Goal: Task Accomplishment & Management: Manage account settings

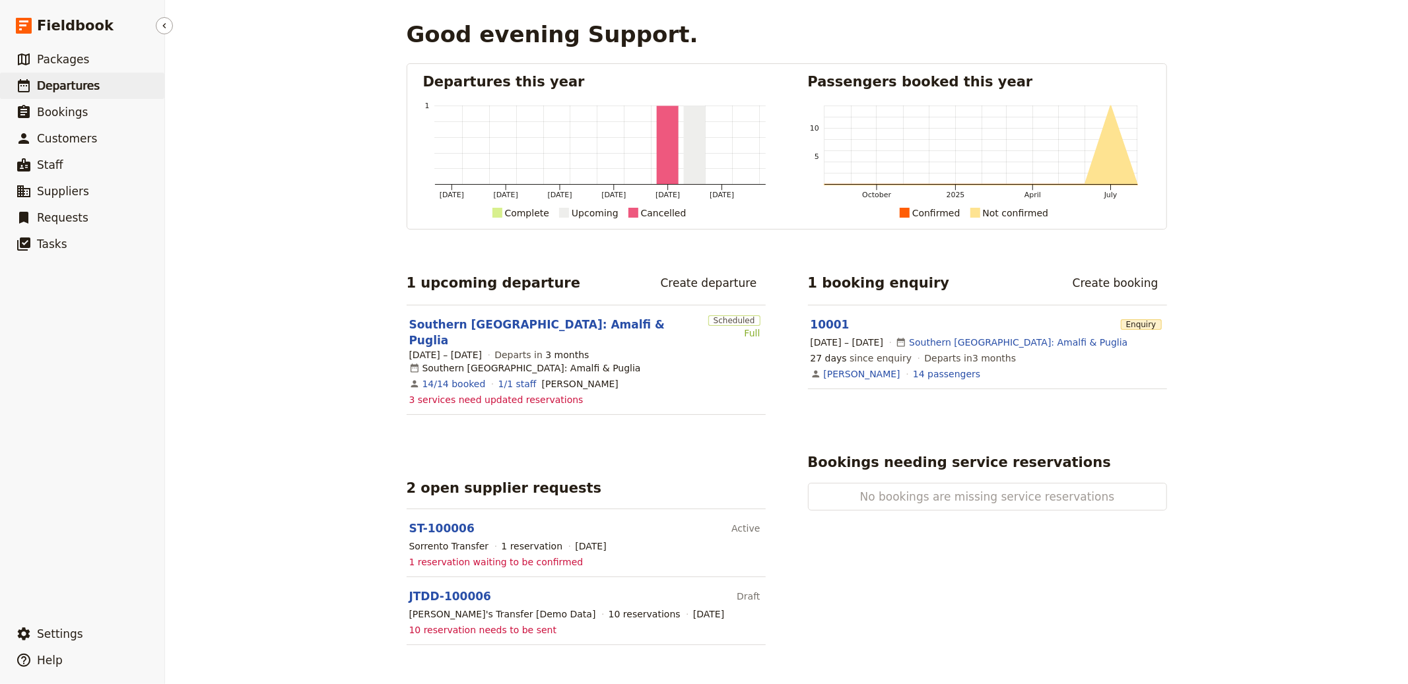
click at [100, 96] on link "​ Departures" at bounding box center [82, 86] width 164 height 26
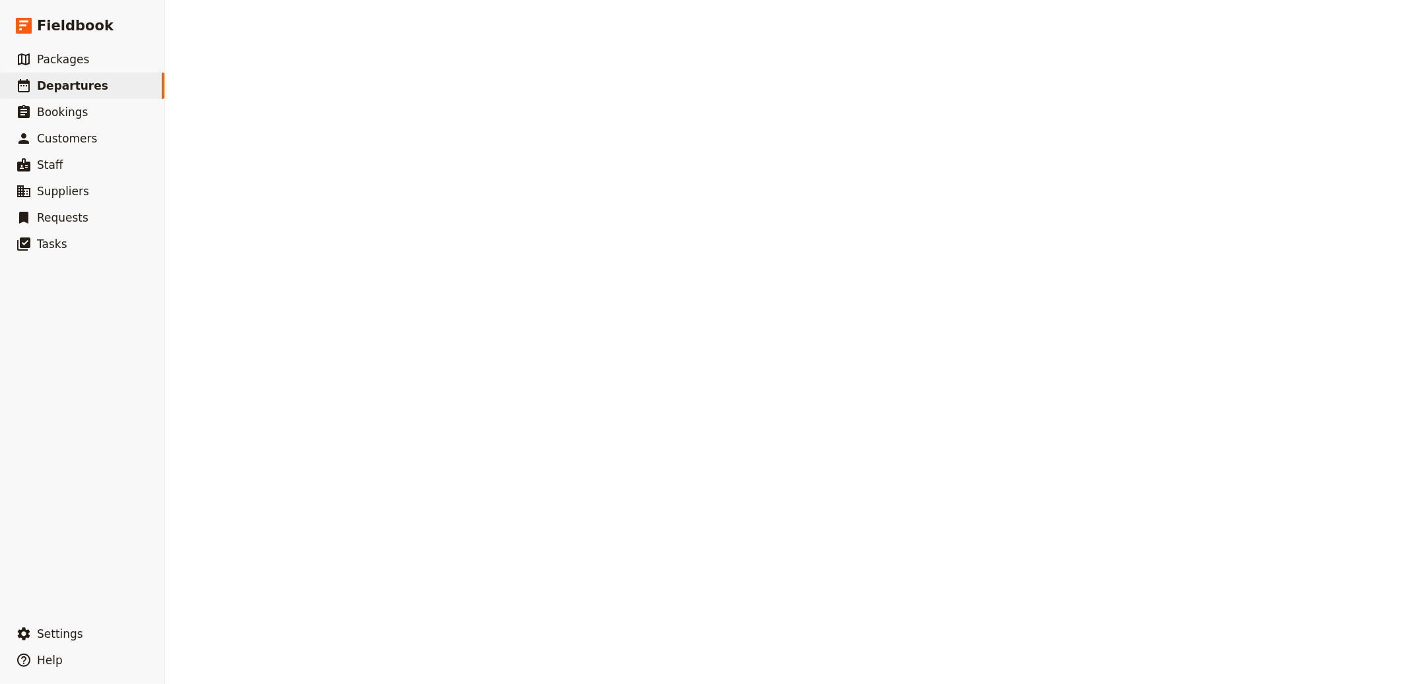
select select "CREATED_AT"
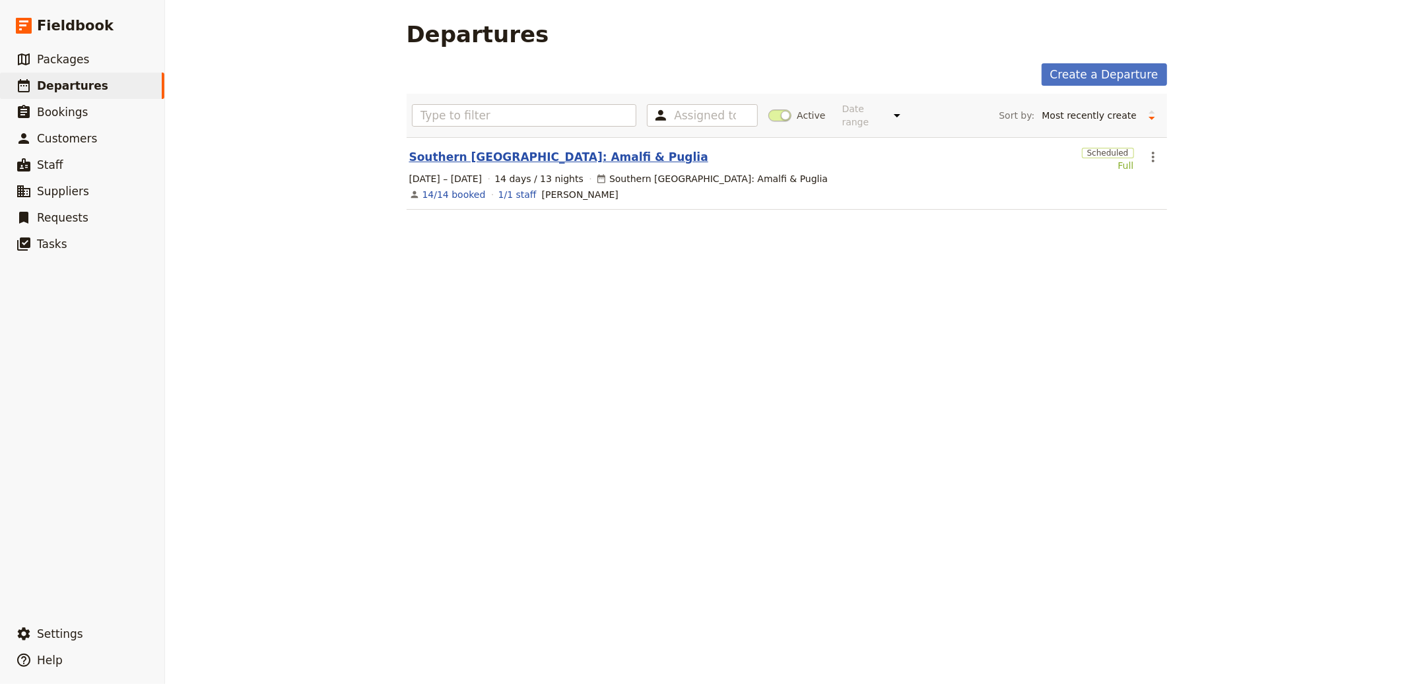
click at [531, 159] on link "Southern Italy: Amalfi & Puglia" at bounding box center [558, 157] width 299 height 16
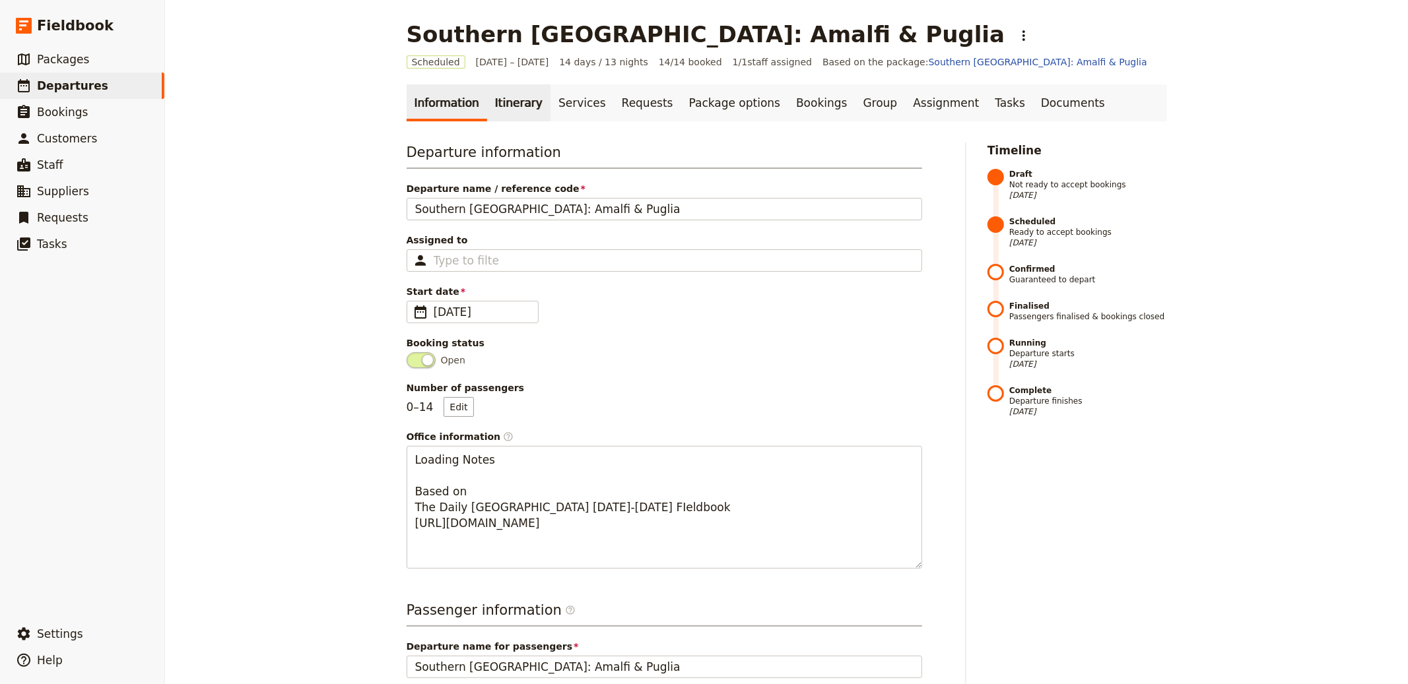
click at [529, 110] on link "Itinerary" at bounding box center [518, 102] width 63 height 37
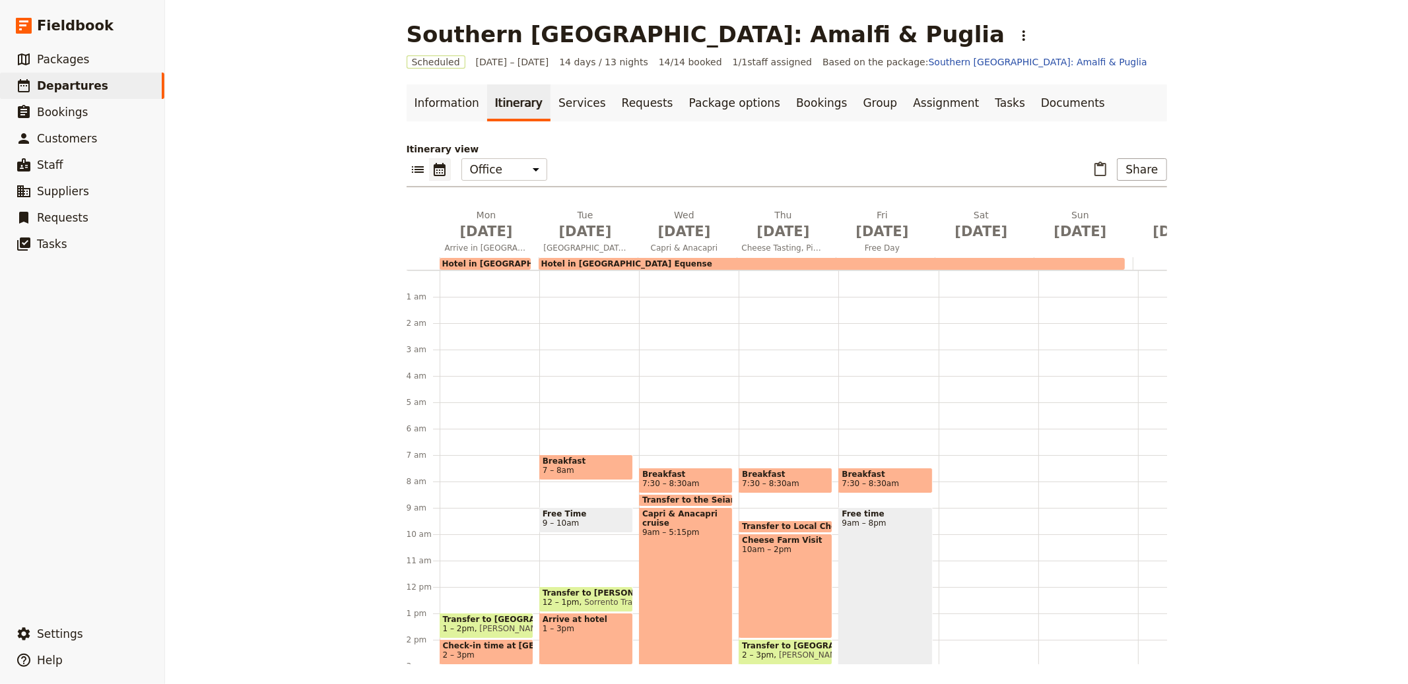
scroll to position [172, 0]
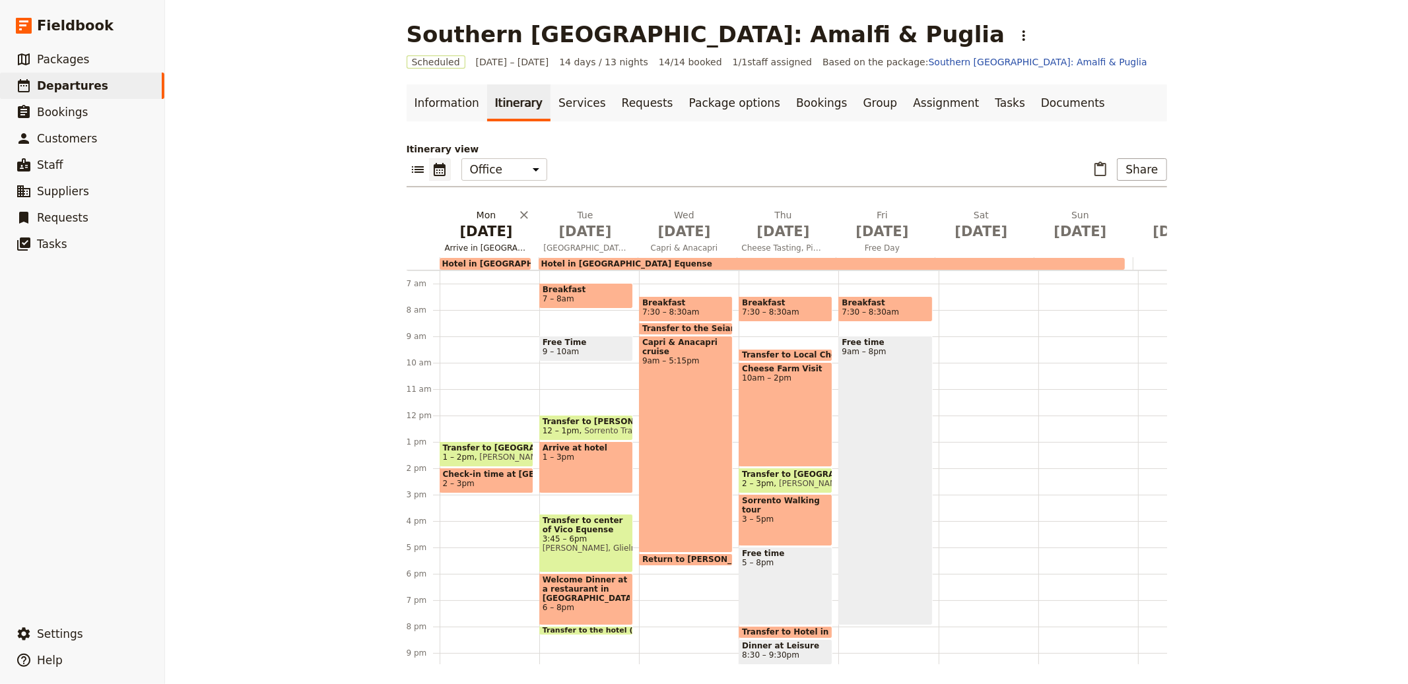
click at [481, 226] on span "Nov 17" at bounding box center [486, 232] width 83 height 20
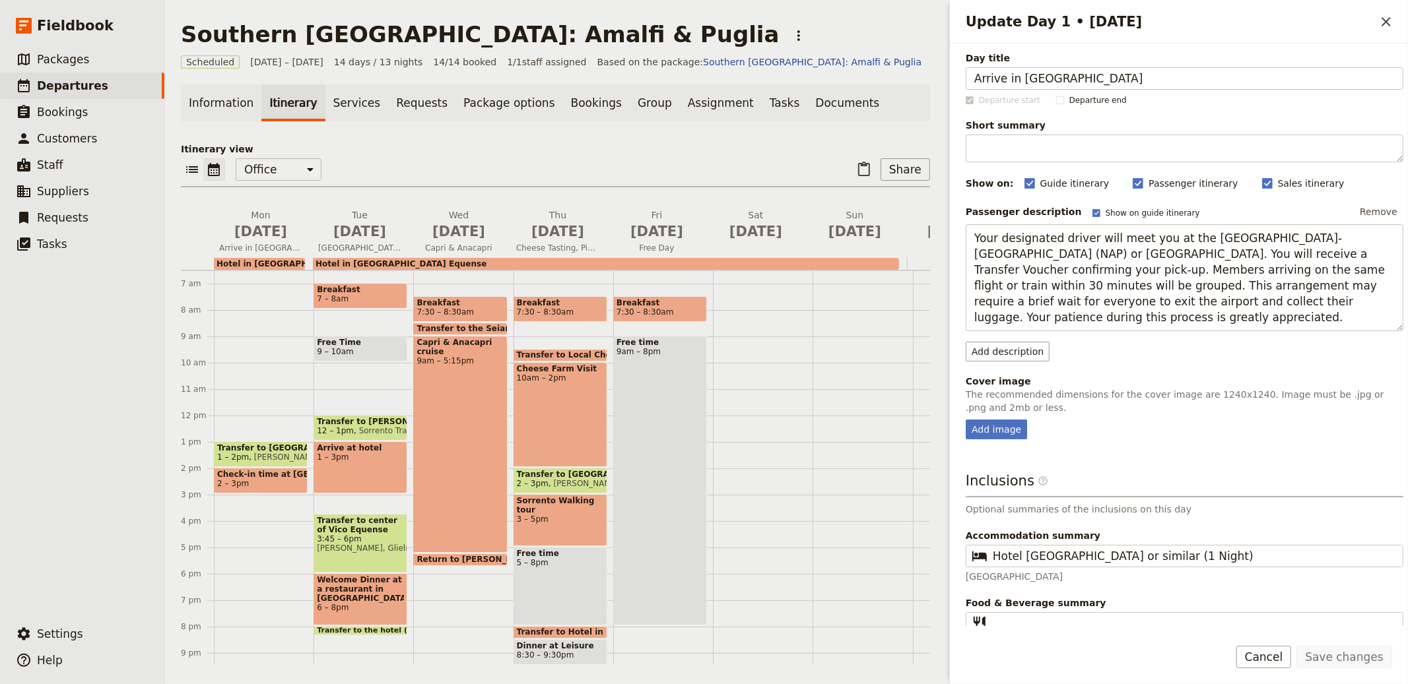
scroll to position [12, 0]
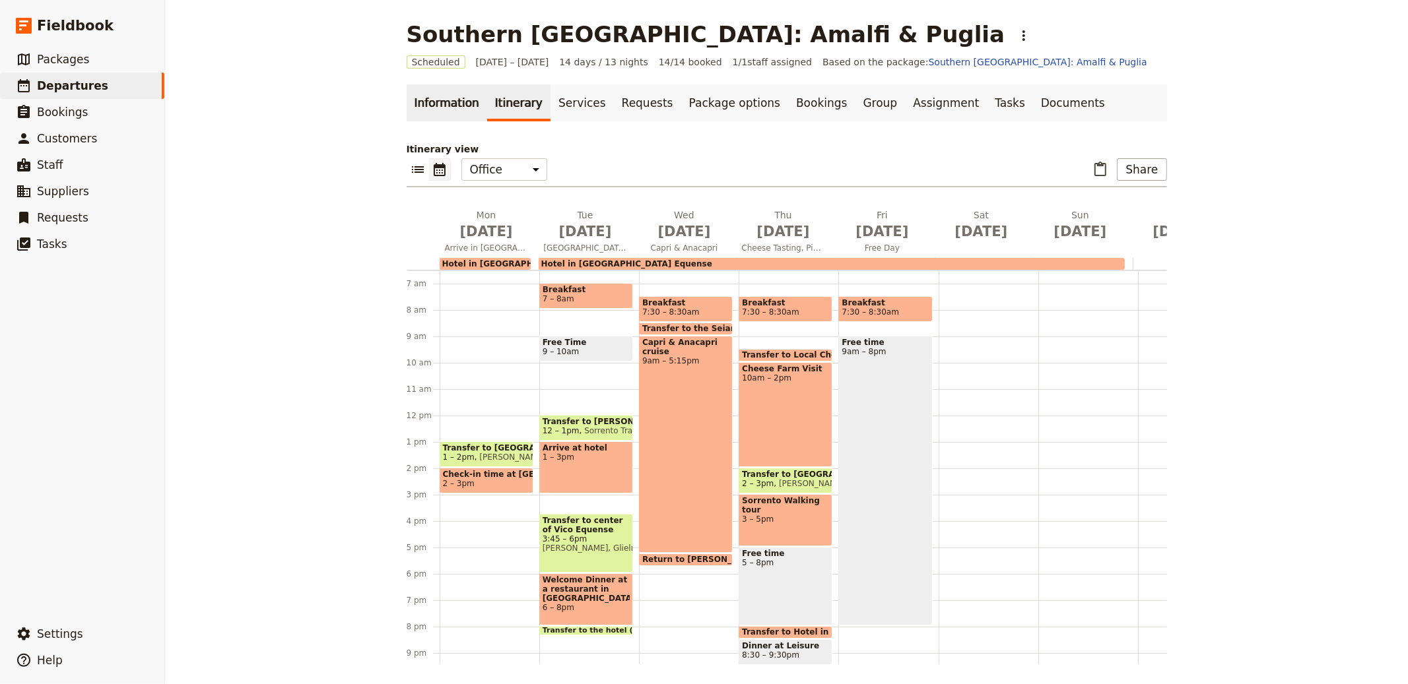
click at [440, 104] on link "Information" at bounding box center [447, 102] width 81 height 37
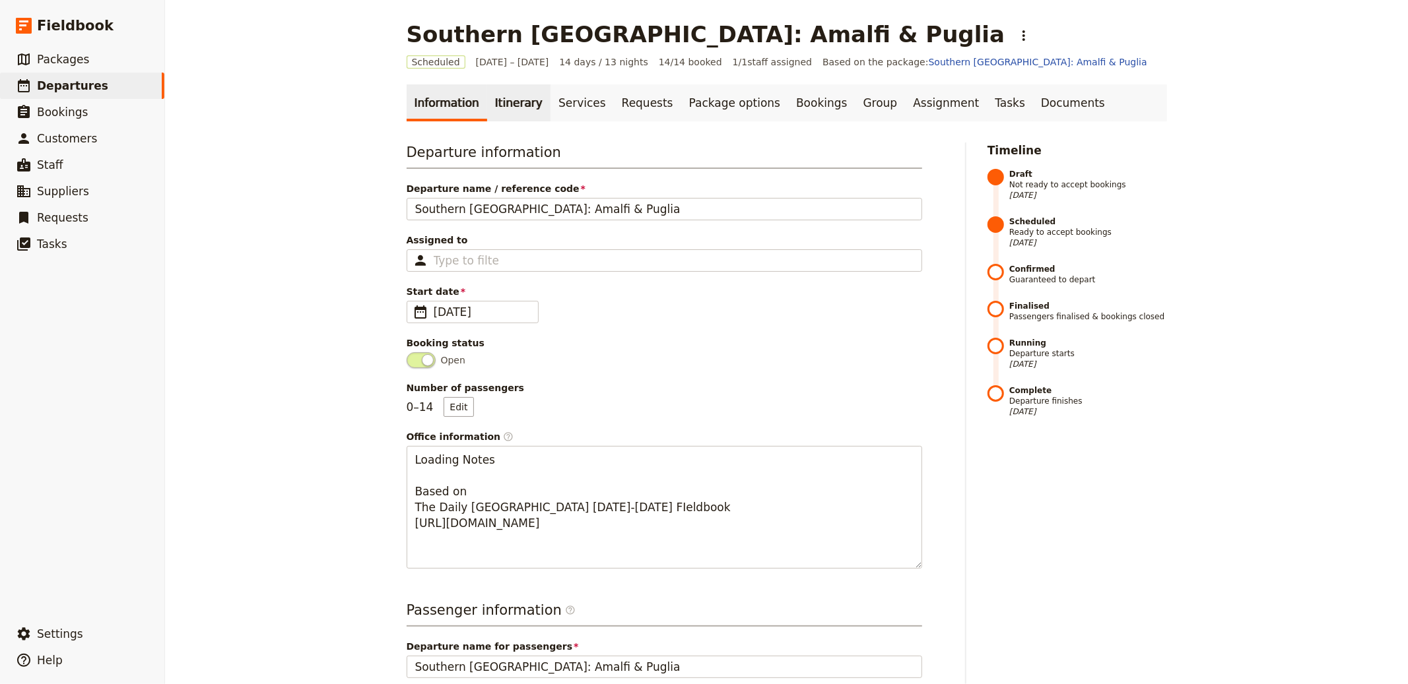
click at [494, 103] on link "Itinerary" at bounding box center [518, 102] width 63 height 37
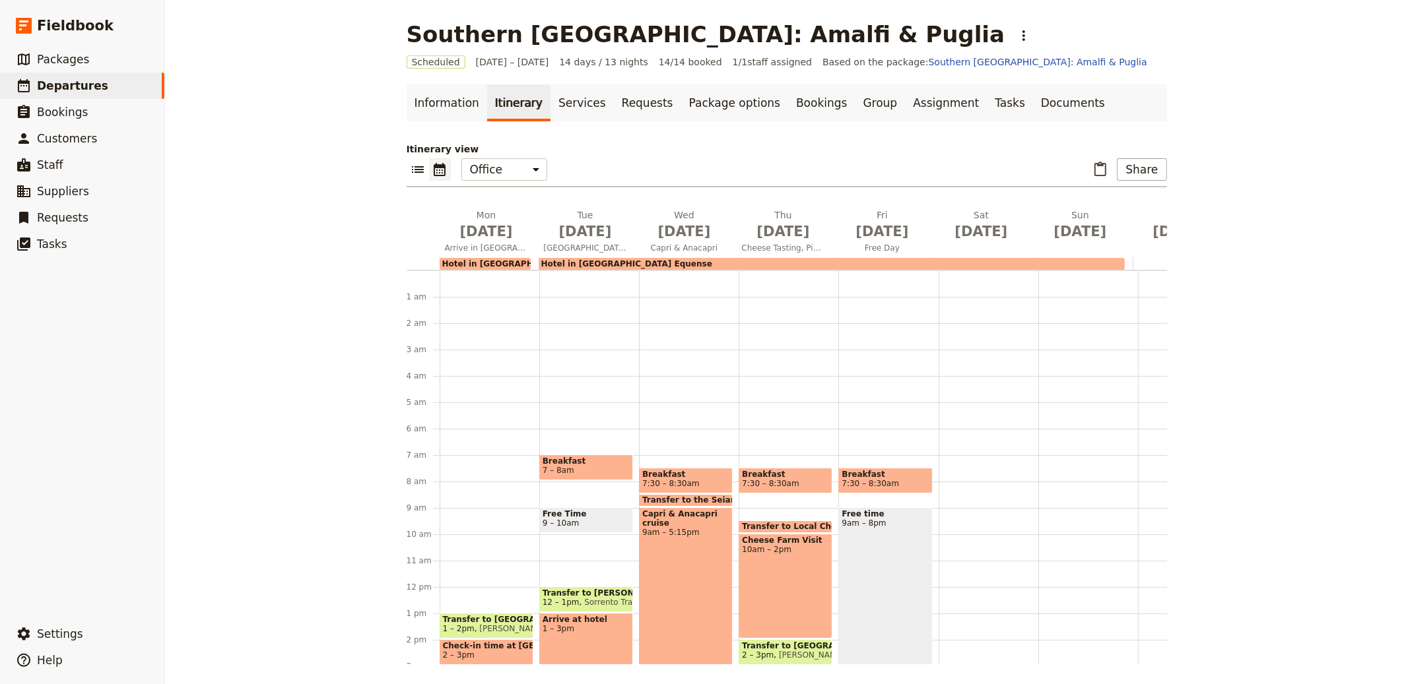
scroll to position [172, 0]
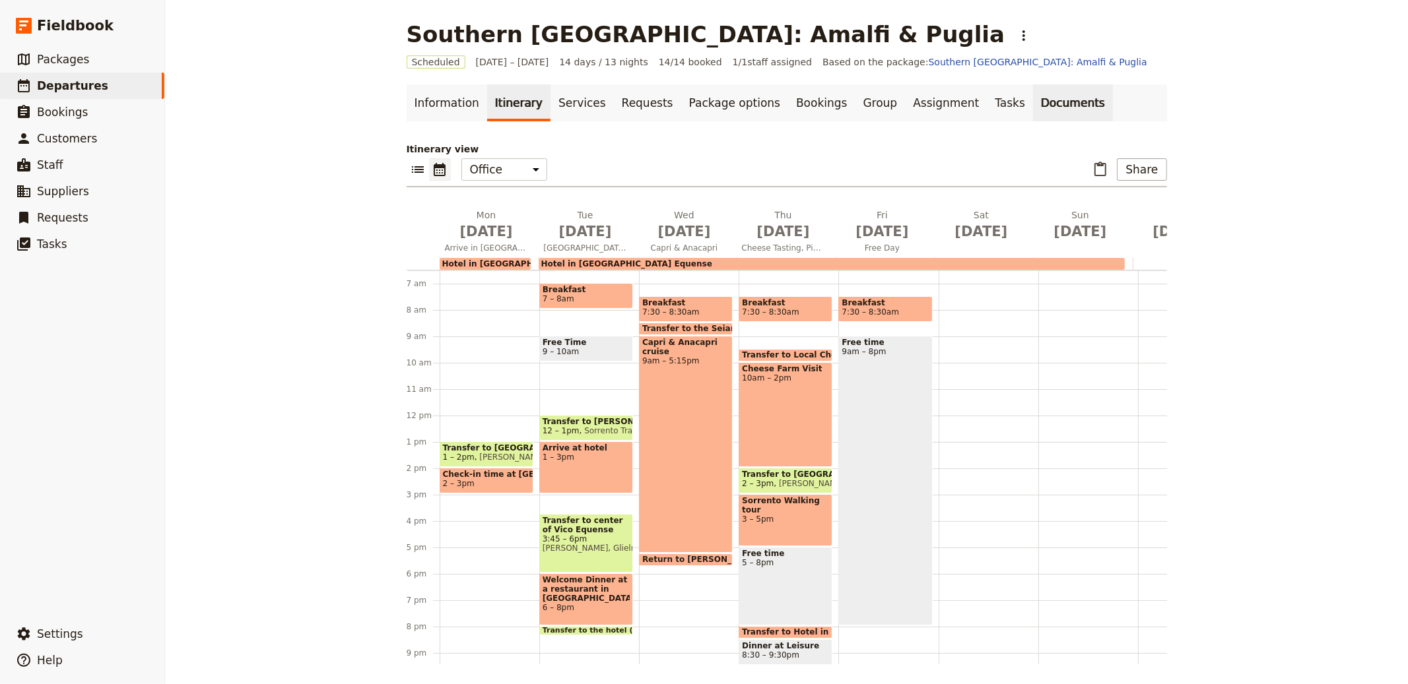
click at [1033, 103] on link "Documents" at bounding box center [1073, 102] width 80 height 37
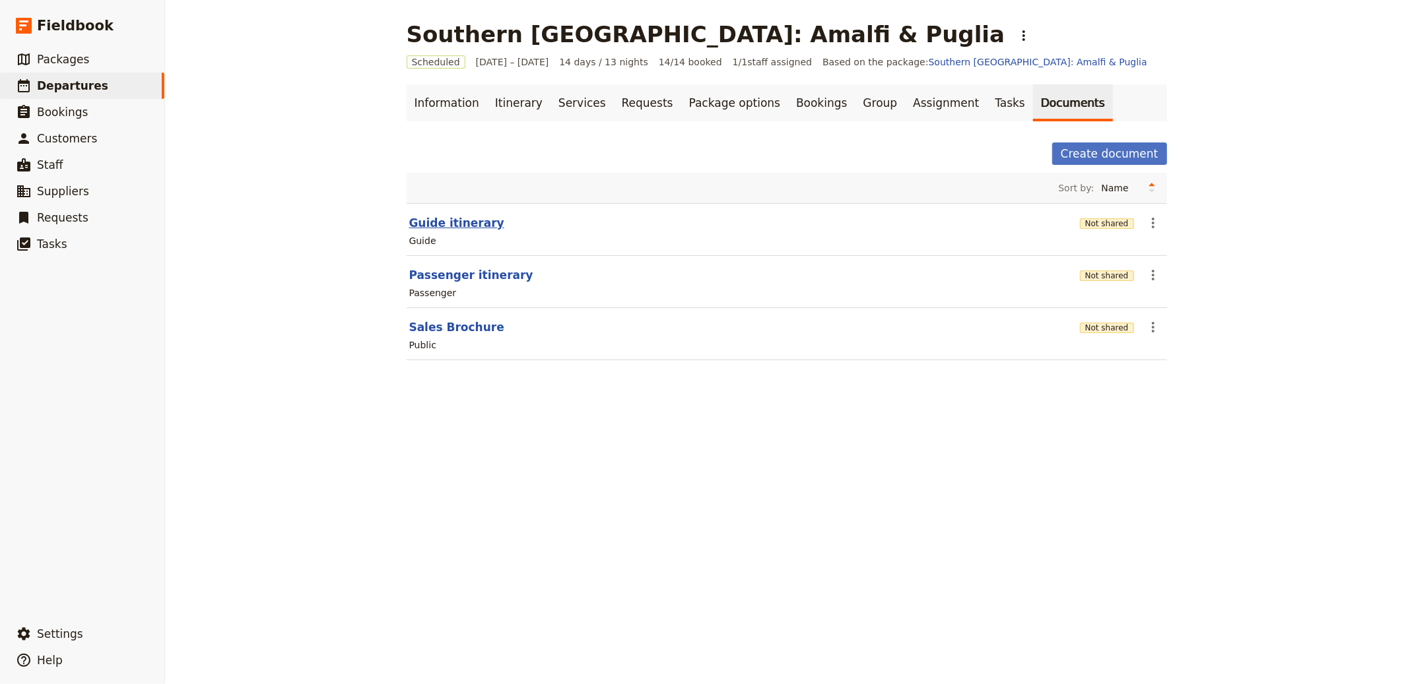
click at [459, 227] on button "Guide itinerary" at bounding box center [456, 223] width 95 height 16
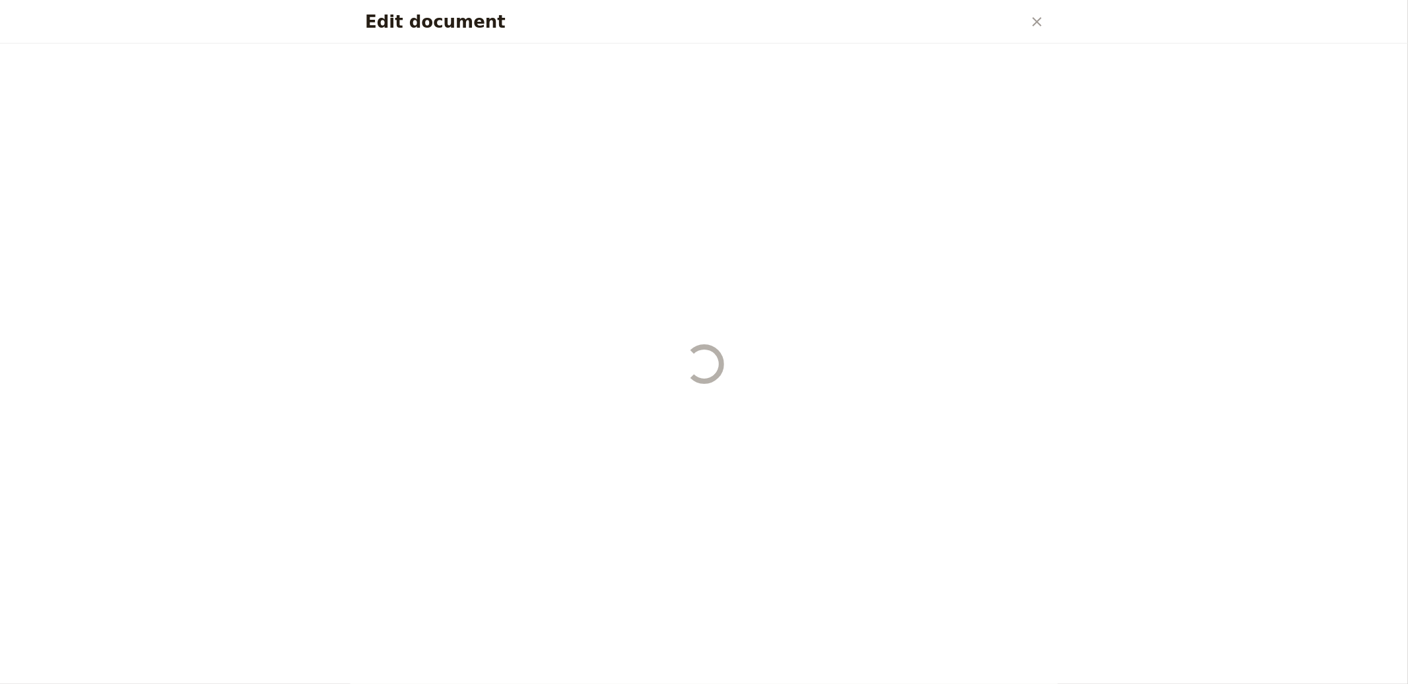
select select "STAFF"
select select "RUN_SHEET"
select select "DEFAULT"
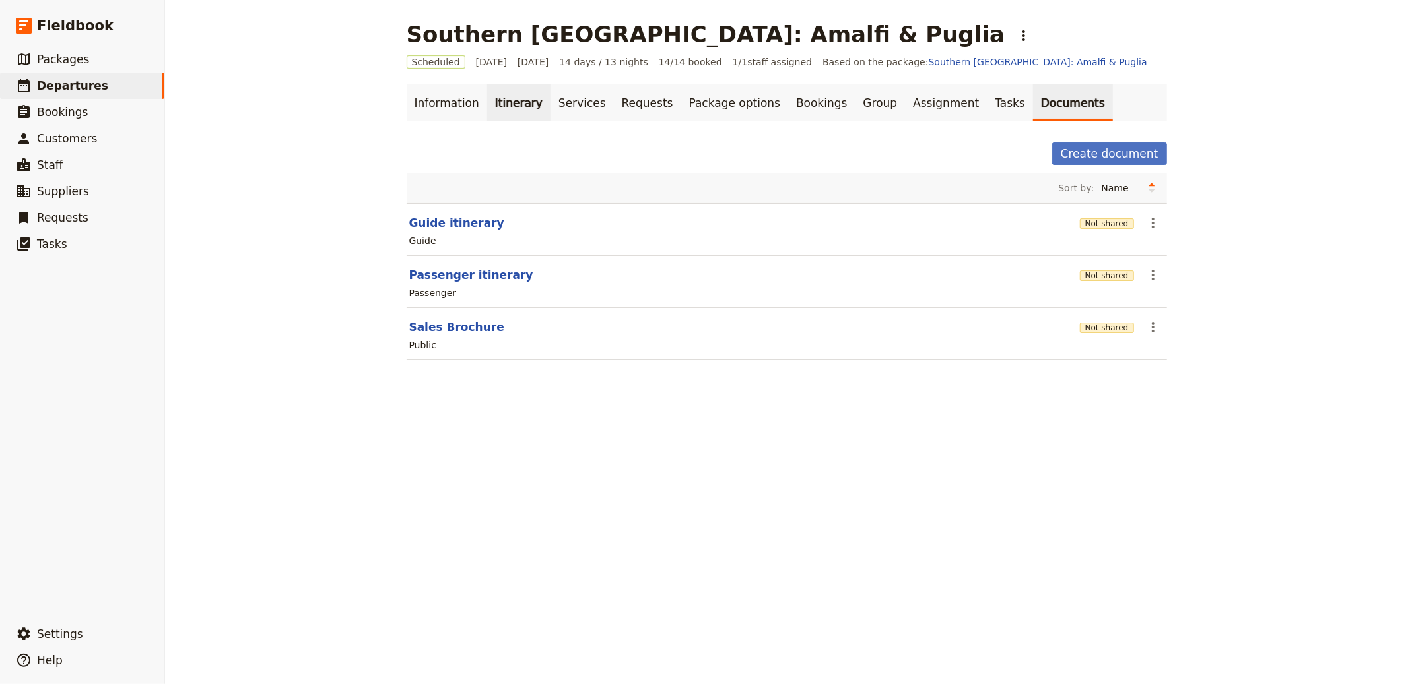
click at [490, 104] on link "Itinerary" at bounding box center [518, 102] width 63 height 37
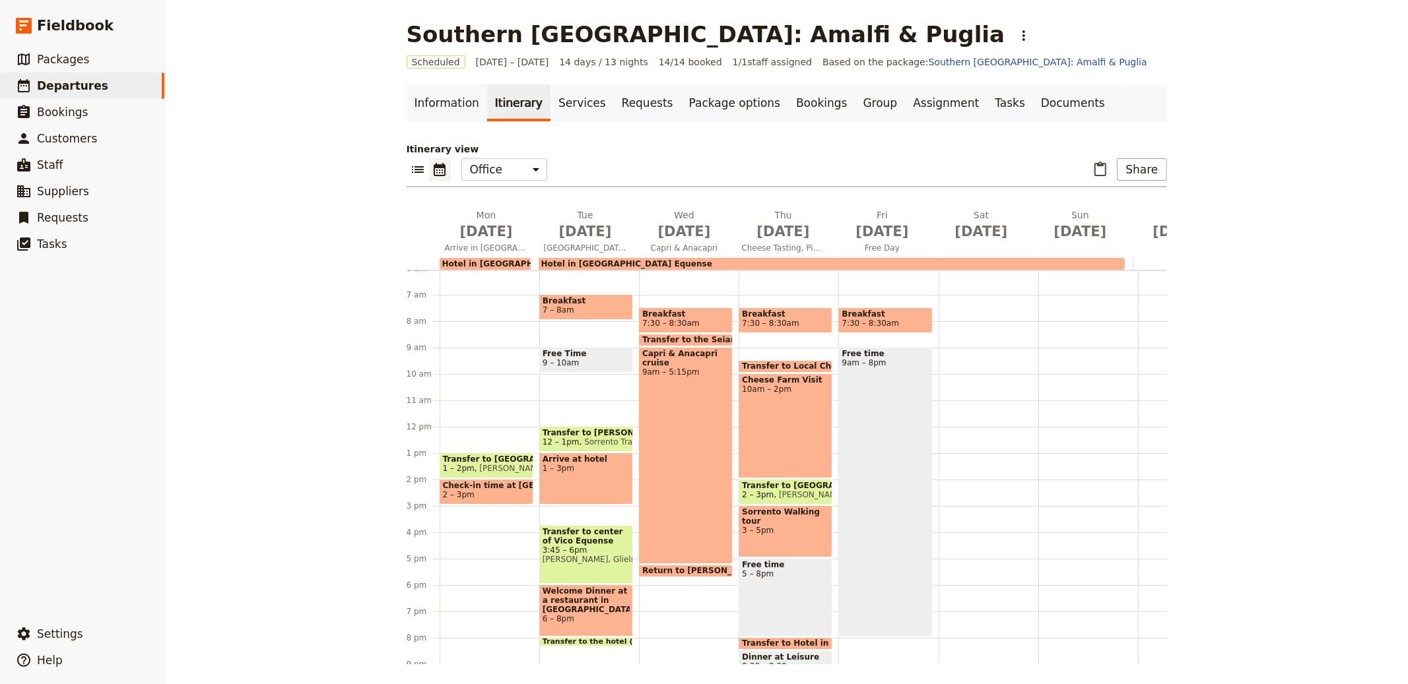
scroll to position [82, 0]
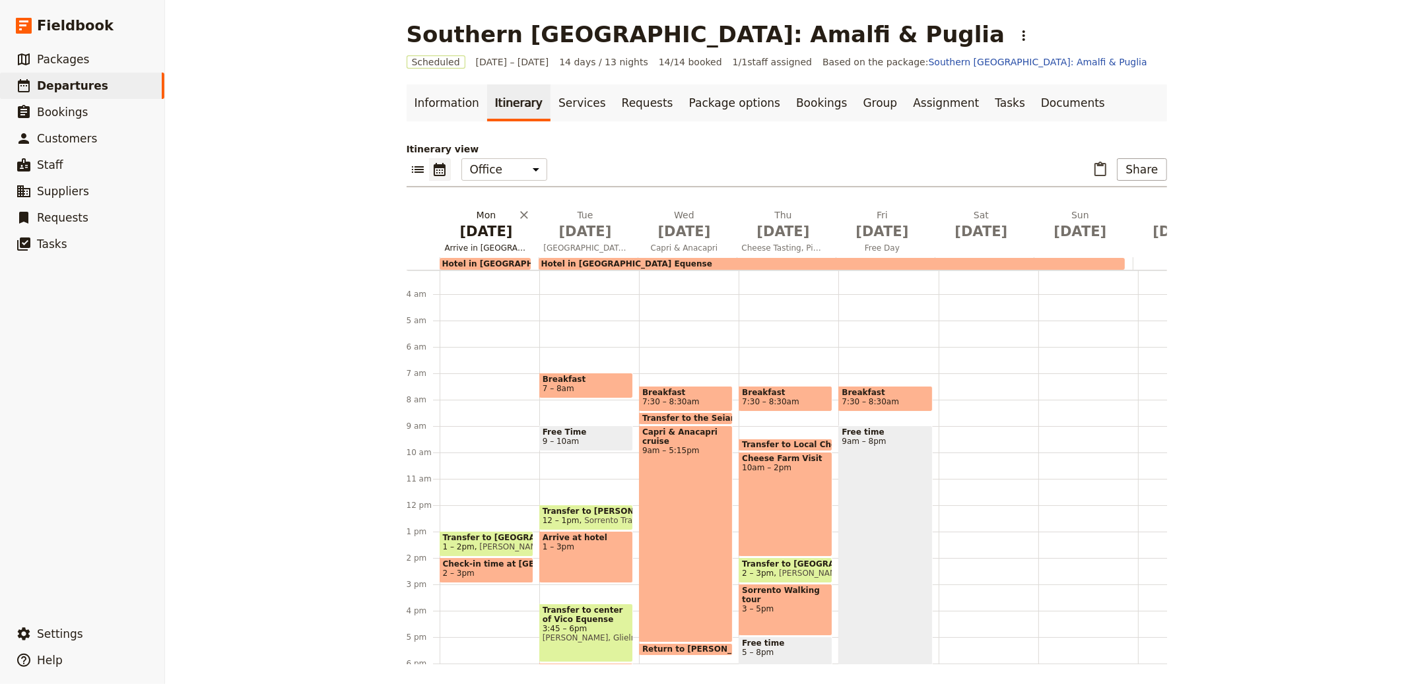
click at [484, 217] on h2 "Mon Nov 17 Arrive in Naples" at bounding box center [486, 225] width 83 height 33
click at [473, 227] on span "Nov 17" at bounding box center [486, 232] width 83 height 20
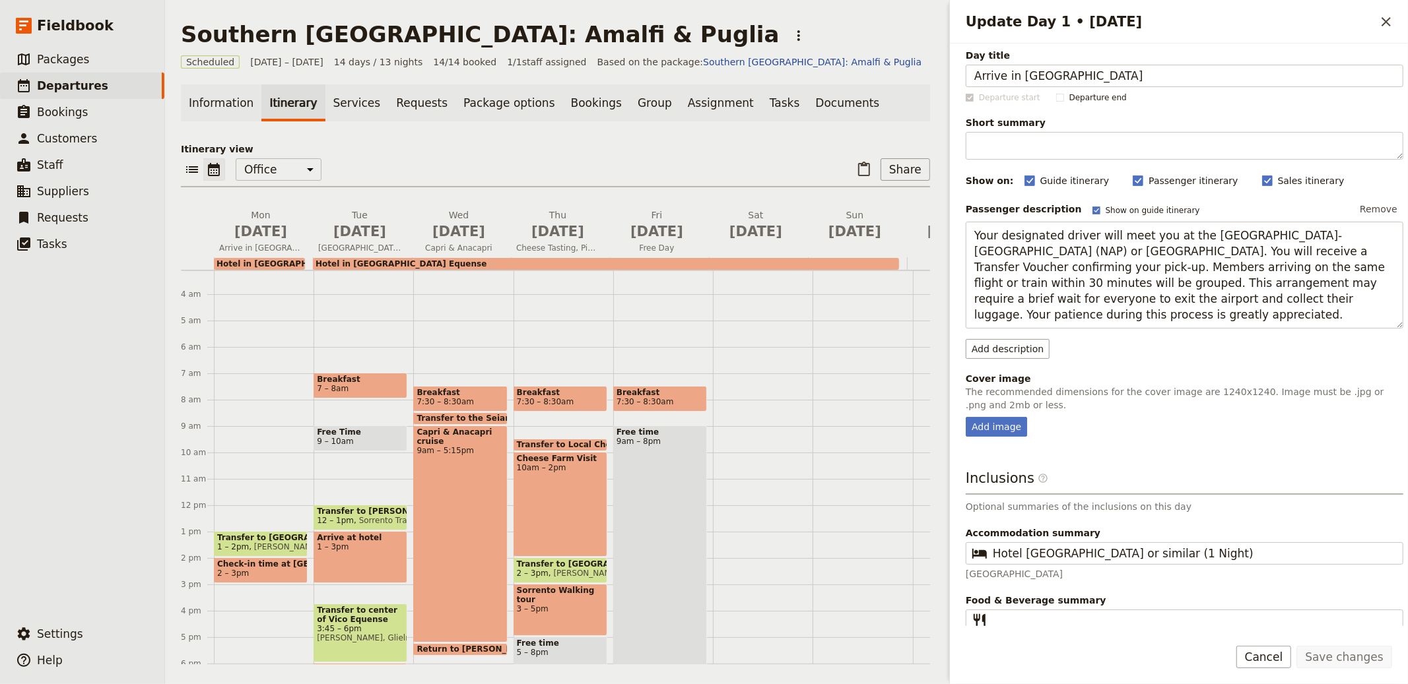
scroll to position [12, 0]
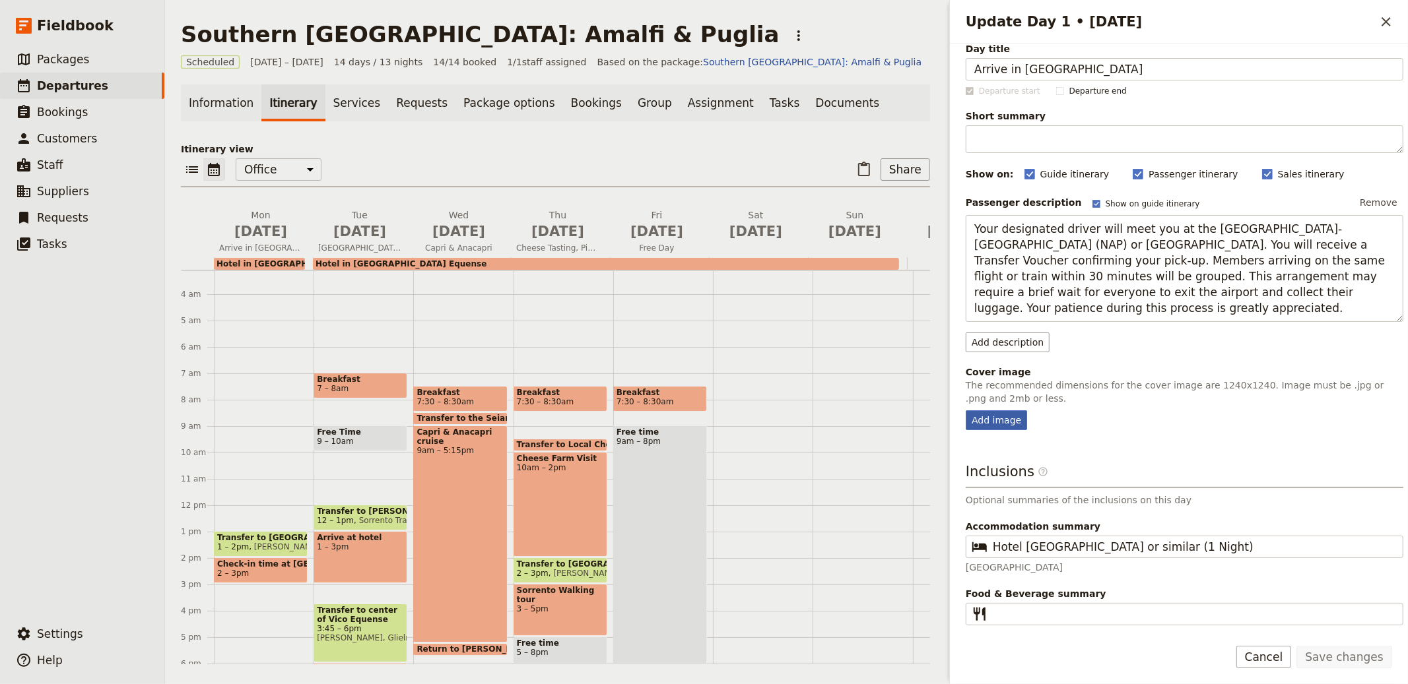
click at [989, 413] on div "Add image" at bounding box center [996, 421] width 61 height 20
click at [966, 411] on input "Add image" at bounding box center [965, 410] width 1 height 1
type input "C:\fakepath\Southern-Italy-Amalfi-Puglia-8-1024x576.jpg"
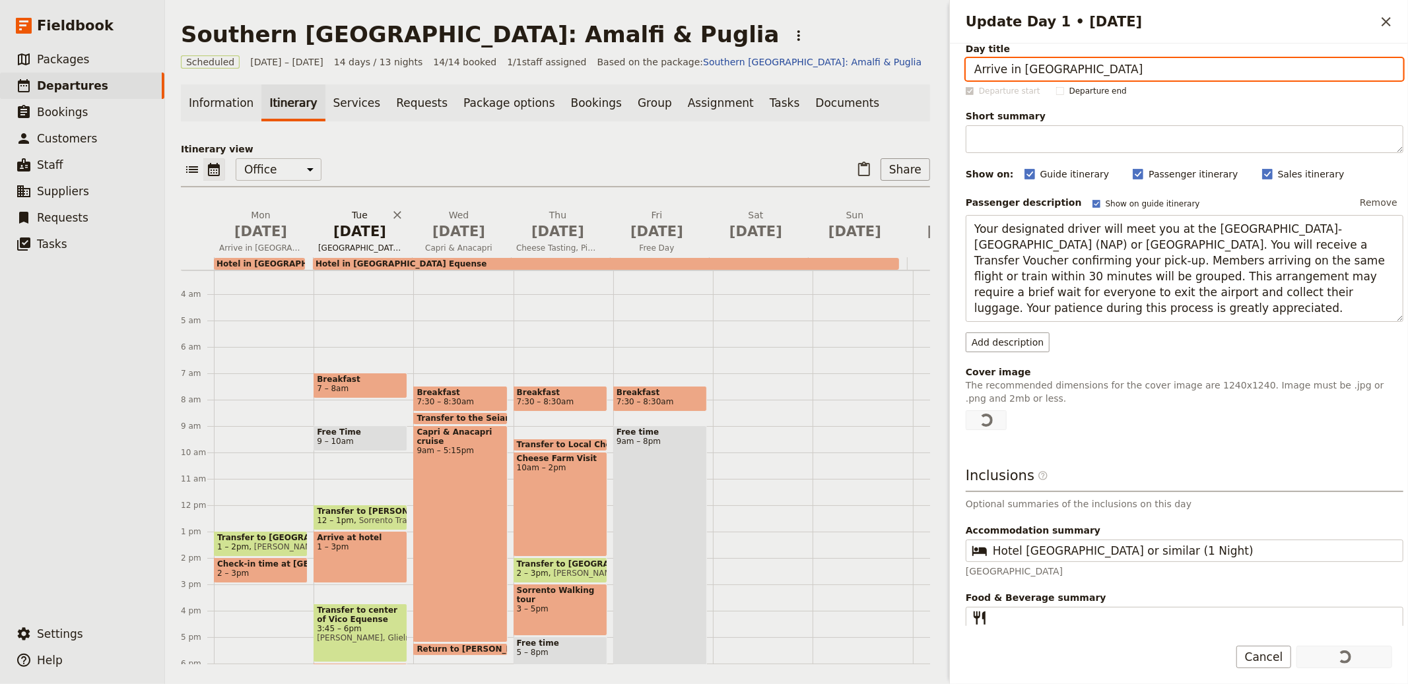
click at [362, 243] on span "Naples to Vico Equense" at bounding box center [360, 248] width 94 height 11
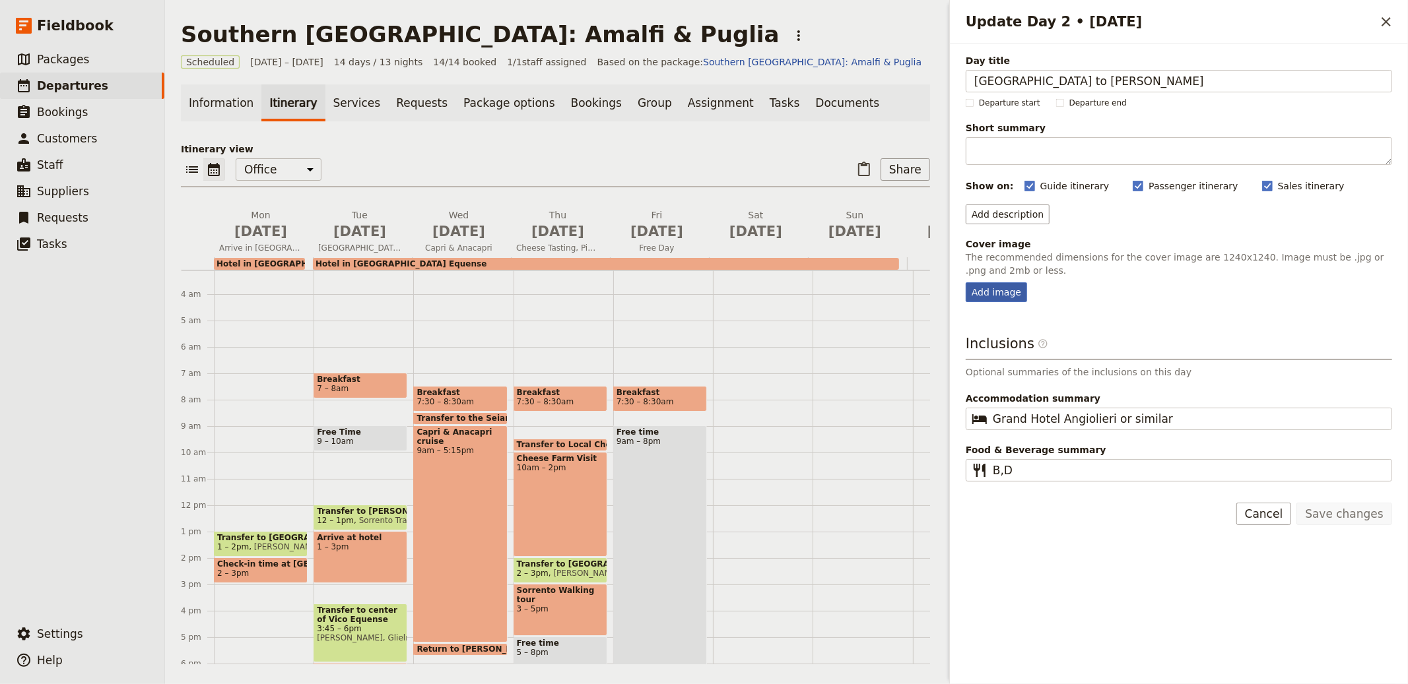
click at [988, 291] on div "Add image" at bounding box center [996, 292] width 61 height 20
click at [966, 282] on input "Add image" at bounding box center [965, 282] width 1 height 1
type input "C:\fakepath\Southern-Italy-Amalfi-Puglia-7.jpg"
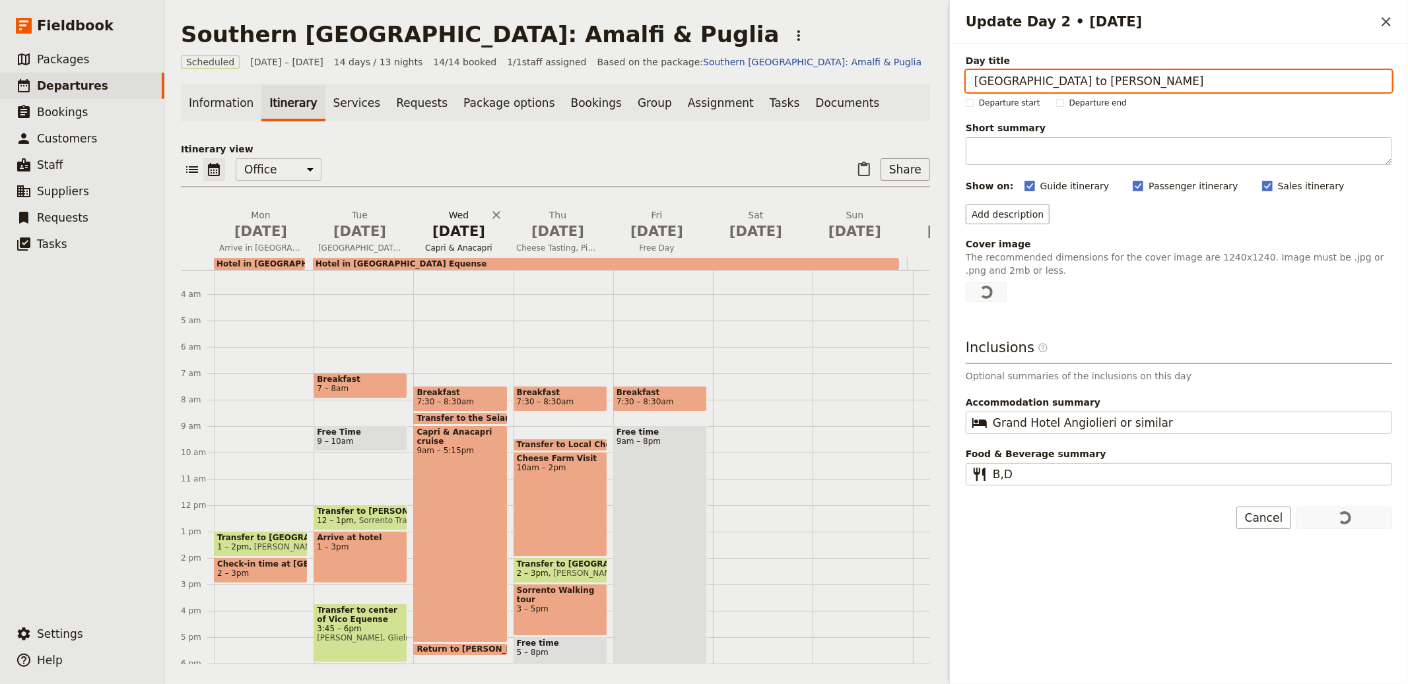
click at [462, 234] on span "Nov 19" at bounding box center [458, 232] width 83 height 20
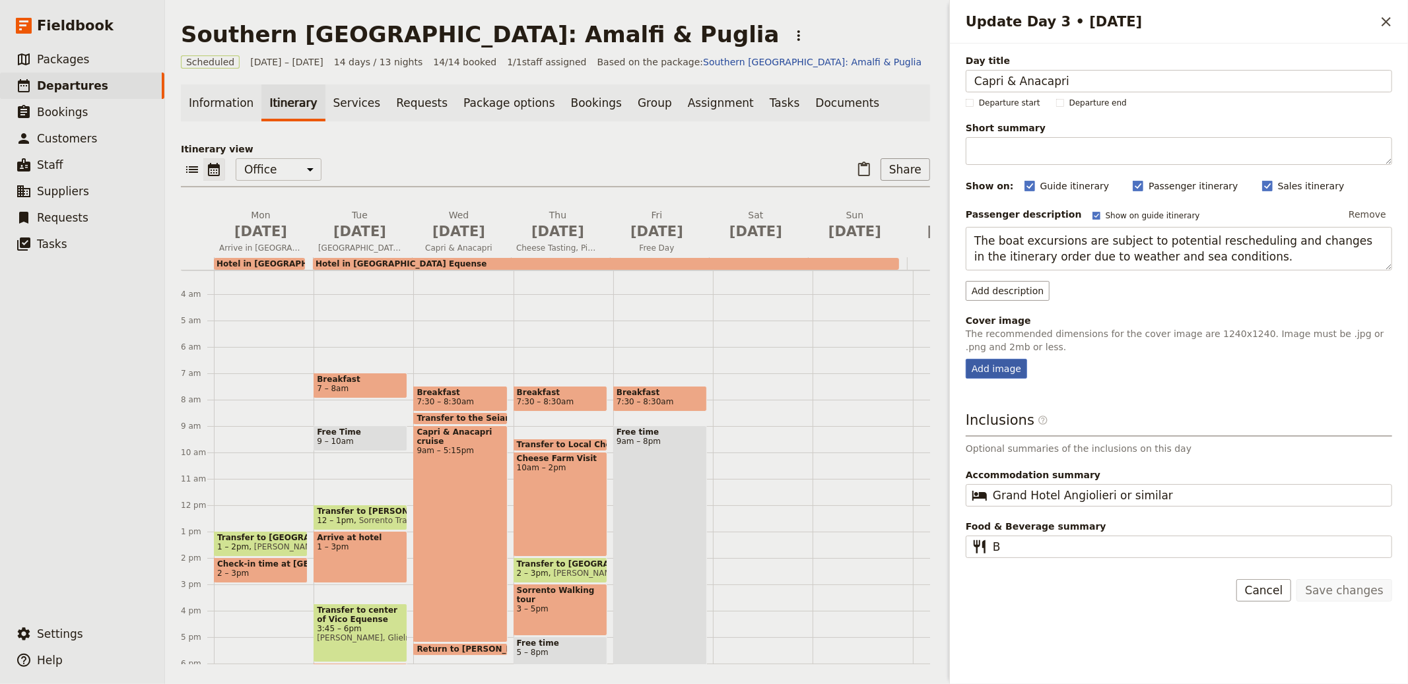
click at [997, 374] on div "Add image" at bounding box center [996, 369] width 61 height 20
click at [966, 359] on input "Add image" at bounding box center [965, 358] width 1 height 1
type input "C:\fakepath\Southern-Italy-Amalfi-Puglia-9-1024x576.jpg"
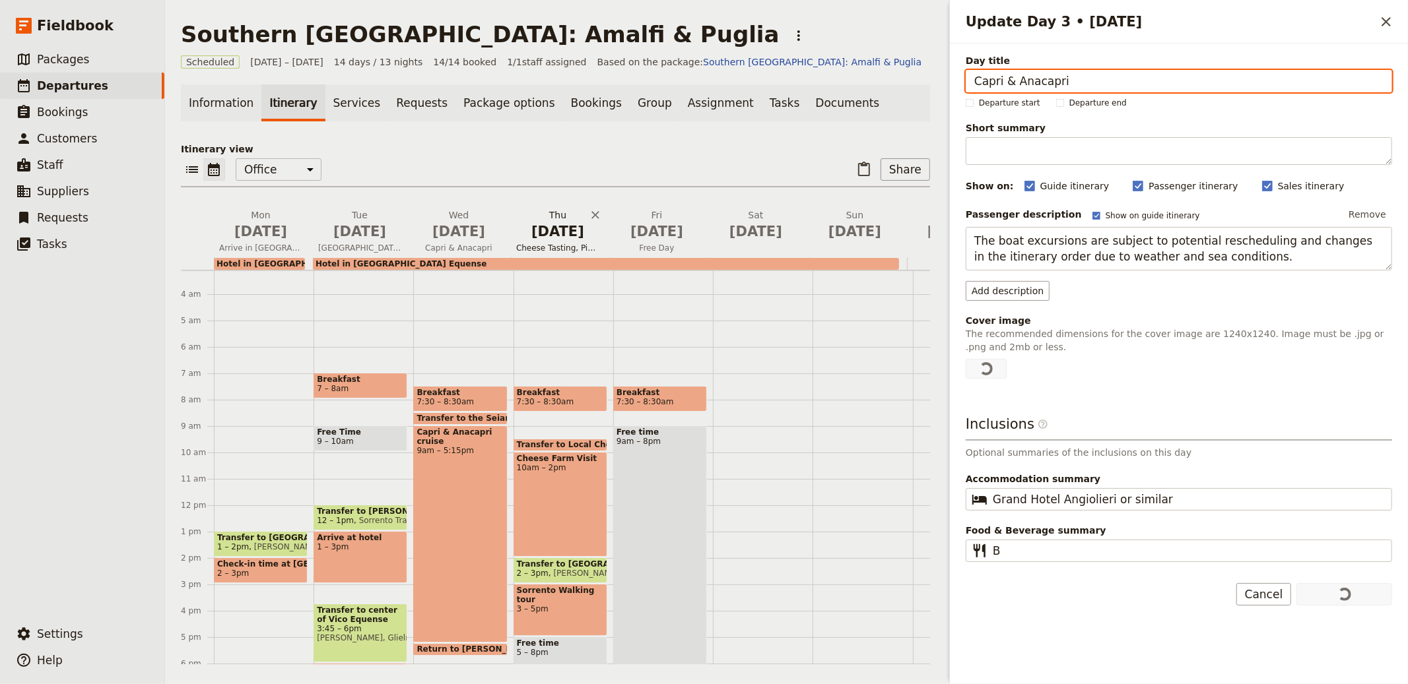
click at [546, 236] on span "Nov 20" at bounding box center [557, 232] width 83 height 20
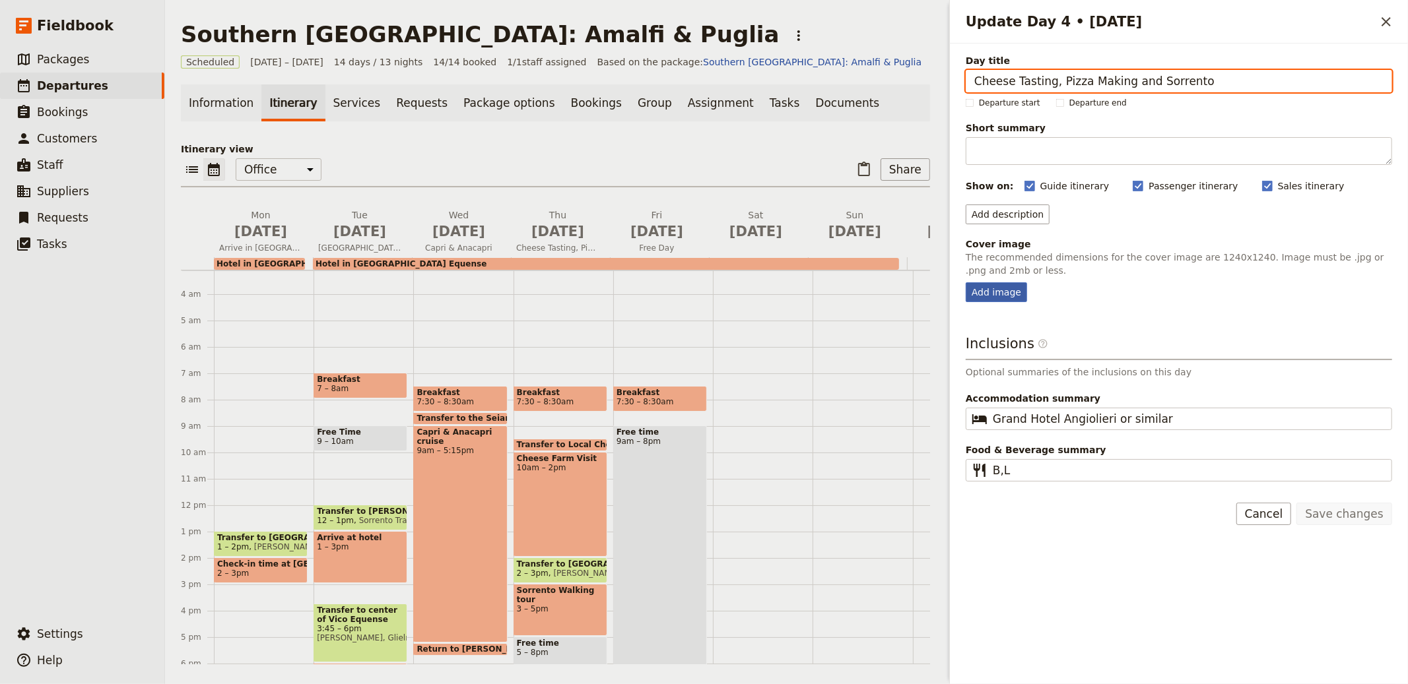
click at [993, 299] on div "Add image" at bounding box center [996, 292] width 61 height 20
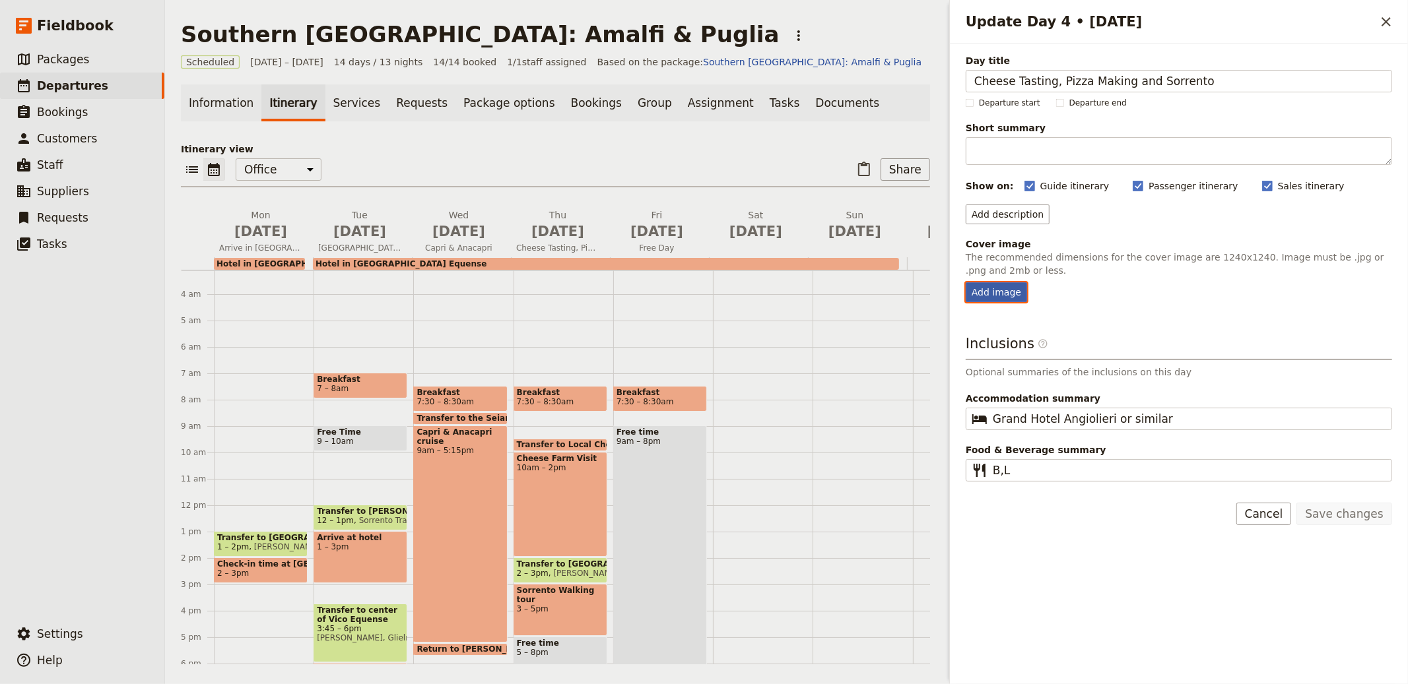
click at [966, 282] on input "Add image" at bounding box center [965, 282] width 1 height 1
type input "C:\fakepath\Southern-Italy-Amalfi-Puglia-2.jpg"
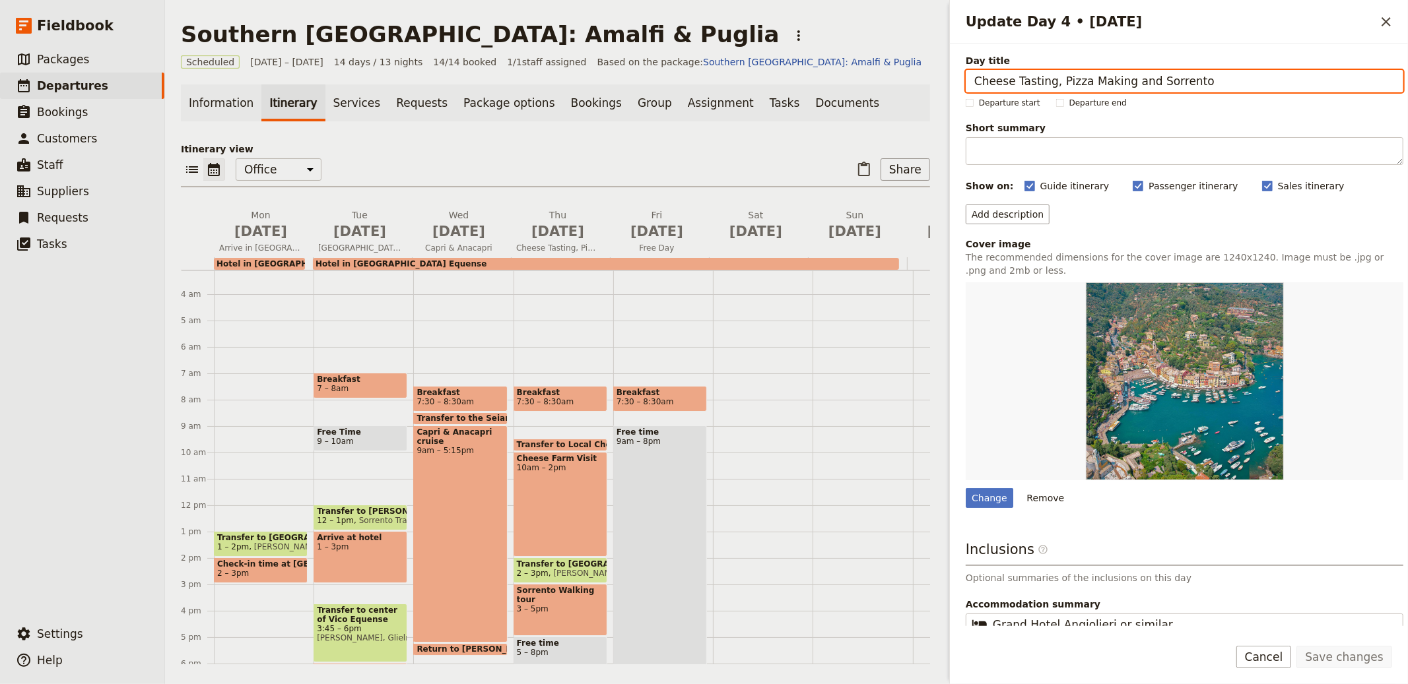
click at [788, 139] on div "Information Itinerary Services Requests Package options Bookings Group Assignme…" at bounding box center [555, 374] width 749 height 580
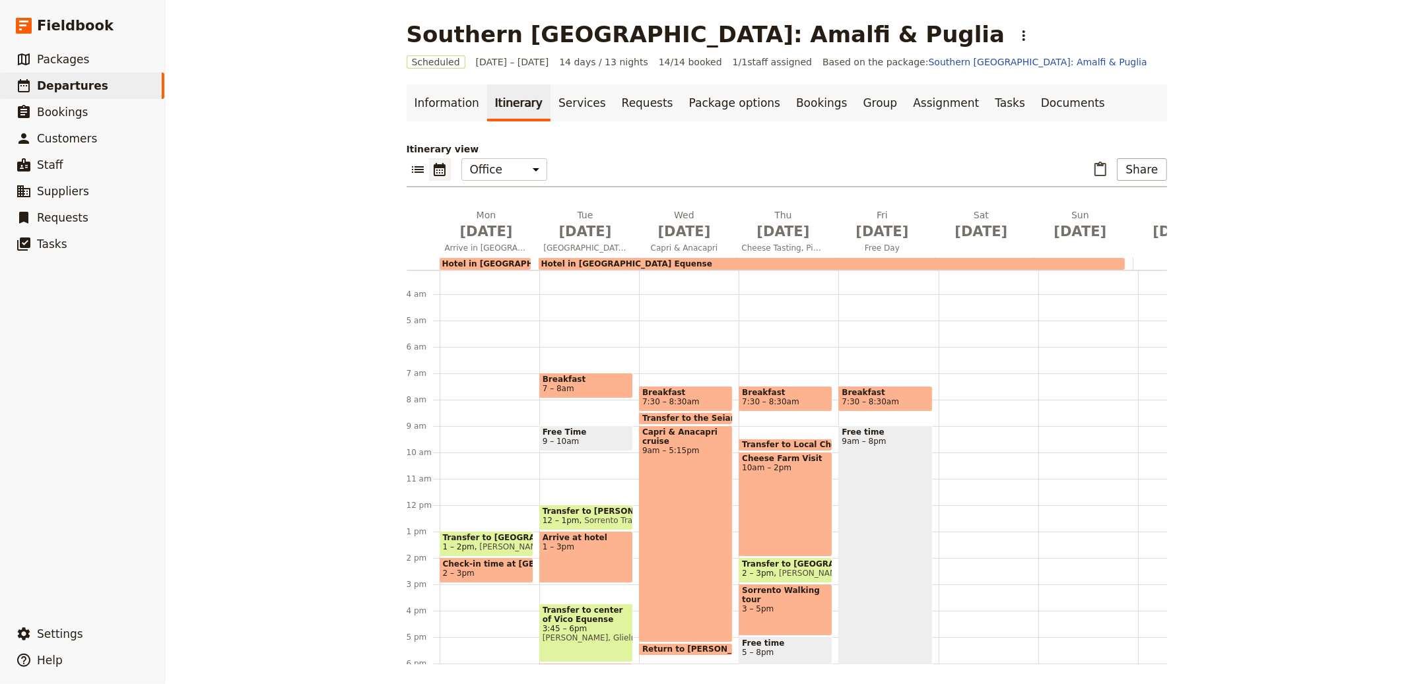
click at [1113, 166] on div "​ Share" at bounding box center [1127, 169] width 77 height 22
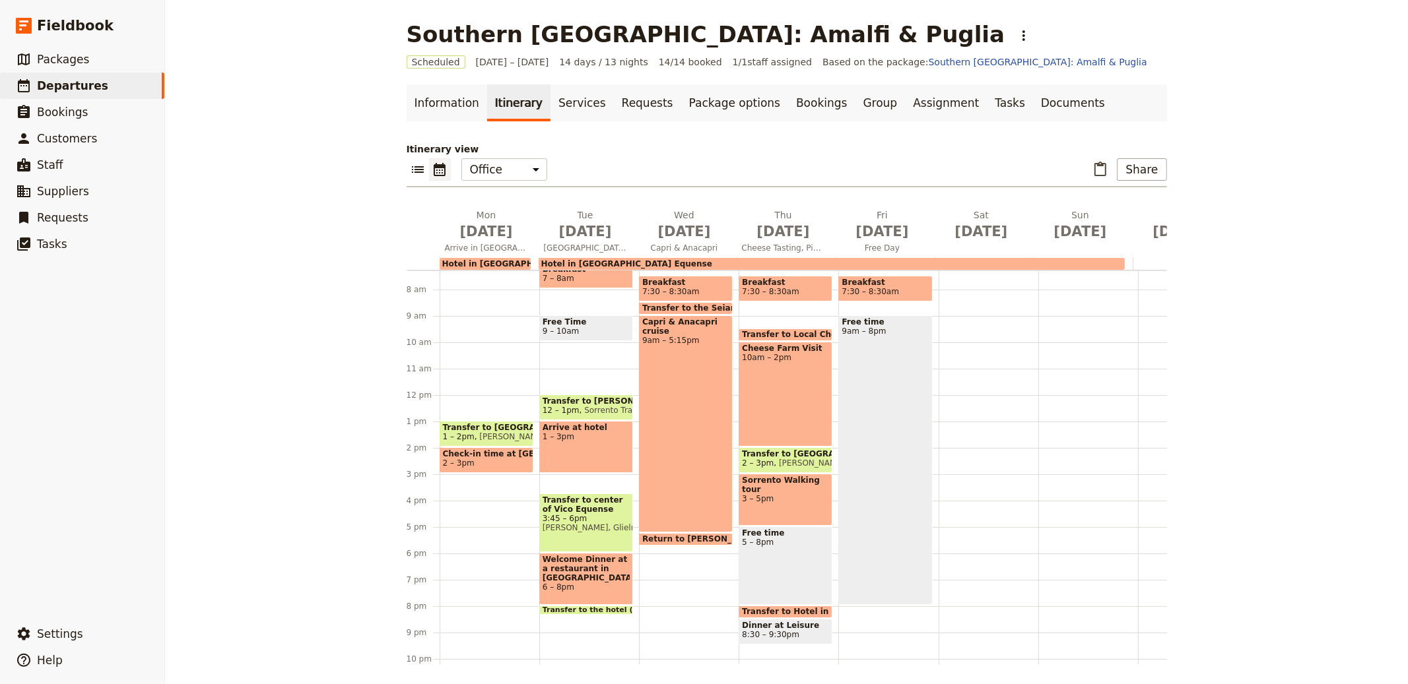
scroll to position [194, 0]
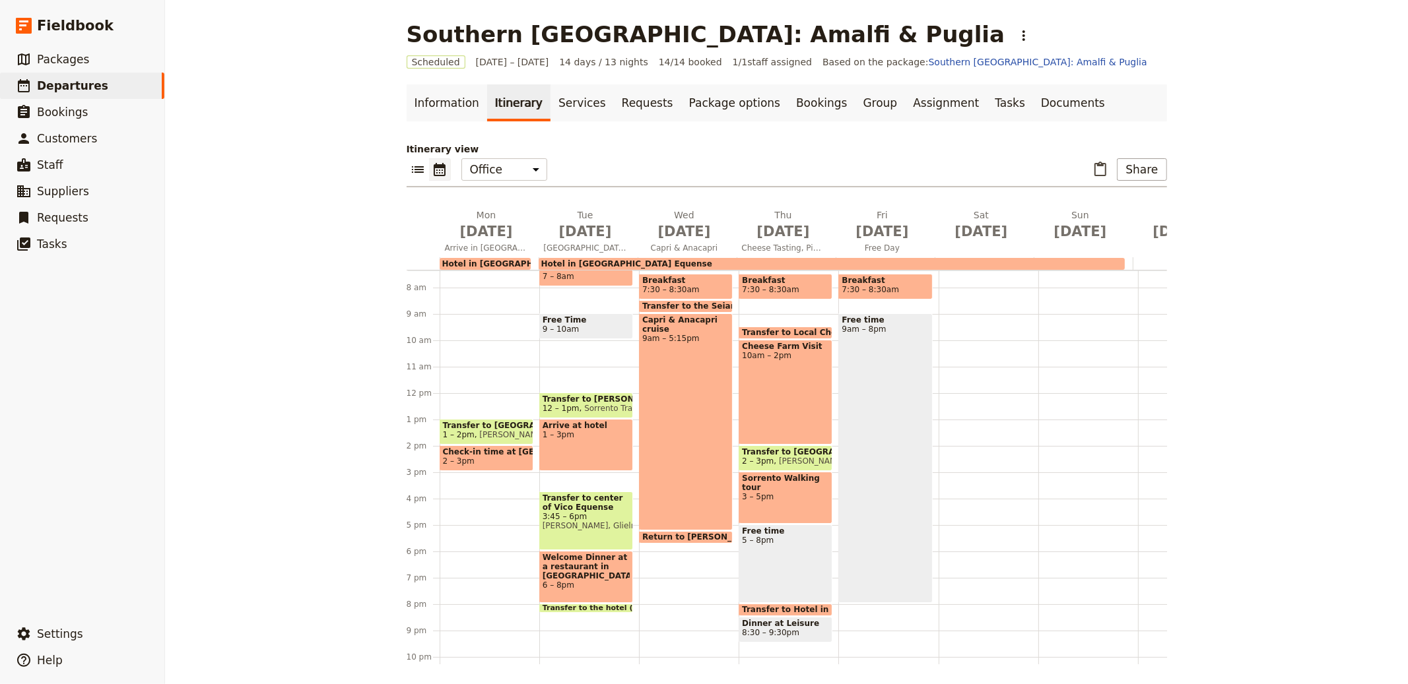
click at [562, 267] on span "Hotel in Vico Equense" at bounding box center [626, 263] width 171 height 9
click at [480, 255] on button "Mon Nov 17 Arrive in Naples" at bounding box center [489, 233] width 99 height 49
click at [488, 261] on span "Hotel in Naples" at bounding box center [507, 263] width 131 height 9
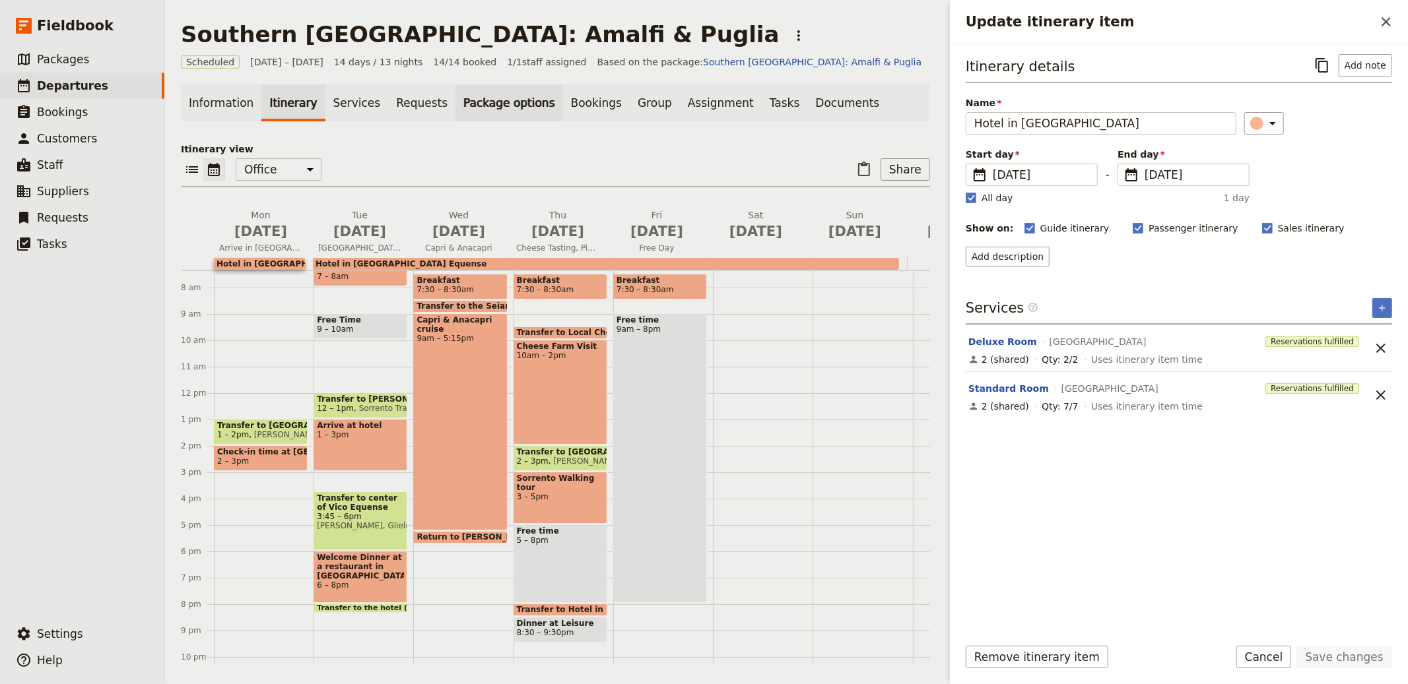
click at [465, 106] on link "Package options" at bounding box center [508, 102] width 107 height 37
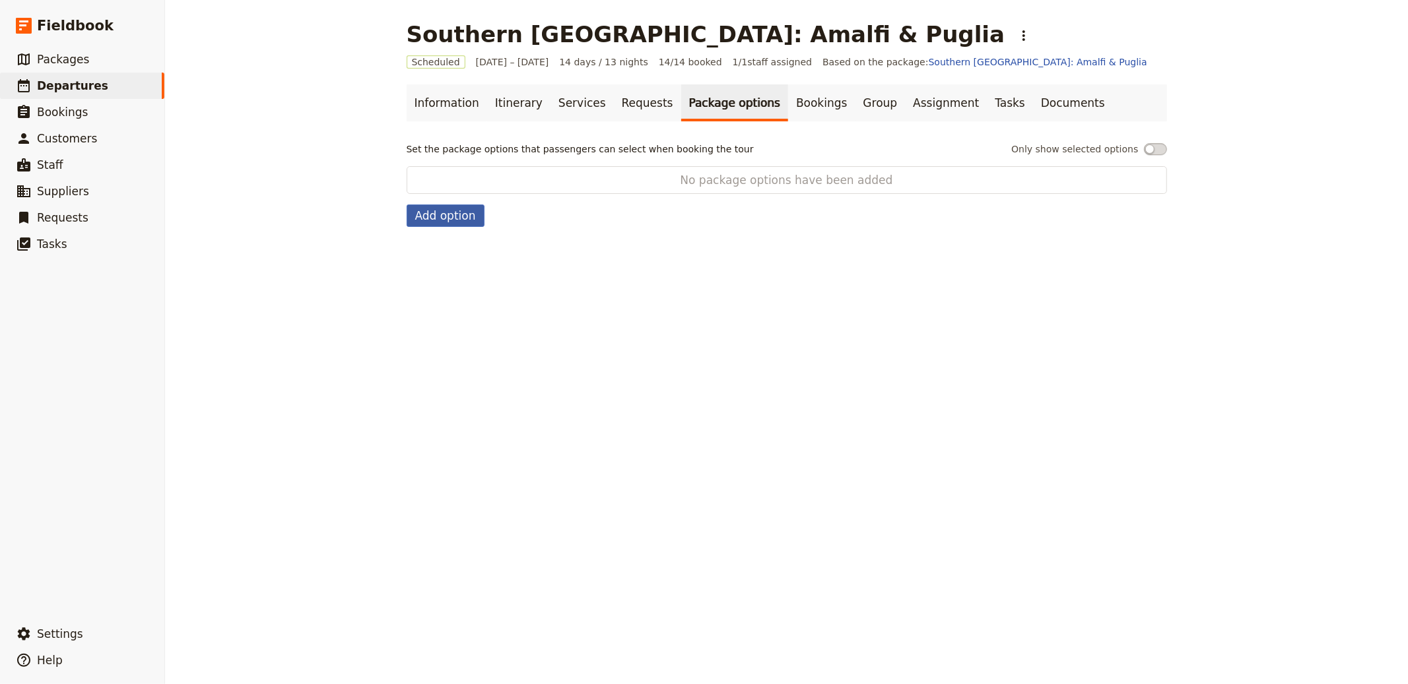
click at [438, 215] on button "Add option" at bounding box center [446, 216] width 78 height 22
select select "addOn"
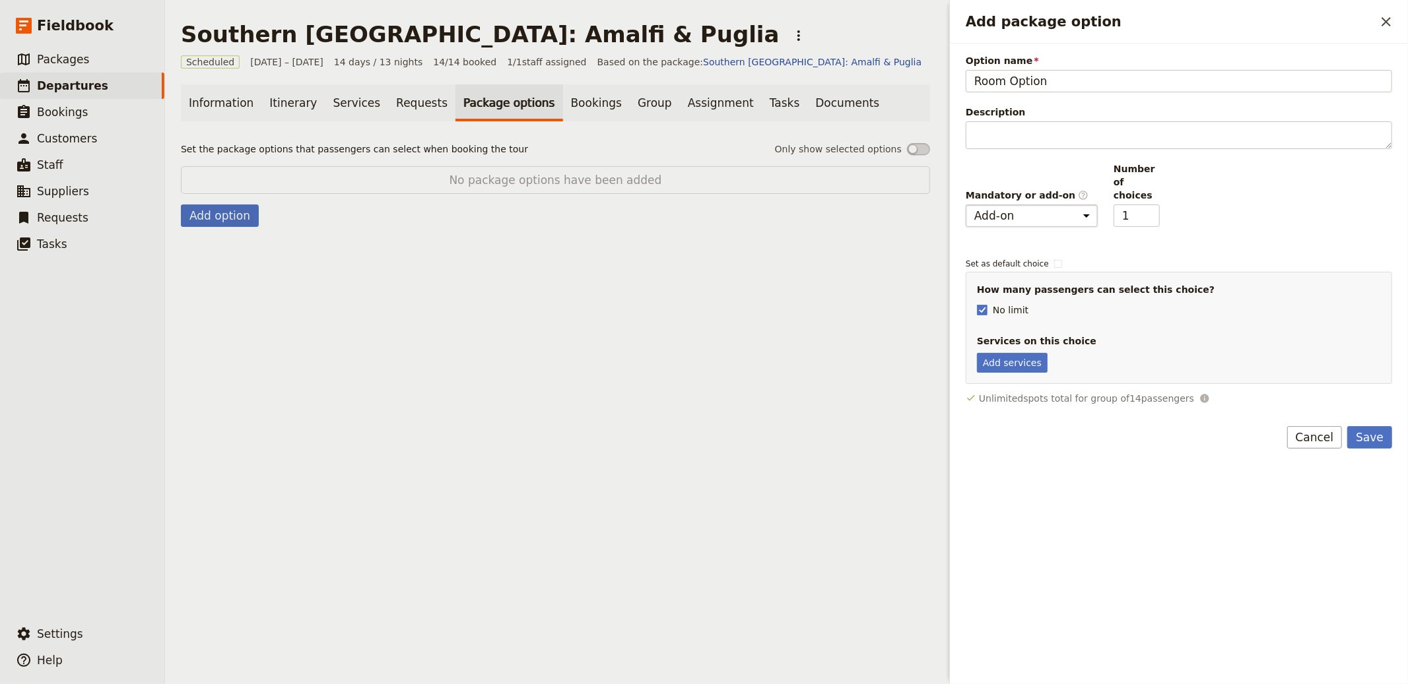
type input "Room Option"
click at [1045, 205] on select "Mandatory Add-on" at bounding box center [1032, 216] width 132 height 22
select select "mandatory"
click at [966, 205] on select "Mandatory Add-on" at bounding box center [1032, 216] width 132 height 22
type input "2"
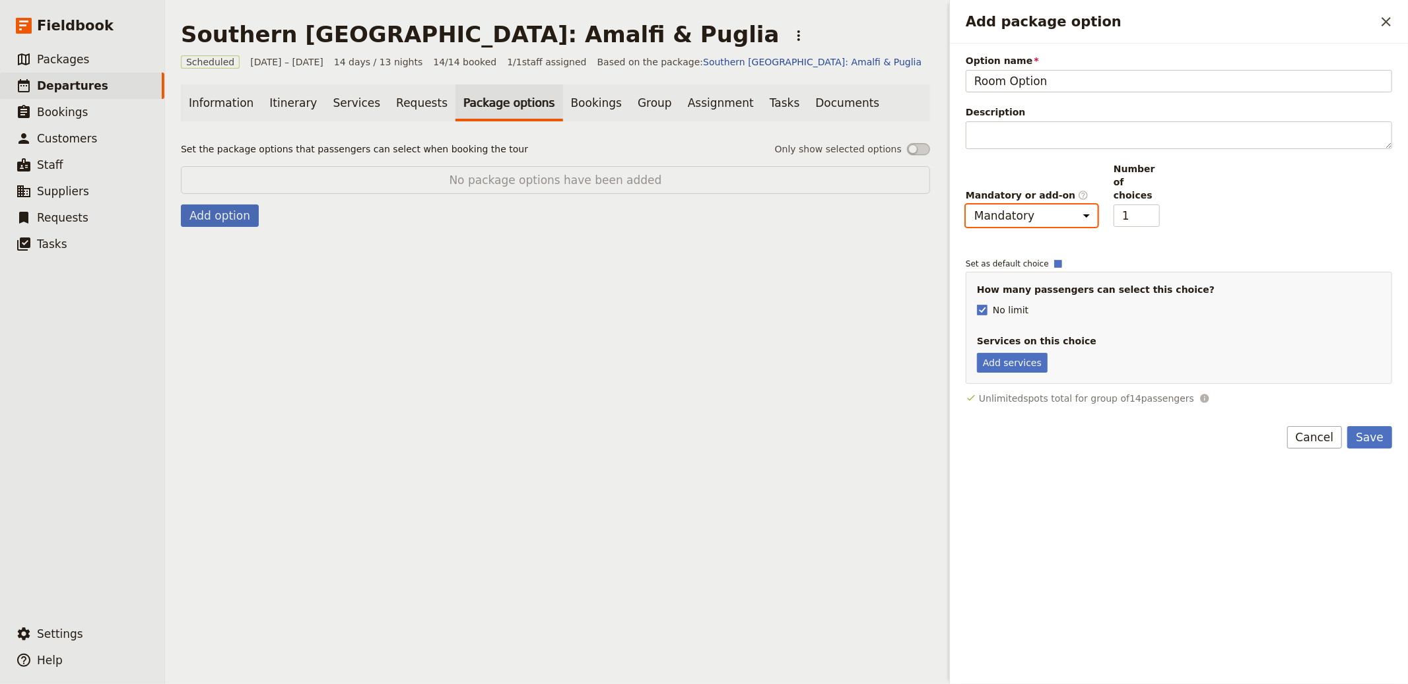
checkbox input "true"
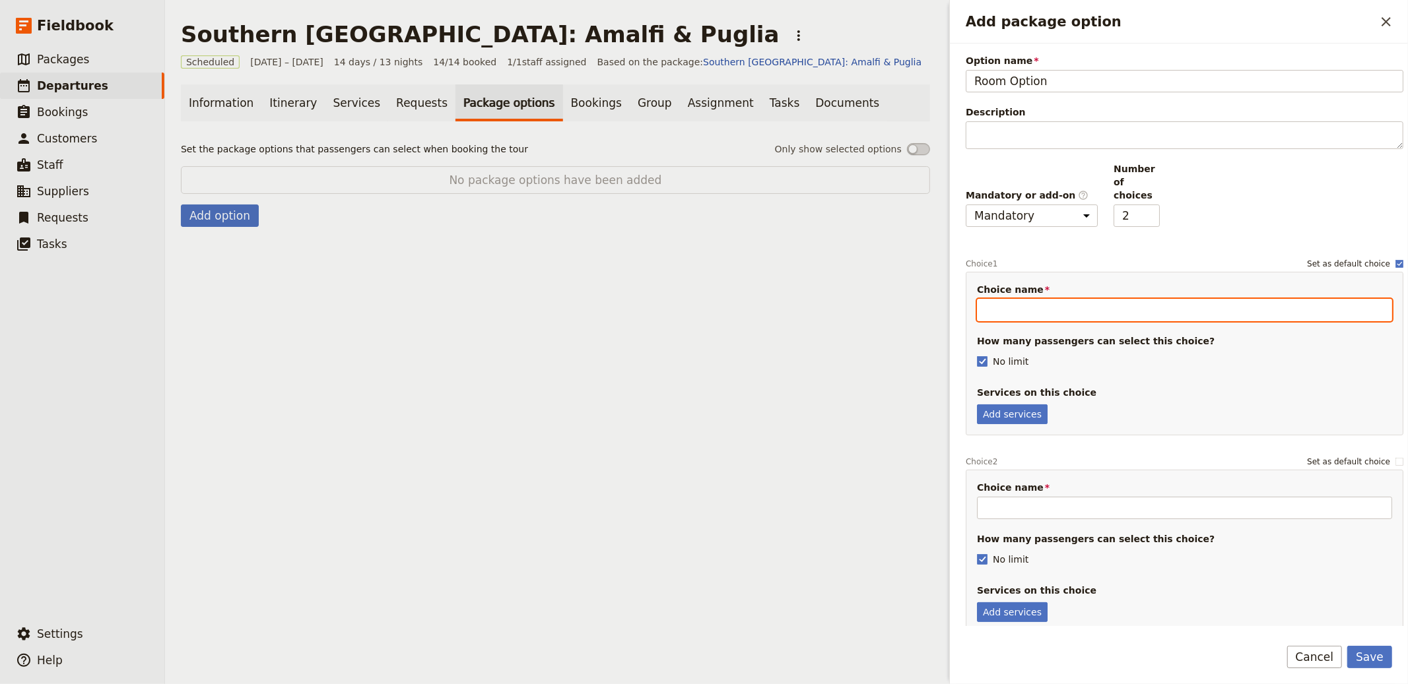
click at [1034, 299] on input "Choice name" at bounding box center [1184, 310] width 415 height 22
type input "Double Room"
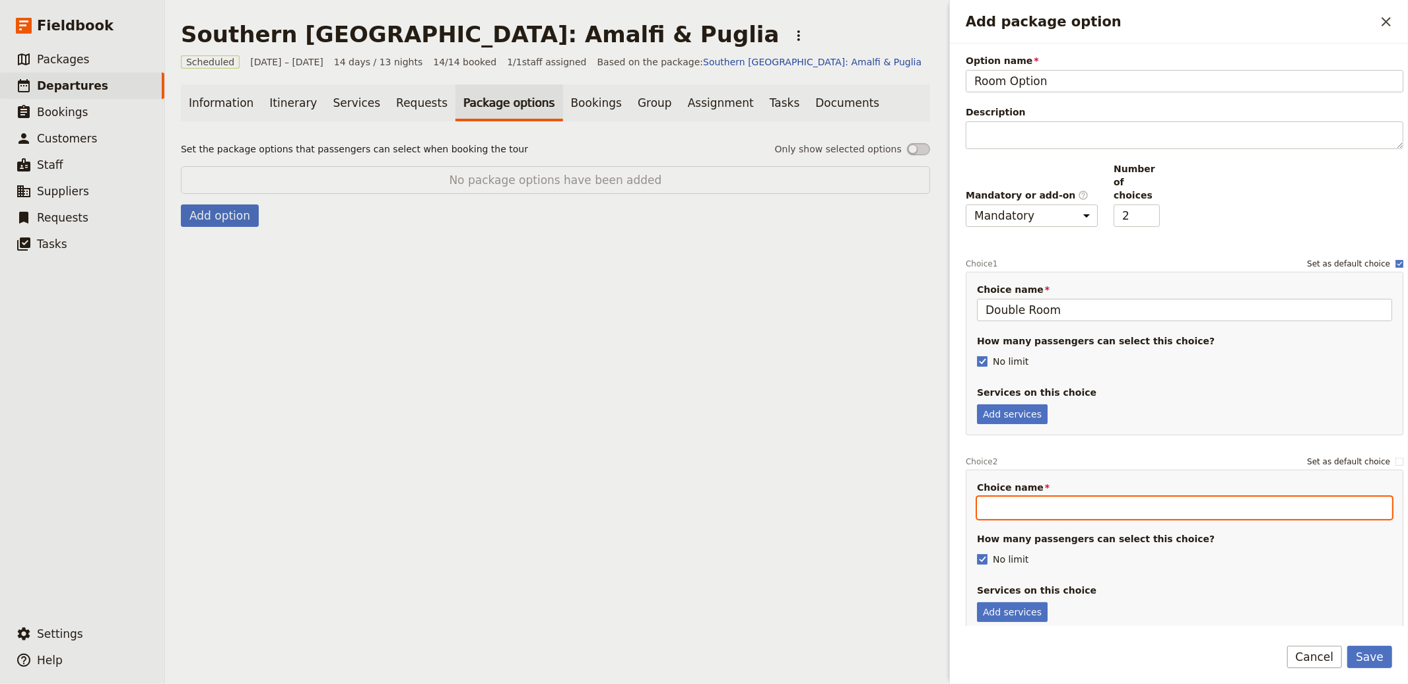
click at [1022, 497] on input "Choice name" at bounding box center [1184, 508] width 415 height 22
type input "Single Room"
drag, startPoint x: 991, startPoint y: 415, endPoint x: 1006, endPoint y: 400, distance: 21.0
click at [992, 415] on div "Choice name Double Room How many passengers can select this choice? No limit Se…" at bounding box center [1185, 354] width 438 height 164
click at [1007, 405] on button "Add services" at bounding box center [1012, 415] width 71 height 20
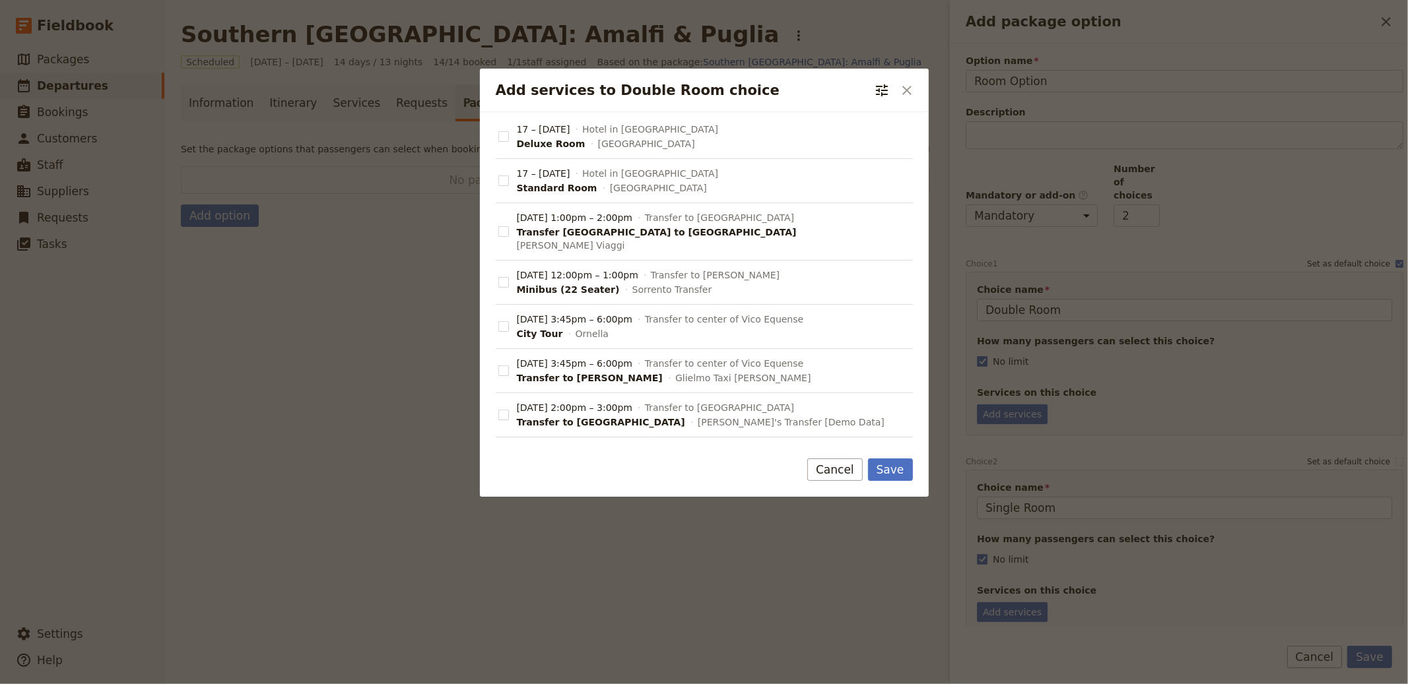
click at [633, 176] on span "Hotel in Naples" at bounding box center [650, 173] width 136 height 13
click at [498, 174] on input "17 – 16 Nov 2025 Hotel in Naples Standard Room San Pietro Hotel" at bounding box center [498, 174] width 1 height 1
checkbox input "true"
click at [893, 459] on button "Save" at bounding box center [890, 470] width 45 height 22
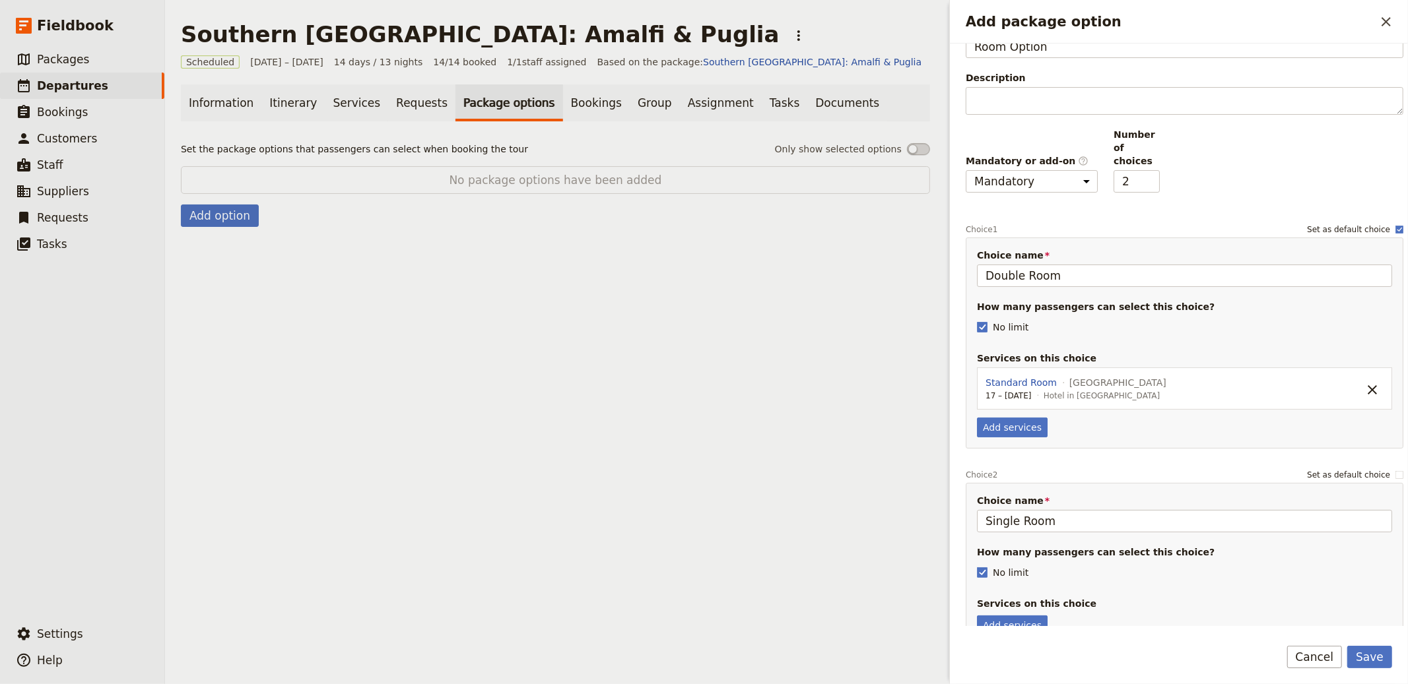
scroll to position [64, 0]
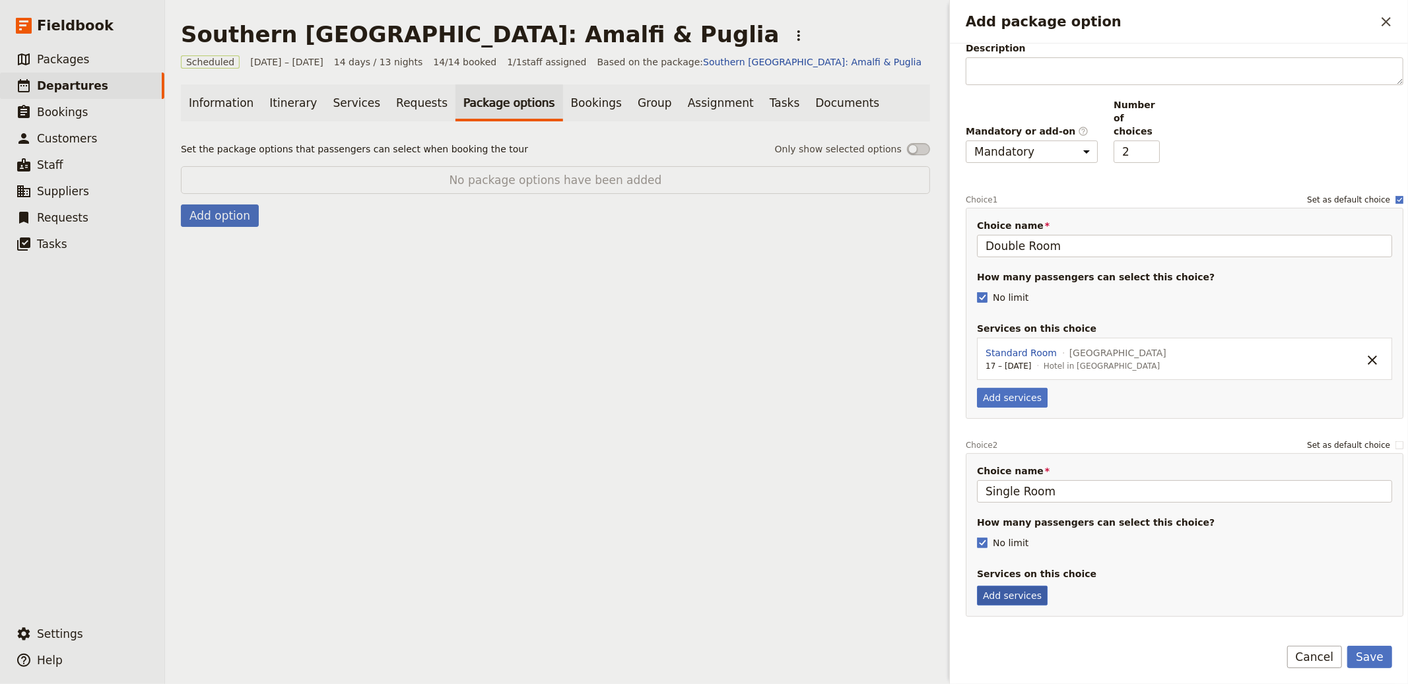
click at [1020, 586] on button "Add services" at bounding box center [1012, 596] width 71 height 20
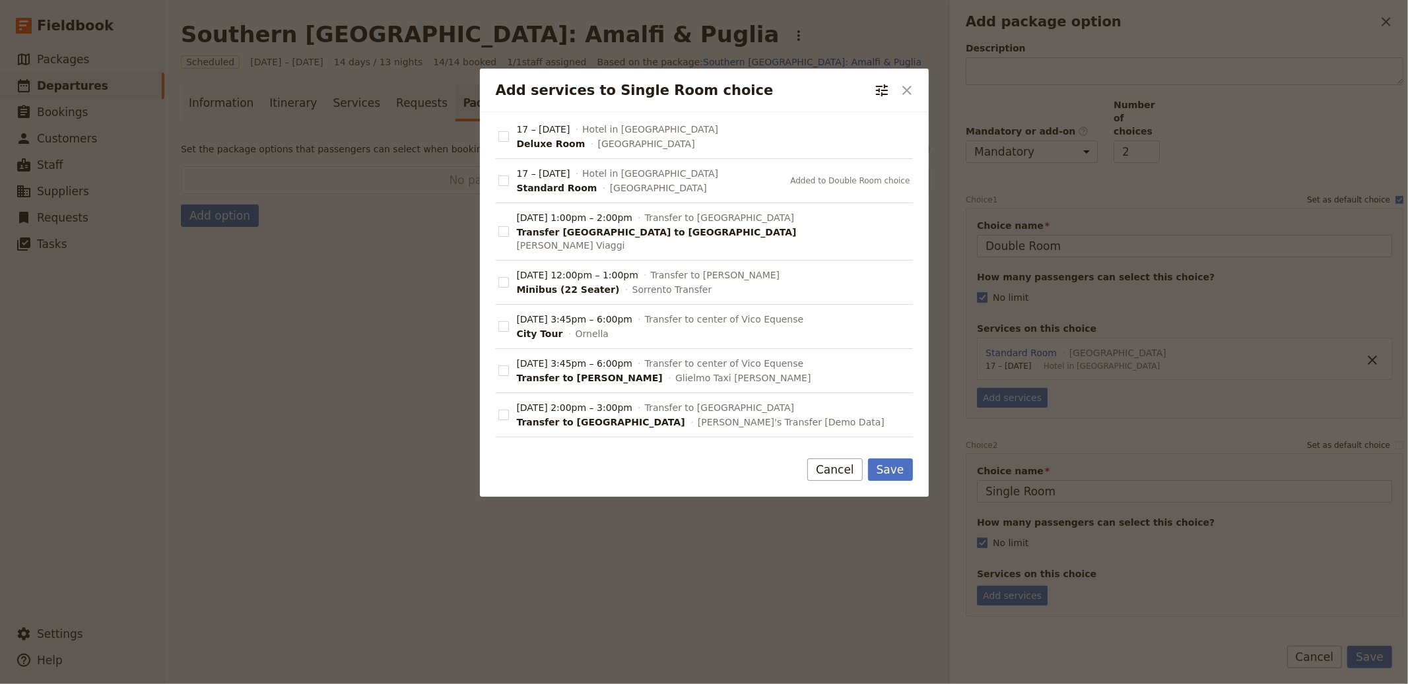
click at [610, 191] on span "San Pietro Hotel" at bounding box center [658, 188] width 97 height 13
click at [498, 174] on input "17 – 16 Nov 2025 Hotel in Naples Standard Room San Pietro Hotel Added to Double…" at bounding box center [498, 174] width 1 height 1
click at [570, 176] on span "17 – 16 Nov 2025" at bounding box center [543, 173] width 53 height 13
click at [498, 174] on input "17 – 16 Nov 2025 Hotel in Naples Standard Room San Pietro Hotel Added to Double…" at bounding box center [498, 174] width 1 height 1
checkbox input "false"
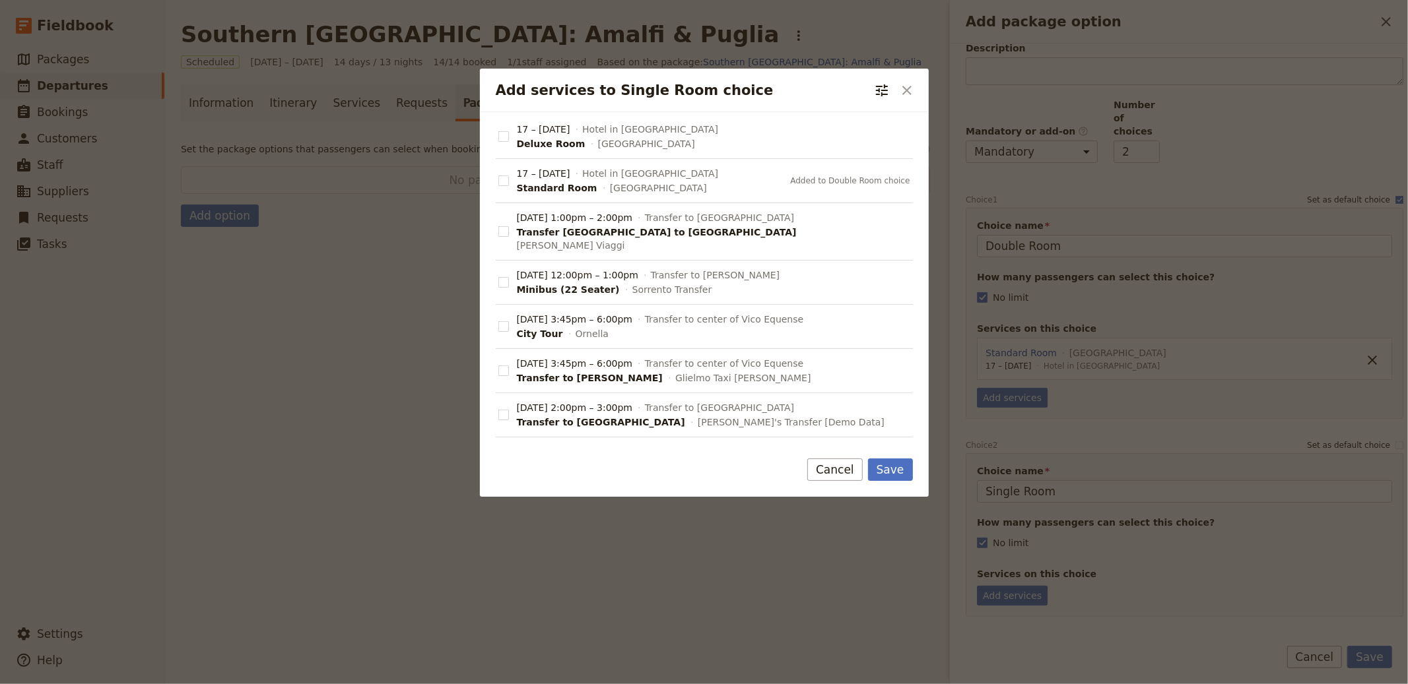
click at [570, 125] on span "17 – 16 Nov 2025" at bounding box center [543, 129] width 53 height 13
click at [498, 129] on input "17 – 16 Nov 2025 Hotel in Naples Deluxe Room San Pietro Hotel" at bounding box center [498, 129] width 1 height 1
checkbox input "true"
click at [1164, 384] on div at bounding box center [704, 342] width 1408 height 684
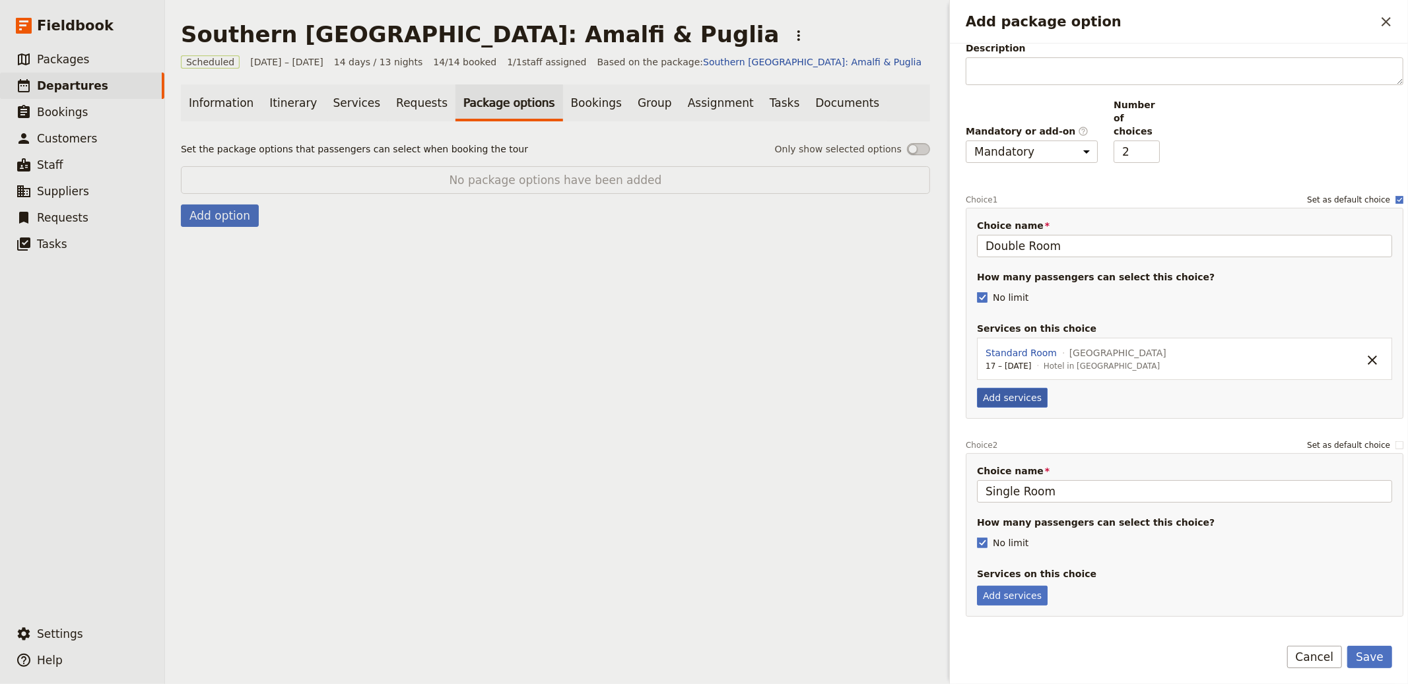
click at [1016, 388] on button "Add services" at bounding box center [1012, 398] width 71 height 20
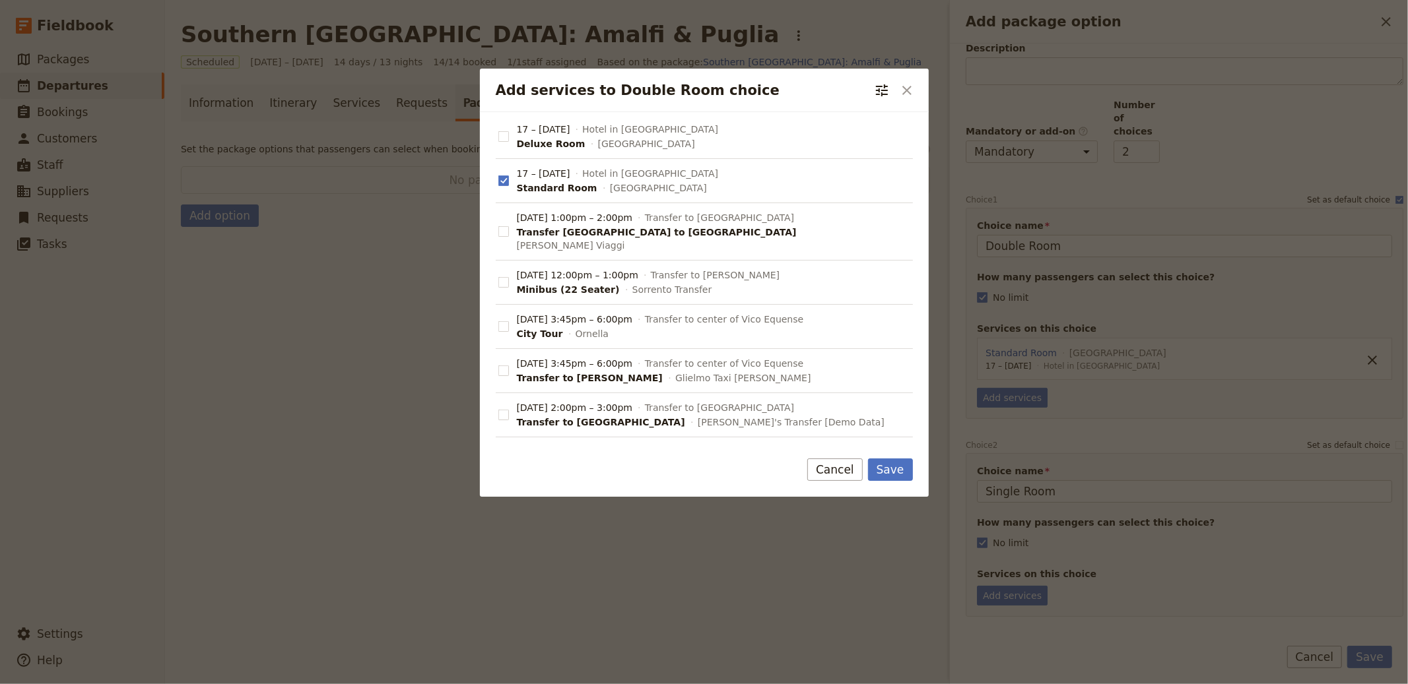
click at [570, 125] on span "17 – 16 Nov 2025" at bounding box center [543, 129] width 53 height 13
click at [498, 129] on input "17 – 16 Nov 2025 Hotel in Naples Deluxe Room San Pietro Hotel" at bounding box center [498, 129] width 1 height 1
checkbox input "true"
click at [907, 85] on icon "Close dialog" at bounding box center [907, 91] width 16 height 16
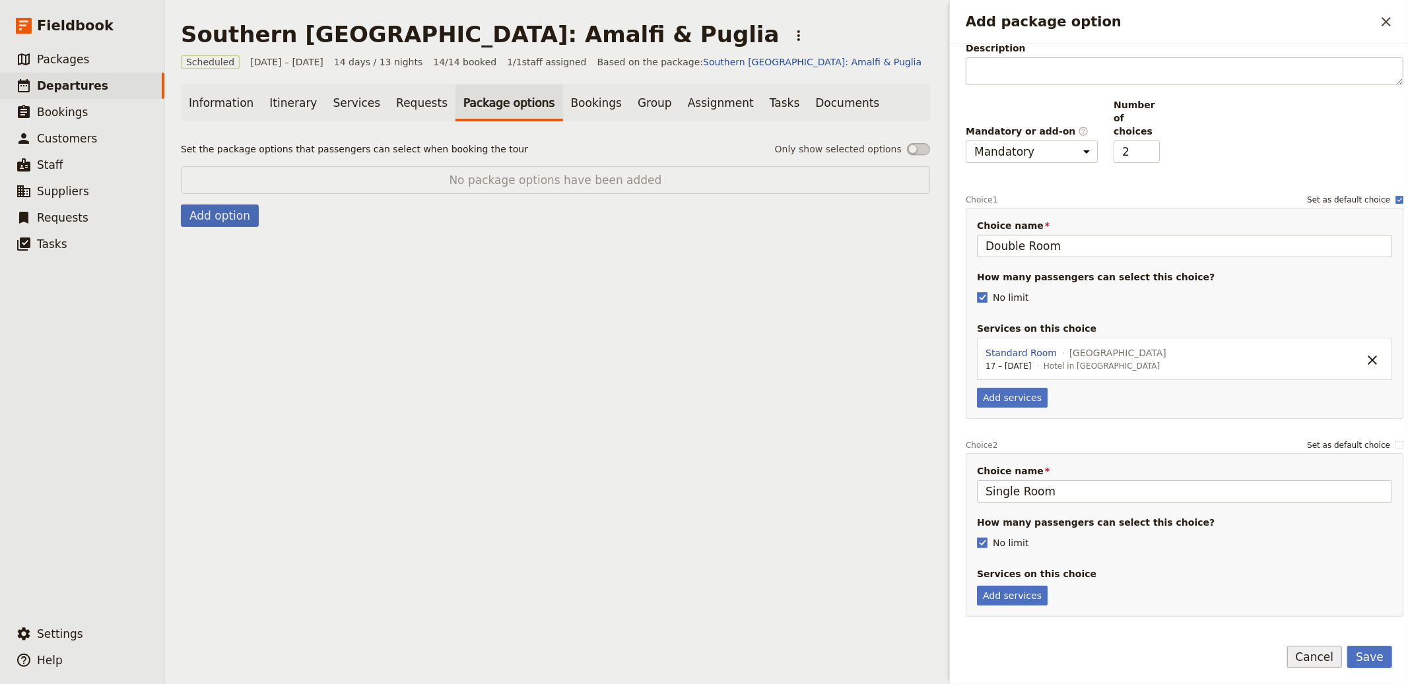
click at [1323, 656] on button "Cancel" at bounding box center [1314, 657] width 55 height 22
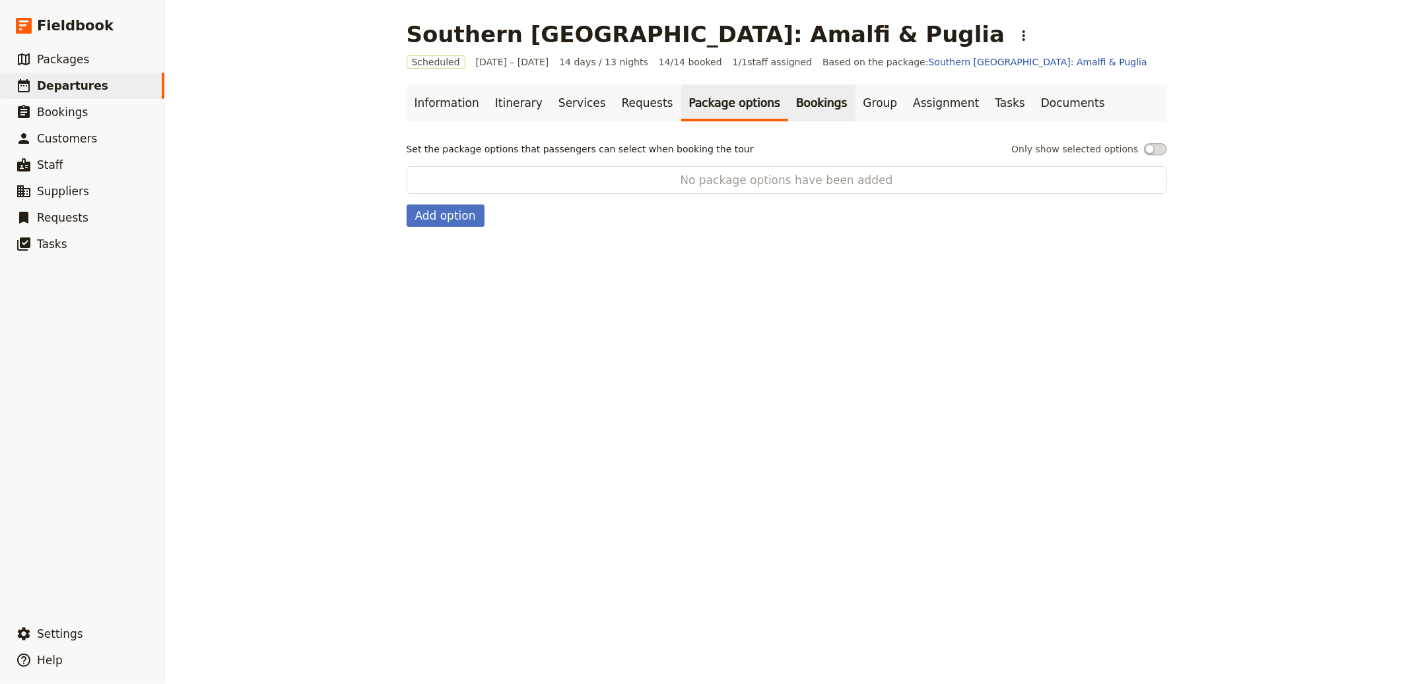
click at [788, 112] on link "Bookings" at bounding box center [821, 102] width 67 height 37
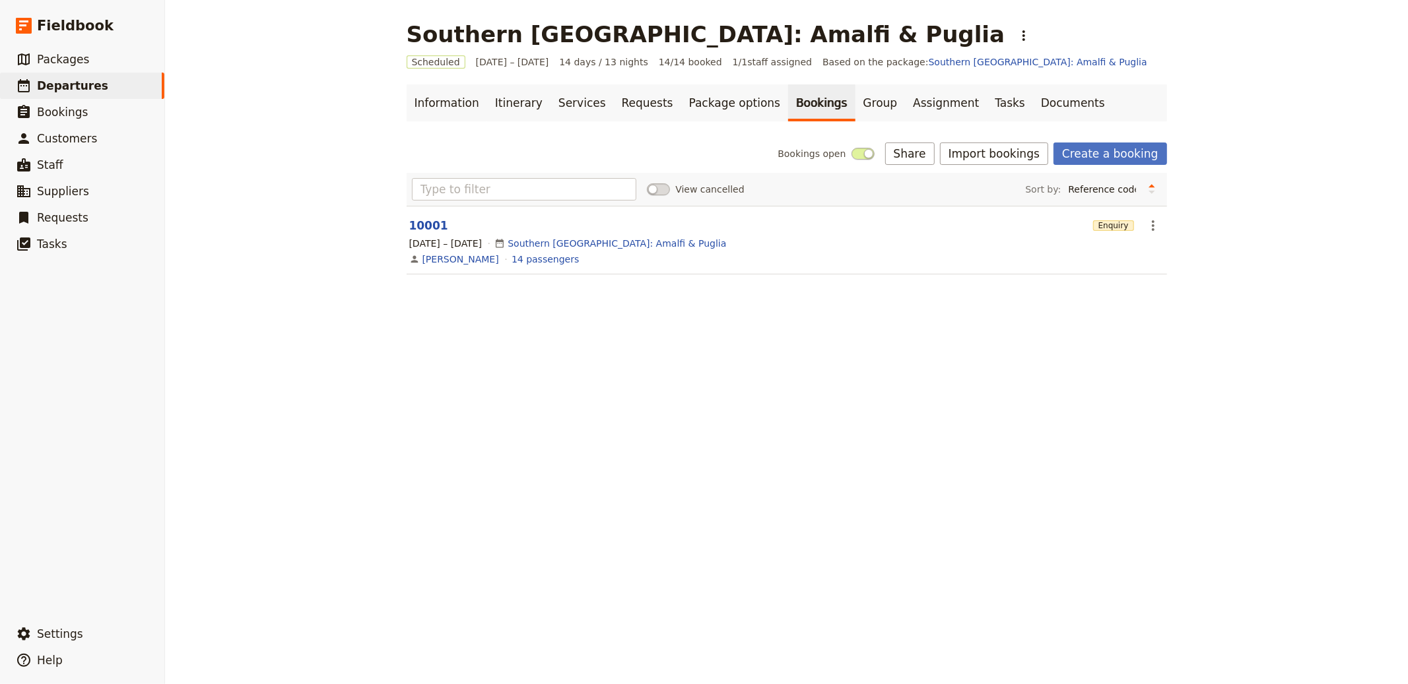
click at [430, 214] on section "10001 Enquiry ​ 17 – 30 Nov 2025 Southern Italy: Amalfi & Puglia Emily Thompson…" at bounding box center [787, 240] width 760 height 69
click at [426, 222] on button "10001" at bounding box center [428, 226] width 39 height 16
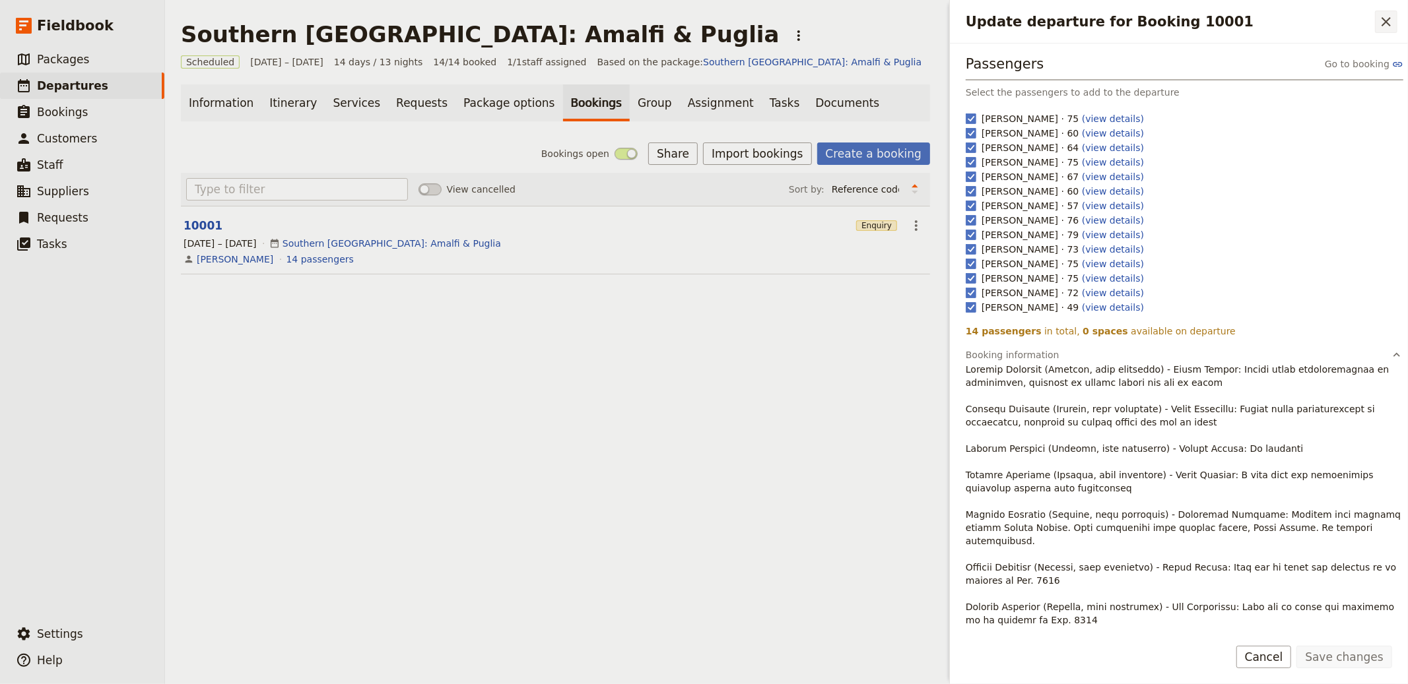
click at [1383, 30] on button "​" at bounding box center [1386, 22] width 22 height 22
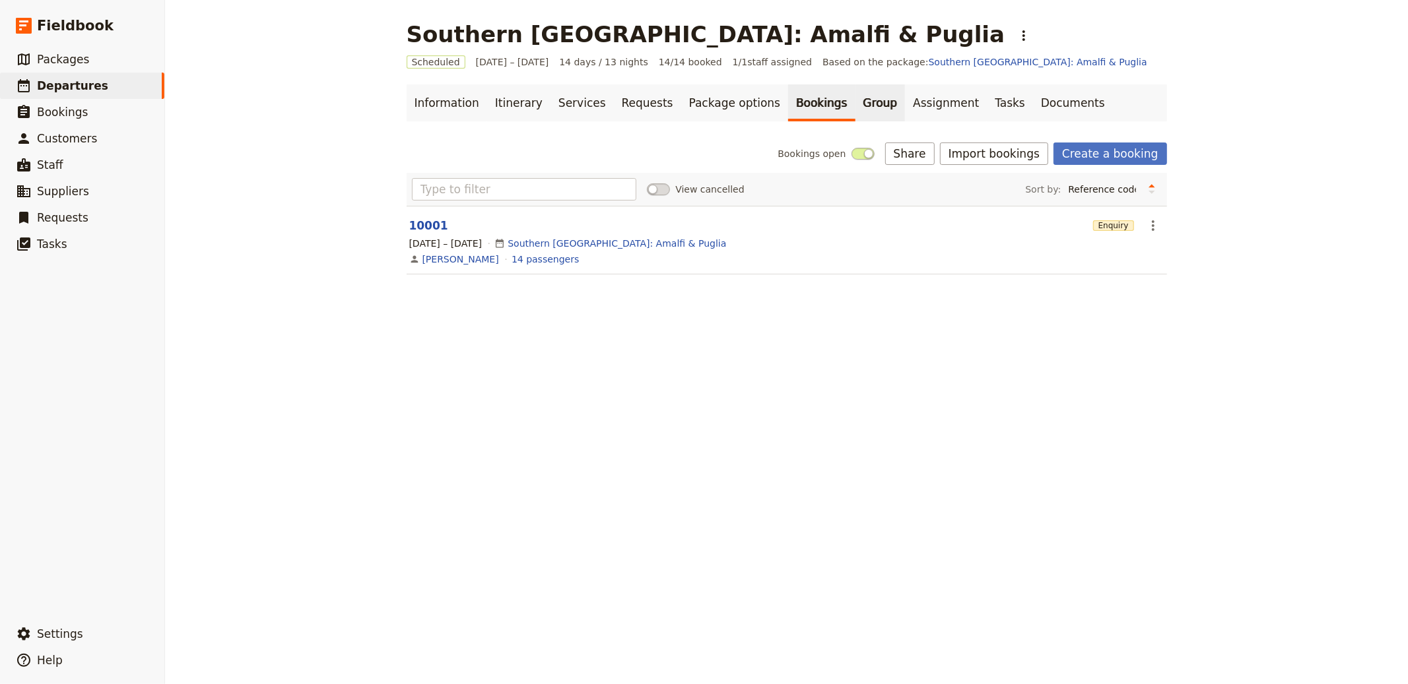
click at [855, 98] on link "Group" at bounding box center [880, 102] width 50 height 37
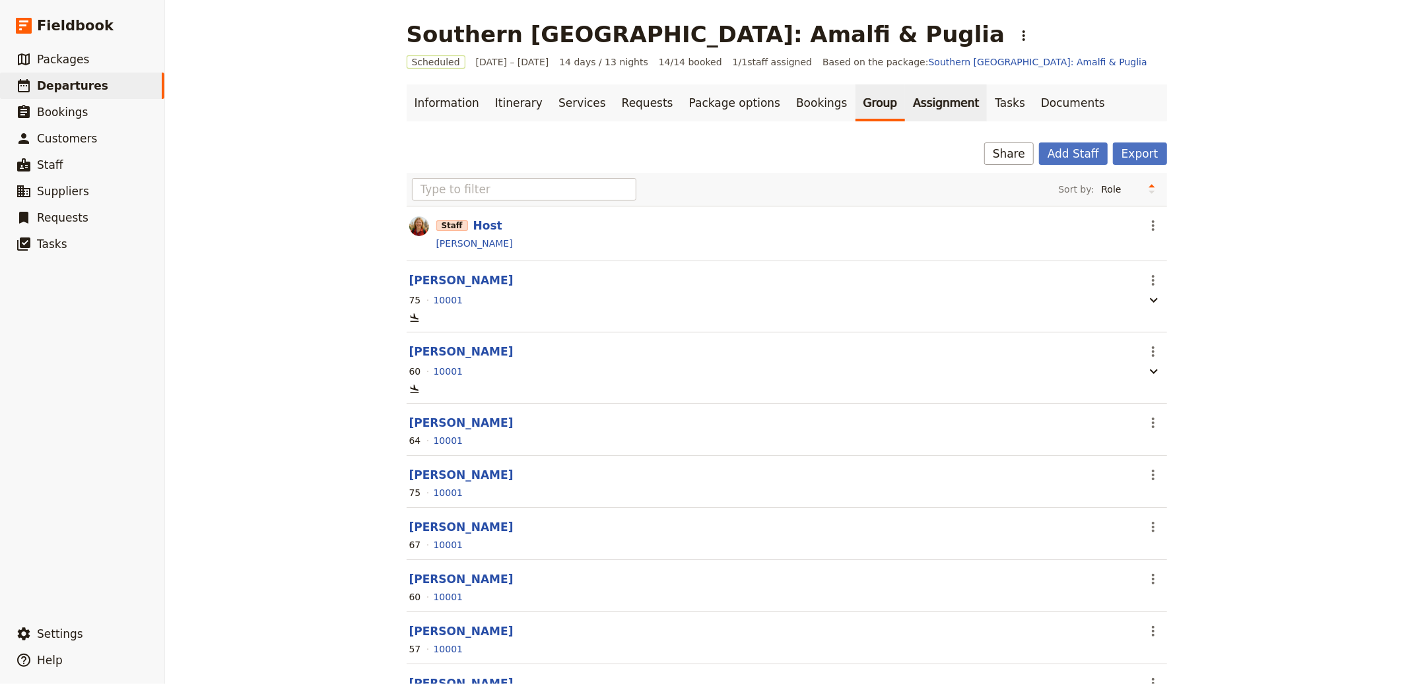
click at [905, 109] on link "Assignment" at bounding box center [946, 102] width 82 height 37
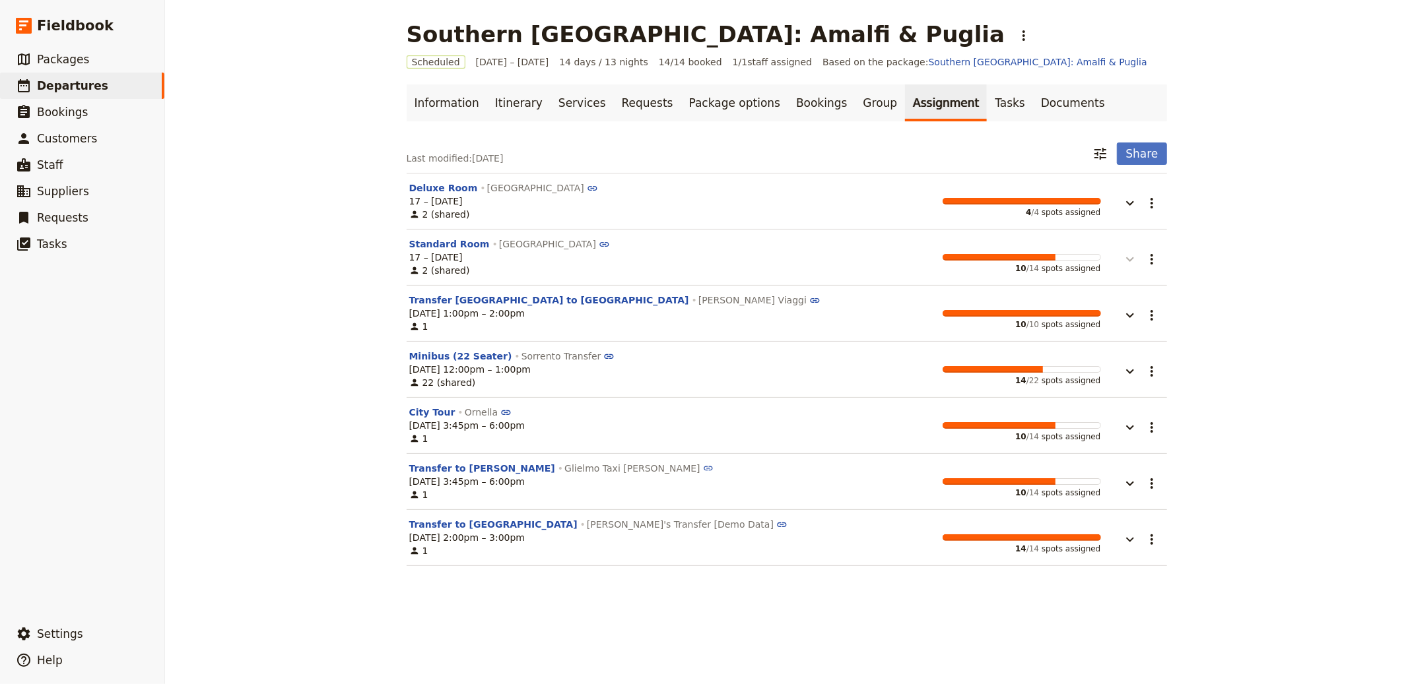
click at [1101, 244] on button "button" at bounding box center [1121, 253] width 40 height 30
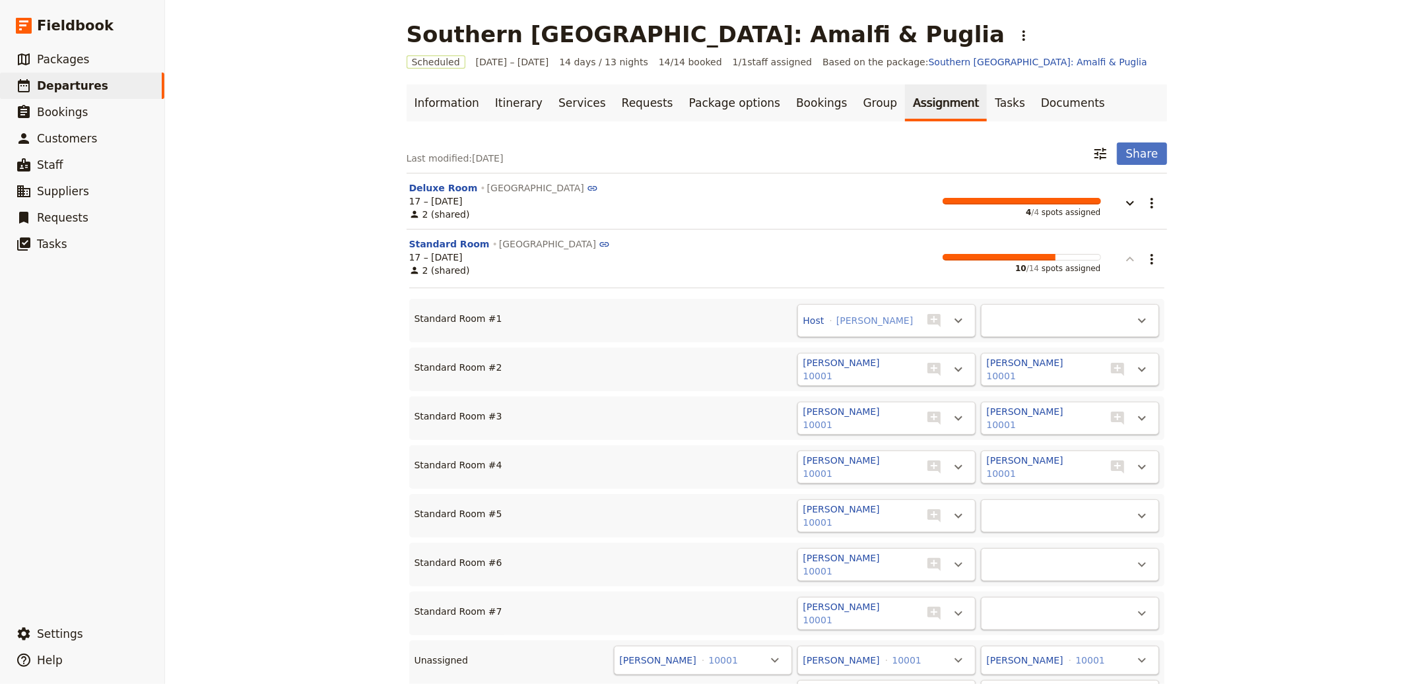
scroll to position [22, 0]
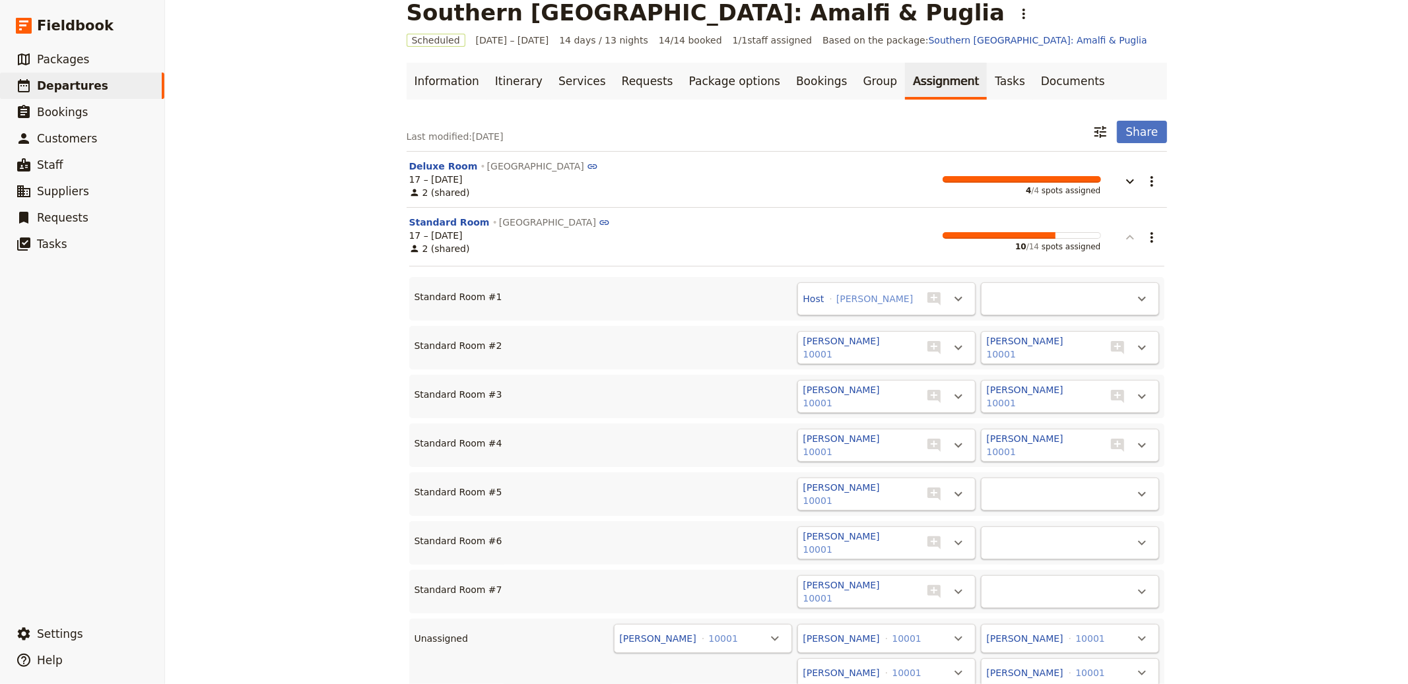
click at [1113, 236] on button "button" at bounding box center [1121, 231] width 40 height 30
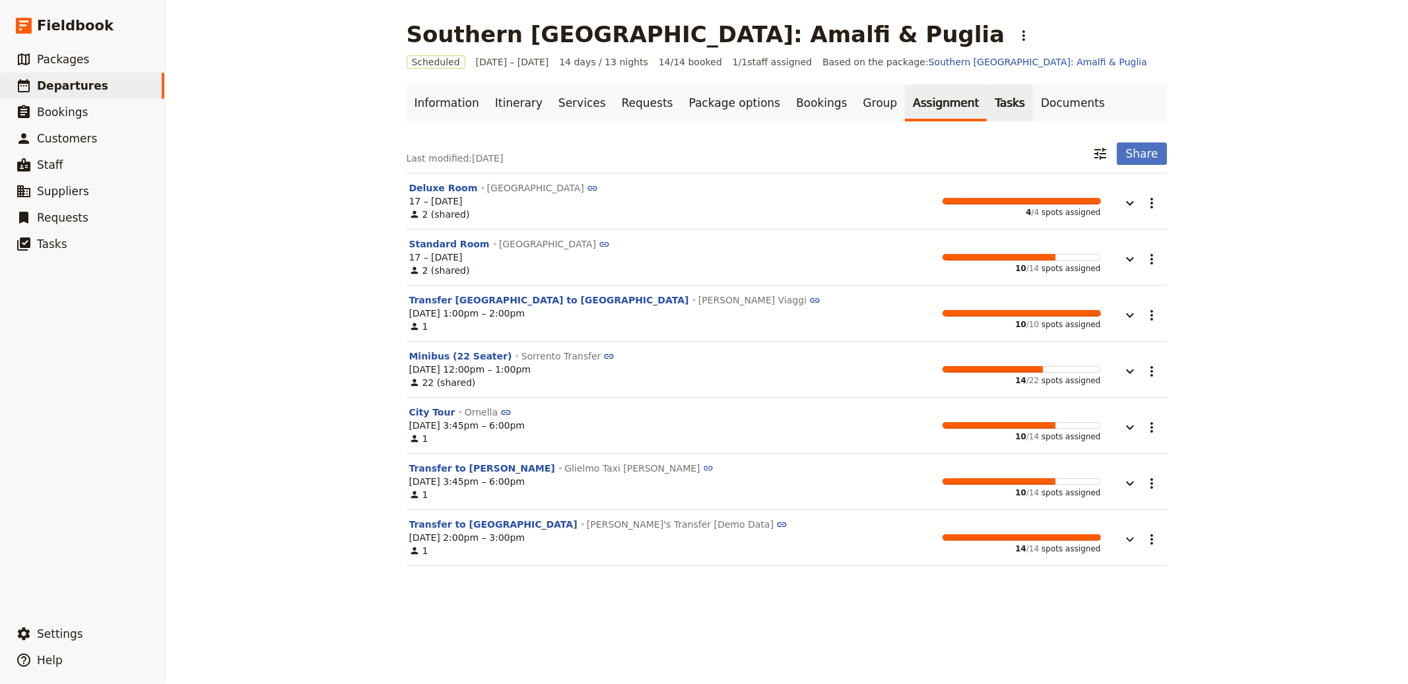
click at [987, 112] on link "Tasks" at bounding box center [1010, 102] width 46 height 37
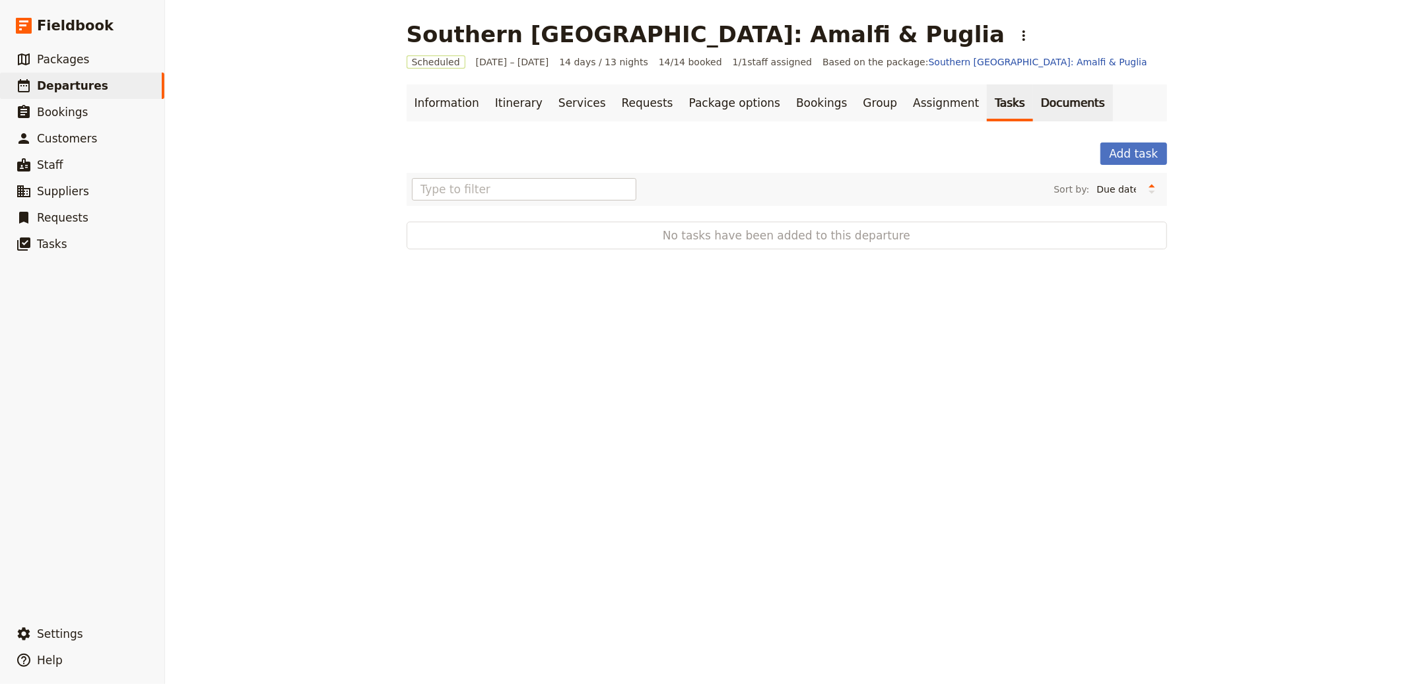
click at [1033, 103] on link "Documents" at bounding box center [1073, 102] width 80 height 37
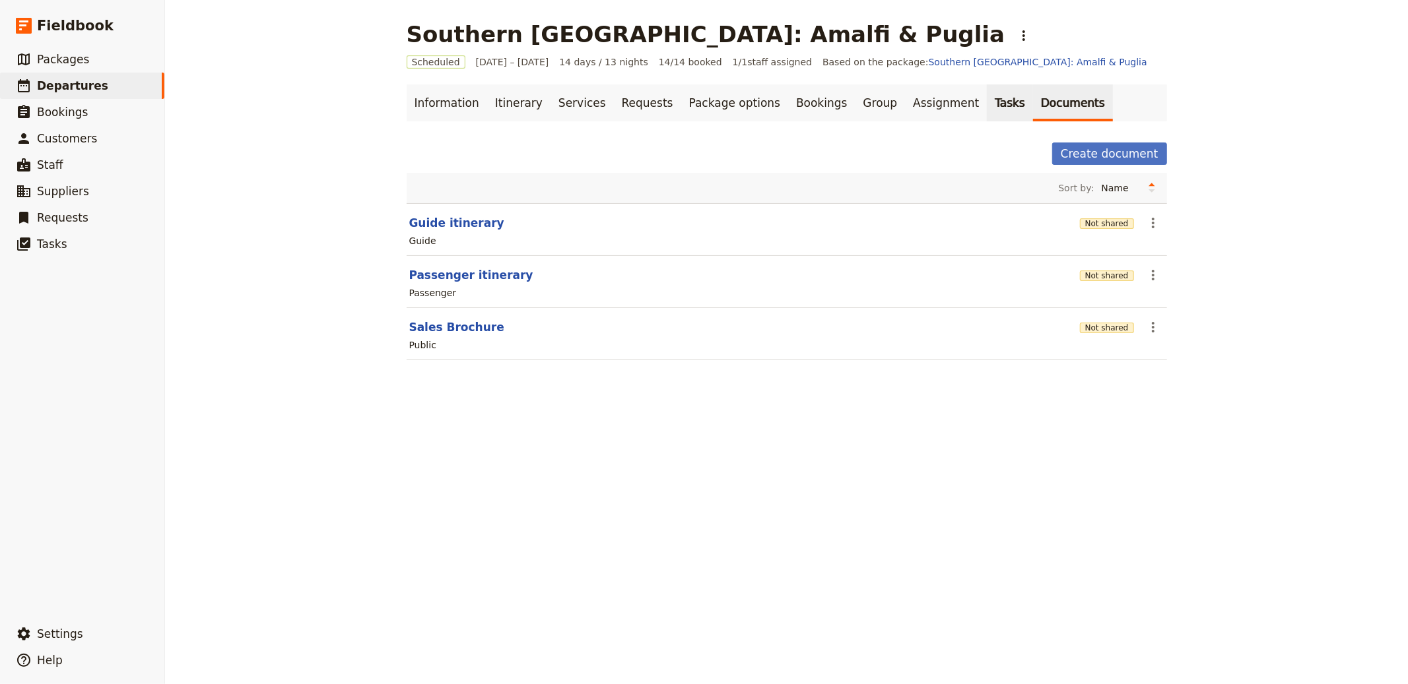
click at [987, 100] on link "Tasks" at bounding box center [1010, 102] width 46 height 37
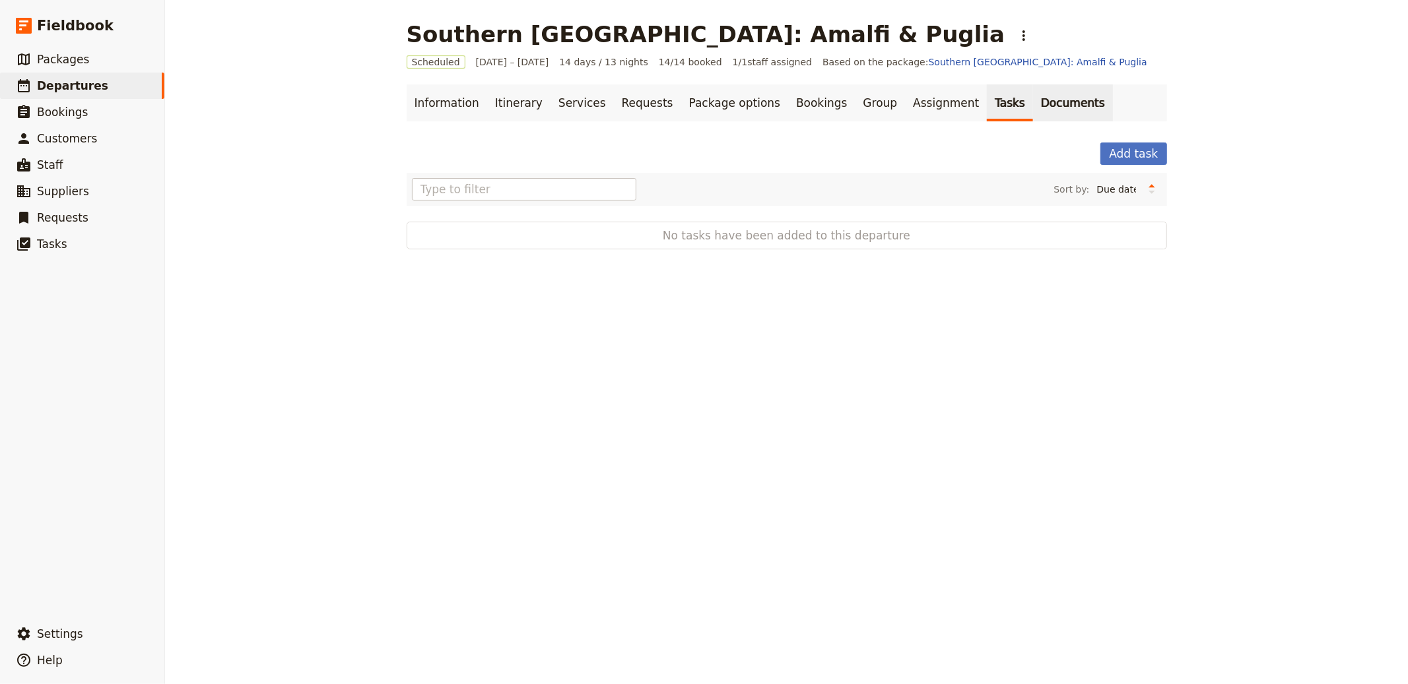
click at [1033, 110] on link "Documents" at bounding box center [1073, 102] width 80 height 37
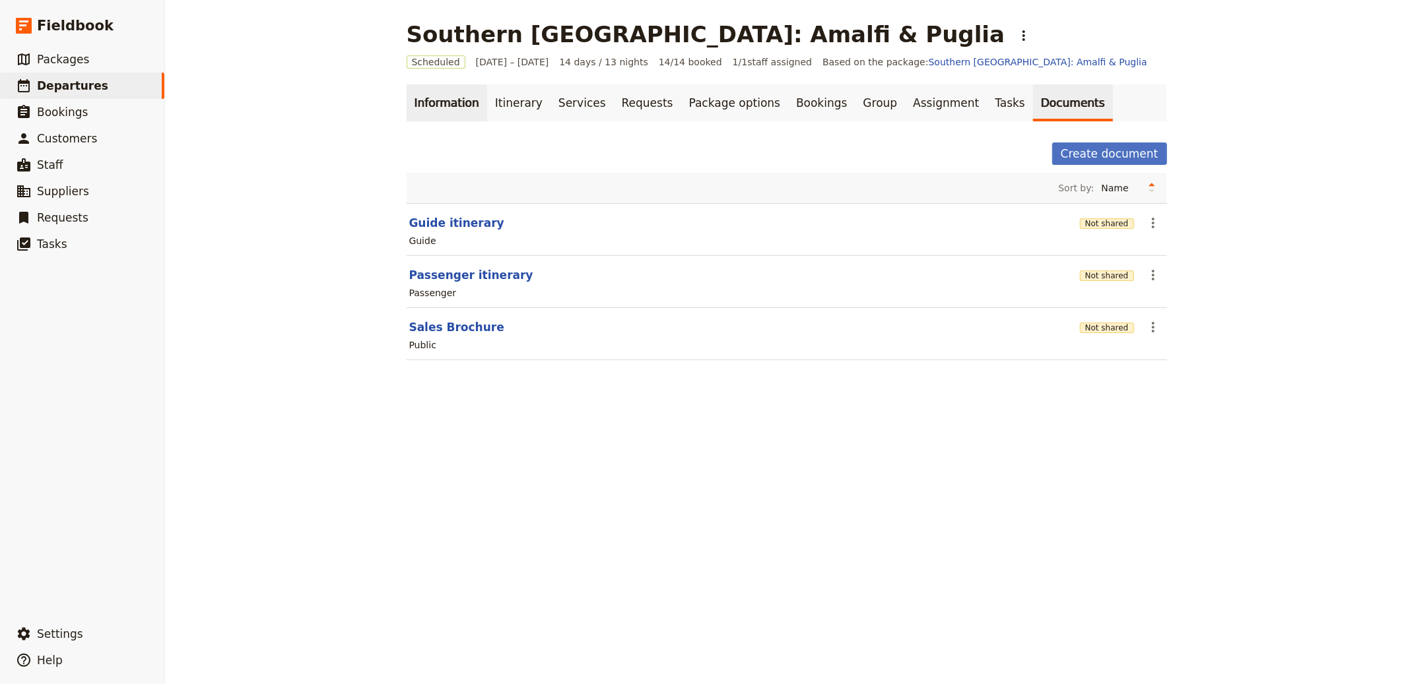
click at [439, 102] on link "Information" at bounding box center [447, 102] width 81 height 37
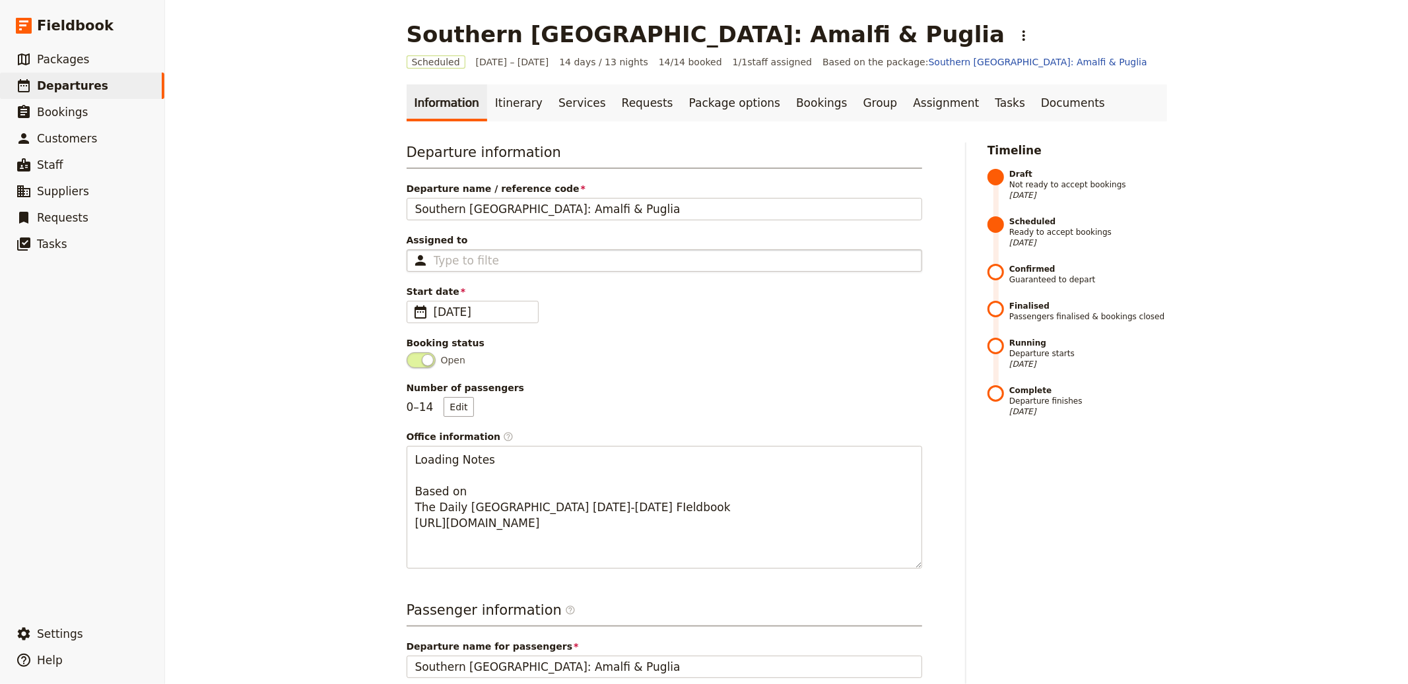
click at [532, 260] on div "Type to filter" at bounding box center [664, 260] width 515 height 22
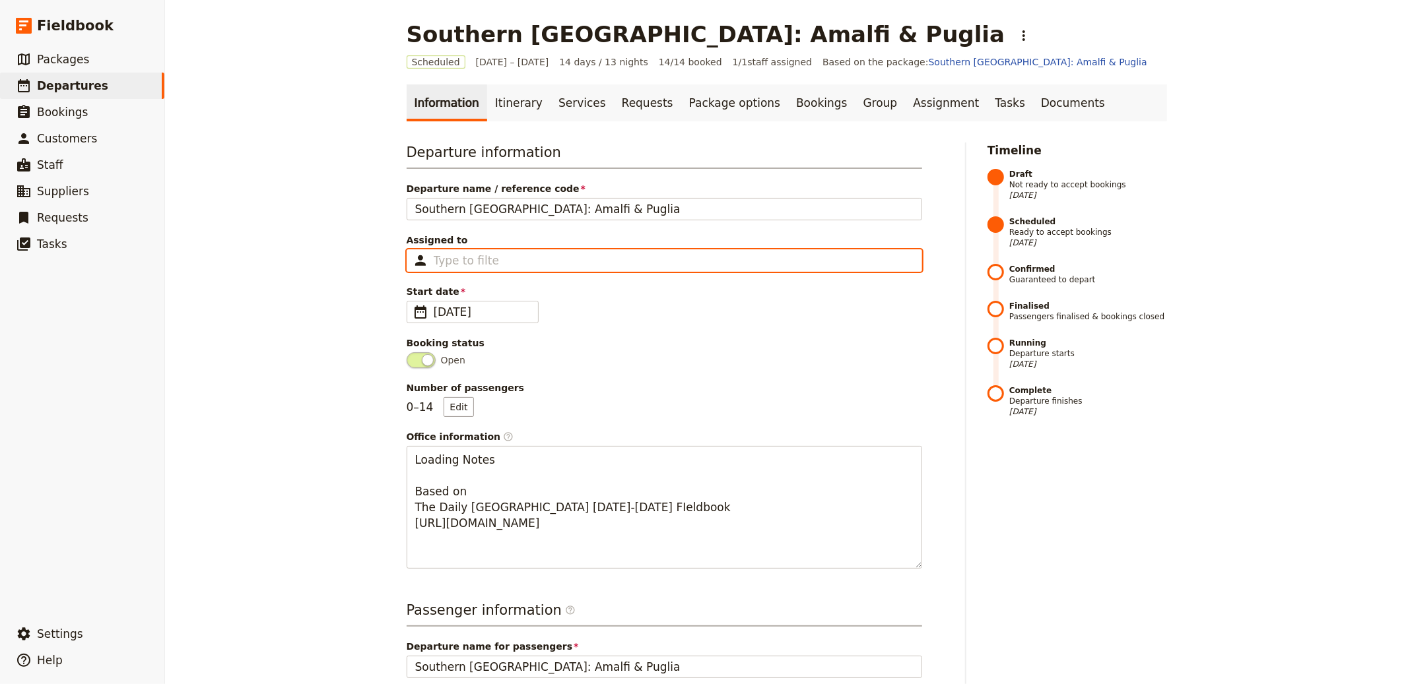
click at [499, 260] on input "Assigned to Type to filter" at bounding box center [466, 261] width 65 height 16
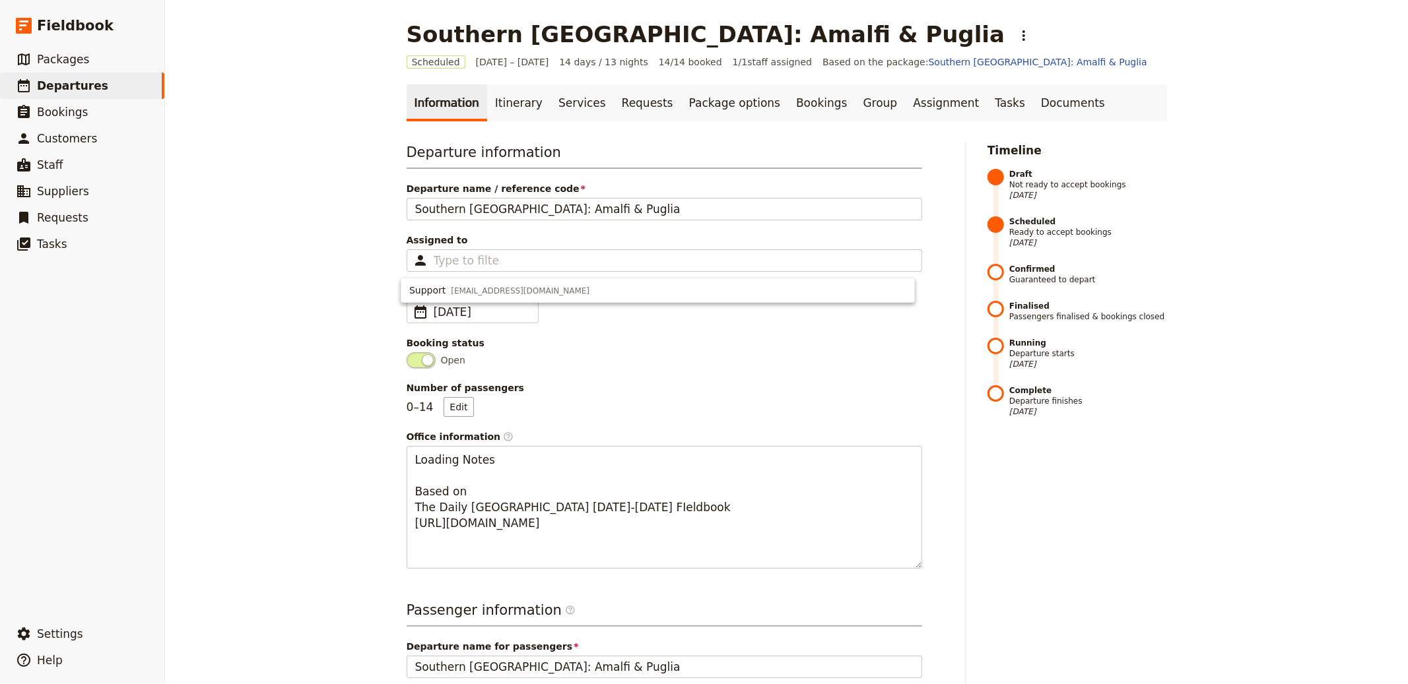
click at [1164, 325] on main "Southern Italy: Amalfi & Puglia ​ Scheduled 17 – 30 Nov 2025 14 days / 13 night…" at bounding box center [787, 563] width 792 height 1127
click at [152, 88] on link "​ Departures" at bounding box center [82, 86] width 164 height 26
select select "CREATED_AT"
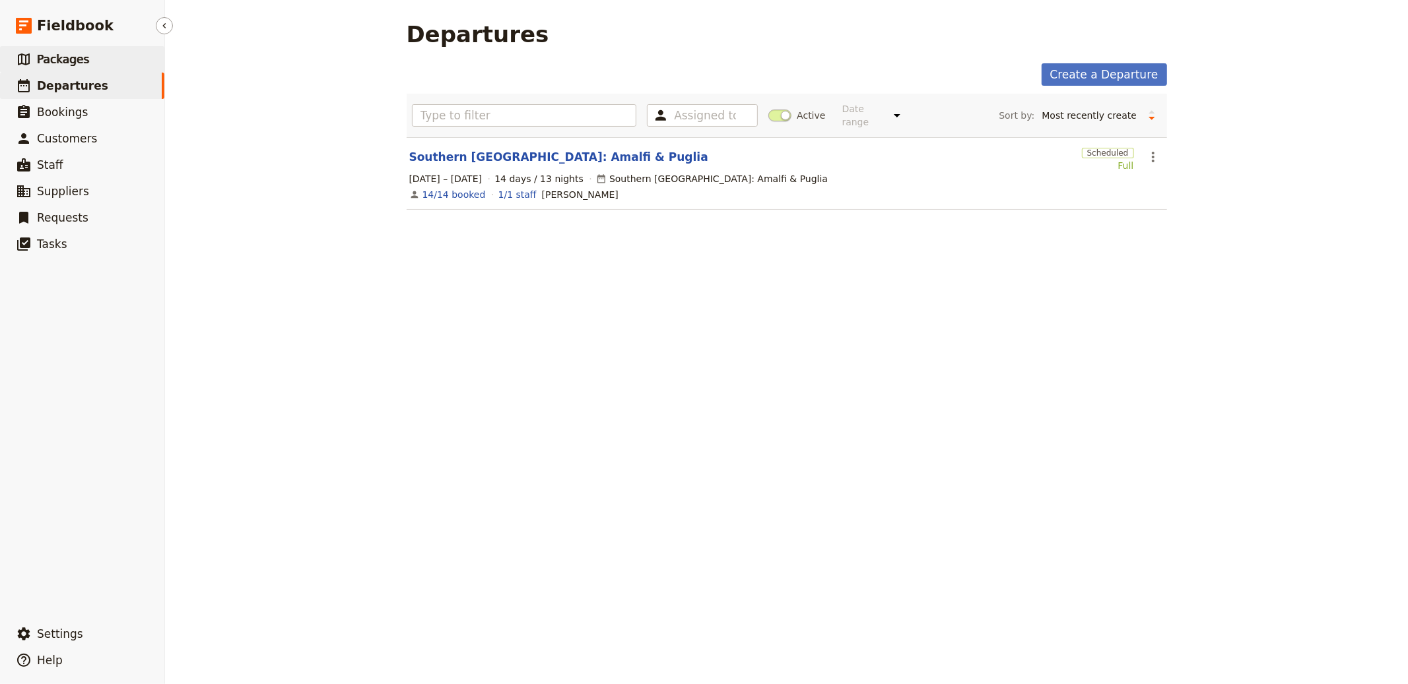
click at [89, 66] on link "​ Packages" at bounding box center [82, 59] width 164 height 26
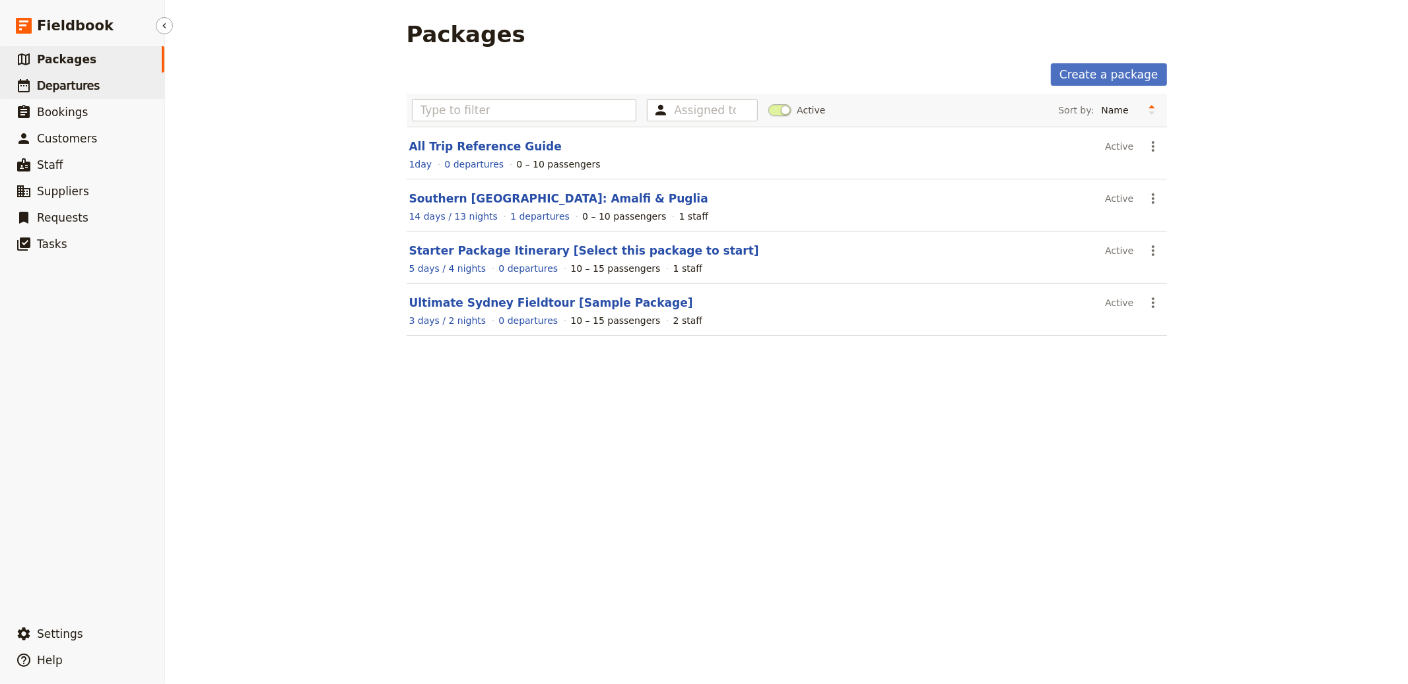
click at [65, 79] on span "Departures" at bounding box center [68, 85] width 63 height 13
select select "CREATED_AT"
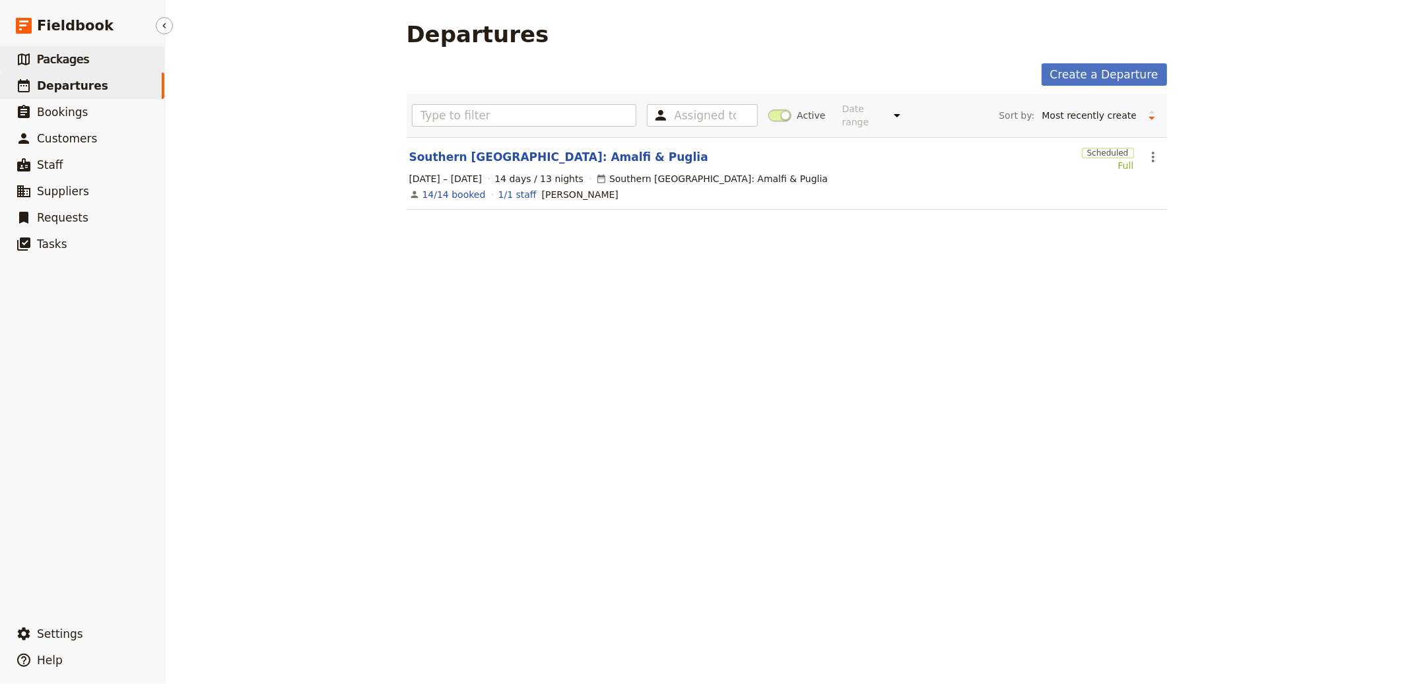
click at [73, 49] on link "​ Packages" at bounding box center [82, 59] width 164 height 26
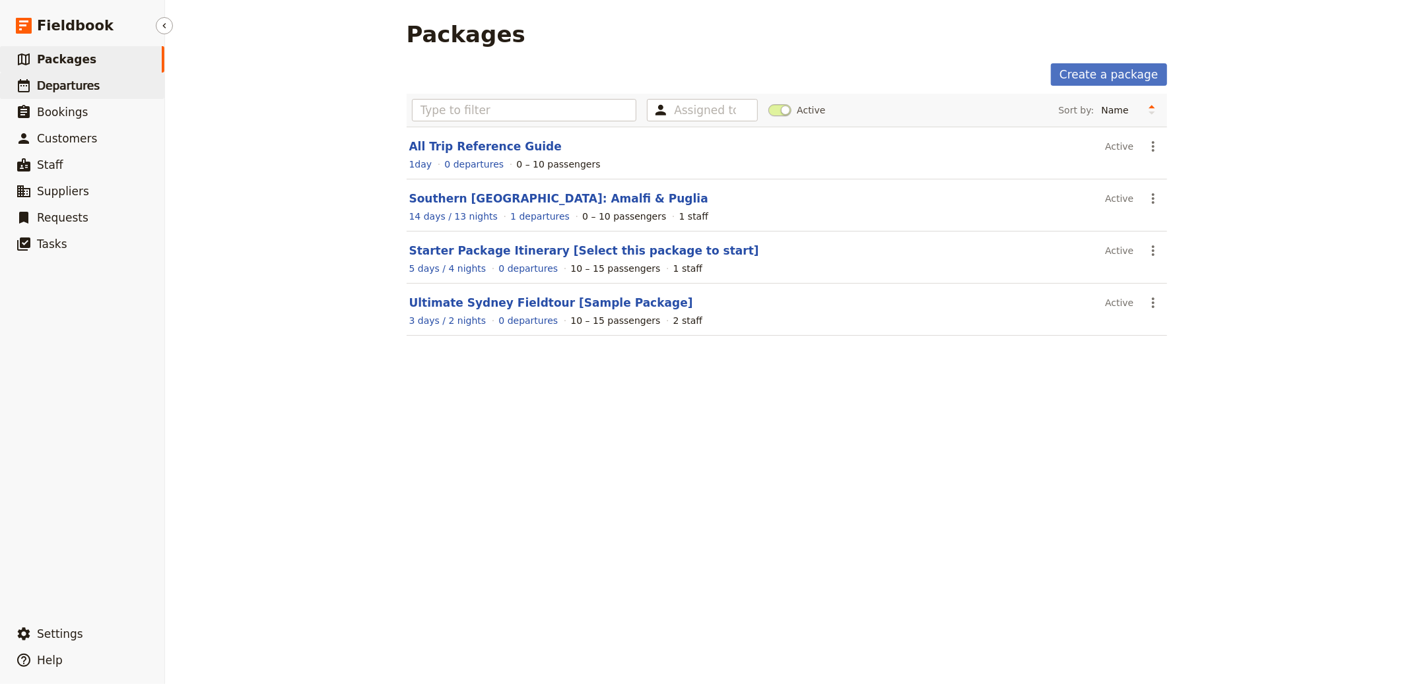
click at [100, 89] on link "​ Departures" at bounding box center [82, 86] width 164 height 26
select select "CREATED_AT"
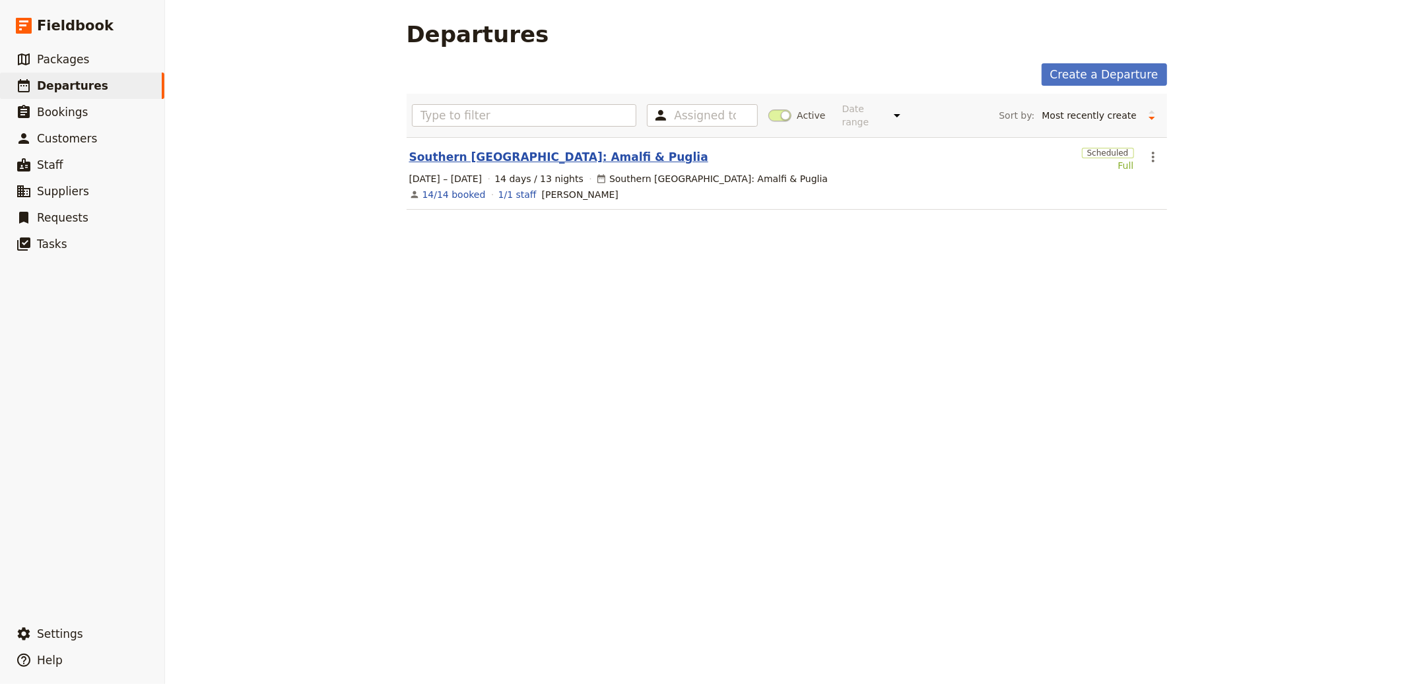
click at [492, 151] on link "Southern Italy: Amalfi & Puglia" at bounding box center [558, 157] width 299 height 16
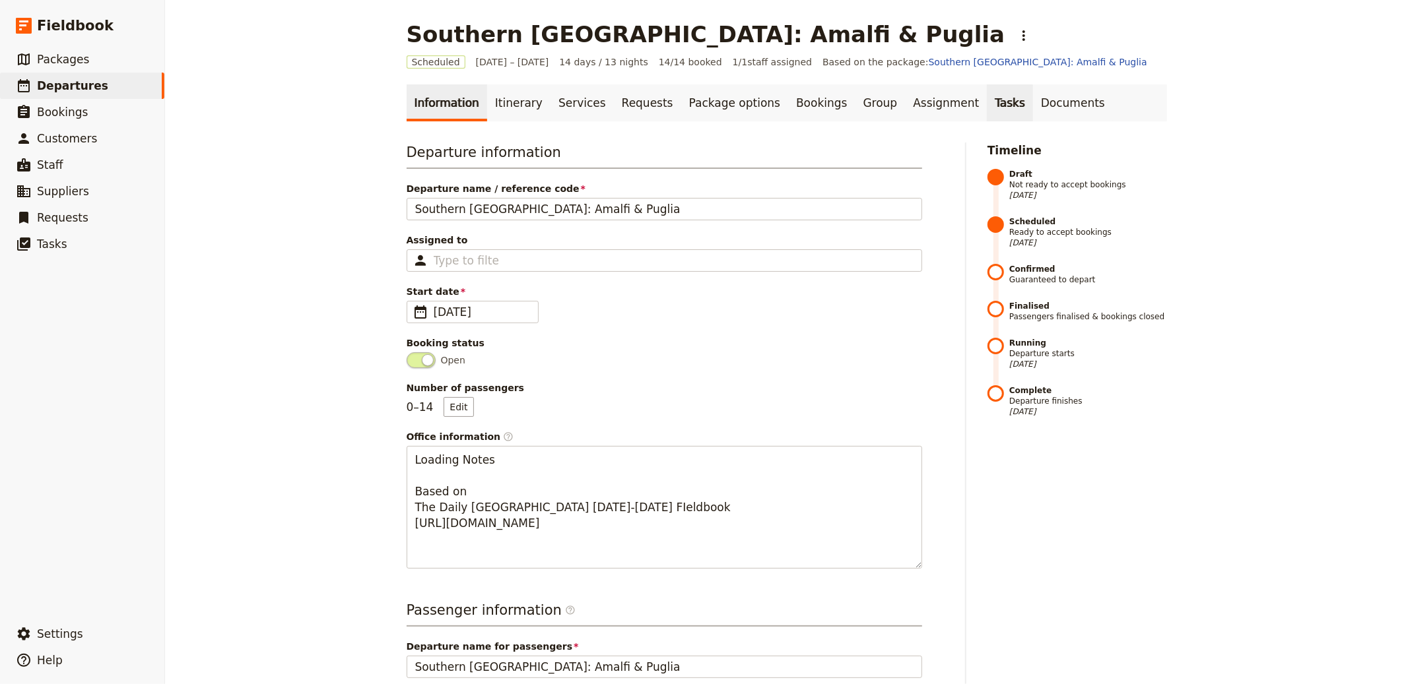
click at [987, 104] on link "Tasks" at bounding box center [1010, 102] width 46 height 37
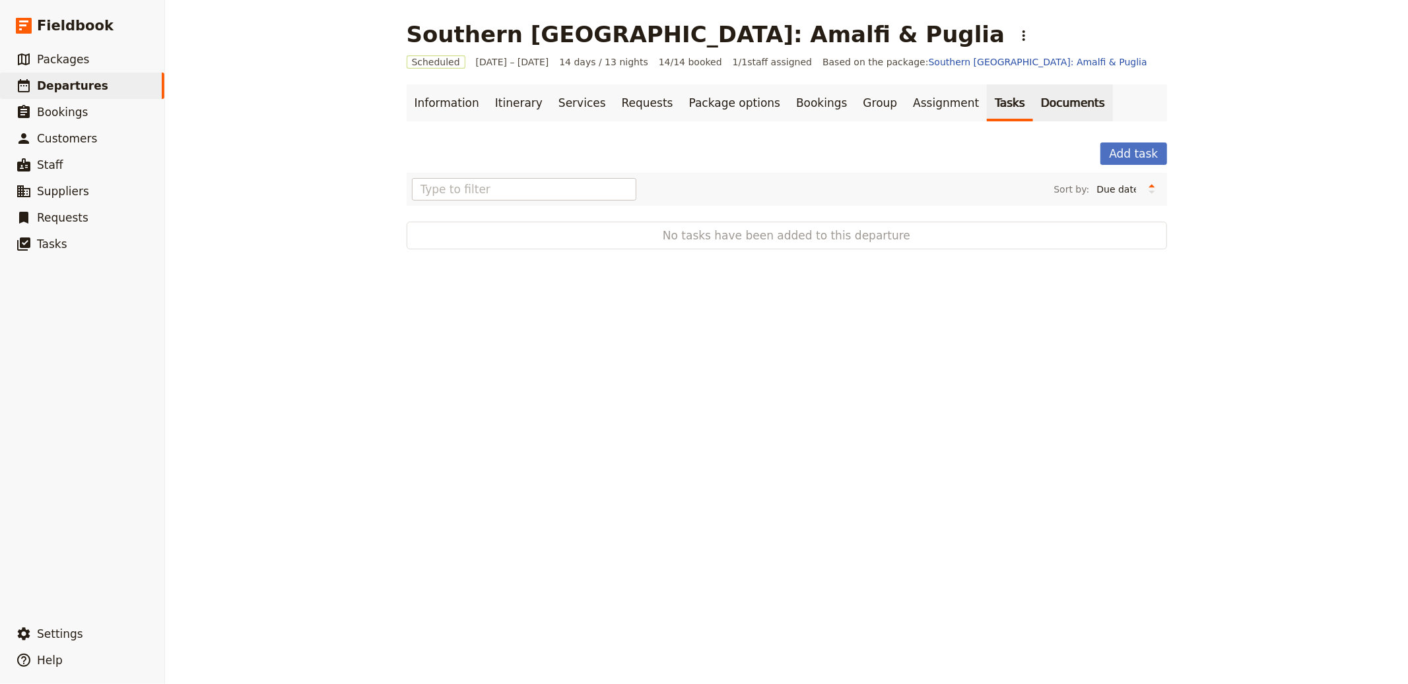
click at [1033, 107] on link "Documents" at bounding box center [1073, 102] width 80 height 37
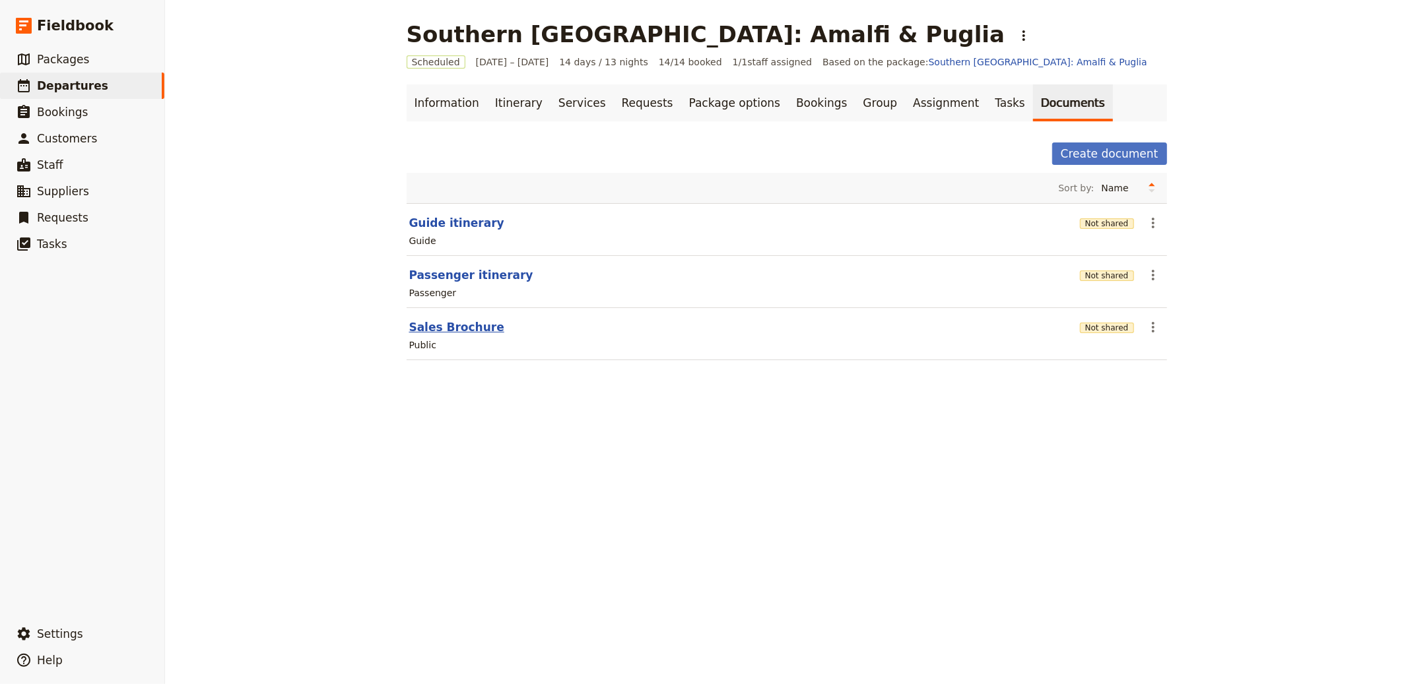
click at [451, 323] on button "Sales Brochure" at bounding box center [456, 327] width 95 height 16
select select "DEFAULT"
click at [471, 279] on button "Passenger itinerary" at bounding box center [471, 275] width 124 height 16
select select "PASSENGER"
select select "RUN_SHEET"
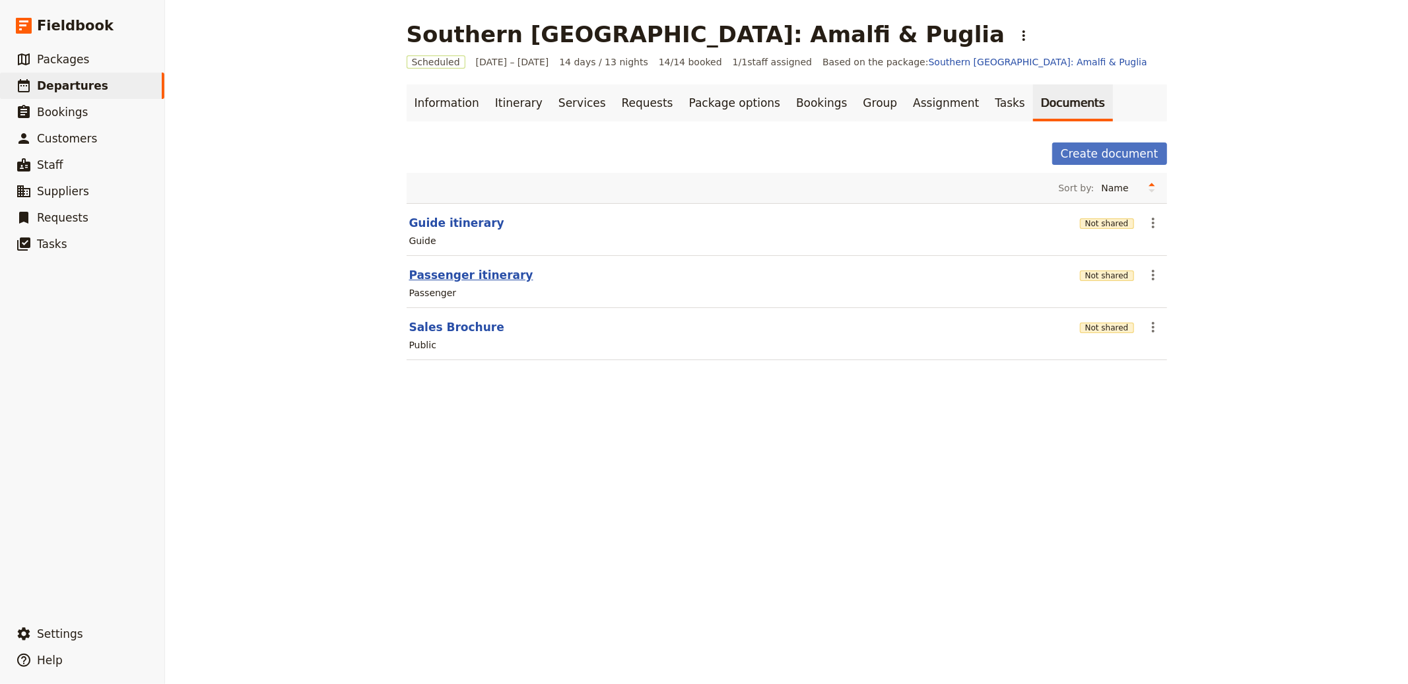
select select "LARGE"
click at [461, 217] on button "Guide itinerary" at bounding box center [456, 223] width 95 height 16
select select "STAFF"
select select "RUN_SHEET"
select select "DEFAULT"
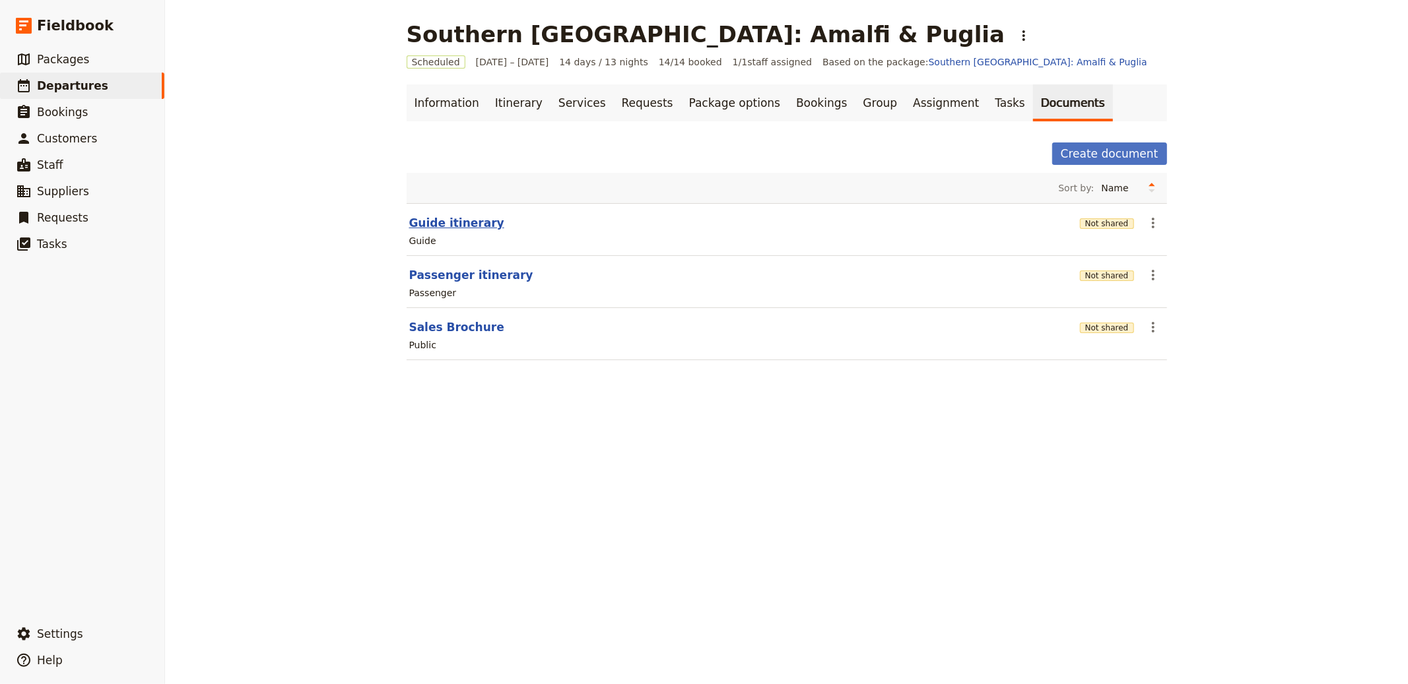
click at [454, 225] on button "Guide itinerary" at bounding box center [456, 223] width 95 height 16
select select "STAFF"
select select "RUN_SHEET"
select select "DEFAULT"
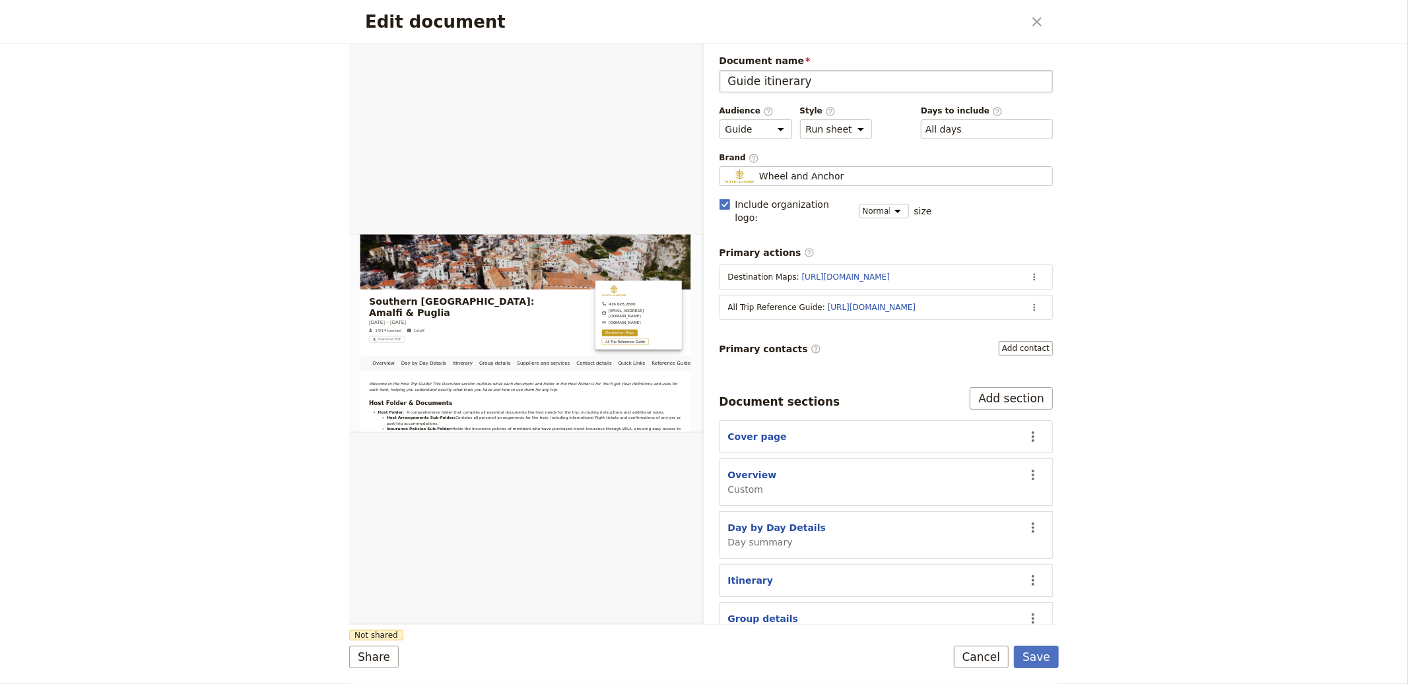
click at [744, 79] on input "Guide itinerary" at bounding box center [886, 81] width 334 height 22
type input "Host itinerary"
click at [1014, 646] on button "Save" at bounding box center [1036, 657] width 45 height 22
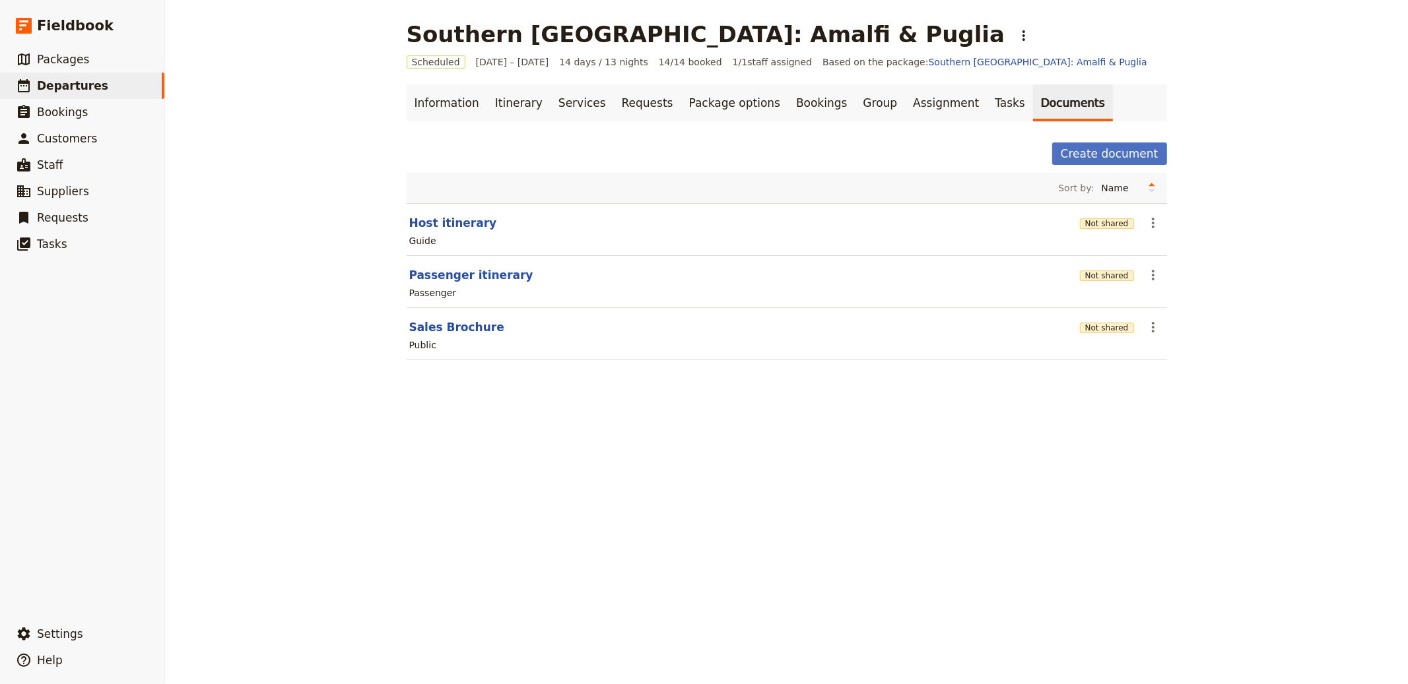
click at [550, 269] on header "Passenger itinerary" at bounding box center [741, 275] width 665 height 16
click at [428, 232] on section "Host itinerary Not shared ​ Guide" at bounding box center [787, 229] width 760 height 53
click at [436, 224] on button "Host itinerary" at bounding box center [453, 223] width 88 height 16
select select "STAFF"
select select "RUN_SHEET"
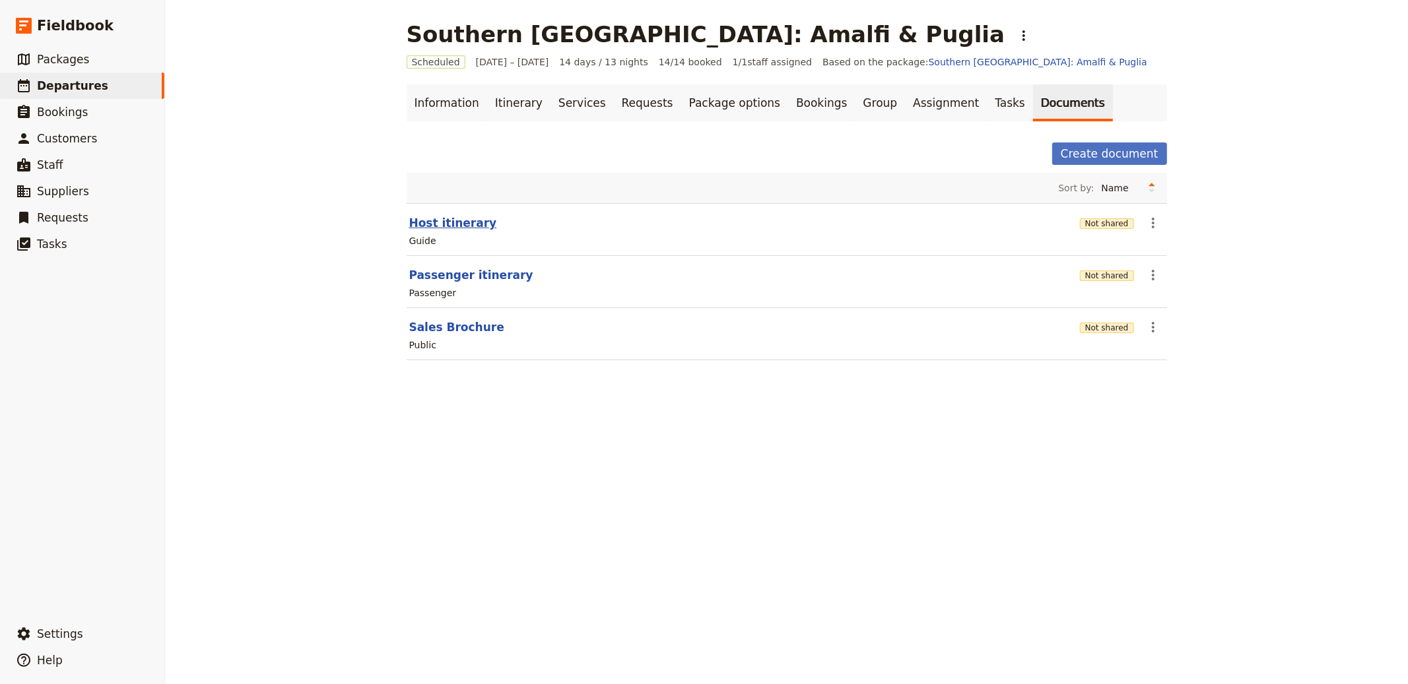
select select "DEFAULT"
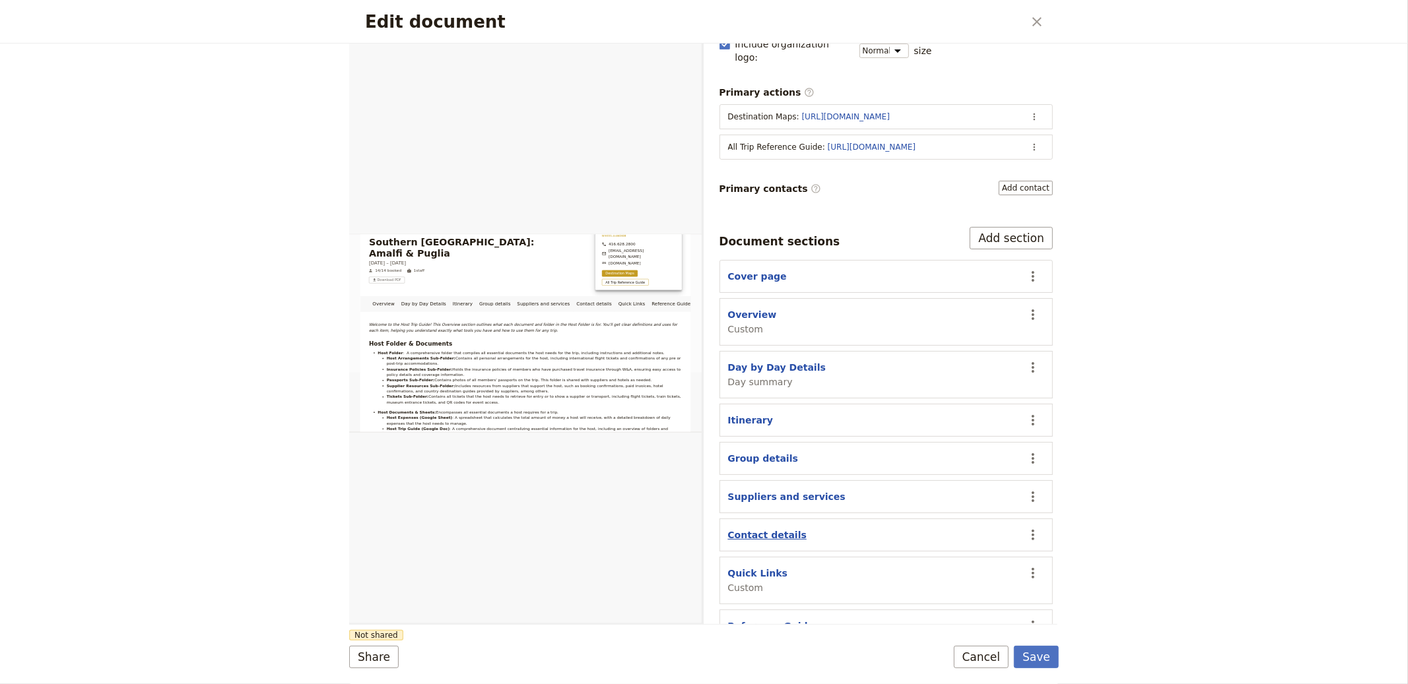
scroll to position [189, 0]
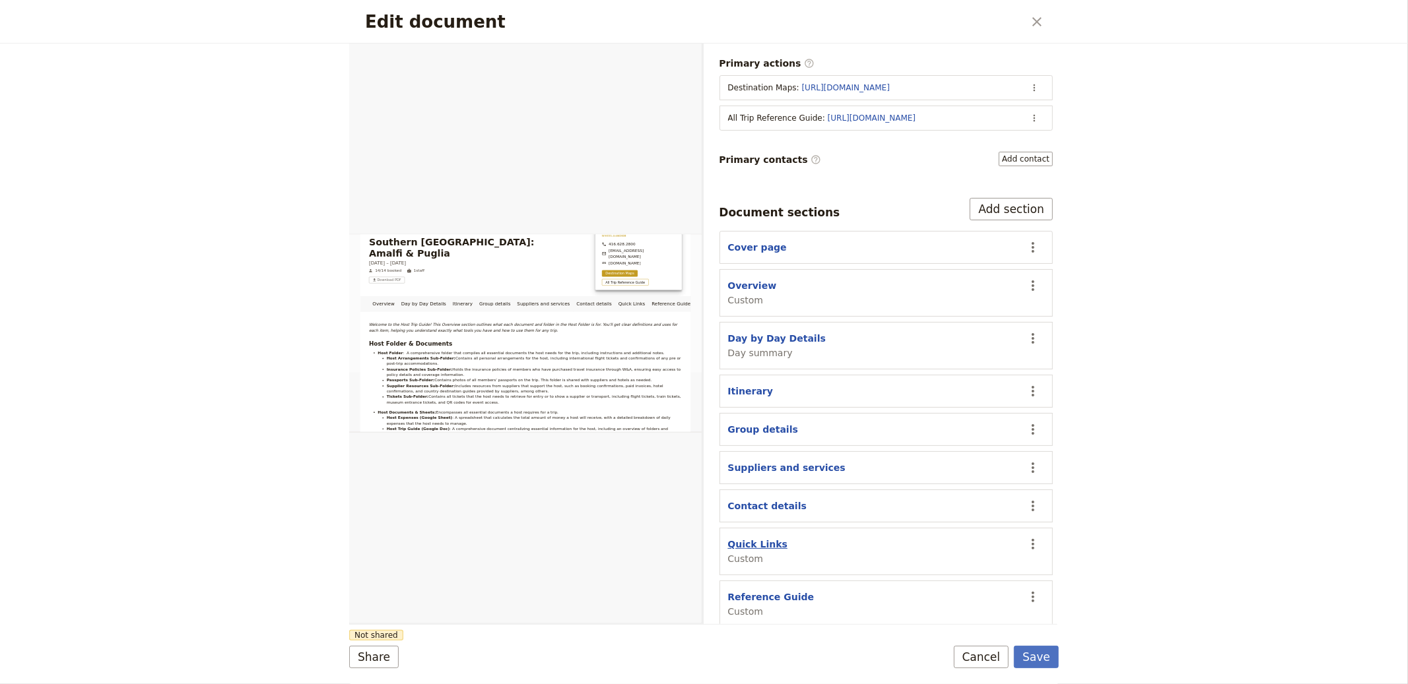
click at [764, 538] on button "Quick Links" at bounding box center [757, 544] width 59 height 13
select select "CUSTOM"
select select "default"
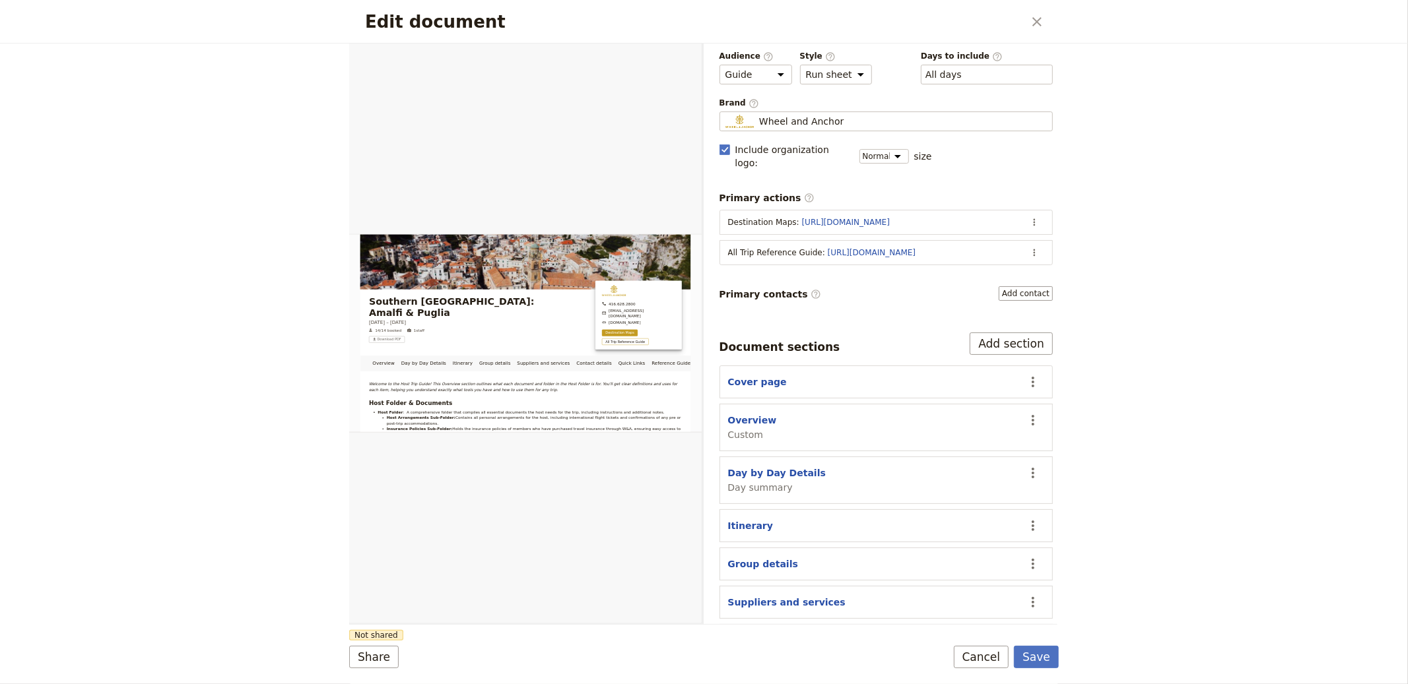
scroll to position [0, 0]
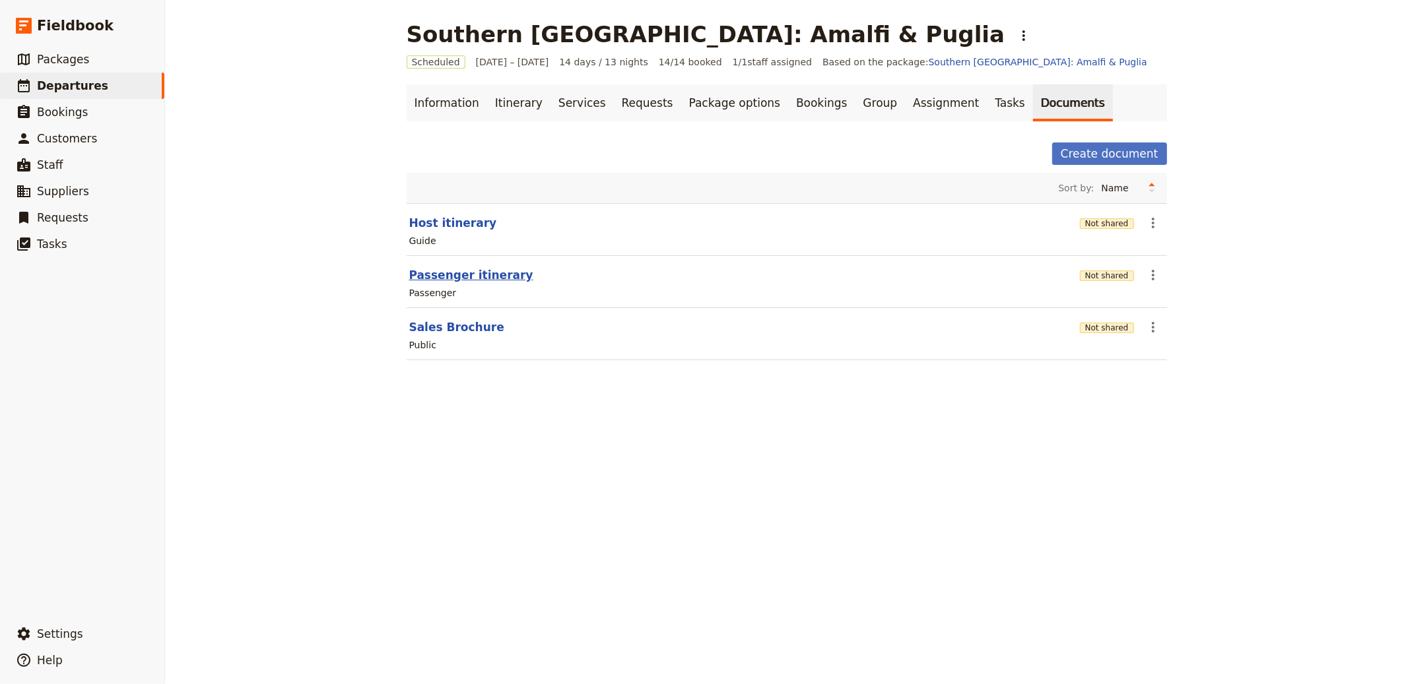
click at [458, 274] on button "Passenger itinerary" at bounding box center [471, 275] width 124 height 16
select select "PASSENGER"
select select "RUN_SHEET"
select select "LARGE"
click at [466, 274] on button "Passenger itinerary" at bounding box center [471, 275] width 124 height 16
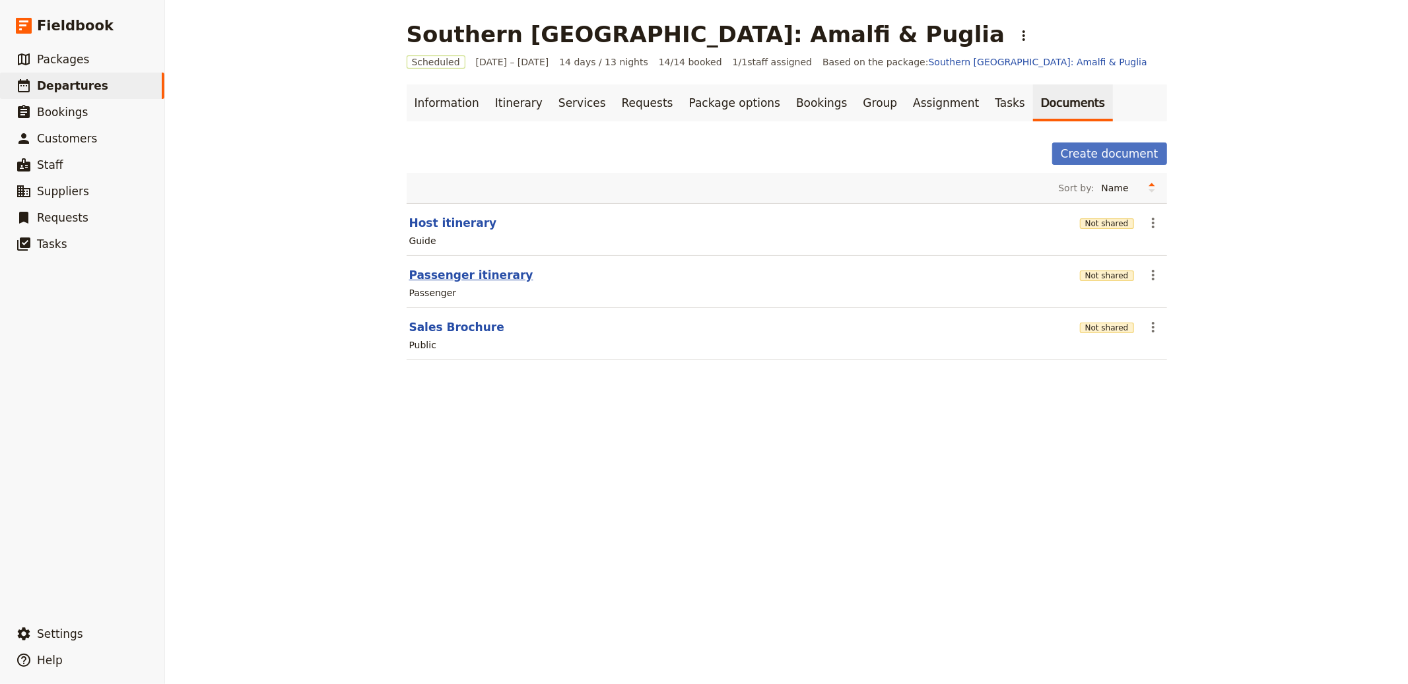
select select "PASSENGER"
select select "RUN_SHEET"
select select "LARGE"
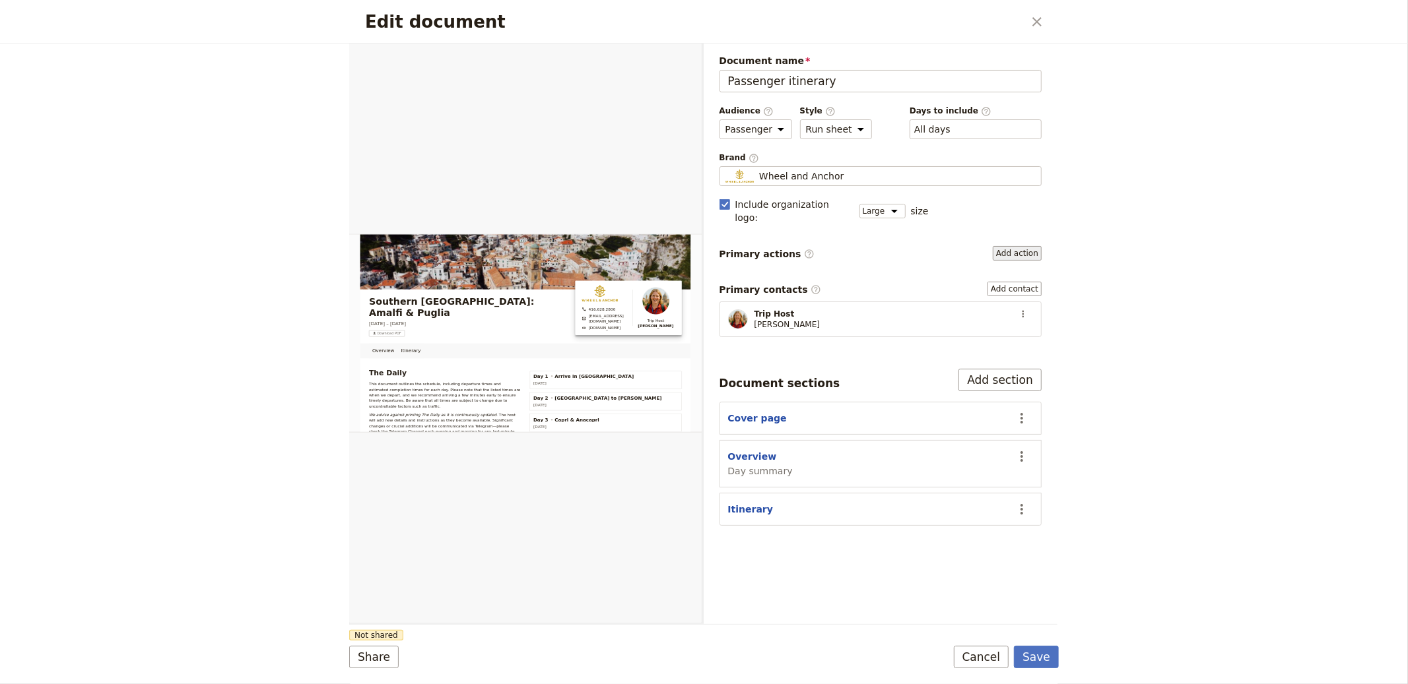
click at [1038, 246] on button "Add action" at bounding box center [1017, 253] width 49 height 15
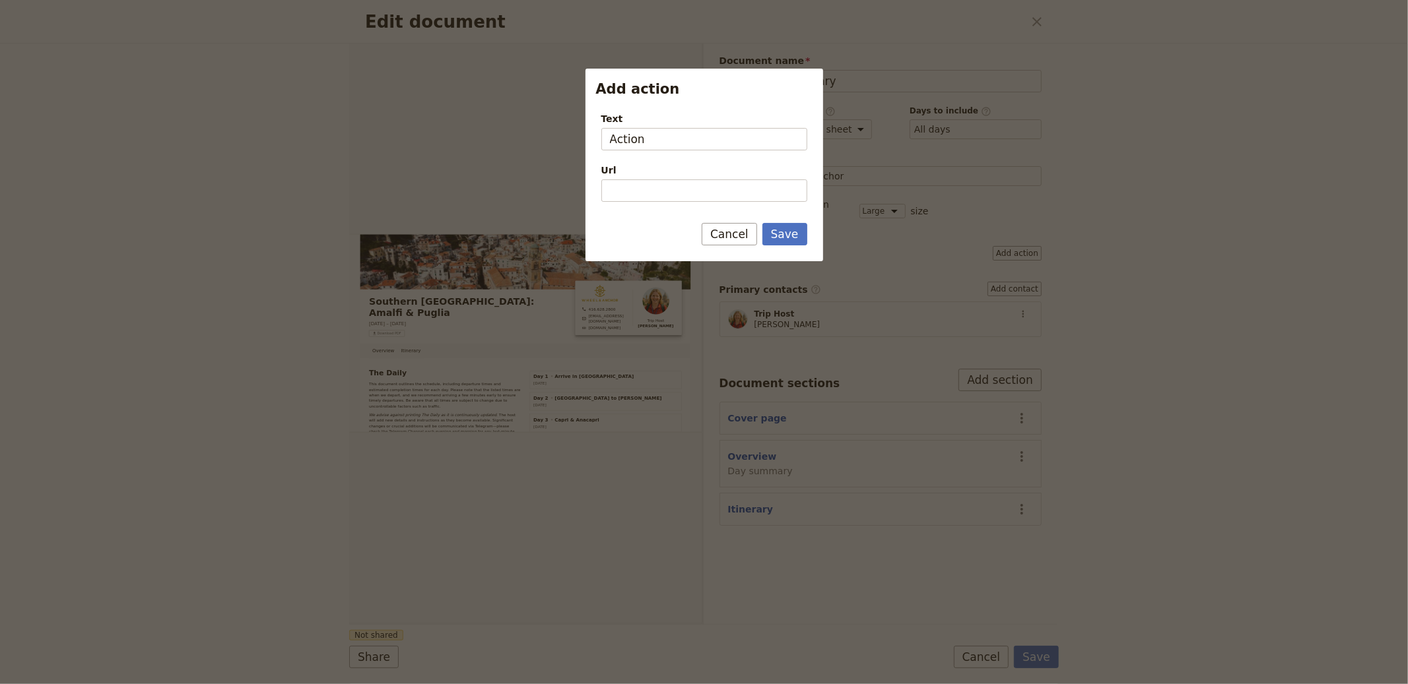
type input "Action 1"
type input "Open What's App Group"
type input "Join"
type input "Open What's App"
click at [723, 189] on input "Url" at bounding box center [704, 191] width 206 height 22
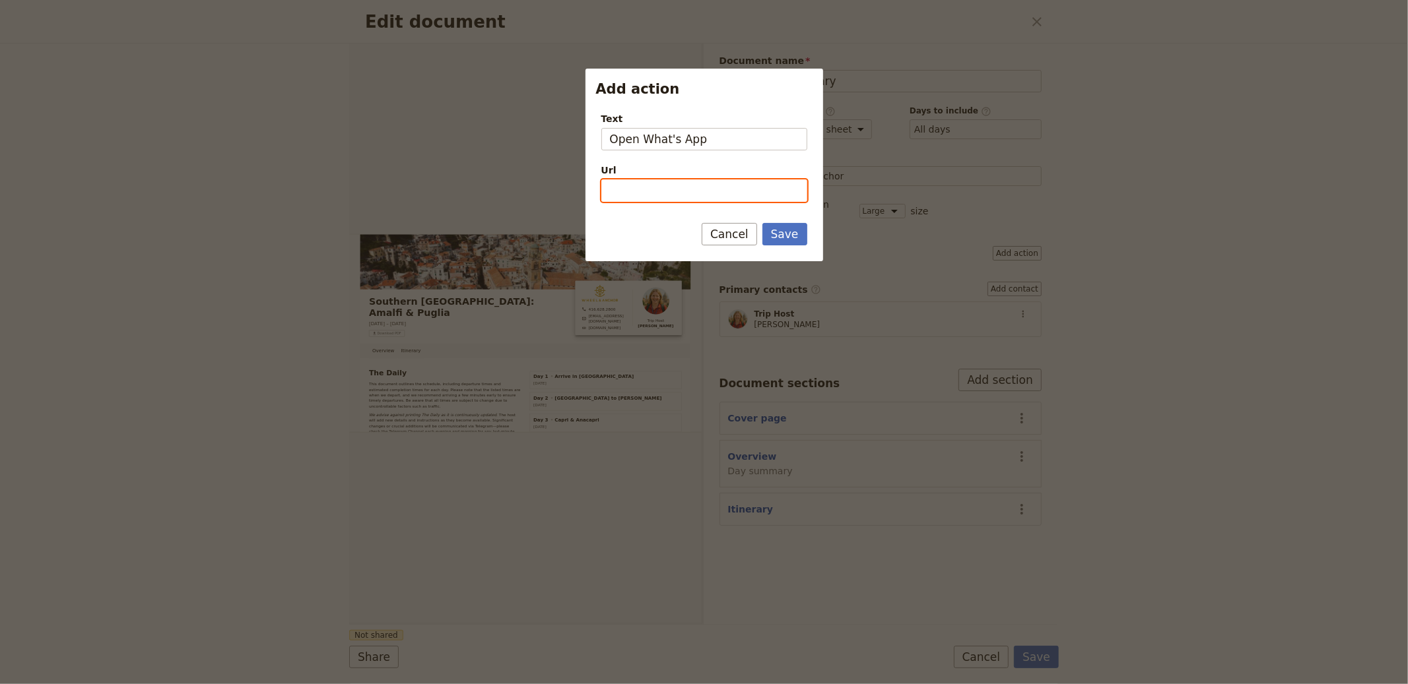
paste input "https://chat.whatsapp.com/"
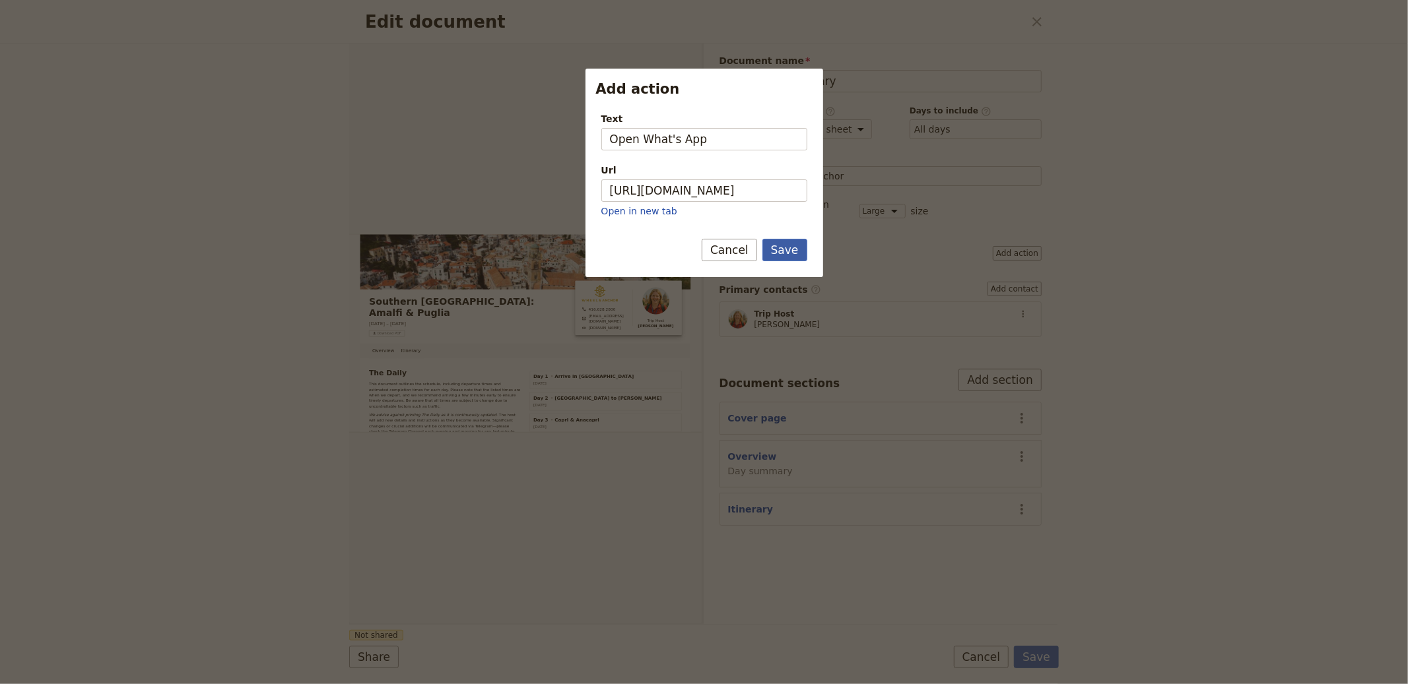
type input "https://chat.whatsapp.com"
drag, startPoint x: 789, startPoint y: 252, endPoint x: 848, endPoint y: 236, distance: 61.5
click at [789, 252] on button "Save" at bounding box center [784, 250] width 45 height 22
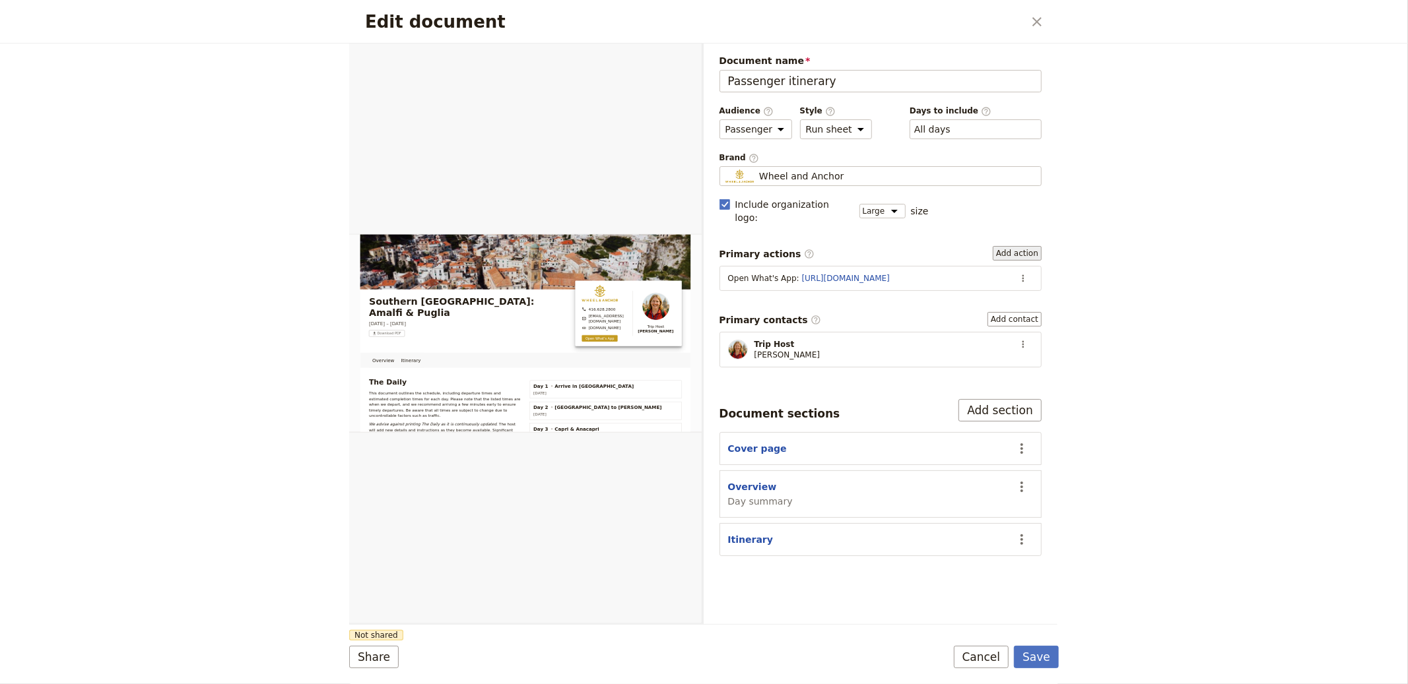
click at [1008, 246] on button "Add action" at bounding box center [1017, 253] width 49 height 15
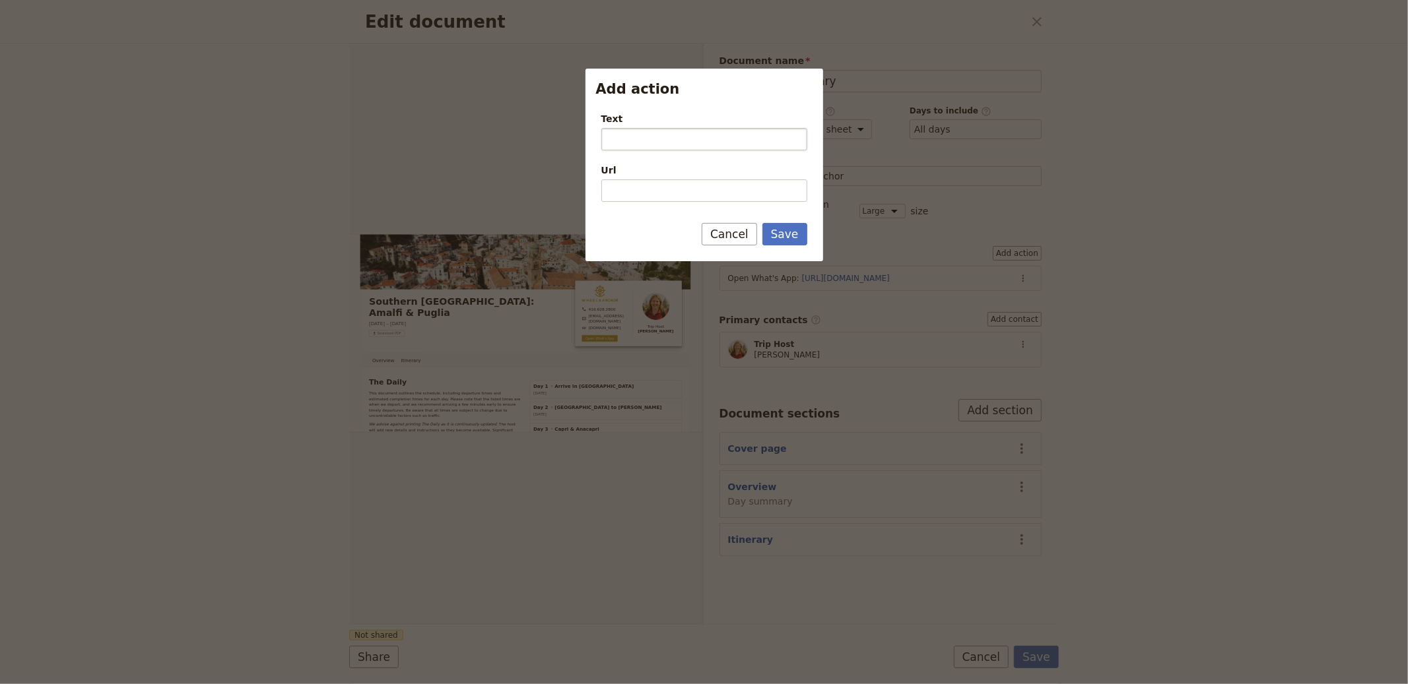
click at [629, 142] on input "Text" at bounding box center [704, 139] width 206 height 22
type input "Secondary Action"
type input "https://www.google.com"
click at [762, 223] on button "Save" at bounding box center [784, 234] width 45 height 22
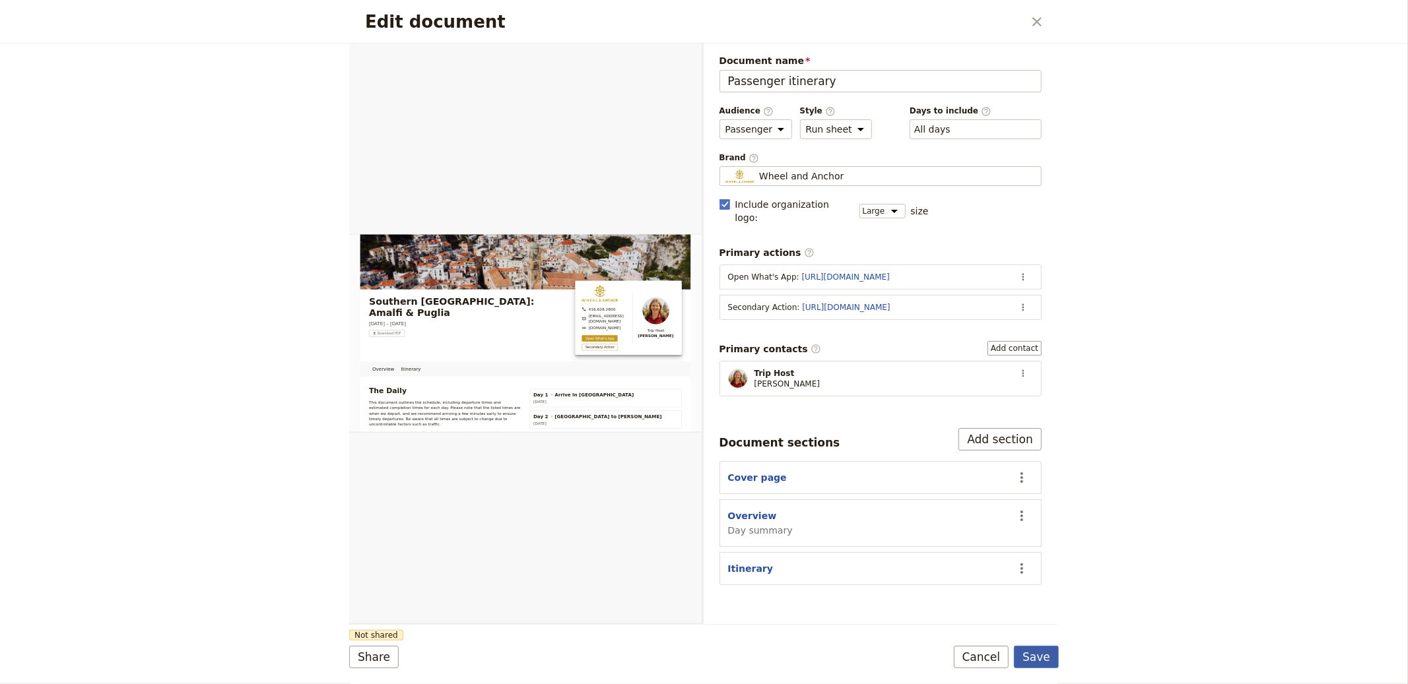
click at [1046, 665] on button "Save" at bounding box center [1036, 657] width 45 height 22
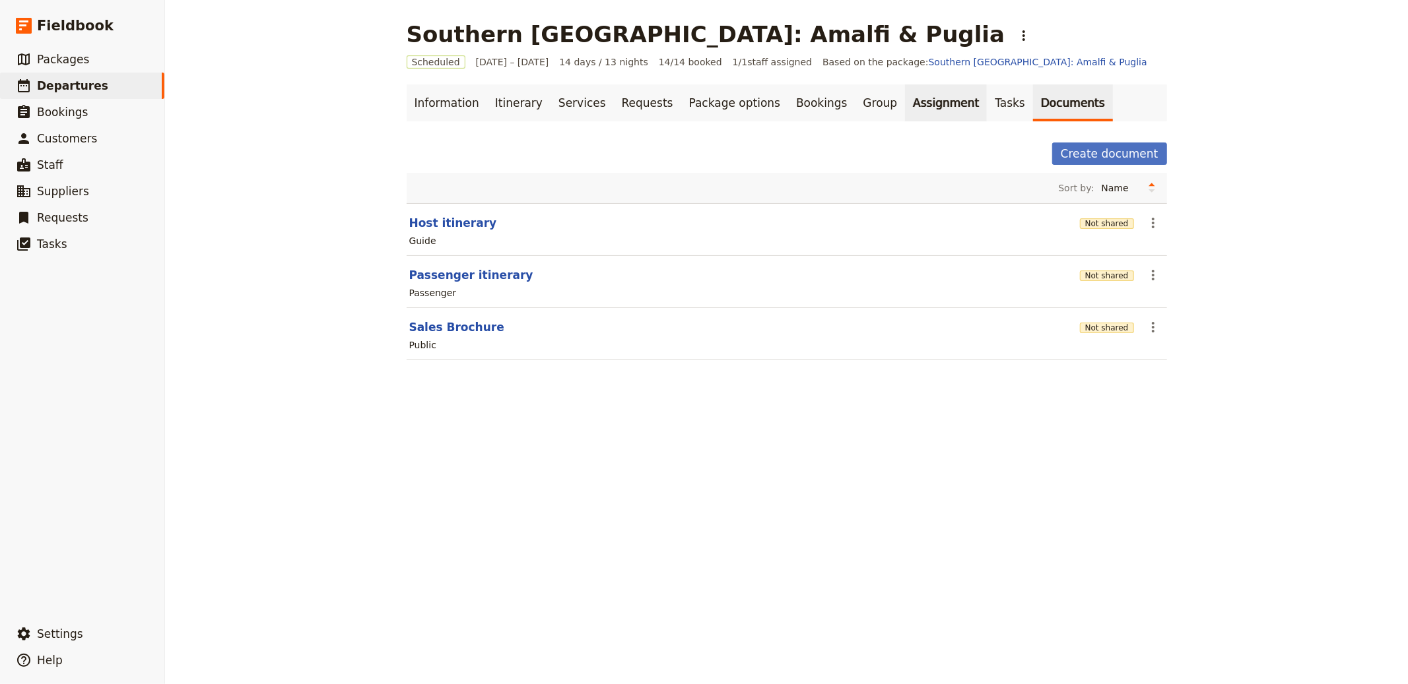
click at [917, 108] on link "Assignment" at bounding box center [946, 102] width 82 height 37
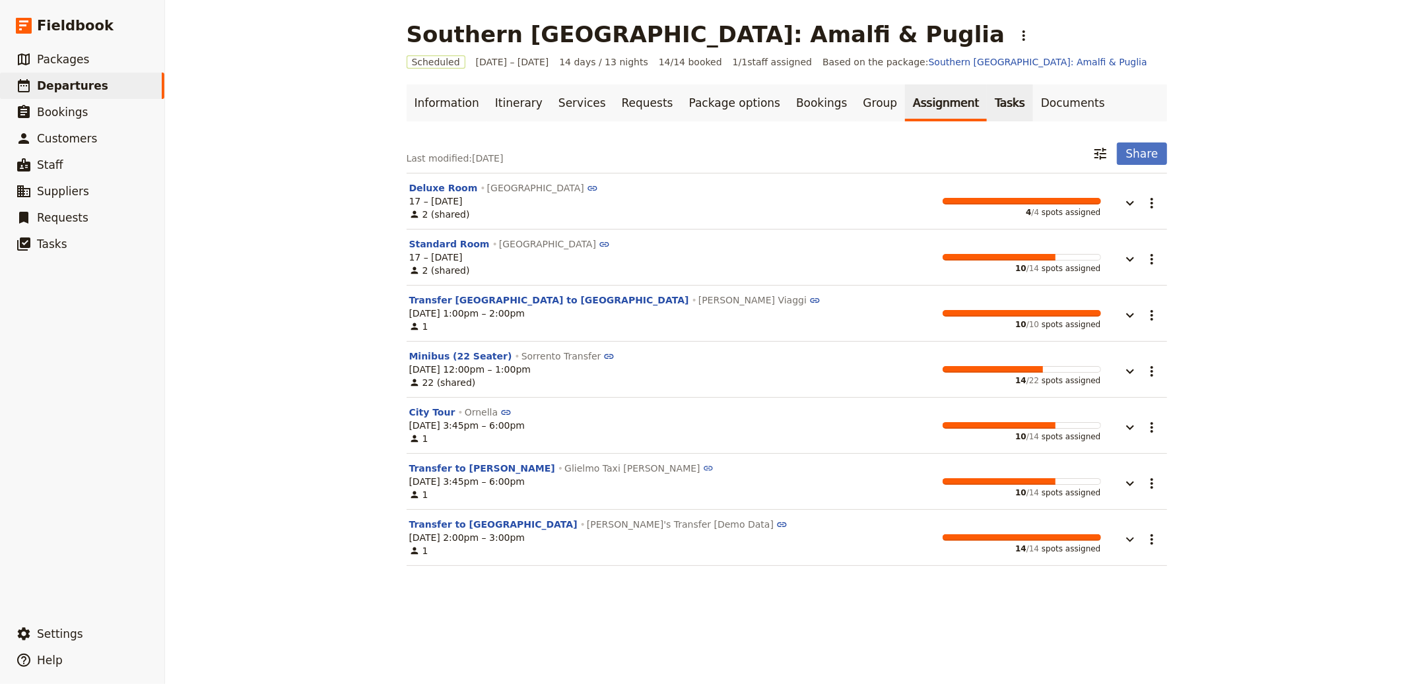
click at [987, 103] on link "Tasks" at bounding box center [1010, 102] width 46 height 37
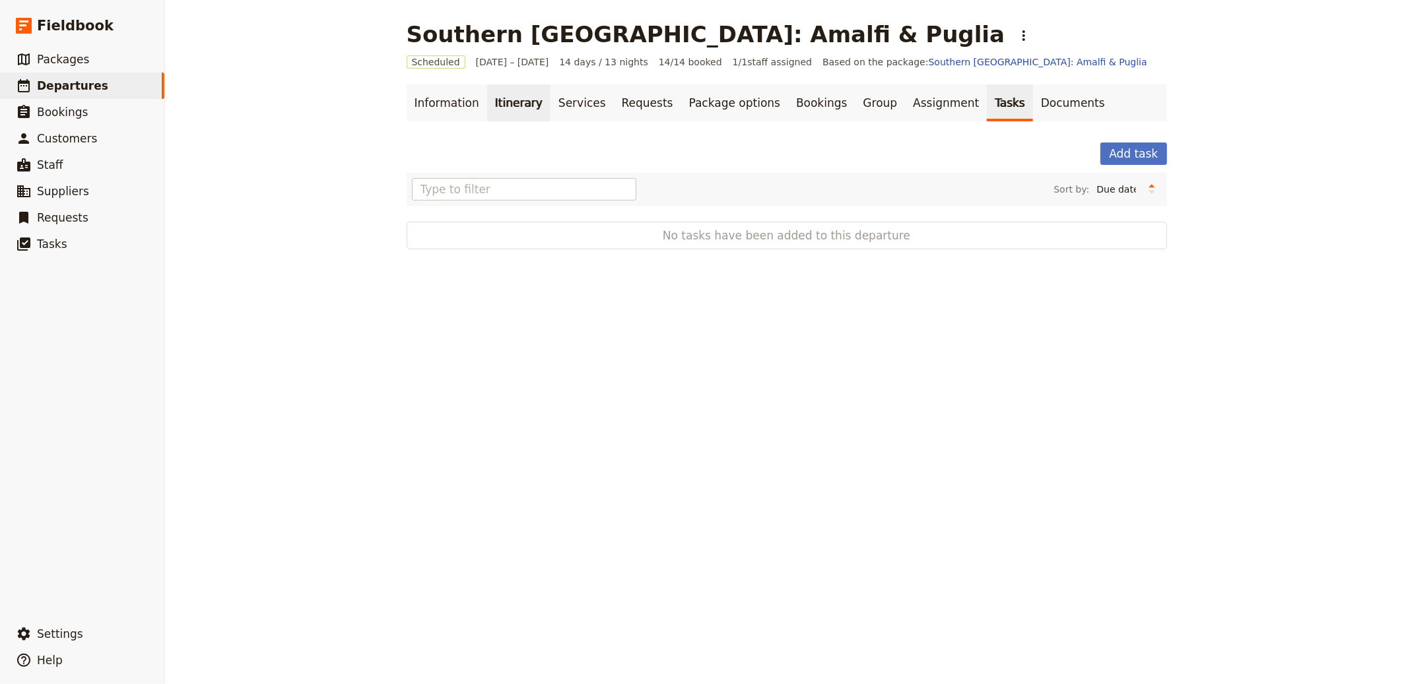
click at [487, 98] on link "Itinerary" at bounding box center [518, 102] width 63 height 37
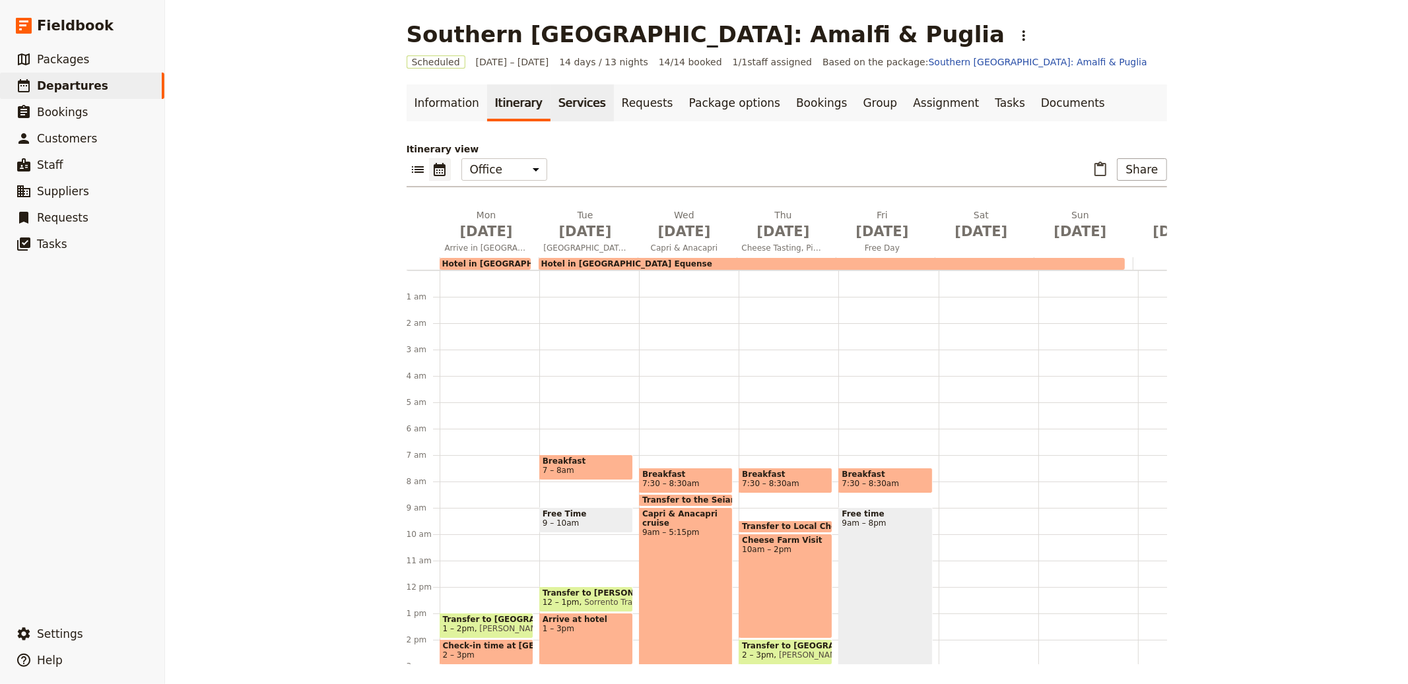
scroll to position [172, 0]
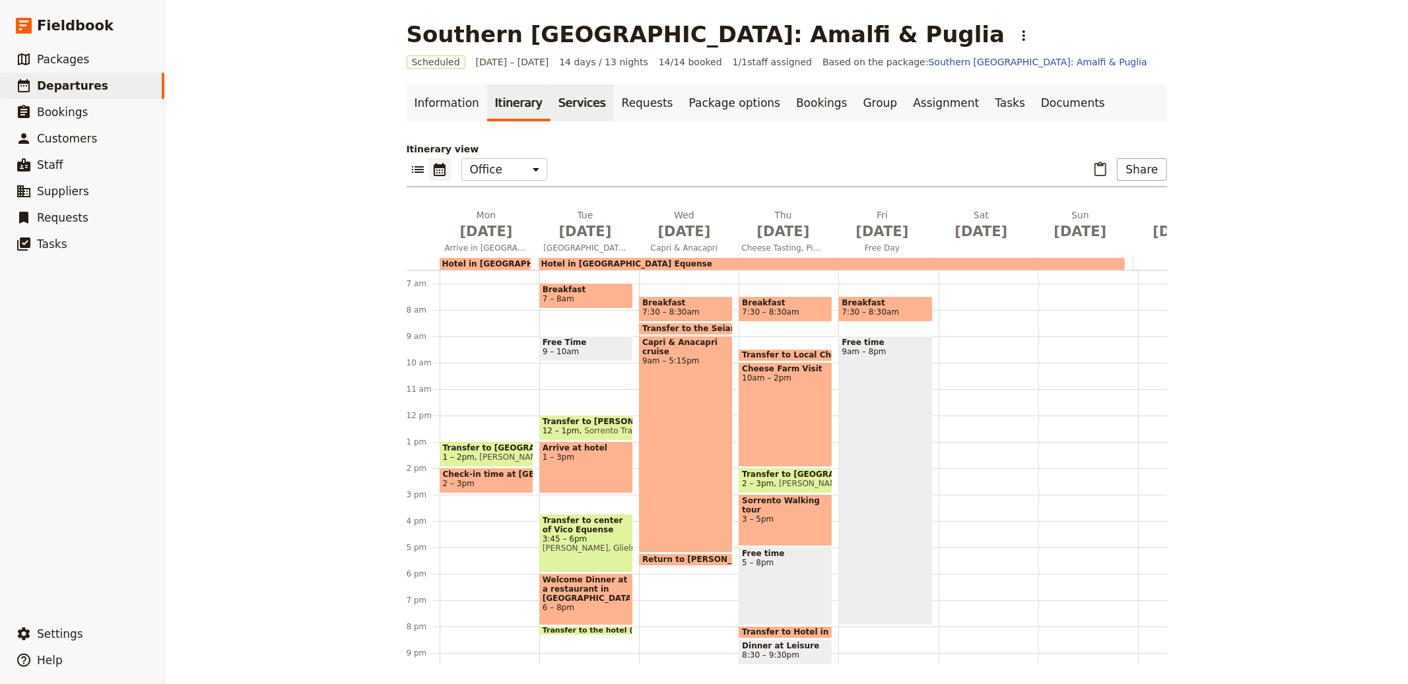
click at [570, 107] on link "Services" at bounding box center [581, 102] width 63 height 37
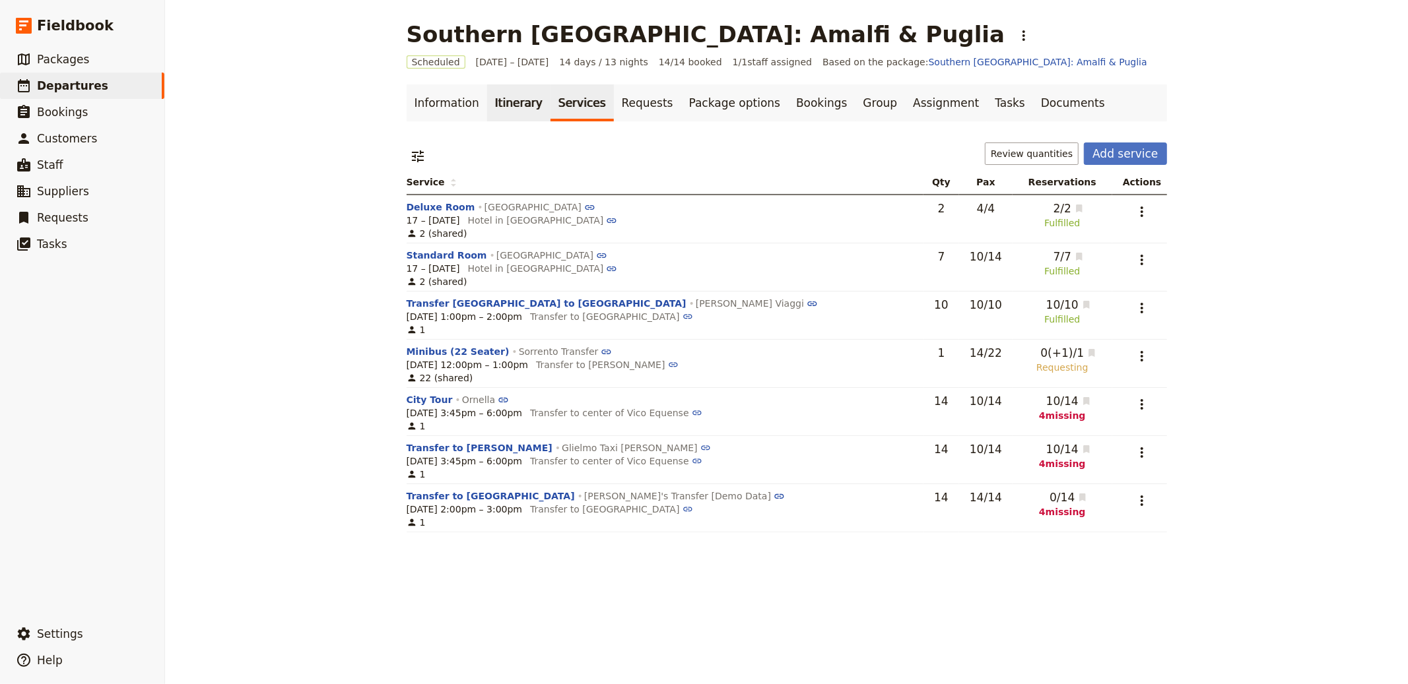
click at [488, 105] on link "Itinerary" at bounding box center [518, 102] width 63 height 37
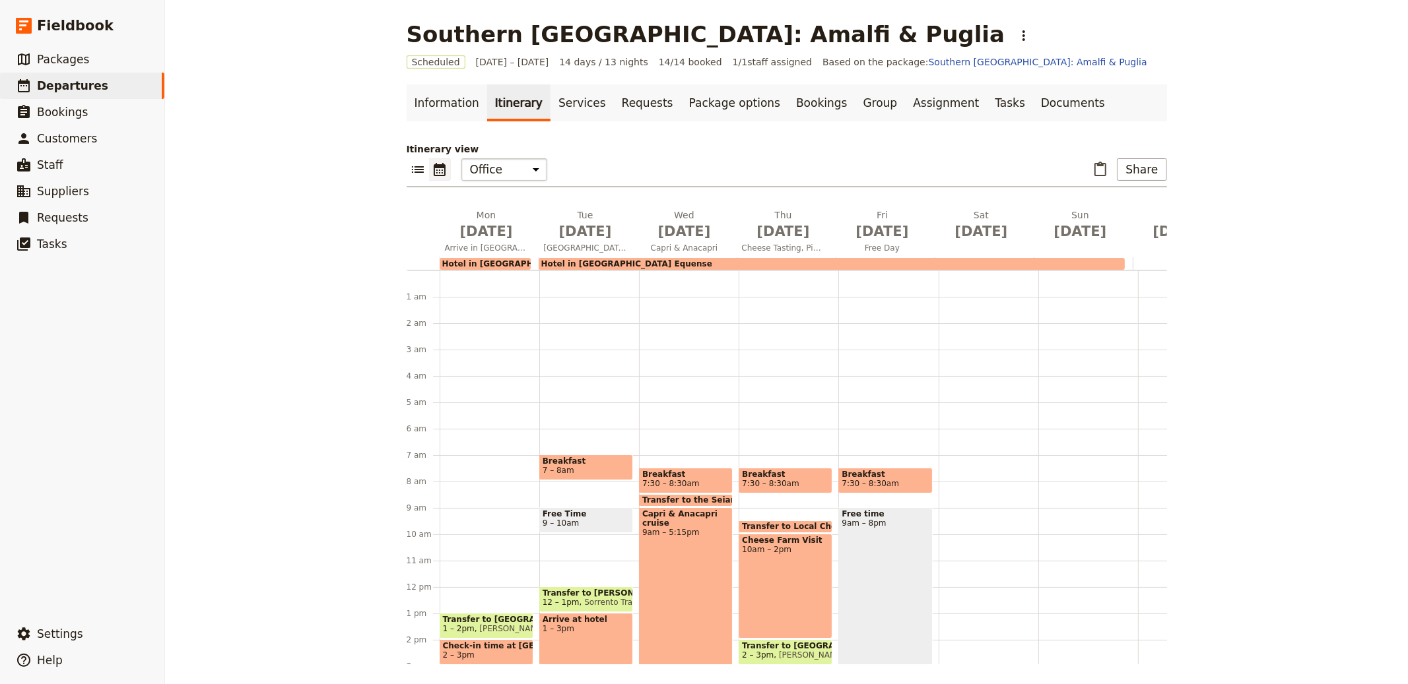
scroll to position [172, 0]
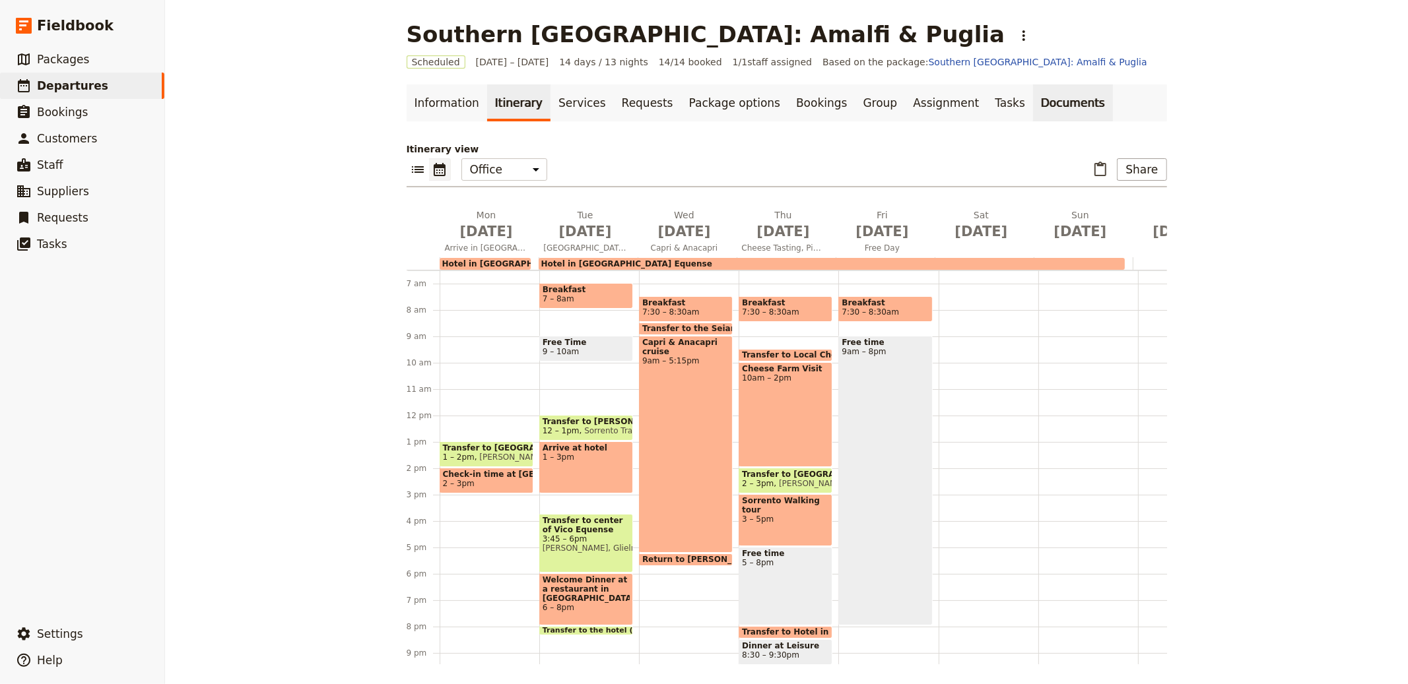
click at [1033, 94] on link "Documents" at bounding box center [1073, 102] width 80 height 37
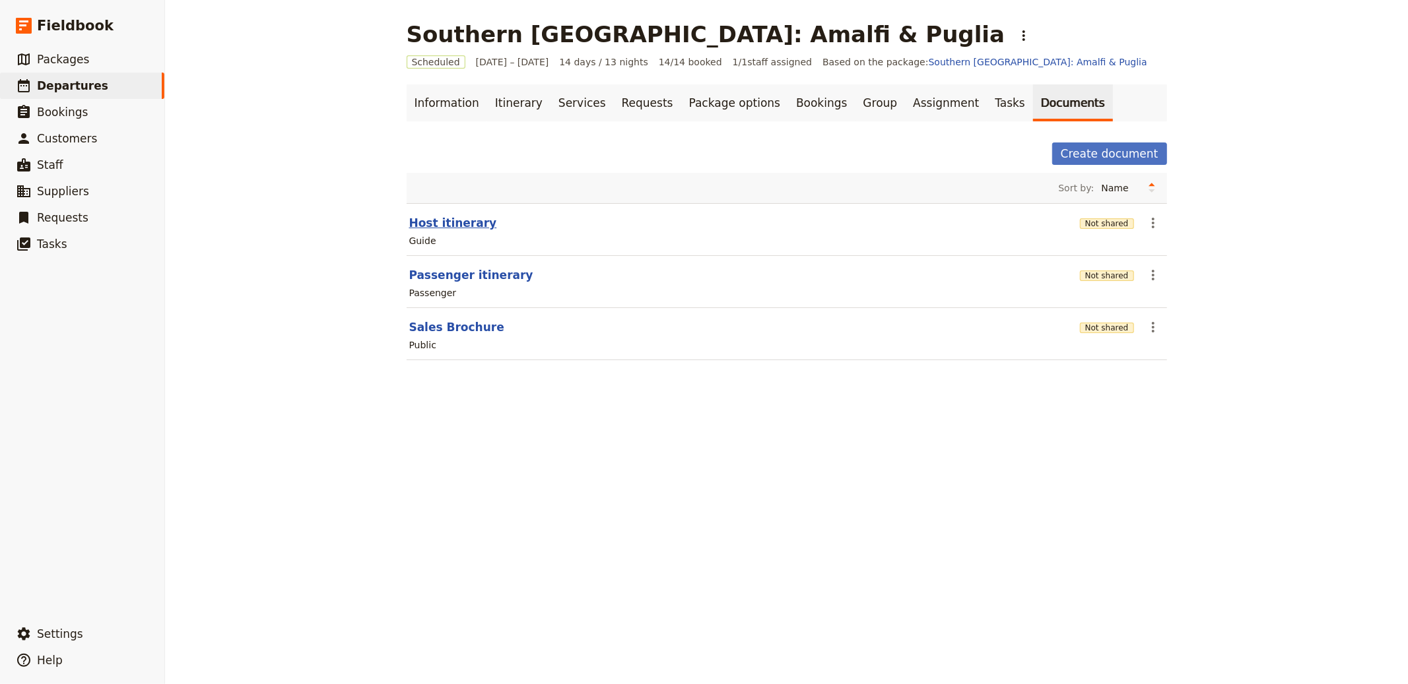
click at [444, 225] on button "Host itinerary" at bounding box center [453, 223] width 88 height 16
select select "STAFF"
select select "RUN_SHEET"
select select "DEFAULT"
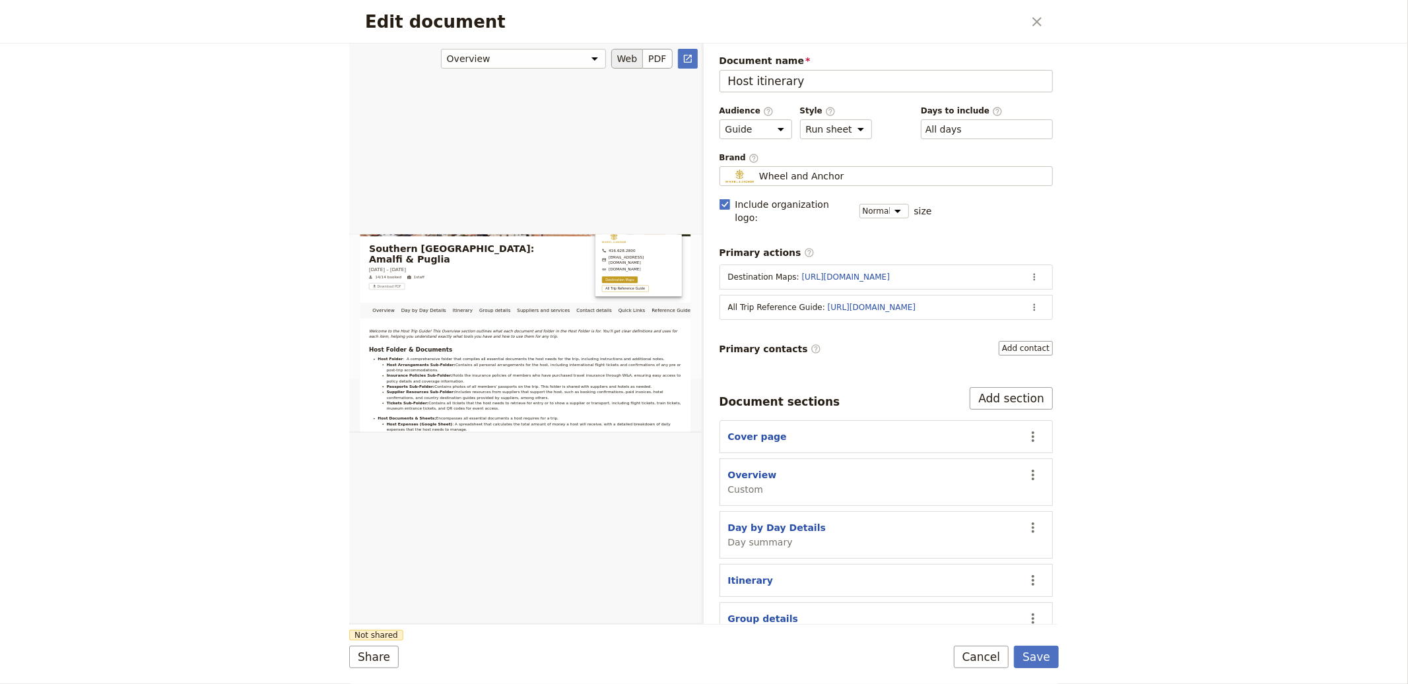
scroll to position [3, 0]
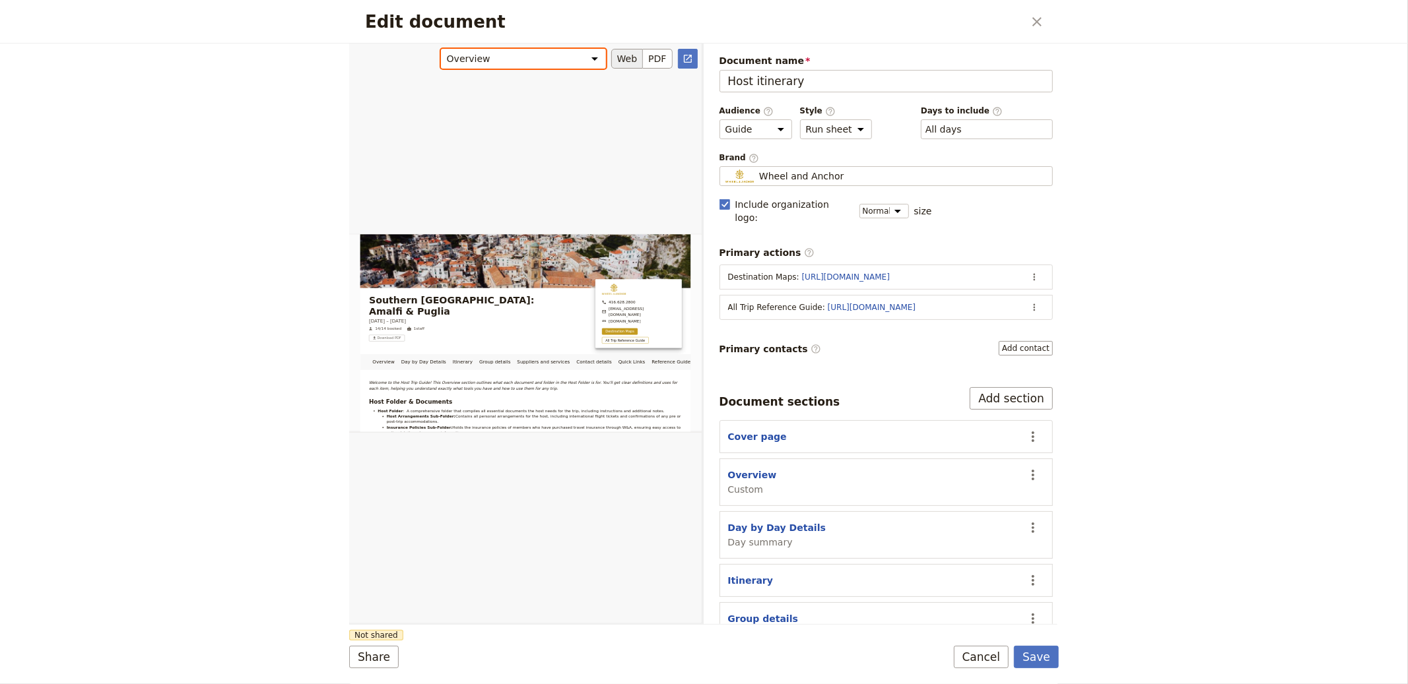
click at [560, 53] on select "Overview Day by Day Details Itinerary Group details Suppliers and services Cont…" at bounding box center [523, 59] width 165 height 20
select select "68808b6622932a7084c5efa8"
click at [441, 49] on select "Overview Day by Day Details Itinerary Group details Suppliers and services Cont…" at bounding box center [523, 59] width 165 height 20
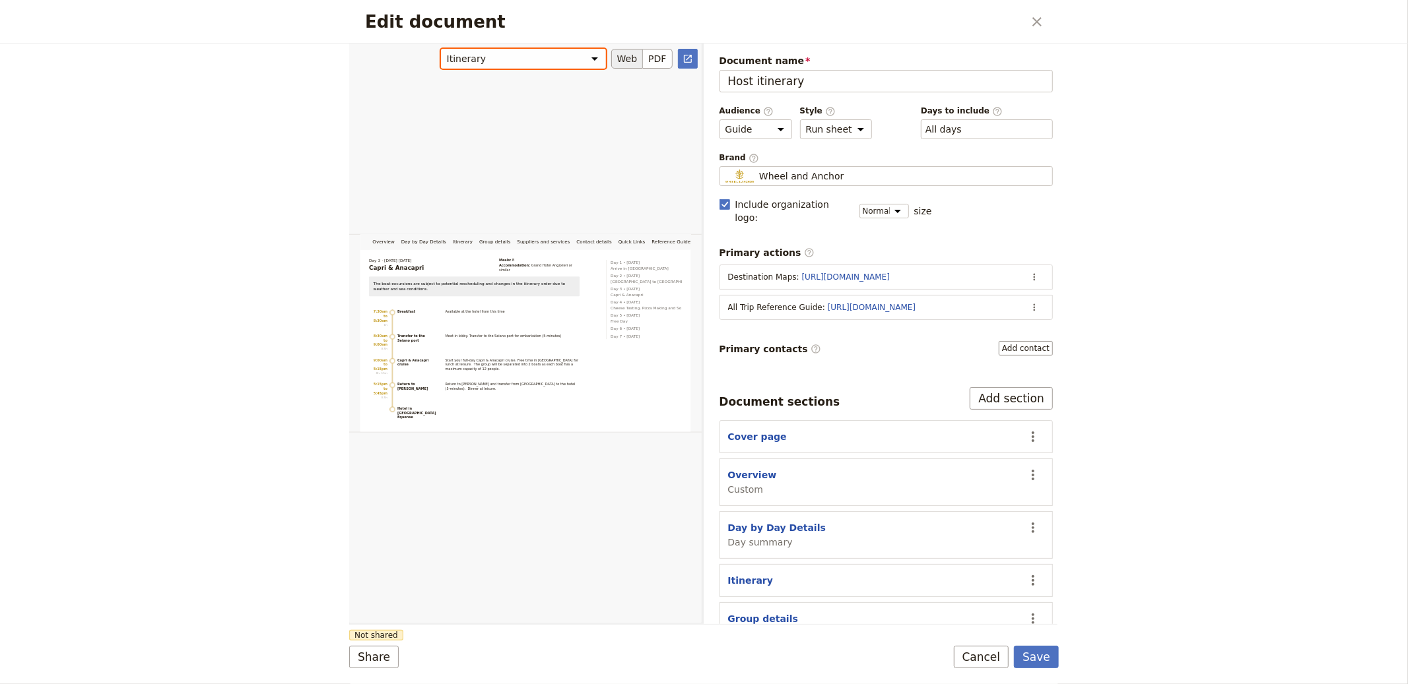
scroll to position [0, 0]
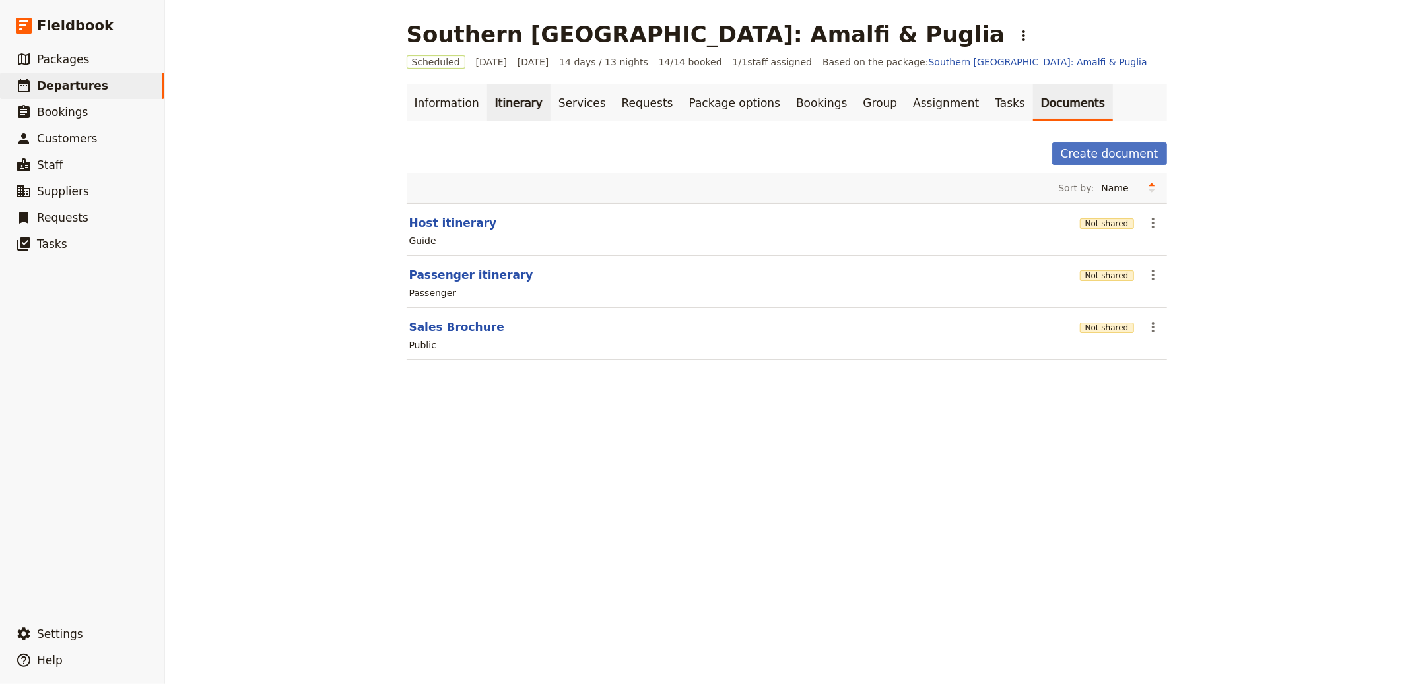
click at [488, 114] on link "Itinerary" at bounding box center [518, 102] width 63 height 37
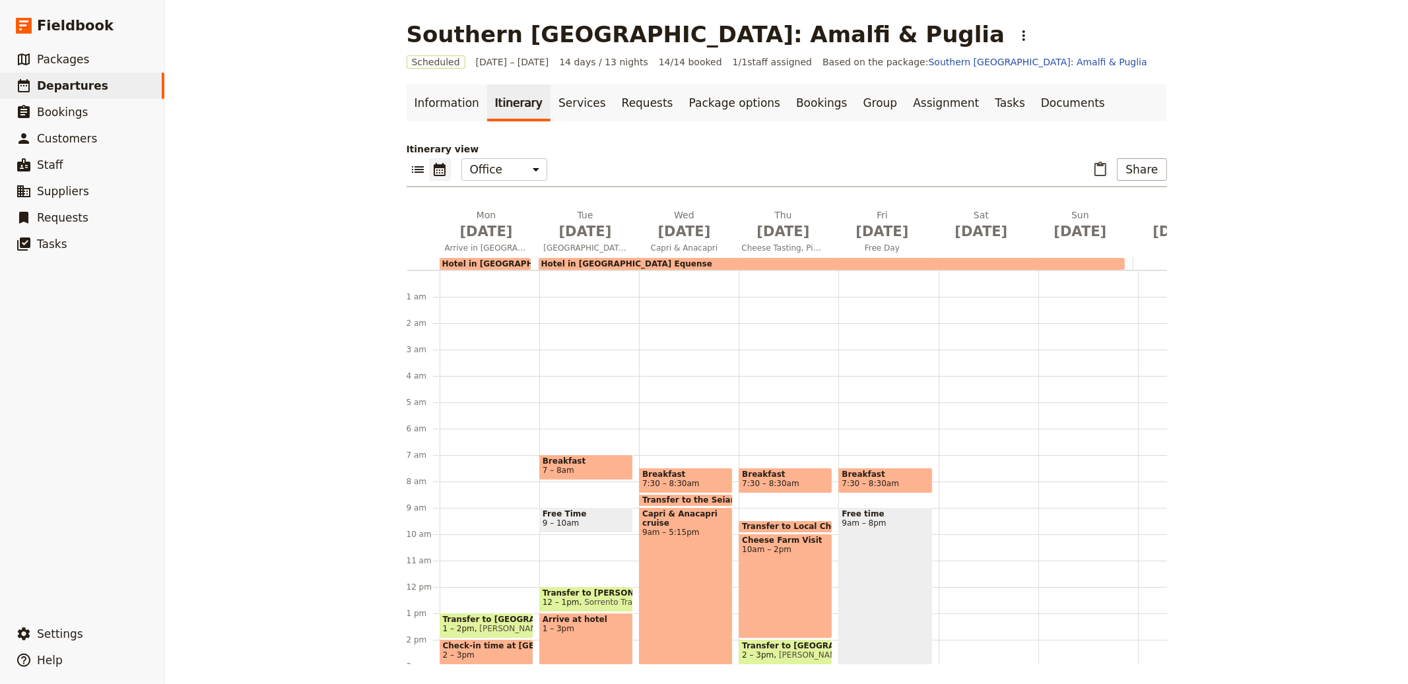
scroll to position [172, 0]
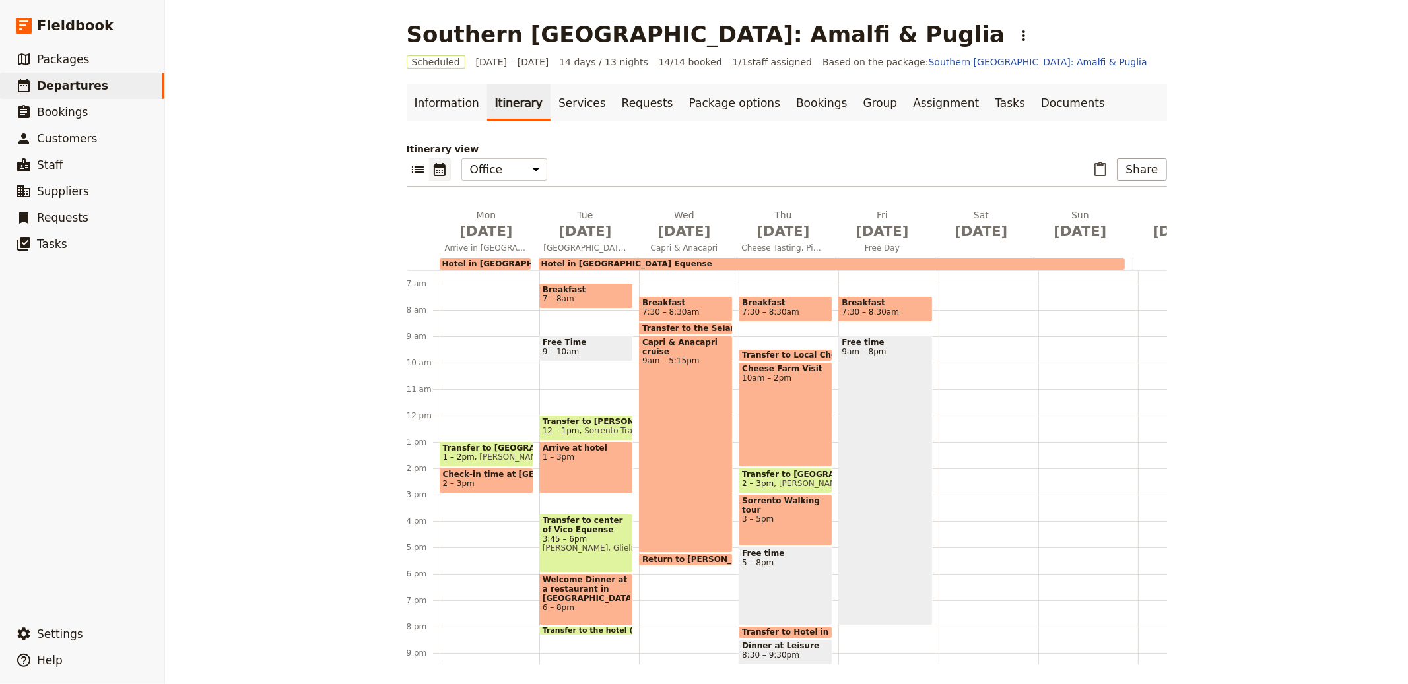
click at [682, 411] on div "Capri & Anacapri cruise 9am – 5:15pm" at bounding box center [686, 444] width 94 height 217
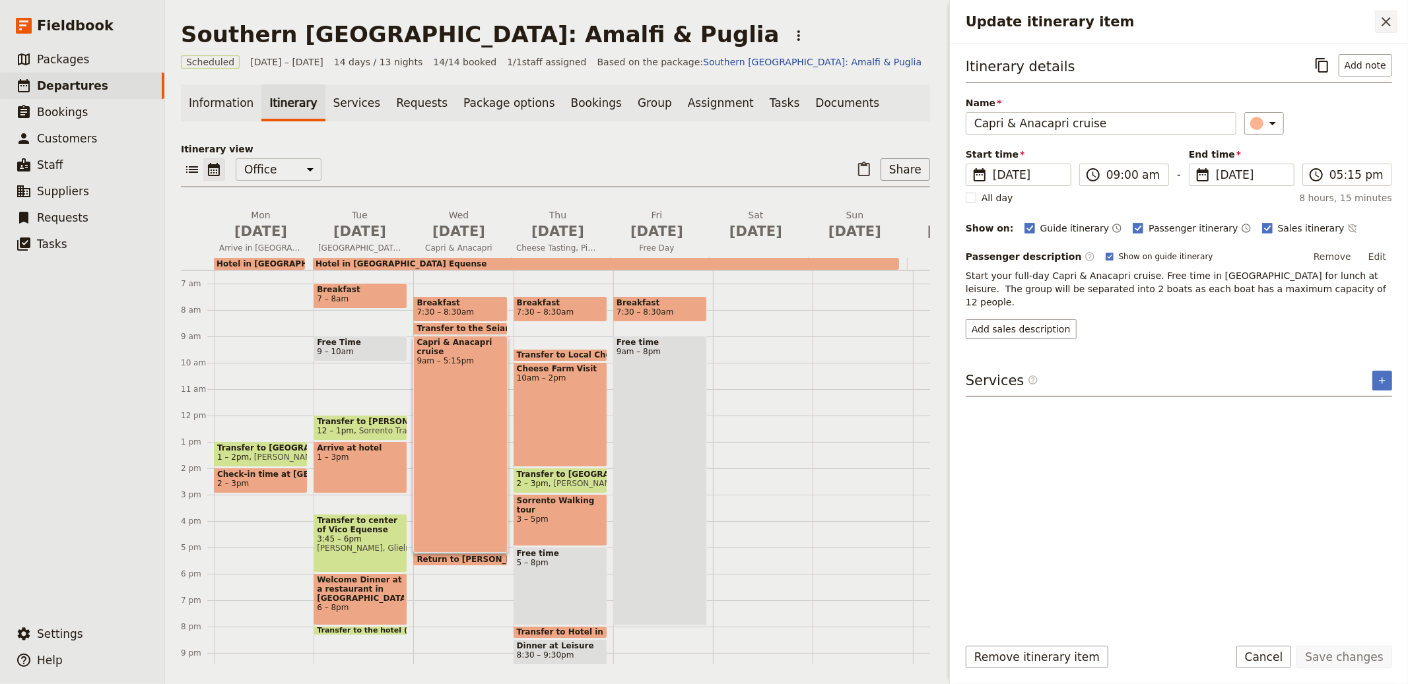
click at [1385, 20] on icon "Close drawer" at bounding box center [1385, 21] width 9 height 9
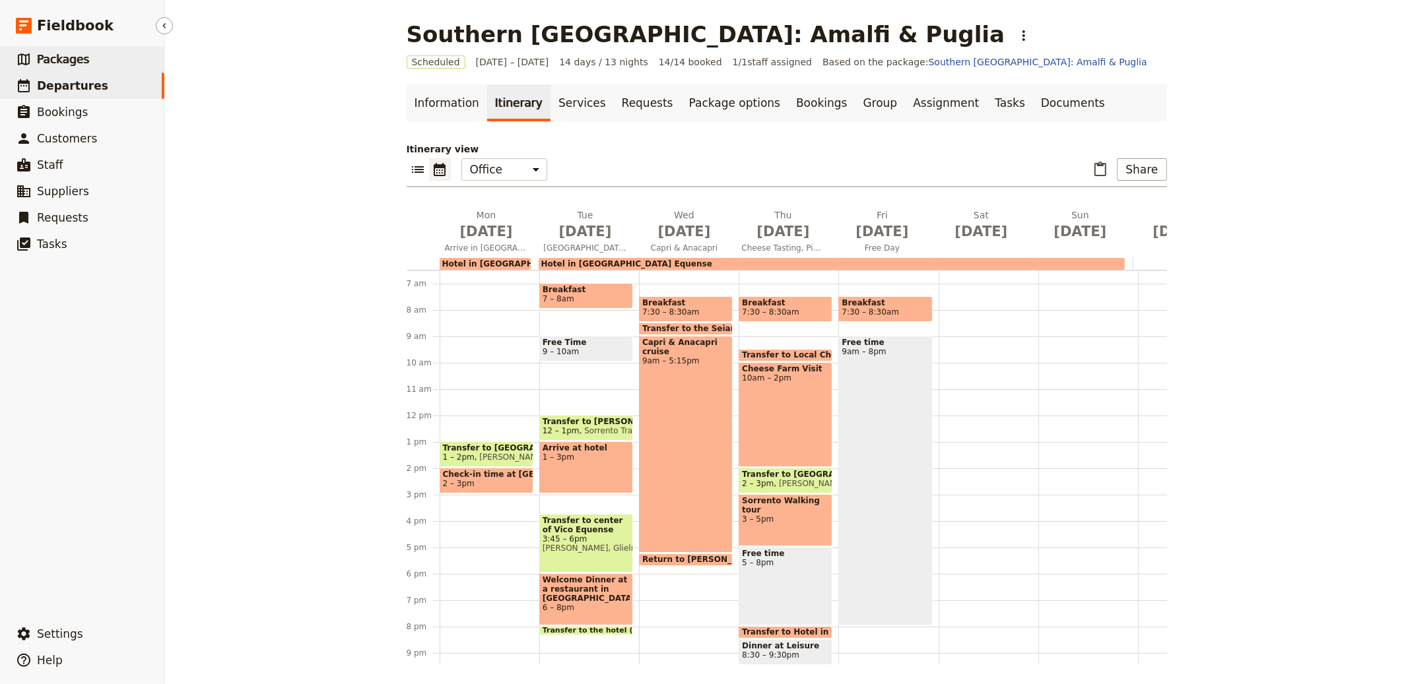
click at [97, 66] on link "​ Packages" at bounding box center [82, 59] width 164 height 26
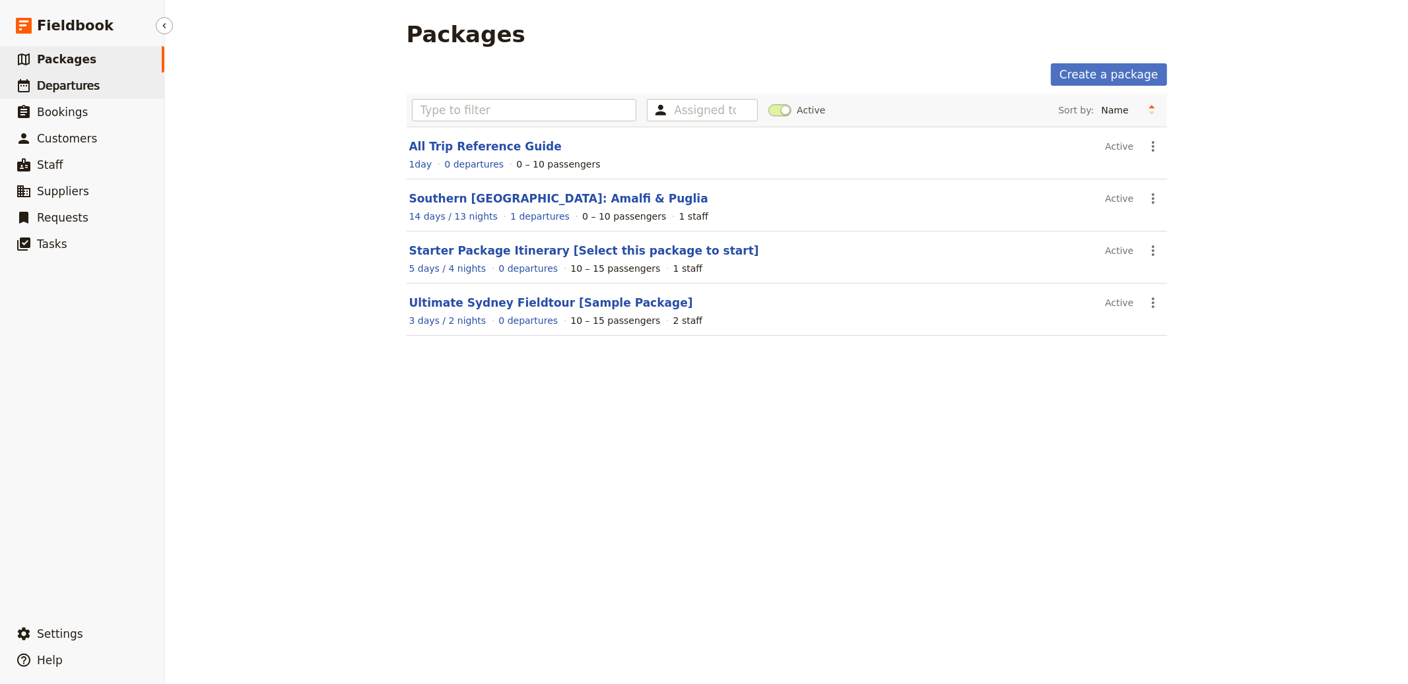
click at [90, 86] on span "Departures" at bounding box center [68, 85] width 63 height 13
select select "CREATED_AT"
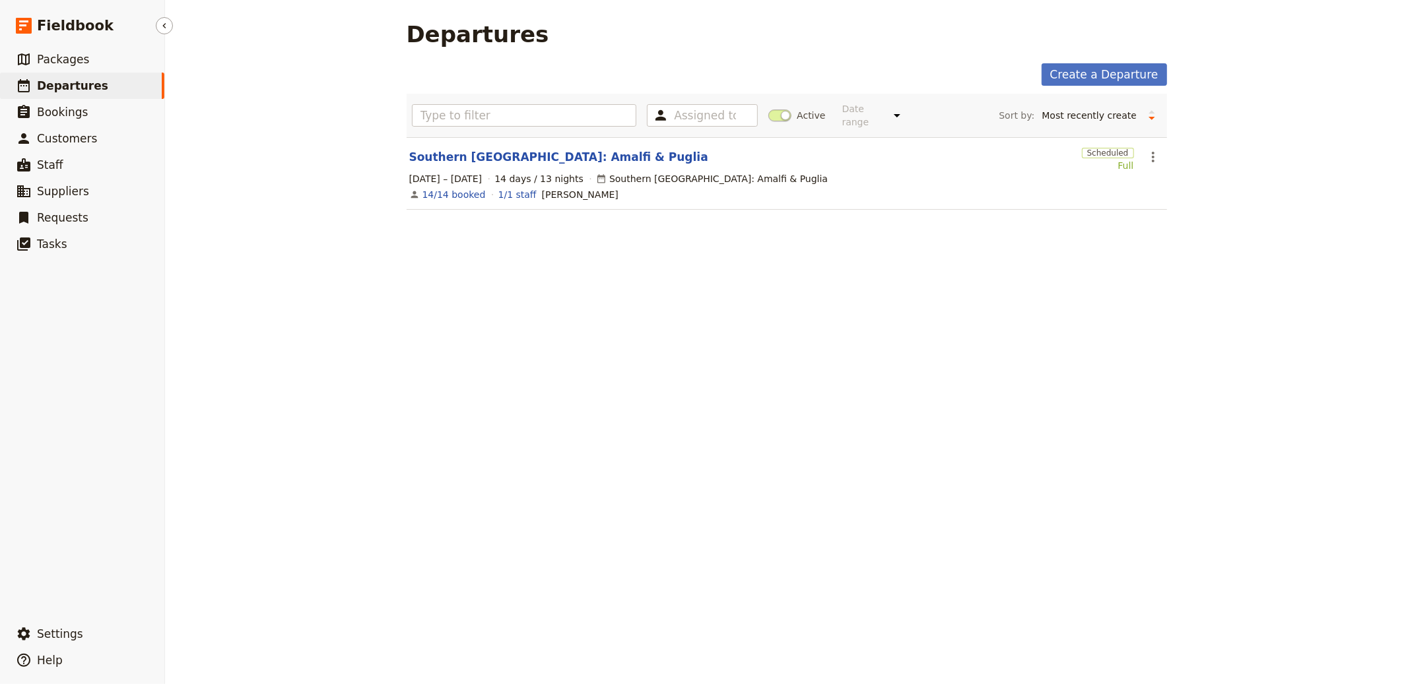
click at [36, 82] on link "​ Departures" at bounding box center [82, 86] width 164 height 26
click at [104, 59] on link "​ Packages" at bounding box center [82, 59] width 164 height 26
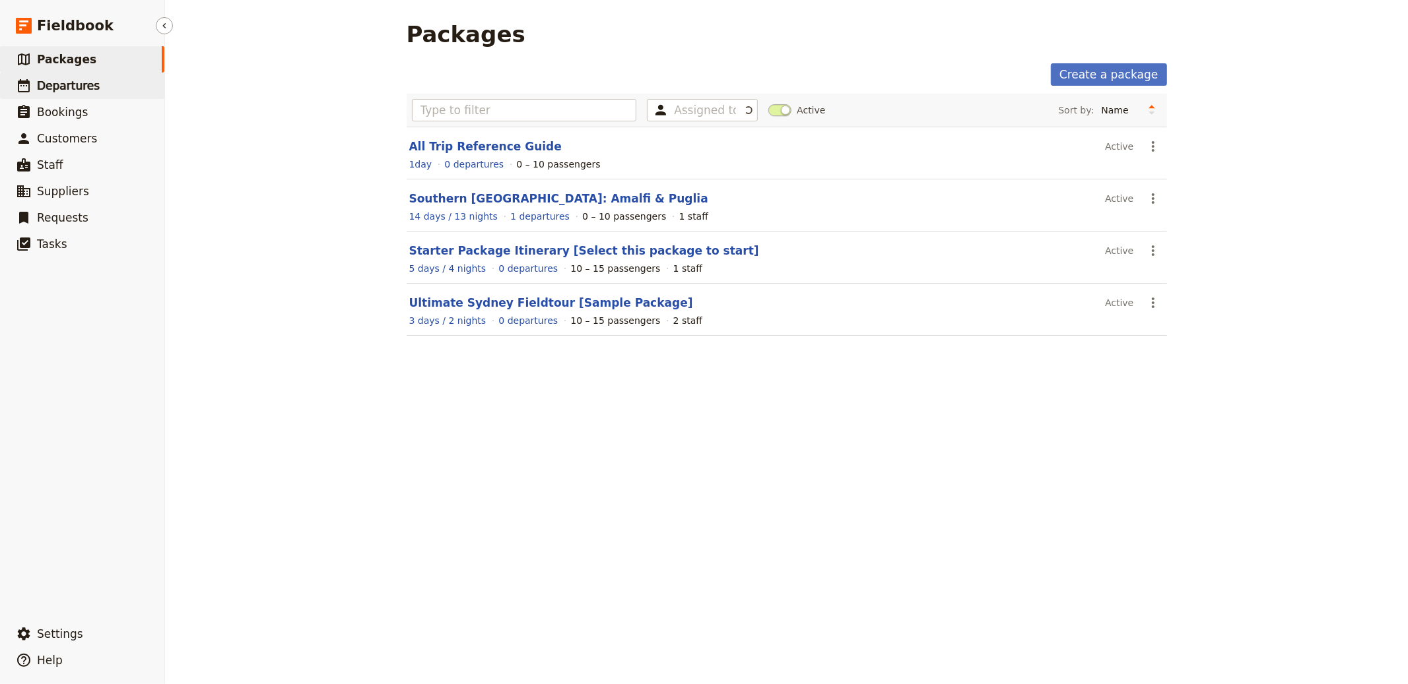
click at [100, 83] on link "​ Departures" at bounding box center [82, 86] width 164 height 26
select select "CREATED_AT"
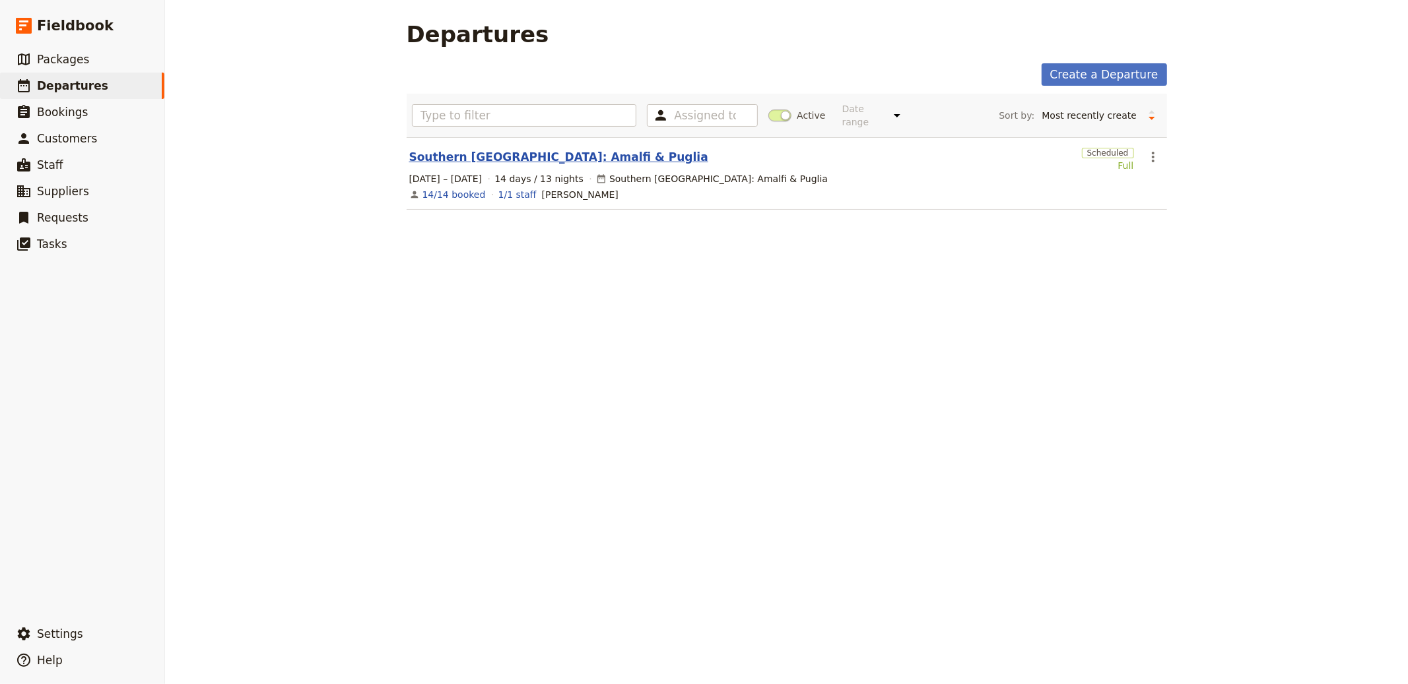
click at [529, 153] on link "Southern Italy: Amalfi & Puglia" at bounding box center [558, 157] width 299 height 16
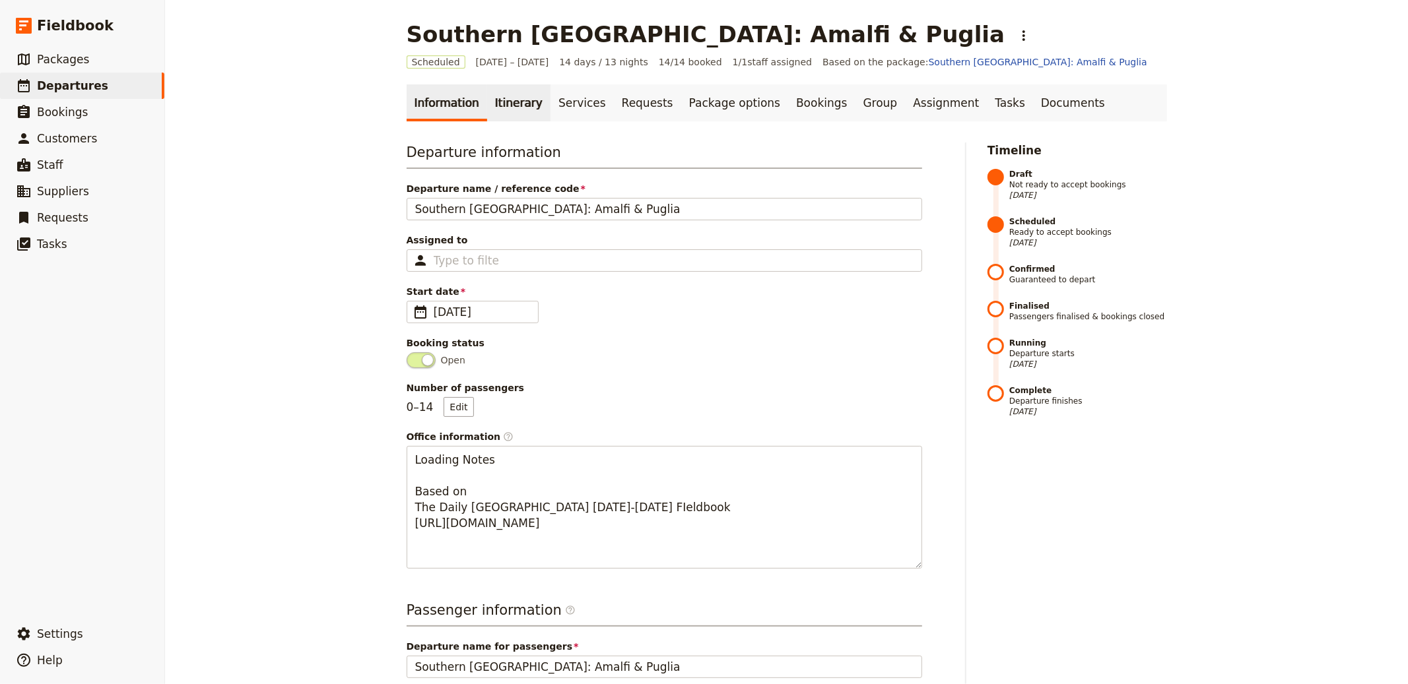
click at [487, 104] on link "Itinerary" at bounding box center [518, 102] width 63 height 37
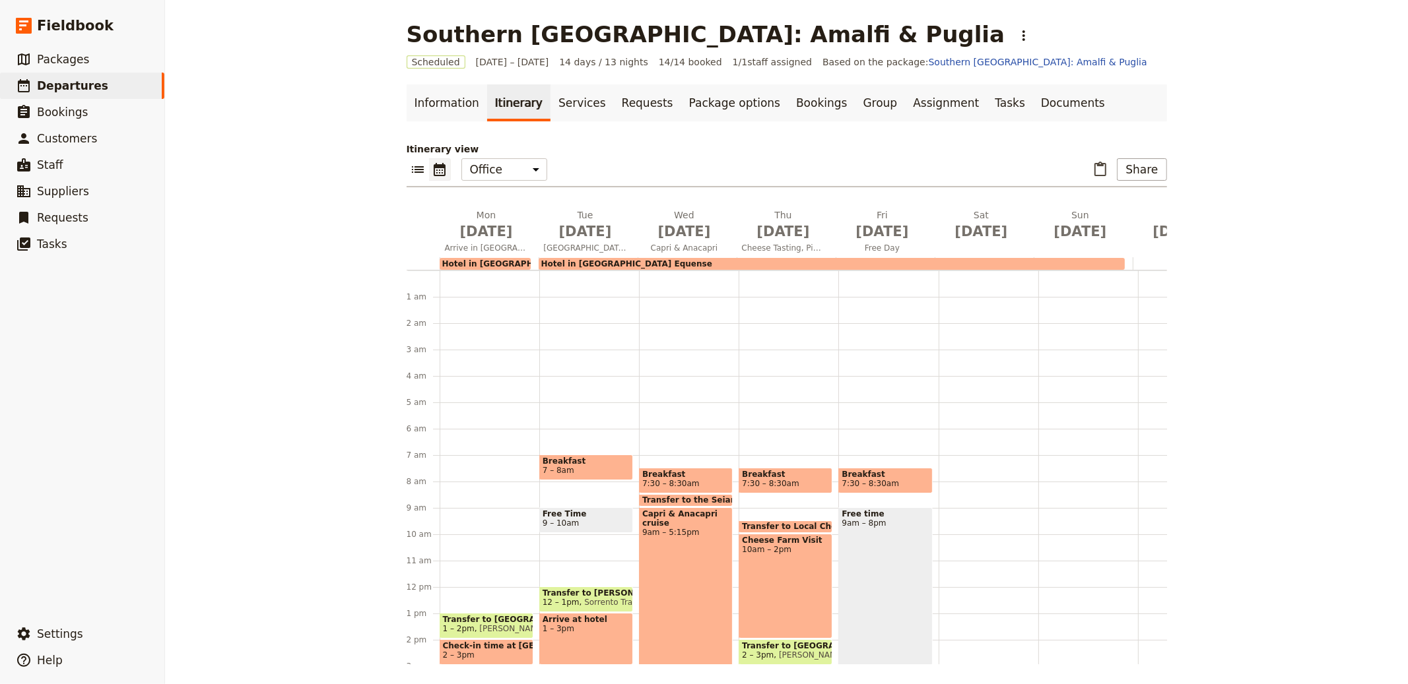
scroll to position [172, 0]
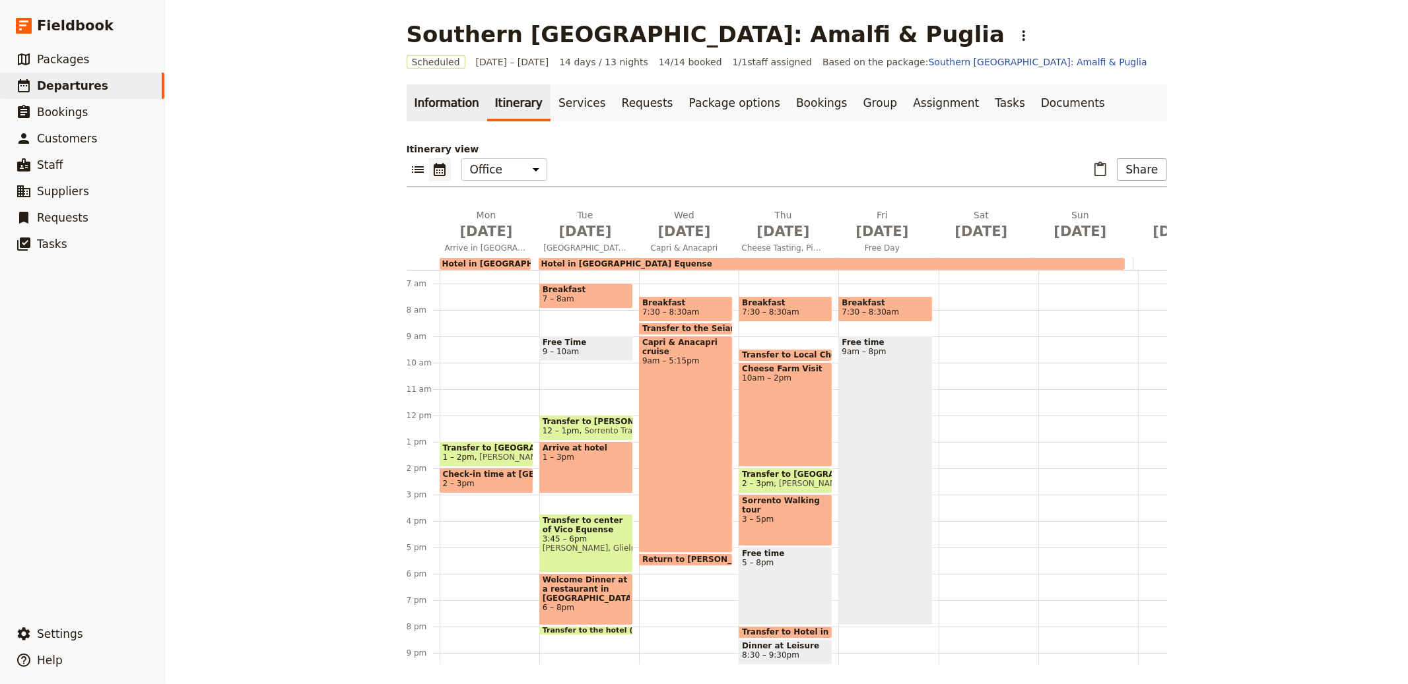
click at [455, 102] on link "Information" at bounding box center [447, 102] width 81 height 37
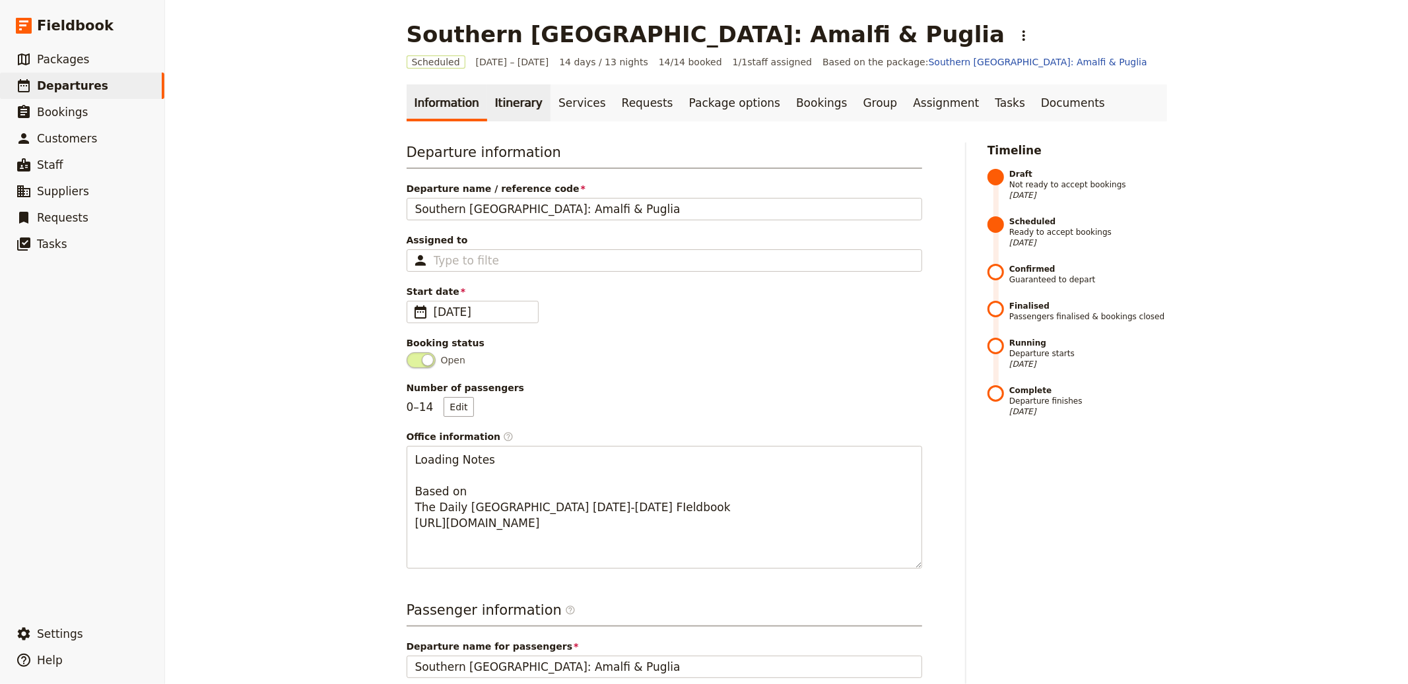
click at [490, 104] on link "Itinerary" at bounding box center [518, 102] width 63 height 37
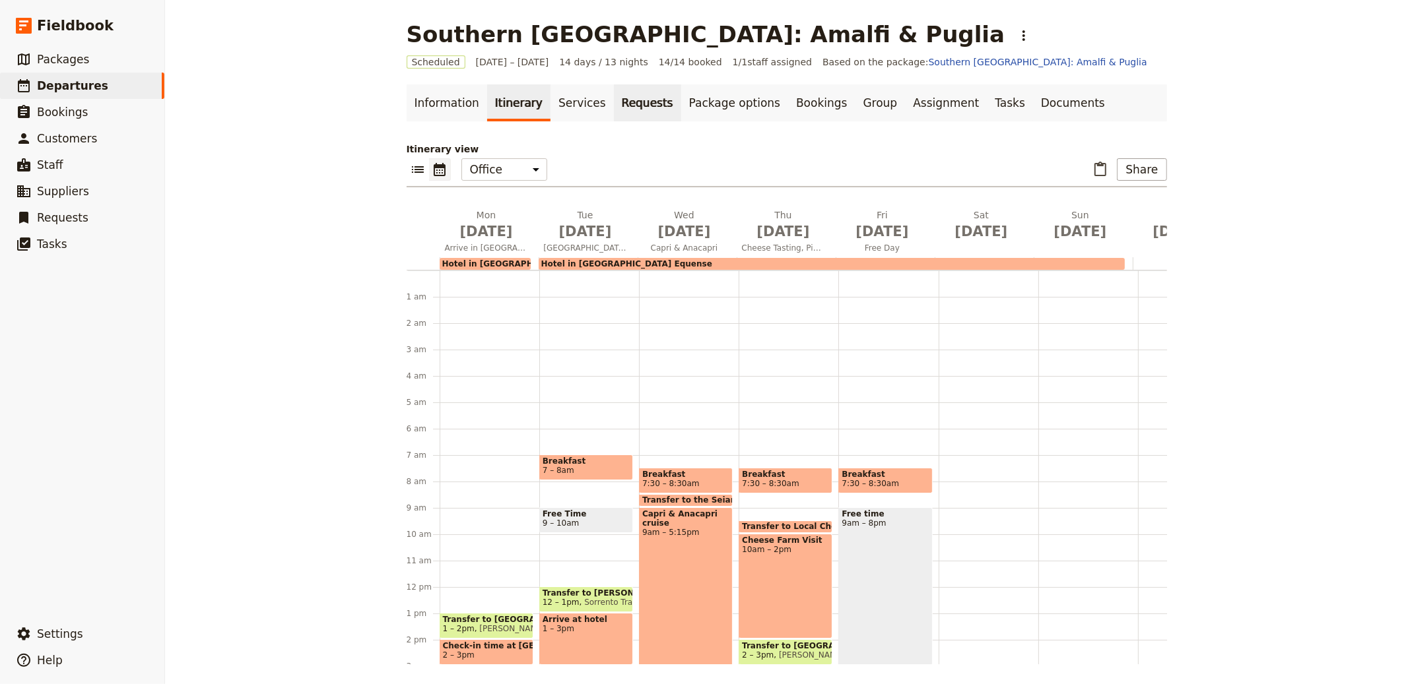
scroll to position [172, 0]
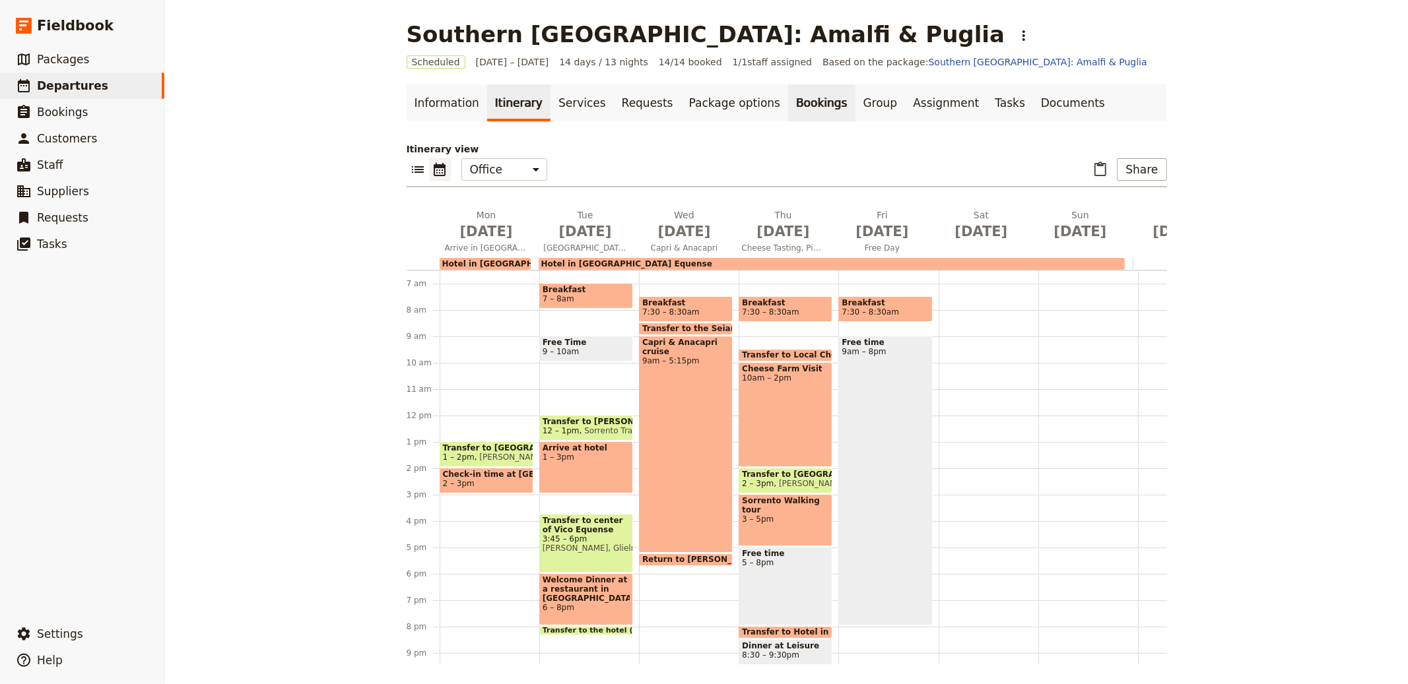
click at [788, 114] on link "Bookings" at bounding box center [821, 102] width 67 height 37
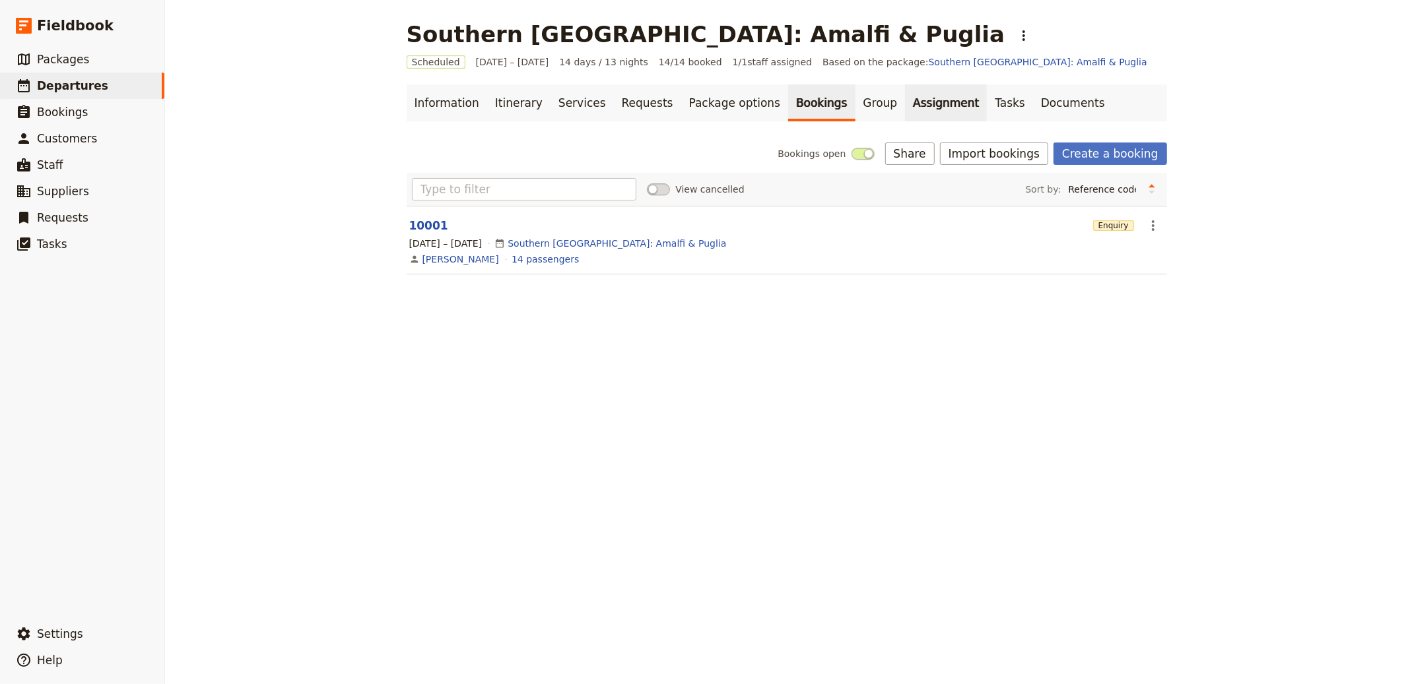
click at [912, 100] on link "Assignment" at bounding box center [946, 102] width 82 height 37
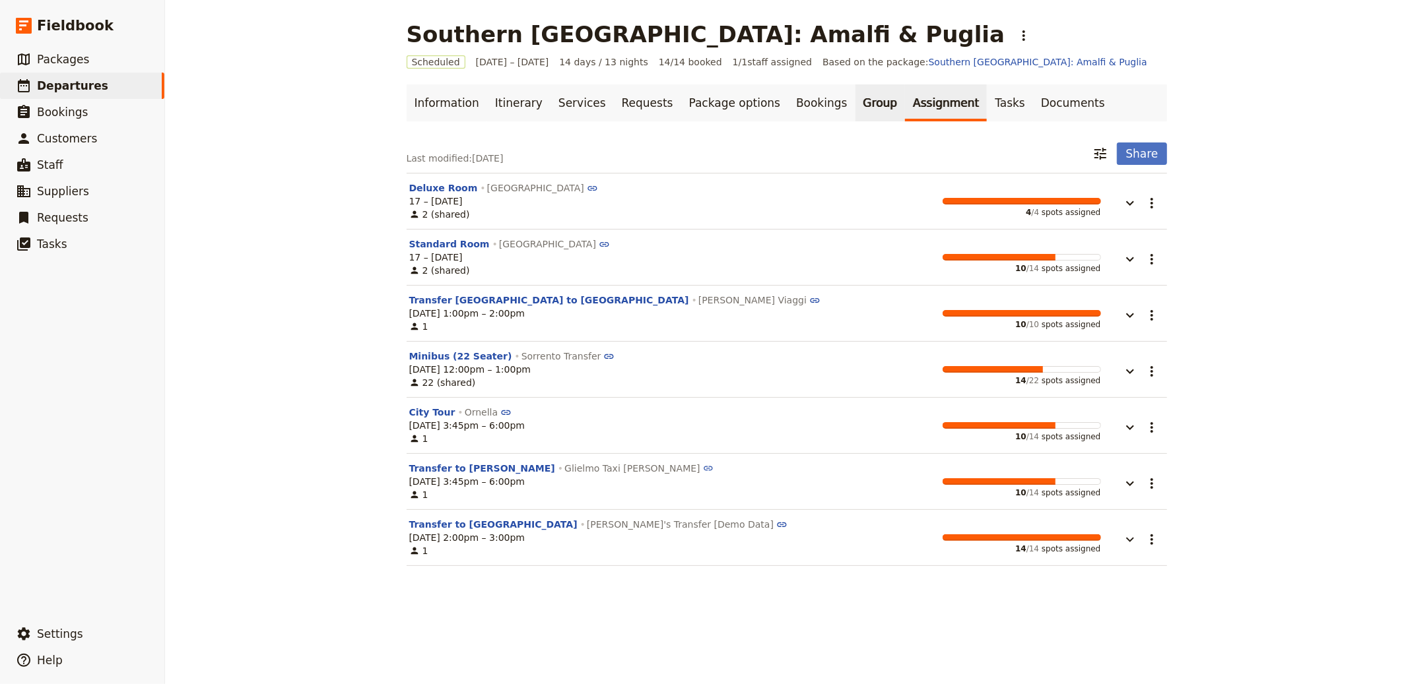
click at [855, 91] on link "Group" at bounding box center [880, 102] width 50 height 37
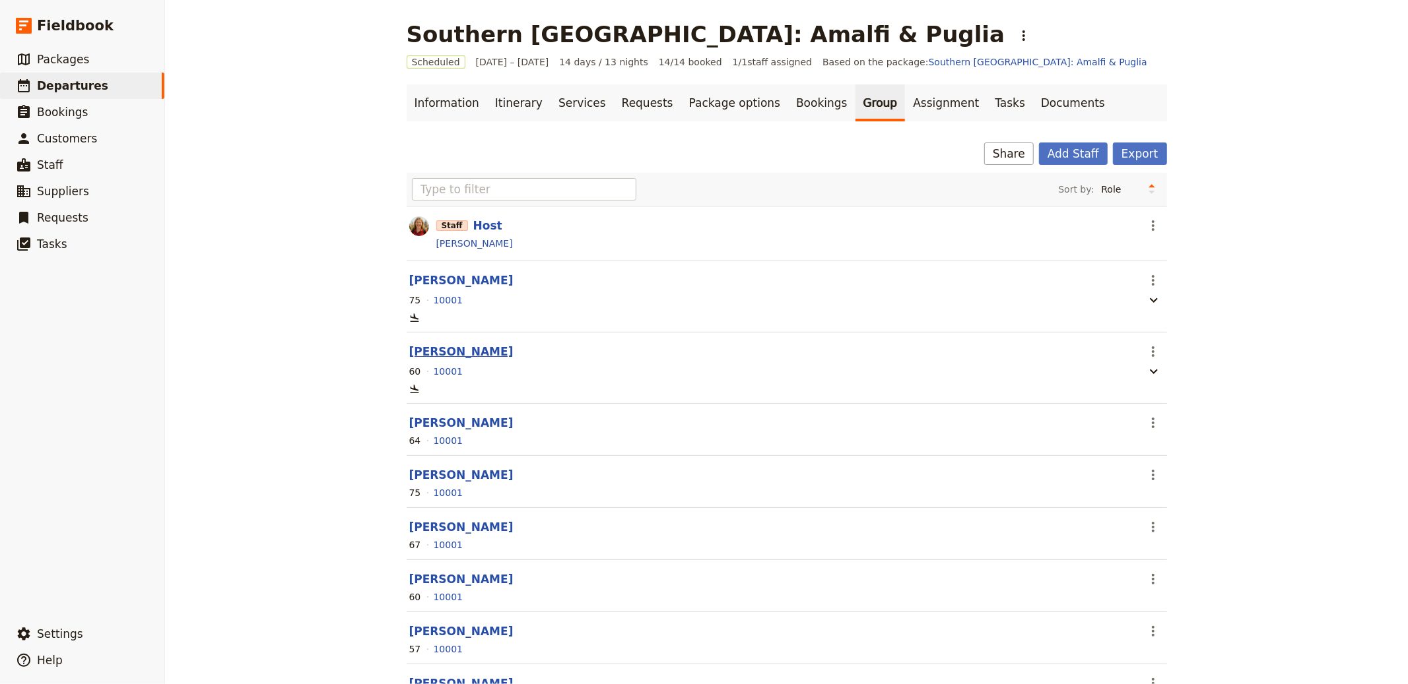
click at [459, 352] on button "Liam O’Connor" at bounding box center [461, 352] width 104 height 16
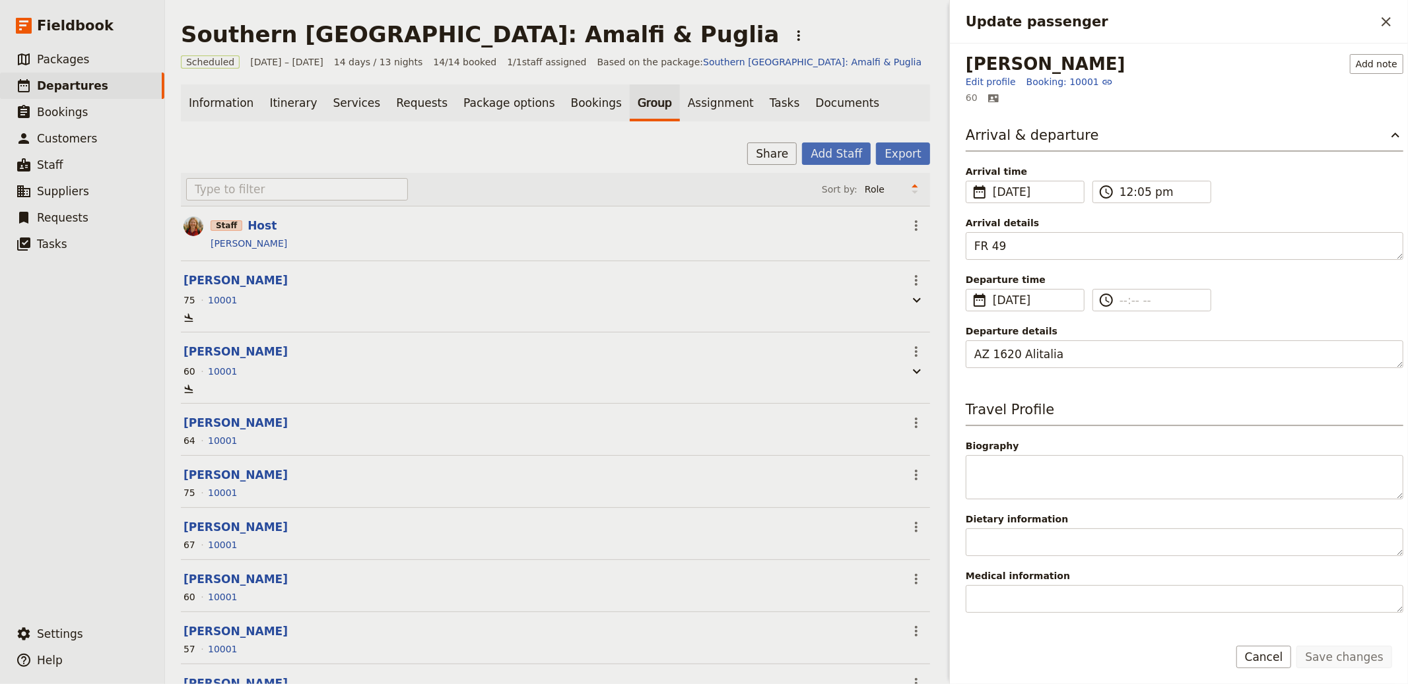
drag, startPoint x: 1377, startPoint y: 21, endPoint x: 847, endPoint y: 10, distance: 530.8
click at [1377, 21] on button "​" at bounding box center [1386, 22] width 22 height 22
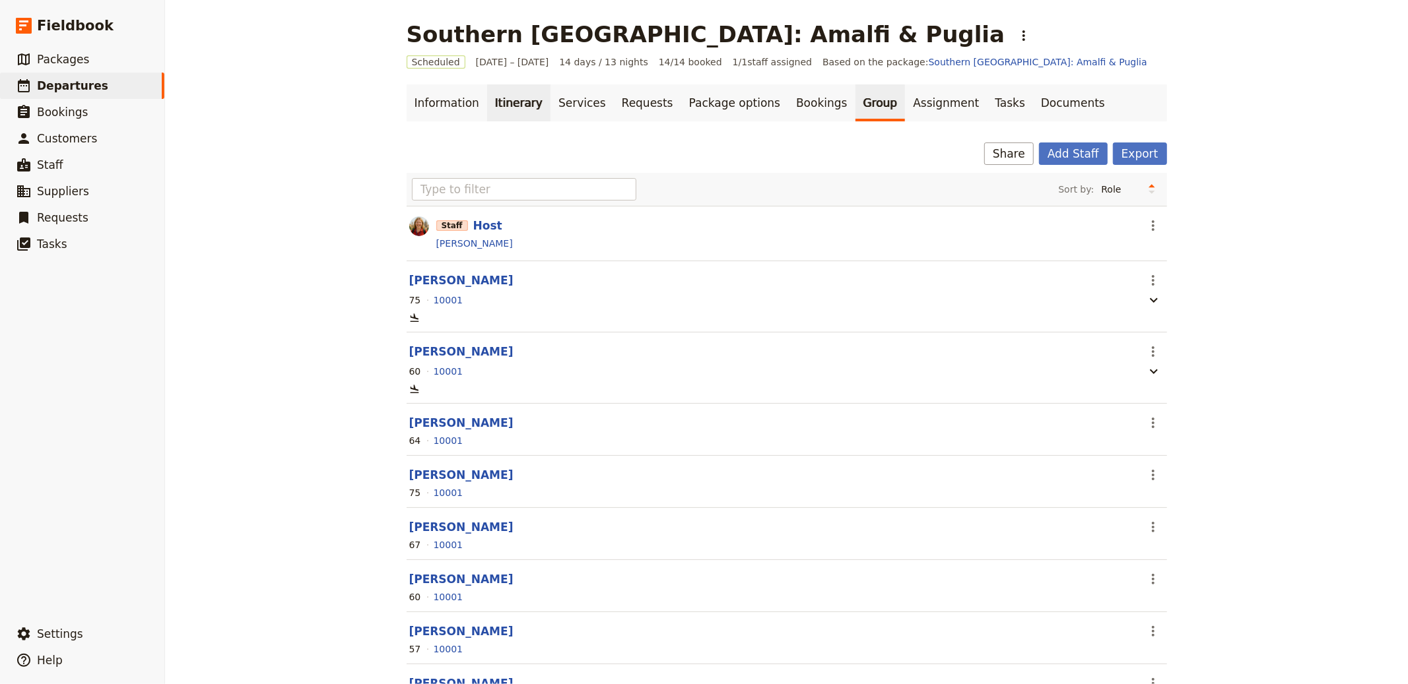
click at [487, 89] on link "Itinerary" at bounding box center [518, 102] width 63 height 37
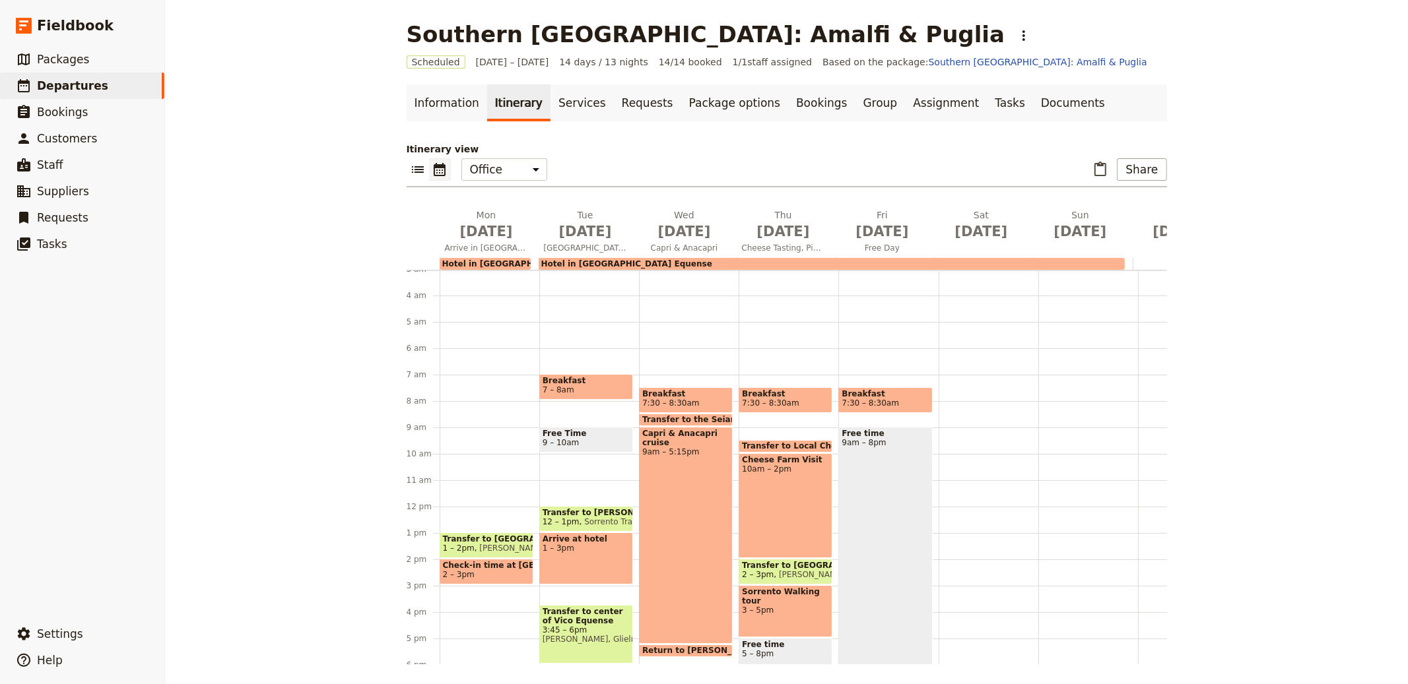
scroll to position [95, 0]
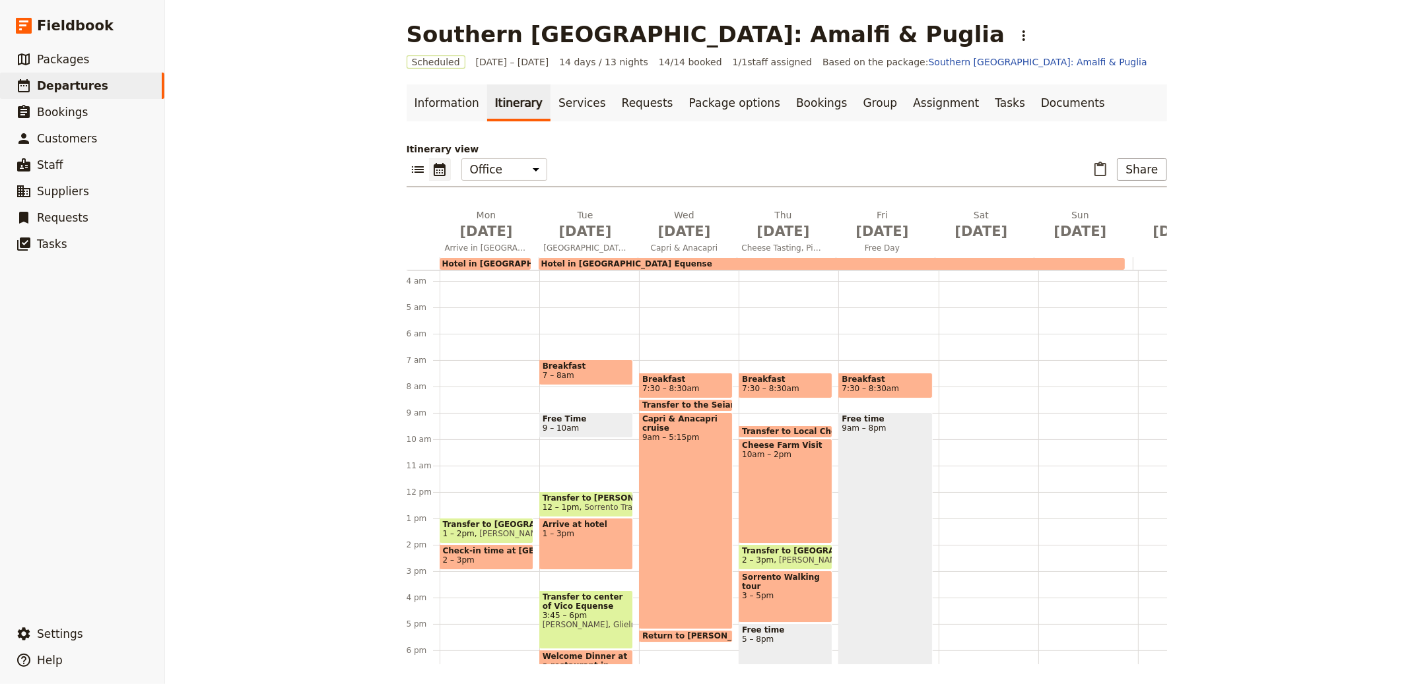
click at [788, 167] on div "​ ​ Office Guide Passenger Sales ​ Share" at bounding box center [787, 172] width 760 height 29
click at [830, 164] on div "​ ​ Office Guide Passenger Sales ​ Share" at bounding box center [787, 172] width 760 height 29
click at [1162, 168] on main "Southern Italy: Amalfi & Puglia ​ Scheduled 17 – 30 Nov 2025 14 days / 13 night…" at bounding box center [787, 343] width 792 height 686
click at [1158, 164] on button "Share" at bounding box center [1142, 169] width 50 height 22
click at [1281, 127] on div "Southern Italy: Amalfi & Puglia ​ Scheduled 17 – 30 Nov 2025 14 days / 13 night…" at bounding box center [786, 342] width 1243 height 684
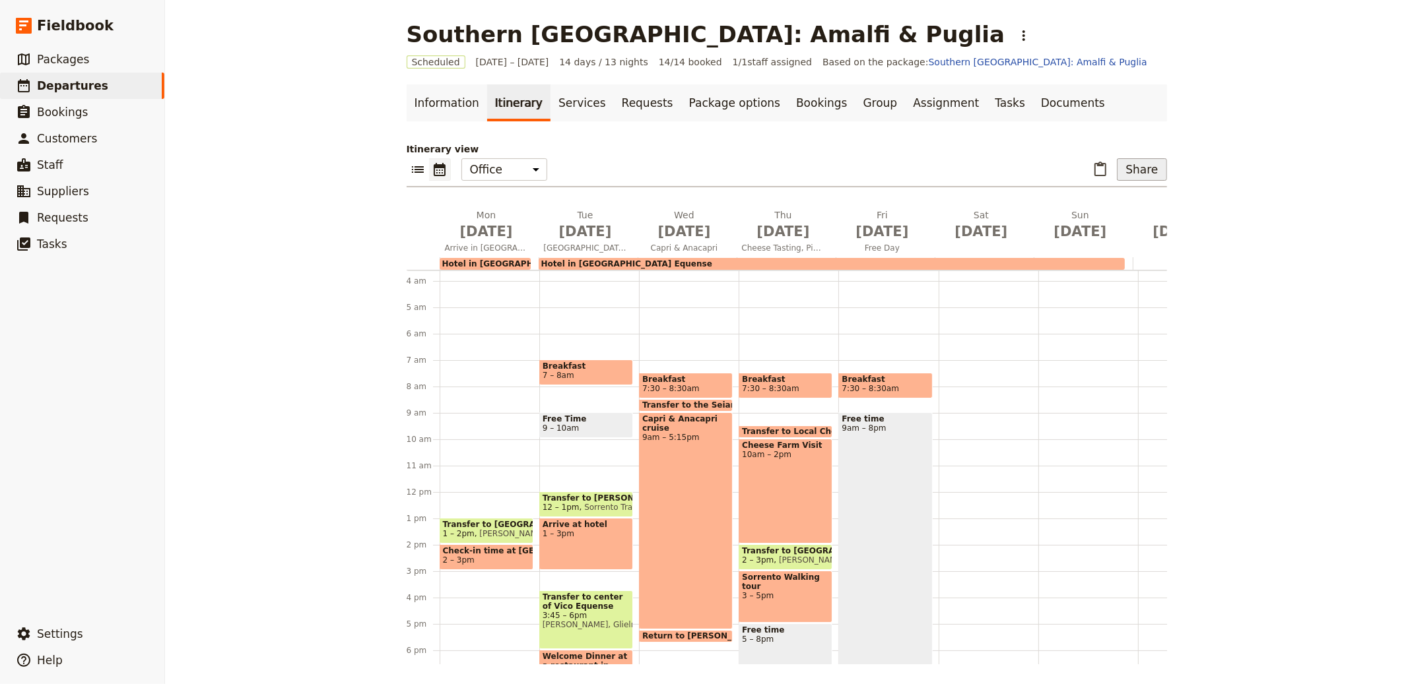
click at [1134, 160] on button "Share" at bounding box center [1142, 169] width 50 height 22
click at [863, 145] on p "Itinerary view" at bounding box center [787, 149] width 760 height 13
click at [555, 110] on link "Services" at bounding box center [581, 102] width 63 height 37
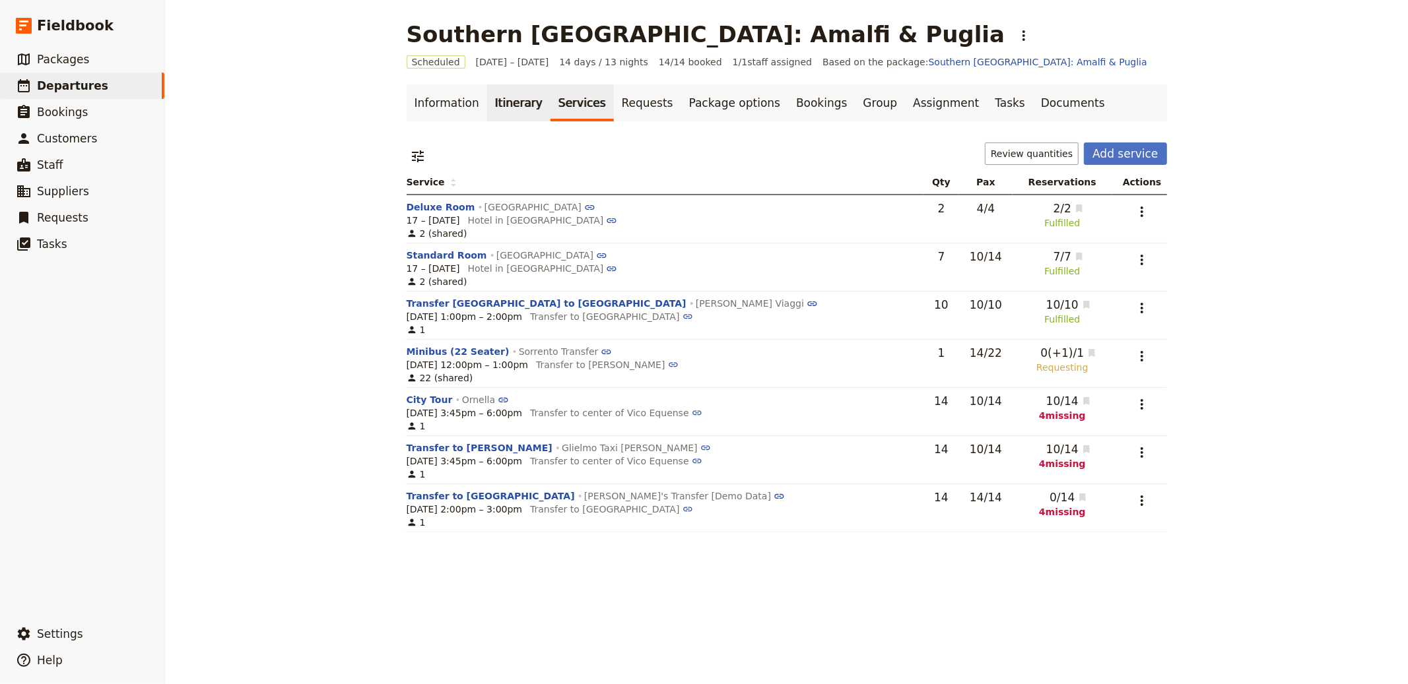
click at [510, 108] on link "Itinerary" at bounding box center [518, 102] width 63 height 37
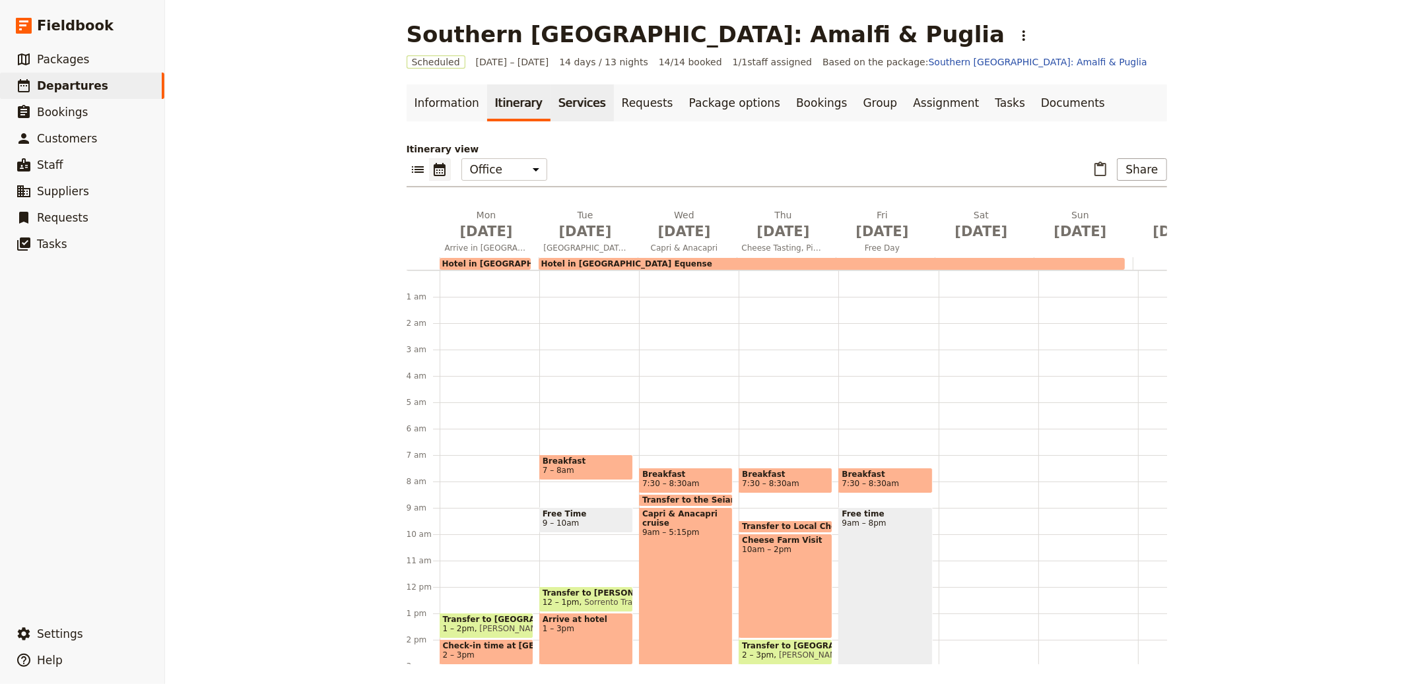
scroll to position [172, 0]
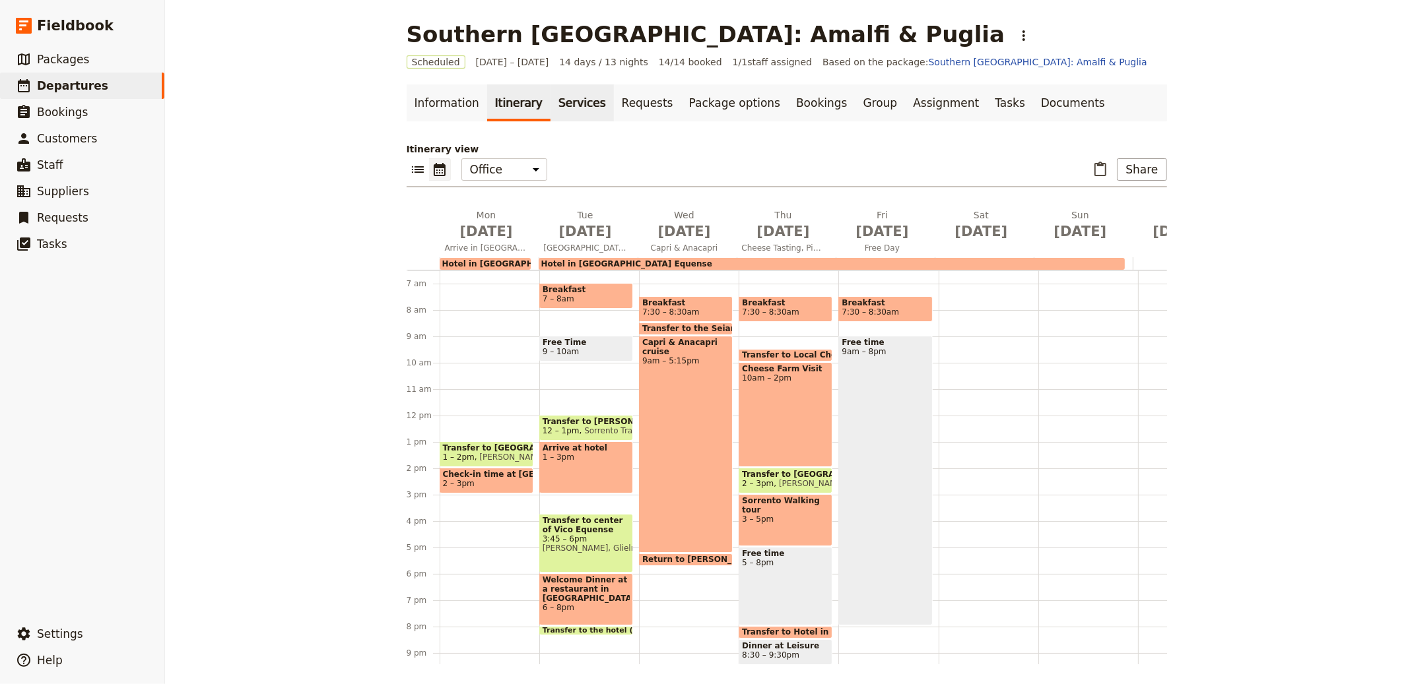
click at [555, 108] on link "Services" at bounding box center [581, 102] width 63 height 37
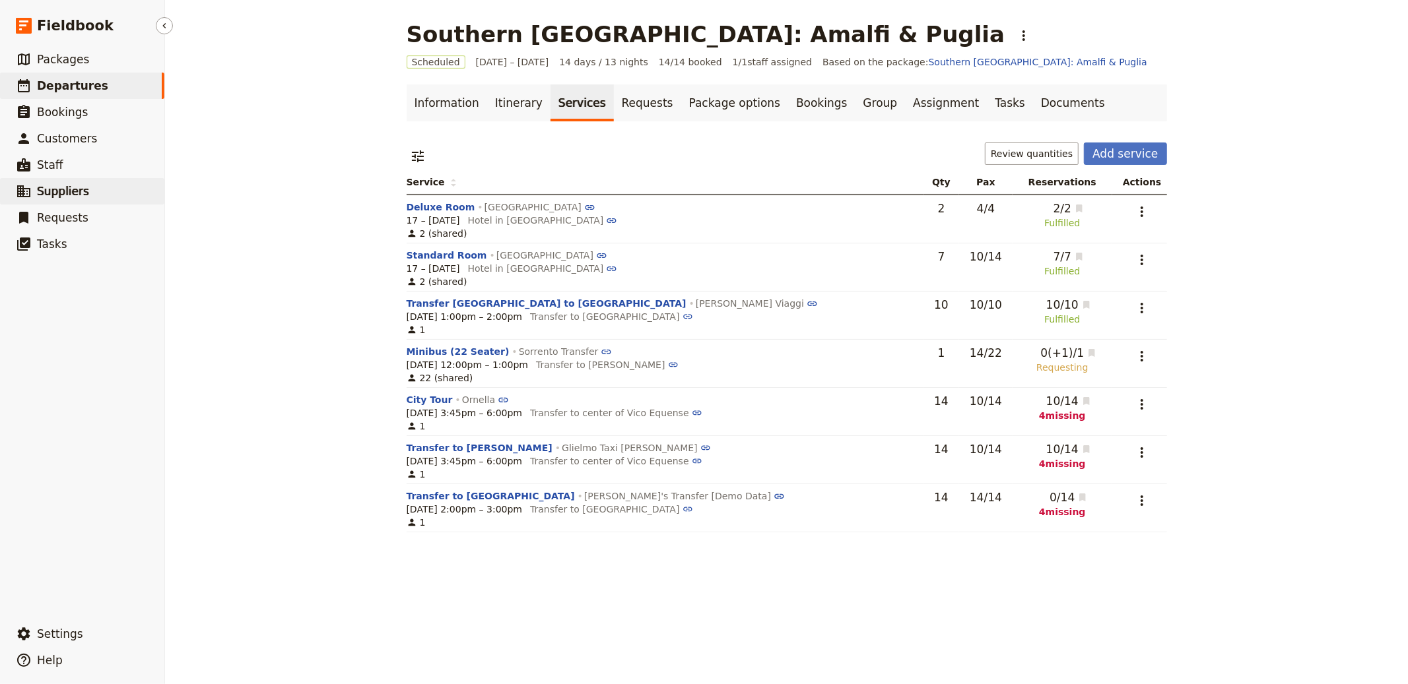
click at [81, 193] on span "Suppliers" at bounding box center [63, 191] width 52 height 13
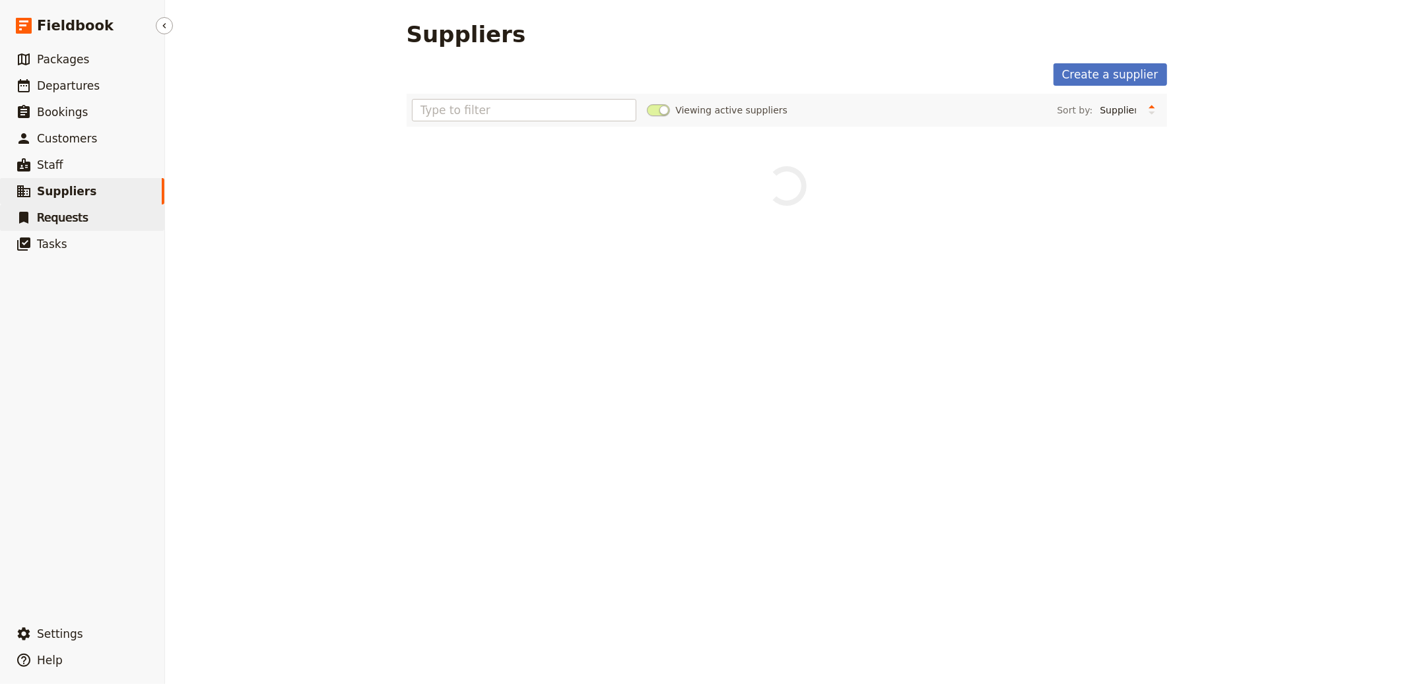
click at [67, 215] on span "Requests" at bounding box center [62, 217] width 51 height 13
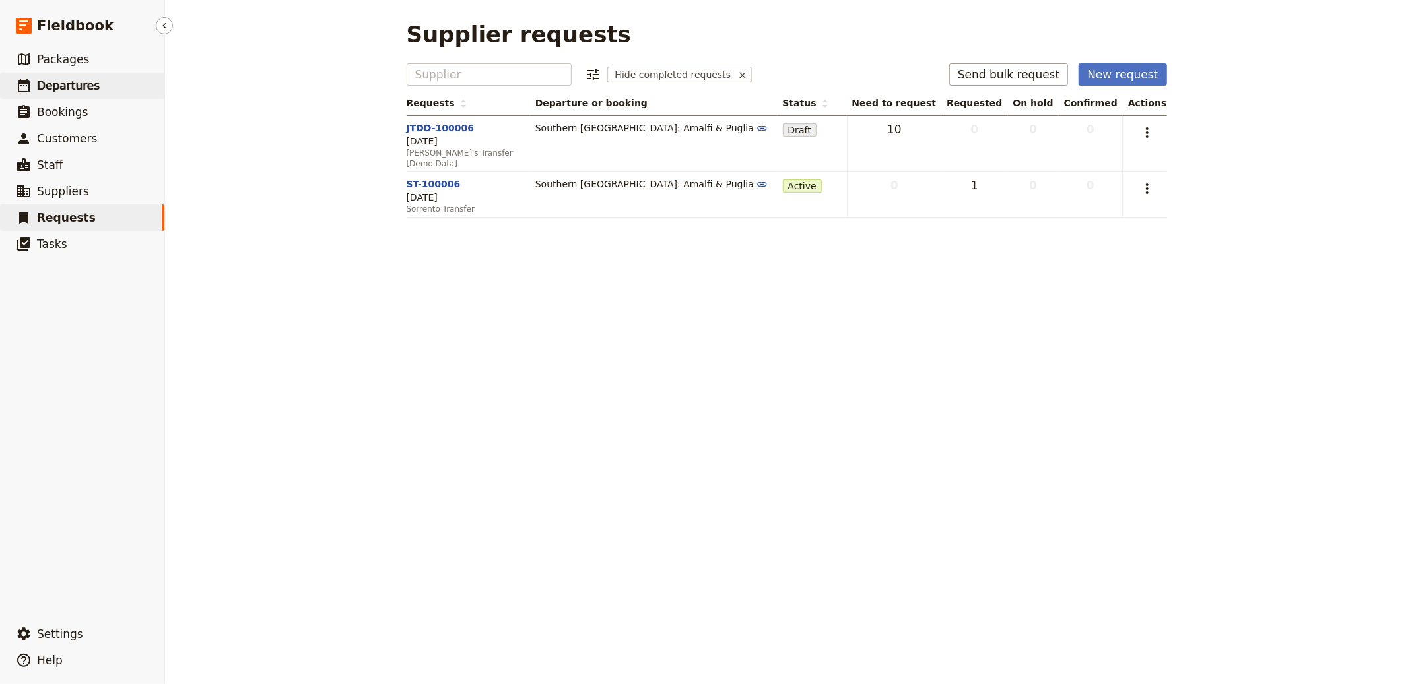
click at [71, 81] on span "Departures" at bounding box center [68, 85] width 63 height 13
select select "CREATED_AT"
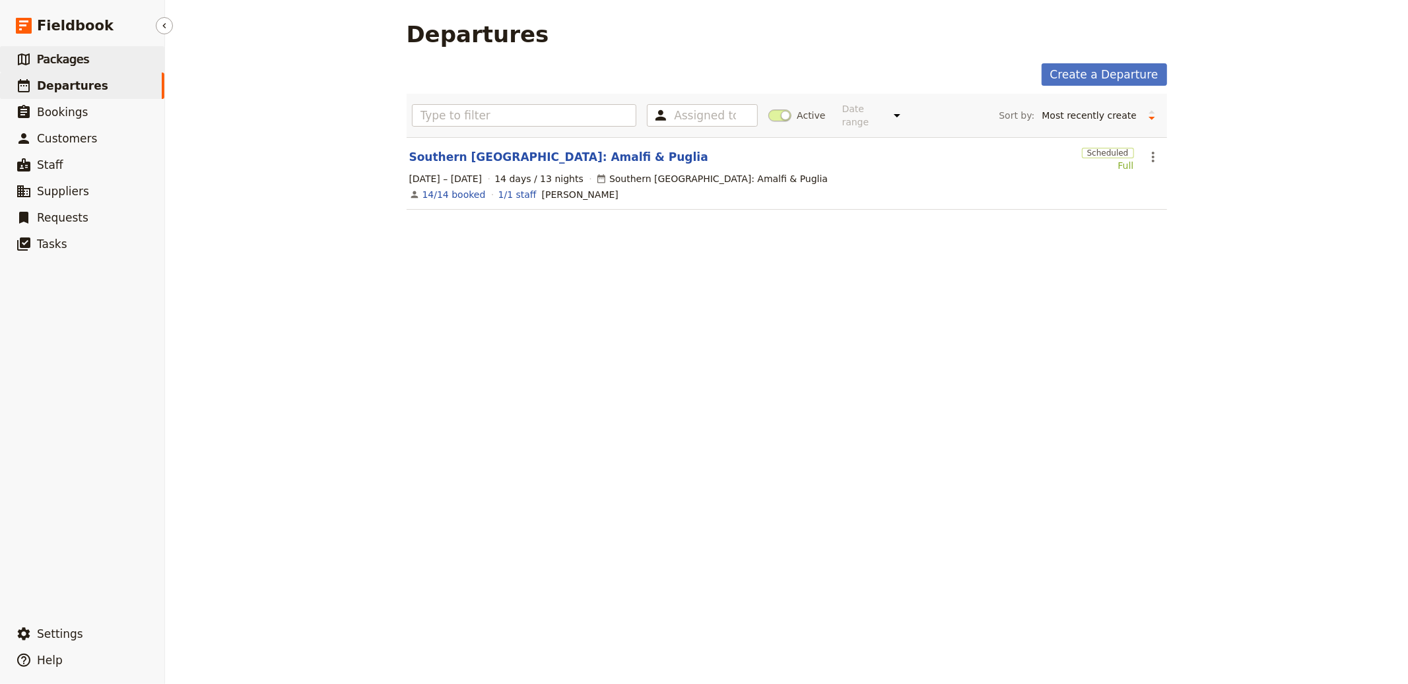
click at [57, 63] on span "Packages" at bounding box center [63, 59] width 52 height 13
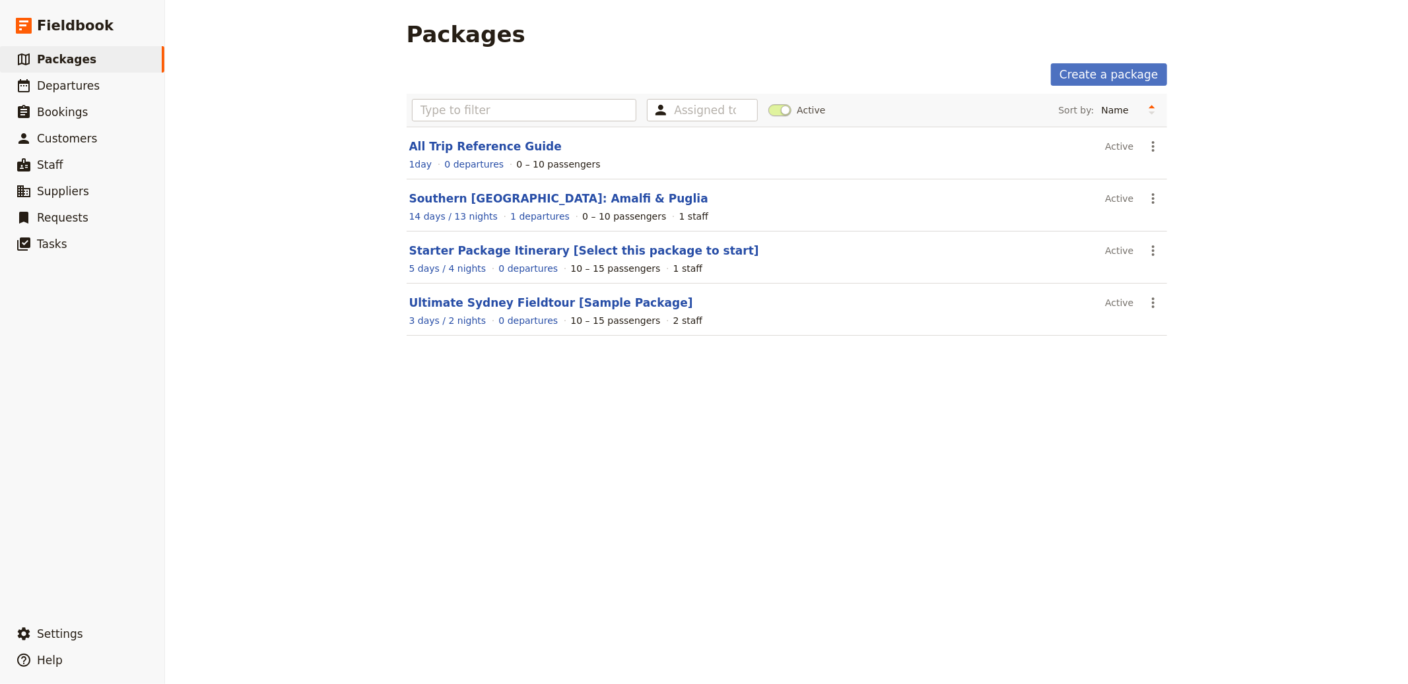
click at [502, 133] on section "All Trip Reference Guide Active ​ 1 day 0 departures 0 – 10 passengers" at bounding box center [787, 153] width 760 height 53
click at [500, 140] on link "All Trip Reference Guide" at bounding box center [485, 146] width 152 height 13
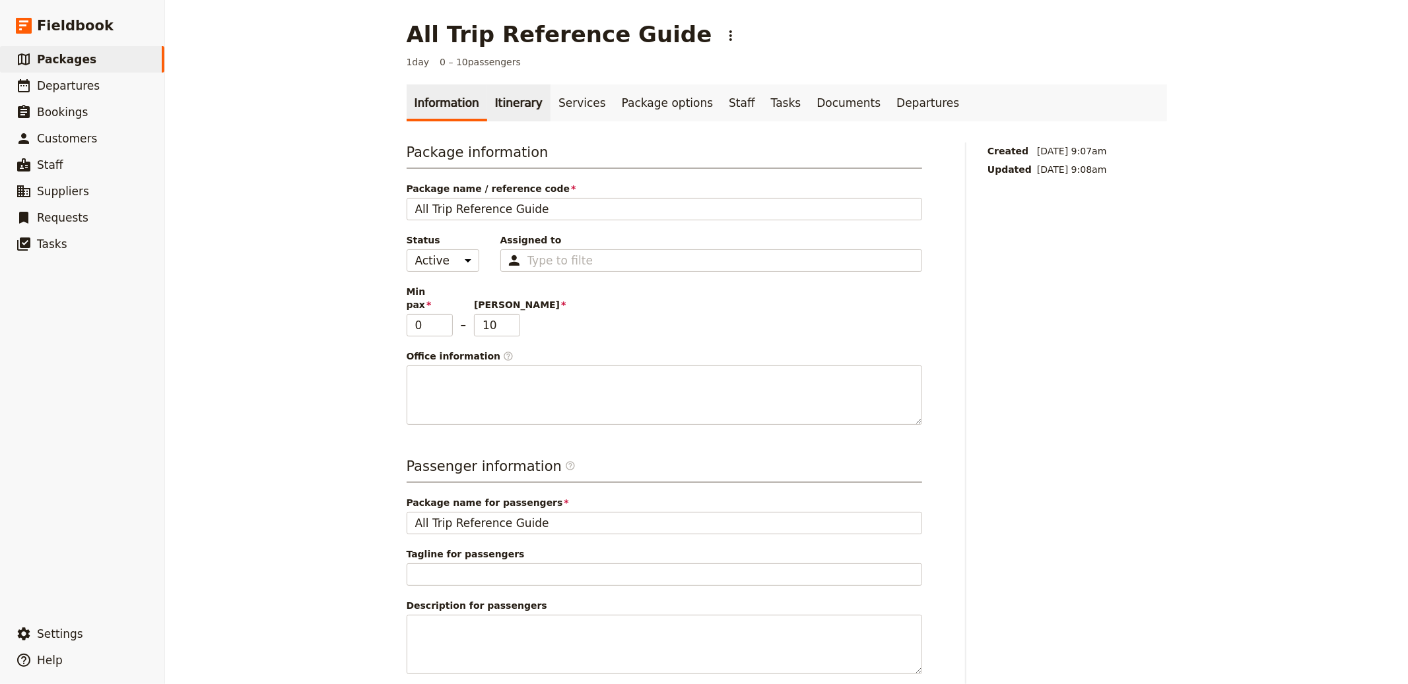
click at [487, 107] on link "Itinerary" at bounding box center [518, 102] width 63 height 37
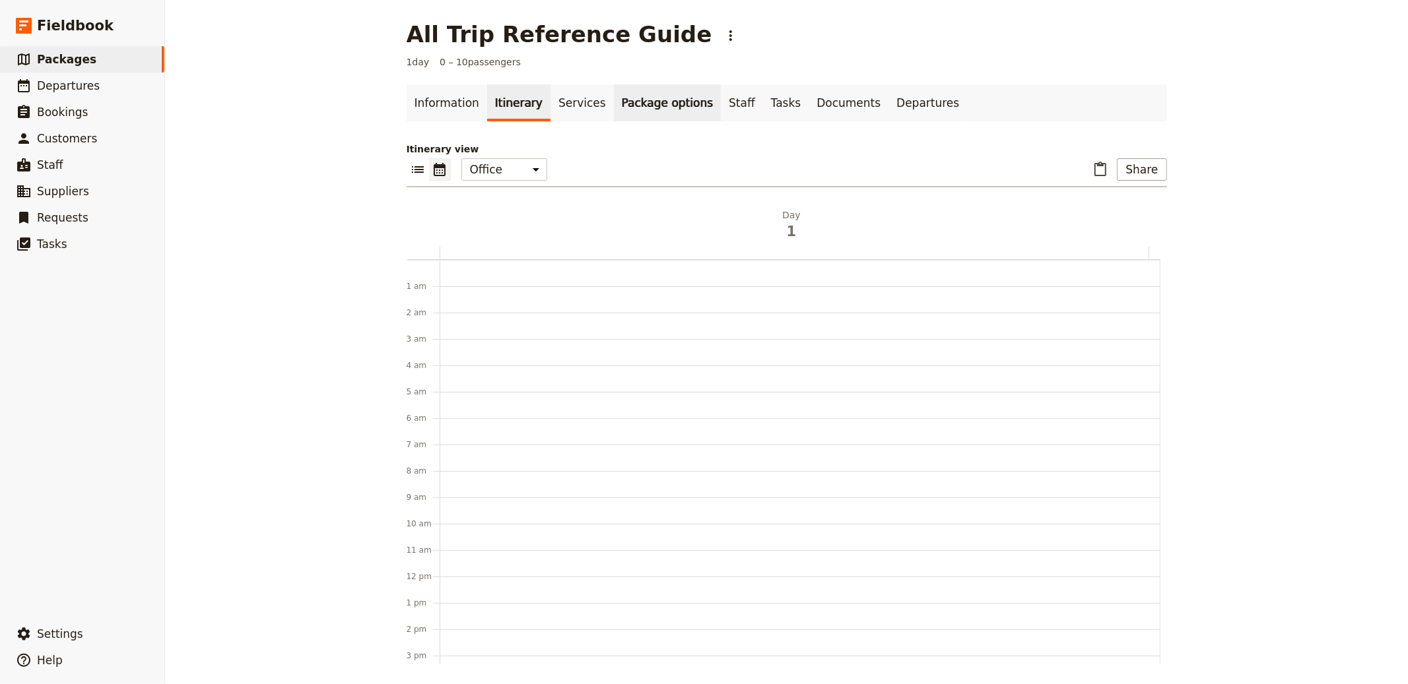
scroll to position [172, 0]
click at [888, 100] on link "Departures" at bounding box center [927, 102] width 79 height 37
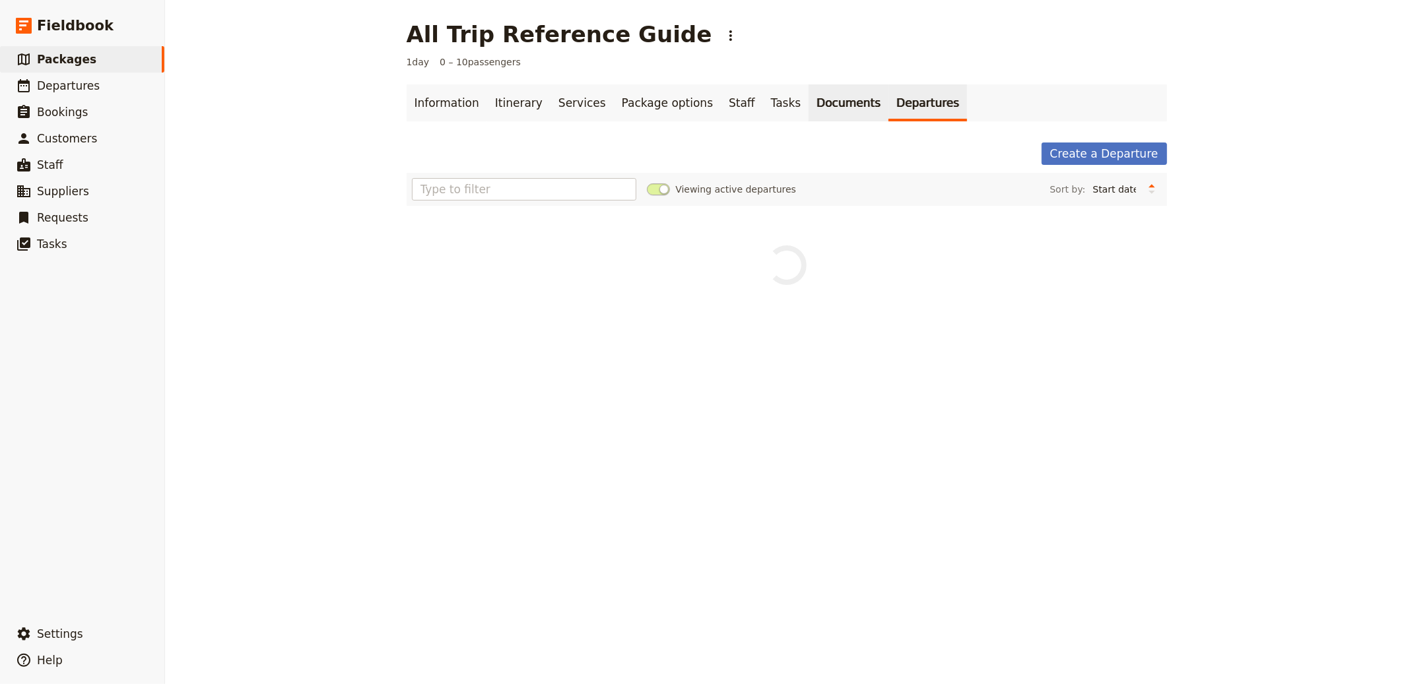
click at [832, 104] on link "Documents" at bounding box center [849, 102] width 80 height 37
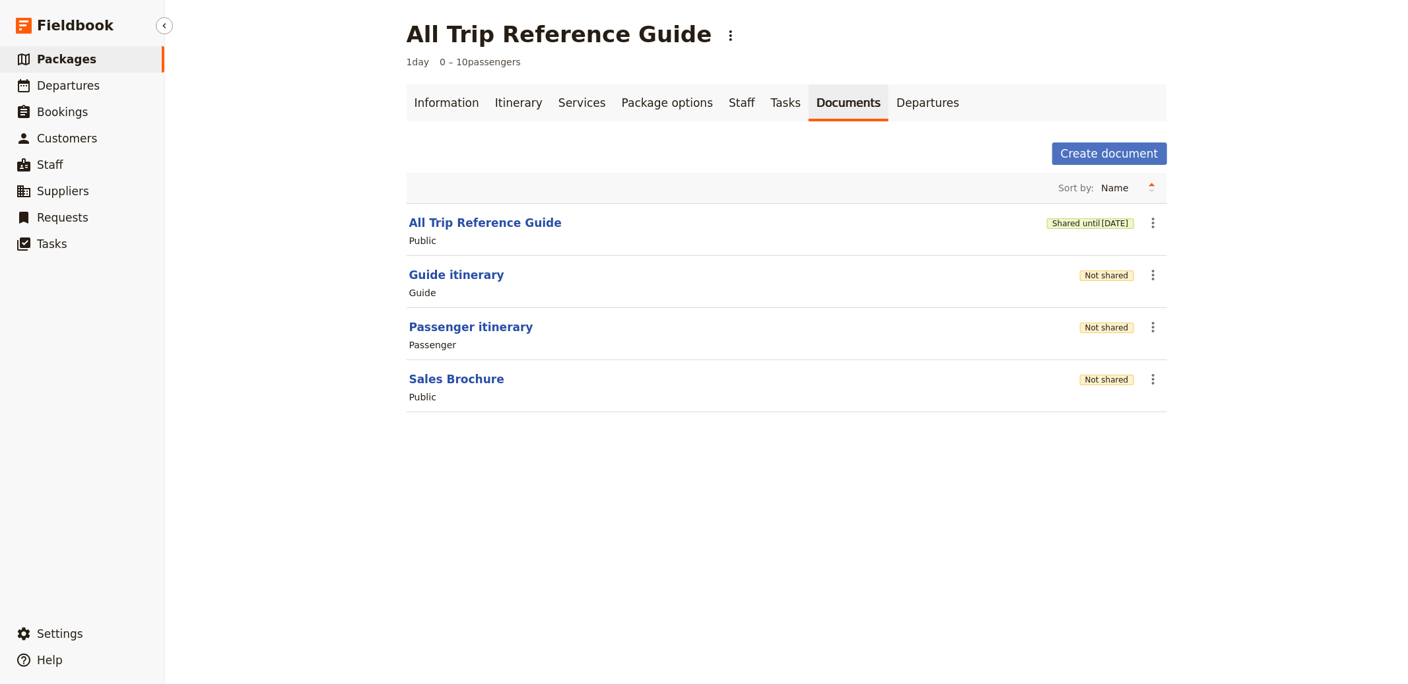
click at [94, 65] on link "​ Packages" at bounding box center [82, 59] width 164 height 26
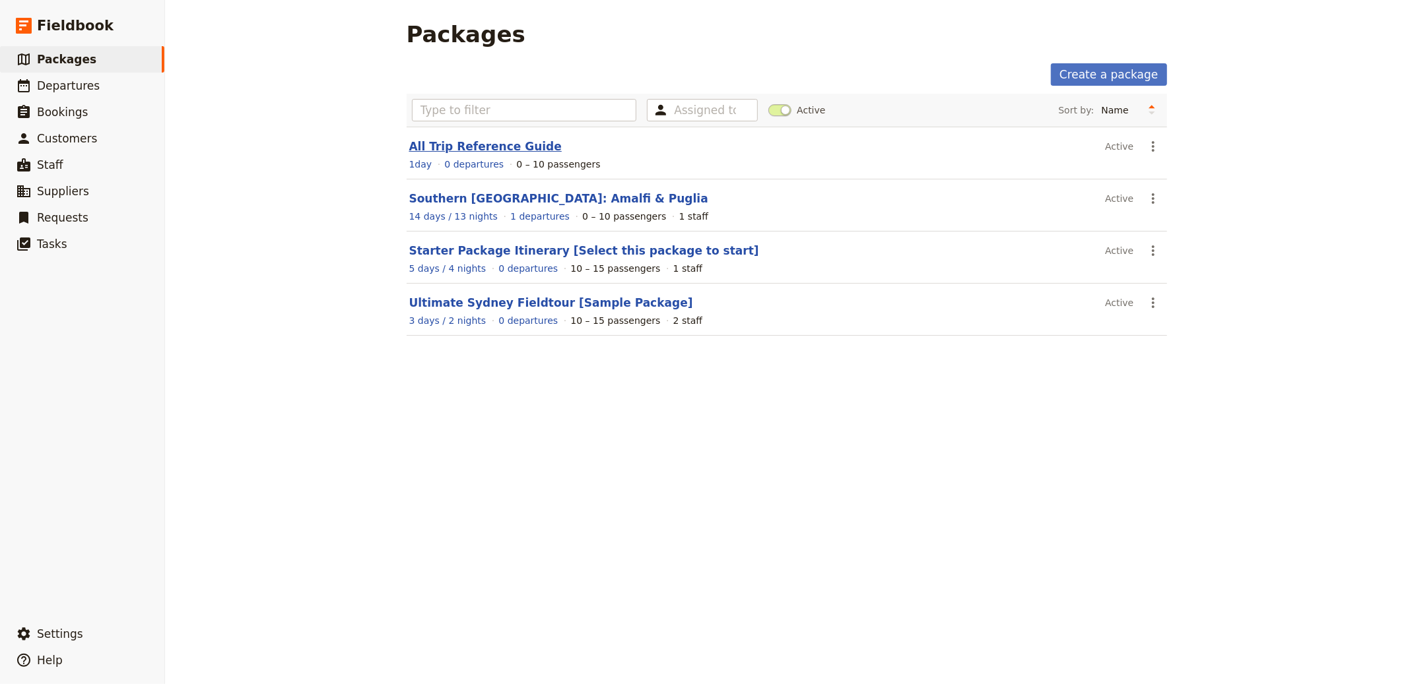
click at [483, 140] on link "All Trip Reference Guide" at bounding box center [485, 146] width 152 height 13
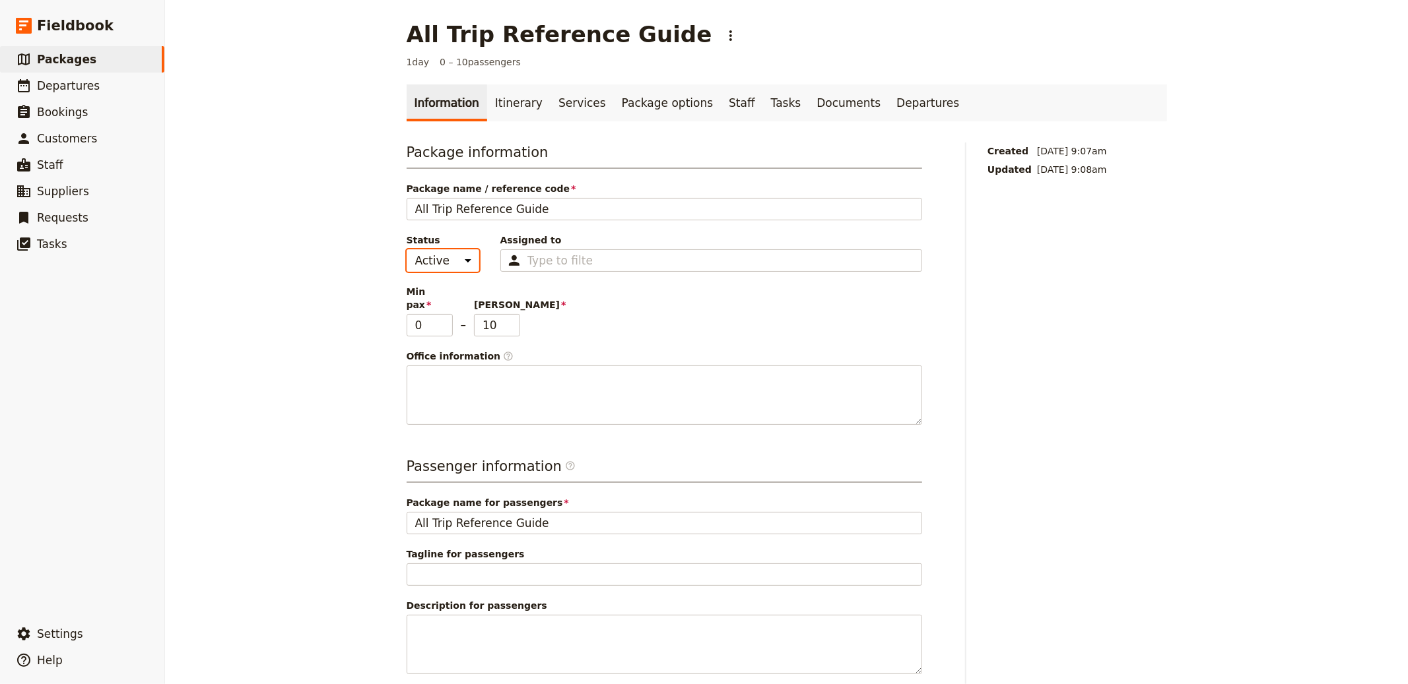
click at [413, 266] on select "Active Inactive" at bounding box center [443, 260] width 73 height 22
select select "INACTIVE"
click at [407, 249] on select "Active Inactive" at bounding box center [443, 260] width 73 height 22
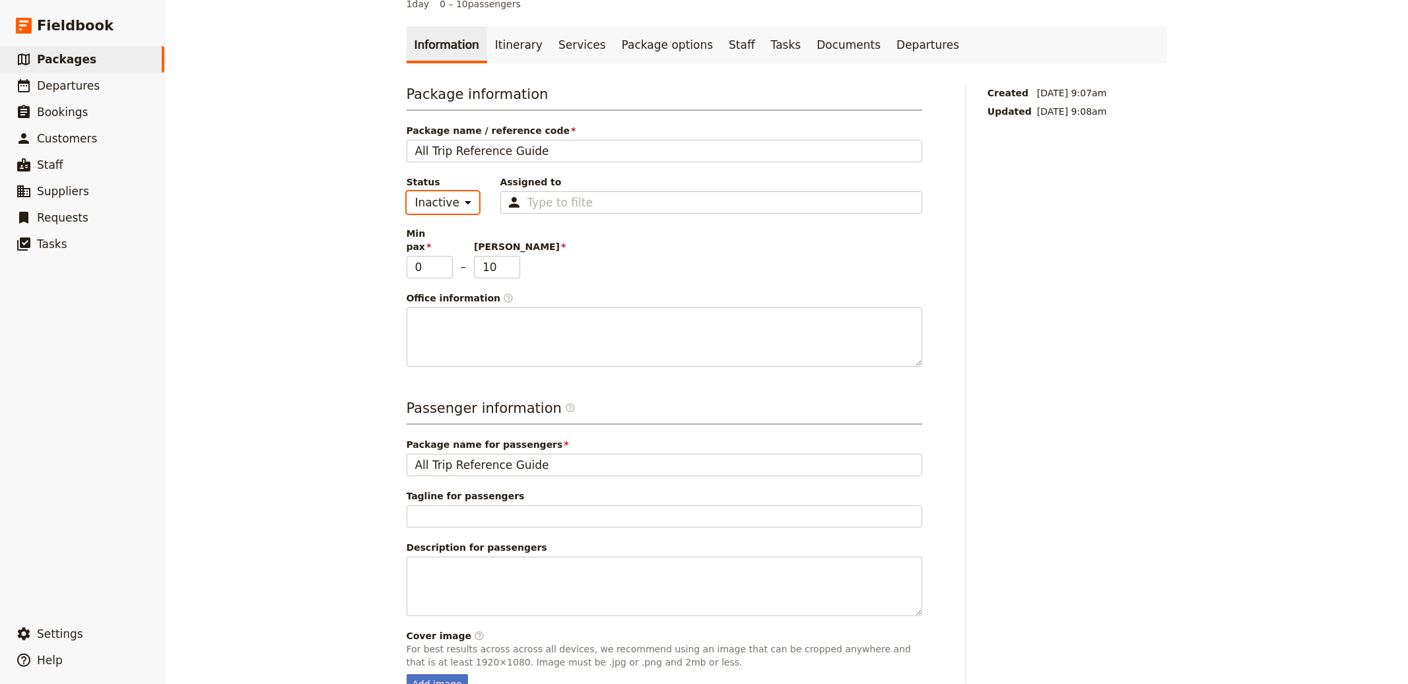
scroll to position [119, 0]
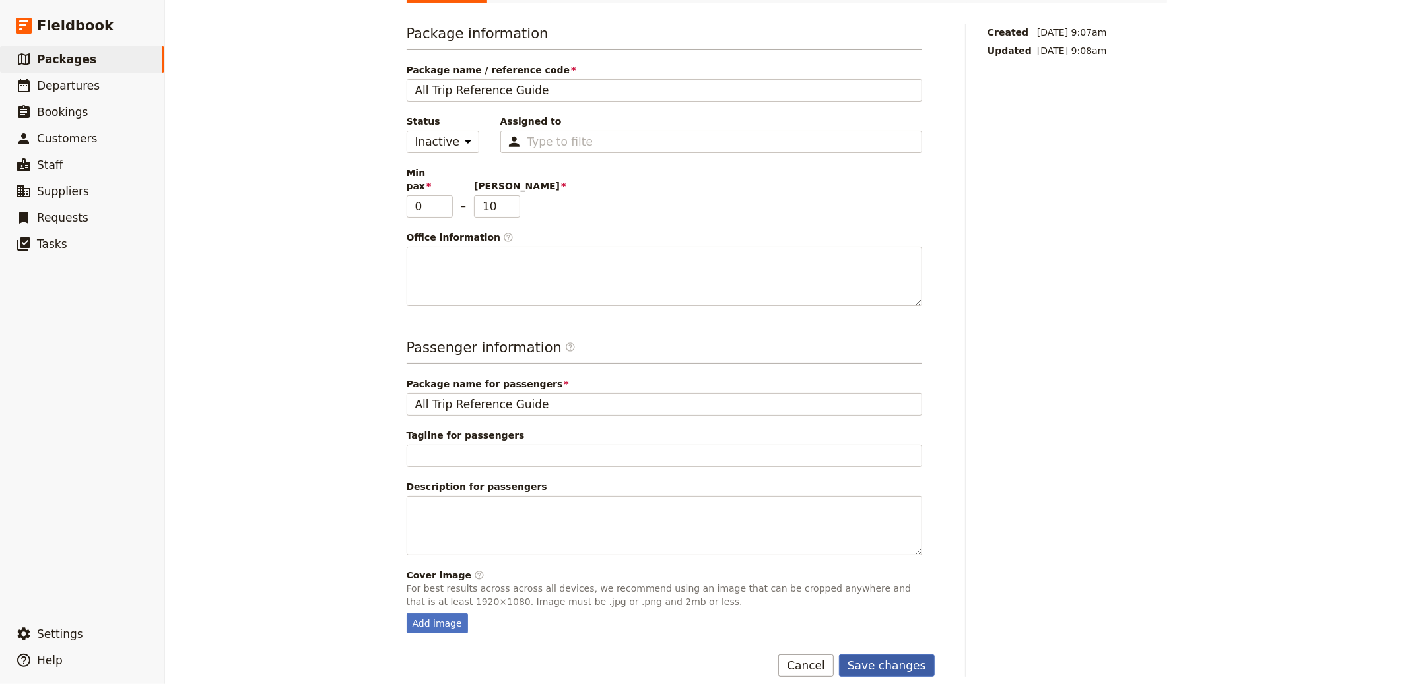
click at [890, 657] on button "Save changes" at bounding box center [887, 666] width 96 height 22
click at [104, 93] on link "​ Departures" at bounding box center [82, 86] width 164 height 26
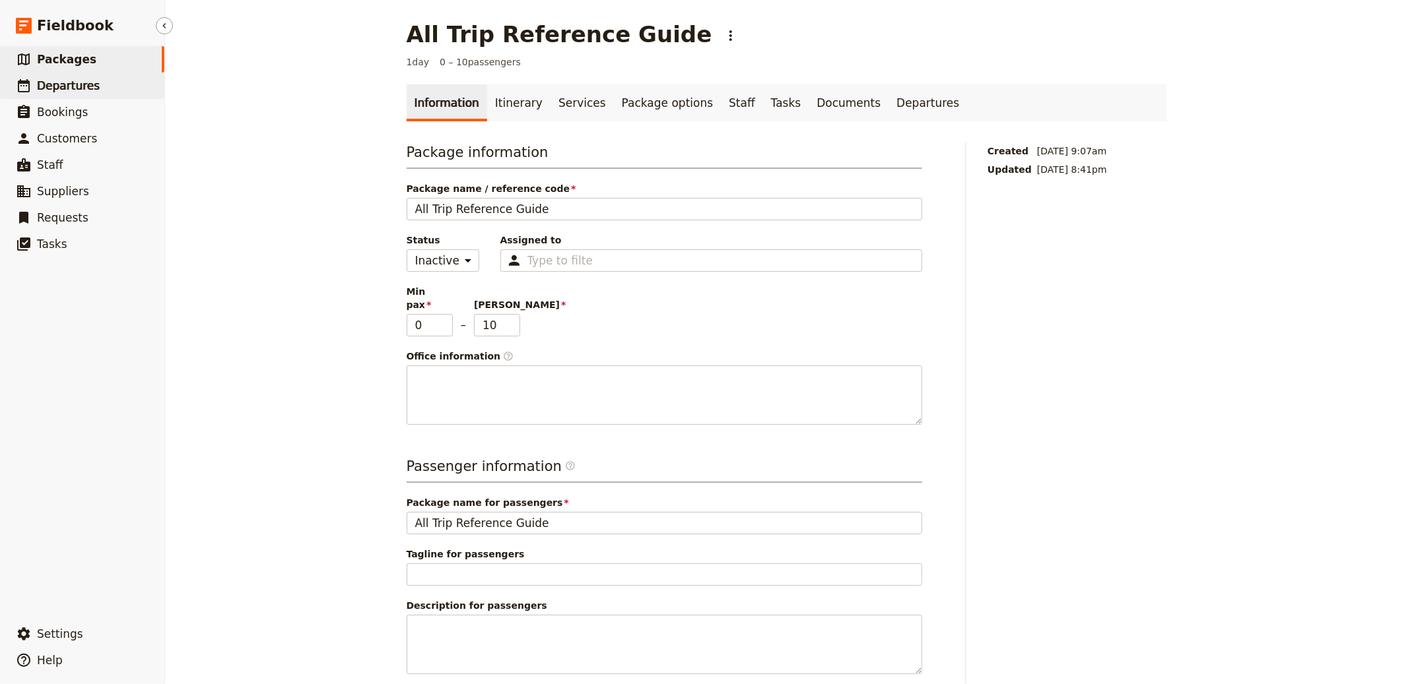
select select "CREATED_AT"
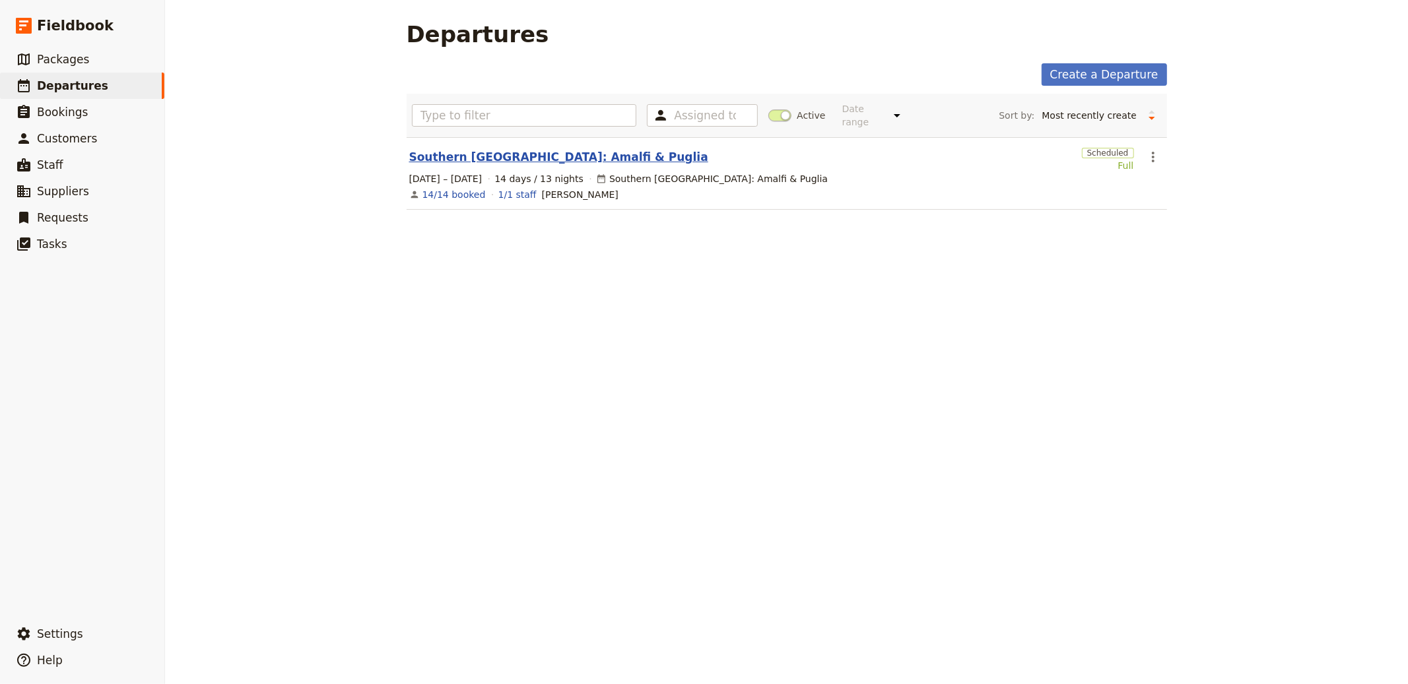
click at [489, 163] on link "Southern Italy: Amalfi & Puglia" at bounding box center [558, 157] width 299 height 16
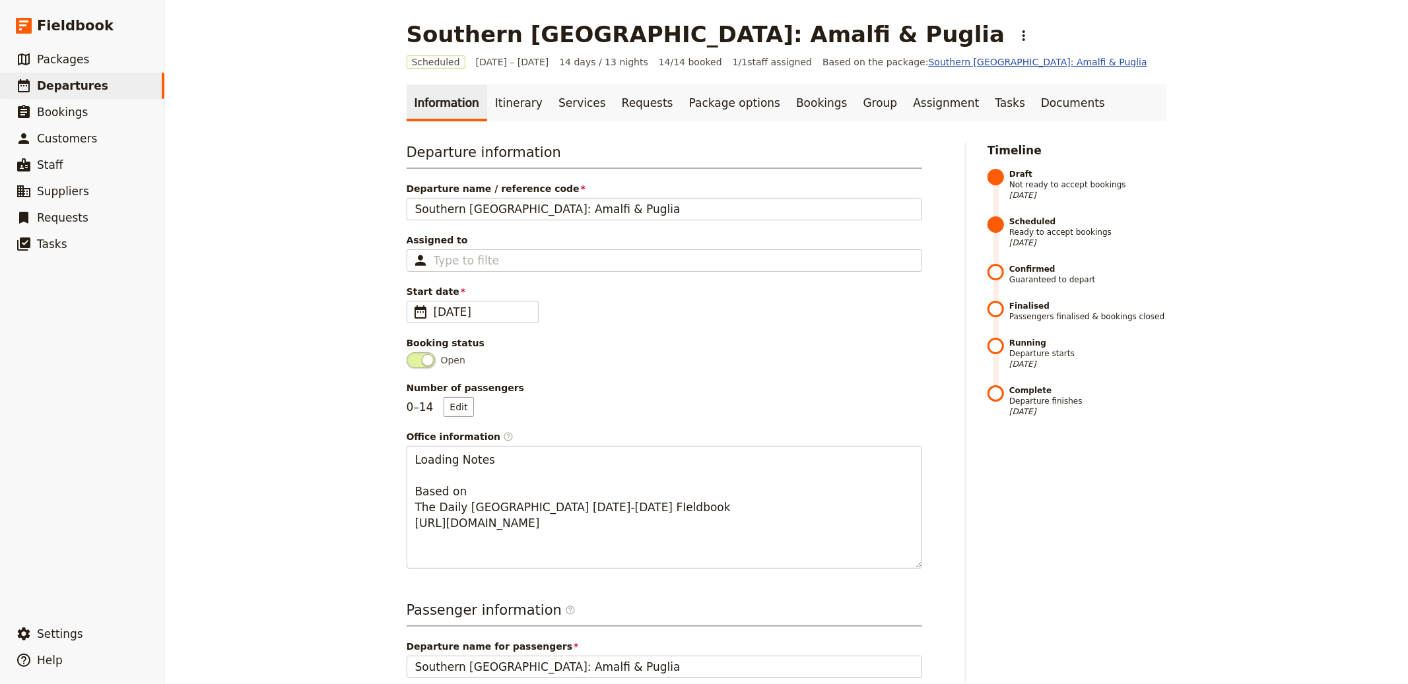
click at [929, 61] on link "Southern Italy: Amalfi & Puglia" at bounding box center [1038, 62] width 218 height 11
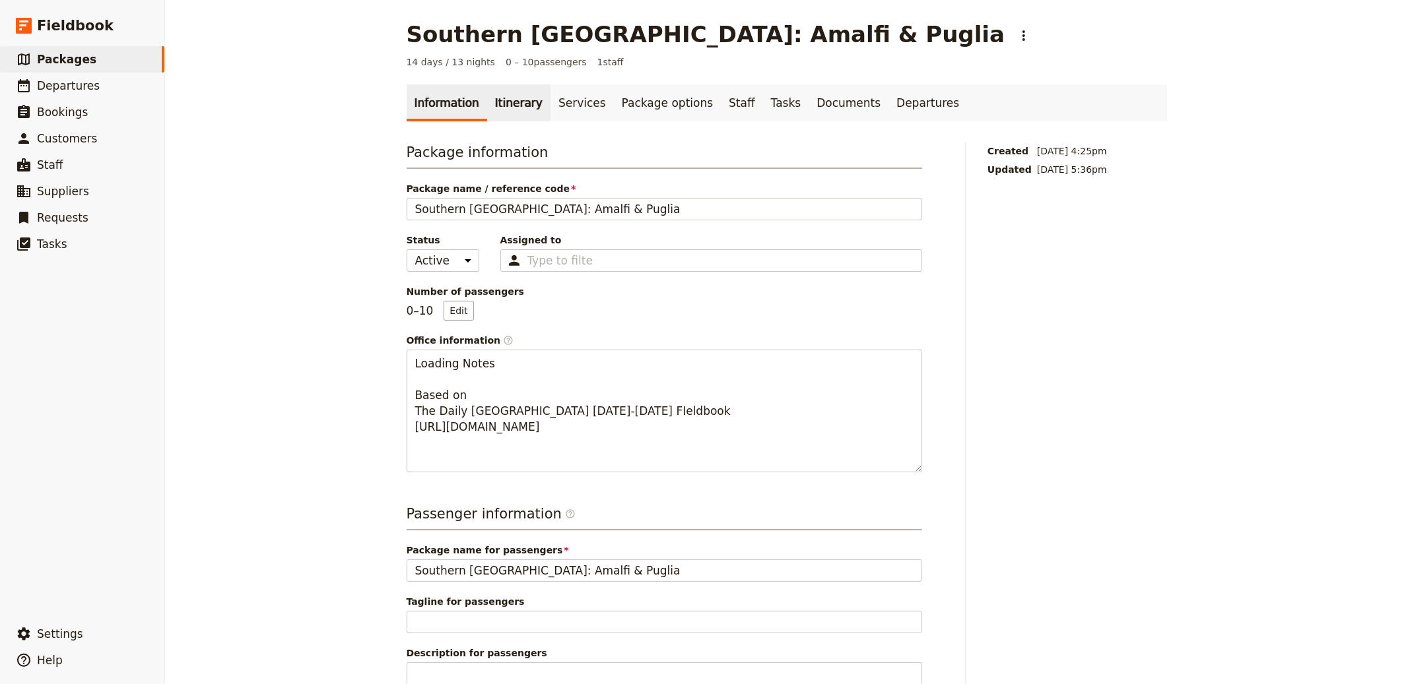
click at [504, 112] on link "Itinerary" at bounding box center [518, 102] width 63 height 37
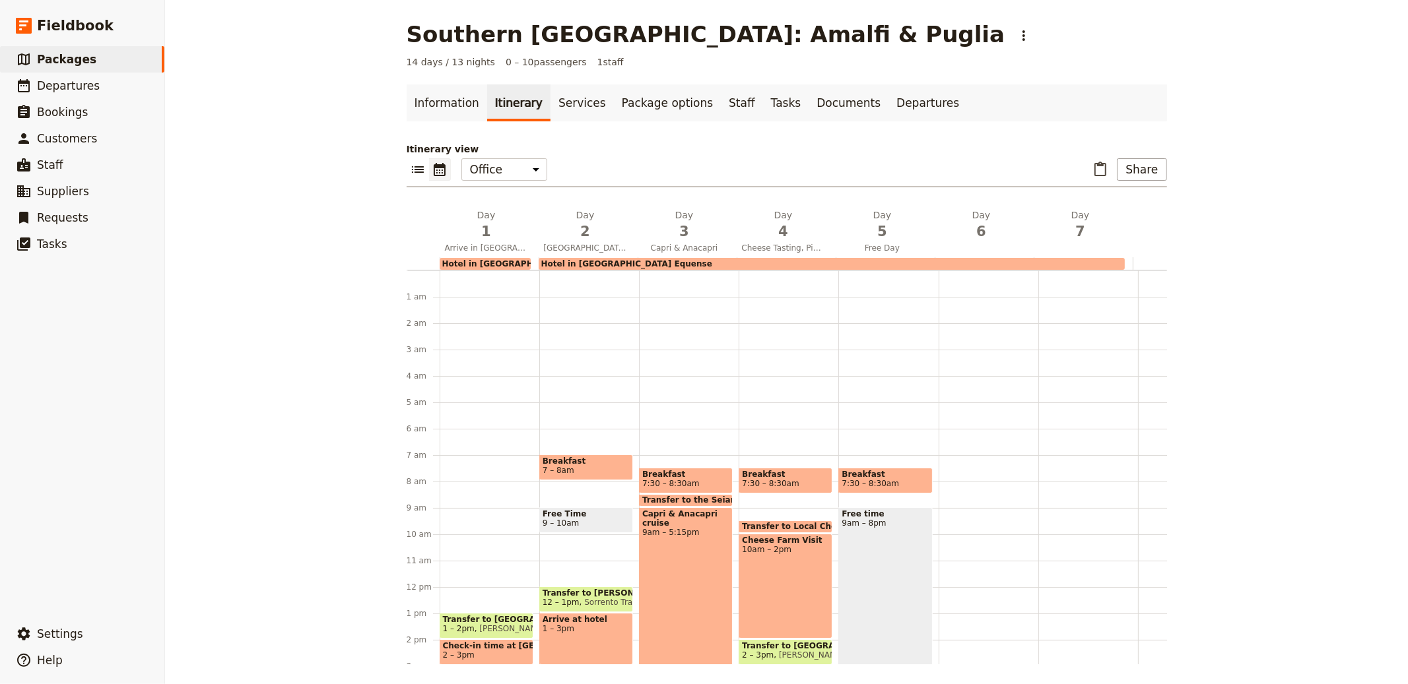
scroll to position [172, 0]
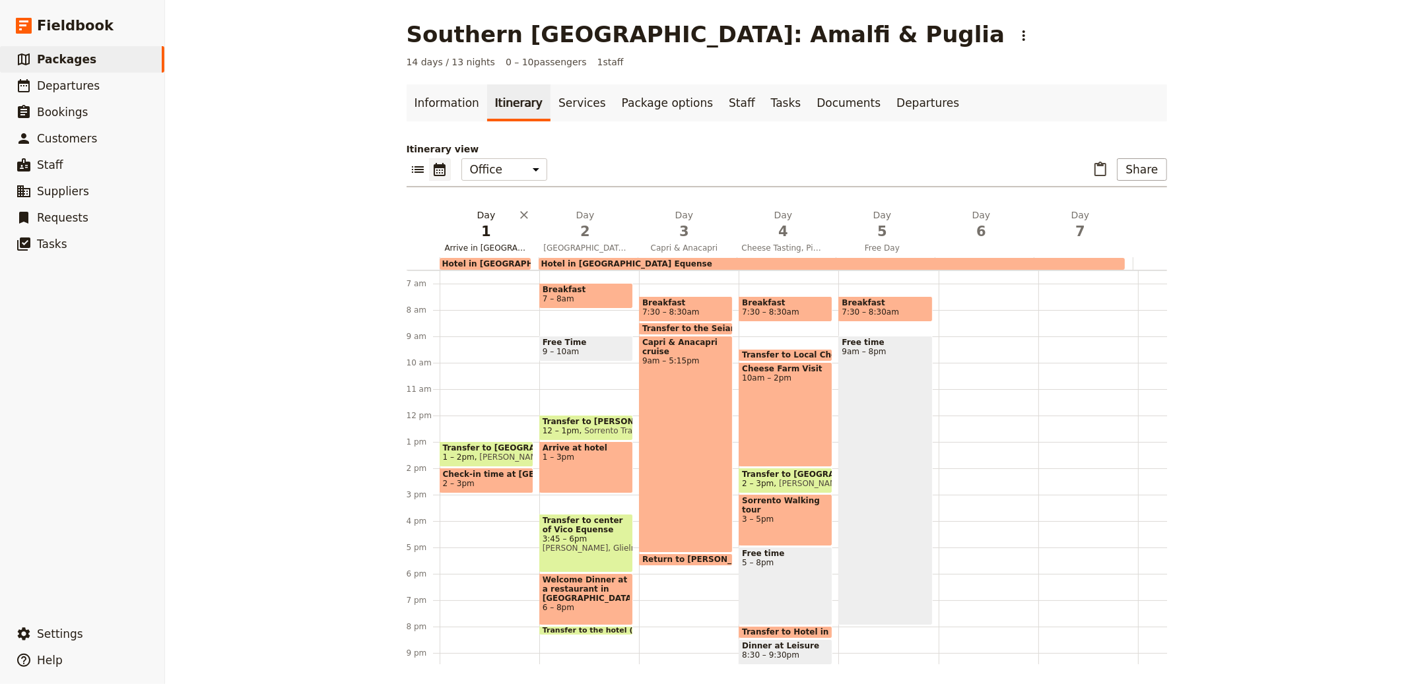
click at [502, 222] on span "1" at bounding box center [486, 232] width 83 height 20
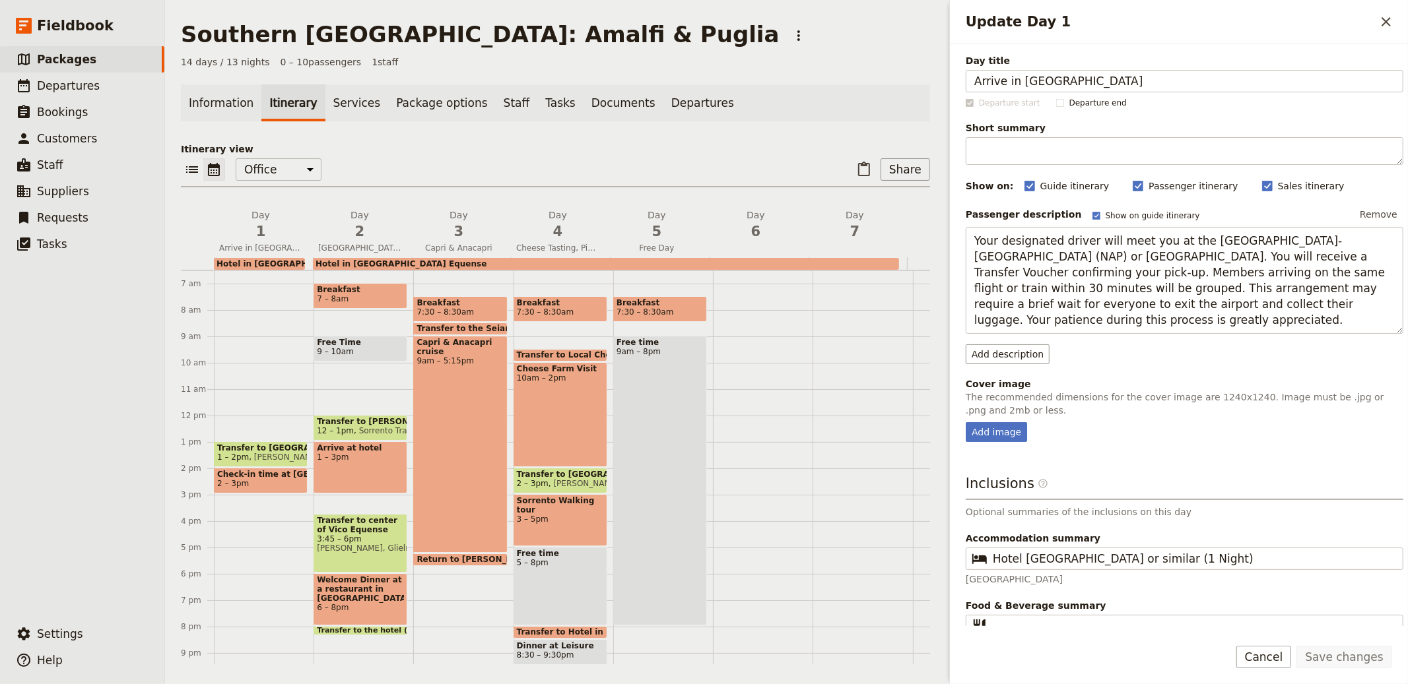
click at [709, 38] on div "Southern Italy: Amalfi & Puglia ​" at bounding box center [555, 34] width 749 height 26
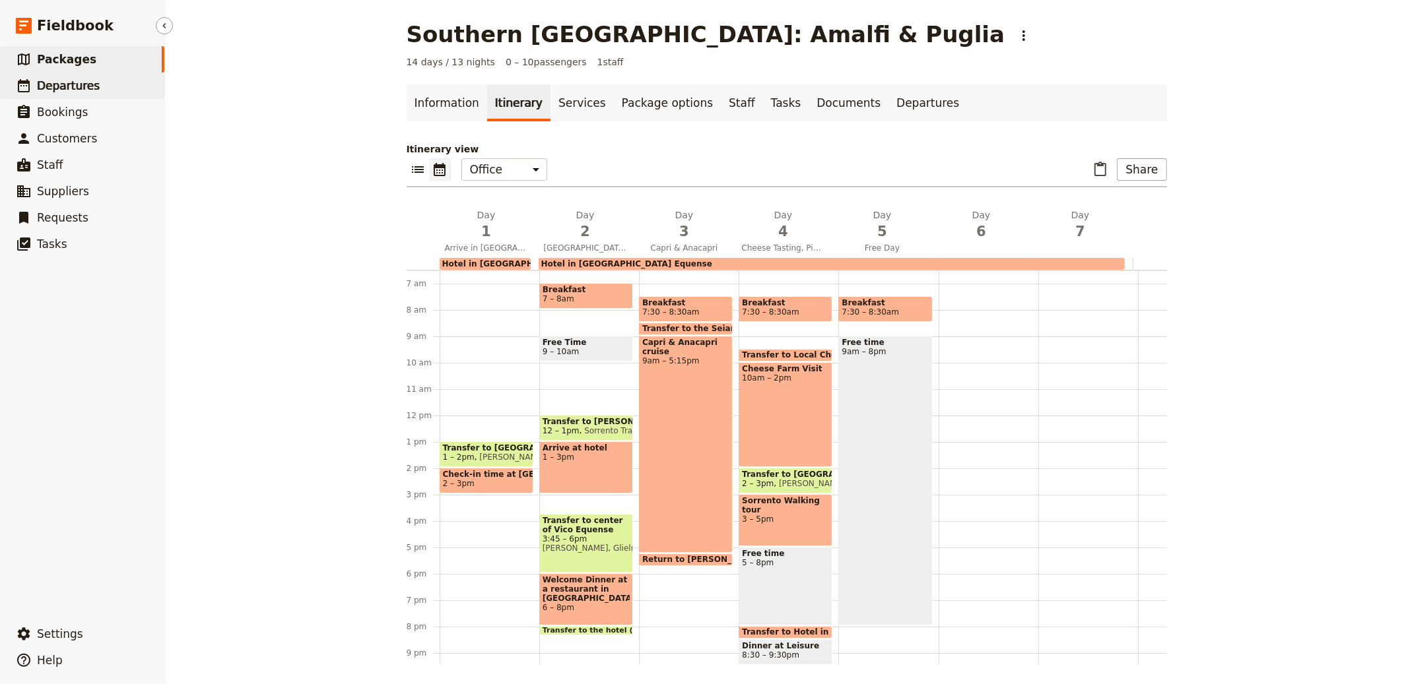
click at [72, 83] on span "Departures" at bounding box center [68, 85] width 63 height 13
select select "CREATED_AT"
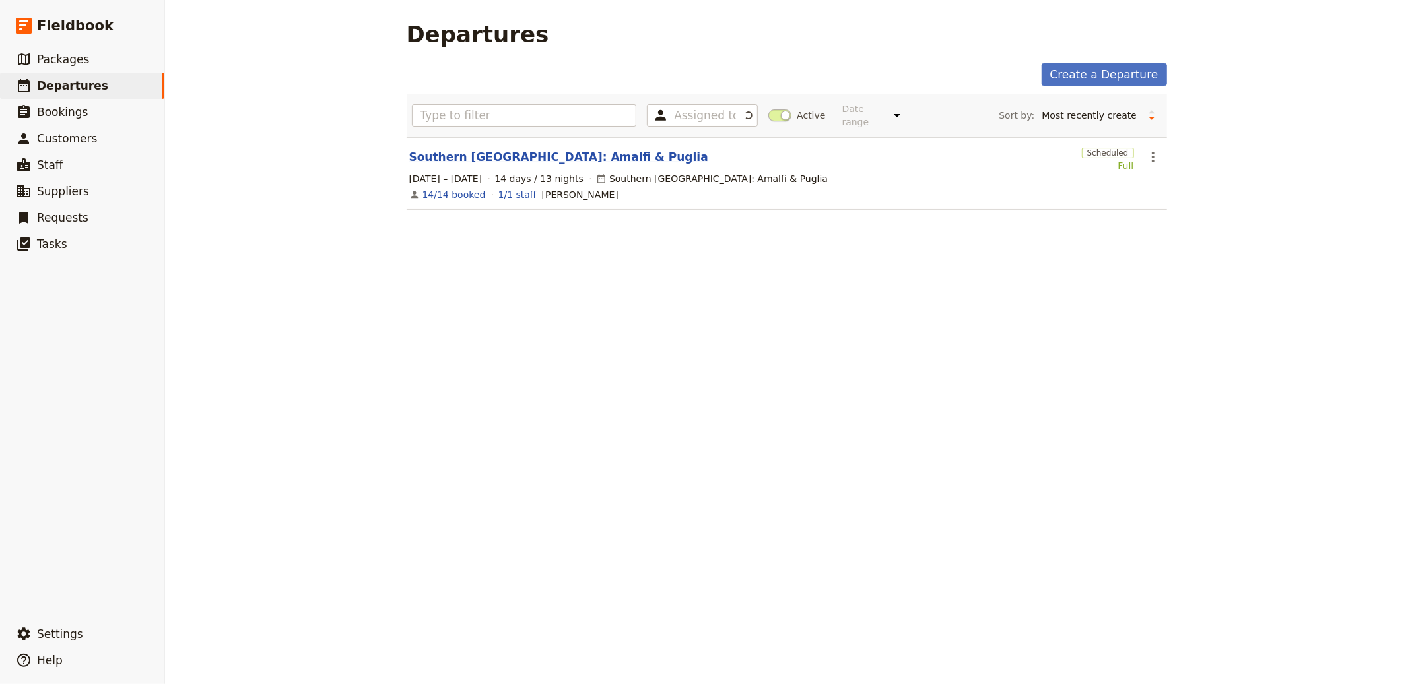
click at [498, 156] on link "Southern Italy: Amalfi & Puglia" at bounding box center [558, 157] width 299 height 16
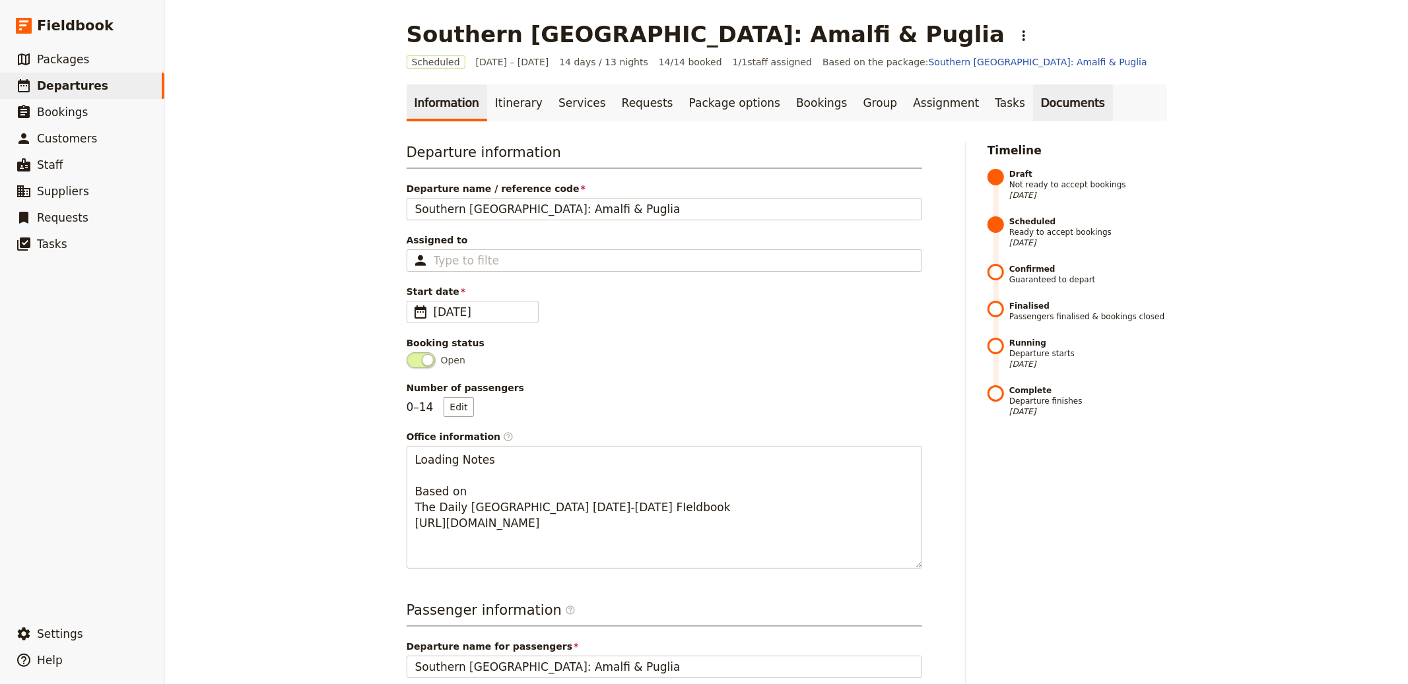
click at [1033, 99] on link "Documents" at bounding box center [1073, 102] width 80 height 37
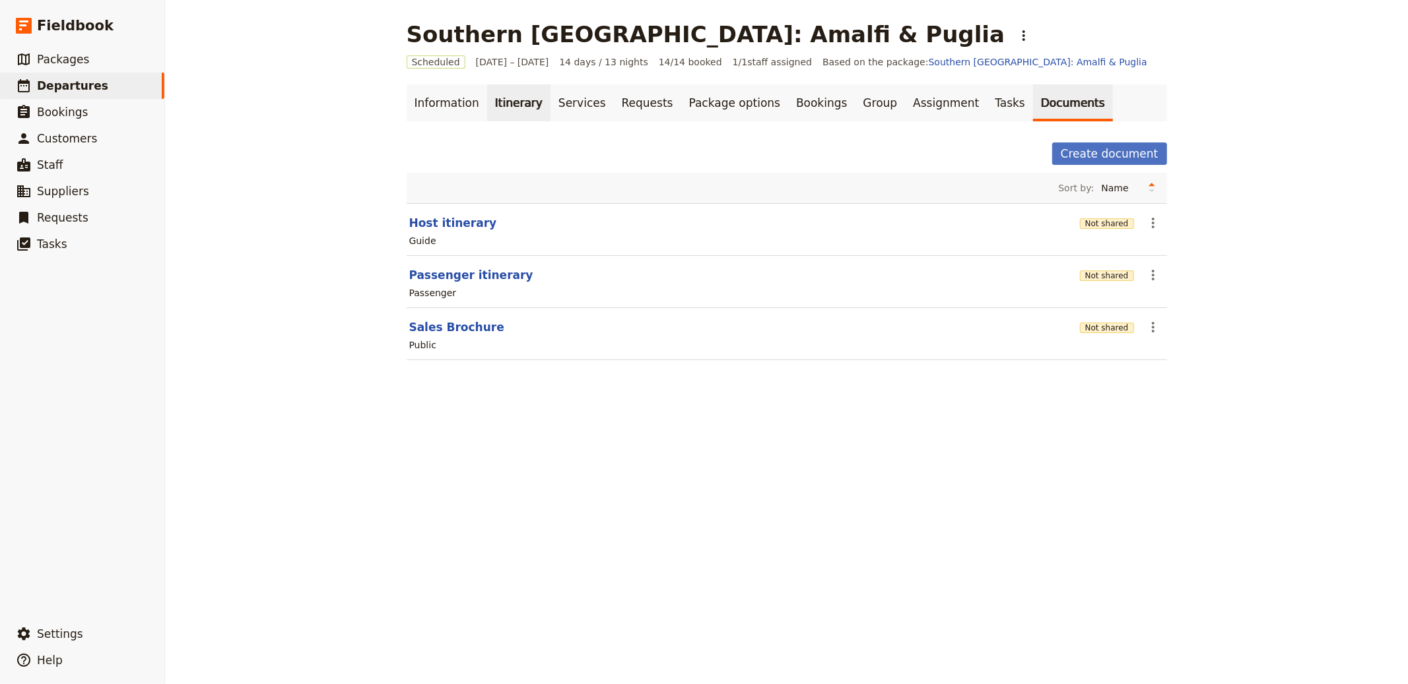
click at [515, 104] on link "Itinerary" at bounding box center [518, 102] width 63 height 37
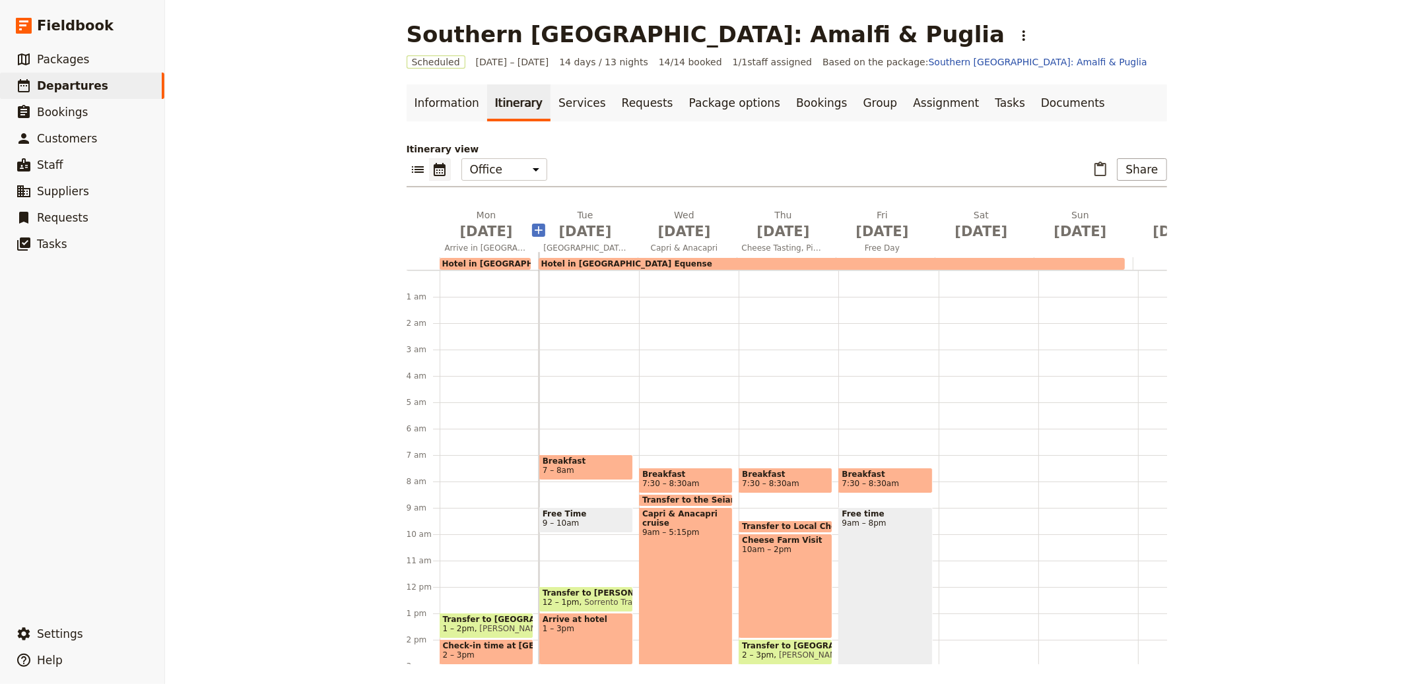
scroll to position [172, 0]
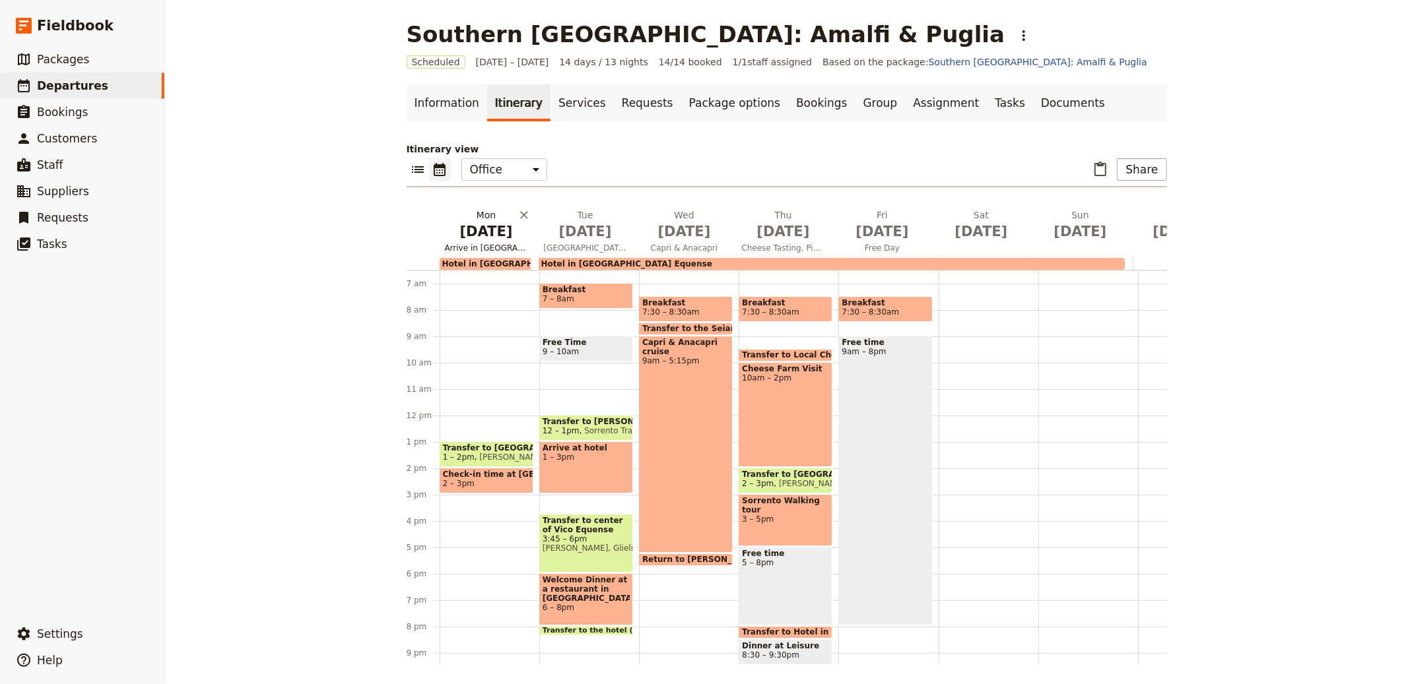
click at [501, 235] on span "Nov 17" at bounding box center [486, 232] width 83 height 20
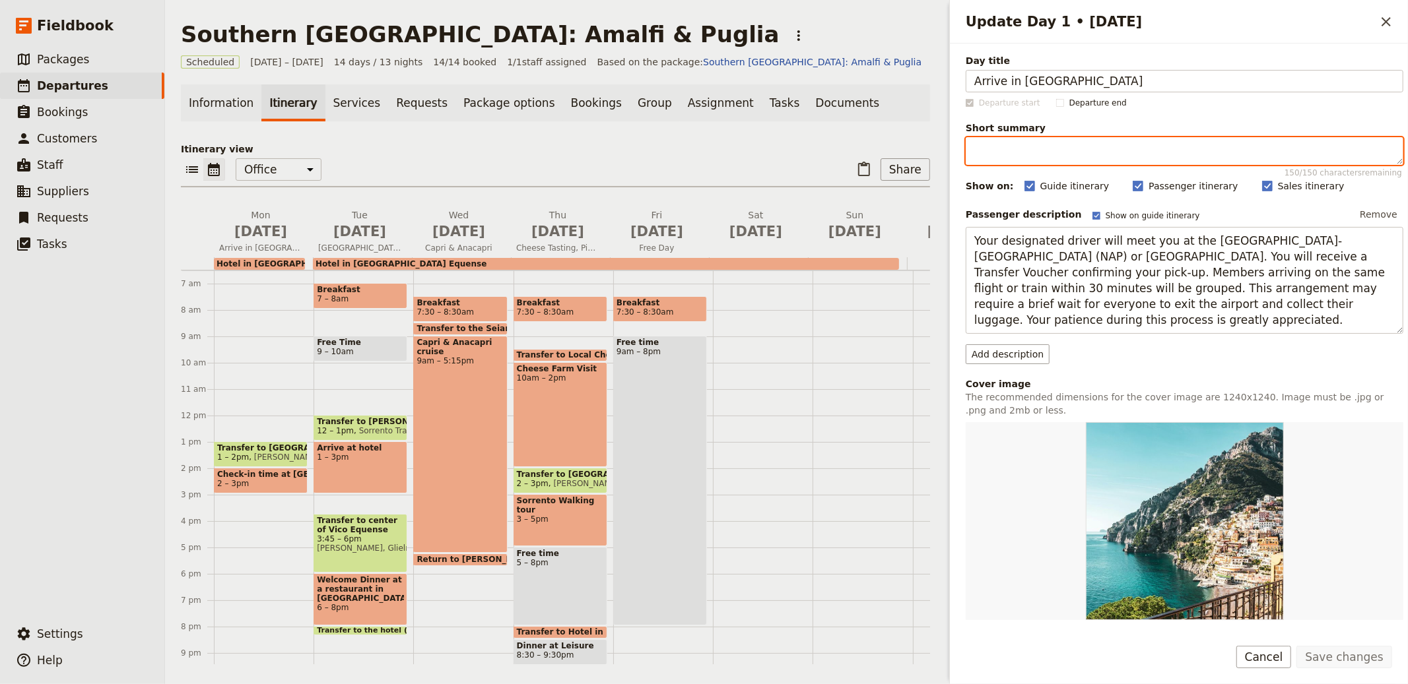
click at [1107, 150] on textarea "Short summary 150 / 150 characters remaining" at bounding box center [1185, 151] width 438 height 28
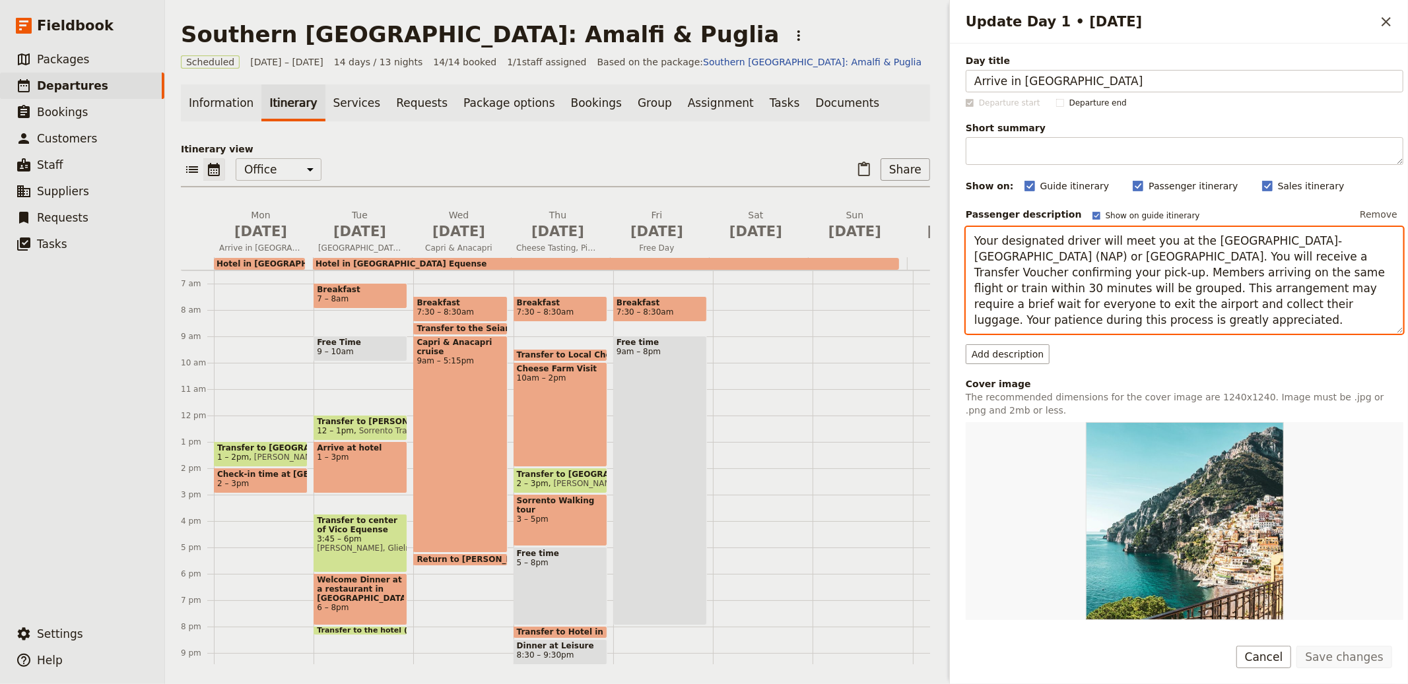
click at [1109, 308] on textarea "Your designated driver will meet you at the Naples-Capodichino International Ai…" at bounding box center [1185, 280] width 438 height 107
click at [1072, 306] on textarea "Your designated driver will meet you at the Naples-Capodichino International Ai…" at bounding box center [1185, 280] width 438 height 107
click at [1157, 282] on textarea "Your designated driver will meet you at the Naples-Capodichino International Ai…" at bounding box center [1185, 280] width 438 height 107
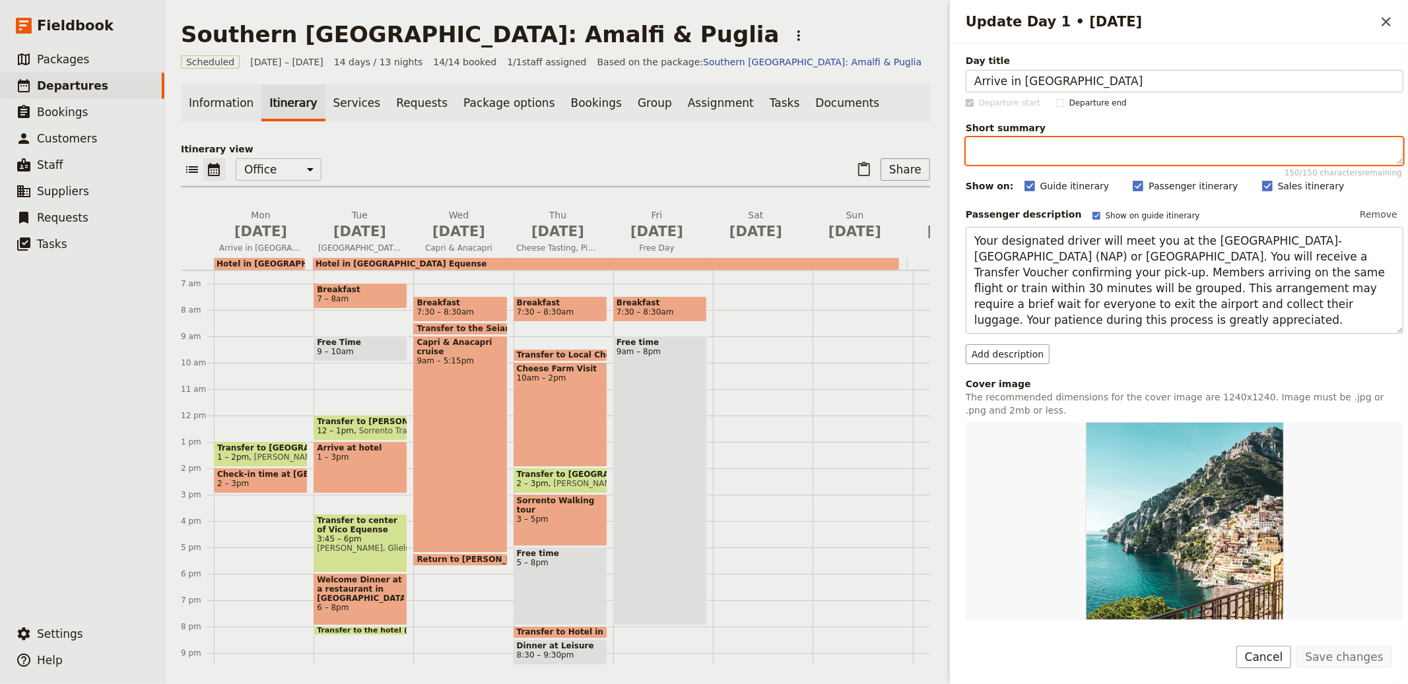
click at [1113, 141] on textarea "Short summary 150 / 150 characters remaining" at bounding box center [1185, 151] width 438 height 28
click at [364, 227] on span "Nov 18" at bounding box center [359, 232] width 83 height 20
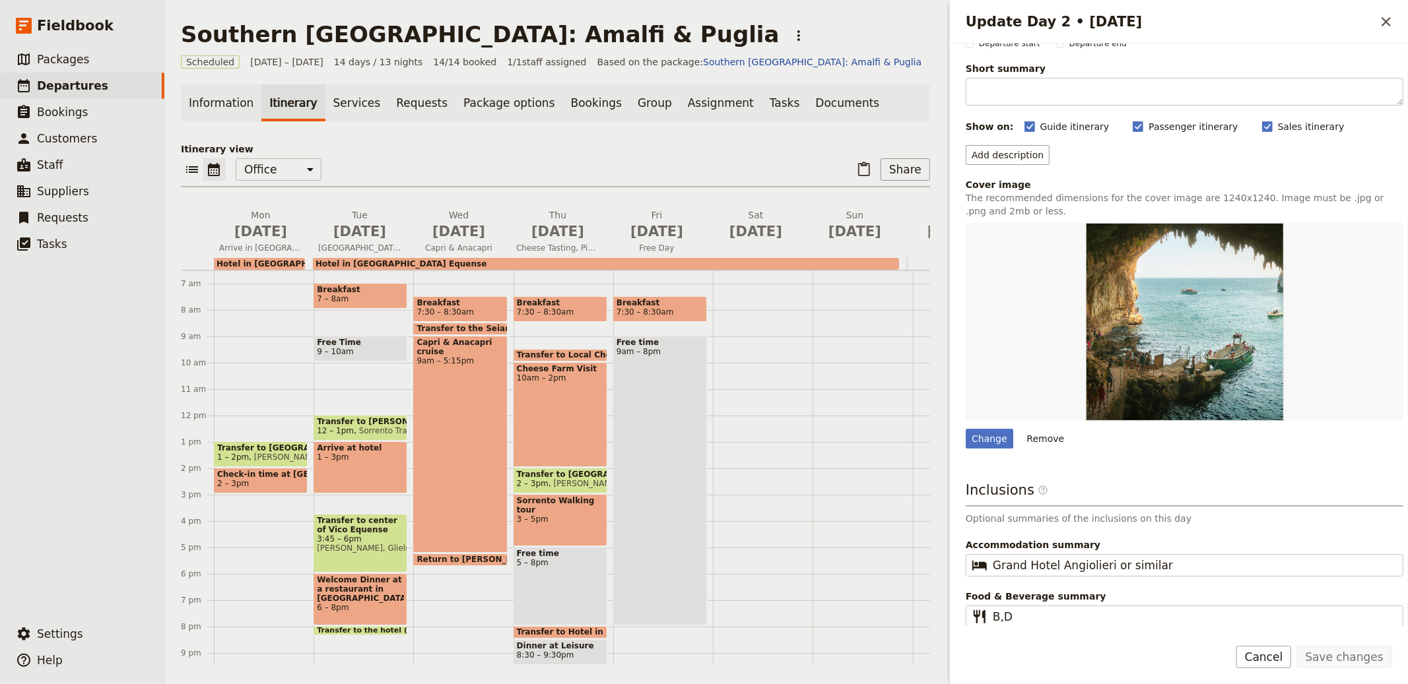
scroll to position [62, 0]
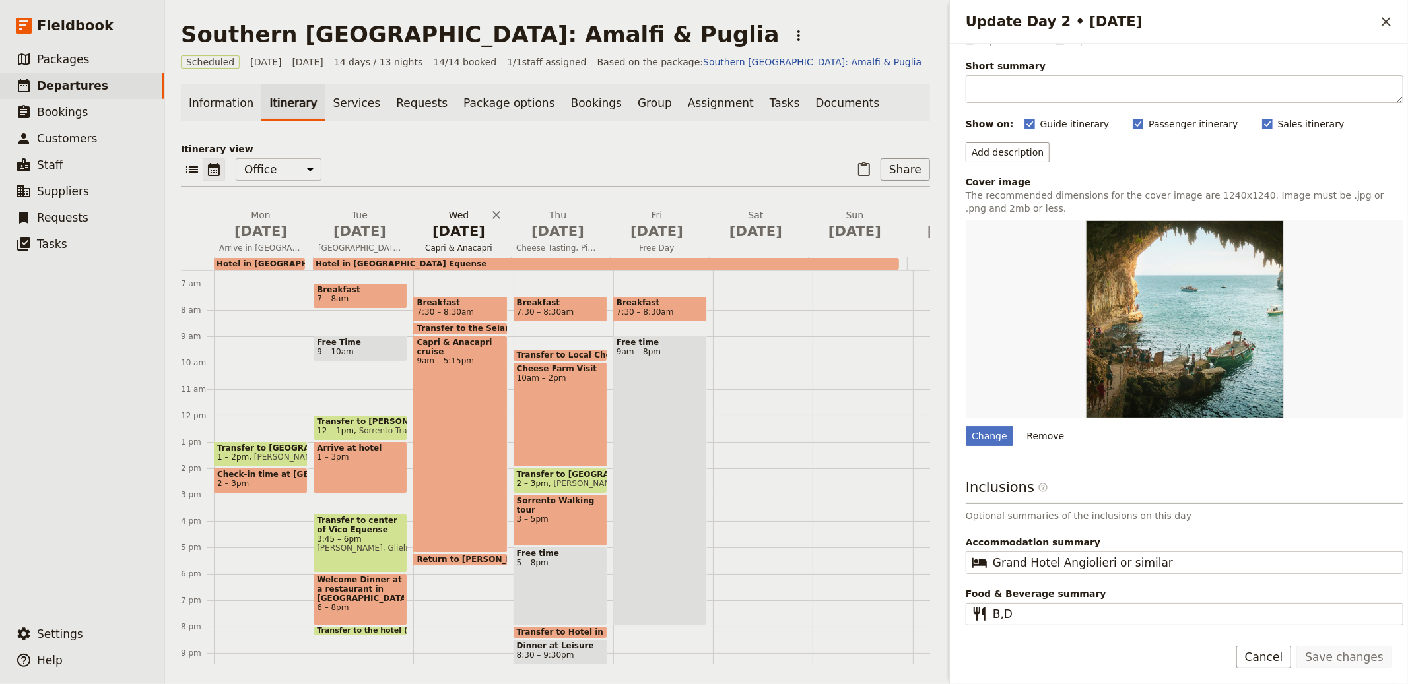
click at [447, 230] on span "Nov 19" at bounding box center [458, 232] width 83 height 20
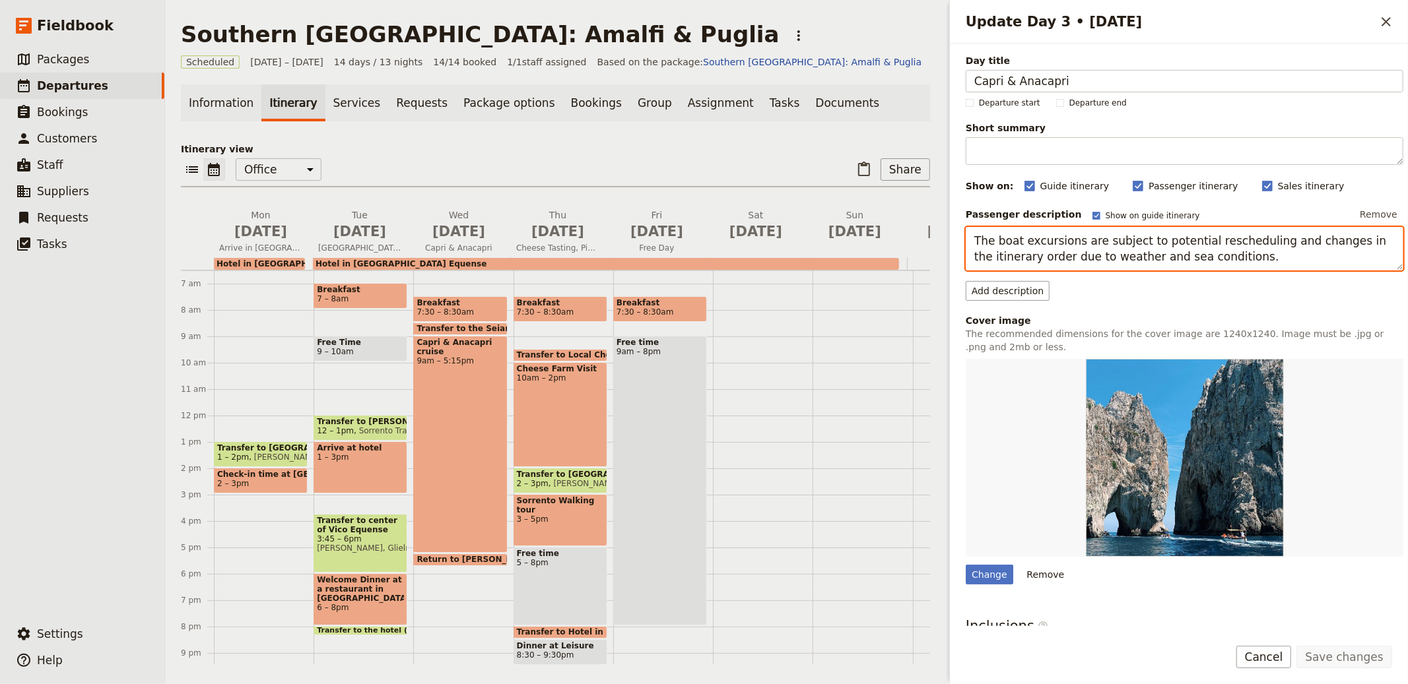
click at [1043, 236] on textarea "The boat excursions are subject to potential rescheduling and changes in the it…" at bounding box center [1185, 249] width 438 height 44
click at [568, 235] on span "Nov 20" at bounding box center [557, 232] width 83 height 20
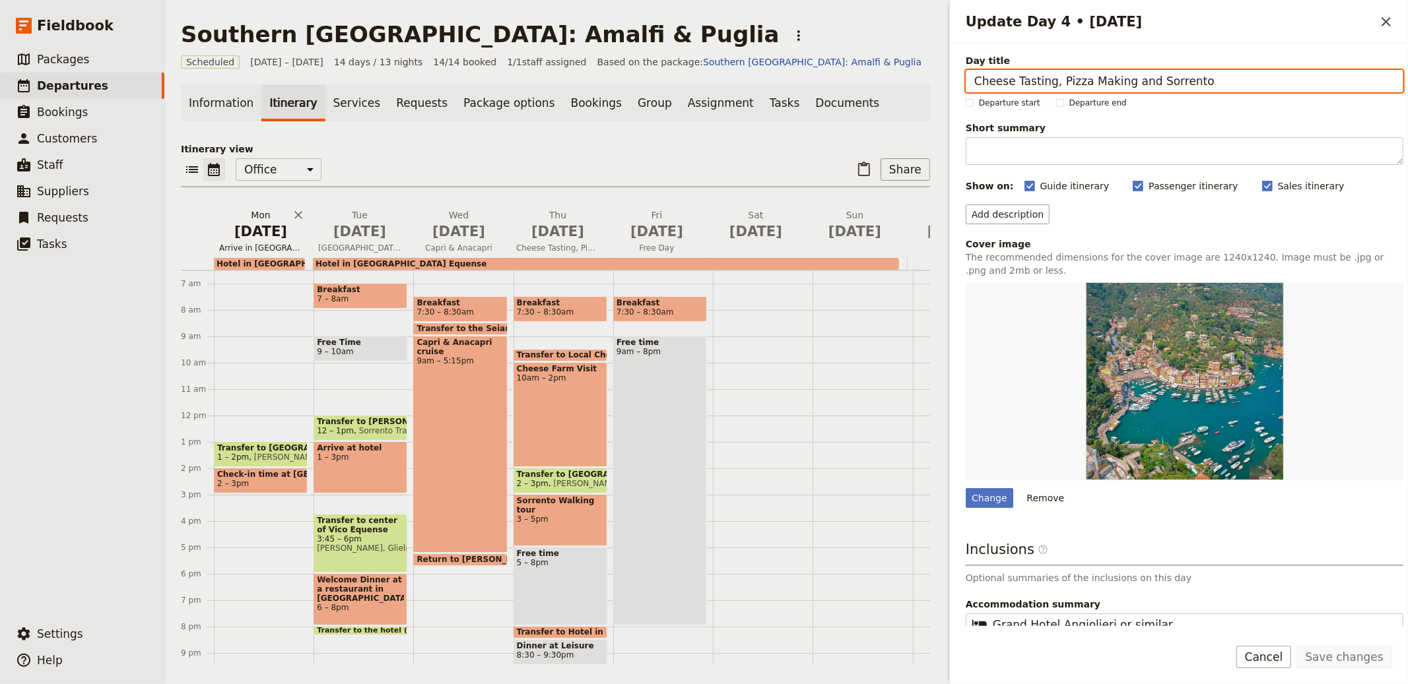
click at [263, 240] on span "Nov 17" at bounding box center [260, 232] width 83 height 20
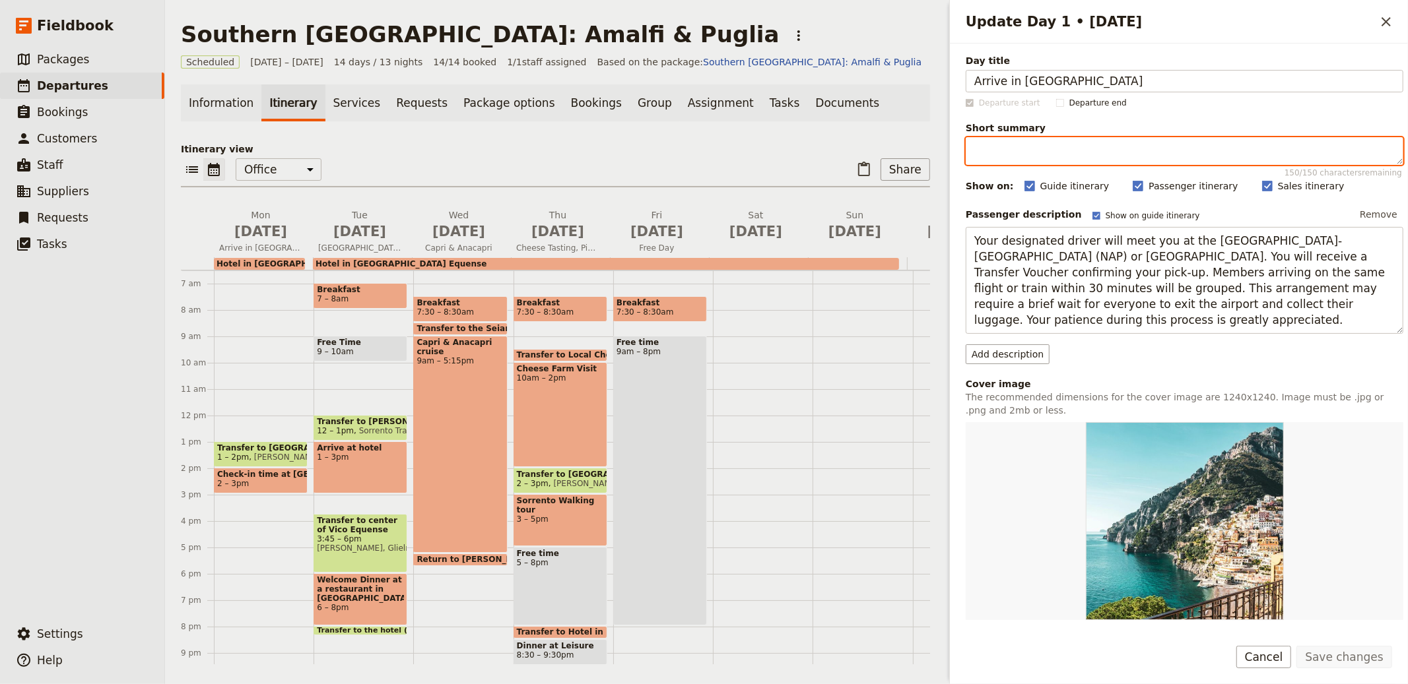
click at [1069, 148] on textarea "Short summary 150 / 150 characters remaining" at bounding box center [1185, 151] width 438 height 28
paste textarea "Driver meets you at Naples Airport or Train Station. Shared transfers may invol…"
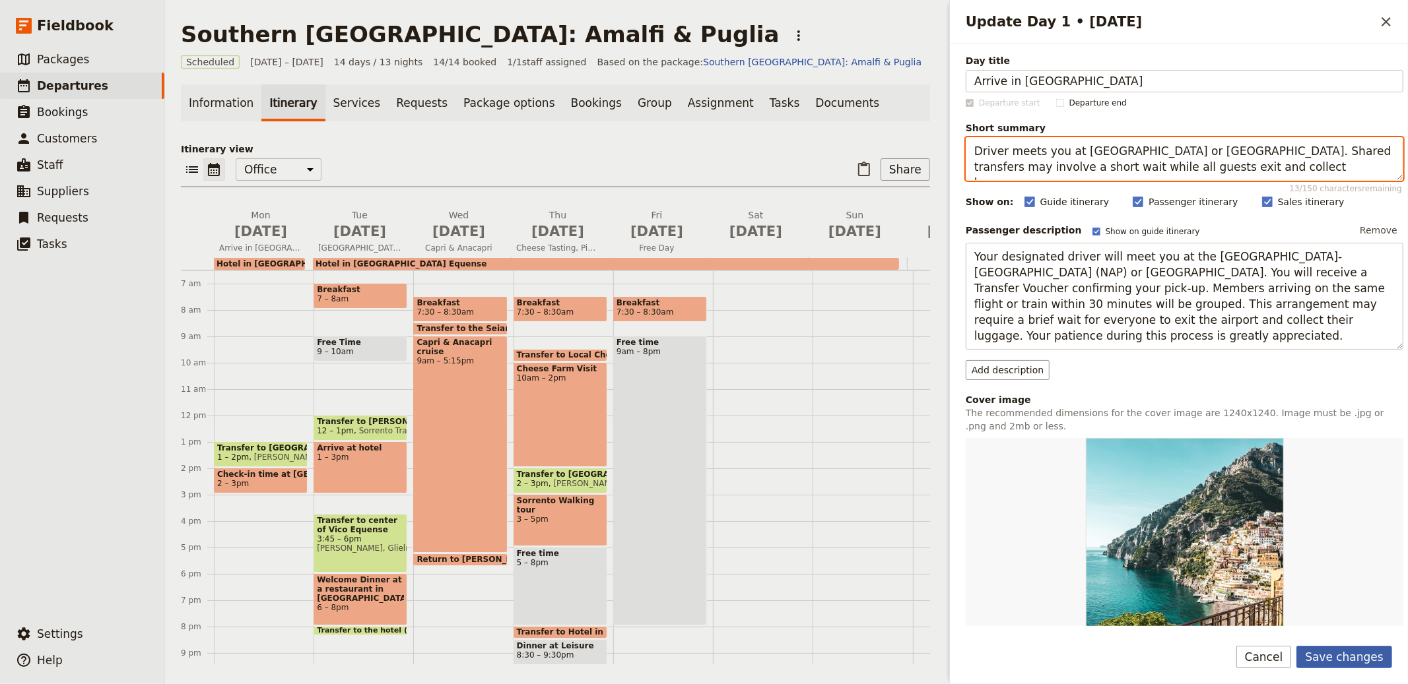
type textarea "Driver meets you at Naples Airport or Train Station. Shared transfers may invol…"
click at [1347, 668] on button "Save changes" at bounding box center [1344, 657] width 96 height 22
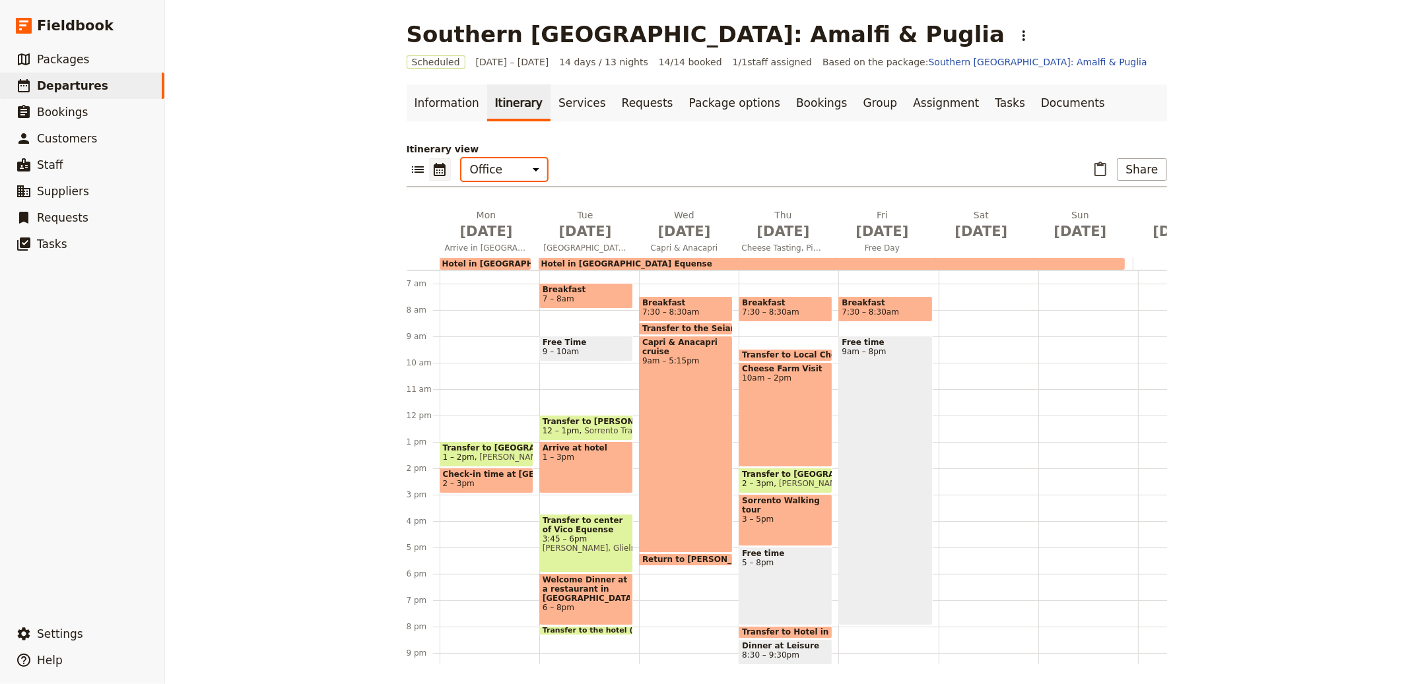
click at [462, 174] on select "Office Guide Passenger Sales" at bounding box center [504, 169] width 86 height 22
click at [461, 158] on select "Office Guide Passenger Sales" at bounding box center [504, 169] width 86 height 22
click at [490, 176] on select "Office Guide Passenger Sales" at bounding box center [504, 169] width 86 height 22
click at [461, 158] on select "Office Guide Passenger Sales" at bounding box center [504, 169] width 86 height 22
click at [490, 170] on select "Office Guide Passenger Sales" at bounding box center [504, 169] width 86 height 22
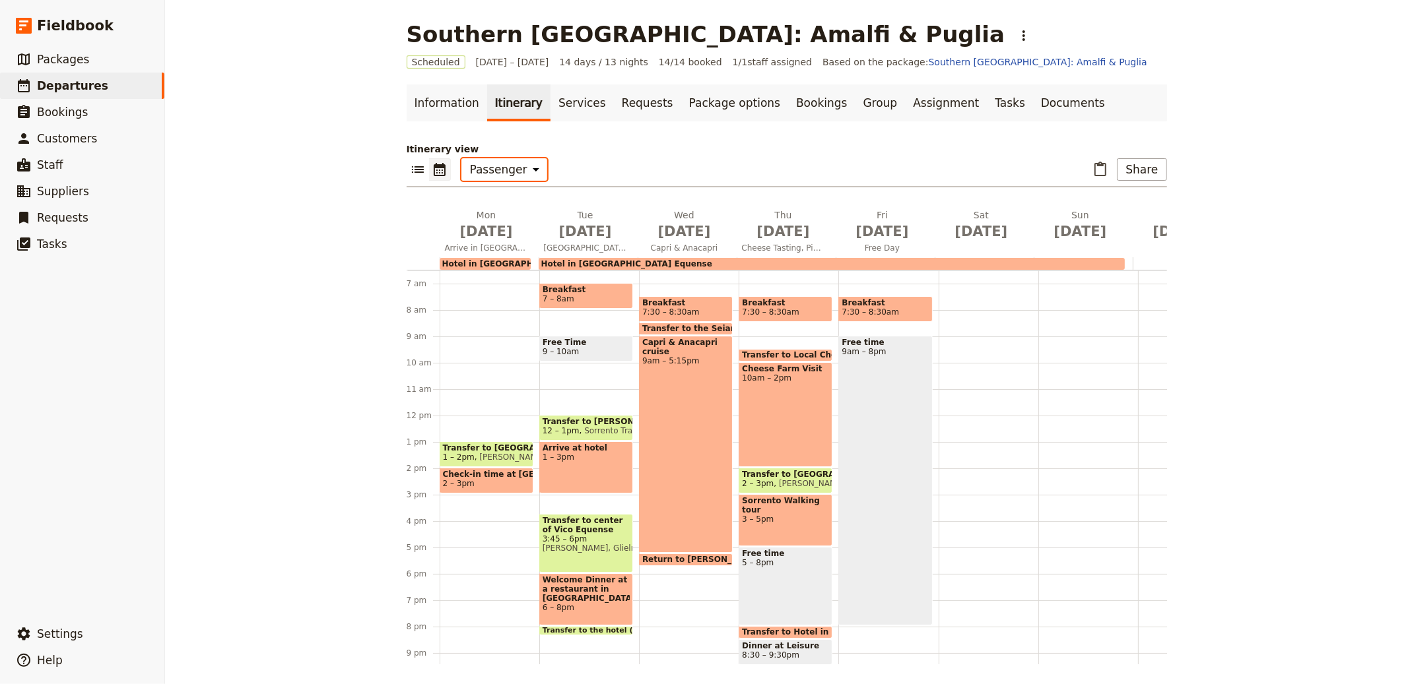
select select "MARKETING"
click at [461, 158] on select "Office Guide Passenger Sales" at bounding box center [504, 169] width 86 height 22
click at [500, 174] on select "Office Guide Passenger Sales" at bounding box center [504, 169] width 86 height 22
click at [461, 158] on select "Office Guide Passenger Sales" at bounding box center [504, 169] width 86 height 22
click at [570, 468] on div "Arrive at hotel 1 – 3pm" at bounding box center [586, 468] width 94 height 52
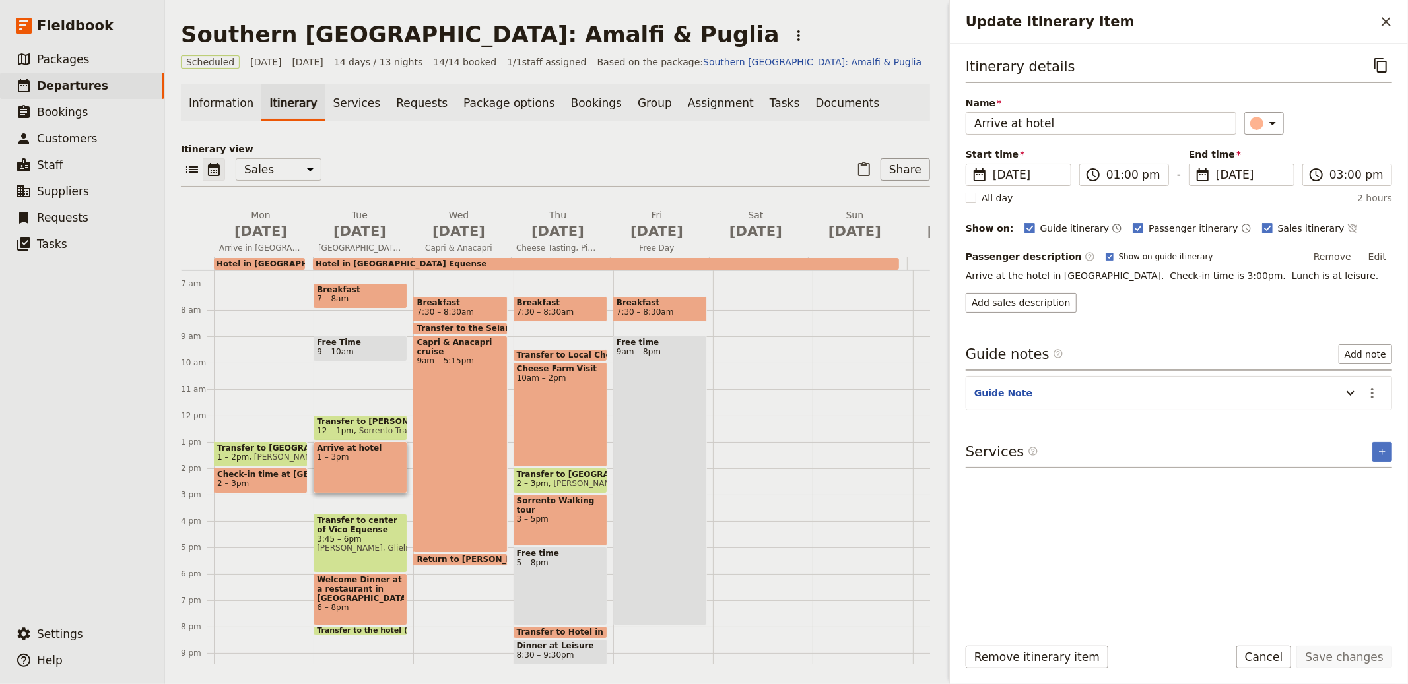
click at [367, 552] on div "Transfer to center of Vico Equense 3:45 – 6pm Ornella, Glielmo Taxi Vico Equense" at bounding box center [361, 543] width 94 height 59
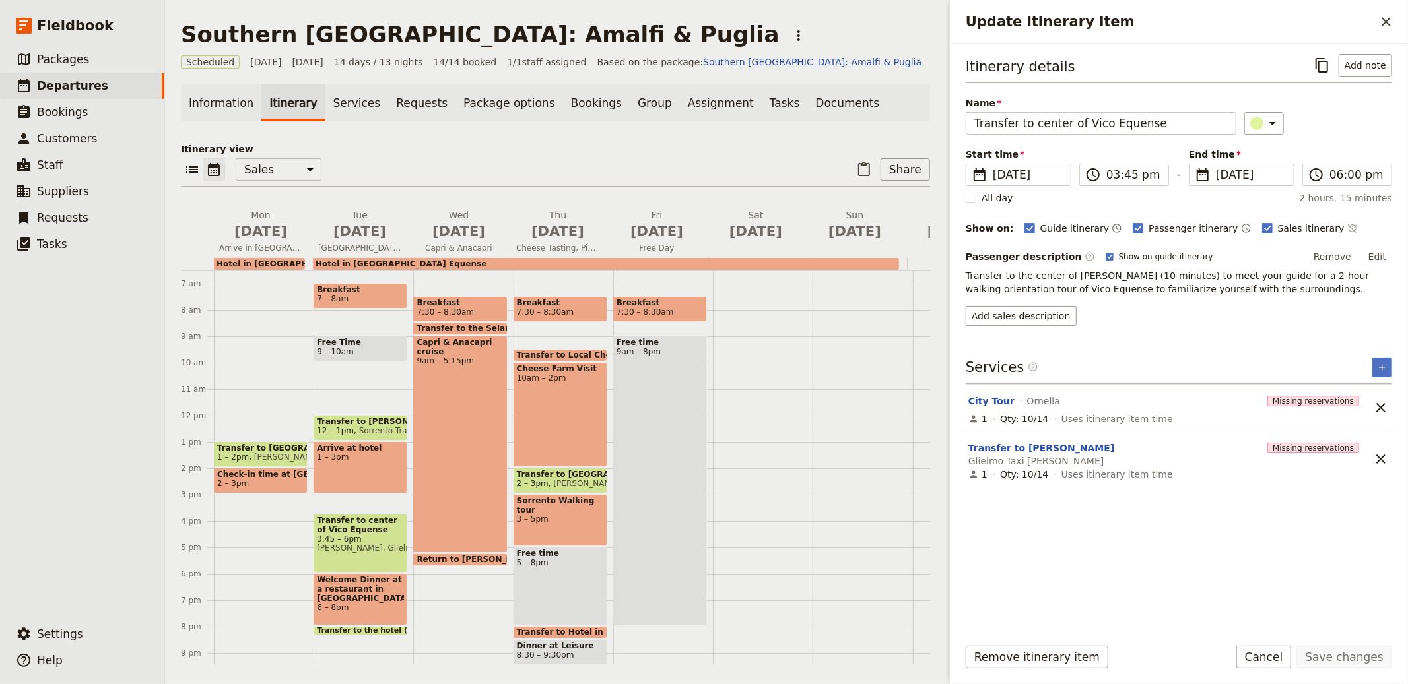
click at [452, 380] on div "Capri & Anacapri cruise 9am – 5:15pm" at bounding box center [460, 444] width 94 height 217
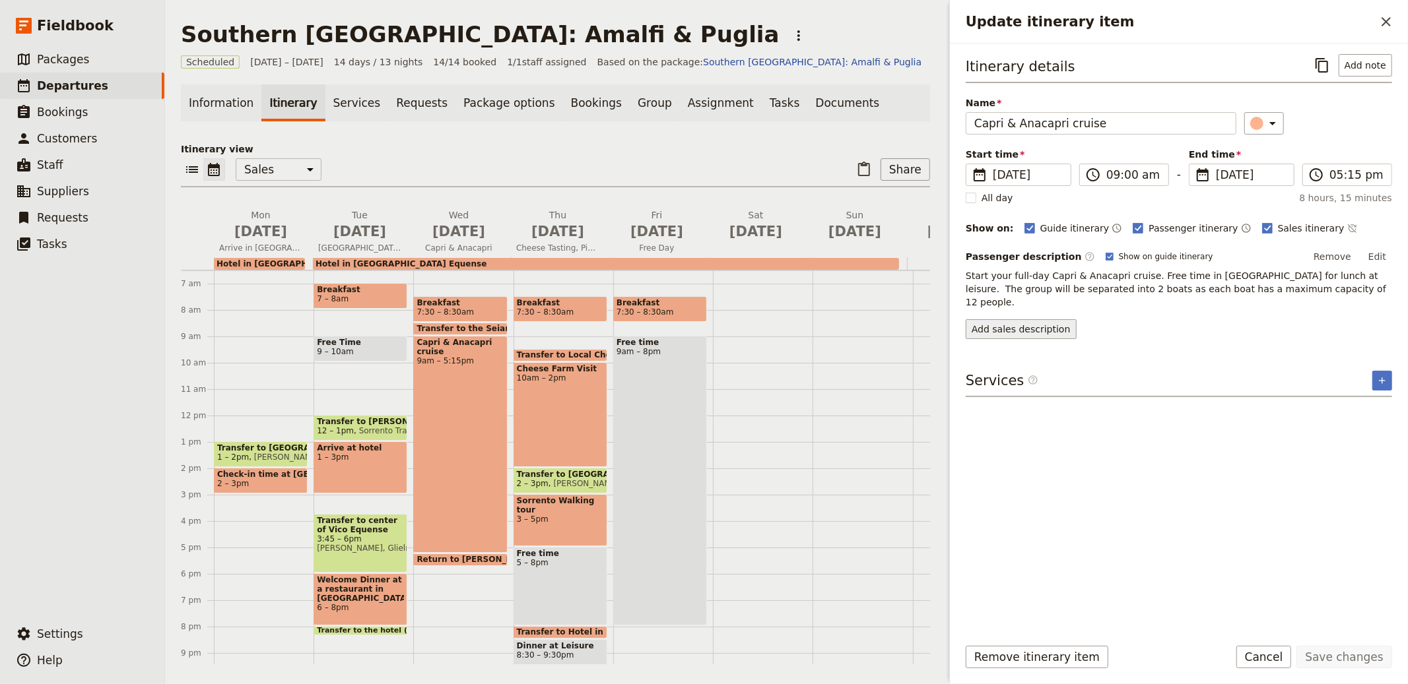
click at [1036, 319] on button "Add sales description" at bounding box center [1021, 329] width 111 height 20
click at [1080, 286] on p "Start your full-day Capri & Anacapri cruise. Free time in Capri for lunch at le…" at bounding box center [1179, 289] width 426 height 40
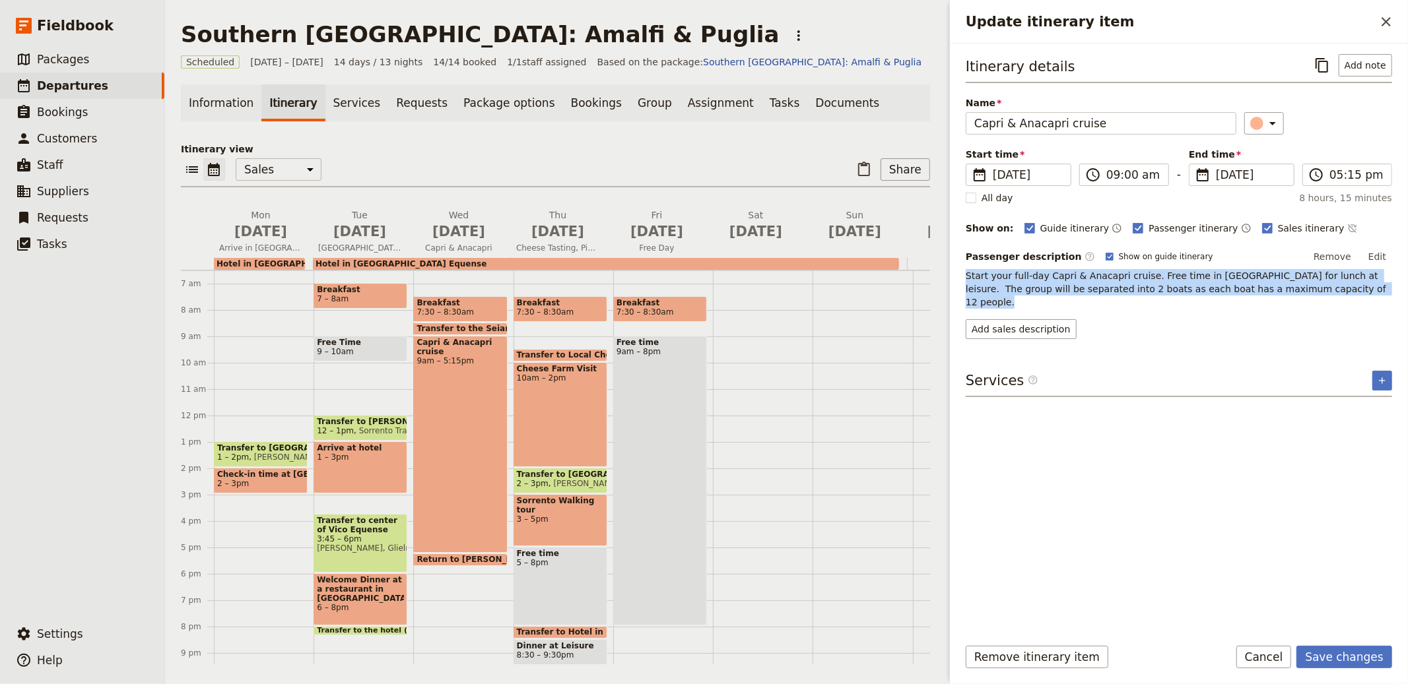
click at [1080, 286] on p "Start your full-day Capri & Anacapri cruise. Free time in Capri for lunch at le…" at bounding box center [1179, 289] width 426 height 40
click at [1031, 319] on button "Add sales description" at bounding box center [1021, 329] width 111 height 20
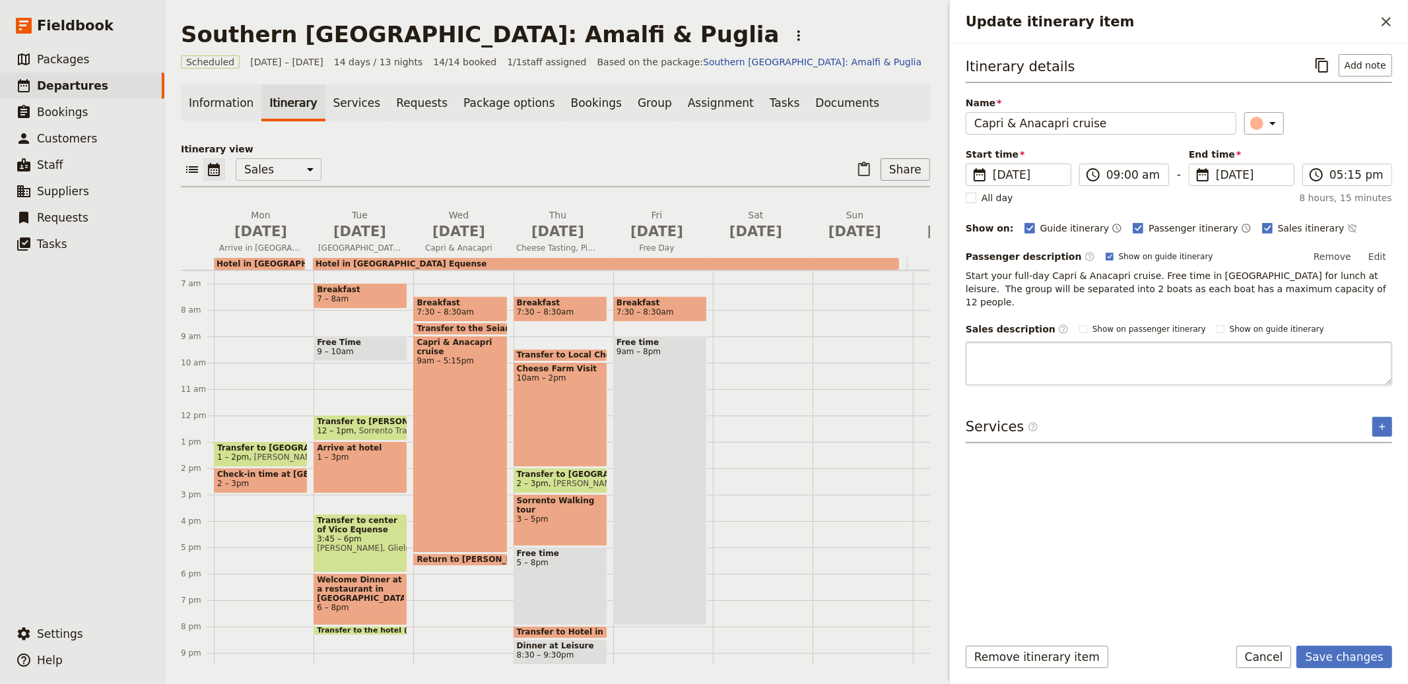
type textarea "Embark on a full-day Capri & Anacapri cruise, soaking in stunning views by sea.…"
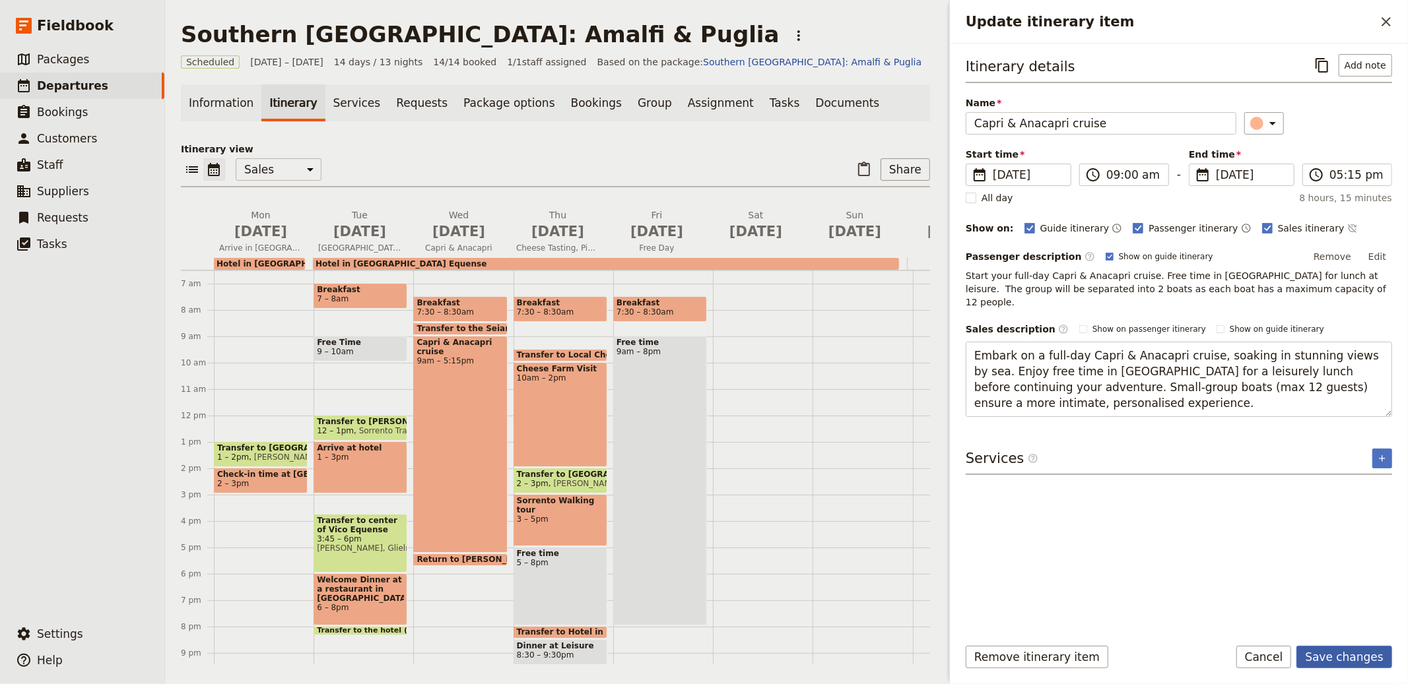
click at [1350, 652] on button "Save changes" at bounding box center [1344, 657] width 96 height 22
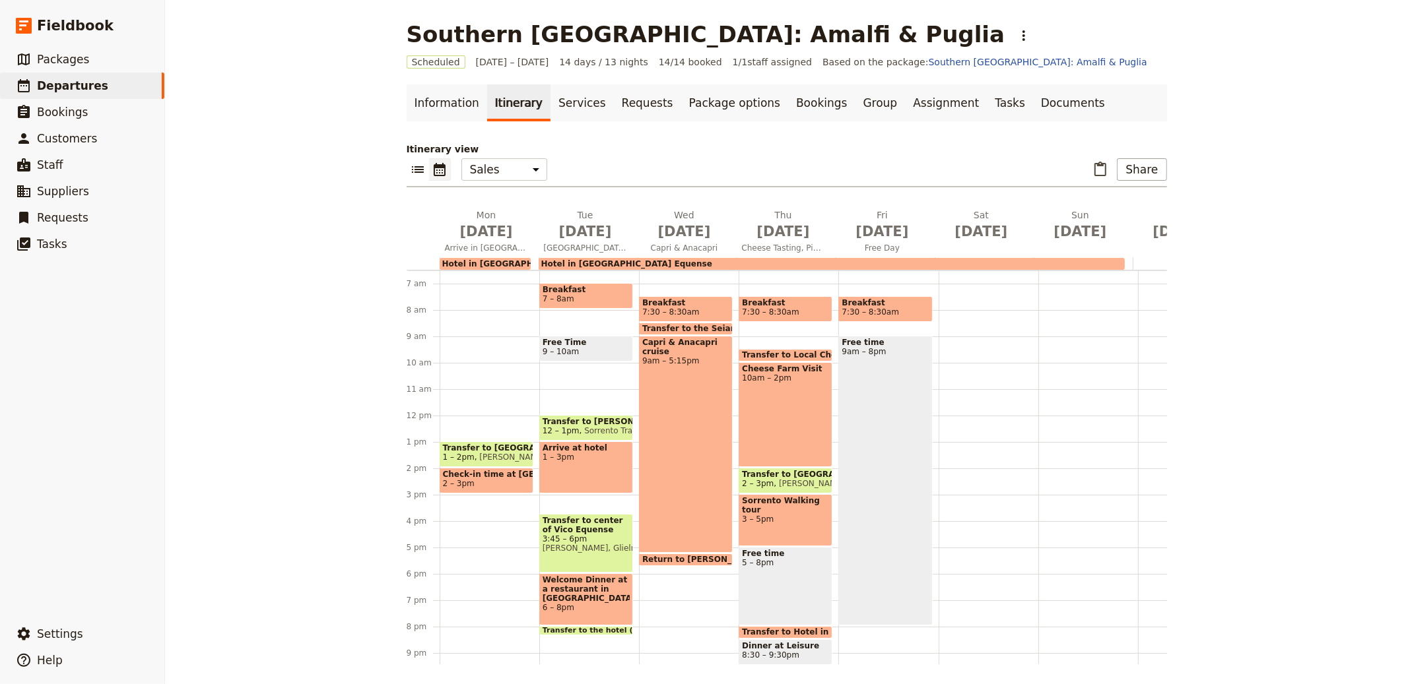
click at [680, 385] on div "Capri & Anacapri cruise 9am – 5:15pm" at bounding box center [686, 444] width 94 height 217
click at [694, 327] on span "Transfer to the Seiano port" at bounding box center [705, 328] width 127 height 9
click at [440, 230] on icon "Add before day 1" at bounding box center [439, 236] width 13 height 13
click at [472, 239] on span "Nov 17" at bounding box center [486, 232] width 83 height 20
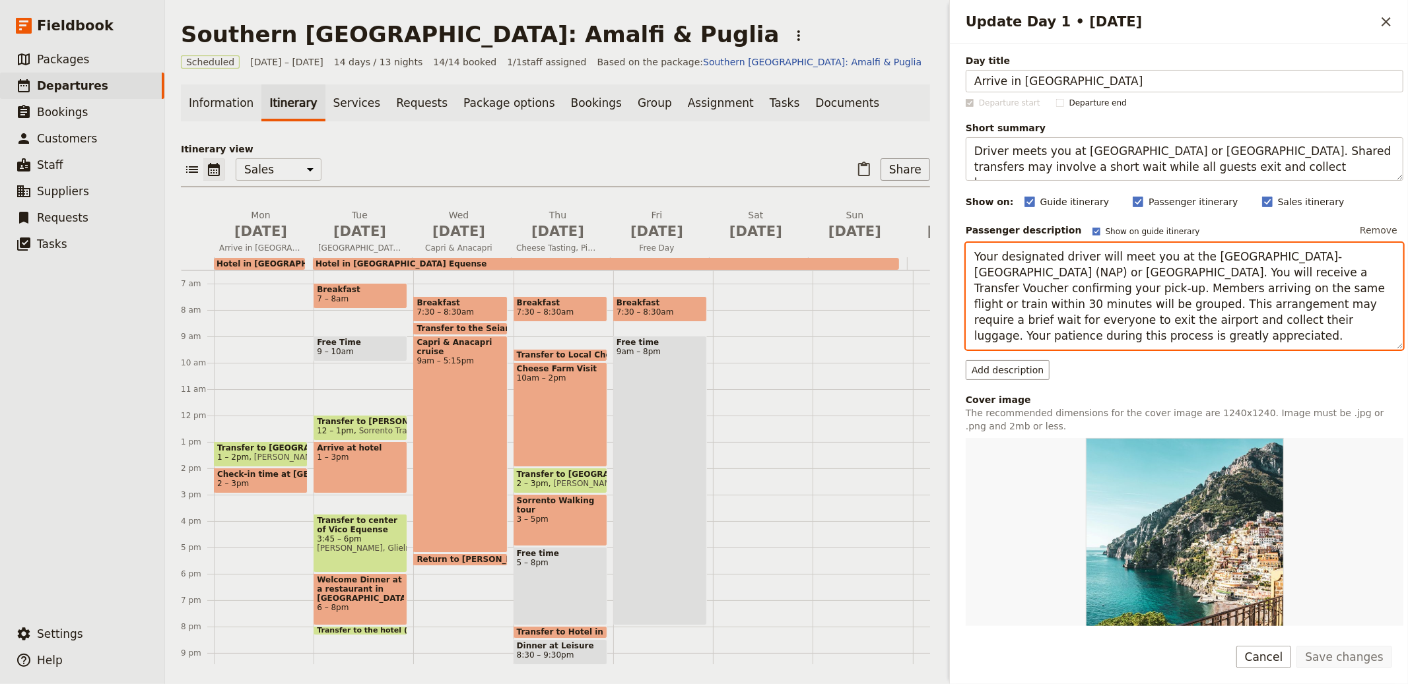
click at [1051, 277] on textarea "Your designated driver will meet you at the Naples-Capodichino International Ai…" at bounding box center [1185, 296] width 438 height 107
click at [1069, 271] on textarea "Your designated driver will meet you at the Naples-Capodichino International Ai…" at bounding box center [1185, 296] width 438 height 107
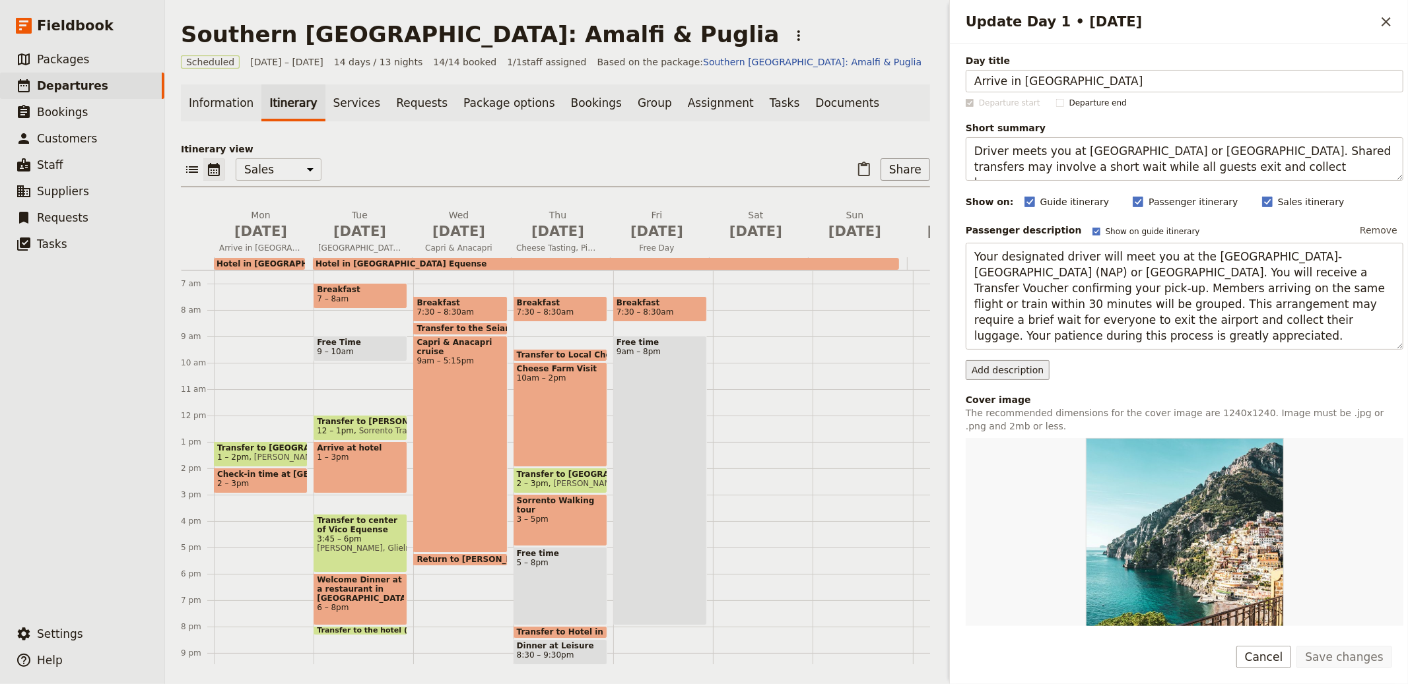
click at [1014, 367] on button "Add description" at bounding box center [1008, 370] width 84 height 20
click at [1057, 413] on span "Sales description is included on the sales brochure" at bounding box center [1081, 410] width 214 height 11
click at [1003, 368] on button "Add description" at bounding box center [1008, 370] width 84 height 20
click at [1004, 389] on ul "Sales description Sales description is included on the sales brochure Guide des…" at bounding box center [1081, 417] width 231 height 63
click at [1007, 400] on span "Sales description" at bounding box center [1013, 398] width 79 height 13
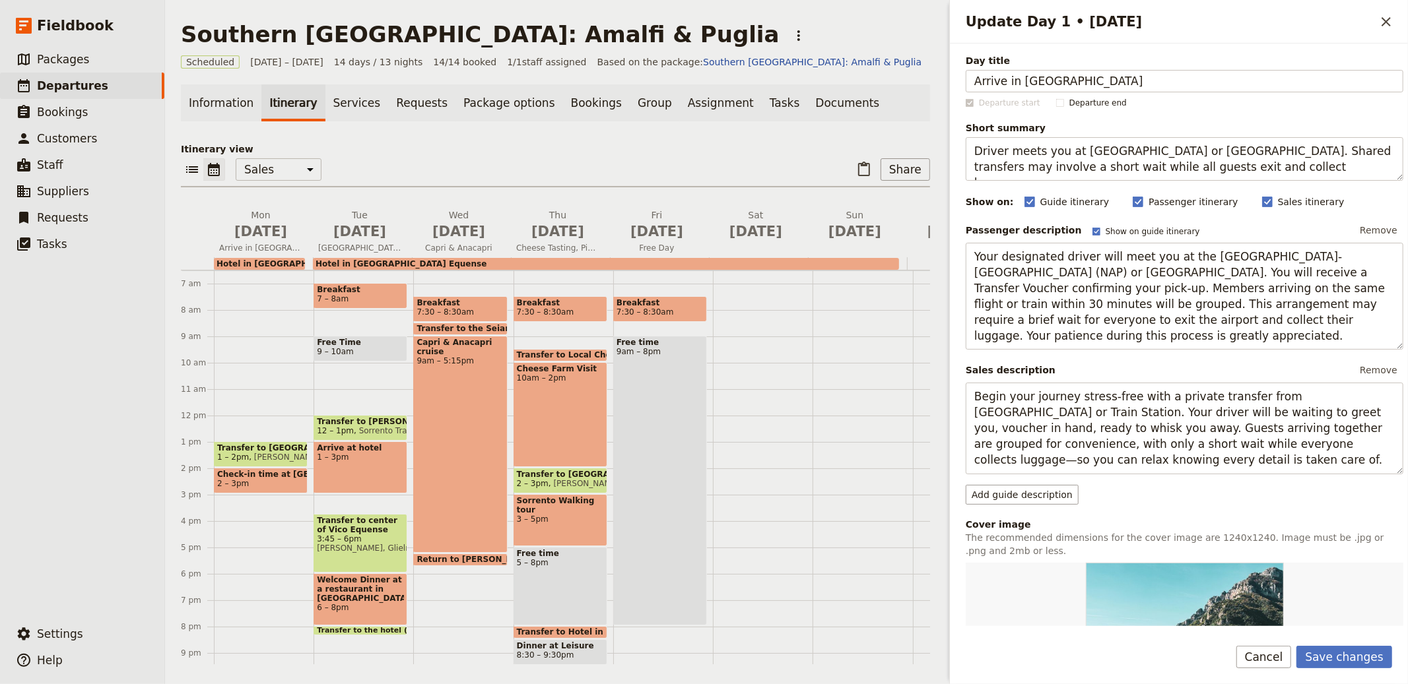
type textarea "Begin your journey stress-free with a private transfer from Naples Airport or T…"
click at [1044, 498] on button "Add guide description" at bounding box center [1022, 495] width 113 height 20
click at [1008, 507] on div "Day title Arrive in Naples Departure start Departure end Short summary Driver m…" at bounding box center [1185, 519] width 438 height 930
click at [1016, 502] on button "Add guide description" at bounding box center [1022, 495] width 113 height 20
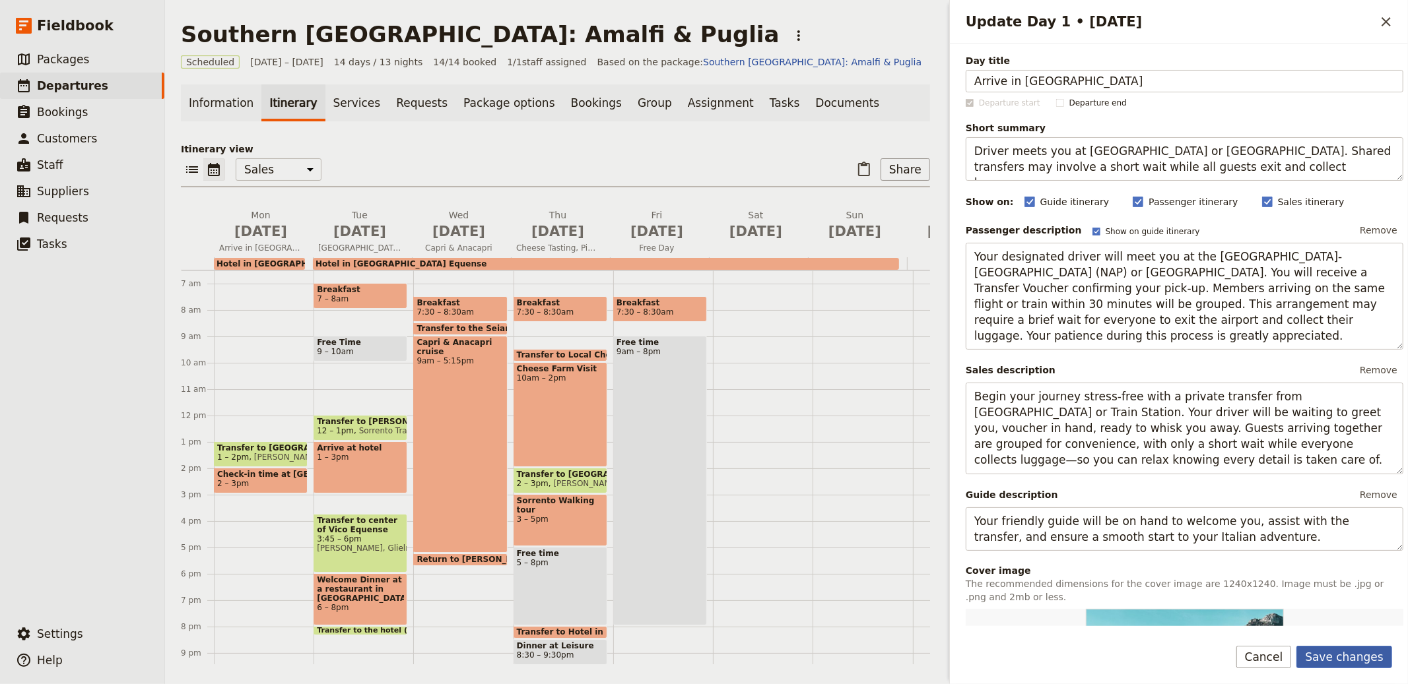
type textarea "Your friendly guide will be on hand to welcome you, assist with the transfer, a…"
click at [1349, 651] on button "Save changes" at bounding box center [1344, 657] width 96 height 22
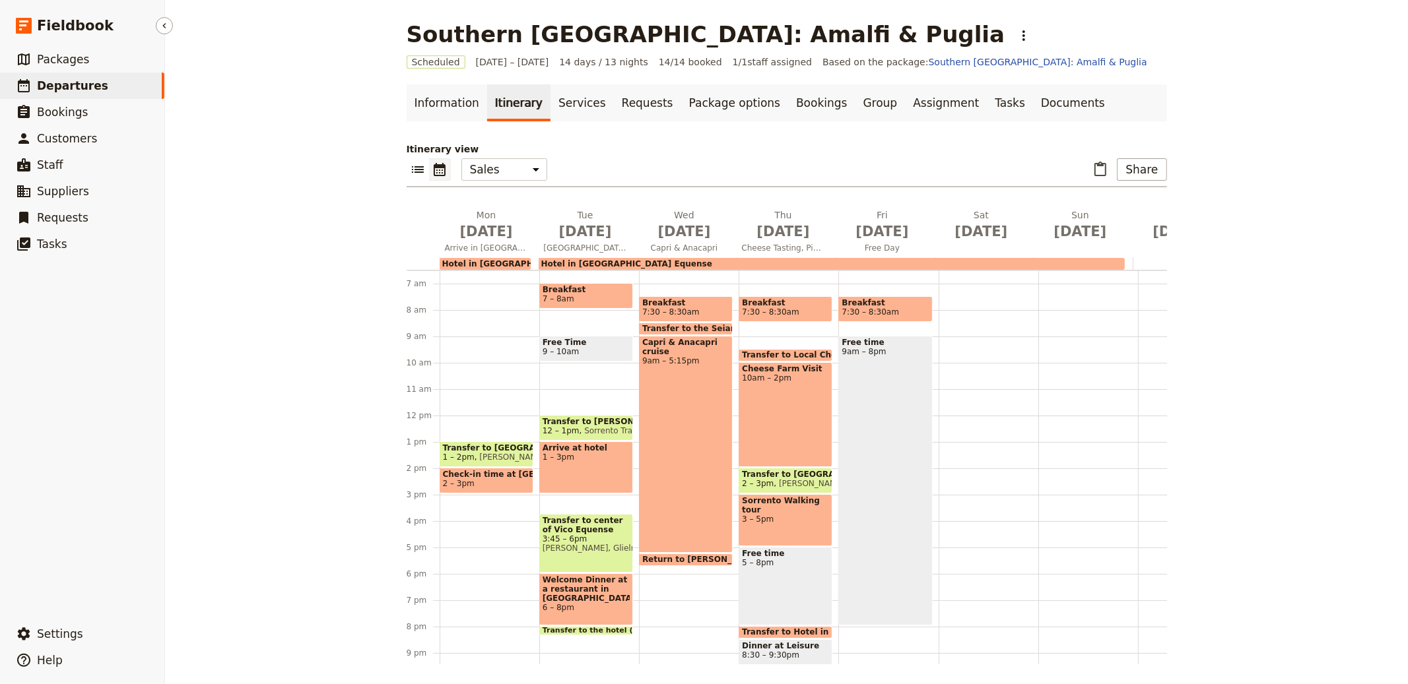
click at [73, 88] on span "Departures" at bounding box center [72, 85] width 71 height 13
select select "CREATED_AT"
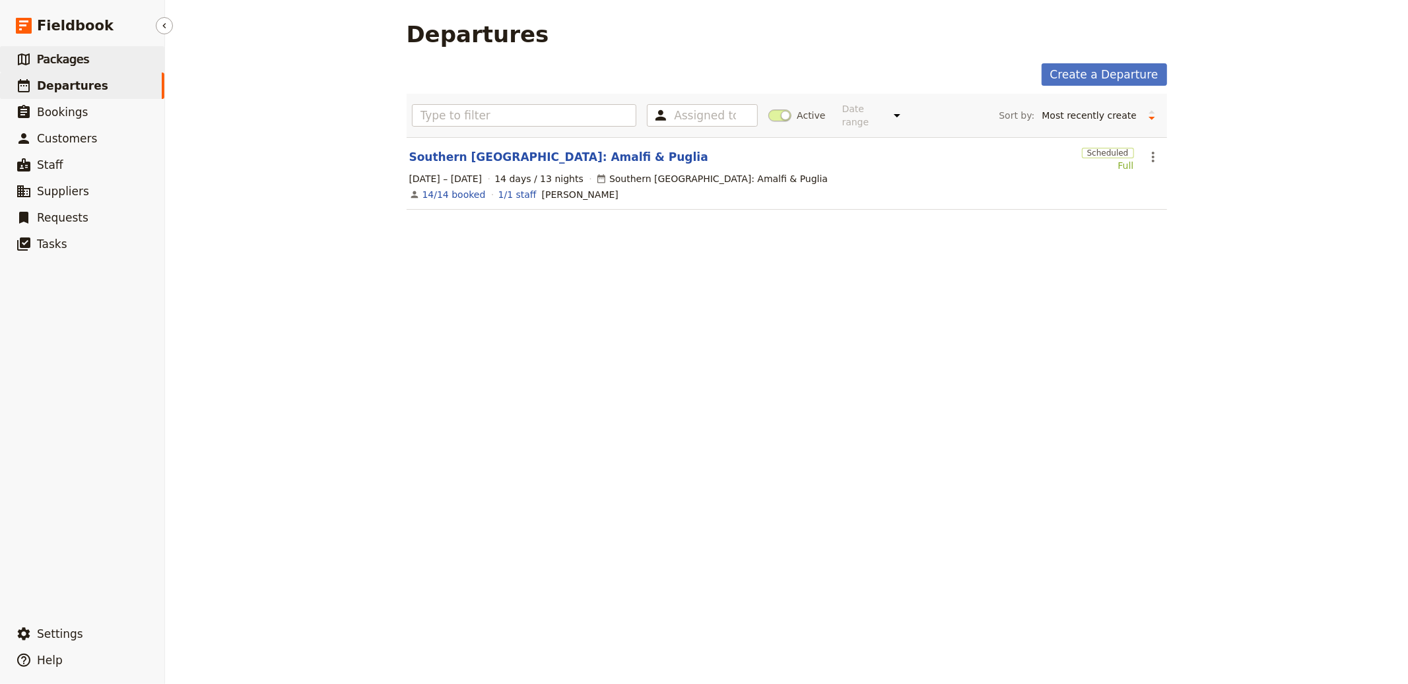
click at [102, 69] on link "​ Packages" at bounding box center [82, 59] width 164 height 26
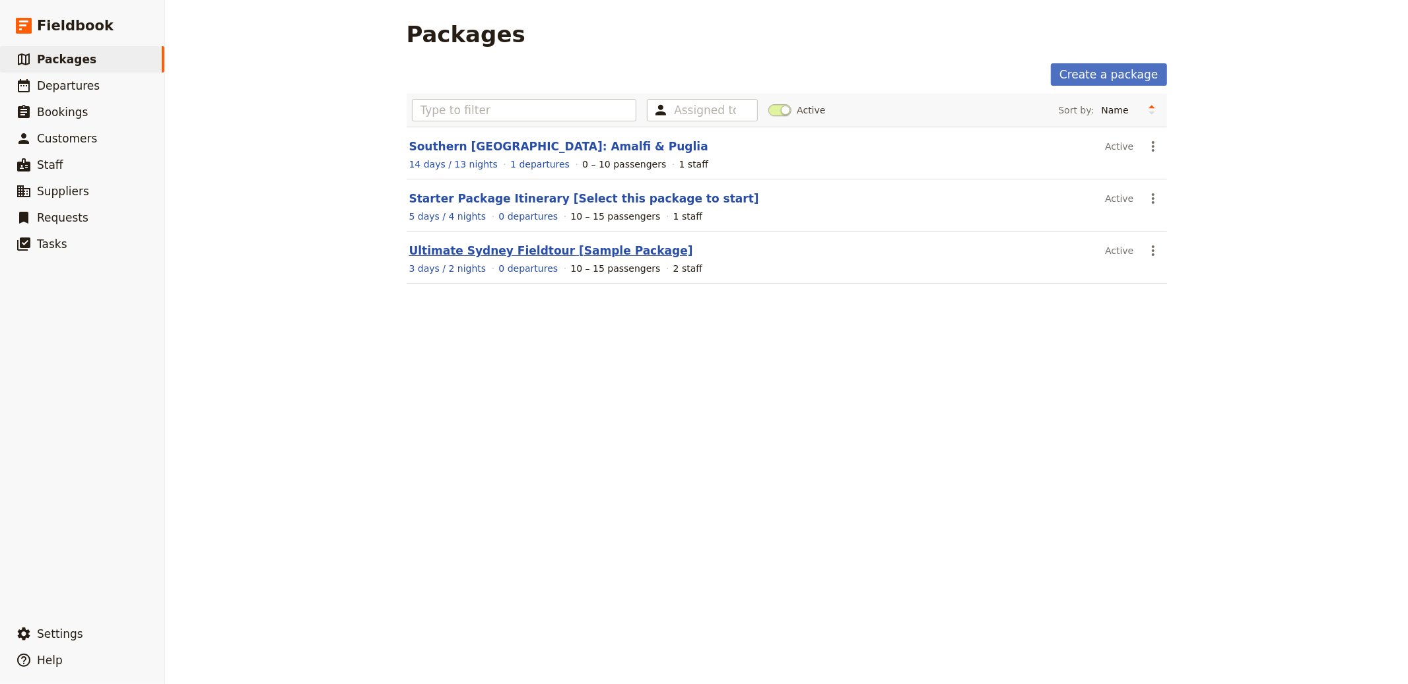
click at [510, 253] on link "Ultimate Sydney Fieldtour [Sample Package]" at bounding box center [551, 250] width 284 height 13
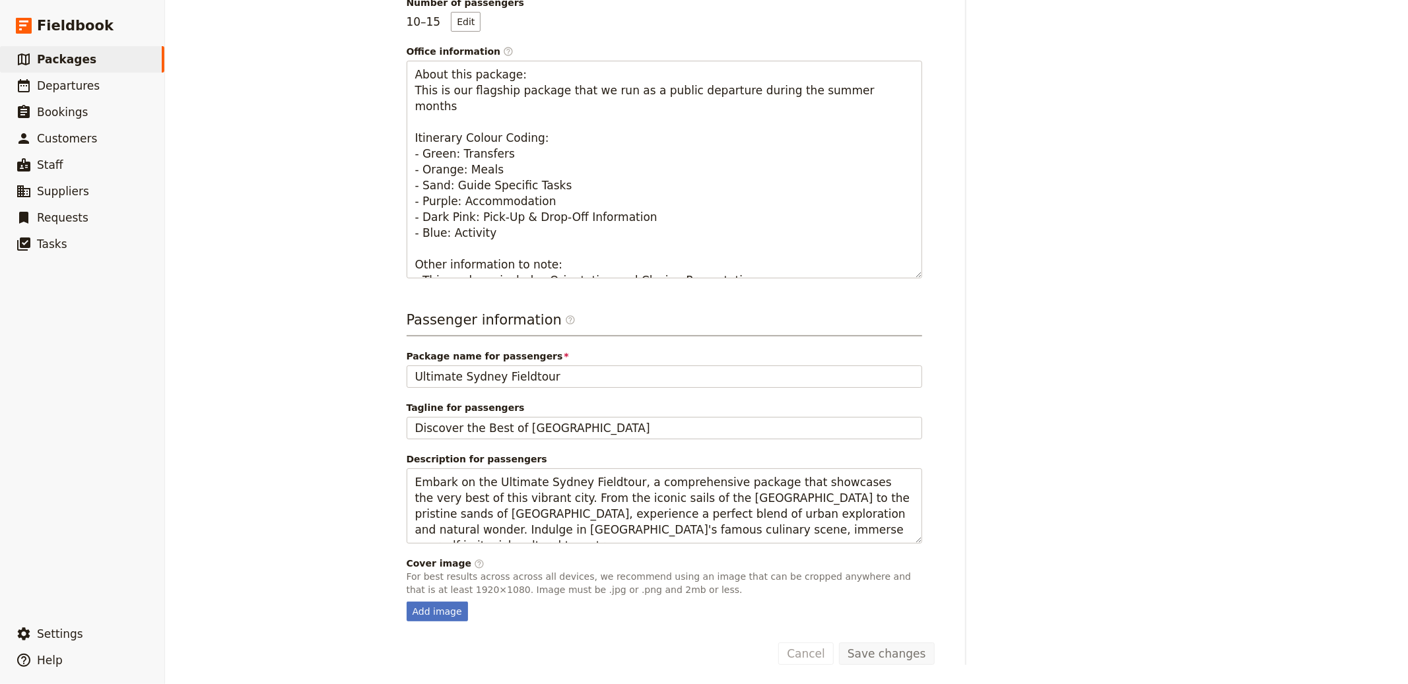
scroll to position [290, 0]
click at [432, 612] on div "Add image" at bounding box center [437, 611] width 61 height 20
click at [407, 601] on input "Add image" at bounding box center [406, 600] width 1 height 1
type input "C:\fakepath\Cover Image.jpg"
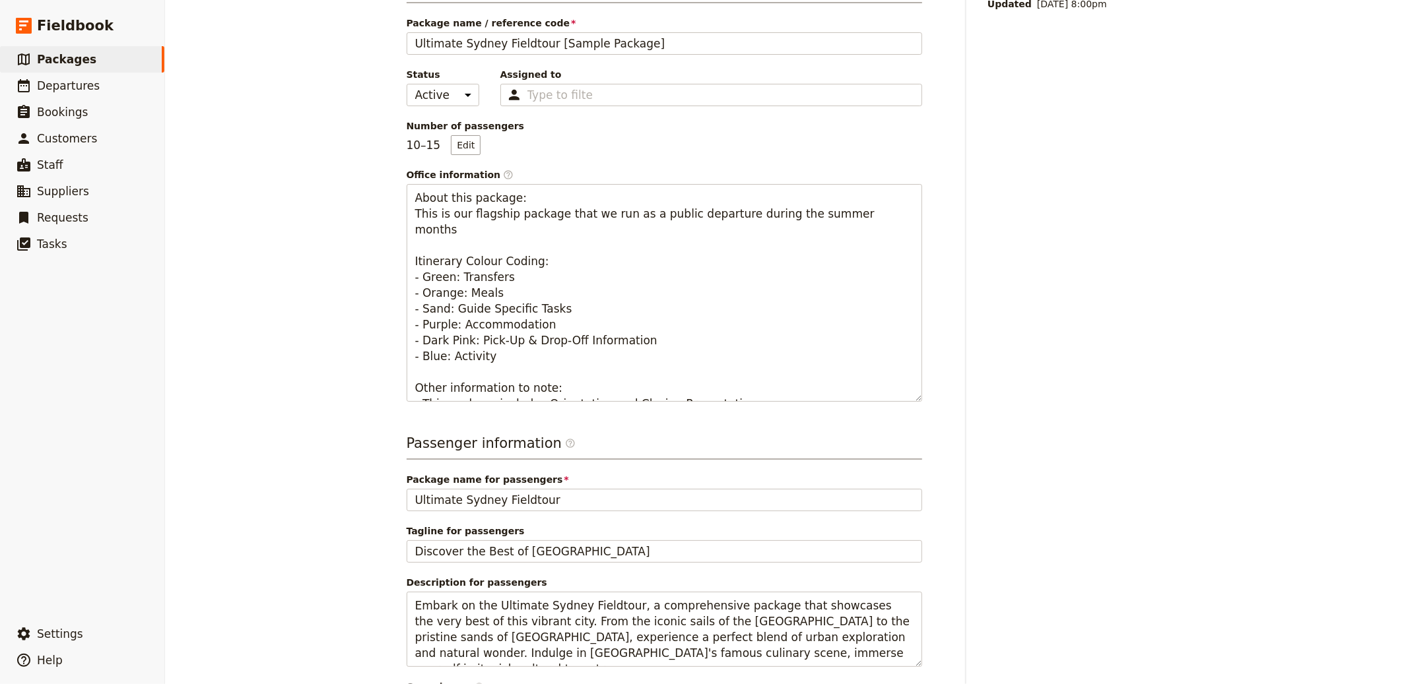
scroll to position [0, 0]
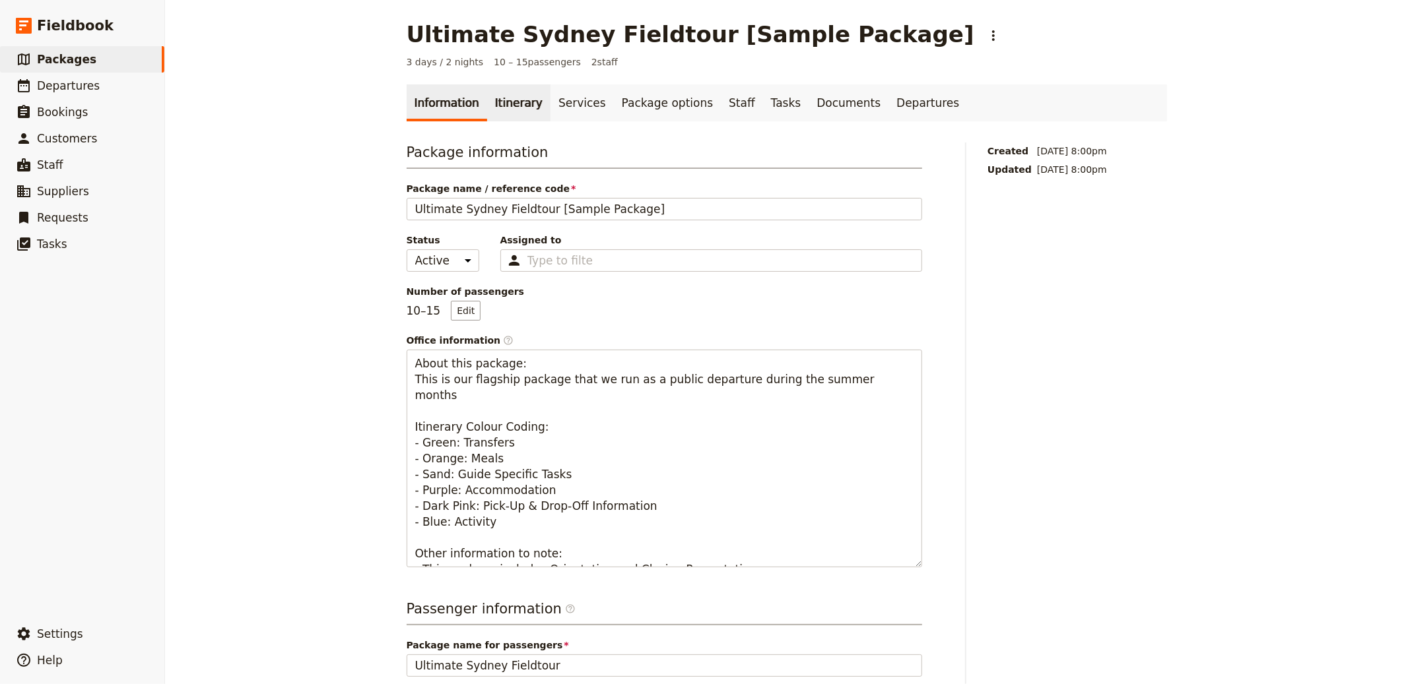
click at [490, 107] on link "Itinerary" at bounding box center [518, 102] width 63 height 37
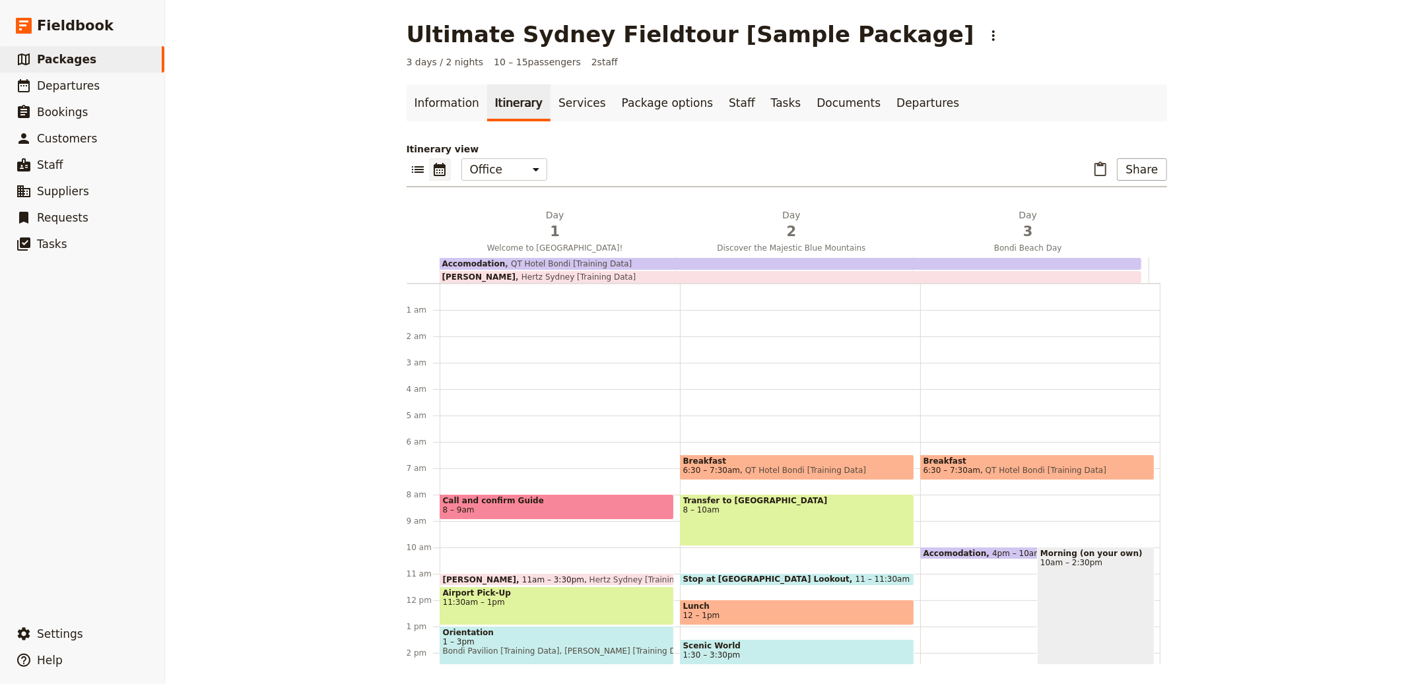
scroll to position [158, 0]
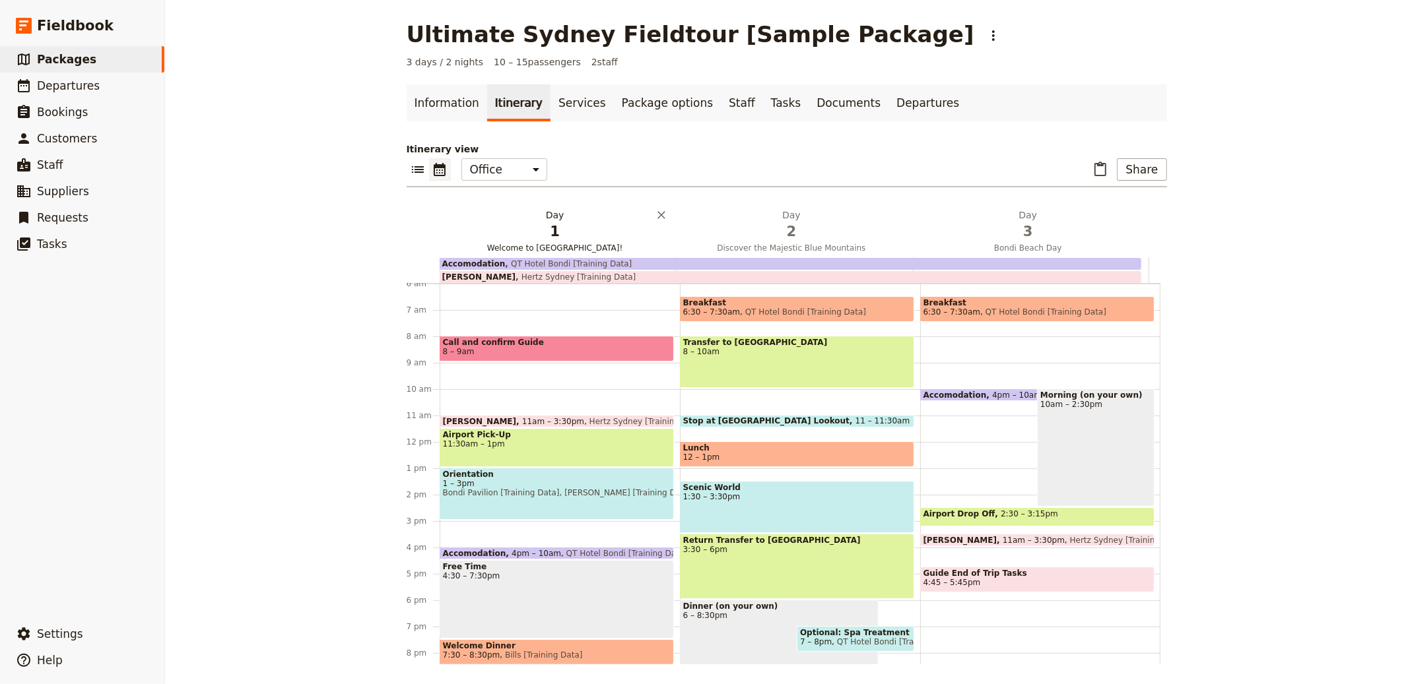
click at [527, 228] on span "1" at bounding box center [555, 232] width 220 height 20
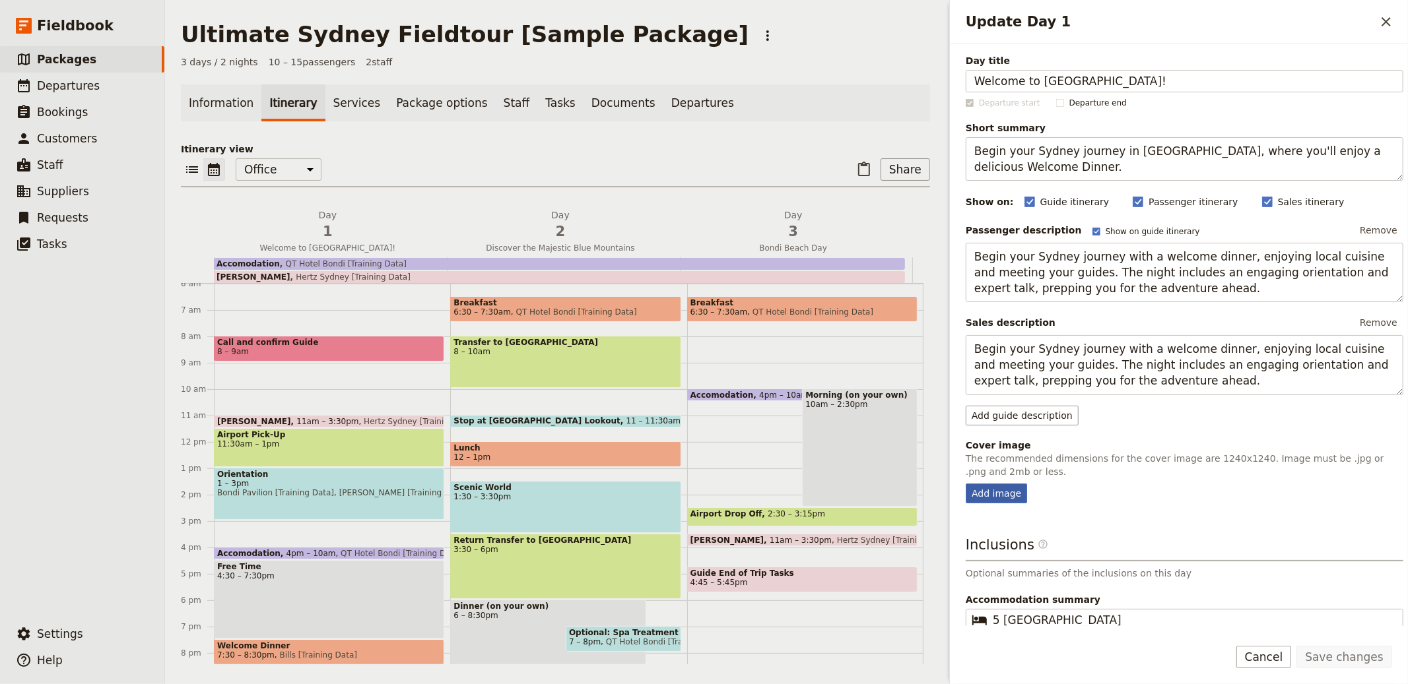
click at [1002, 502] on div "Add image" at bounding box center [996, 494] width 61 height 20
click at [966, 484] on input "Add image" at bounding box center [965, 483] width 1 height 1
type input "C:\fakepath\Day 1.jpg"
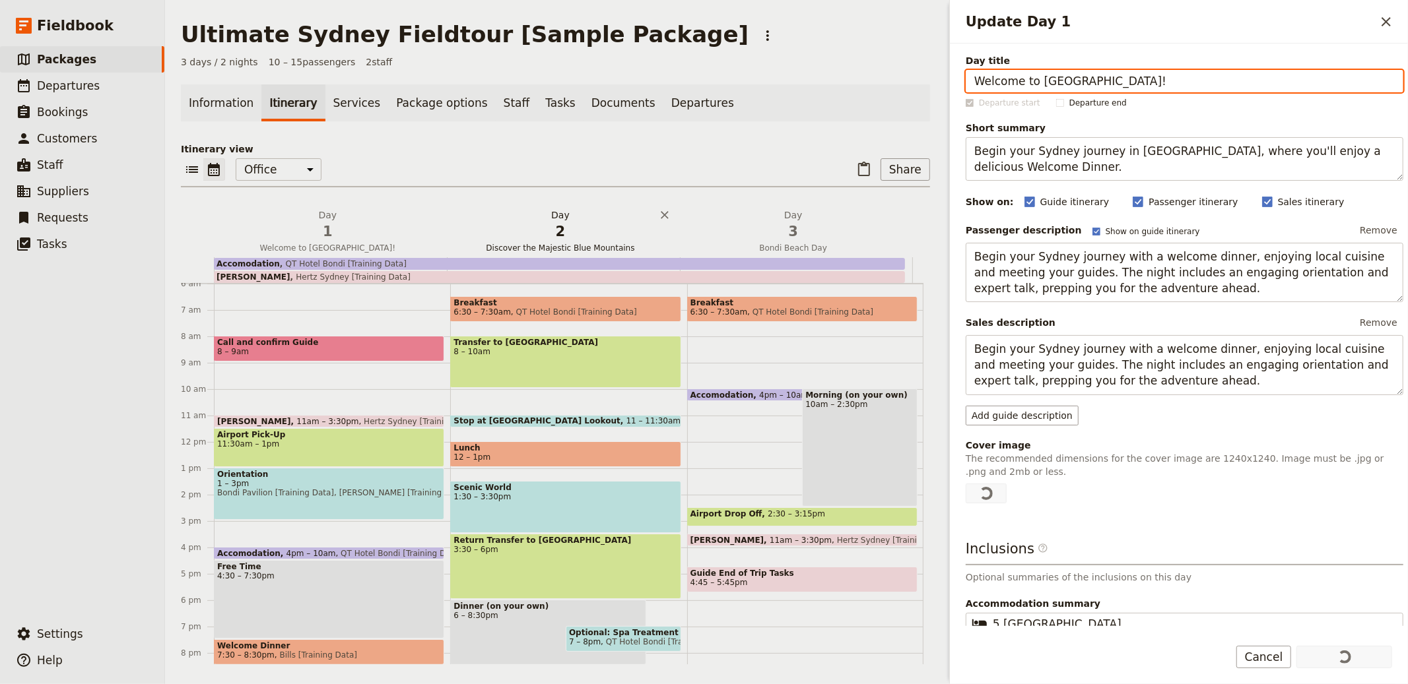
click at [556, 216] on h2 "Day 2 Discover the Majestic Blue Mountains" at bounding box center [560, 225] width 217 height 33
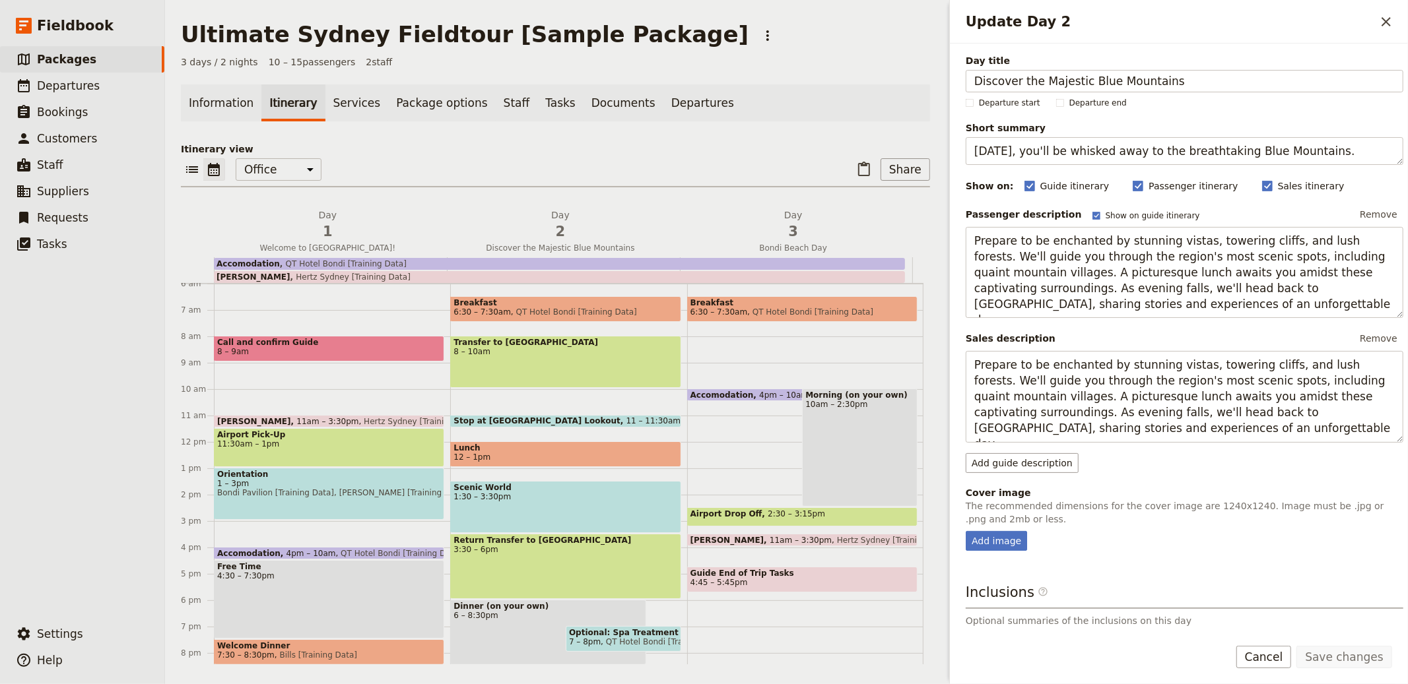
click at [983, 552] on div "Day title Discover the Majestic Blue Mountains Departure start Departure end Sh…" at bounding box center [1185, 408] width 438 height 708
click at [987, 545] on div "Add image" at bounding box center [996, 541] width 61 height 20
click at [966, 531] on input "Add image" at bounding box center [965, 531] width 1 height 1
type input "C:\fakepath\Day 2.jpg"
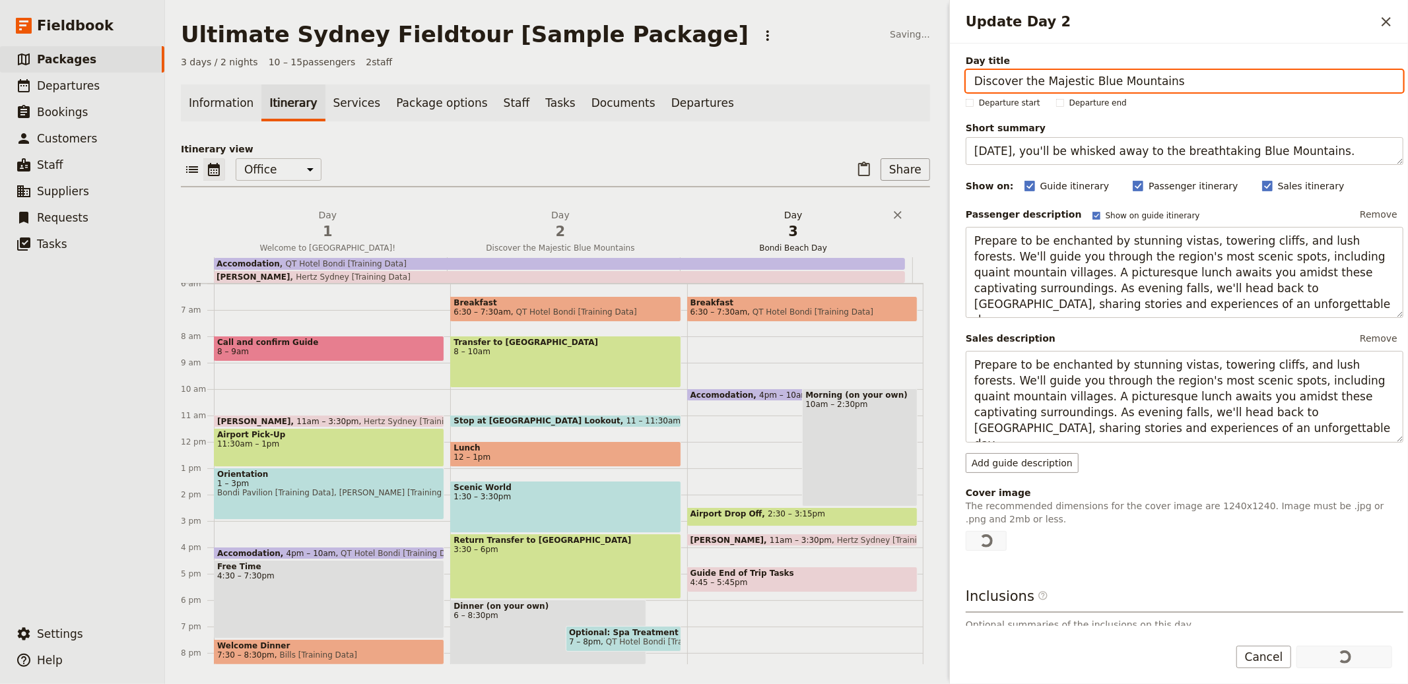
click at [760, 213] on h2 "Day 3 Bondi Beach Day" at bounding box center [792, 225] width 217 height 33
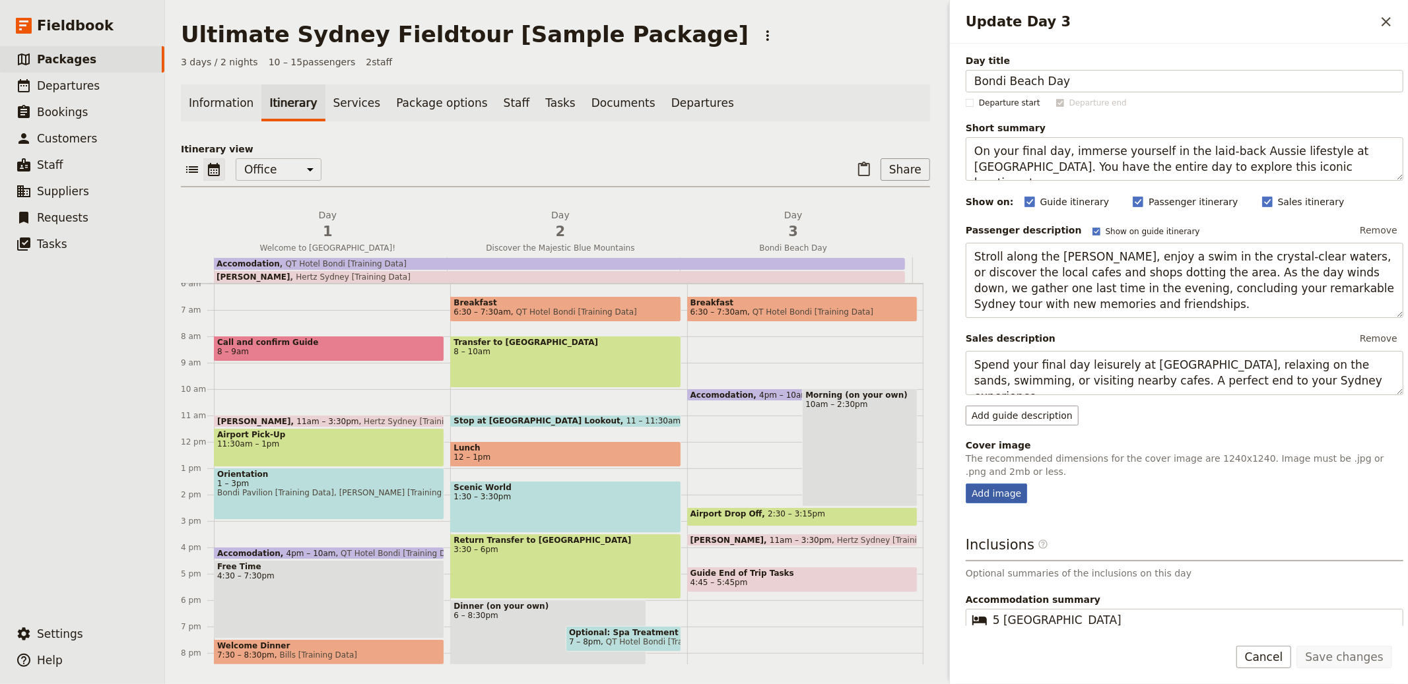
click at [1012, 493] on div "Add image" at bounding box center [996, 494] width 61 height 20
click at [966, 484] on input "Add image" at bounding box center [965, 483] width 1 height 1
type input "C:\fakepath\Day 3.jpeg"
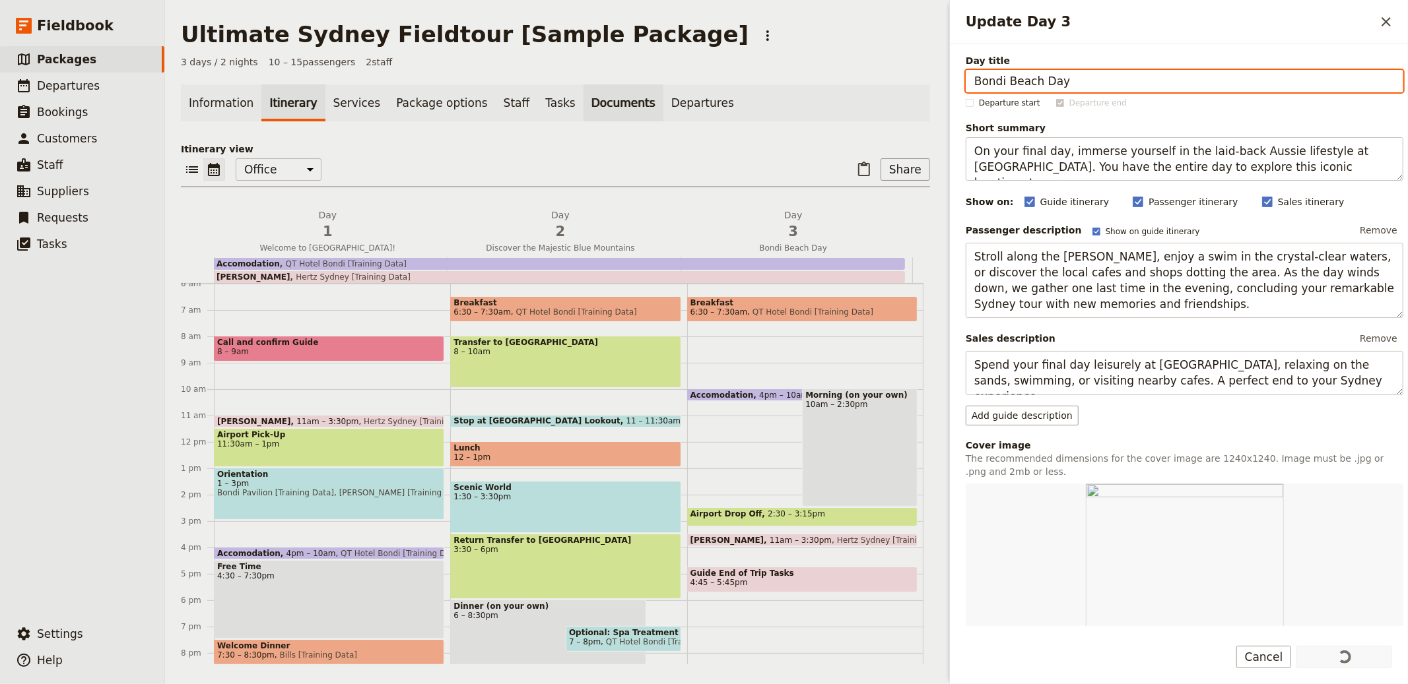
click at [597, 107] on link "Documents" at bounding box center [623, 102] width 80 height 37
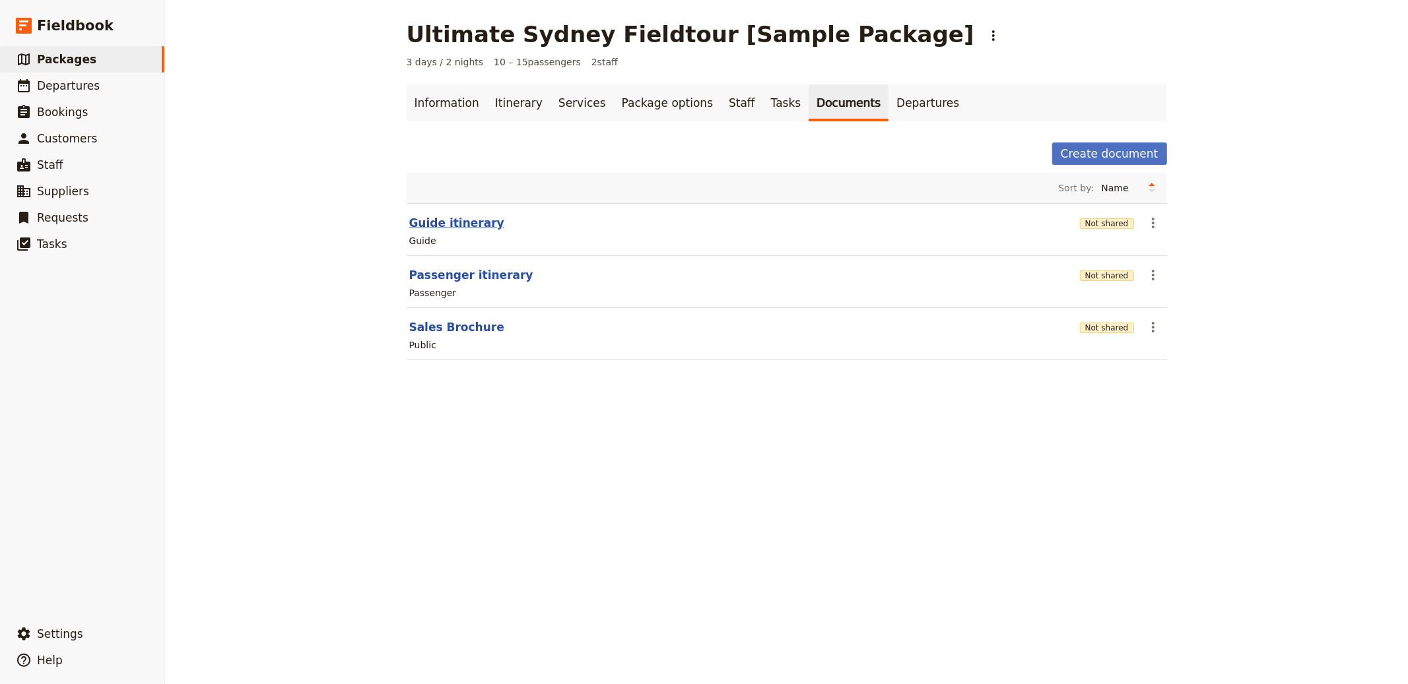
click at [448, 222] on button "Guide itinerary" at bounding box center [456, 223] width 95 height 16
select select "STAFF"
select select "RUN_SHEET"
select select "DEFAULT"
click at [439, 273] on button "Passenger itinerary" at bounding box center [471, 275] width 124 height 16
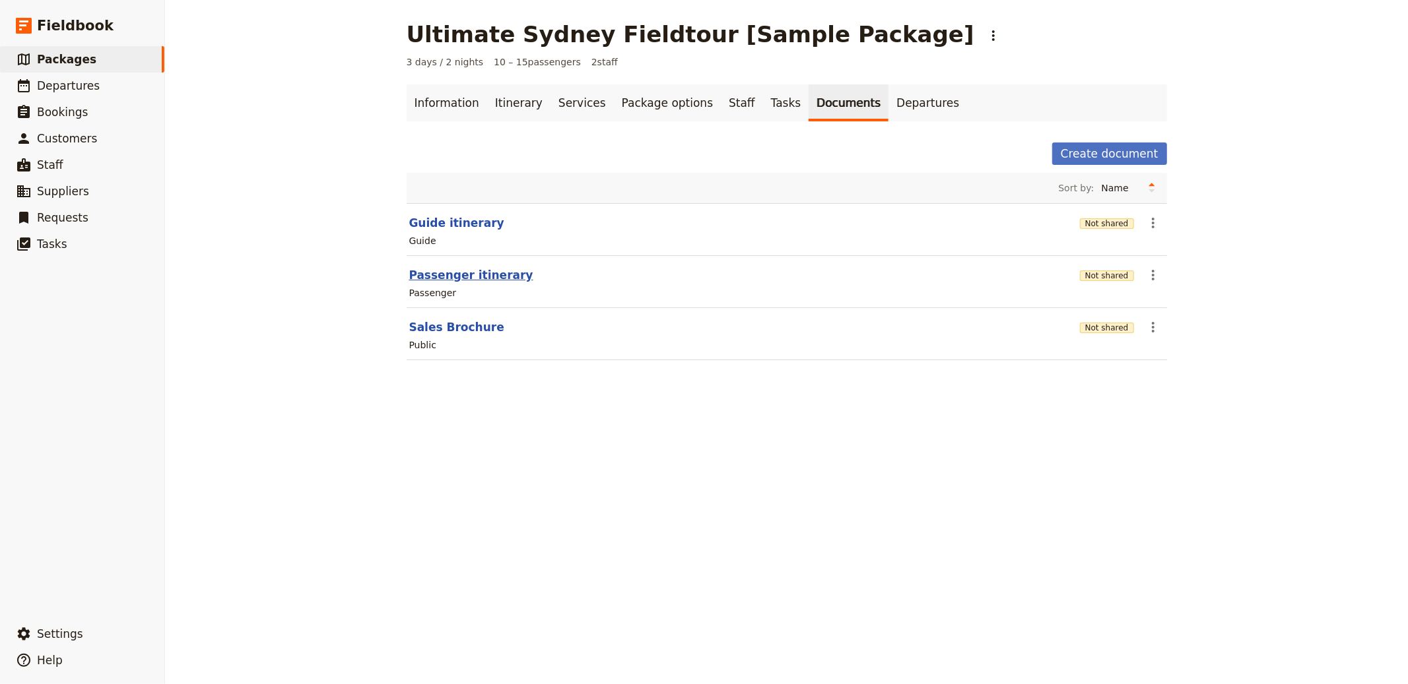
select select "PASSENGER"
select select "RUN_SHEET"
select select "DEFAULT"
click at [446, 323] on button "Sales Brochure" at bounding box center [456, 327] width 95 height 16
select select "DEFAULT"
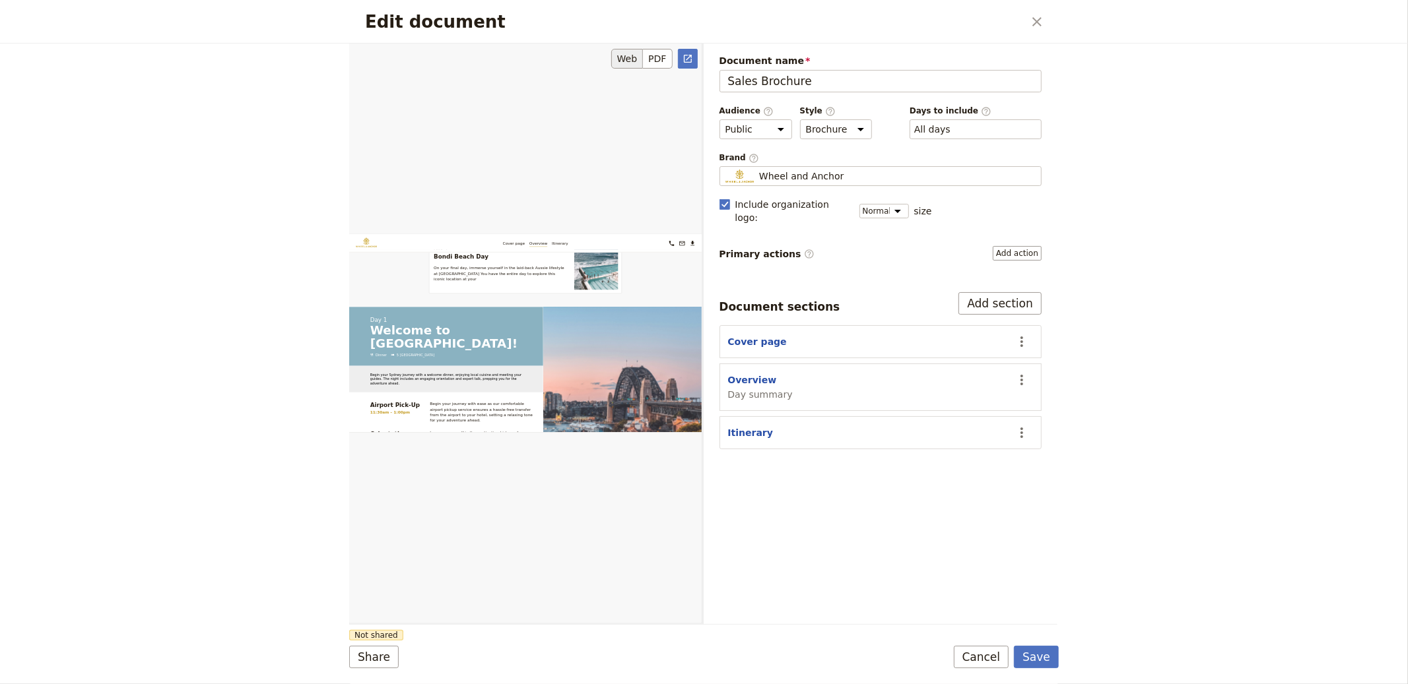
scroll to position [1829, 0]
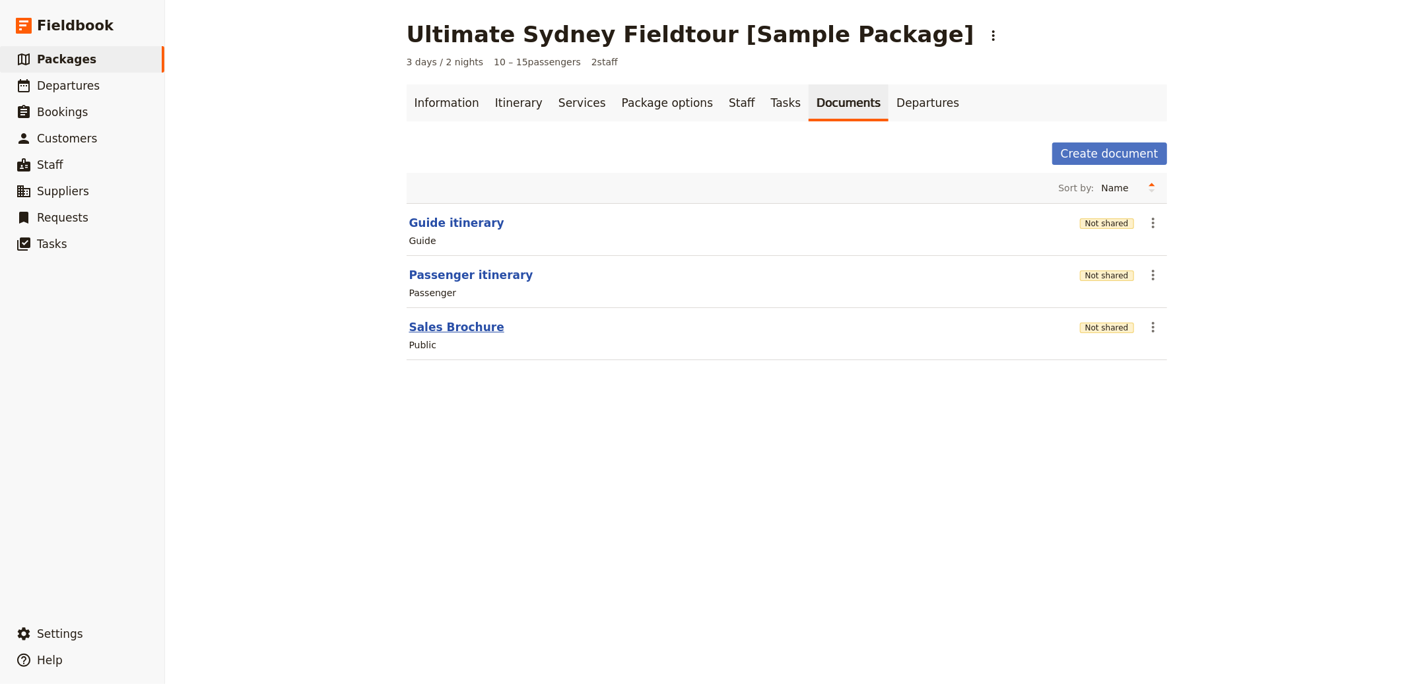
click at [442, 329] on button "Sales Brochure" at bounding box center [456, 327] width 95 height 16
select select "DEFAULT"
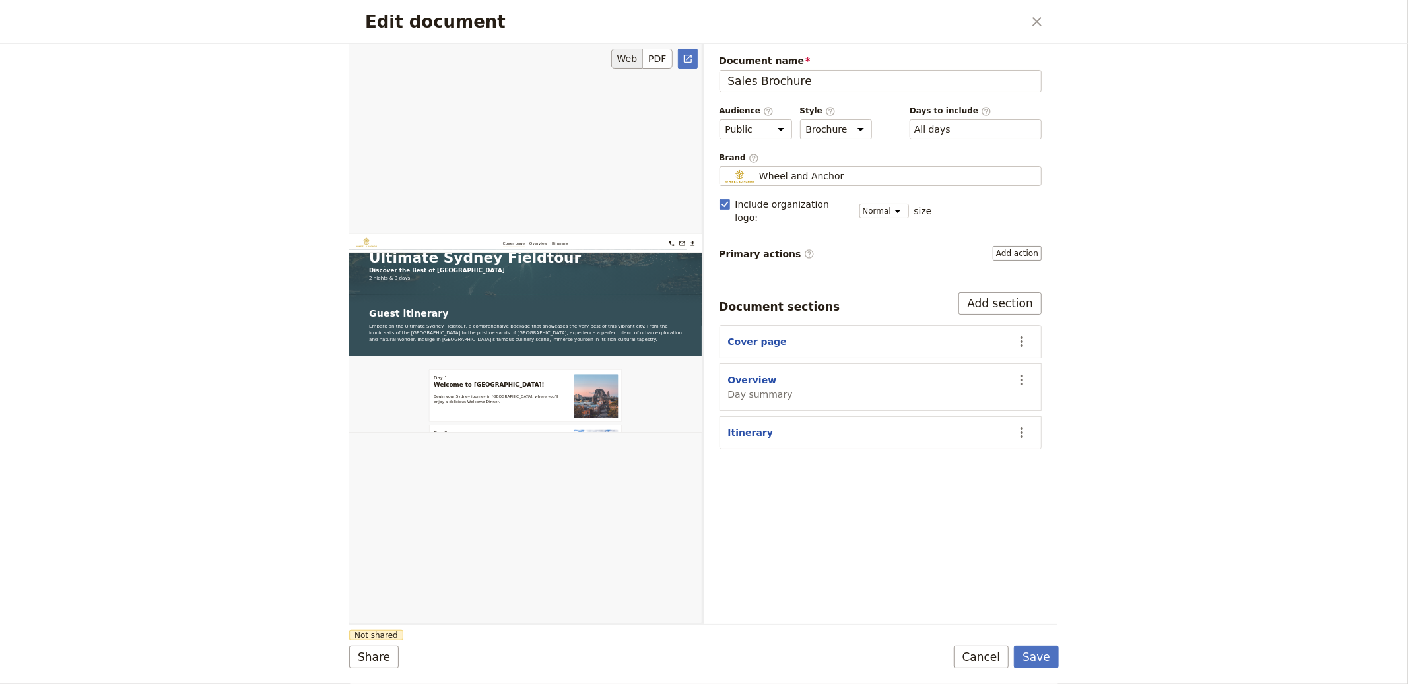
scroll to position [820, 0]
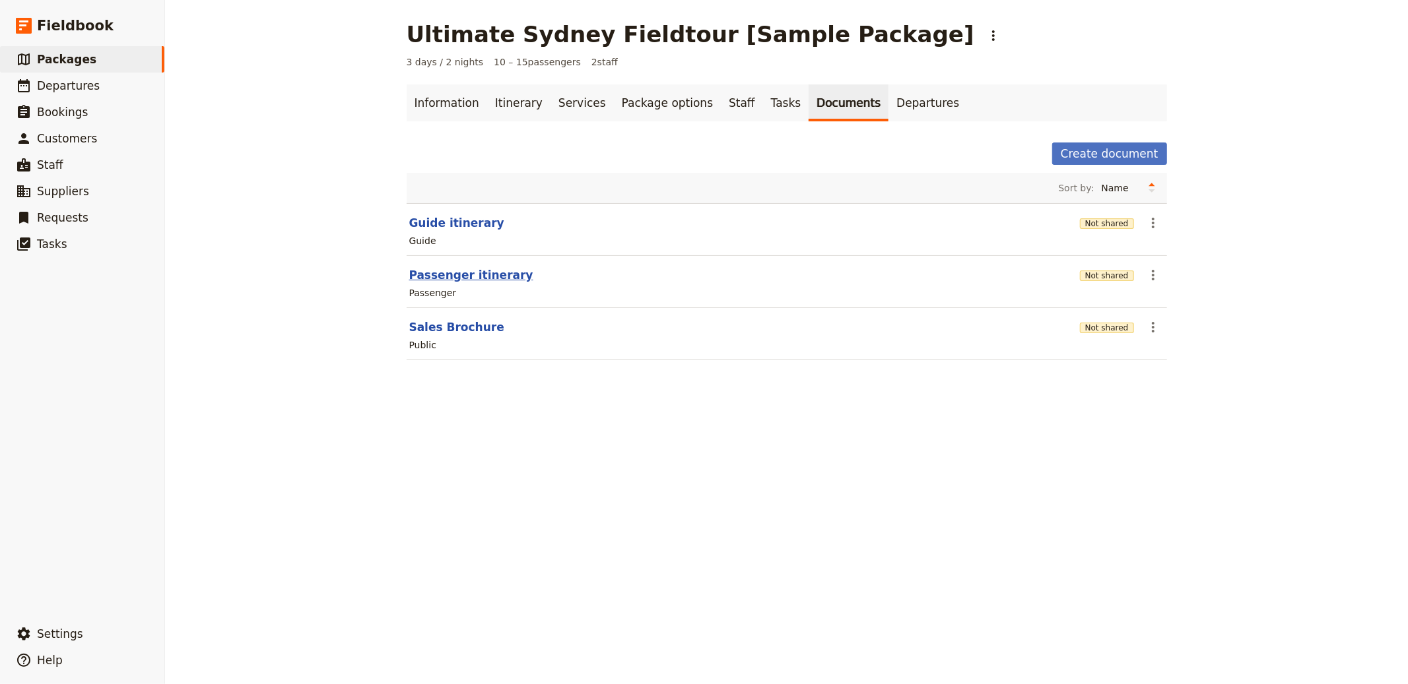
click at [461, 277] on button "Passenger itinerary" at bounding box center [471, 275] width 124 height 16
select select "PASSENGER"
select select "RUN_SHEET"
select select "DEFAULT"
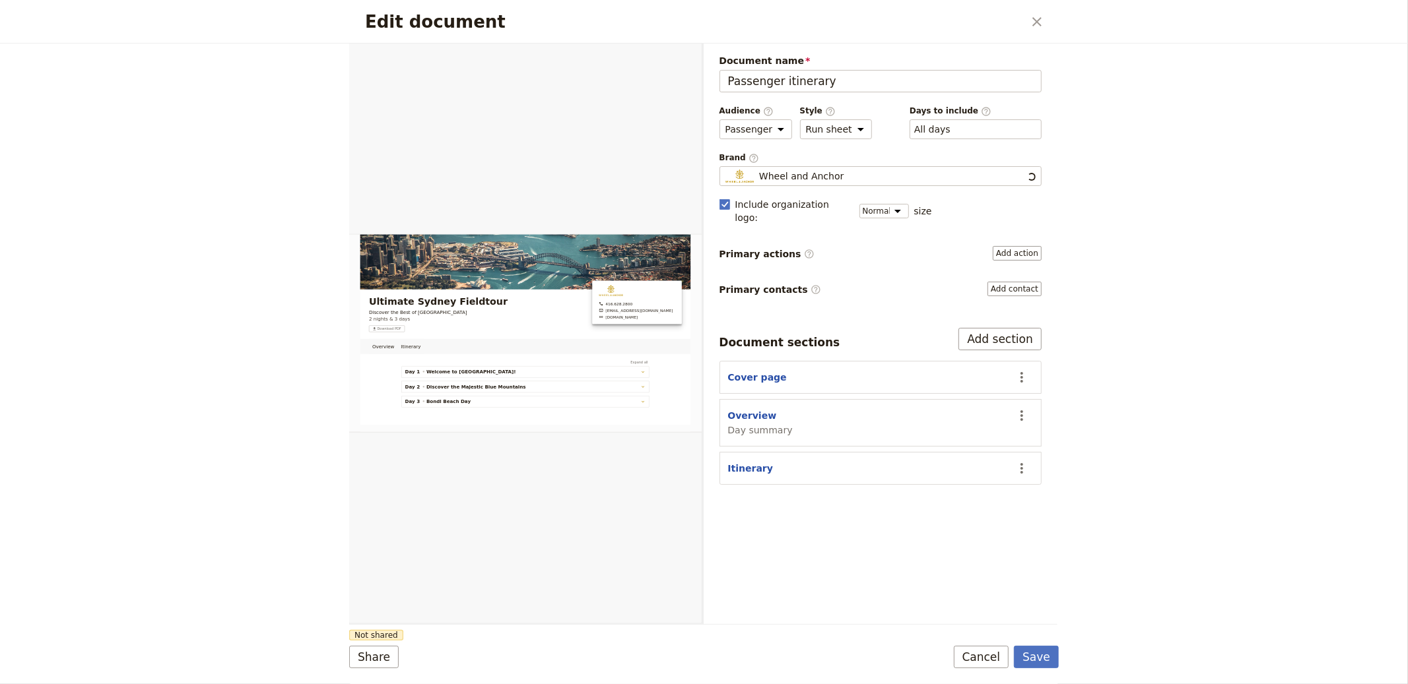
scroll to position [0, 0]
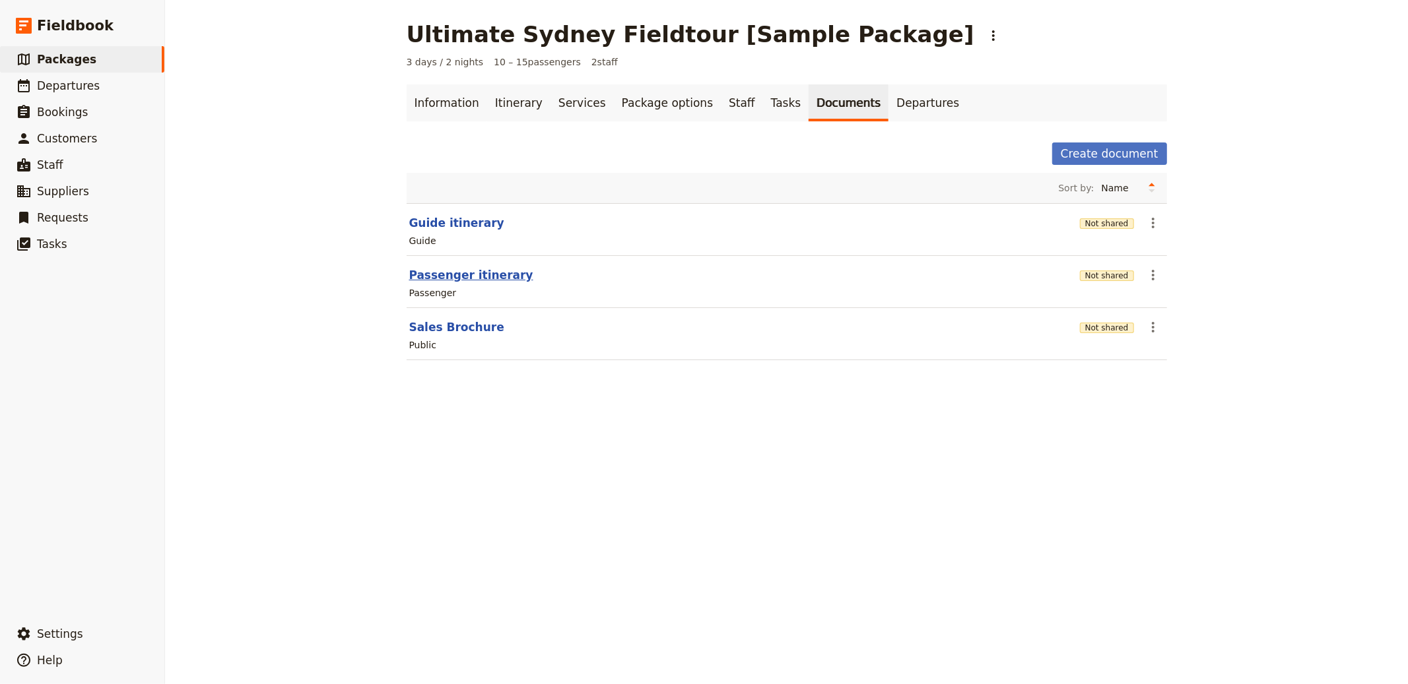
click at [472, 279] on button "Passenger itinerary" at bounding box center [471, 275] width 124 height 16
select select "PASSENGER"
select select "RUN_SHEET"
select select "DEFAULT"
click at [457, 228] on button "Guide itinerary" at bounding box center [456, 223] width 95 height 16
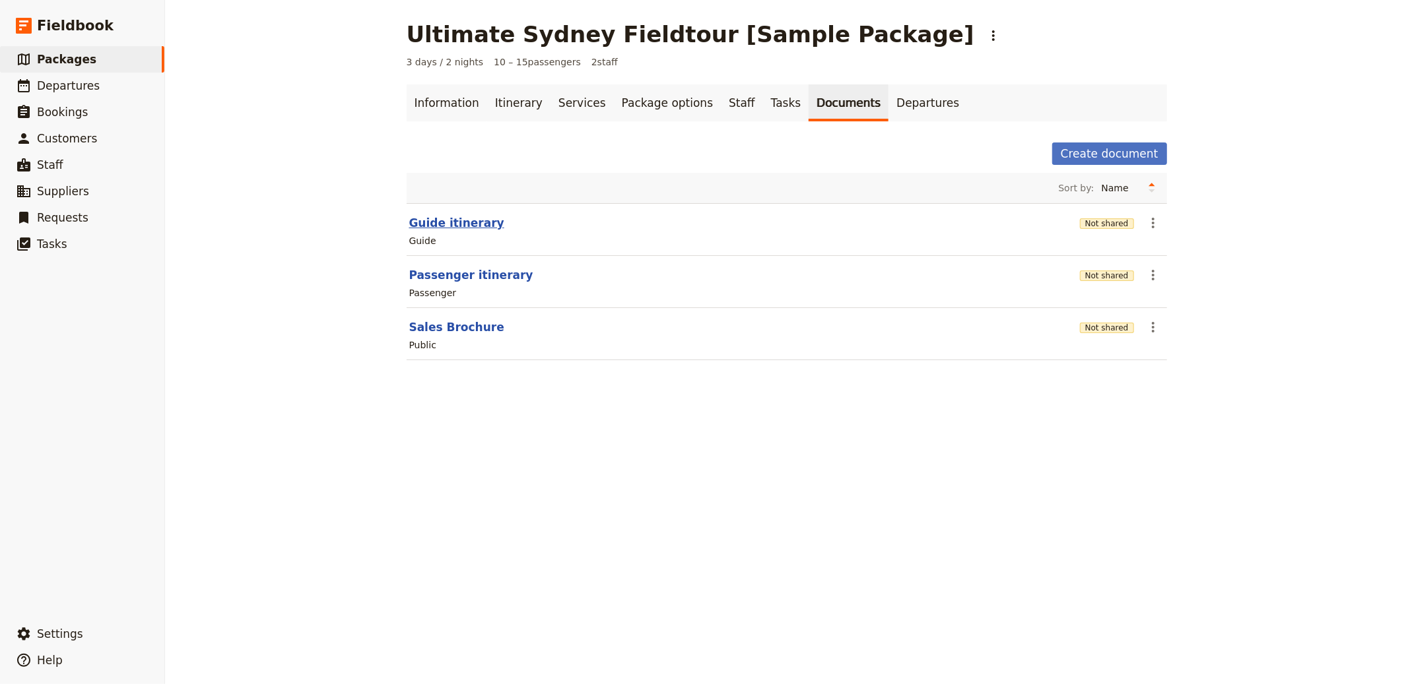
select select "STAFF"
select select "RUN_SHEET"
select select "DEFAULT"
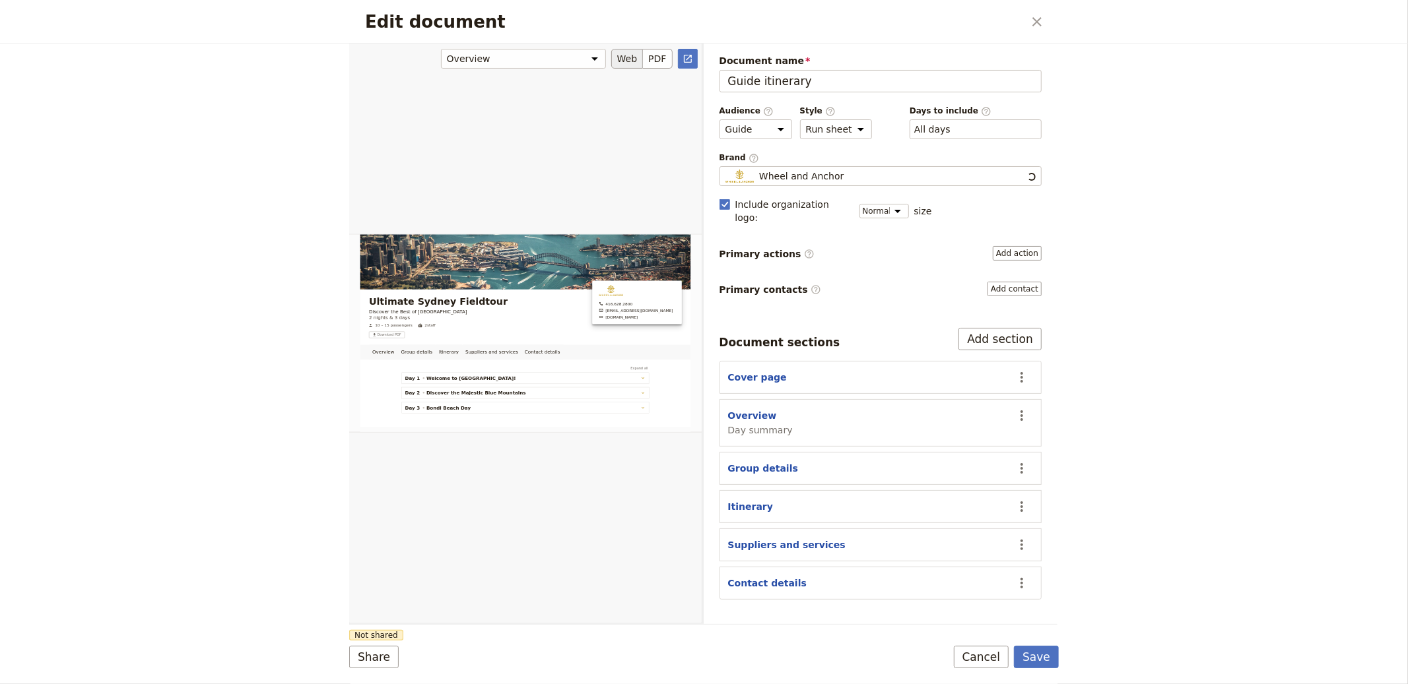
scroll to position [4, 0]
click at [750, 409] on button "Overview" at bounding box center [752, 415] width 49 height 13
select select "DAY_SUMMARY"
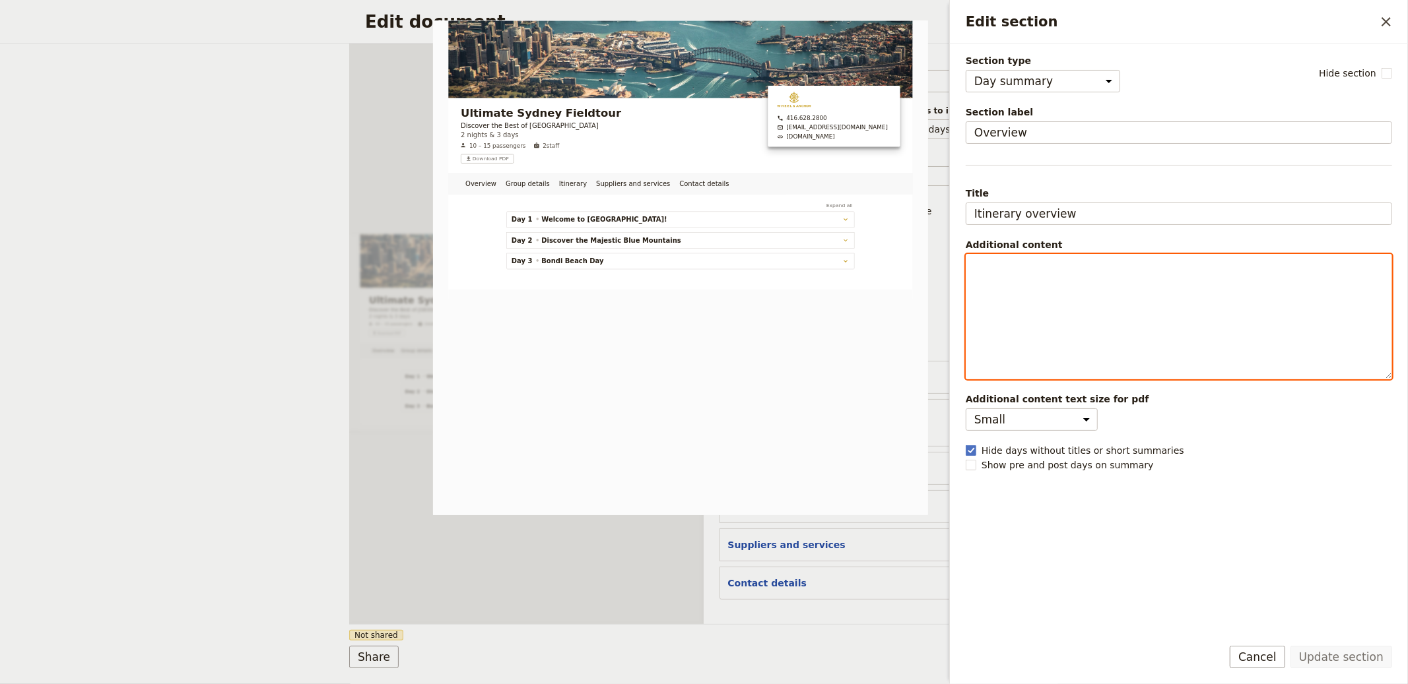
click at [1048, 286] on div "Edit section" at bounding box center [1178, 317] width 425 height 124
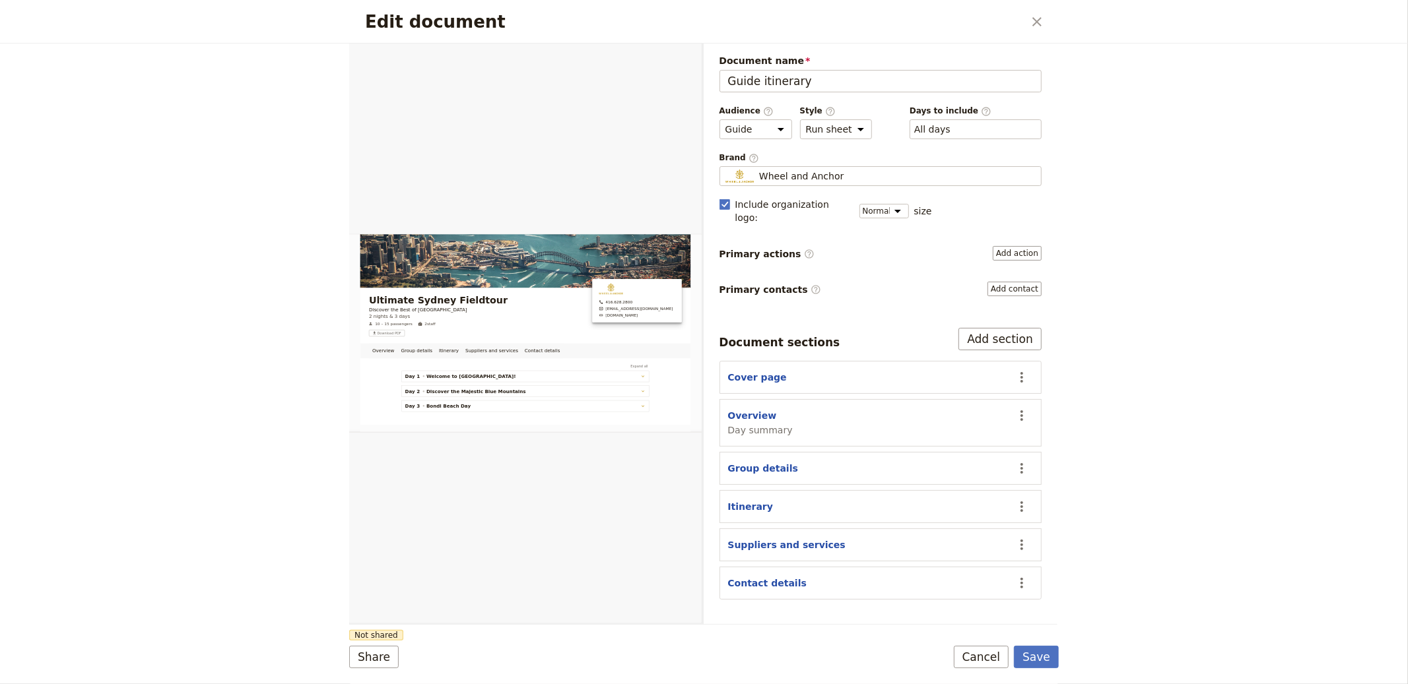
click at [1304, 170] on div "Edit document ​ Overview Group details Itinerary Suppliers and services Contact…" at bounding box center [704, 342] width 1408 height 684
click at [997, 666] on button "Cancel" at bounding box center [981, 657] width 55 height 22
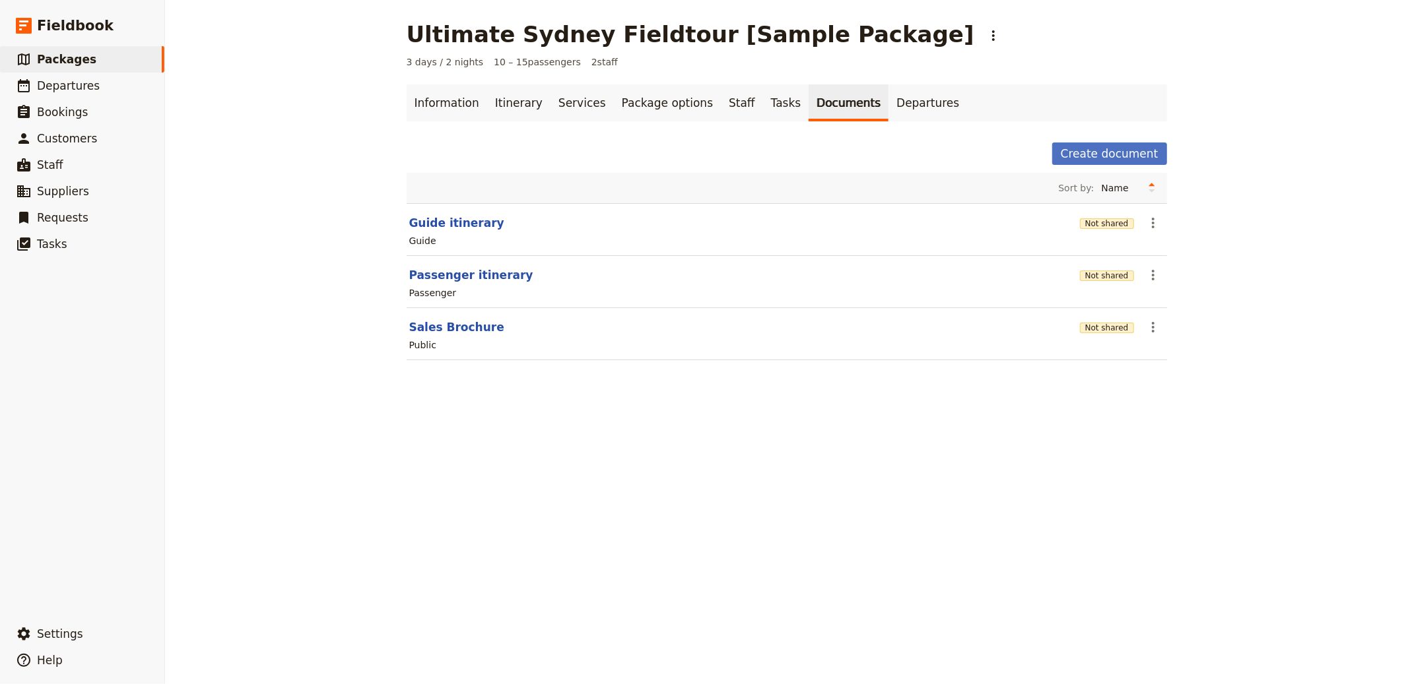
click at [494, 329] on header "Sales Brochure" at bounding box center [741, 327] width 665 height 16
click at [459, 323] on button "Sales Brochure" at bounding box center [456, 327] width 95 height 16
select select "DEFAULT"
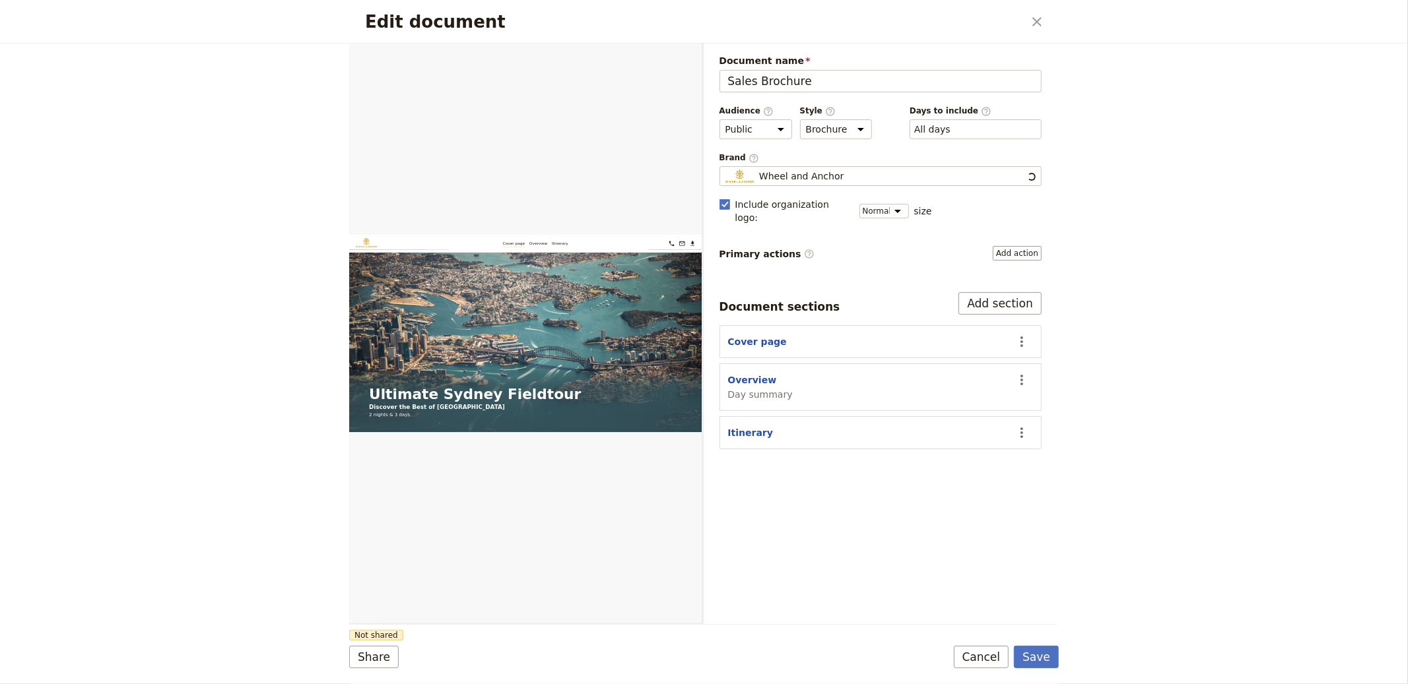
scroll to position [0, 0]
click at [760, 374] on button "Overview" at bounding box center [752, 380] width 49 height 13
select select "DAY_SUMMARY"
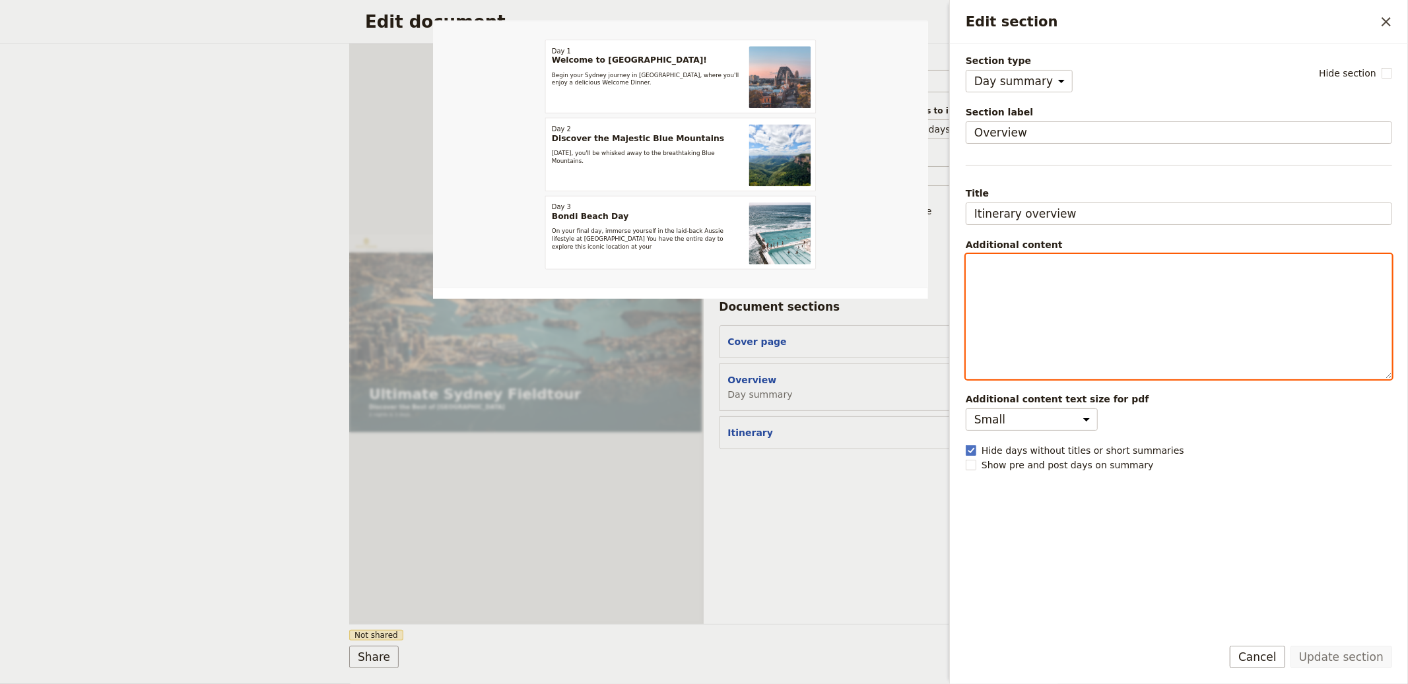
click at [1022, 334] on div "Edit section" at bounding box center [1178, 317] width 425 height 124
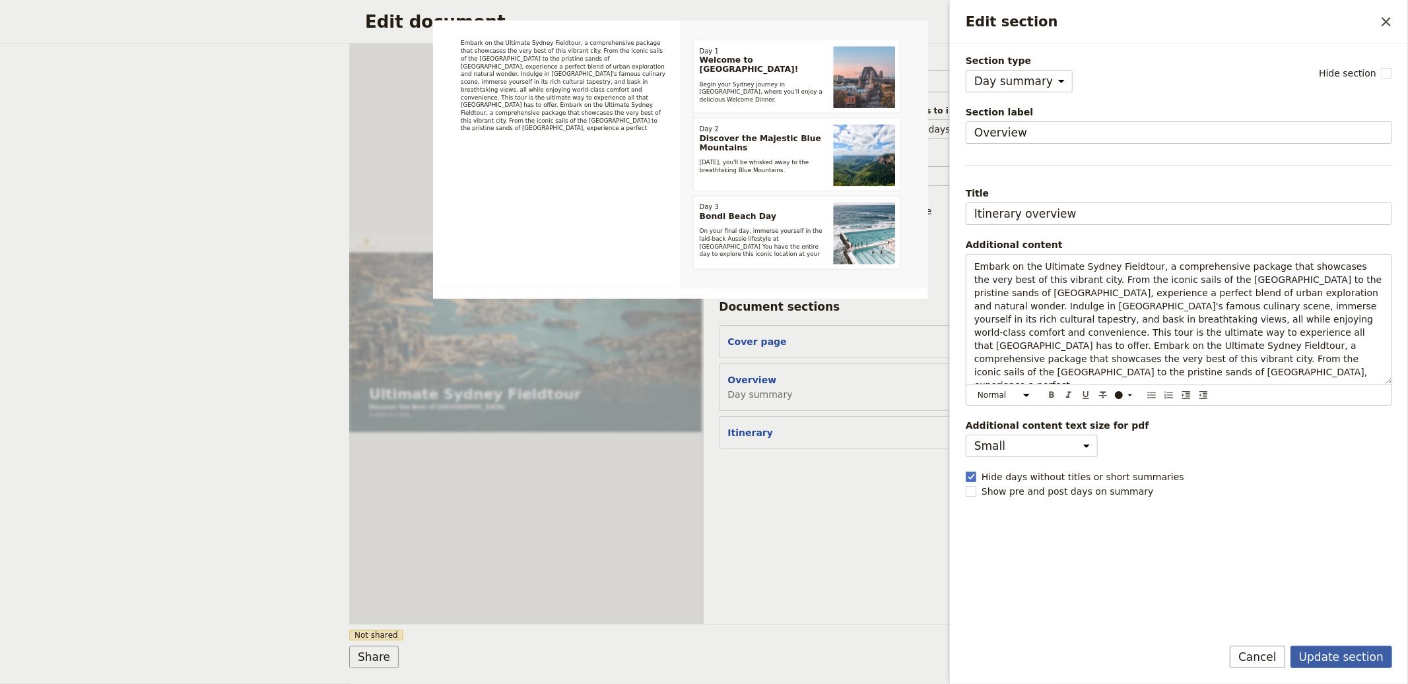
click at [1324, 656] on button "Update section" at bounding box center [1341, 657] width 102 height 22
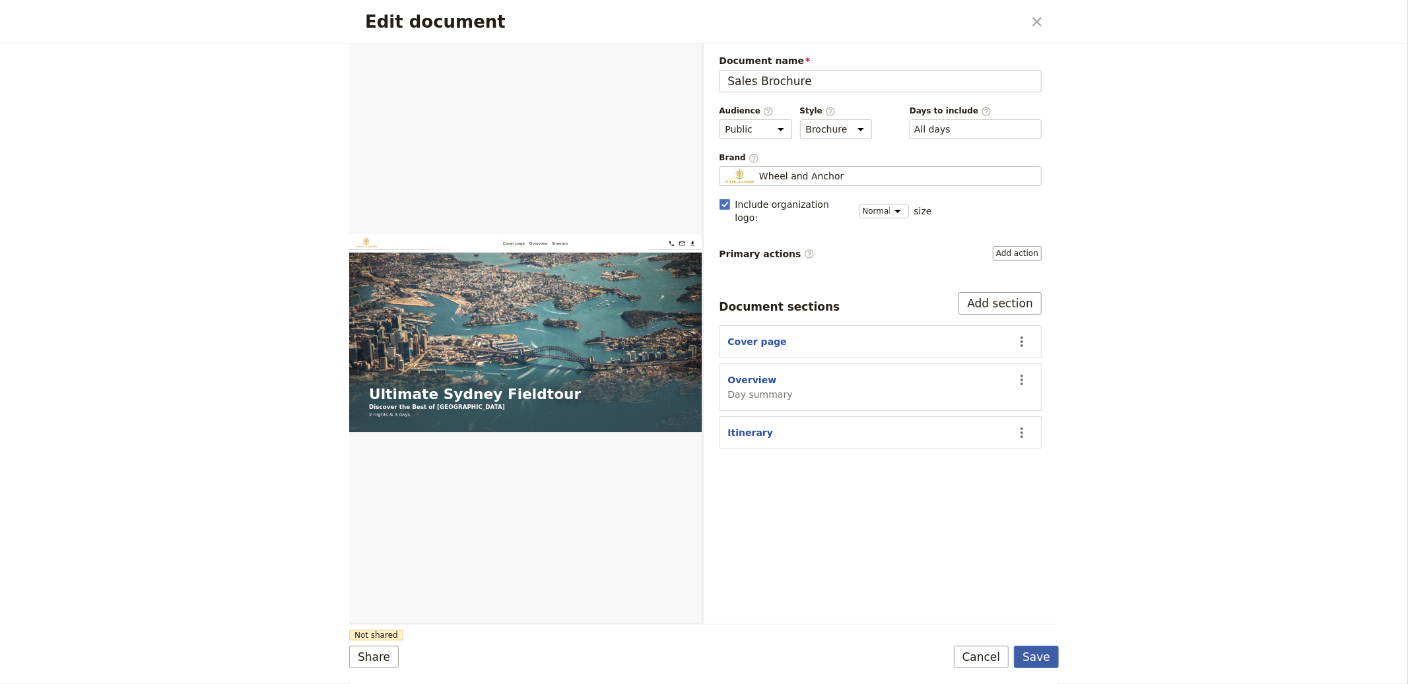
click at [1047, 662] on button "Save" at bounding box center [1036, 657] width 45 height 22
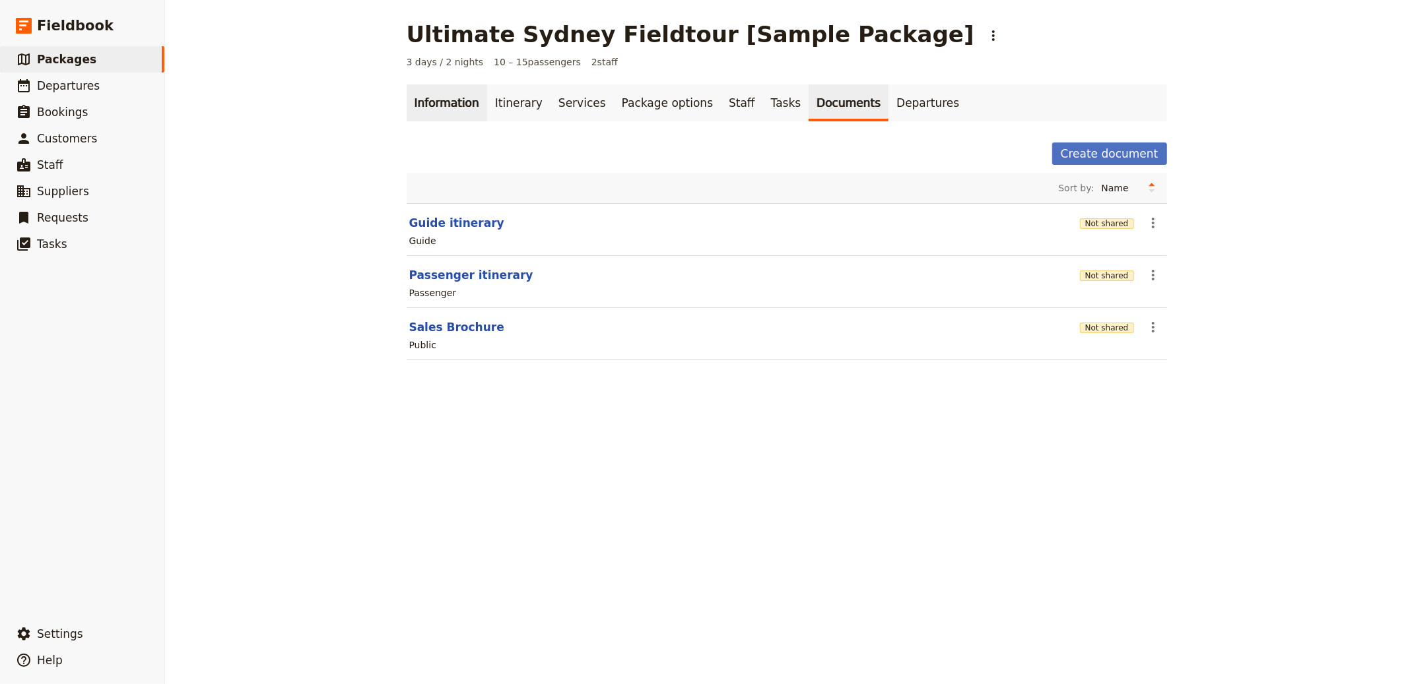
click at [467, 98] on link "Information" at bounding box center [447, 102] width 81 height 37
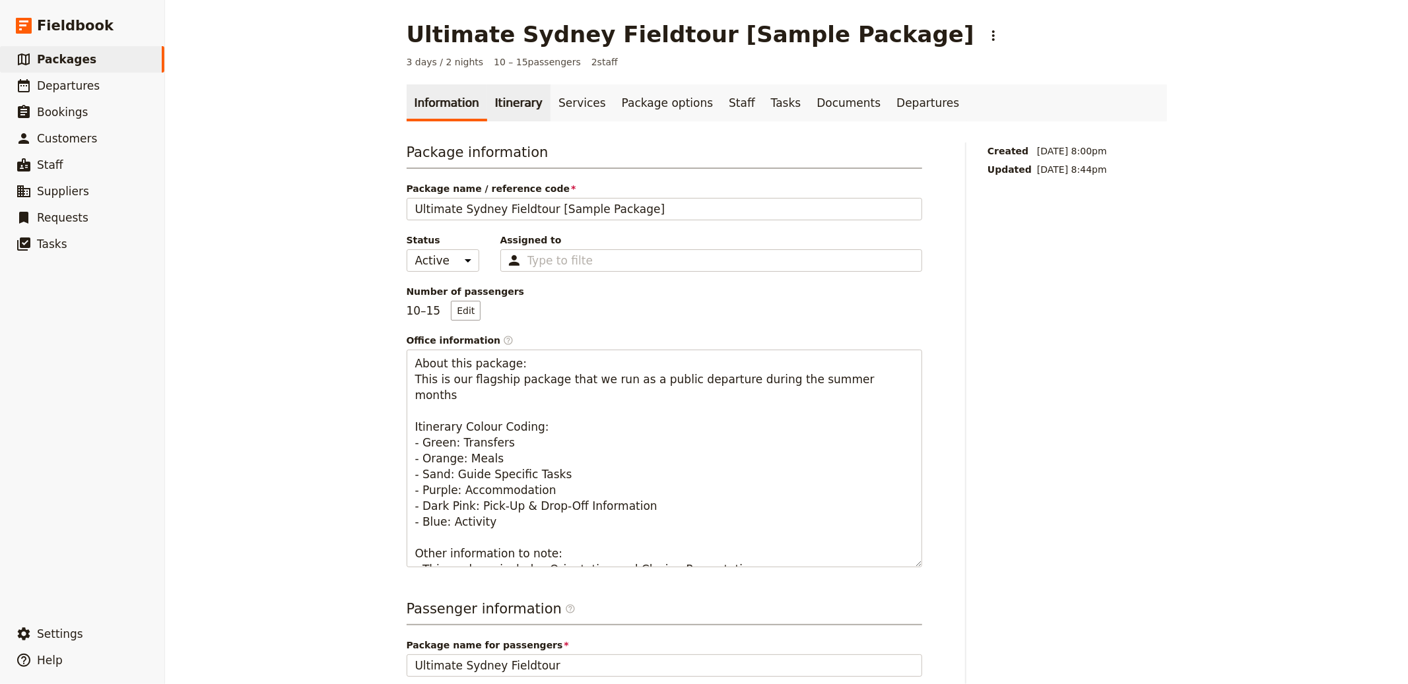
click at [500, 98] on link "Itinerary" at bounding box center [518, 102] width 63 height 37
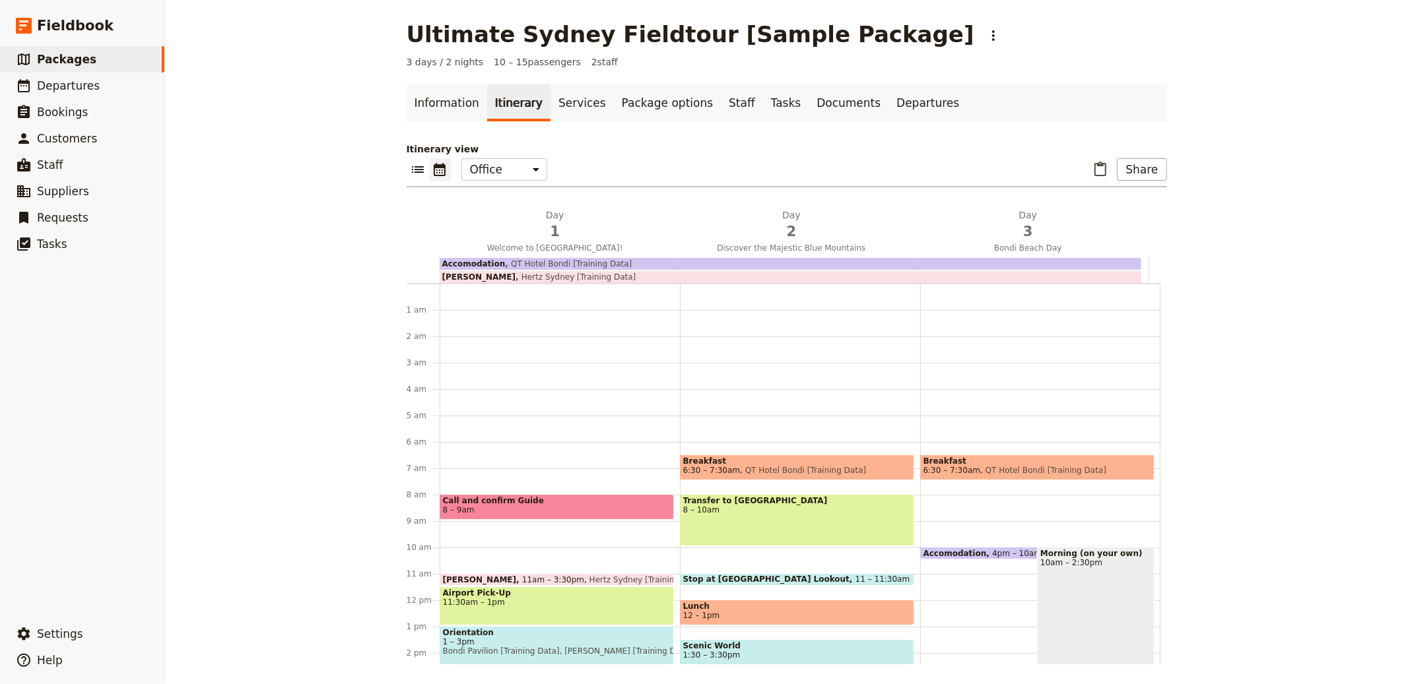
scroll to position [158, 0]
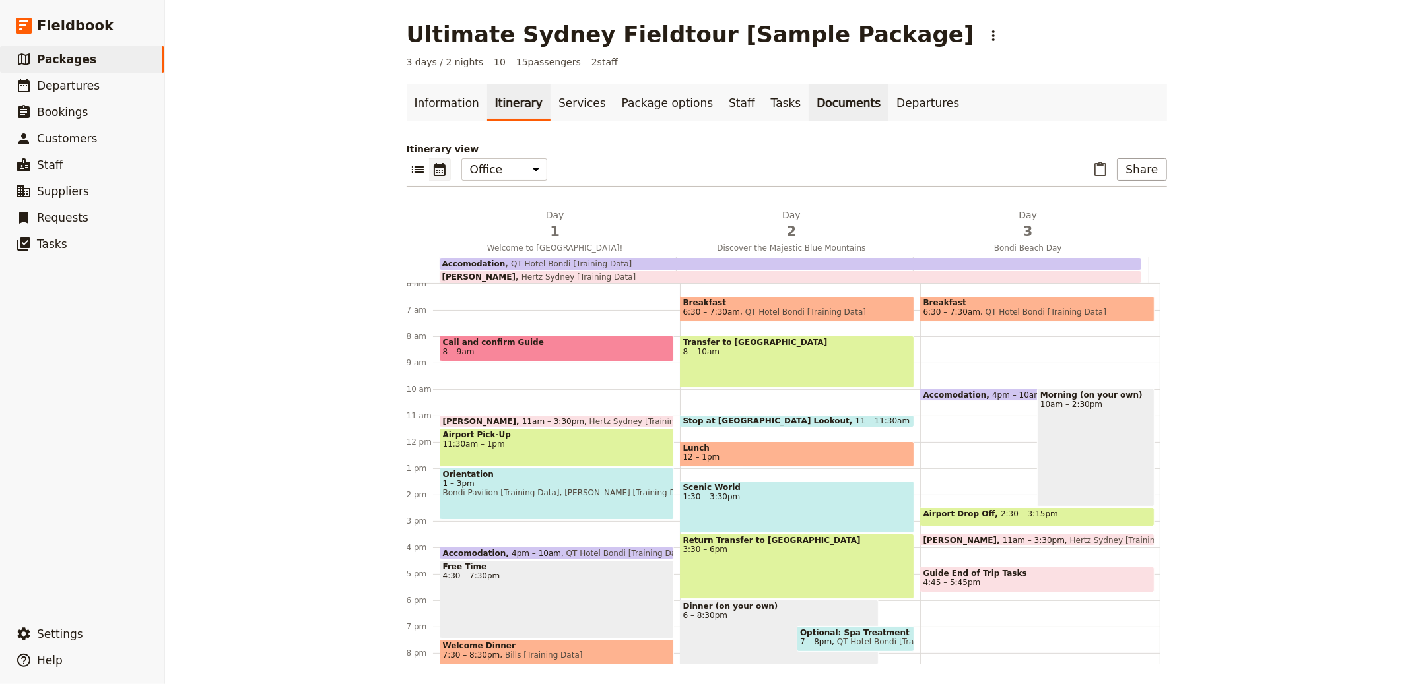
click at [809, 98] on link "Documents" at bounding box center [849, 102] width 80 height 37
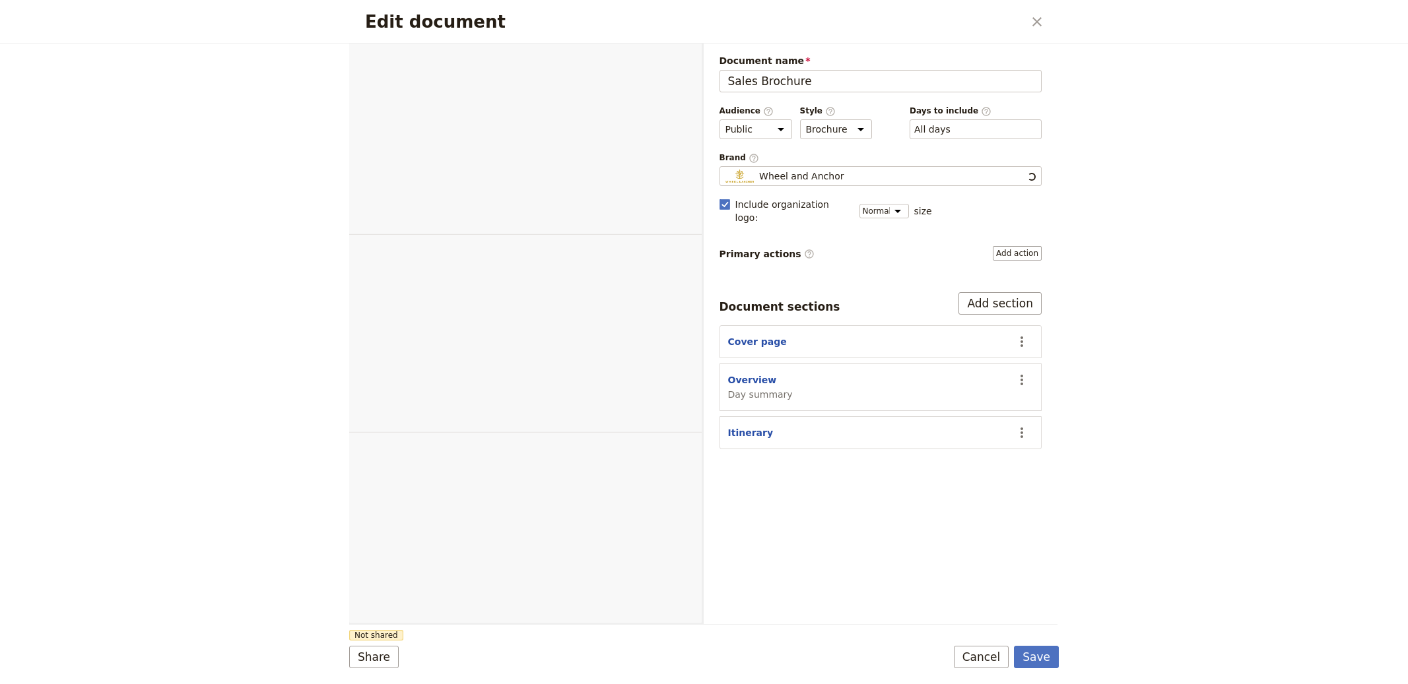
select select "DEFAULT"
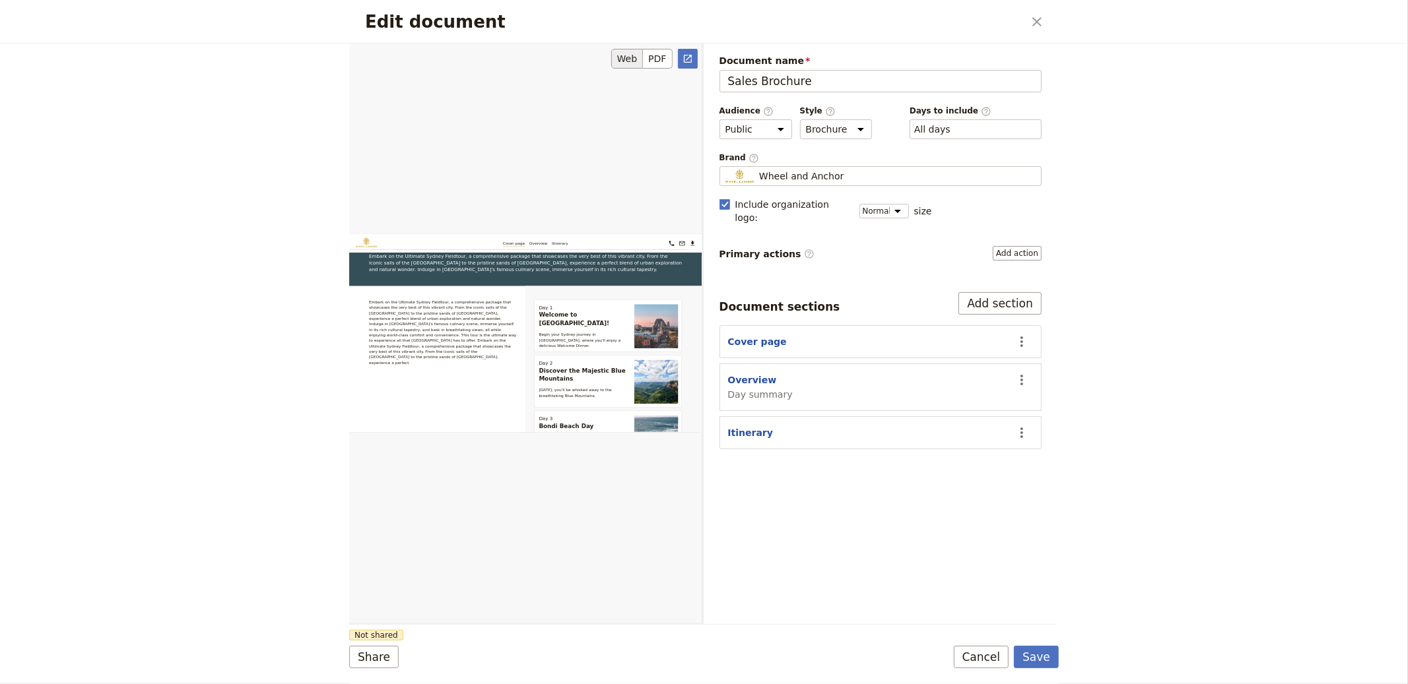
scroll to position [373, 0]
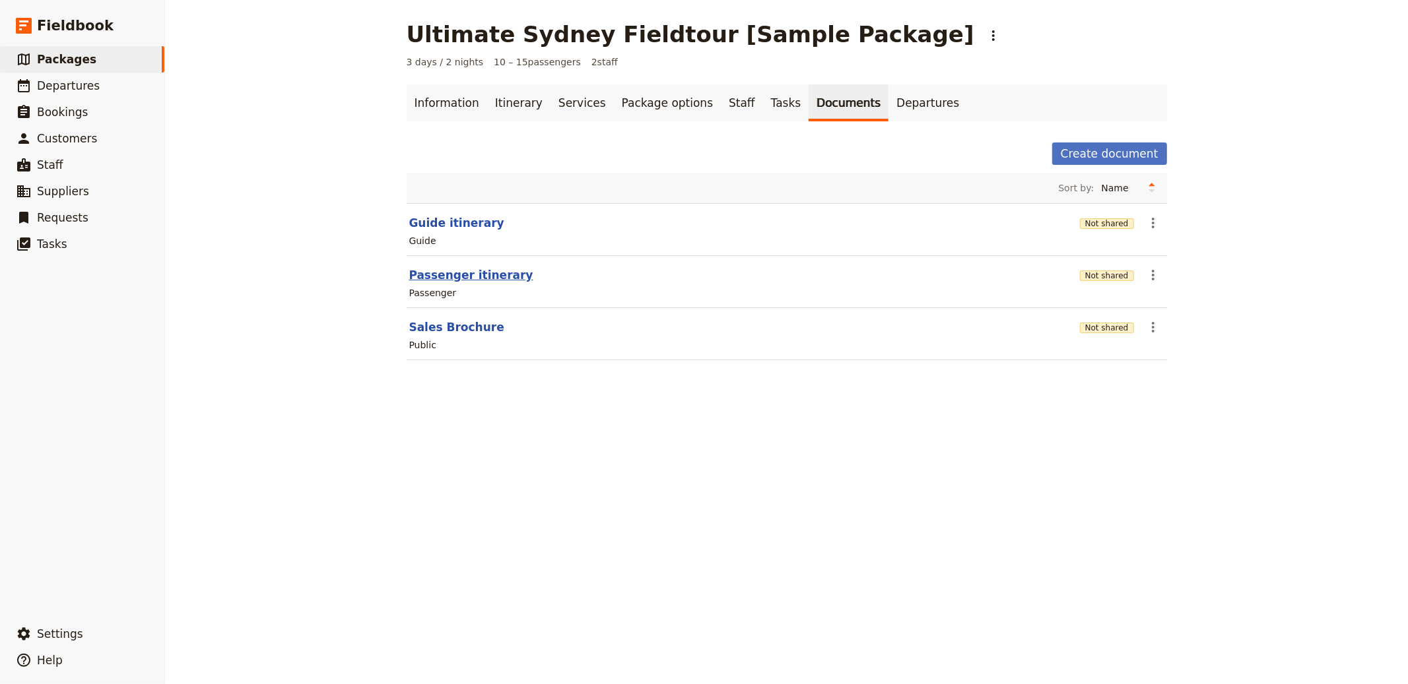
click at [435, 281] on button "Passenger itinerary" at bounding box center [471, 275] width 124 height 16
select select "PASSENGER"
select select "RUN_SHEET"
select select "DEFAULT"
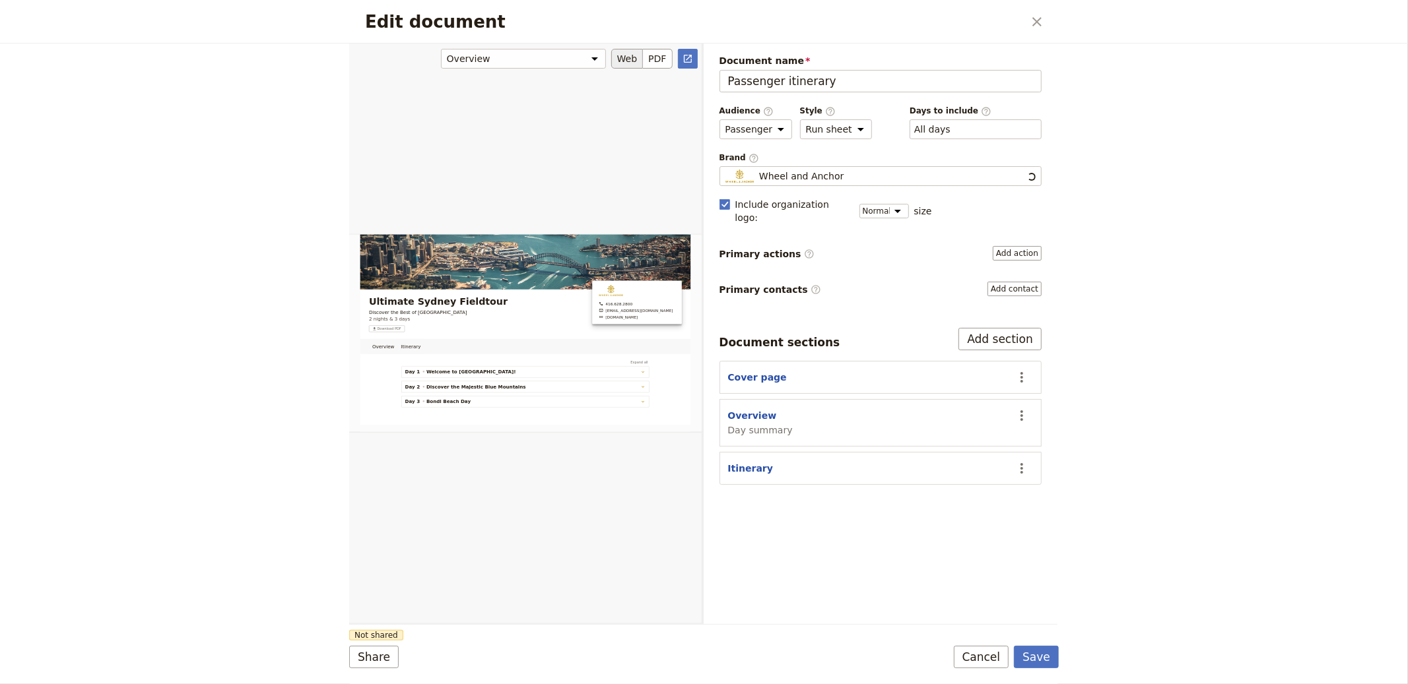
scroll to position [0, 0]
click at [746, 409] on button "Overview" at bounding box center [752, 415] width 49 height 13
select select "DAY_SUMMARY"
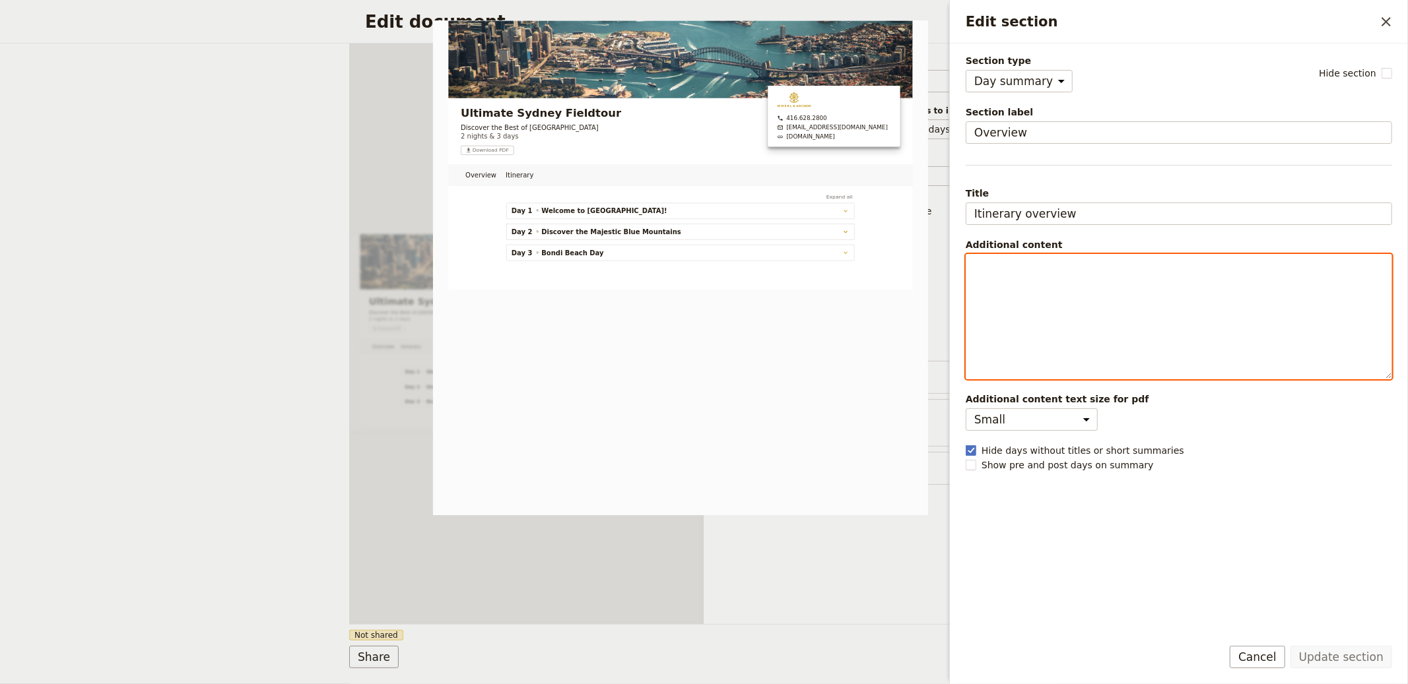
click at [1024, 273] on p "Edit section" at bounding box center [1178, 266] width 409 height 13
paste div "Edit section"
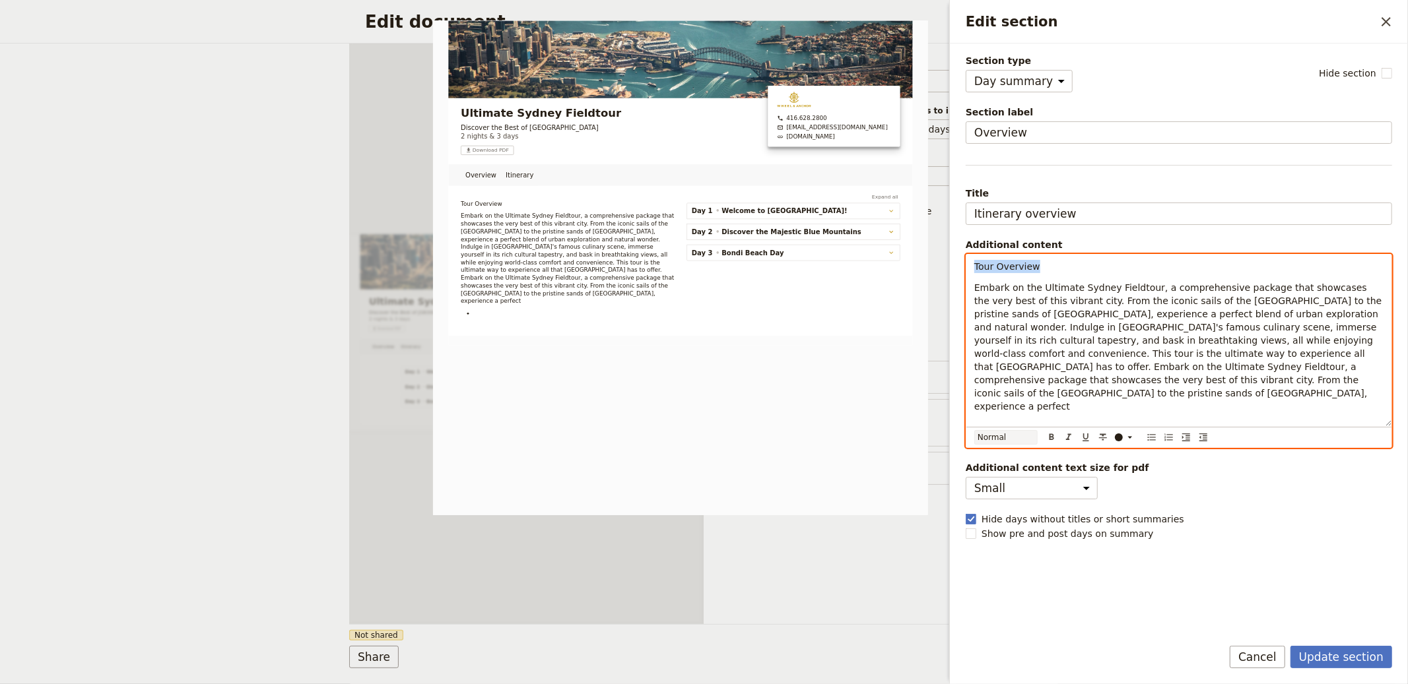
click at [1001, 442] on select "Normal Small text Heading 1 Heading 2 Heading 3" at bounding box center [1005, 437] width 63 height 15
click at [974, 440] on select "Normal Small text Heading 1 Heading 2 Heading 3" at bounding box center [1005, 437] width 63 height 15
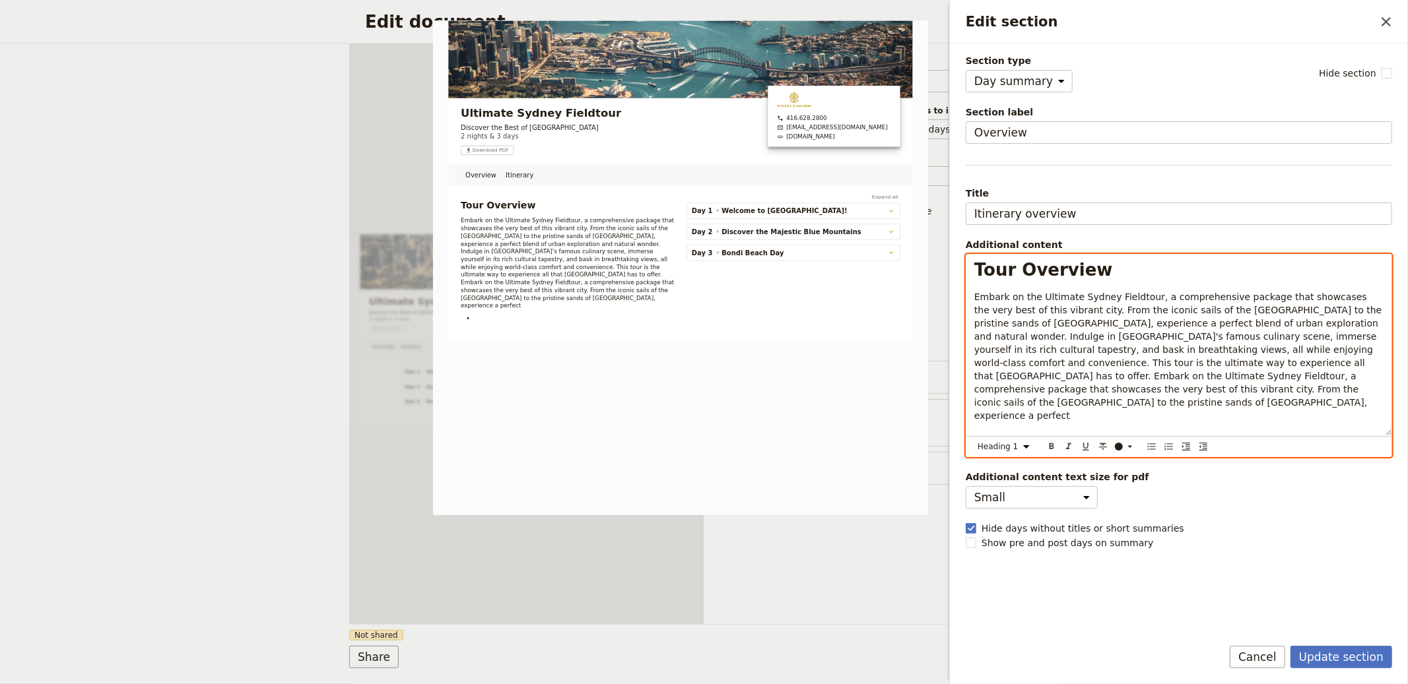
click at [1017, 430] on li "Edit section" at bounding box center [1189, 436] width 388 height 13
select select "paragraph"
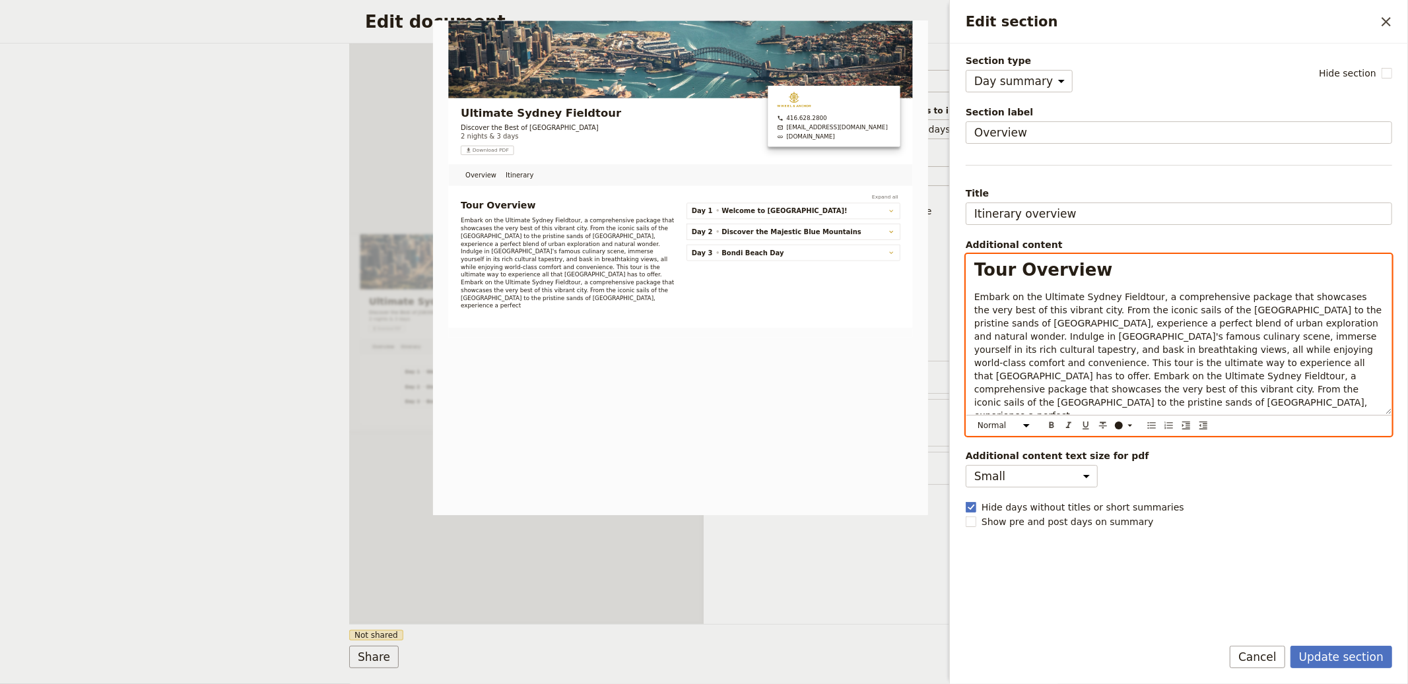
click at [1214, 362] on span "Embark on the Ultimate Sydney Fieldtour, a comprehensive package that showcases…" at bounding box center [1179, 356] width 411 height 129
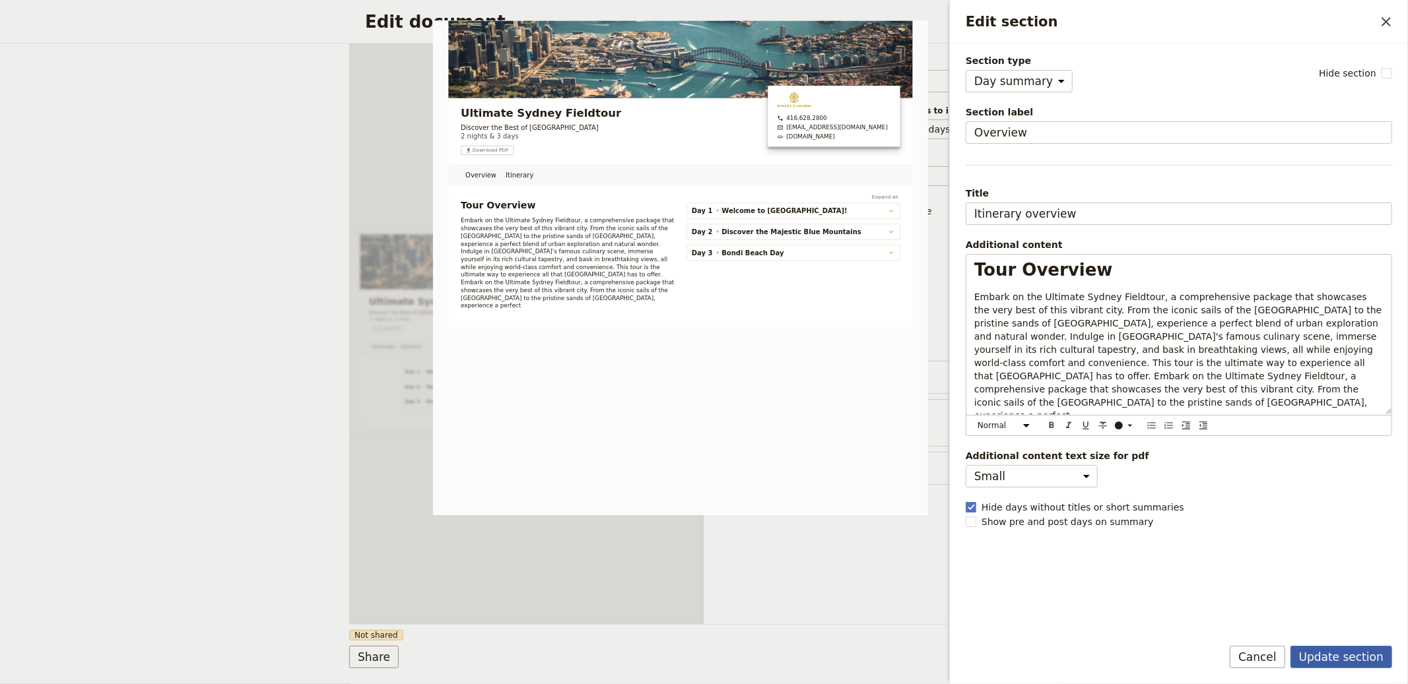
click at [1321, 656] on button "Update section" at bounding box center [1341, 657] width 102 height 22
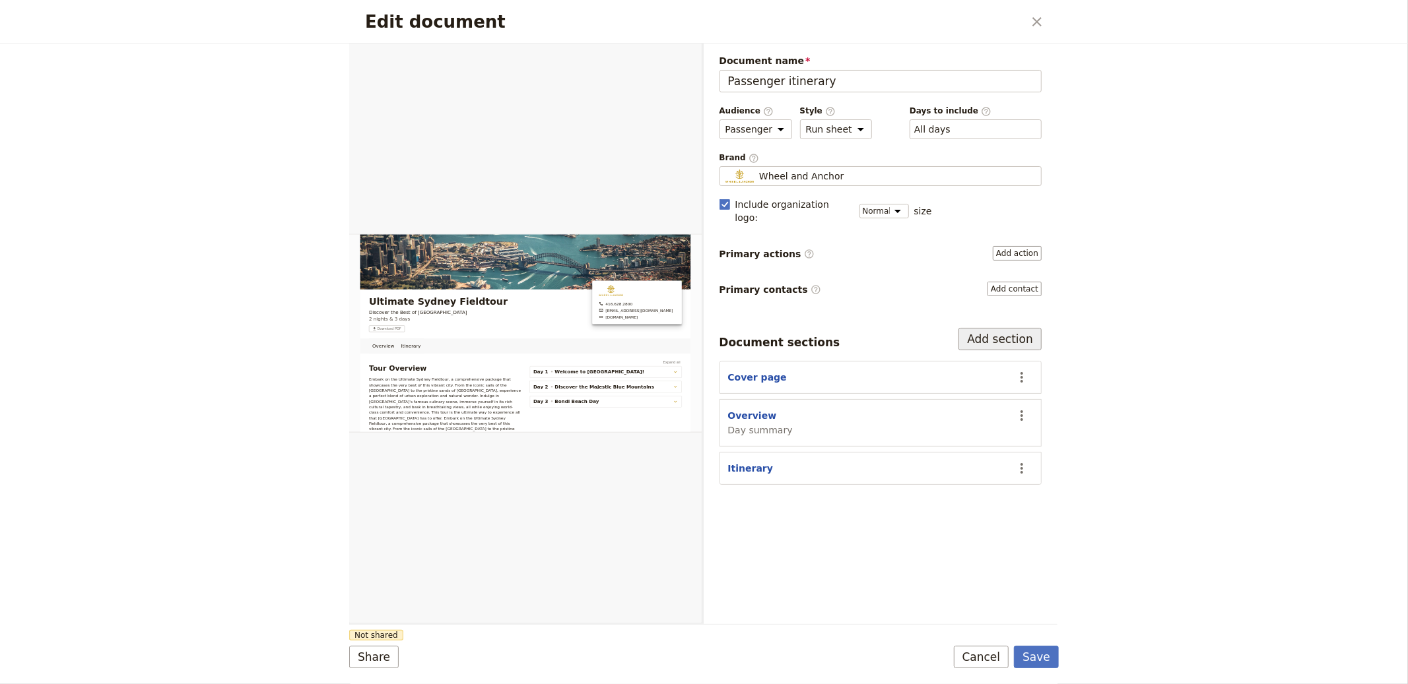
click at [1010, 328] on button "Add section" at bounding box center [999, 339] width 83 height 22
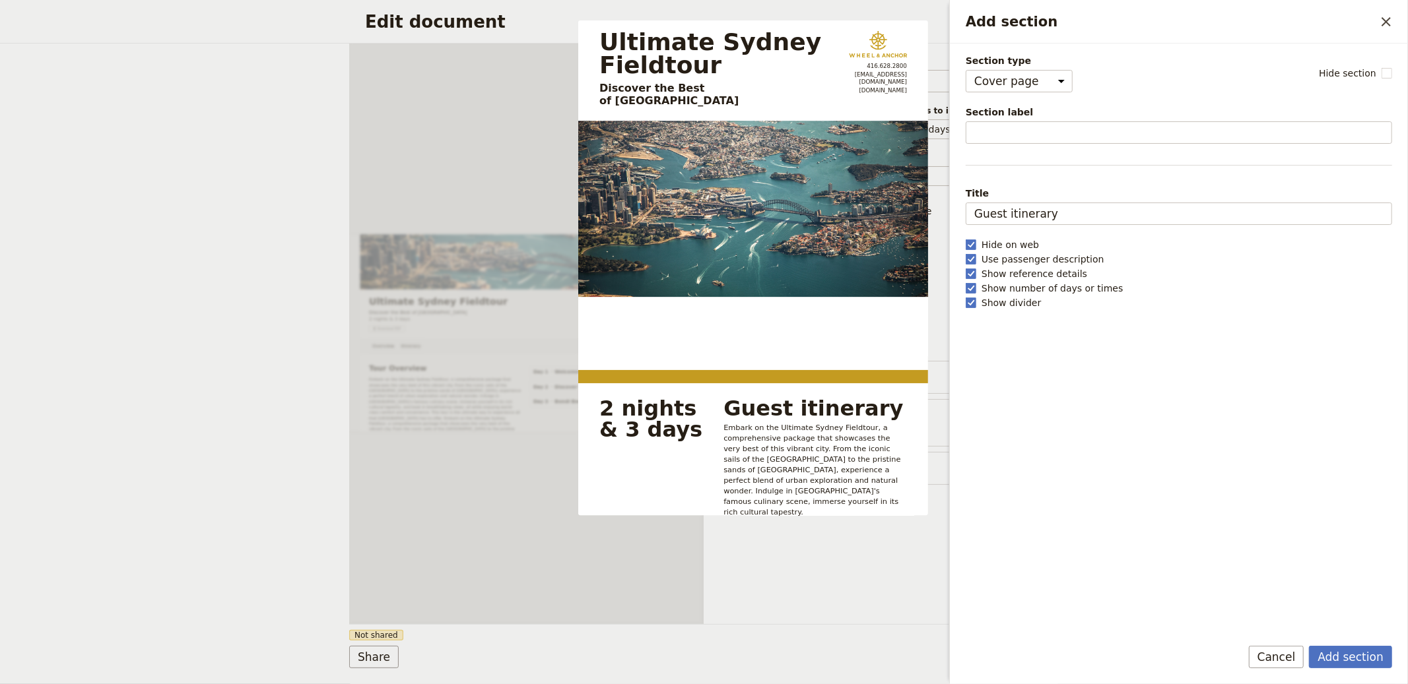
click at [1076, 114] on span "Section label" at bounding box center [1179, 112] width 426 height 13
click at [1076, 121] on input "Section label" at bounding box center [1179, 132] width 426 height 22
click at [1008, 79] on select "Cover page Day summary Itinerary Custom" at bounding box center [1019, 81] width 107 height 22
select select "CUSTOM"
click at [966, 70] on select "Cover page Day summary Itinerary Custom" at bounding box center [1019, 81] width 107 height 22
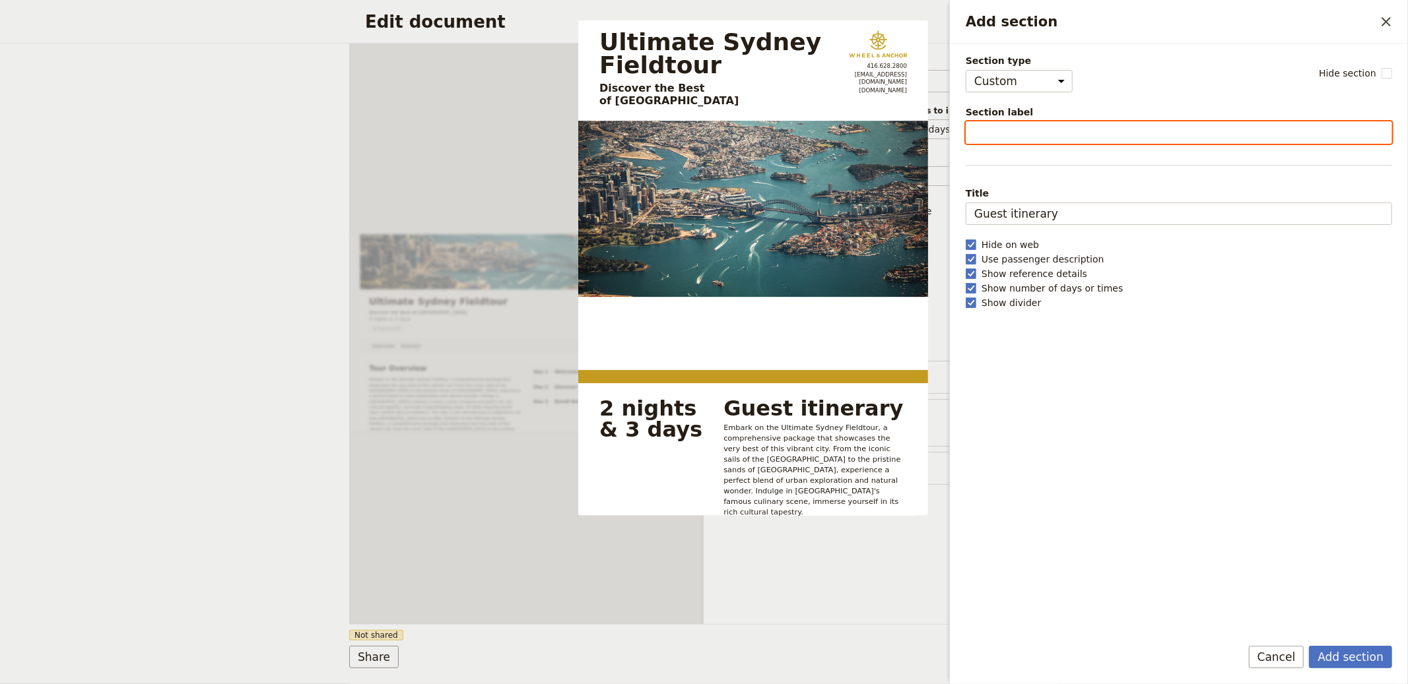
select select "default"
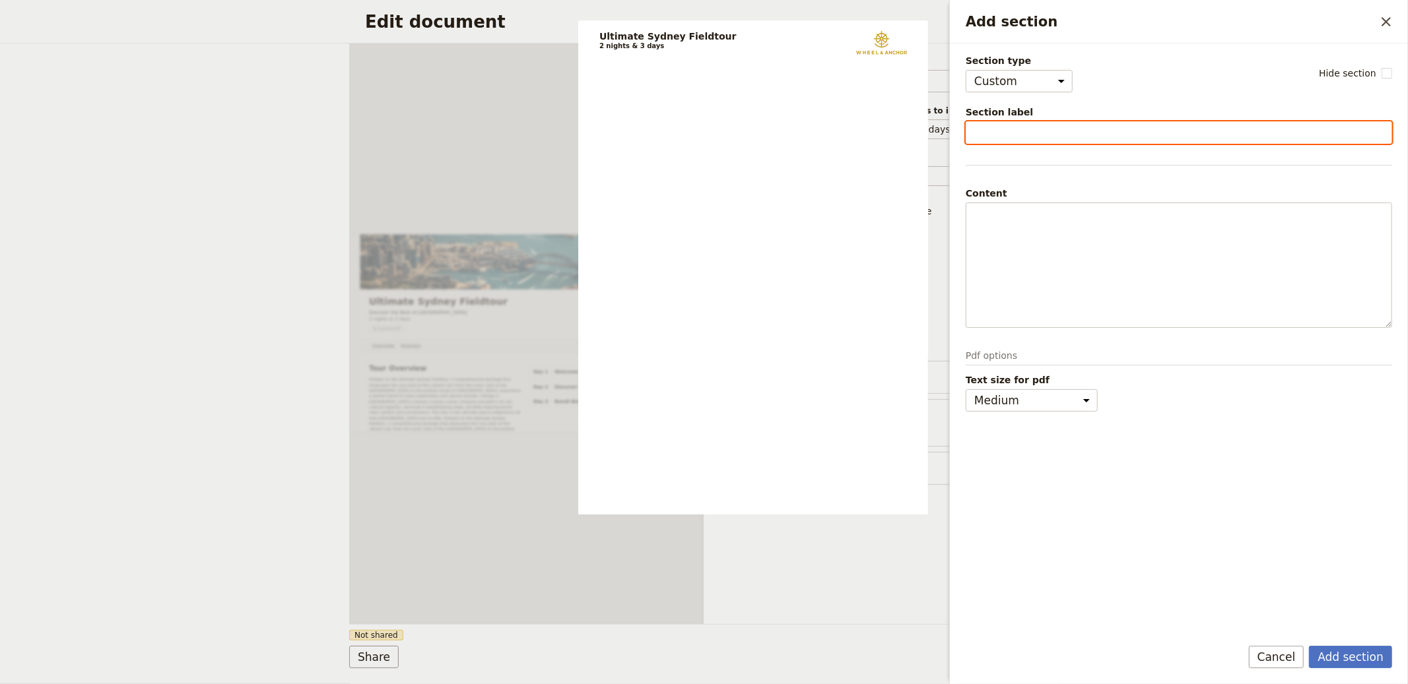
click at [1012, 131] on input "Section label" at bounding box center [1179, 132] width 426 height 22
type input "Packing List"
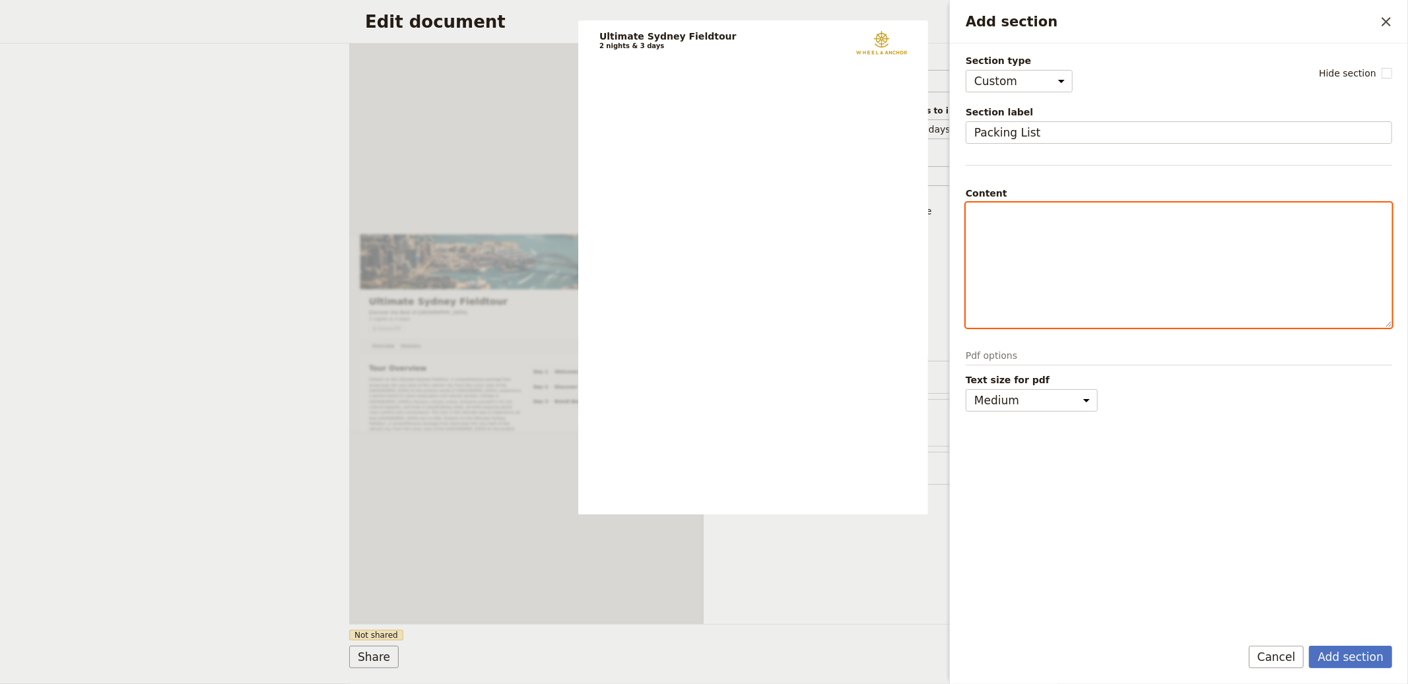
click at [1071, 278] on div "Add section" at bounding box center [1178, 265] width 425 height 124
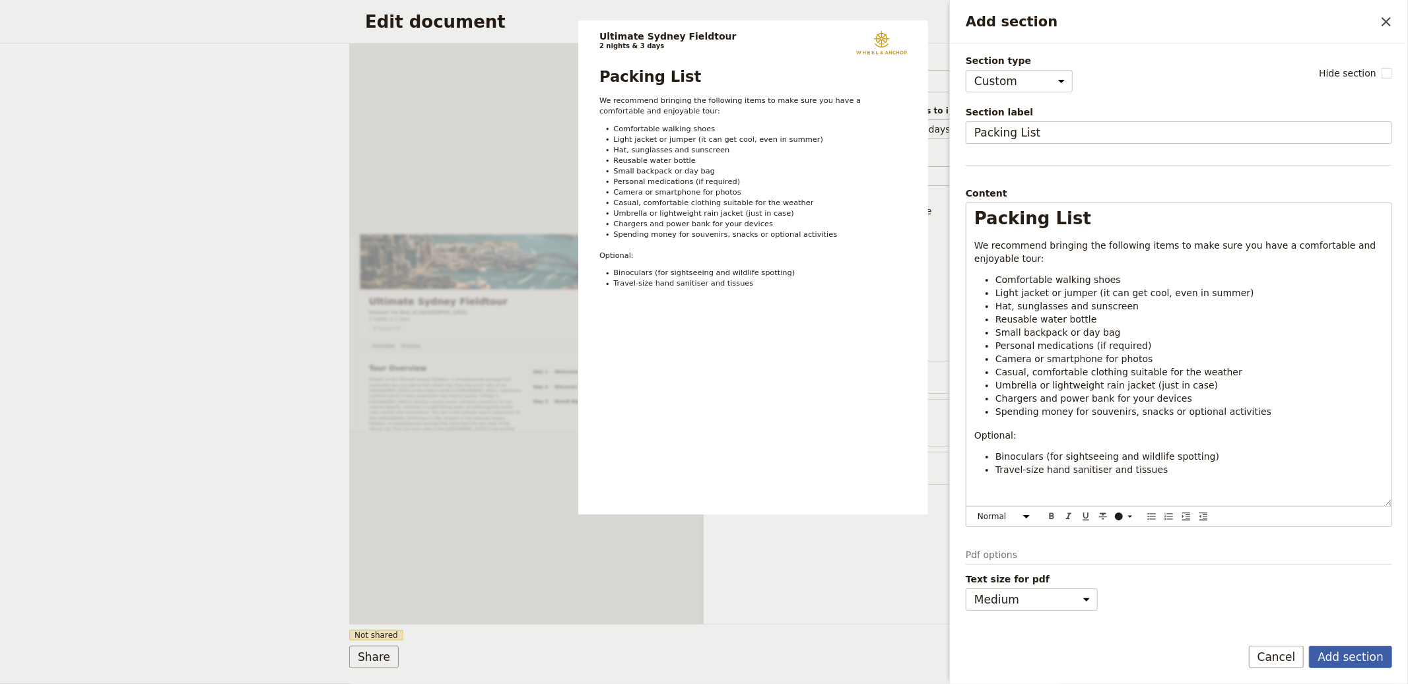
click at [1357, 655] on button "Add section" at bounding box center [1350, 657] width 83 height 22
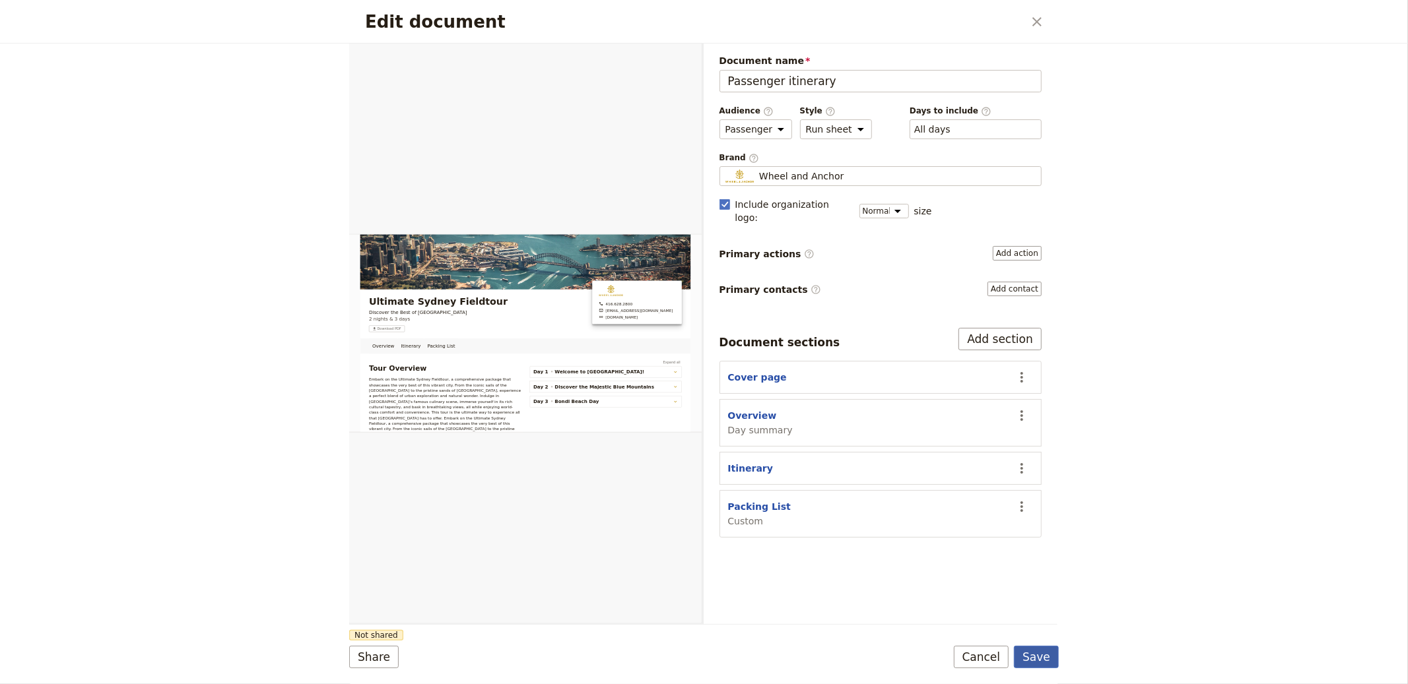
click at [1050, 659] on button "Save" at bounding box center [1036, 657] width 45 height 22
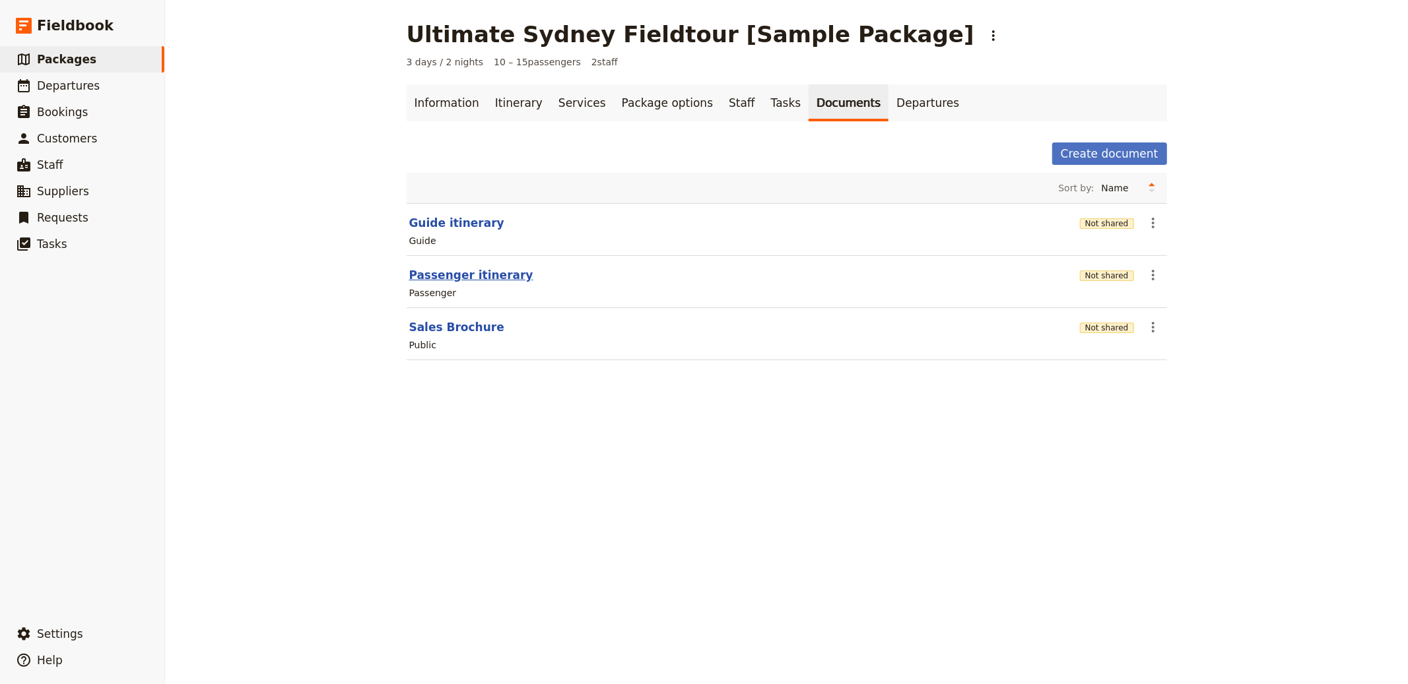
click at [459, 268] on button "Passenger itinerary" at bounding box center [471, 275] width 124 height 16
select select "PASSENGER"
select select "RUN_SHEET"
select select "DEFAULT"
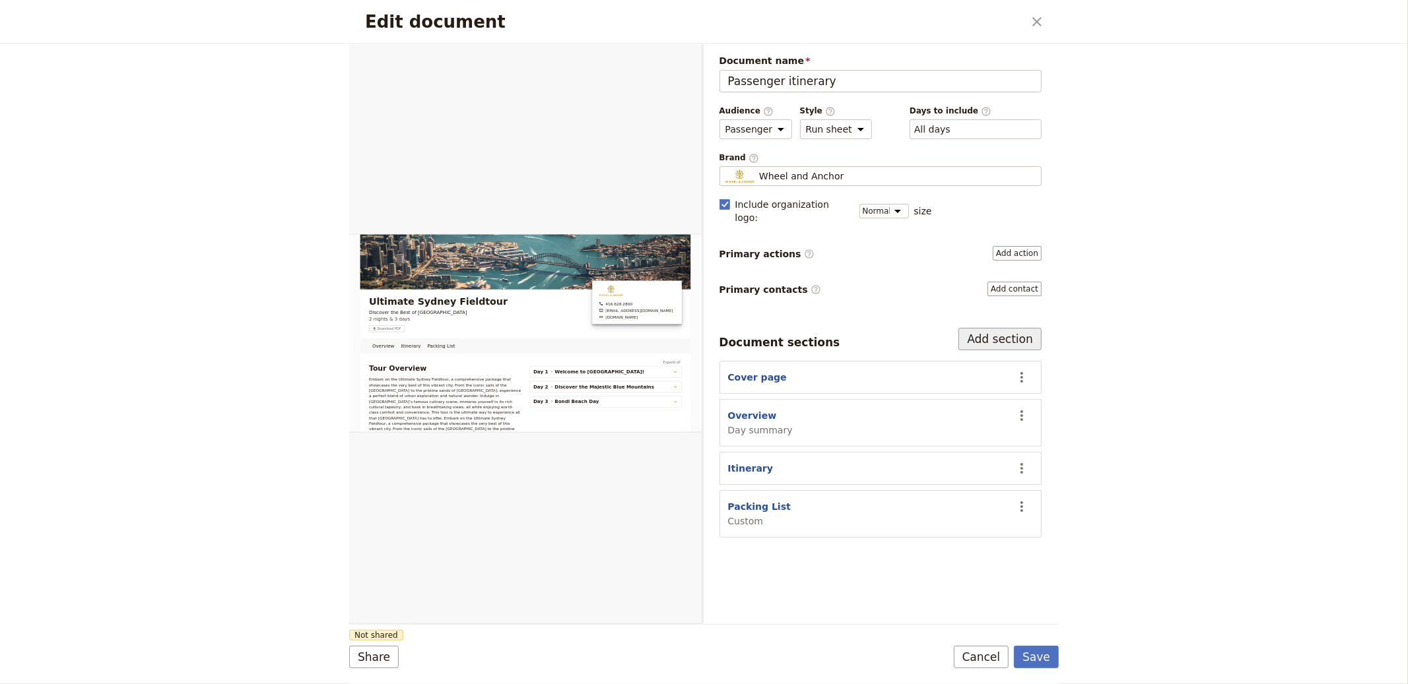
click at [1005, 328] on button "Add section" at bounding box center [999, 339] width 83 height 22
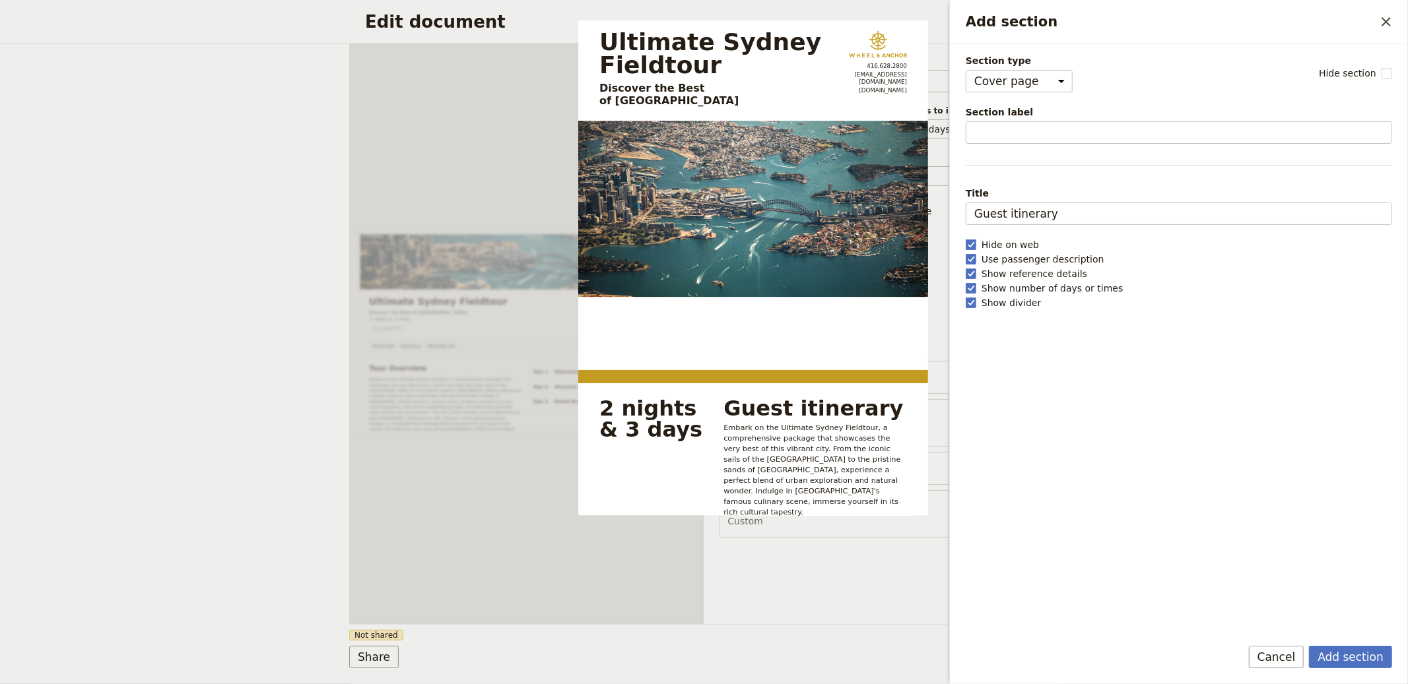
click at [1006, 94] on div "Section type Cover page Day summary Itinerary Custom Hide section Section label…" at bounding box center [1179, 339] width 426 height 571
click at [1007, 86] on select "Cover page Day summary Itinerary Custom" at bounding box center [1019, 81] width 107 height 22
select select "CUSTOM"
click at [966, 70] on select "Cover page Day summary Itinerary Custom" at bounding box center [1019, 81] width 107 height 22
select select "default"
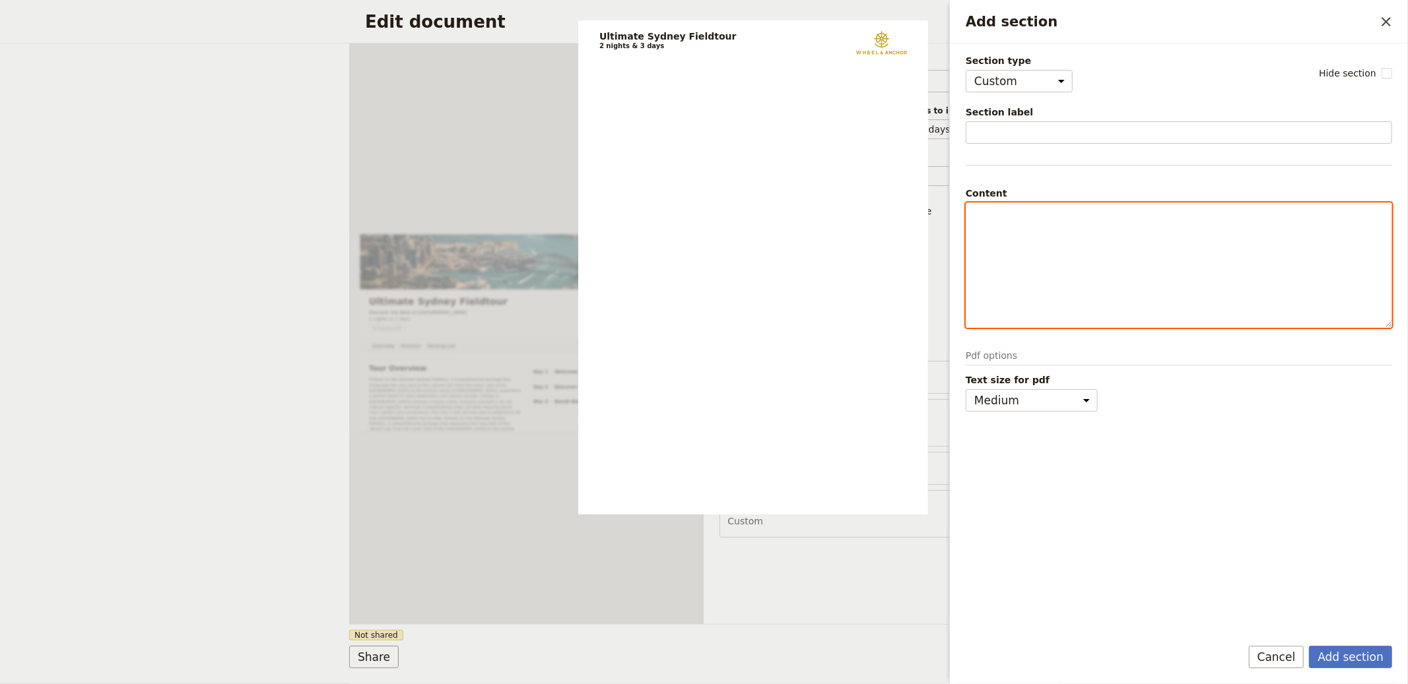
click at [1092, 239] on div "Add section" at bounding box center [1178, 265] width 425 height 124
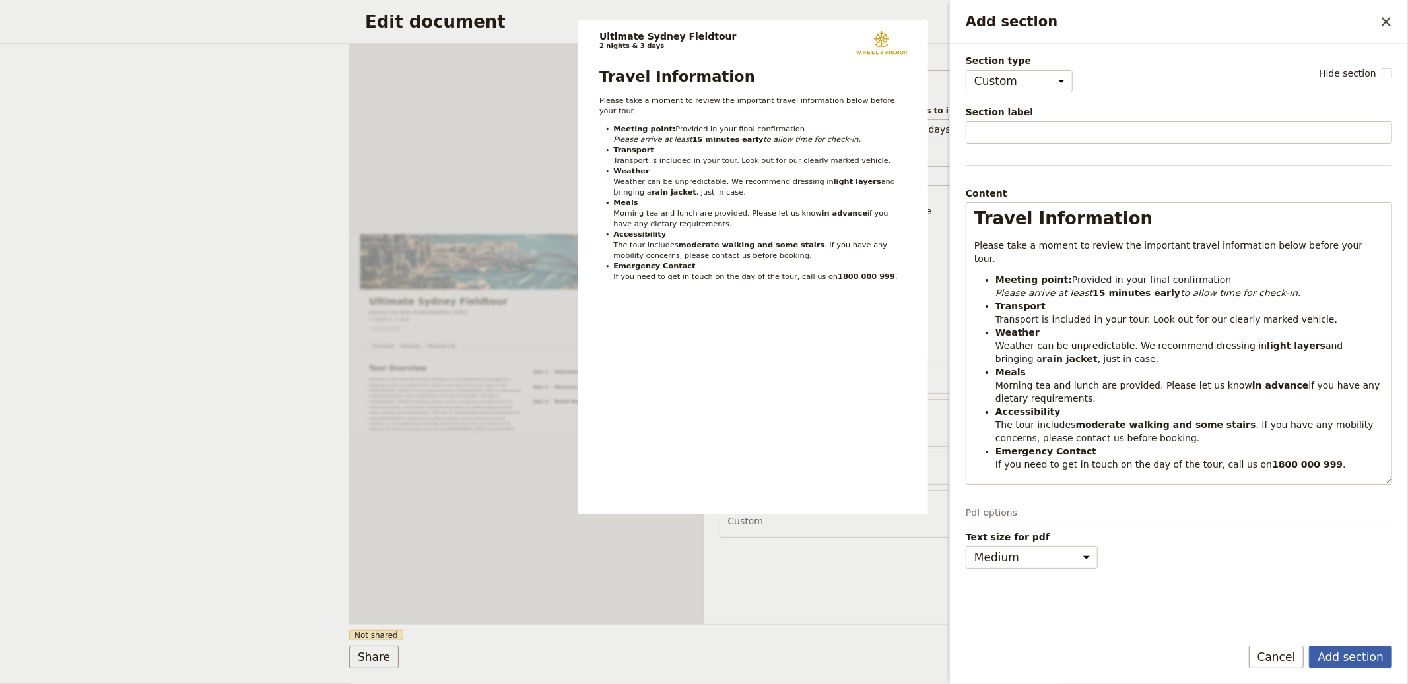
click at [1345, 649] on button "Add section" at bounding box center [1350, 657] width 83 height 22
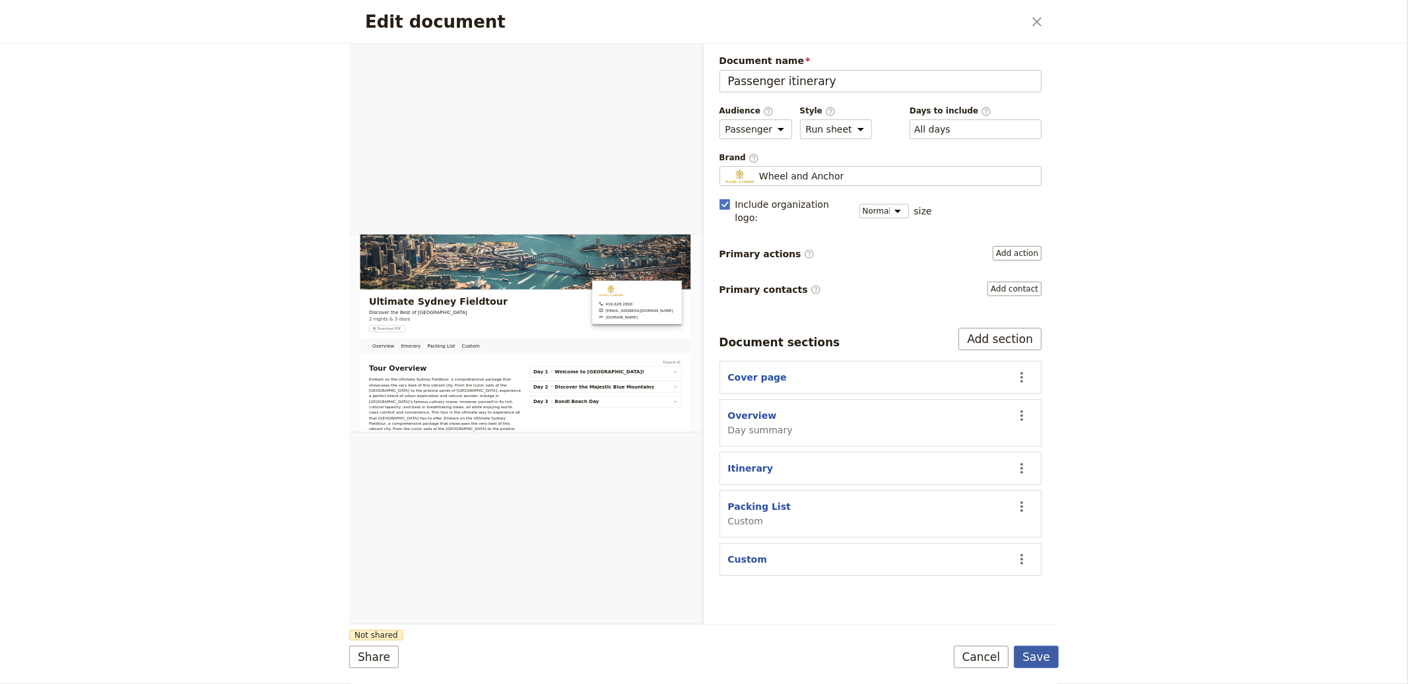
click at [1036, 653] on button "Save" at bounding box center [1036, 657] width 45 height 22
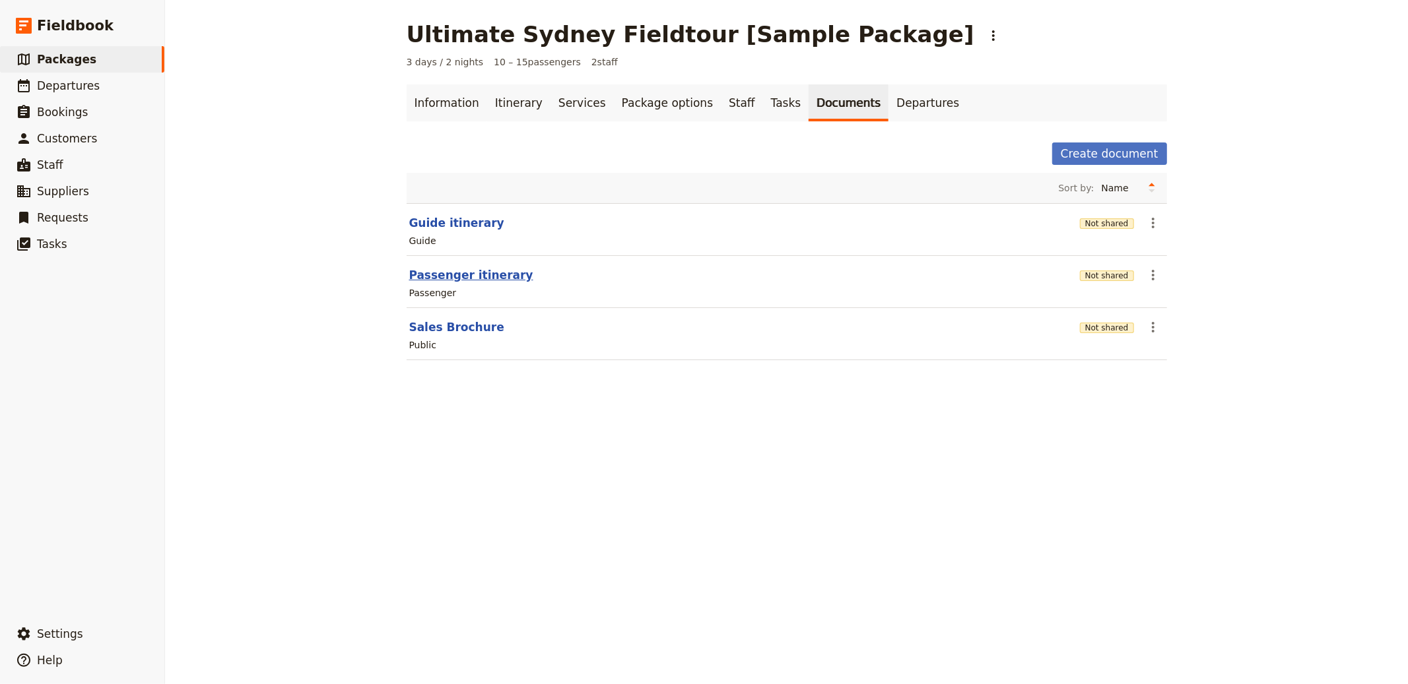
click at [480, 278] on button "Passenger itinerary" at bounding box center [471, 275] width 124 height 16
select select "PASSENGER"
select select "RUN_SHEET"
select select "DEFAULT"
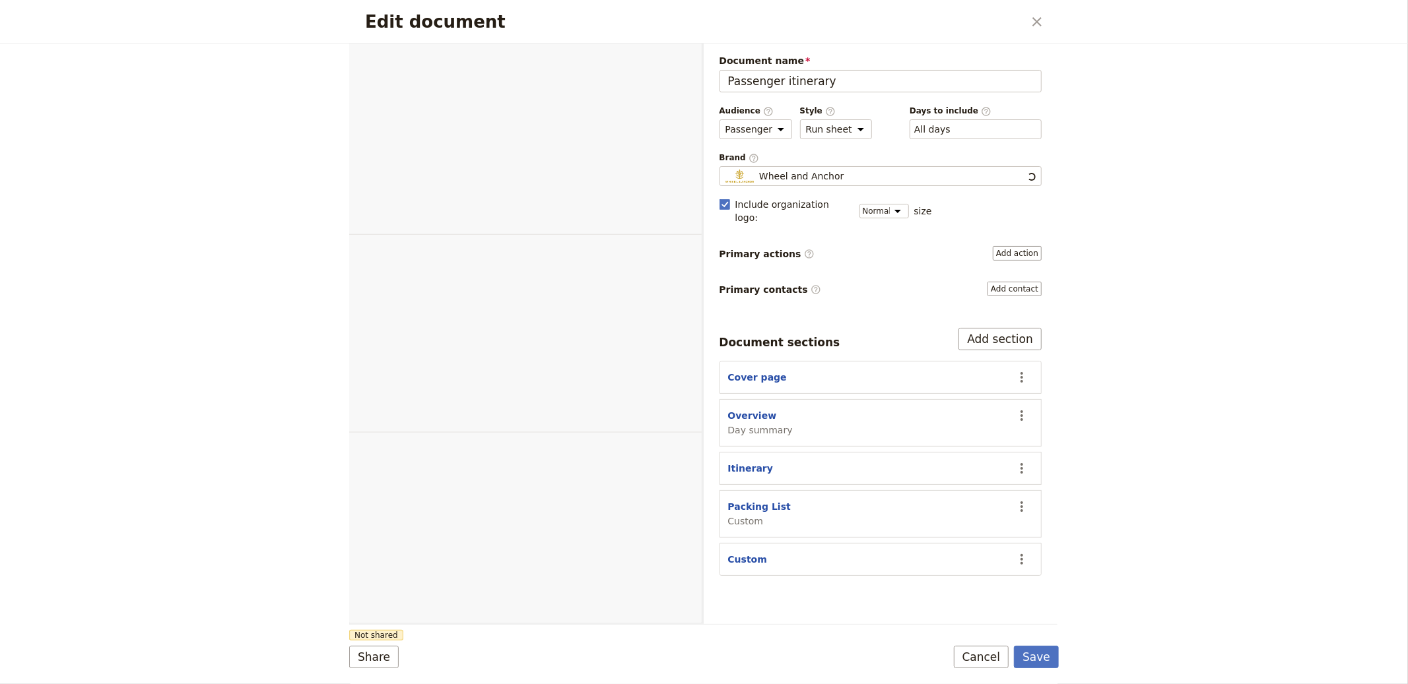
click at [443, 217] on div "Edit document" at bounding box center [525, 333] width 352 height 581
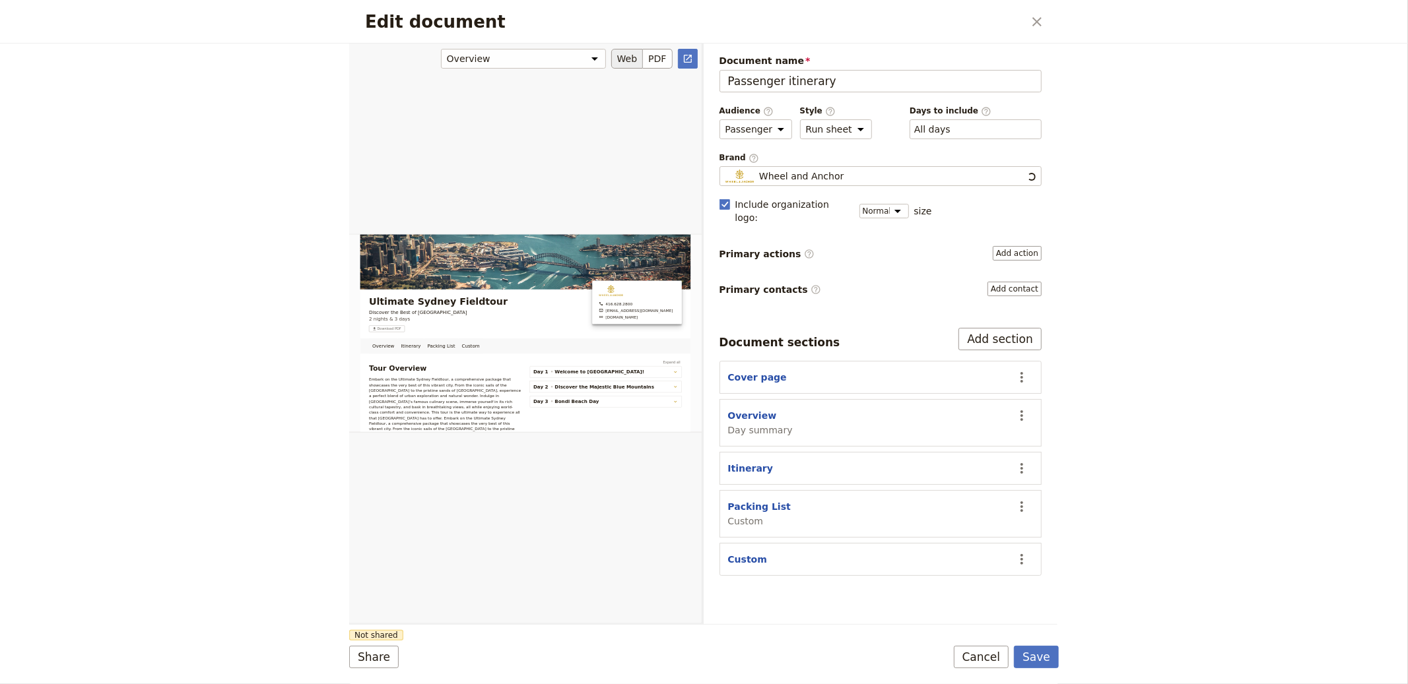
click at [440, 222] on div "Edit document" at bounding box center [525, 333] width 352 height 581
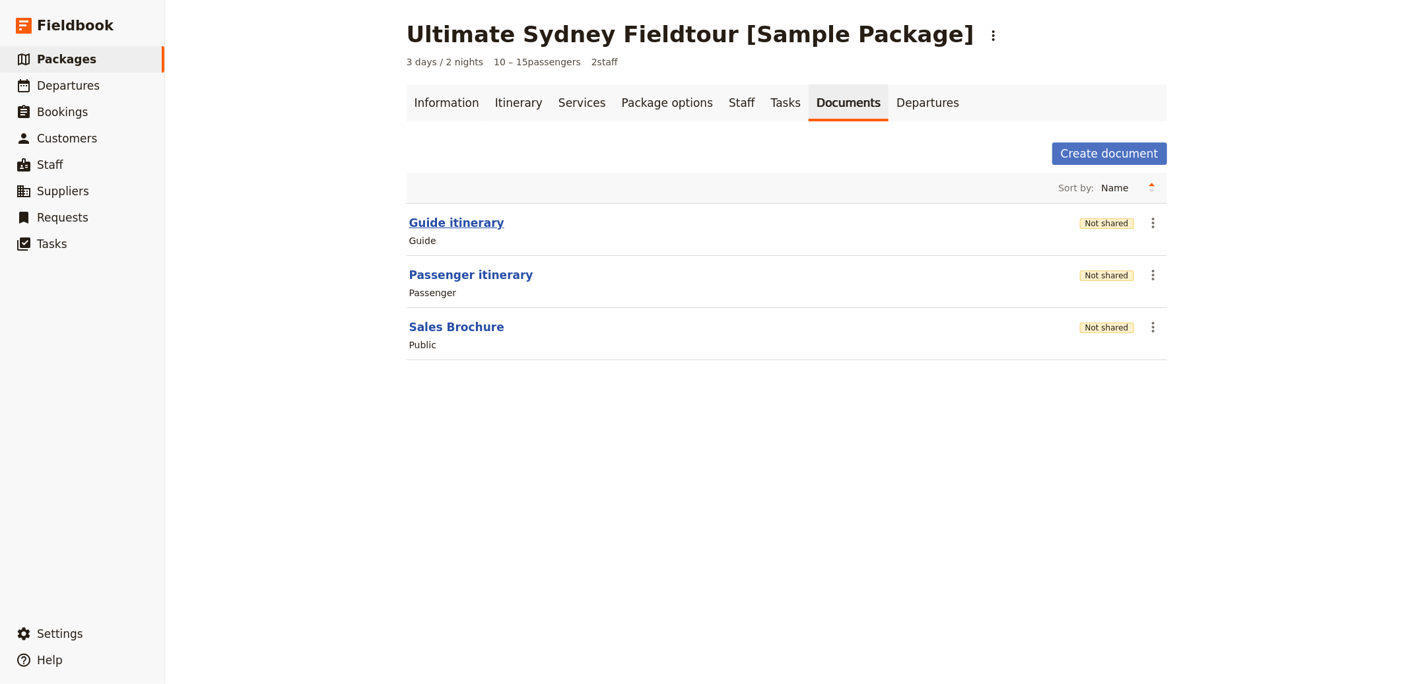
click at [429, 220] on button "Guide itinerary" at bounding box center [456, 223] width 95 height 16
select select "STAFF"
select select "RUN_SHEET"
select select "DEFAULT"
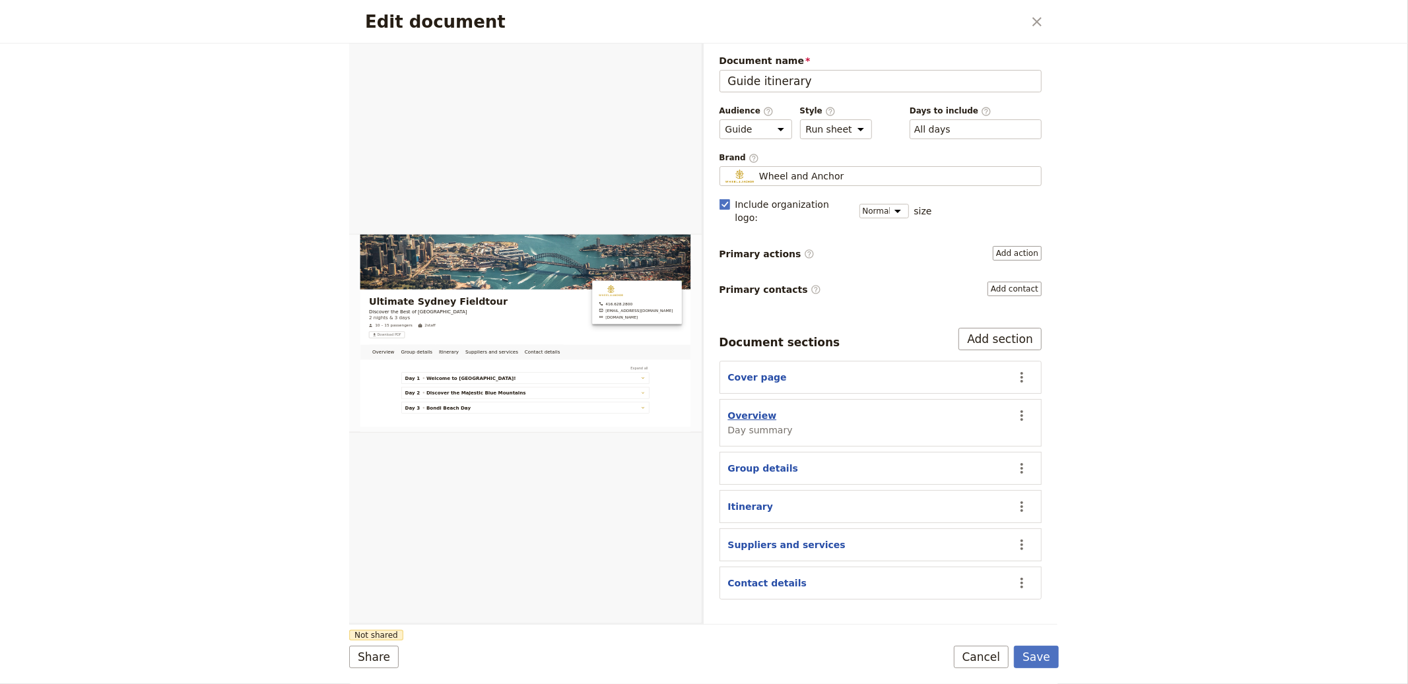
click at [762, 409] on button "Overview" at bounding box center [752, 415] width 49 height 13
select select "DAY_SUMMARY"
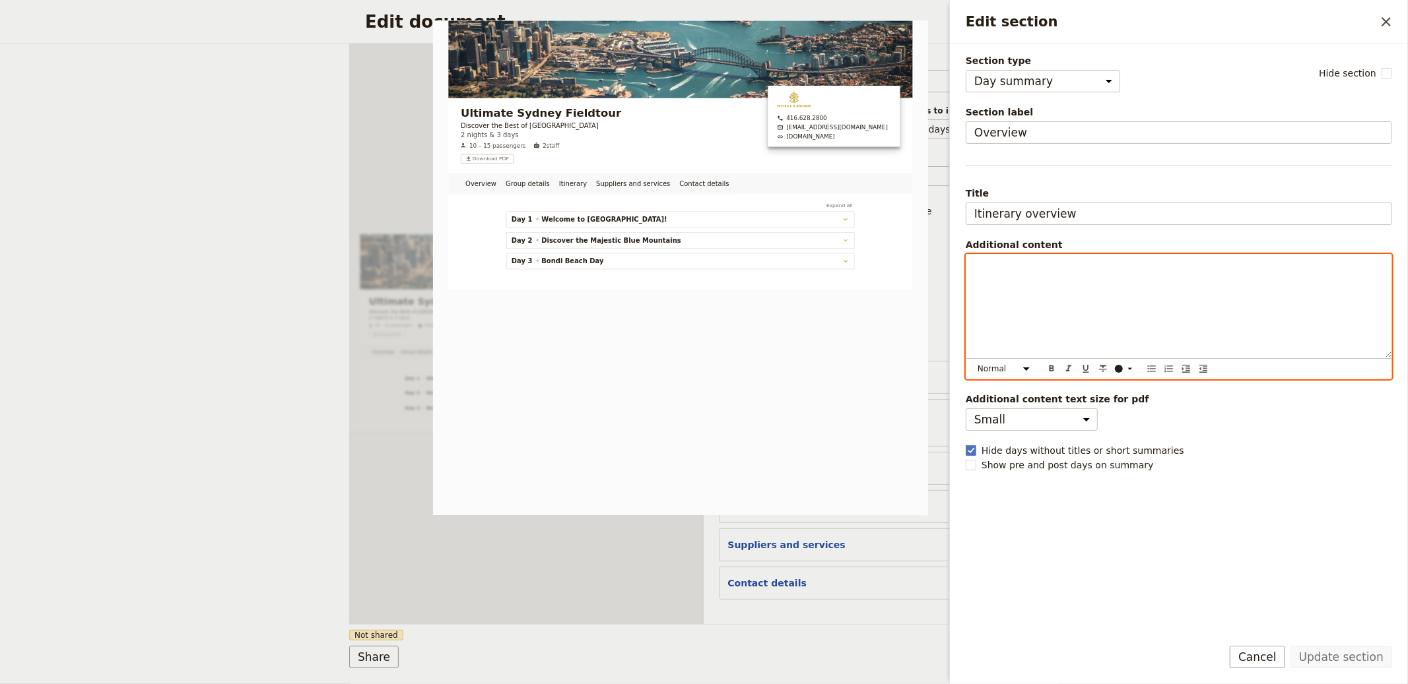
click at [981, 273] on div "Edit section" at bounding box center [1178, 306] width 425 height 103
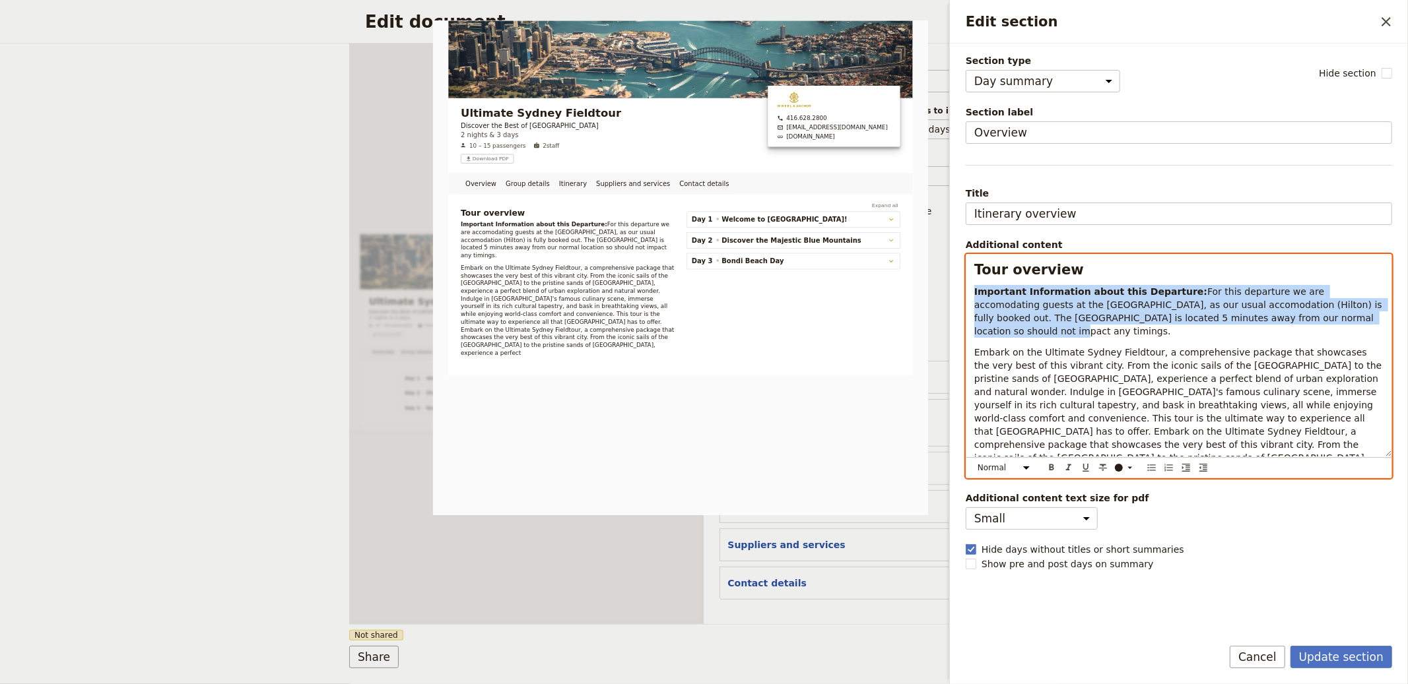
drag, startPoint x: 1104, startPoint y: 305, endPoint x: 965, endPoint y: 283, distance: 140.3
click at [966, 283] on div "Tour overview Important Information about this Departure: For this departure we…" at bounding box center [1179, 366] width 426 height 224
click at [1117, 463] on div "​" at bounding box center [1126, 468] width 26 height 11
click at [1123, 504] on div "button" at bounding box center [1120, 500] width 8 height 8
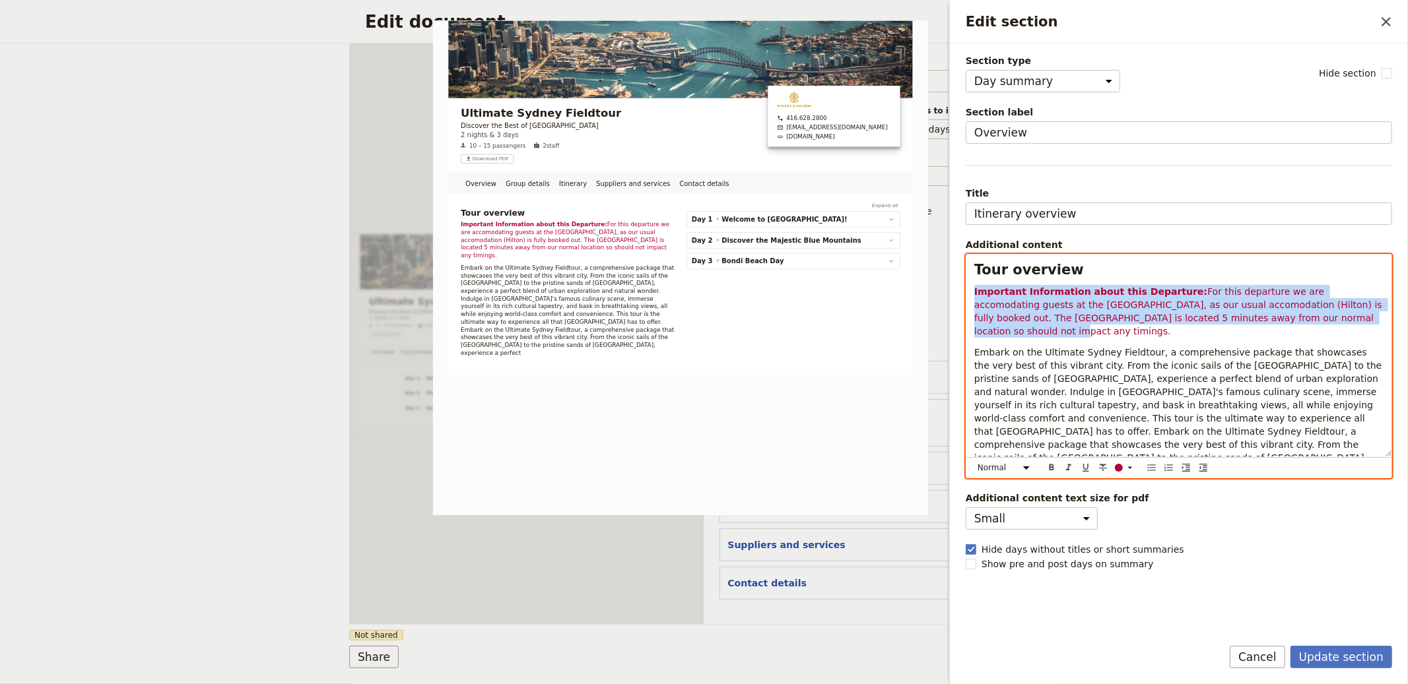
click at [1291, 302] on span "For this departure we are accomodating guests at the QT hotel, as our usual acc…" at bounding box center [1179, 311] width 411 height 50
drag, startPoint x: 1183, startPoint y: 317, endPoint x: 970, endPoint y: 287, distance: 215.9
click at [970, 287] on div "Tour overview Important Information about this Departure: For this departure we…" at bounding box center [1178, 356] width 425 height 202
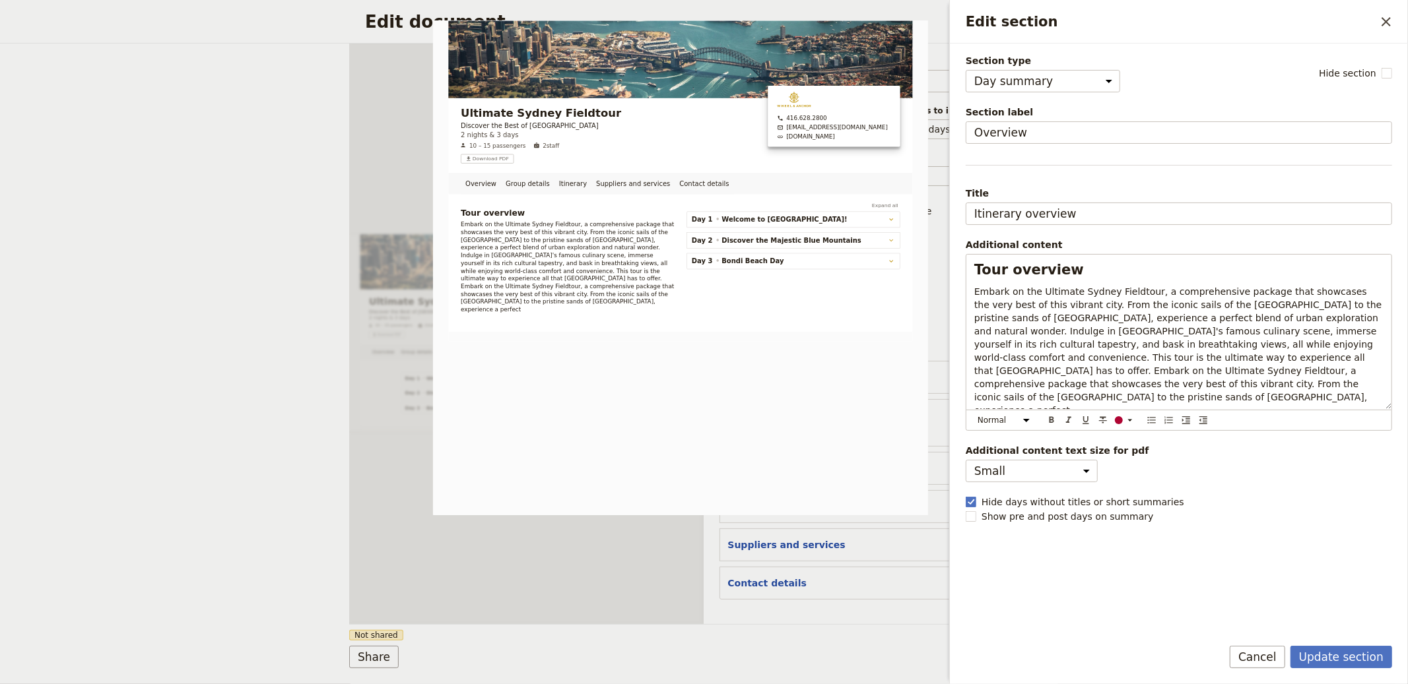
click at [1335, 649] on button "Update section" at bounding box center [1341, 657] width 102 height 22
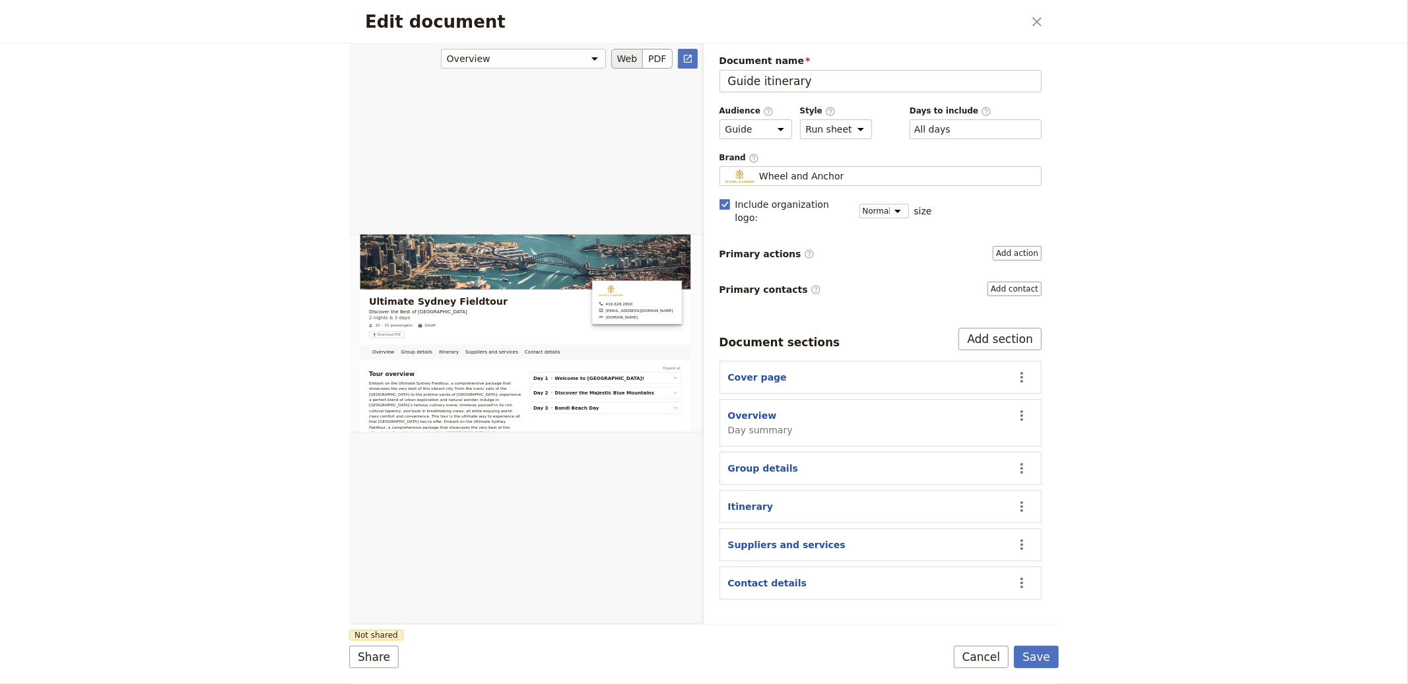
scroll to position [43, 0]
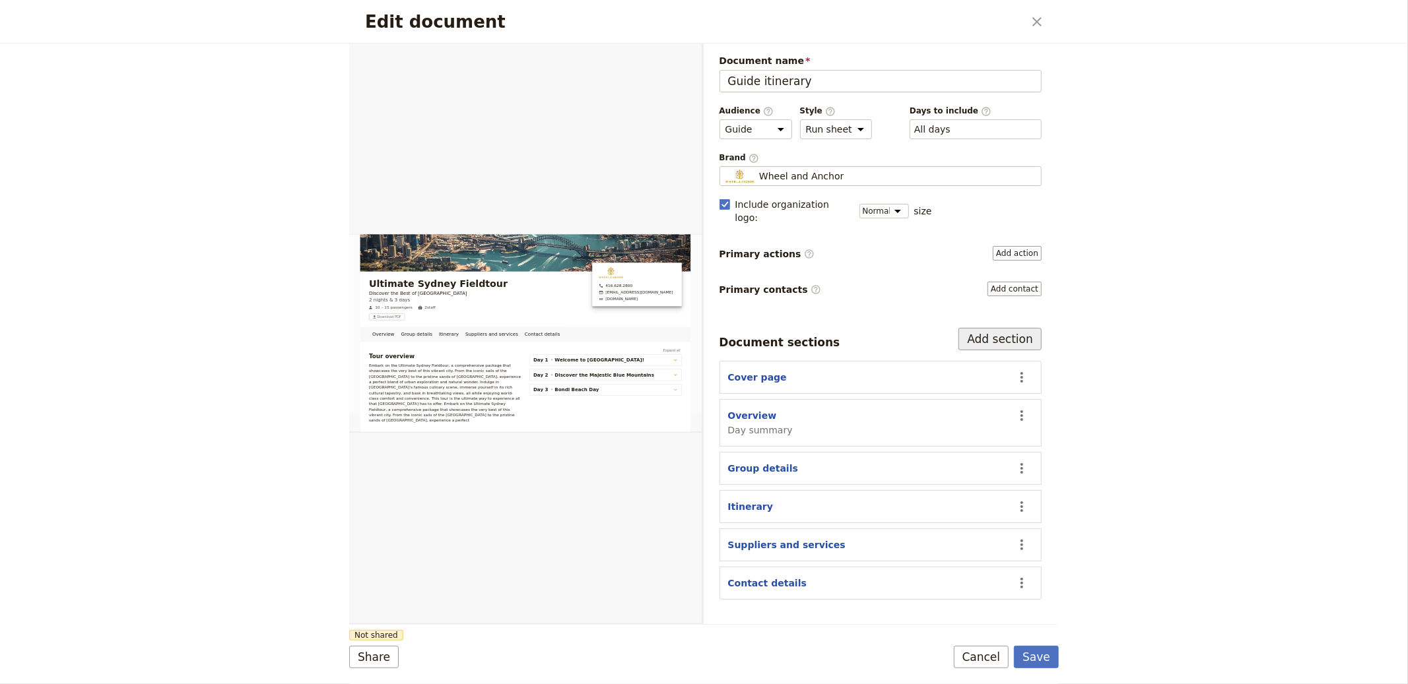
click at [1028, 333] on button "Add section" at bounding box center [999, 339] width 83 height 22
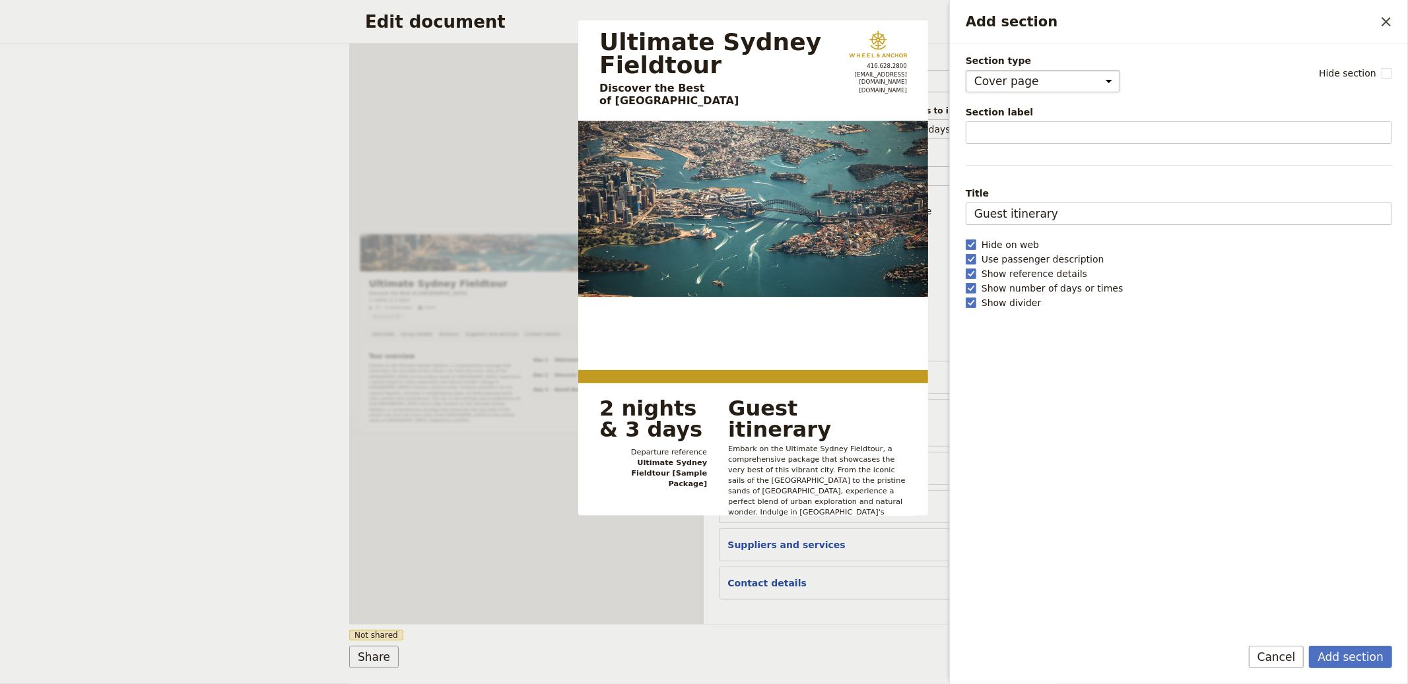
click at [1026, 73] on select "Cover page Day summary Itinerary Group details Contact details Suppliers and se…" at bounding box center [1043, 81] width 154 height 22
select select "CUSTOM"
click at [966, 70] on select "Cover page Day summary Itinerary Group details Contact details Suppliers and se…" at bounding box center [1043, 81] width 154 height 22
select select "default"
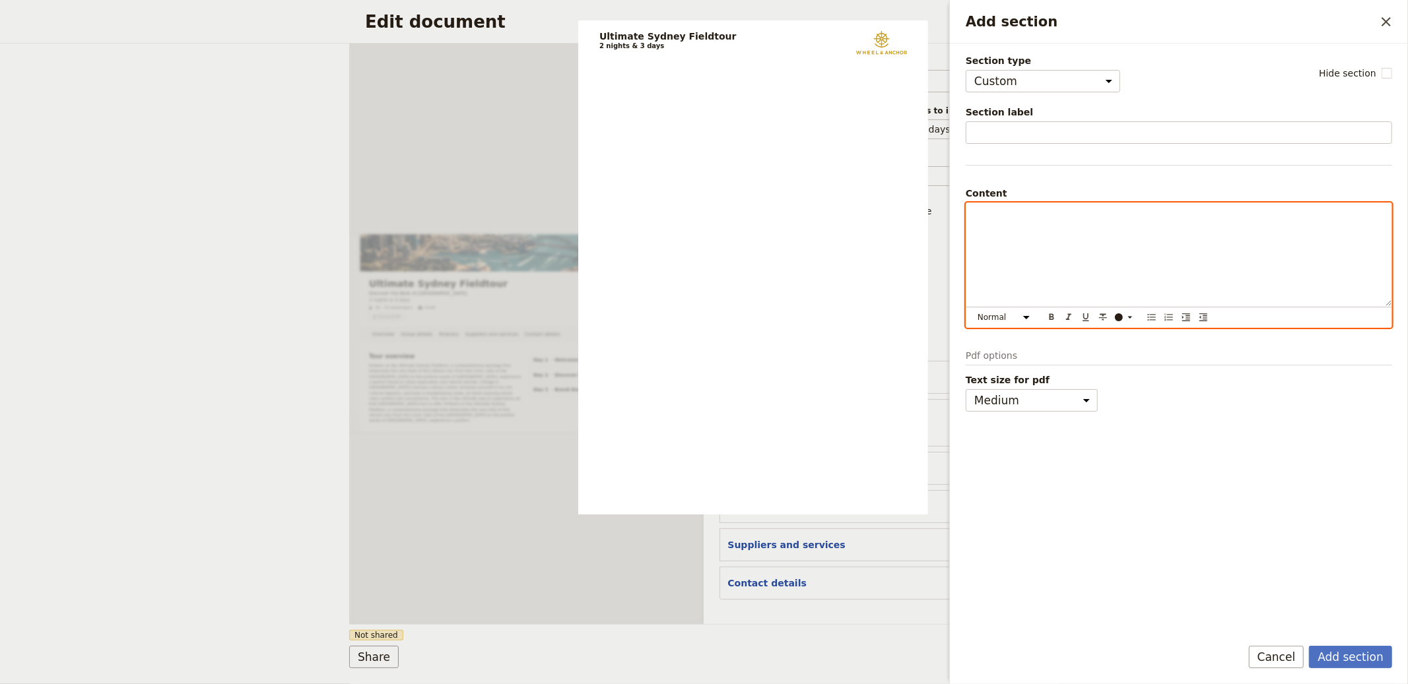
click at [1032, 292] on div "Add section" at bounding box center [1178, 254] width 425 height 103
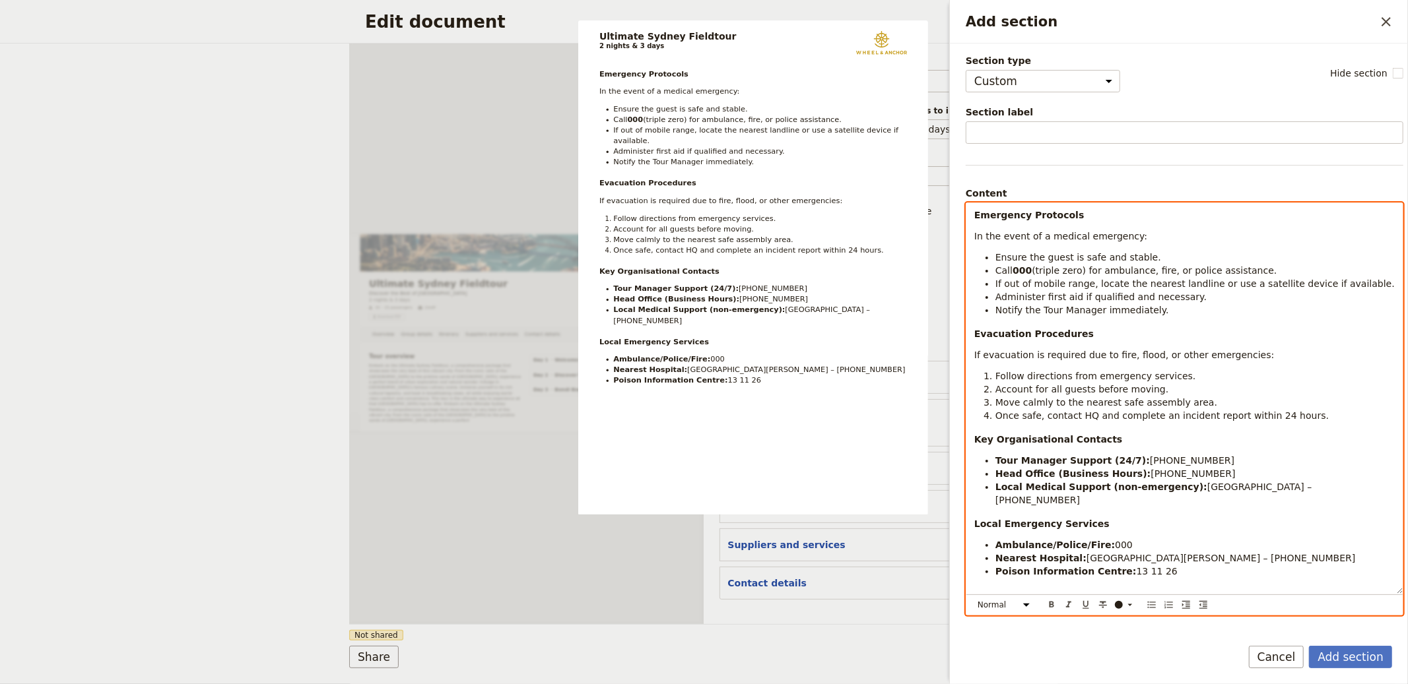
scroll to position [0, 0]
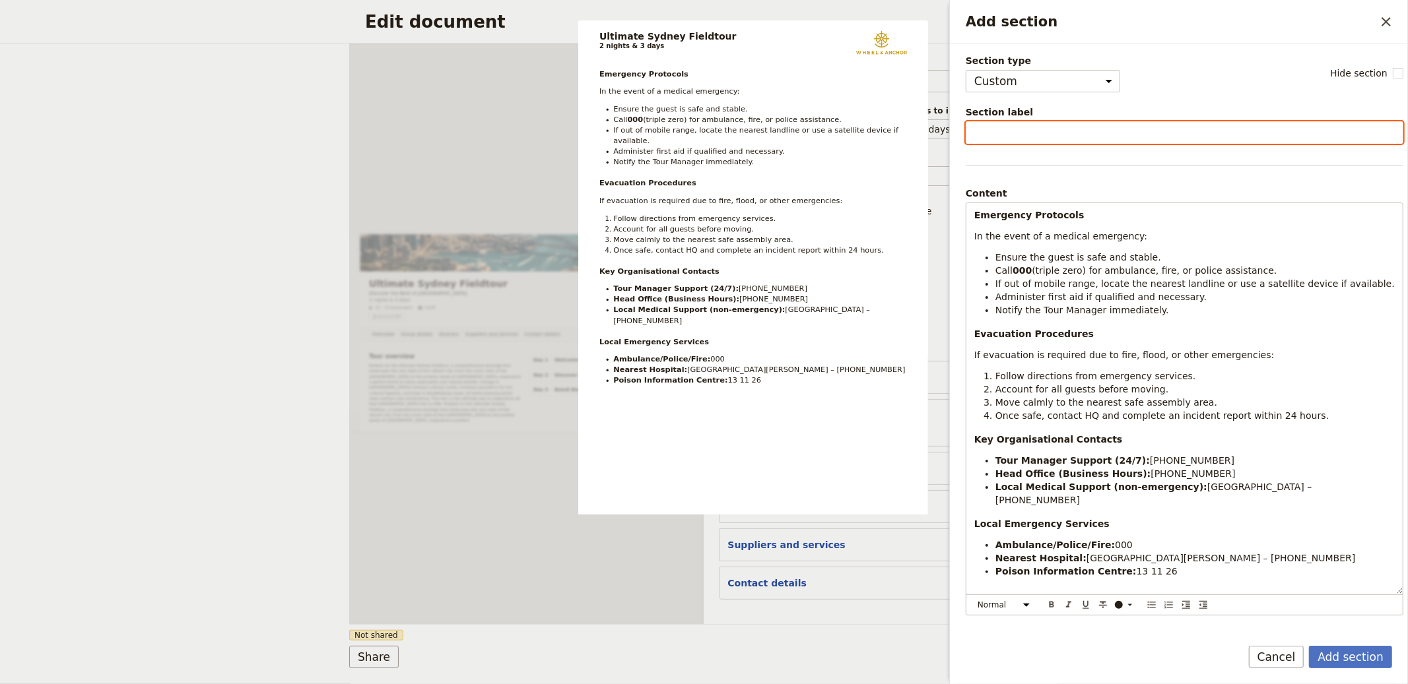
click at [990, 142] on input "Section label" at bounding box center [1185, 132] width 438 height 22
type input "Health & Safety"
click at [1309, 646] on button "Add section" at bounding box center [1350, 657] width 83 height 22
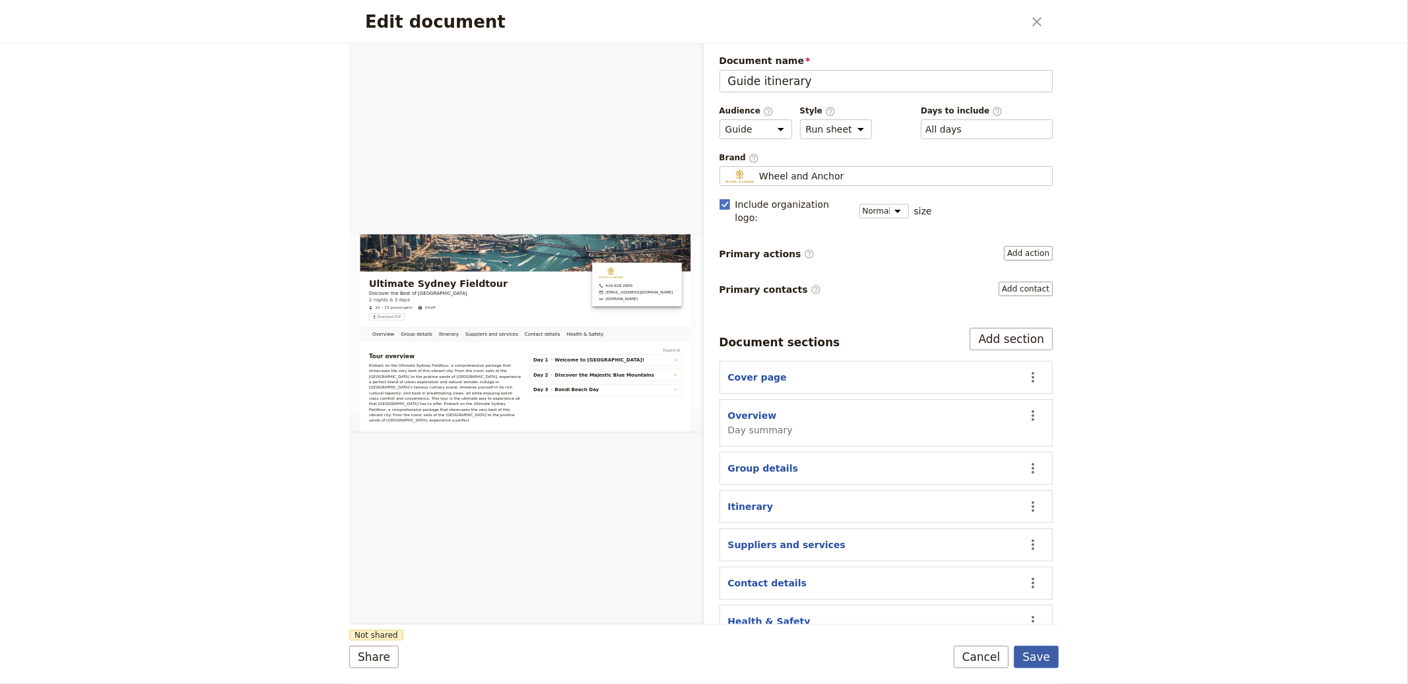
click at [1045, 657] on button "Save" at bounding box center [1036, 657] width 45 height 22
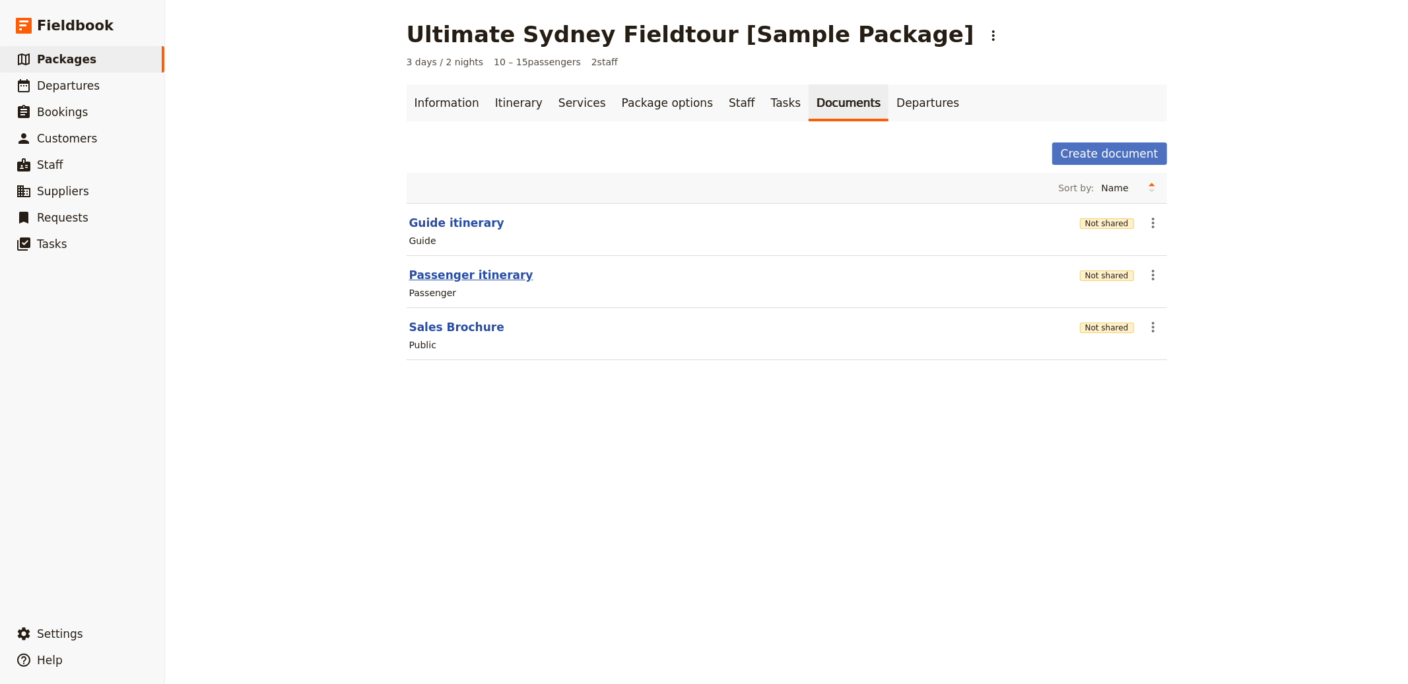
click at [446, 282] on button "Passenger itinerary" at bounding box center [471, 275] width 124 height 16
select select "PASSENGER"
select select "RUN_SHEET"
select select "DEFAULT"
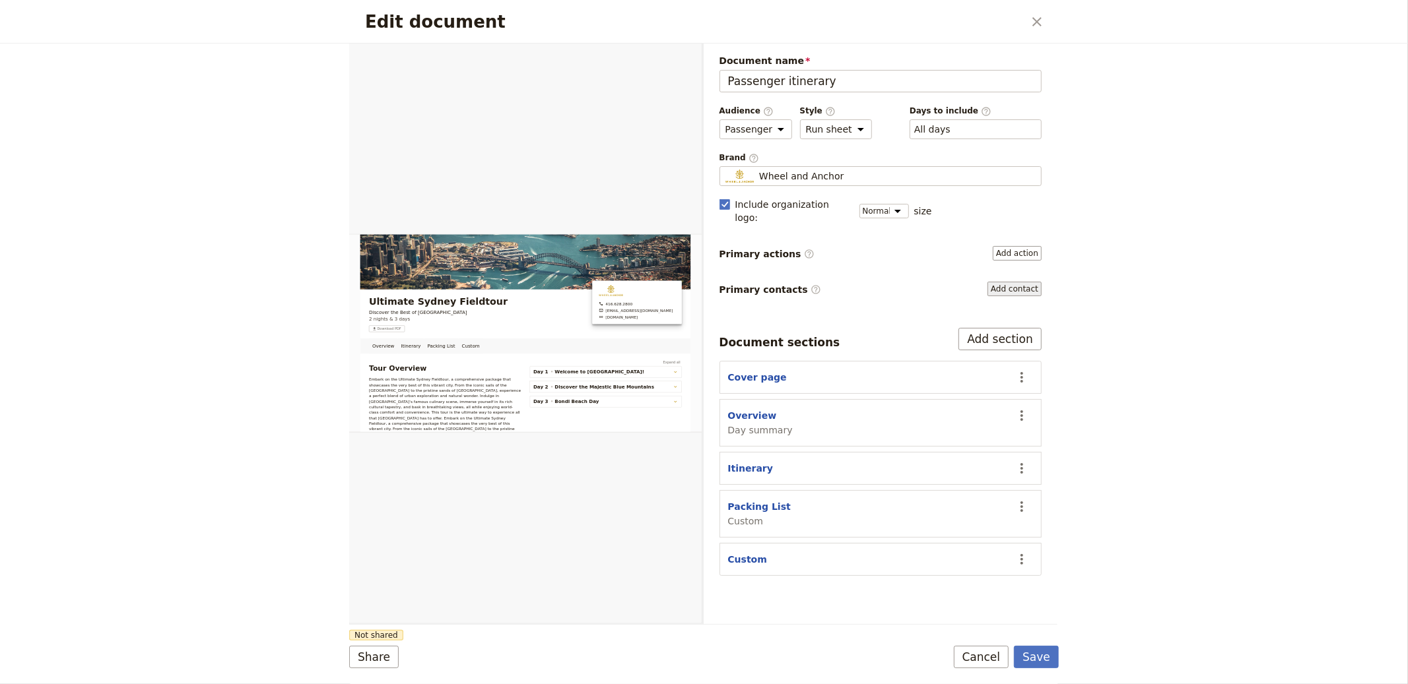
click at [1005, 282] on button "Add contact" at bounding box center [1014, 289] width 54 height 15
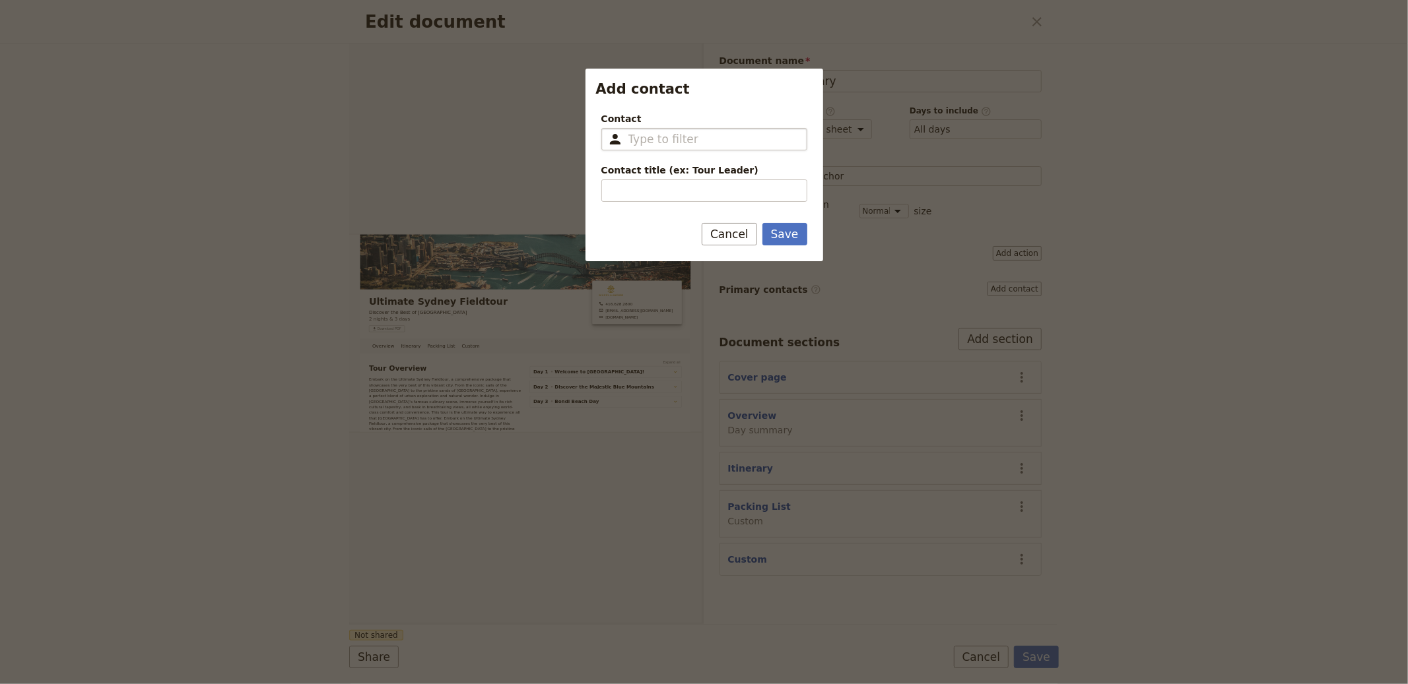
click at [667, 147] on fieldset "​" at bounding box center [704, 139] width 206 height 22
click at [667, 147] on input "Contact ​" at bounding box center [713, 139] width 170 height 16
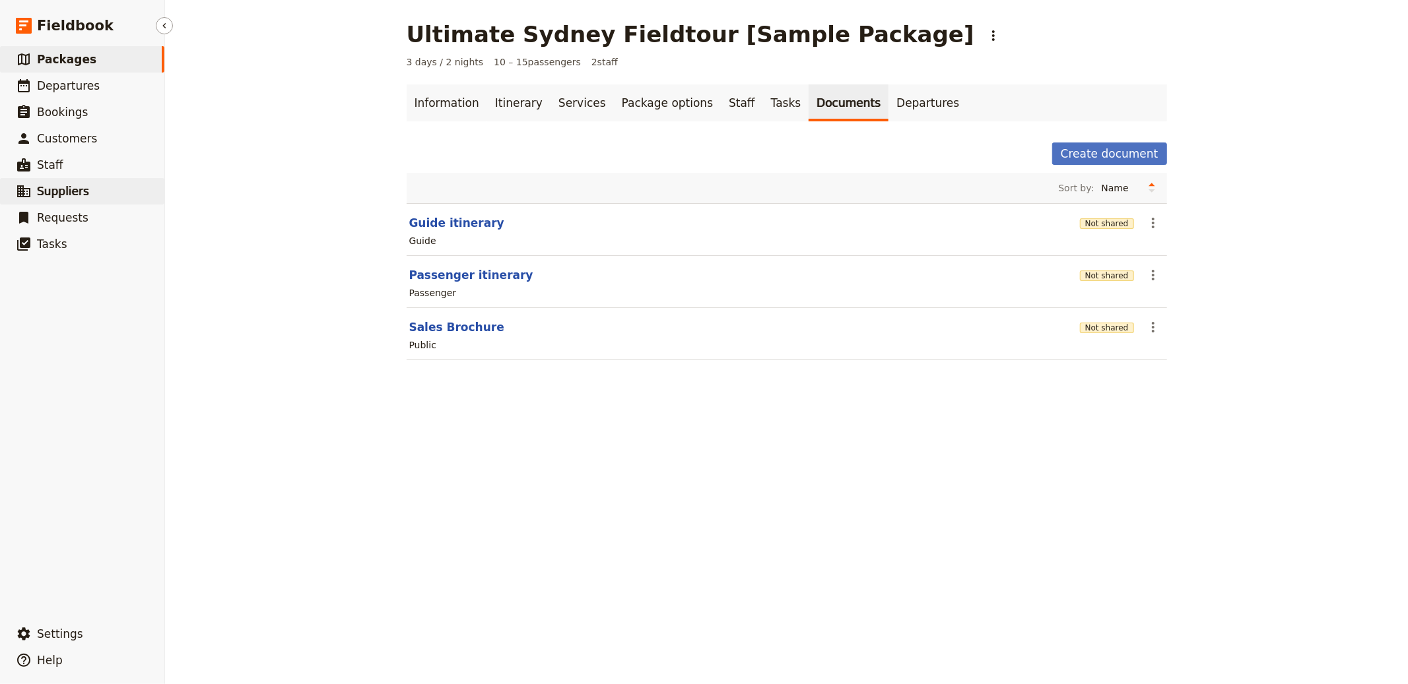
click at [75, 188] on span "Suppliers" at bounding box center [63, 191] width 52 height 13
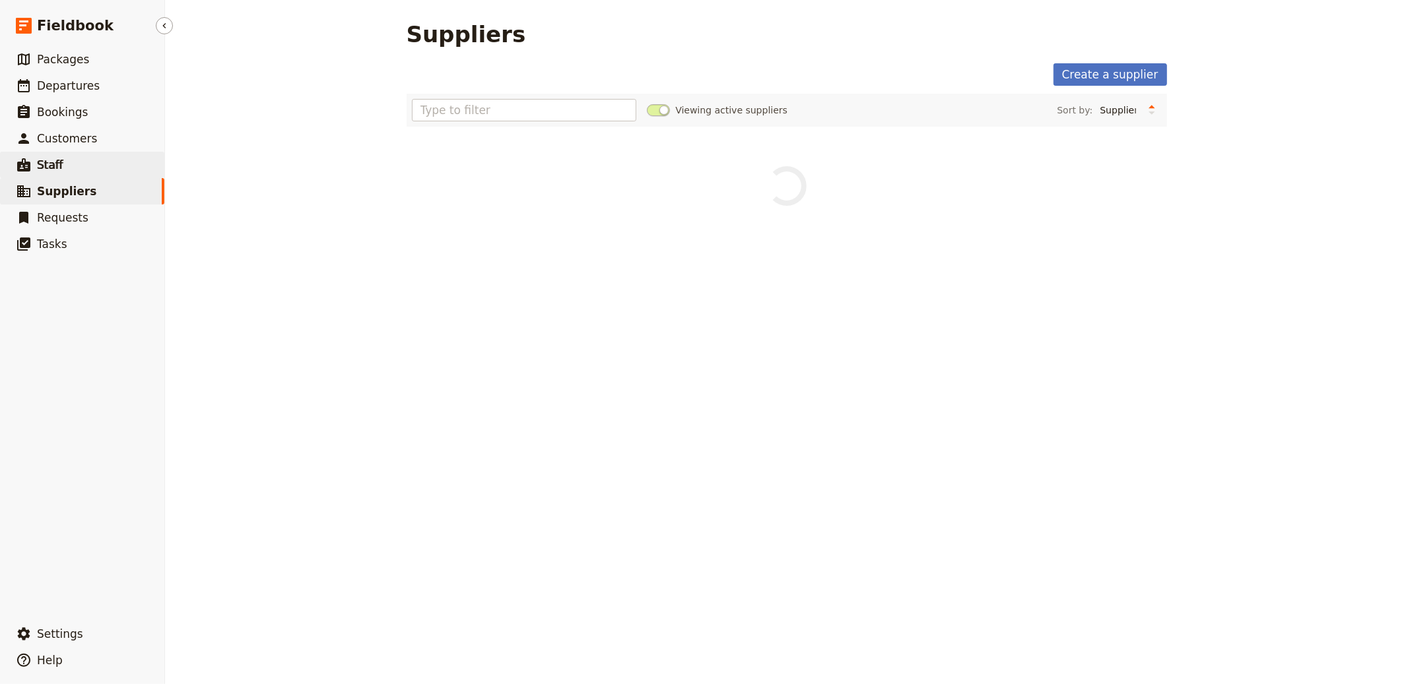
click at [69, 161] on link "​ Staff" at bounding box center [82, 165] width 164 height 26
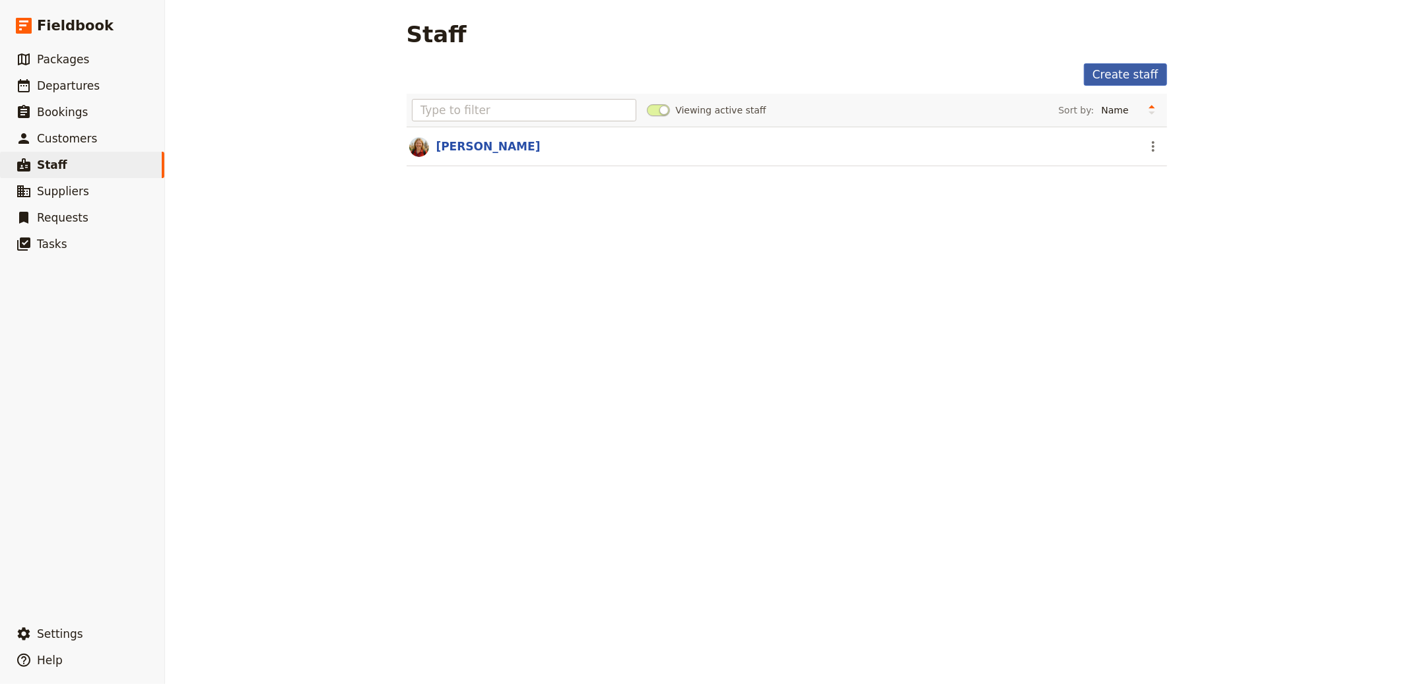
click at [1088, 70] on link "Create staff" at bounding box center [1125, 74] width 83 height 22
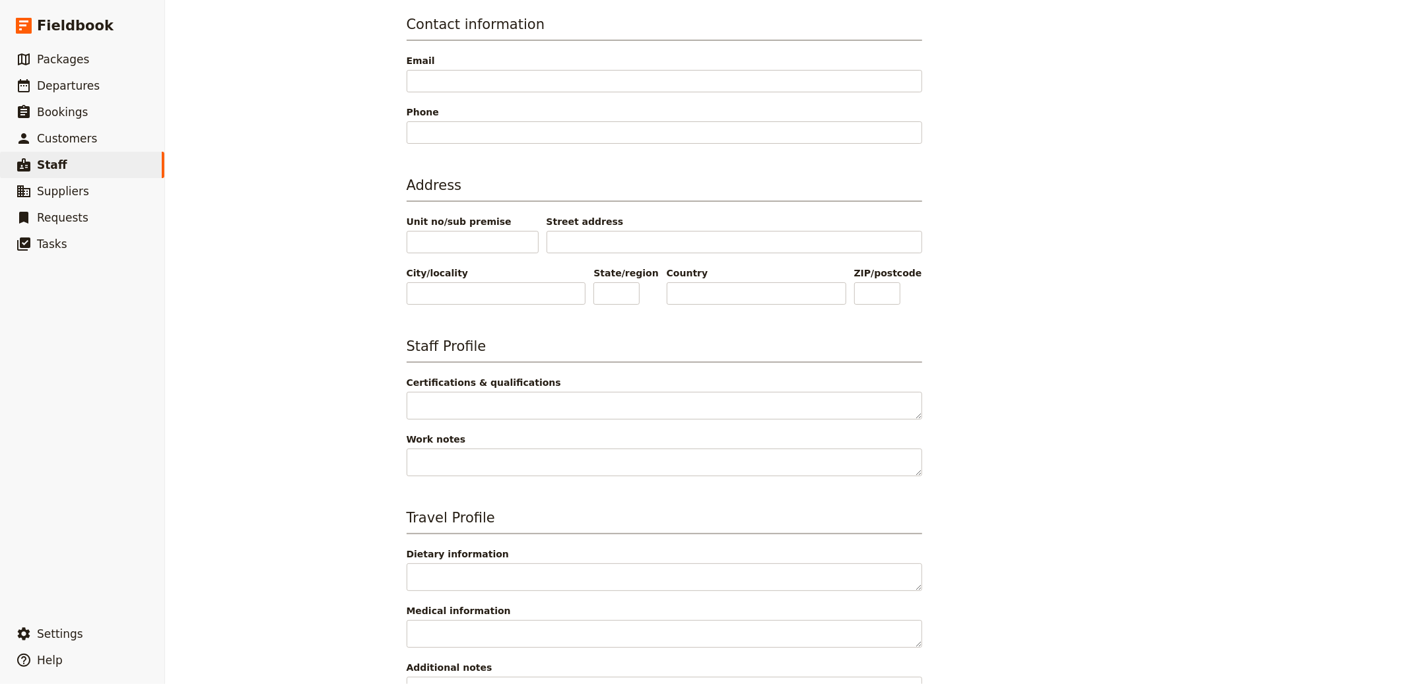
scroll to position [345, 0]
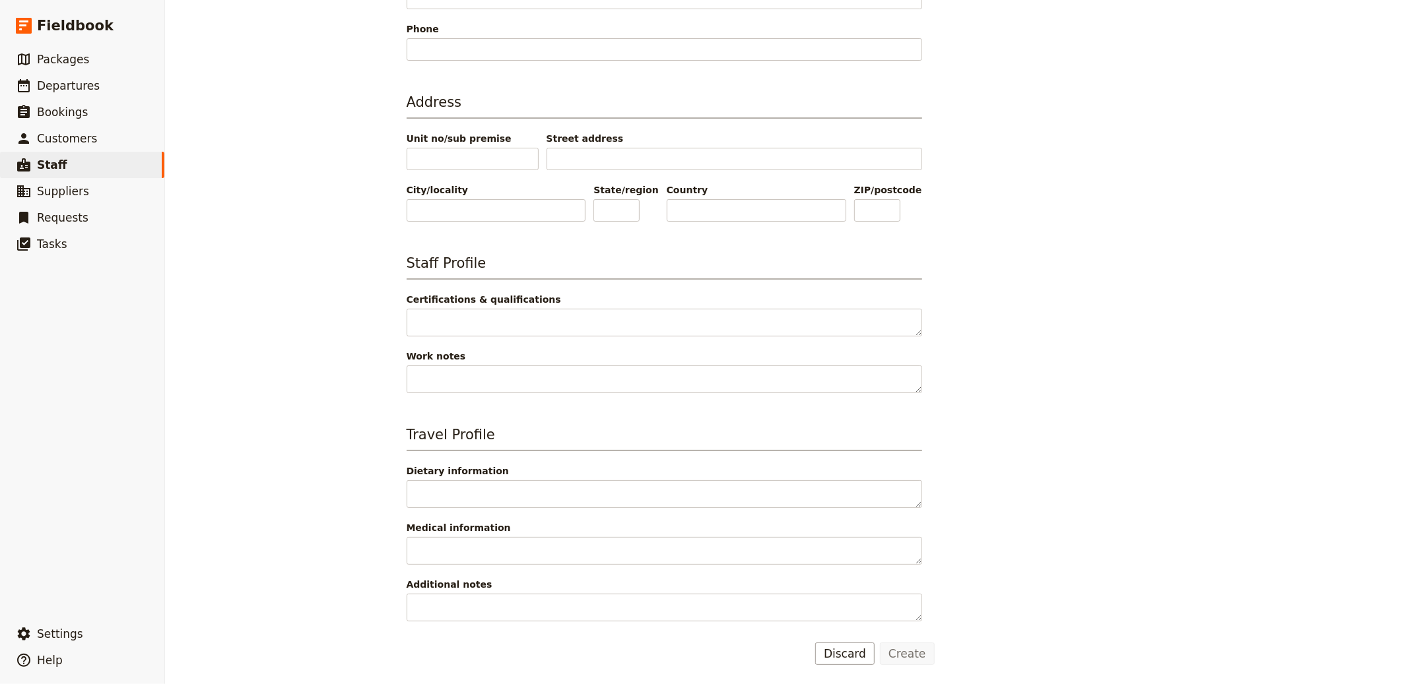
type input "Michael Scott [Training Data]"
type input "Michael"
click at [896, 649] on button "Create" at bounding box center [907, 654] width 55 height 22
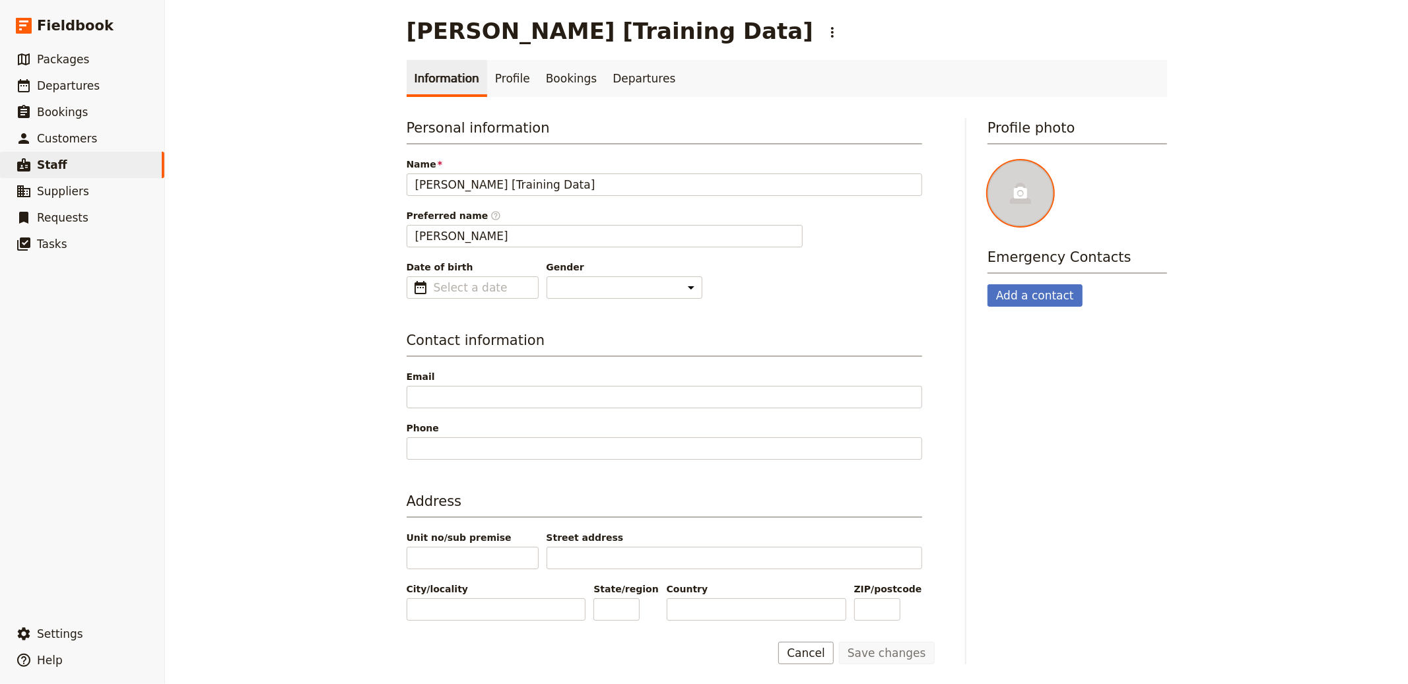
click at [1018, 191] on circle at bounding box center [1020, 193] width 4 height 4
click at [987, 160] on input "file" at bounding box center [987, 160] width 1 height 1
type input "C:\fakepath\MichaelScott.png"
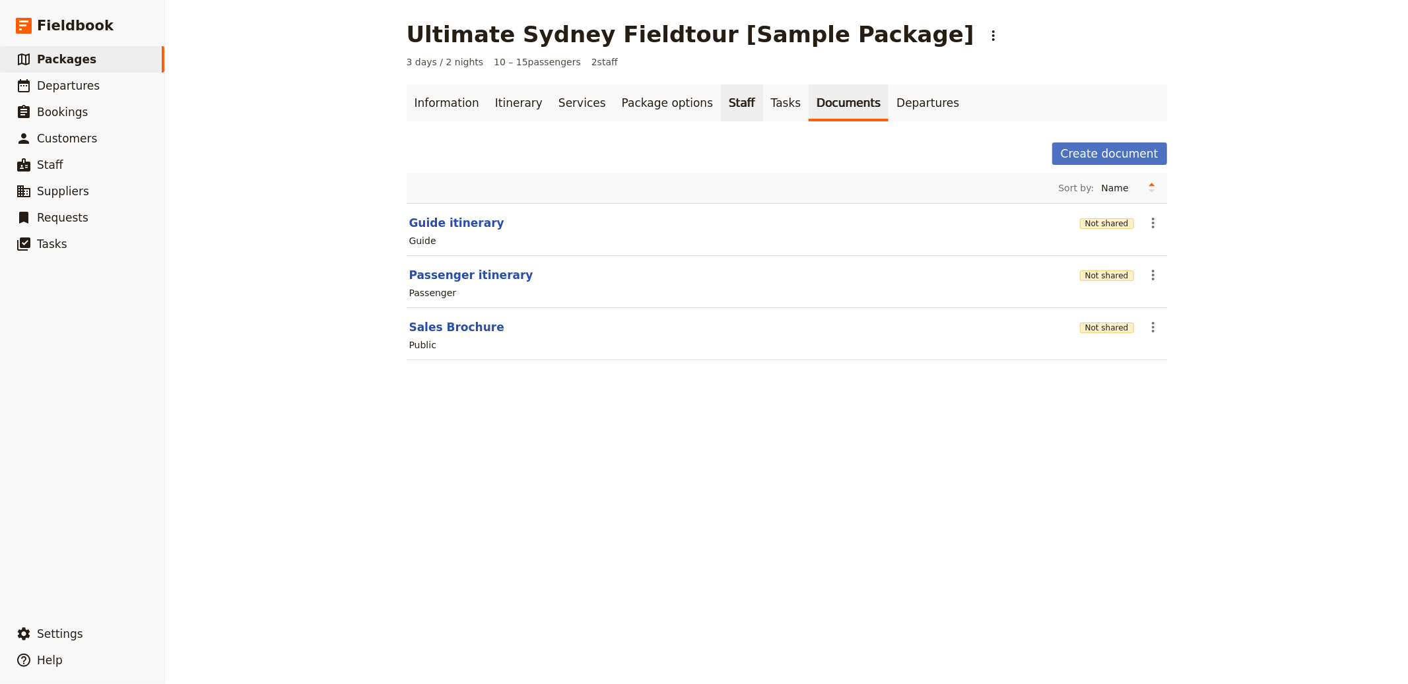
click at [721, 105] on link "Staff" at bounding box center [742, 102] width 42 height 37
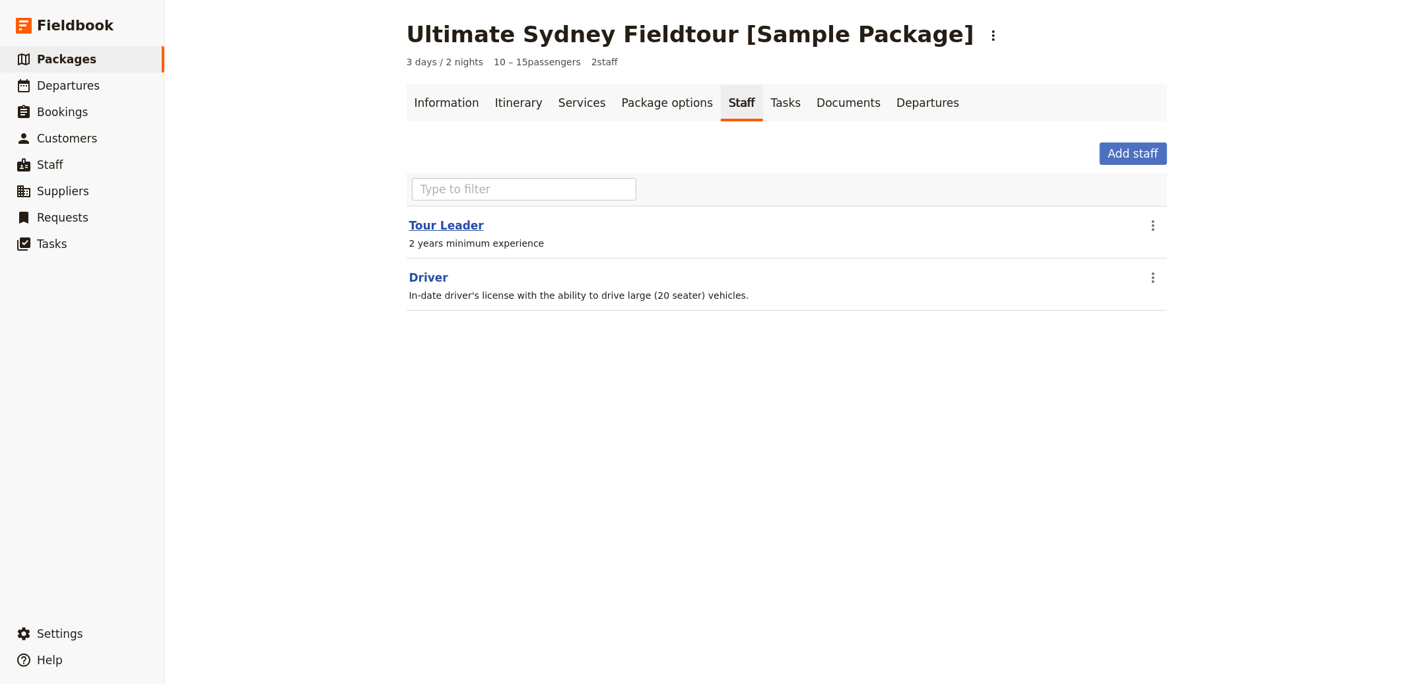
click at [449, 218] on button "Tour Leader" at bounding box center [446, 226] width 75 height 16
click at [809, 119] on link "Documents" at bounding box center [849, 102] width 80 height 37
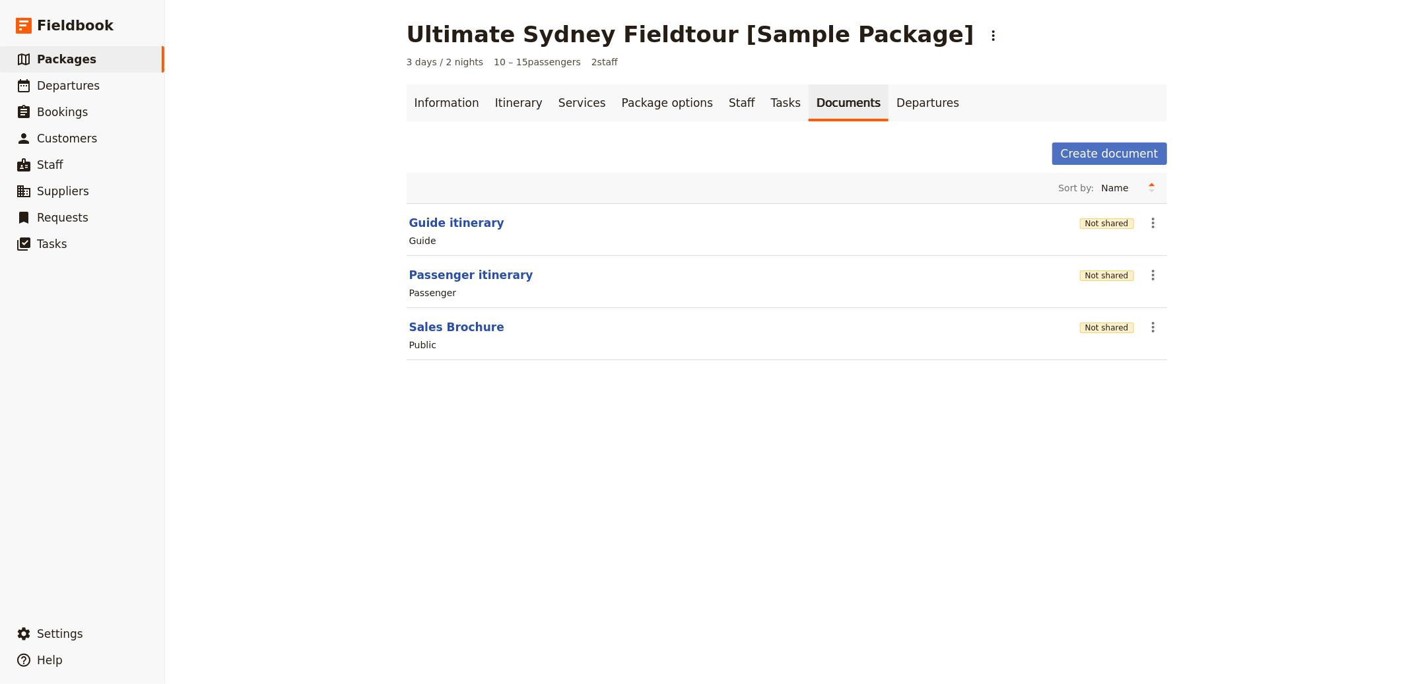
click at [434, 213] on section "Guide itinerary Not shared ​ Guide" at bounding box center [787, 229] width 760 height 53
click at [451, 220] on button "Guide itinerary" at bounding box center [456, 223] width 95 height 16
select select "STAFF"
select select "RUN_SHEET"
select select "DEFAULT"
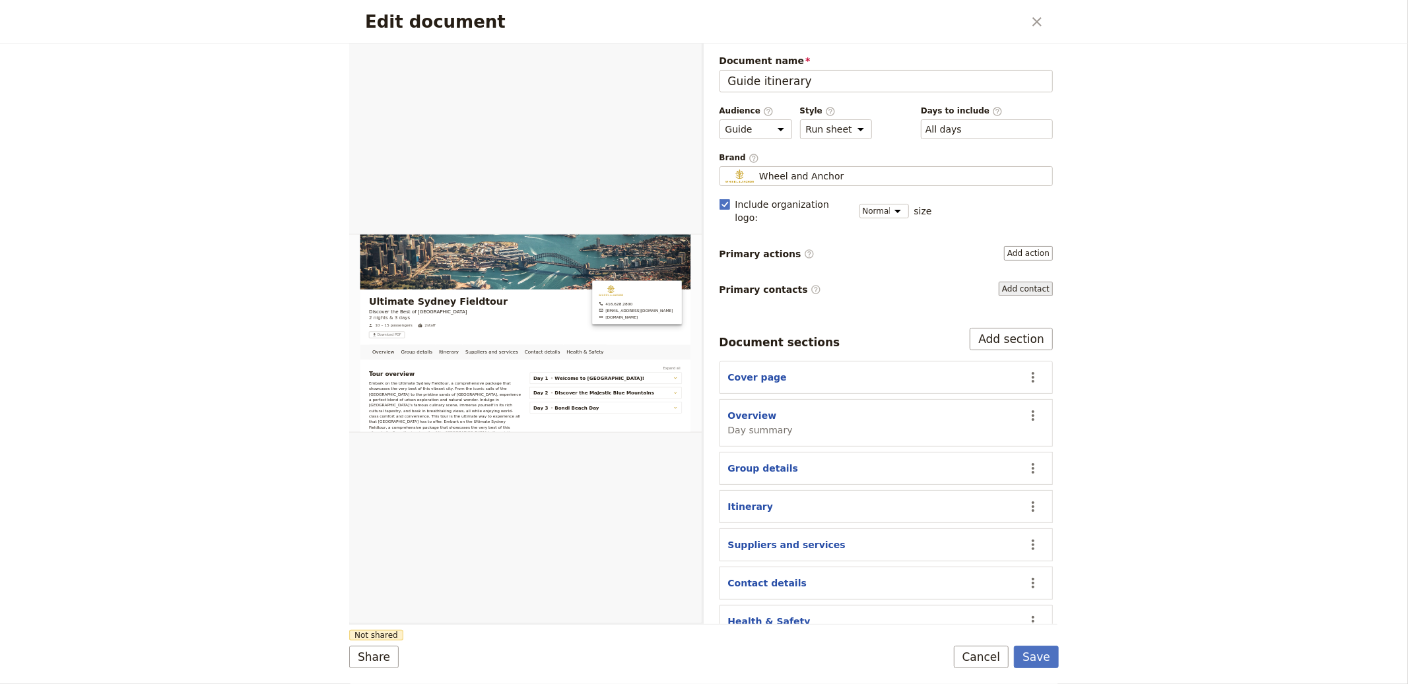
click at [1027, 282] on button "Add contact" at bounding box center [1026, 289] width 54 height 15
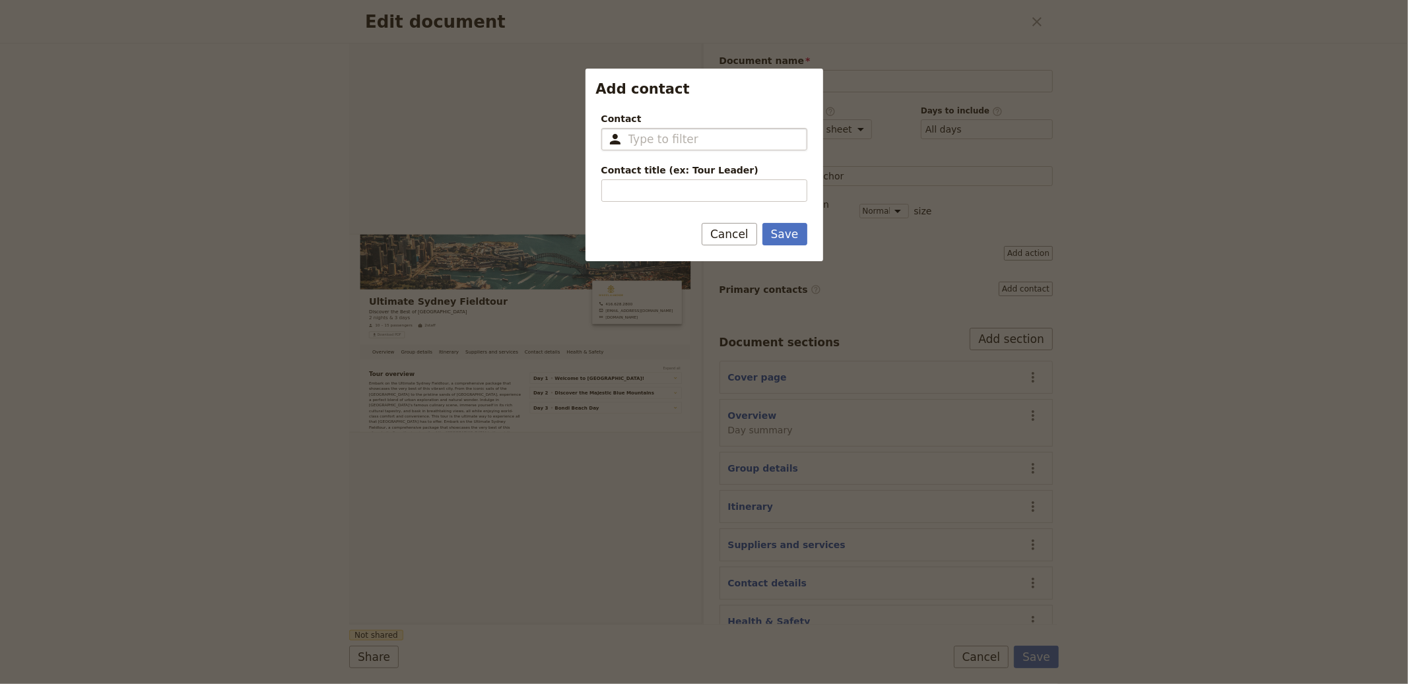
click at [724, 139] on input "Contact ​" at bounding box center [713, 139] width 170 height 16
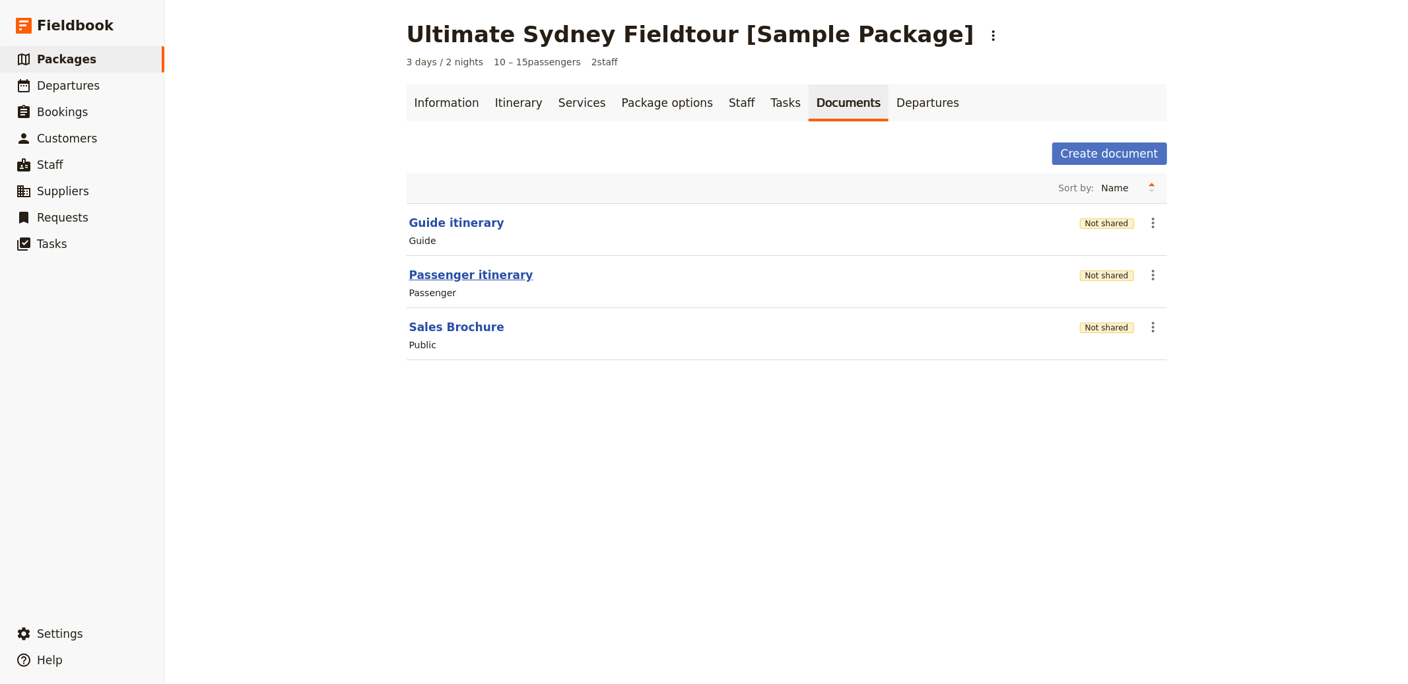
click at [443, 267] on button "Passenger itinerary" at bounding box center [471, 275] width 124 height 16
select select "PASSENGER"
select select "RUN_SHEET"
select select "DEFAULT"
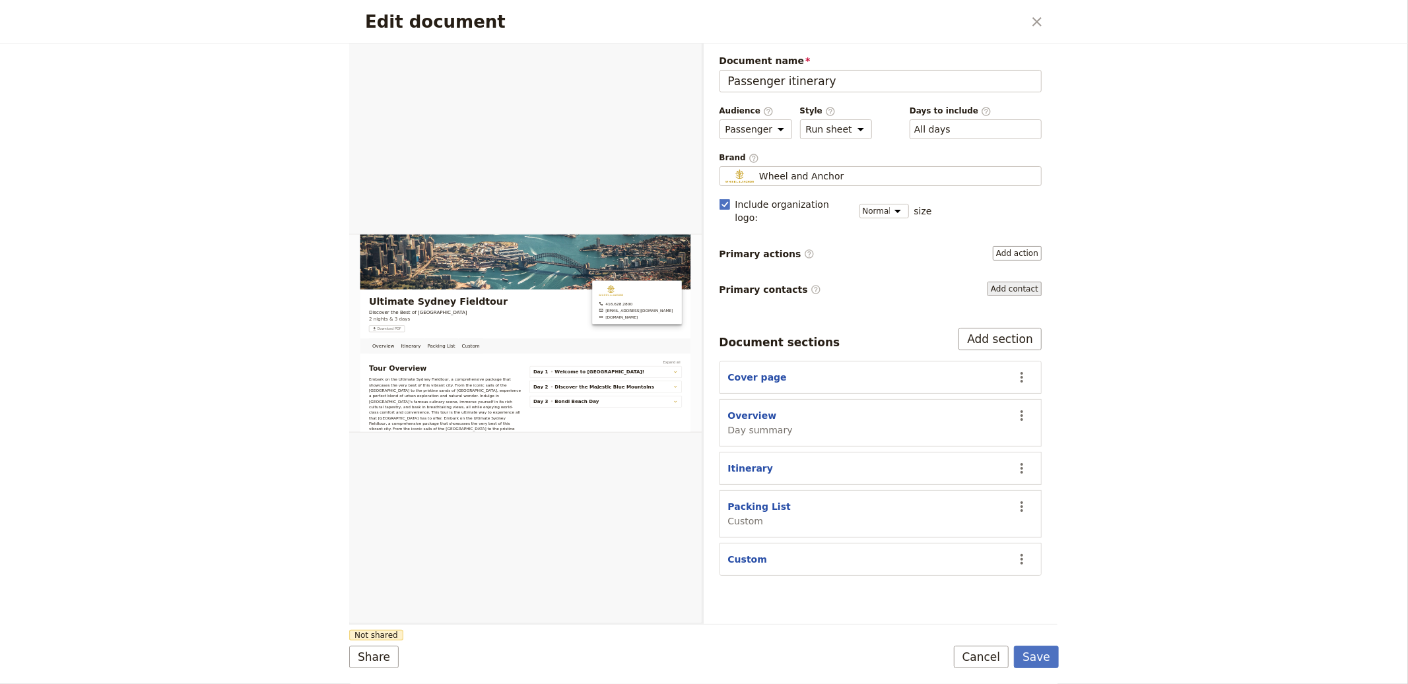
click at [1013, 282] on button "Add contact" at bounding box center [1014, 289] width 54 height 15
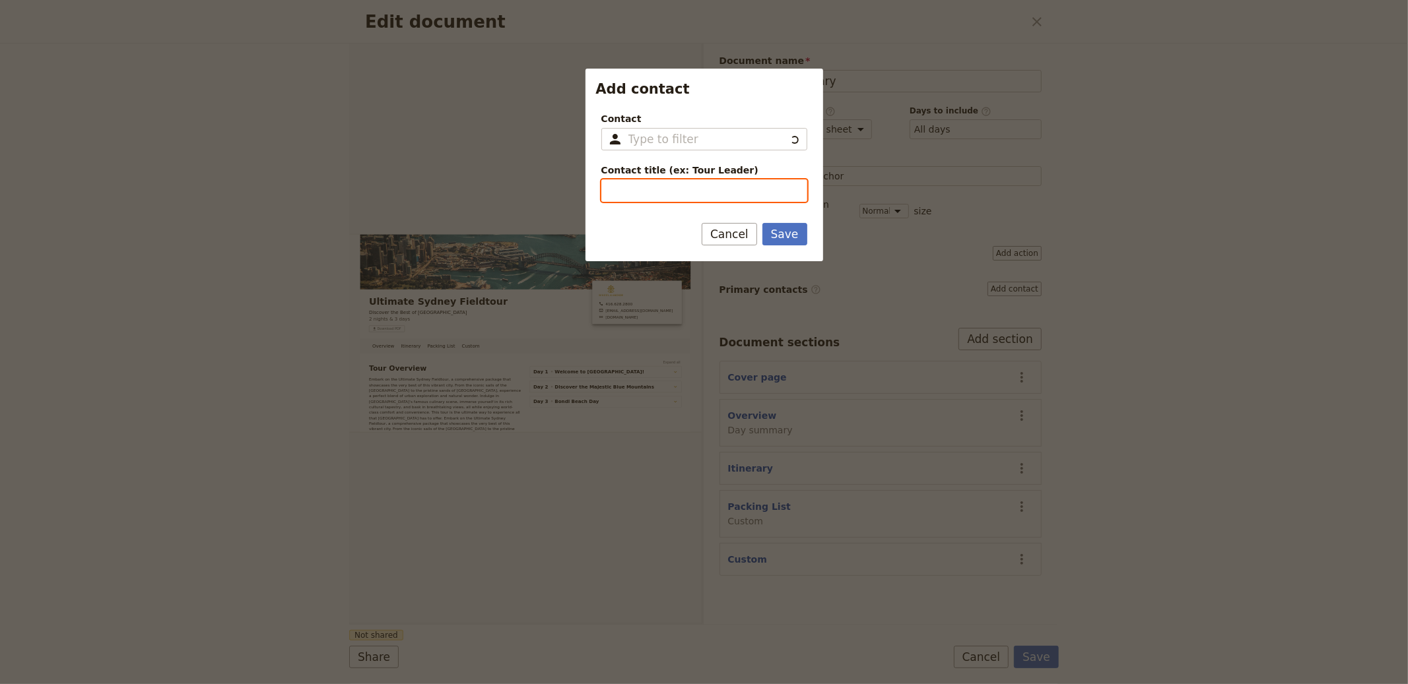
click at [761, 187] on input "Contact title (ex: Tour Leader)" at bounding box center [704, 191] width 206 height 22
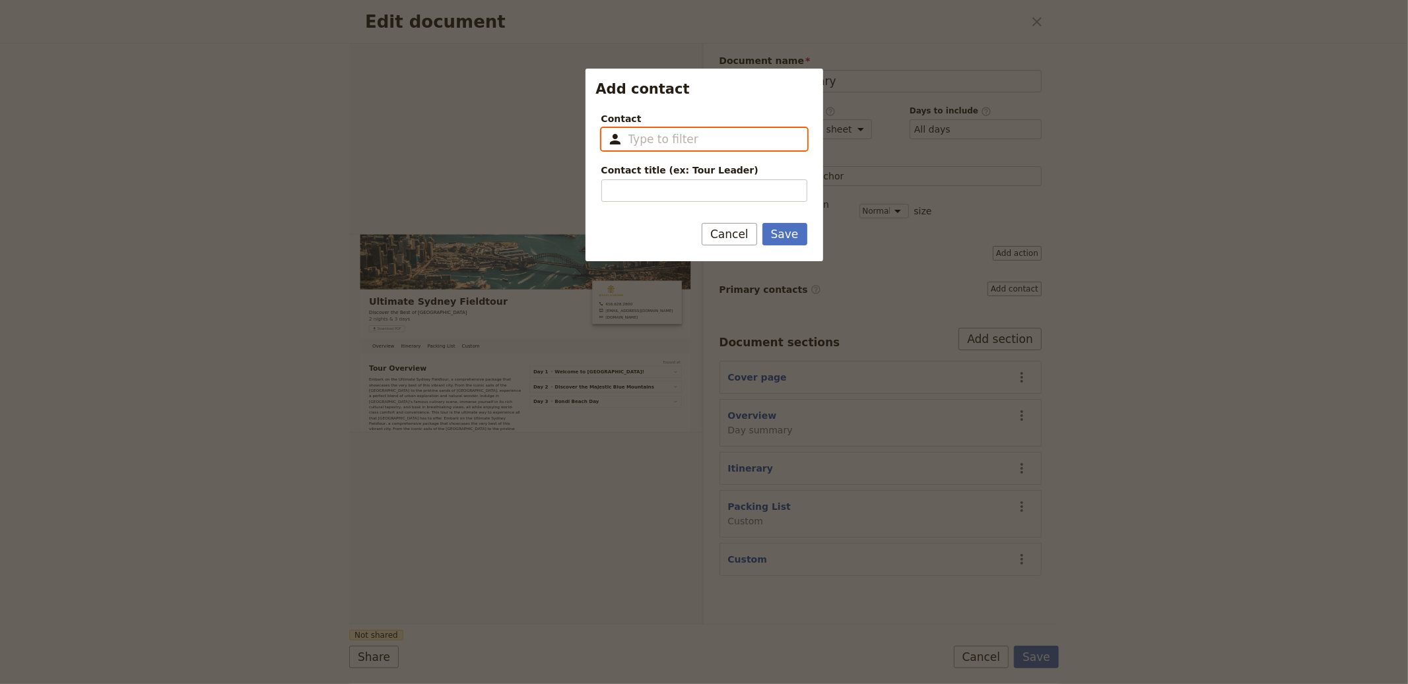
click at [737, 146] on input "Contact ​" at bounding box center [713, 139] width 170 height 16
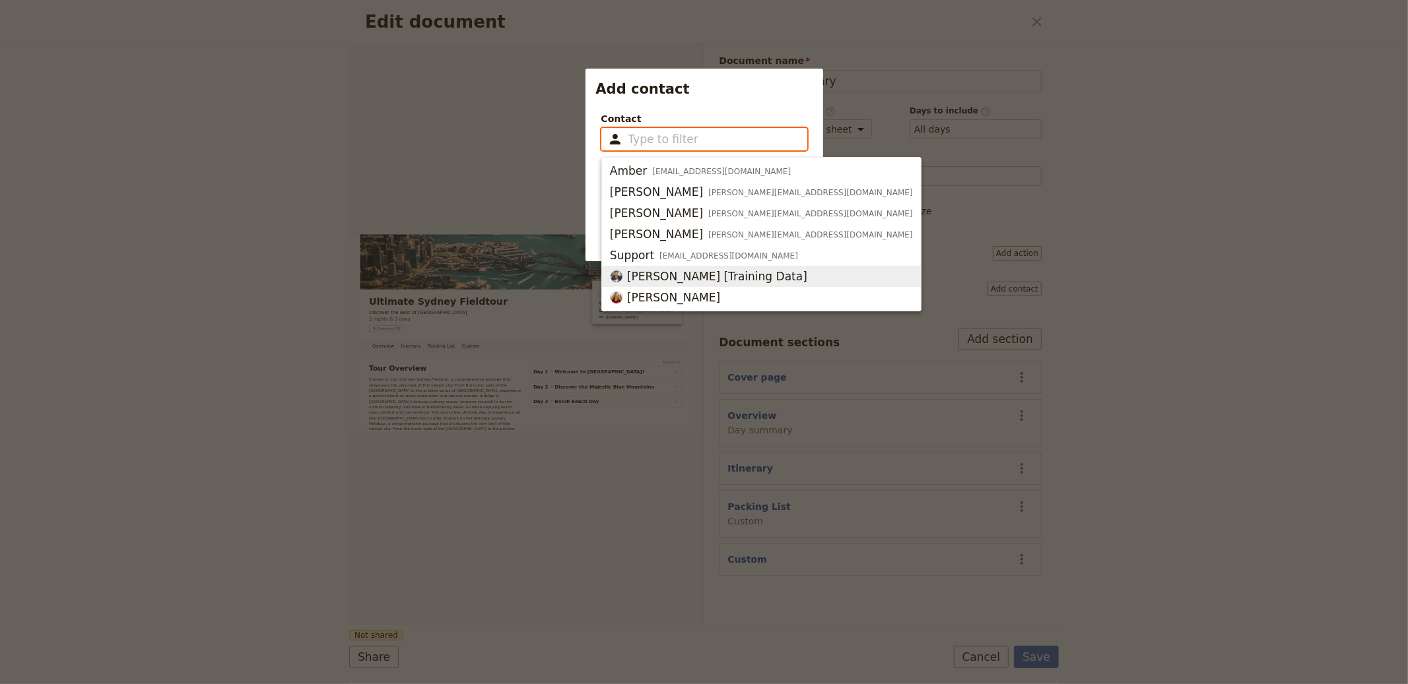
click at [690, 272] on span "Michael Scott [Training Data]" at bounding box center [717, 277] width 180 height 16
type input "Michael Scott [Training Data]"
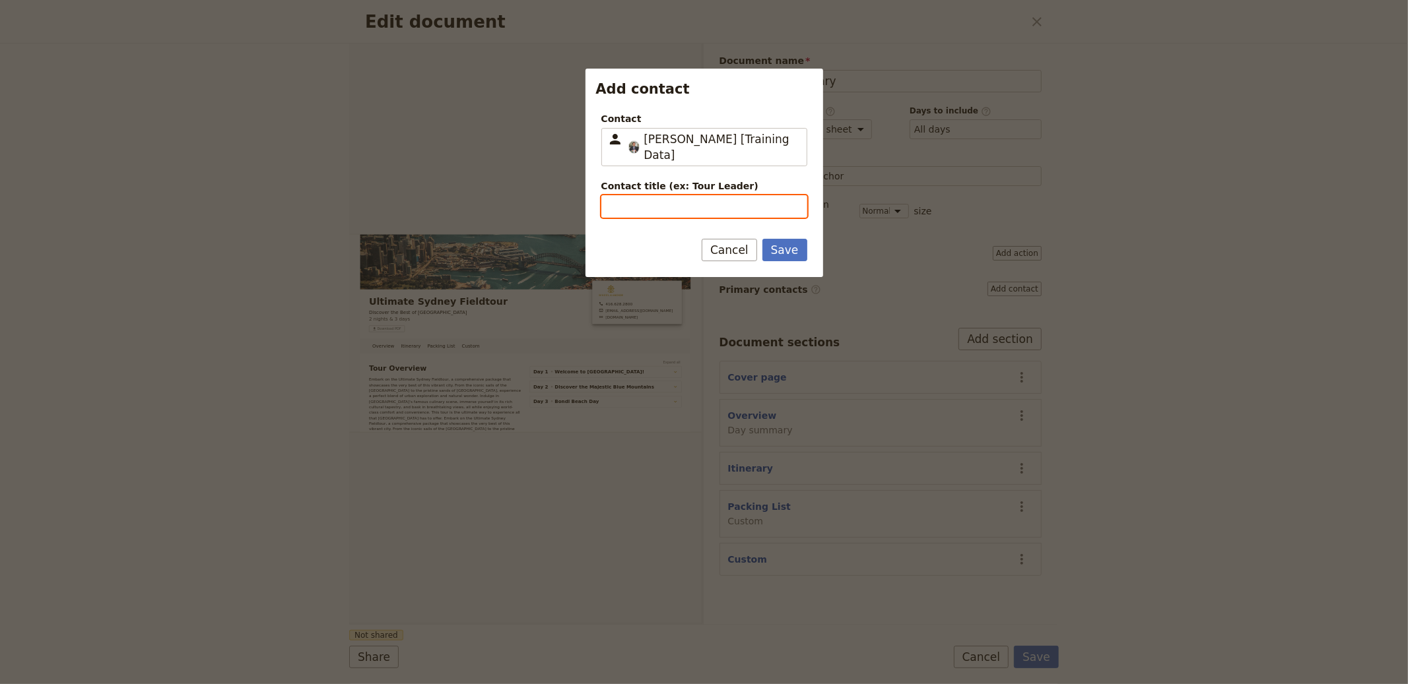
click at [663, 195] on input "Contact title (ex: Tour Leader)" at bounding box center [704, 206] width 206 height 22
type input "Tour"
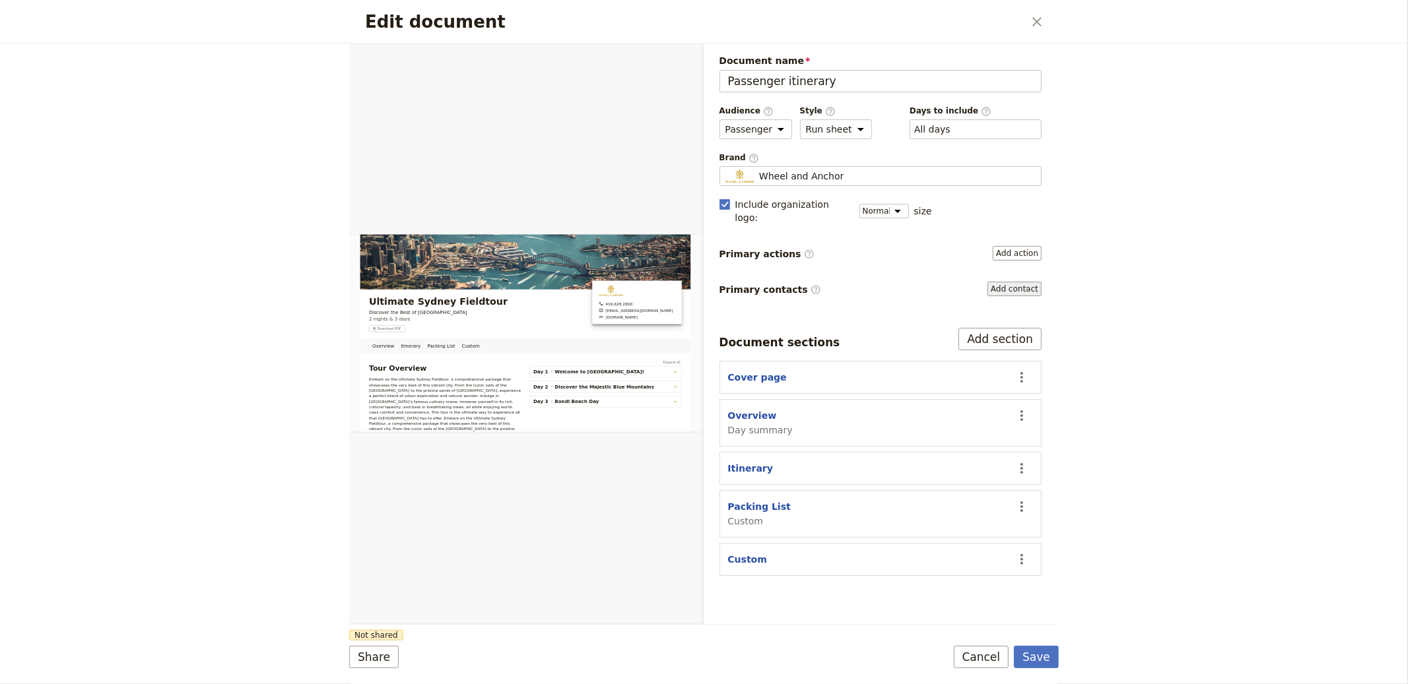
click at [1022, 282] on button "Add contact" at bounding box center [1014, 289] width 54 height 15
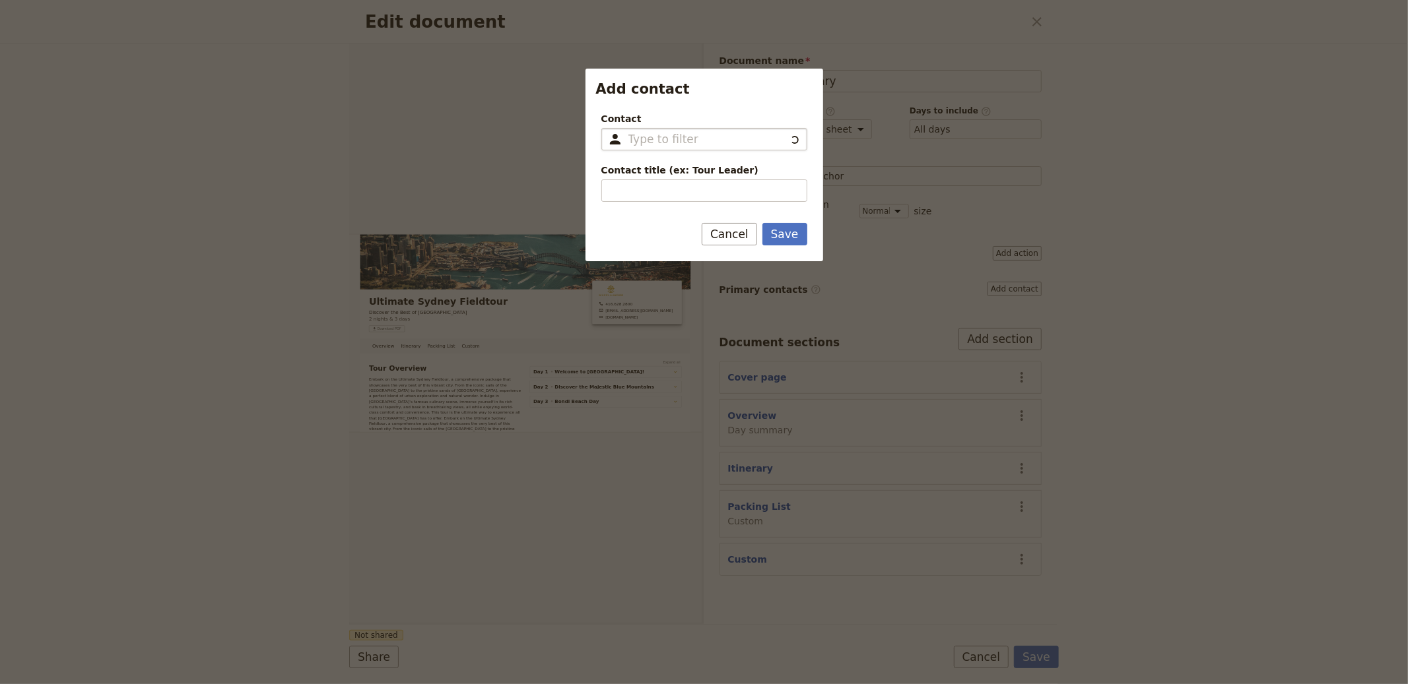
click at [725, 139] on input "Contact ​" at bounding box center [706, 139] width 157 height 16
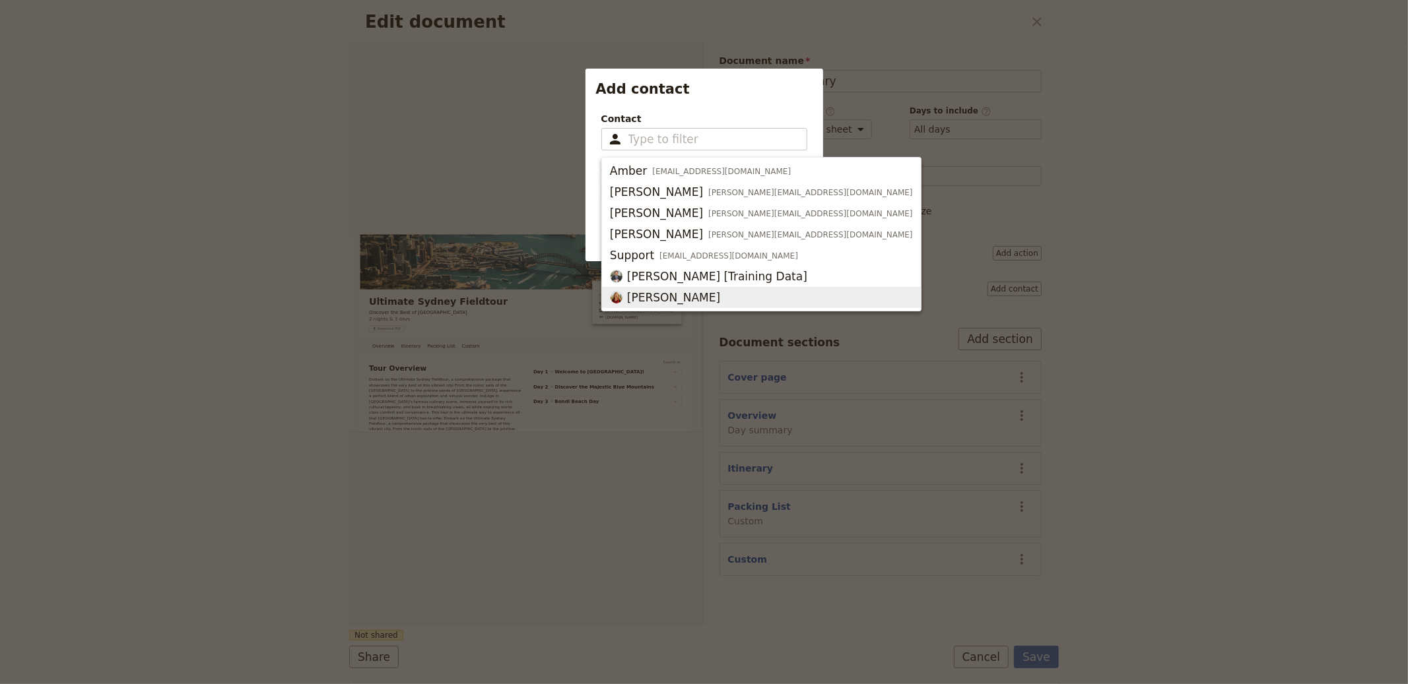
click at [671, 298] on span "Valerie Pek" at bounding box center [673, 298] width 93 height 16
type input "Valerie Pek"
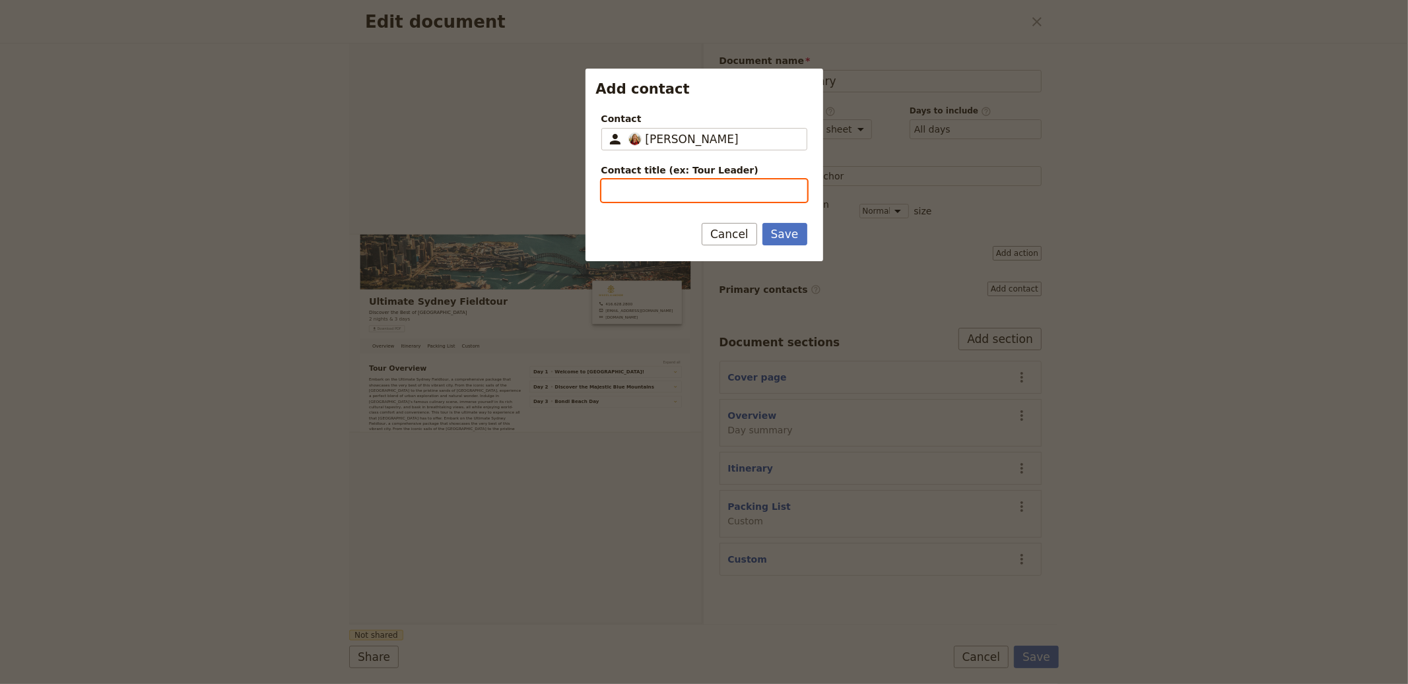
click at [656, 198] on input "Contact title (ex: Tour Leader)" at bounding box center [704, 191] width 206 height 22
type input "Tour Leader"
click at [762, 223] on button "Save" at bounding box center [784, 234] width 45 height 22
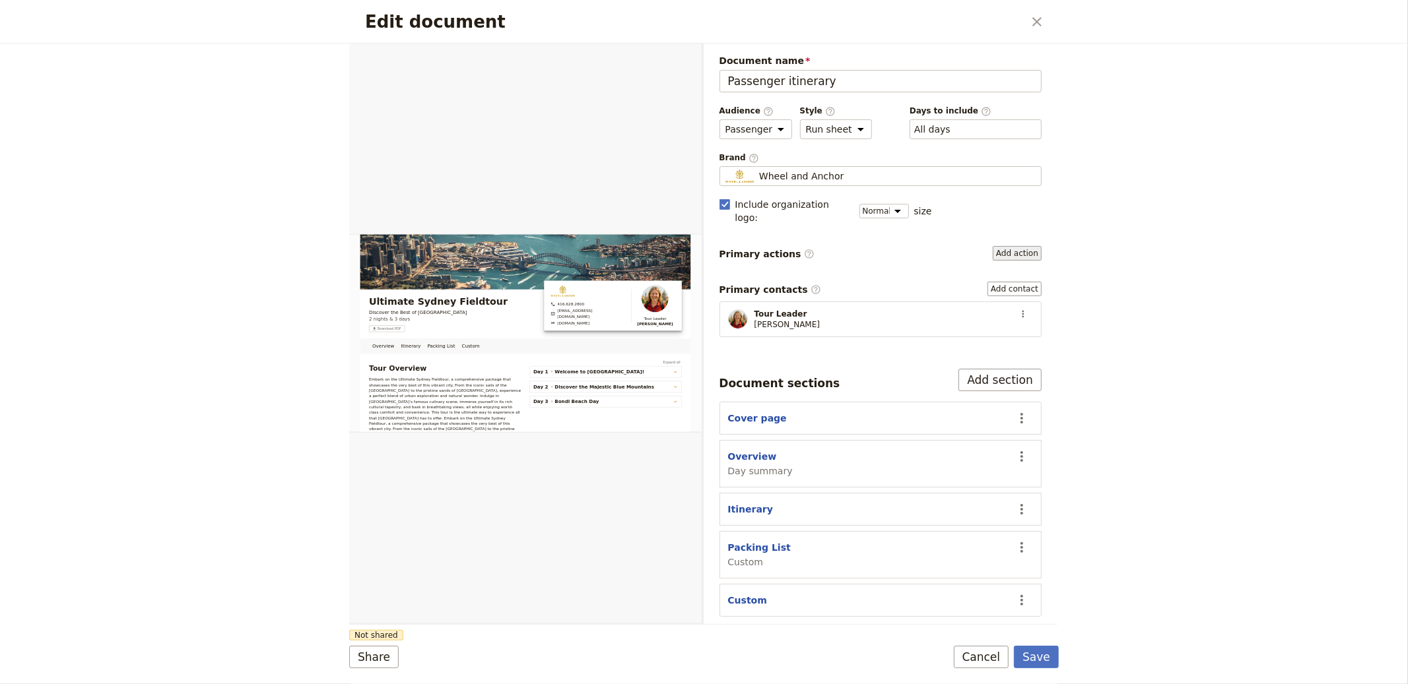
click at [1026, 246] on button "Add action" at bounding box center [1017, 253] width 49 height 15
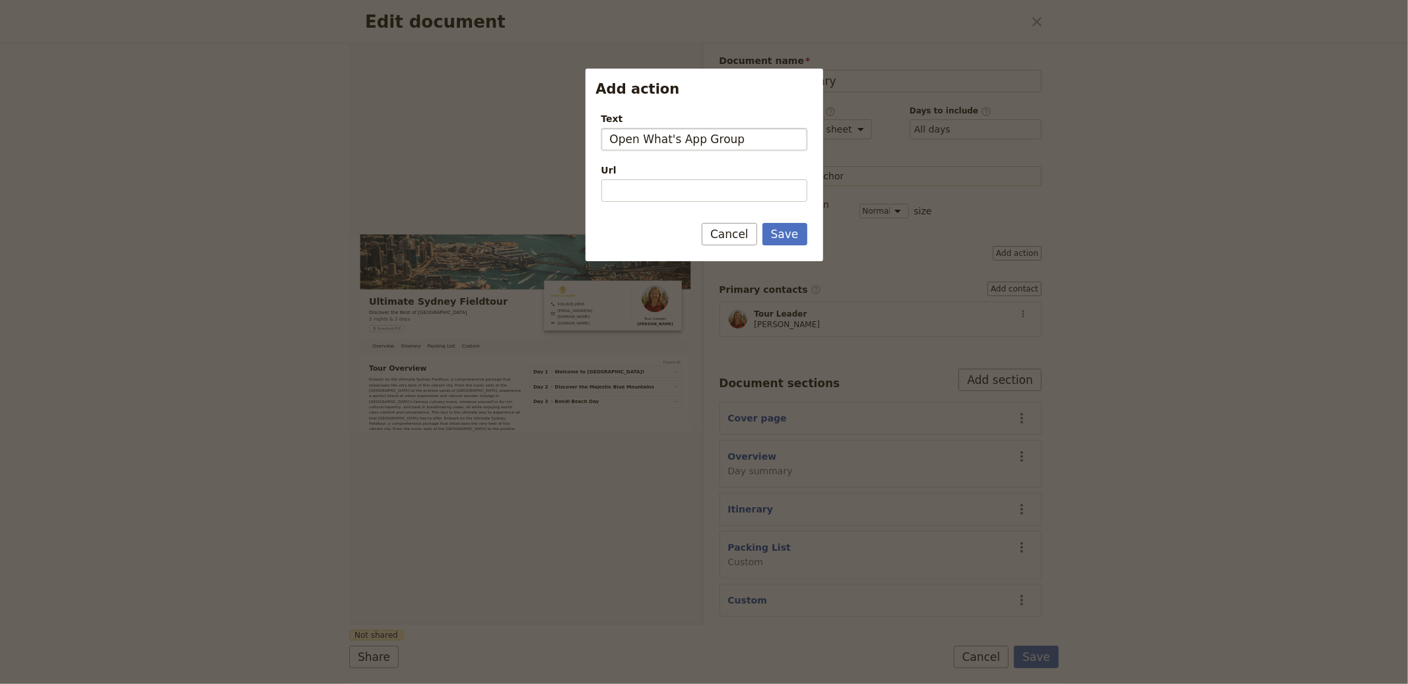
type input "Open What's App Group"
click at [676, 188] on input "Url" at bounding box center [704, 191] width 206 height 22
paste input "https://chat.whatsapp.com/"
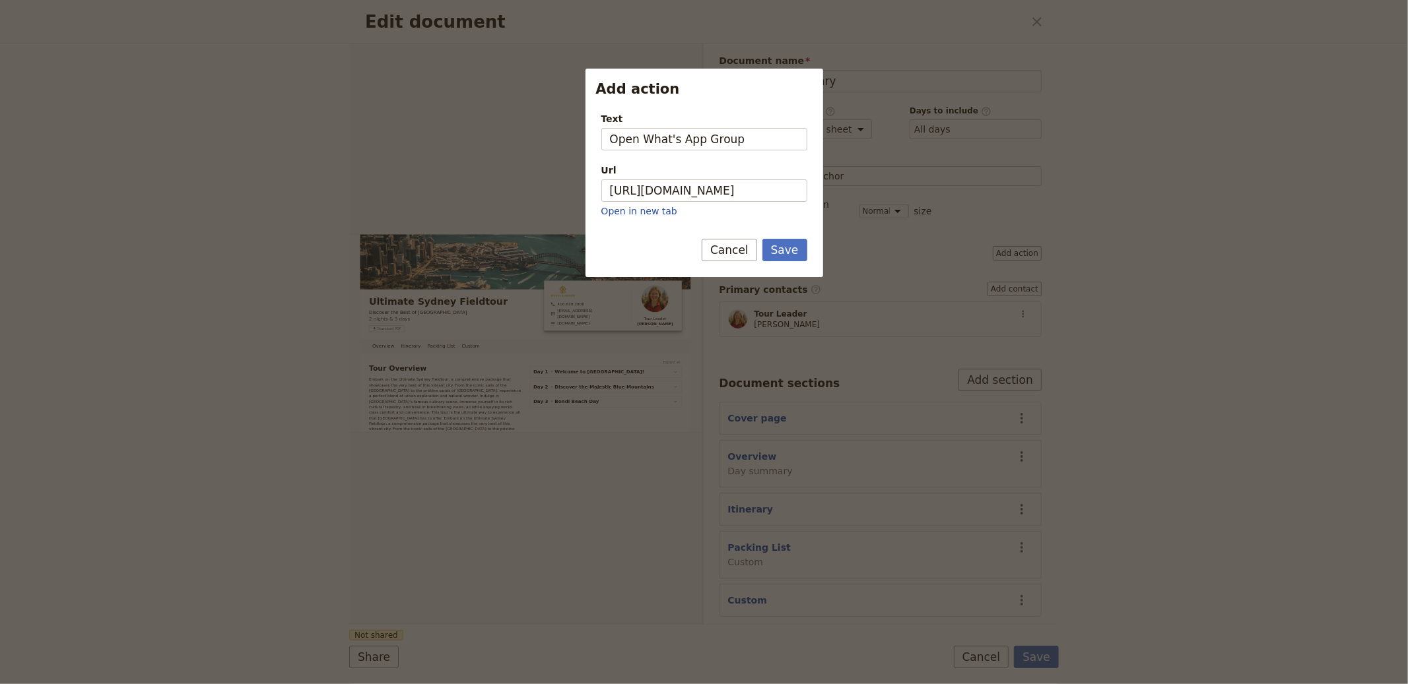
type input "https://chat.whatsapp.com"
click at [762, 247] on div "Save Cancel" at bounding box center [754, 250] width 105 height 22
click at [792, 249] on button "Save" at bounding box center [784, 250] width 45 height 22
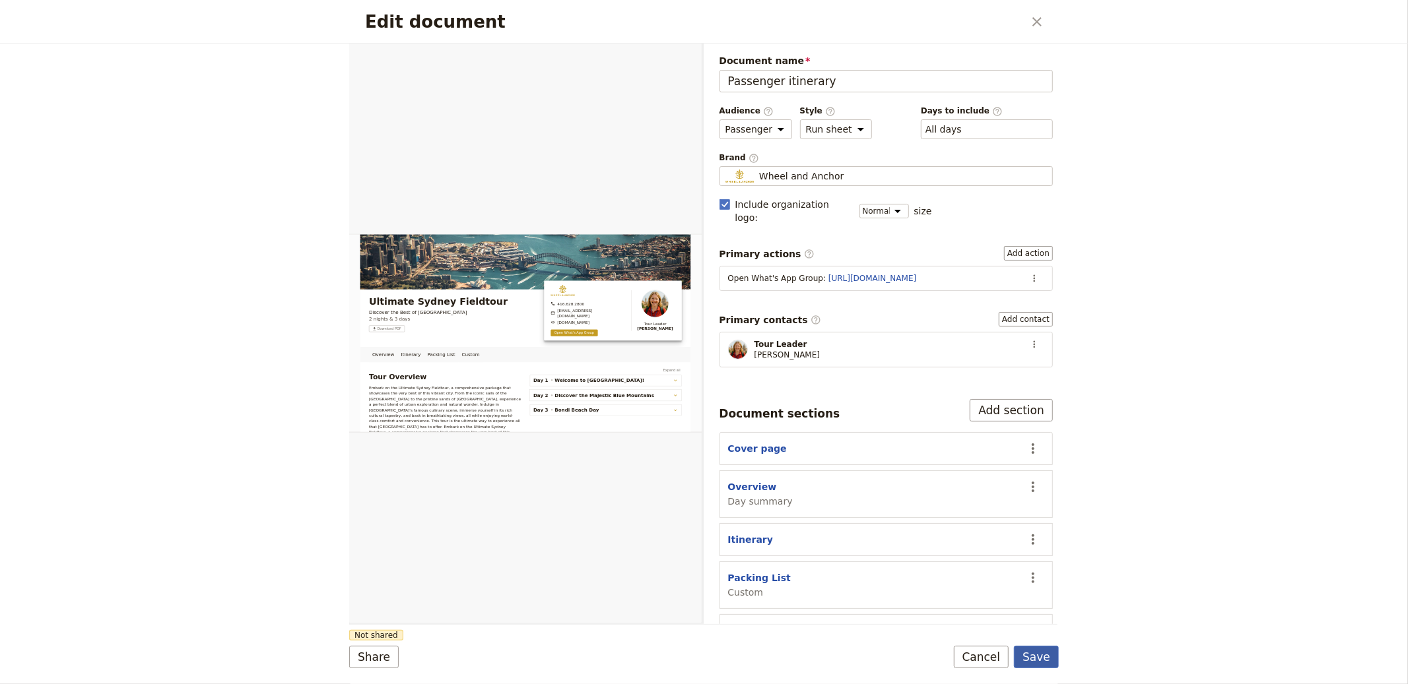
click at [1032, 664] on button "Save" at bounding box center [1036, 657] width 45 height 22
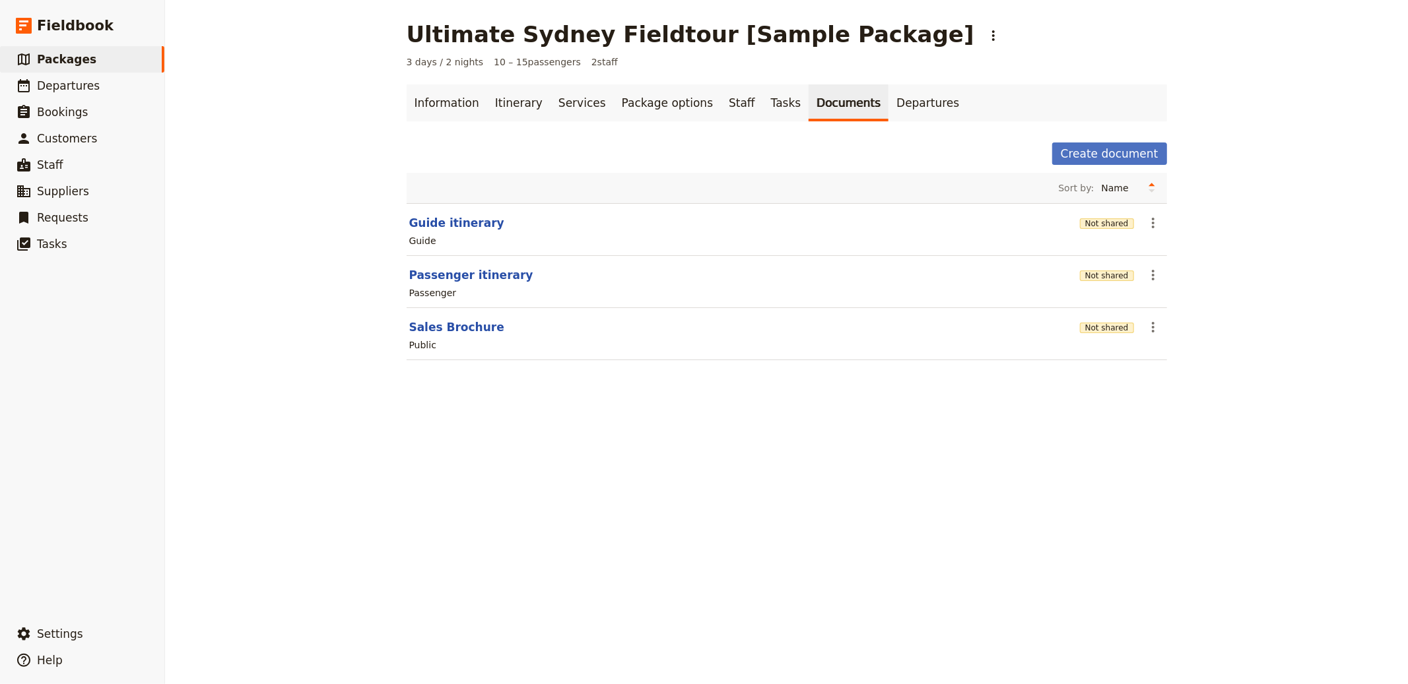
click at [447, 213] on section "Guide itinerary Not shared ​ Guide" at bounding box center [787, 229] width 760 height 53
click at [446, 219] on button "Guide itinerary" at bounding box center [456, 223] width 95 height 16
select select "STAFF"
select select "RUN_SHEET"
select select "DEFAULT"
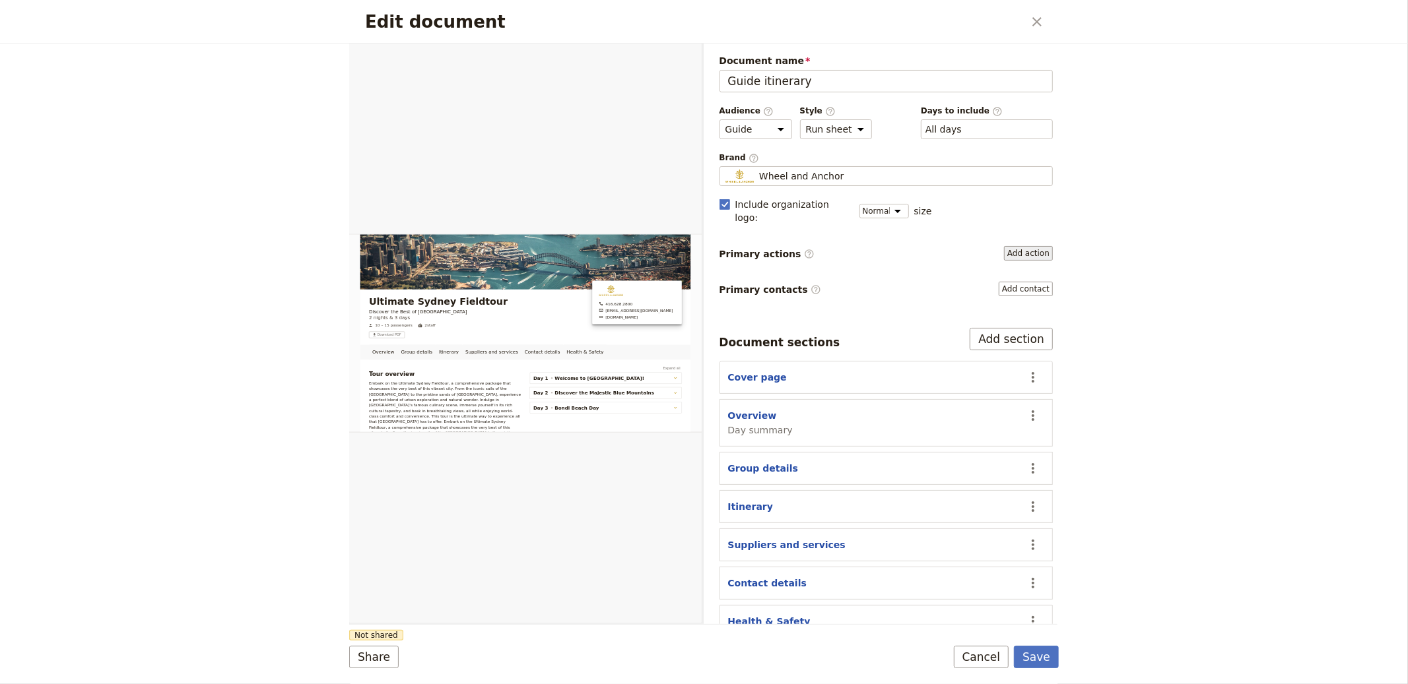
click at [1022, 246] on button "Add action" at bounding box center [1028, 253] width 49 height 15
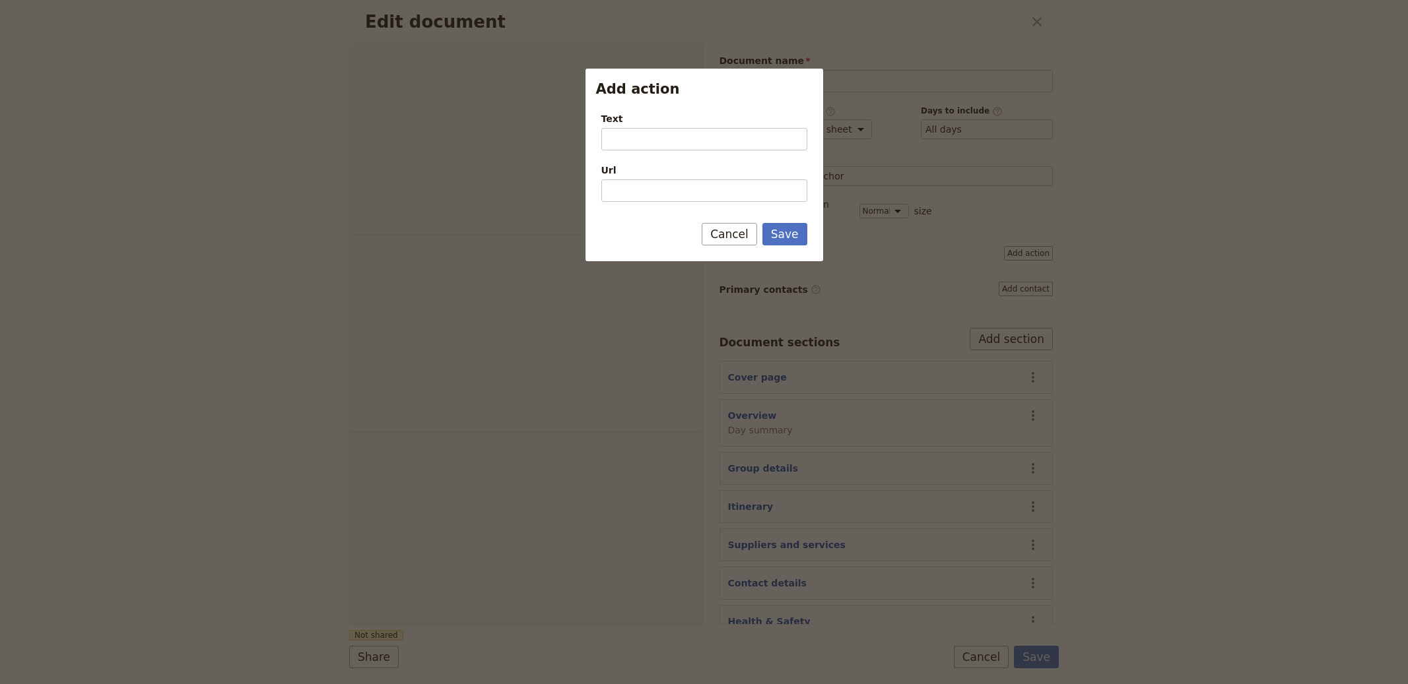
select select "STAFF"
select select "RUN_SHEET"
select select "DEFAULT"
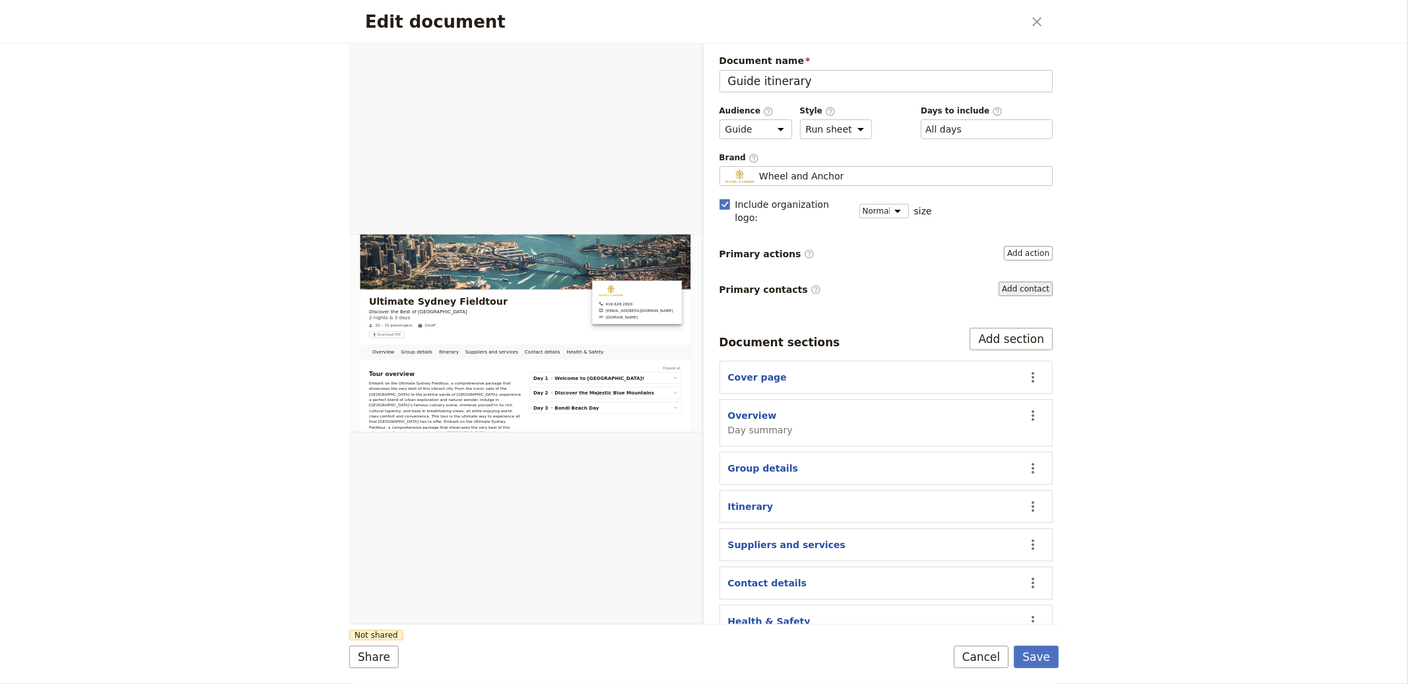
click at [1022, 282] on button "Add contact" at bounding box center [1026, 289] width 54 height 15
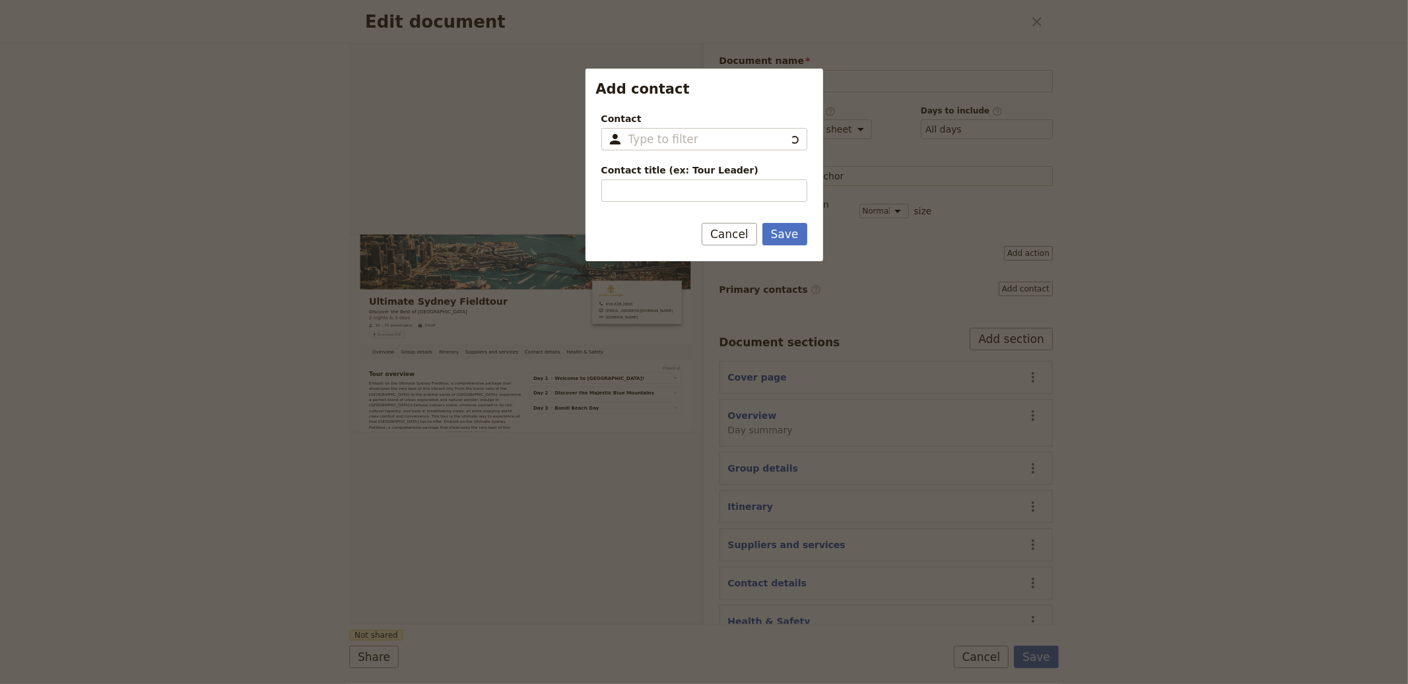
click at [678, 121] on span "Contact" at bounding box center [704, 118] width 206 height 13
click at [678, 131] on input "Contact ​" at bounding box center [706, 139] width 157 height 16
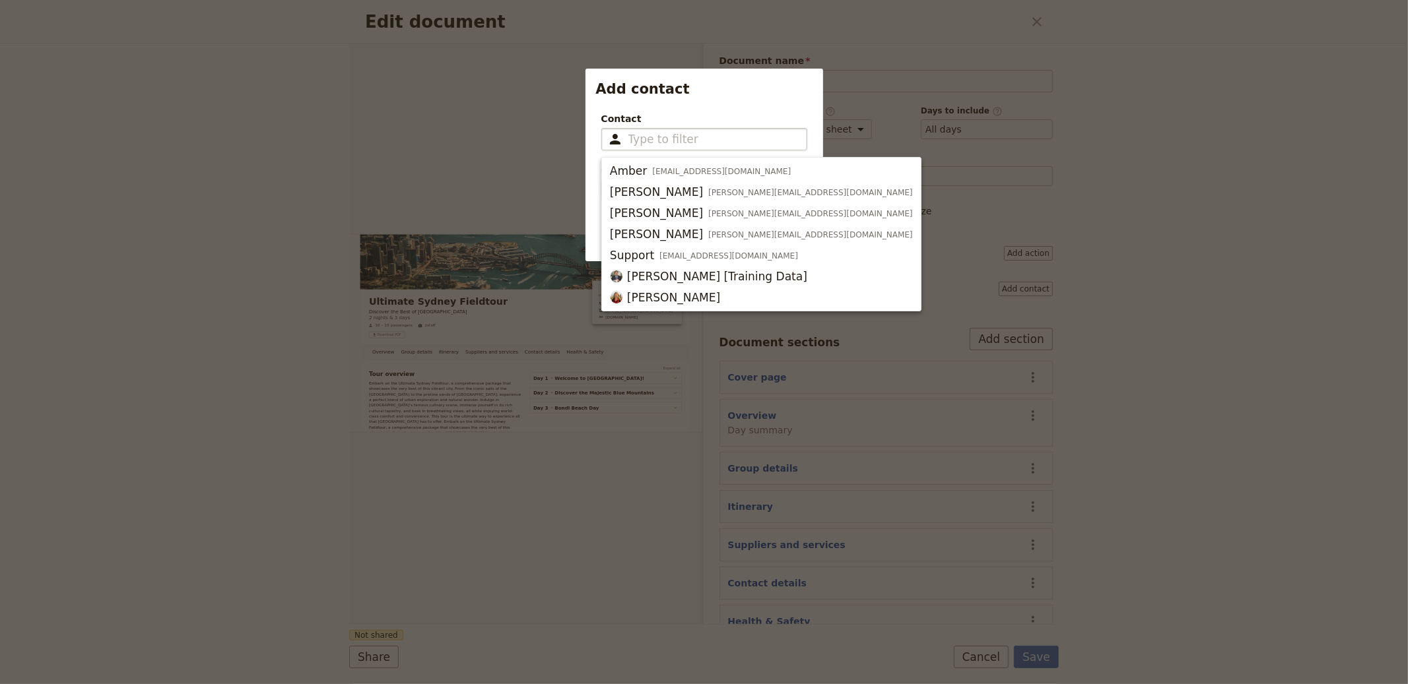
click at [675, 130] on fieldset "​" at bounding box center [704, 139] width 206 height 22
click at [675, 131] on input "Contact ​" at bounding box center [713, 139] width 170 height 16
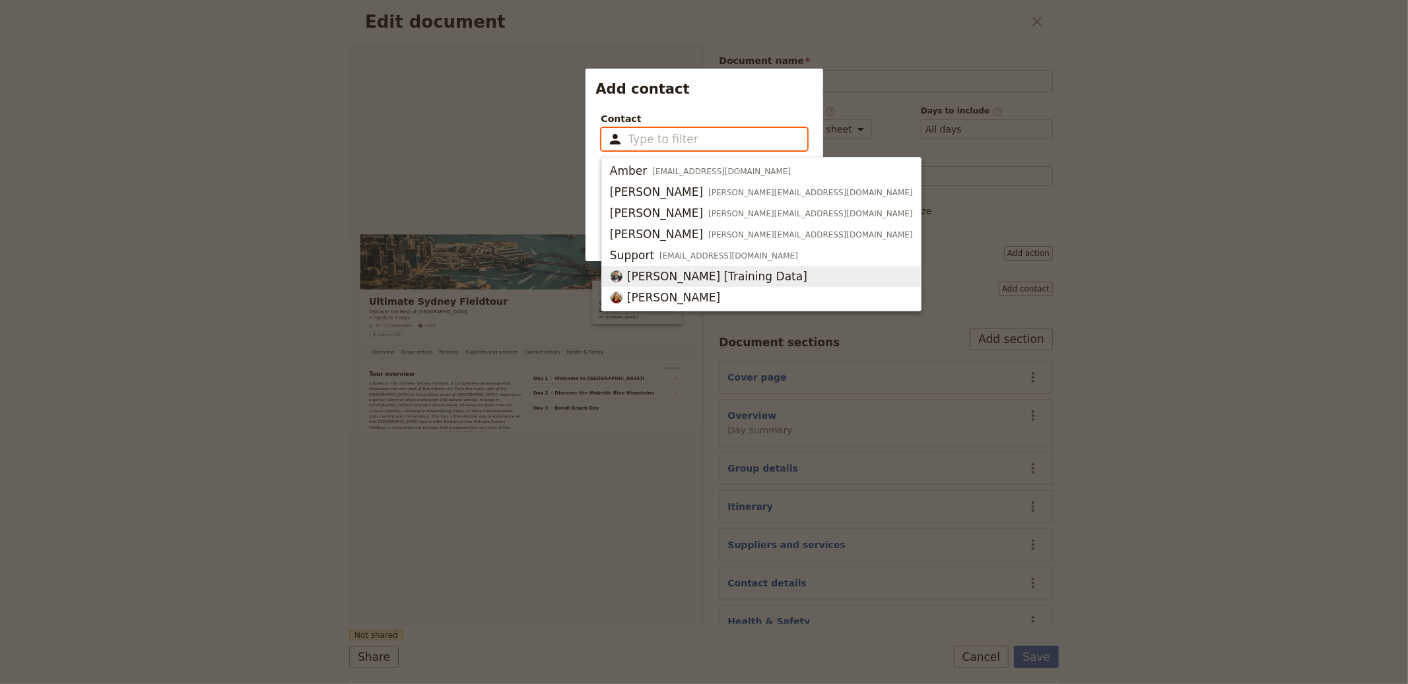
click at [687, 273] on span "Michael Scott [Training Data]" at bounding box center [717, 277] width 180 height 16
type input "Michael Scott [Training Data]"
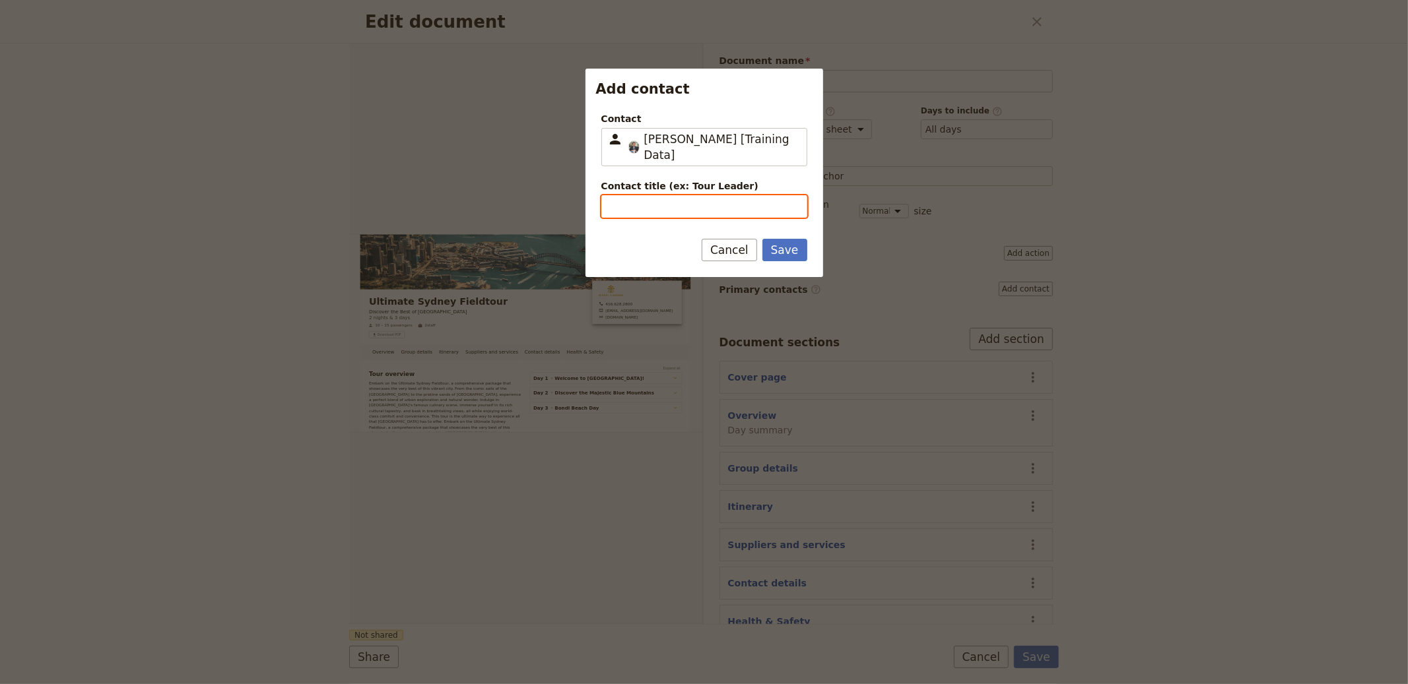
click at [633, 195] on input "Contact title (ex: Tour Leader)" at bounding box center [704, 206] width 206 height 22
type input "Tour Organizer"
click at [762, 239] on button "Save" at bounding box center [784, 250] width 45 height 22
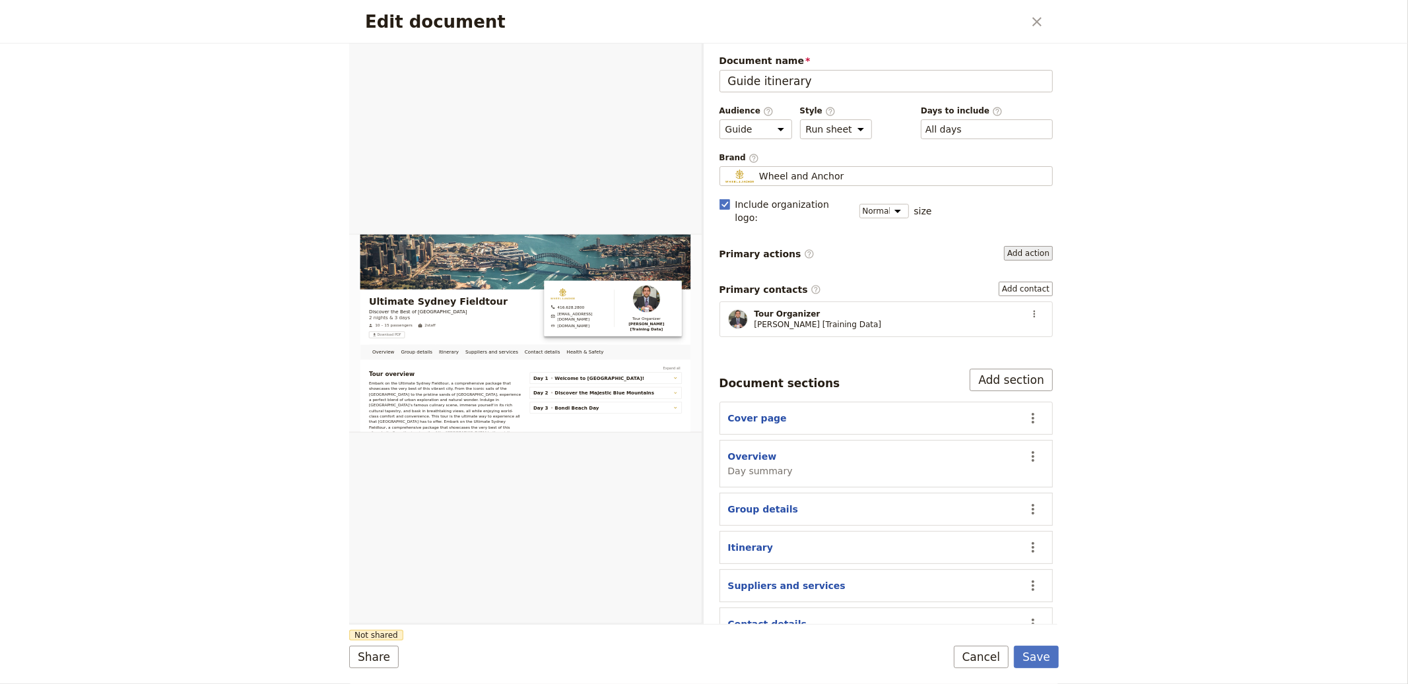
click at [1012, 246] on button "Add action" at bounding box center [1028, 253] width 49 height 15
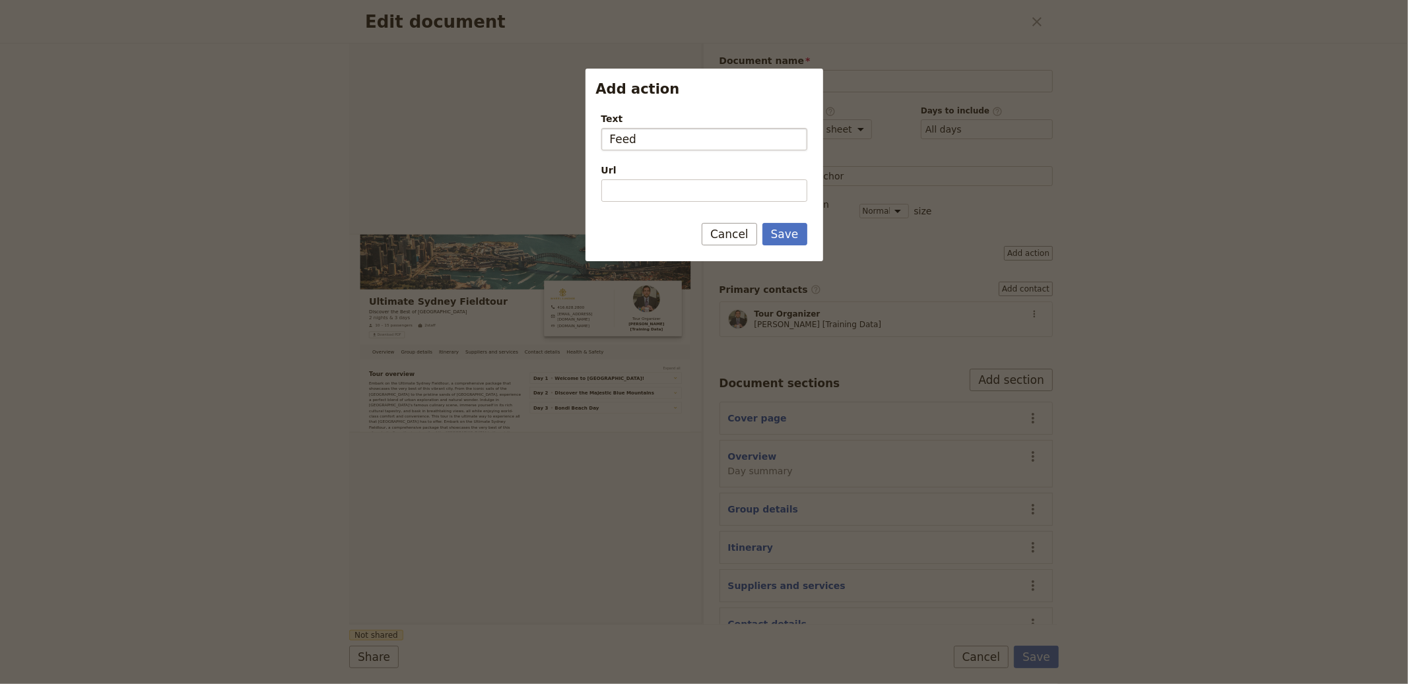
type input "Feedb"
type input "O"
type input "Open What's App Group"
paste input "https://chat.whatsapp.com/"
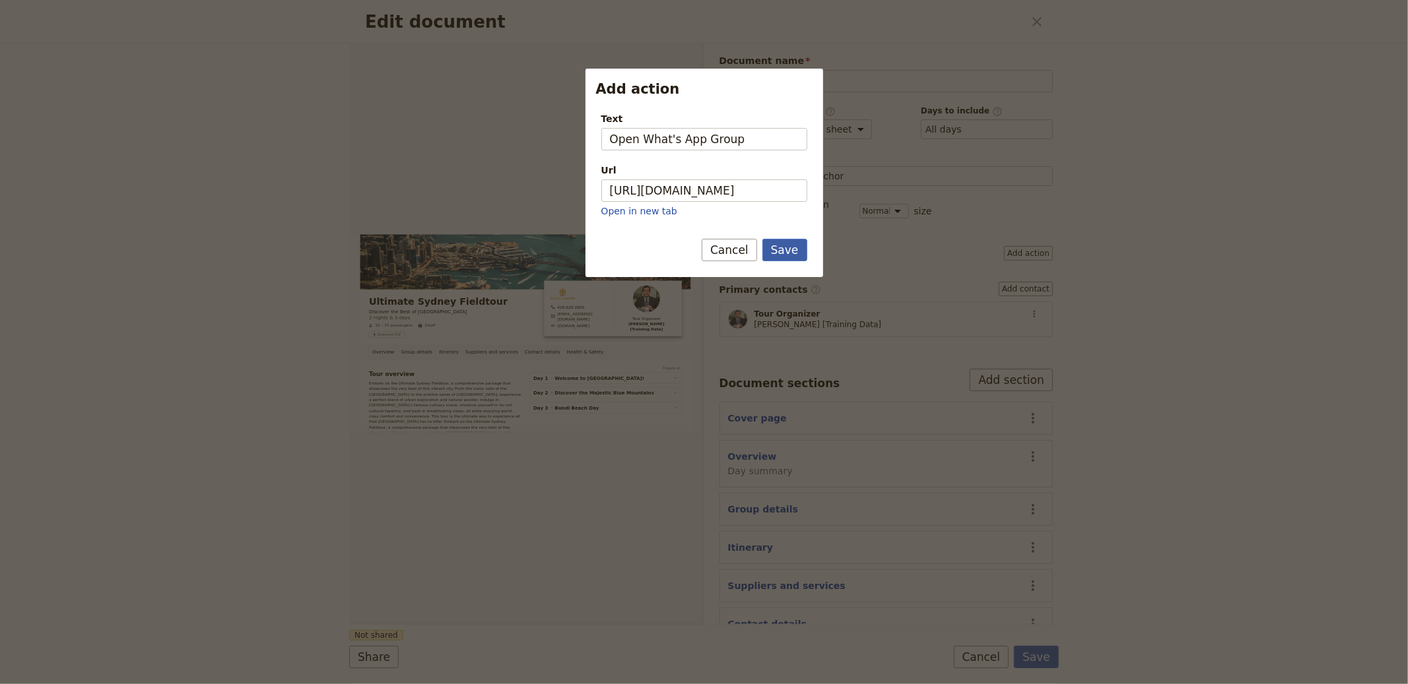
type input "https://chat.whatsapp.com"
click at [787, 244] on button "Save" at bounding box center [784, 250] width 45 height 22
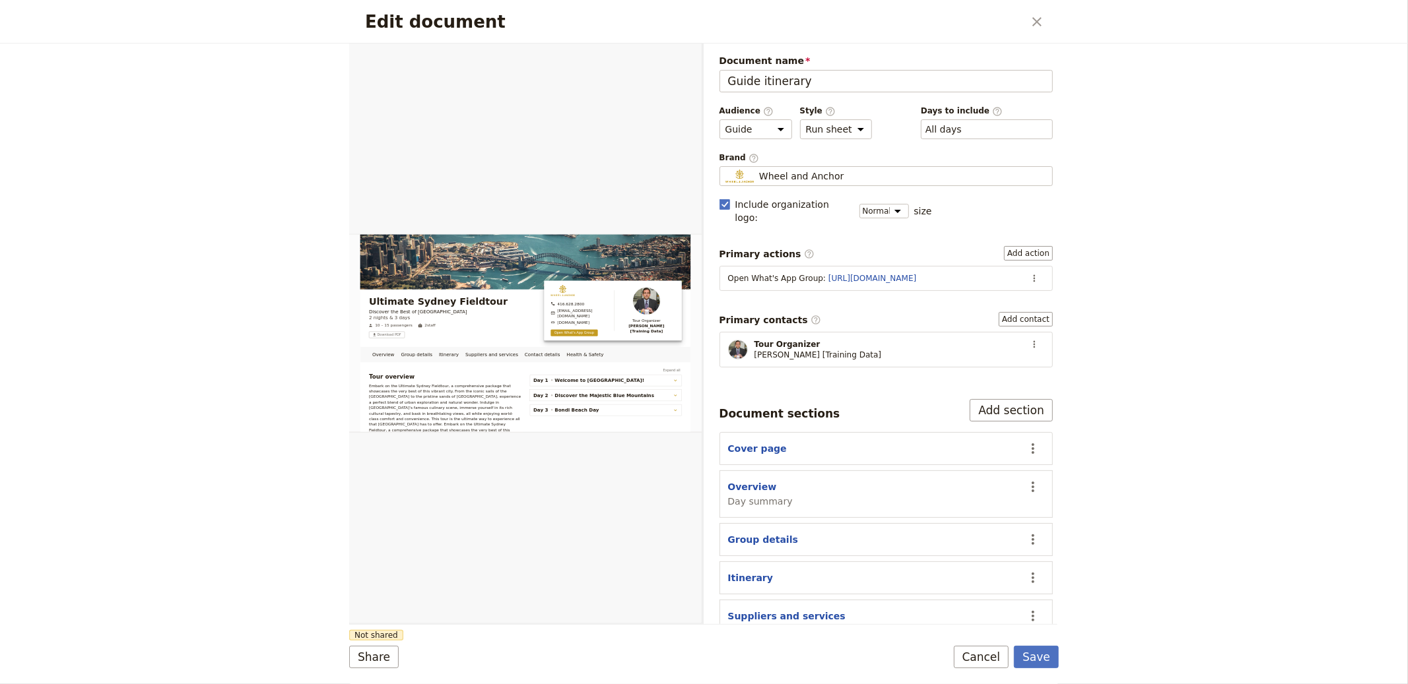
click at [1016, 249] on div "Primary actions ​ Add action Open What's App Group : https://chat.whatsapp.com ​" at bounding box center [886, 268] width 334 height 45
click at [1016, 246] on button "Add action" at bounding box center [1028, 253] width 49 height 15
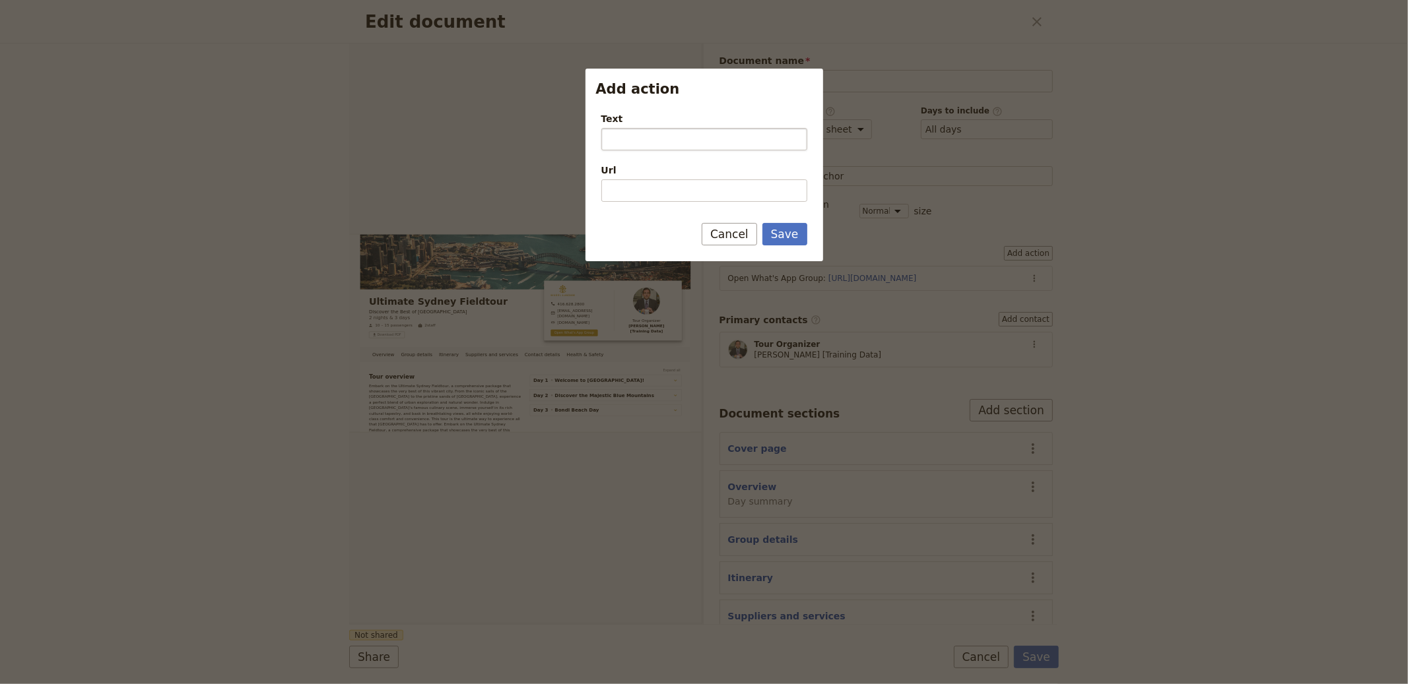
type input "F"
type input "Feedba"
click at [956, 222] on div at bounding box center [704, 342] width 1408 height 684
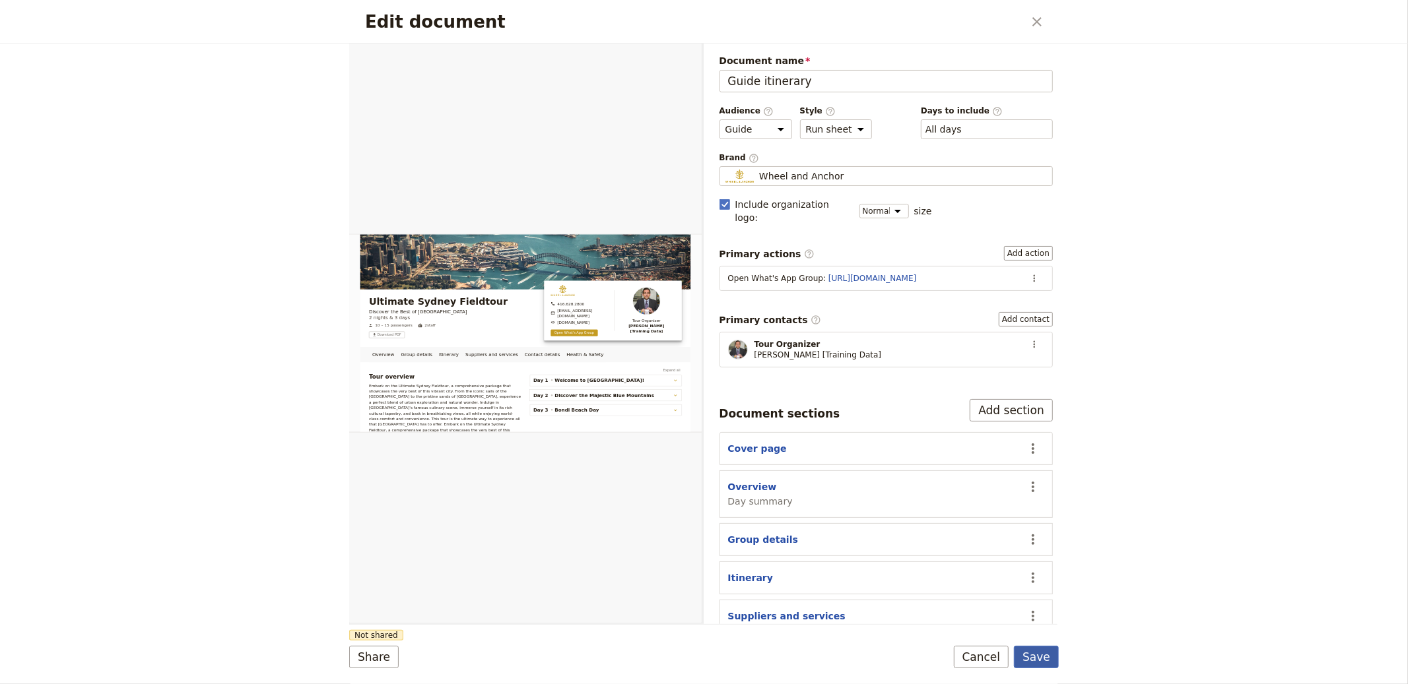
click at [1043, 650] on button "Save" at bounding box center [1036, 657] width 45 height 22
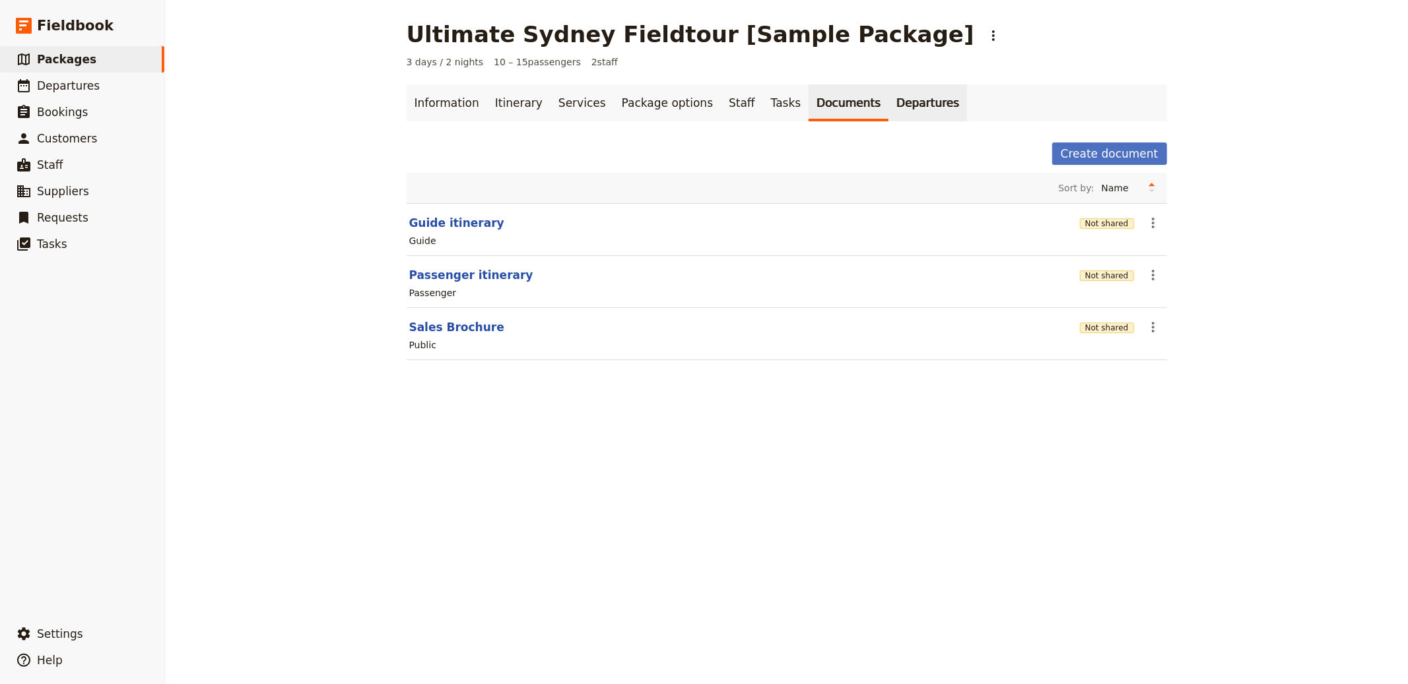
click at [914, 102] on link "Departures" at bounding box center [927, 102] width 79 height 37
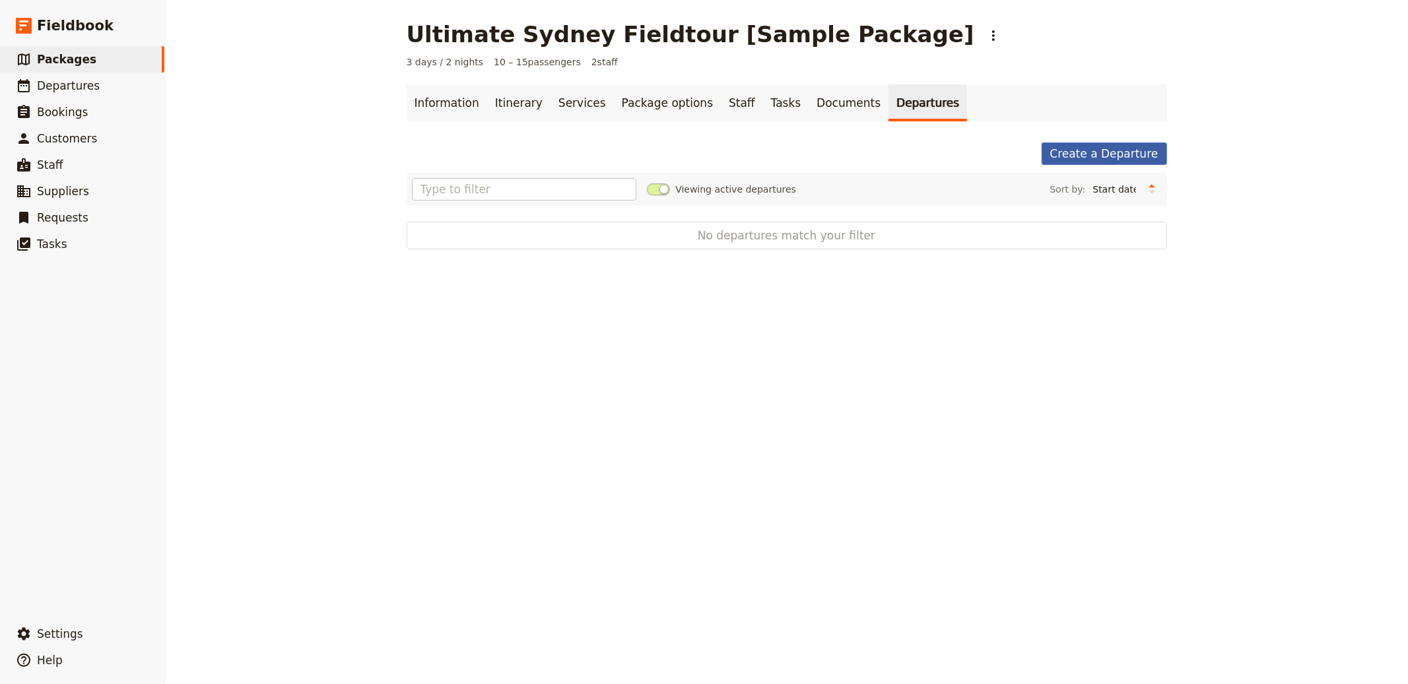
click at [1115, 143] on link "Create a Departure" at bounding box center [1103, 154] width 125 height 22
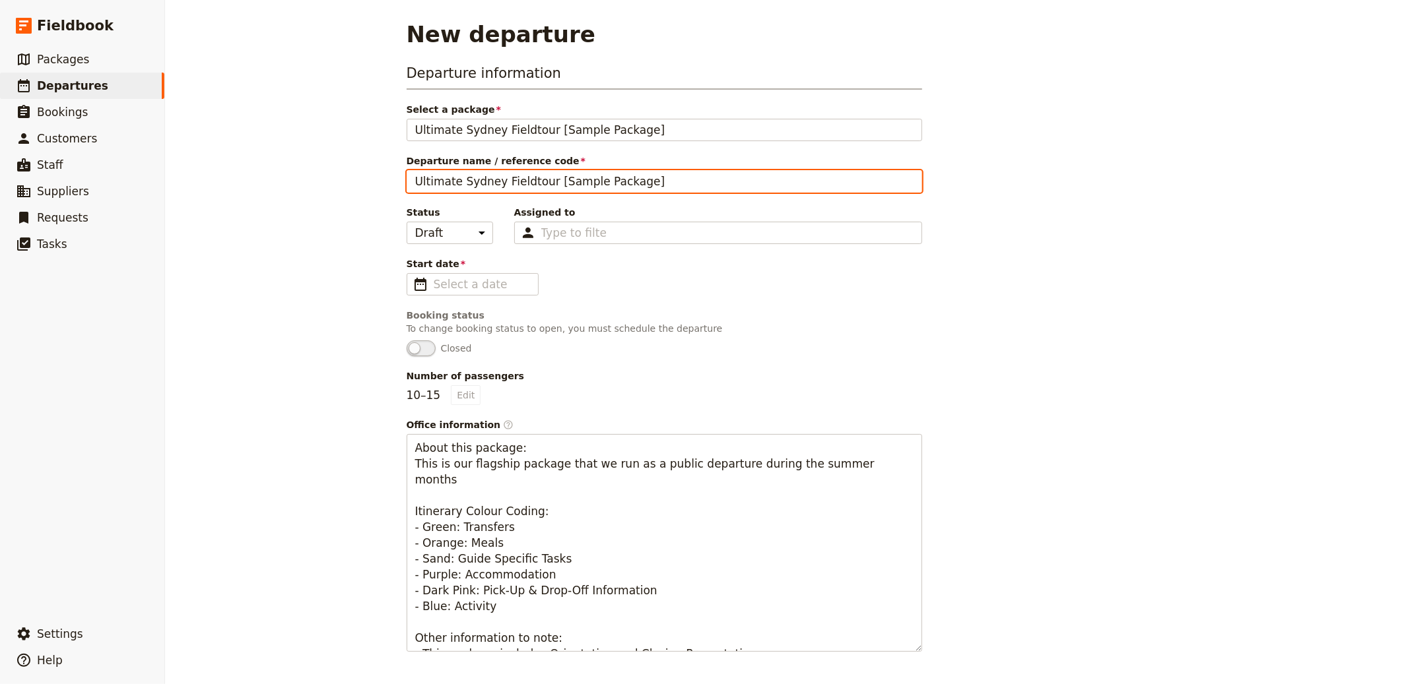
click at [494, 185] on input "Ultimate Sydney Fieldtour [Sample Package]" at bounding box center [664, 181] width 515 height 22
click at [602, 179] on input "Ultimate Sydney Fieldtour [Sample Package]" at bounding box center [664, 181] width 515 height 22
type input "Ultimate Sydney Fieldtour [Sample Departure]"
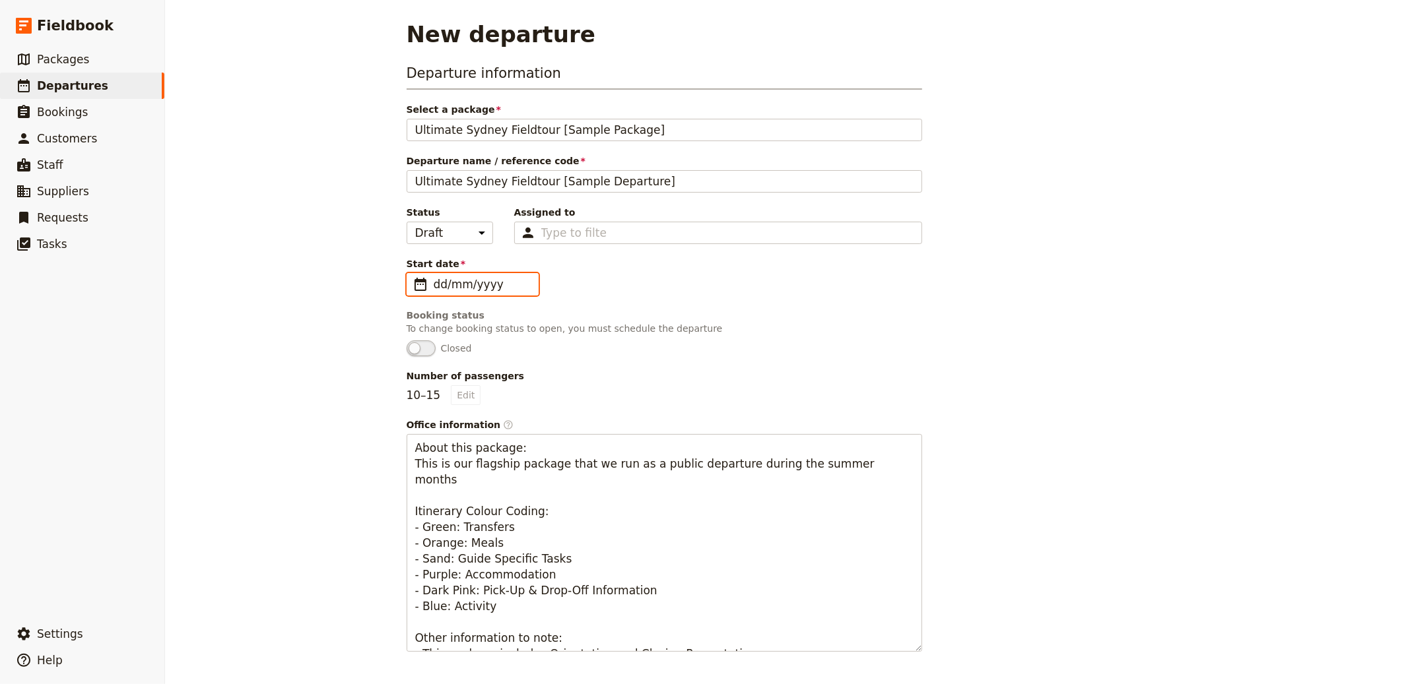
click at [519, 290] on input "dd/mm/yyyy" at bounding box center [482, 285] width 96 height 16
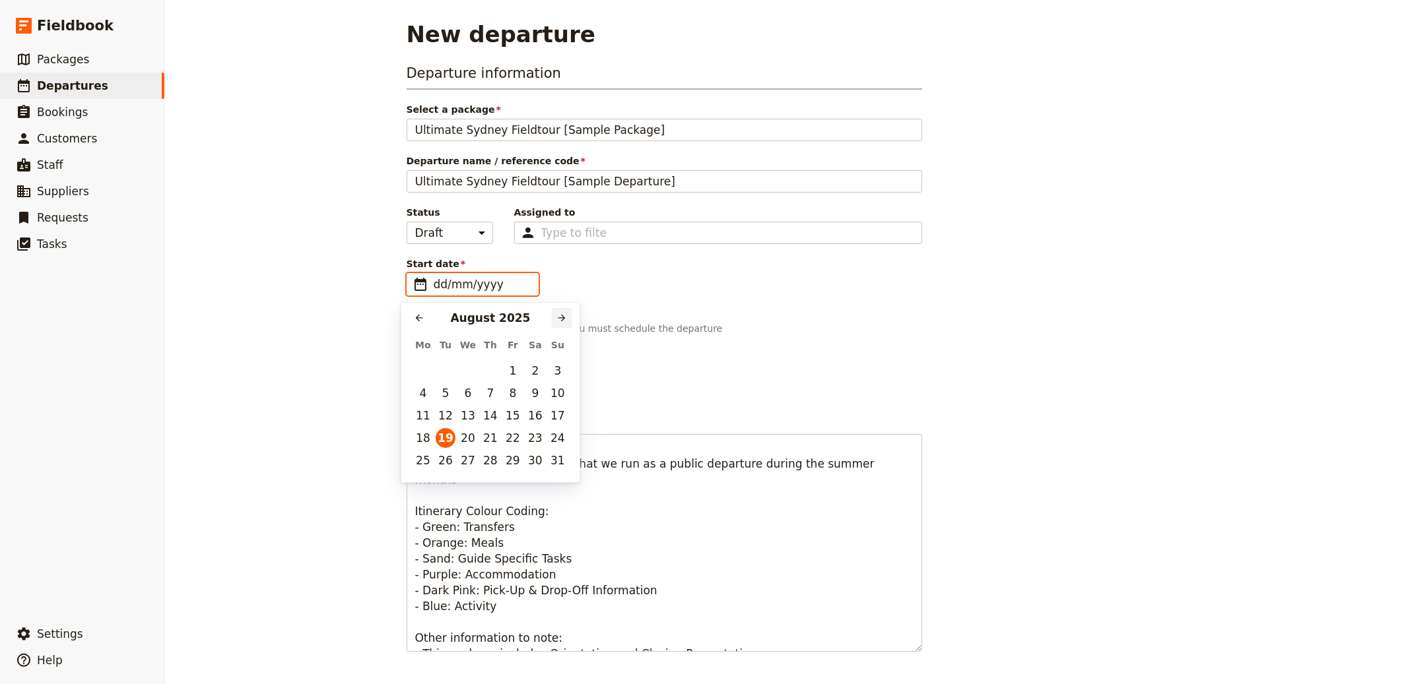
click at [553, 312] on button "​" at bounding box center [562, 318] width 20 height 20
click at [554, 312] on button "​" at bounding box center [562, 318] width 20 height 20
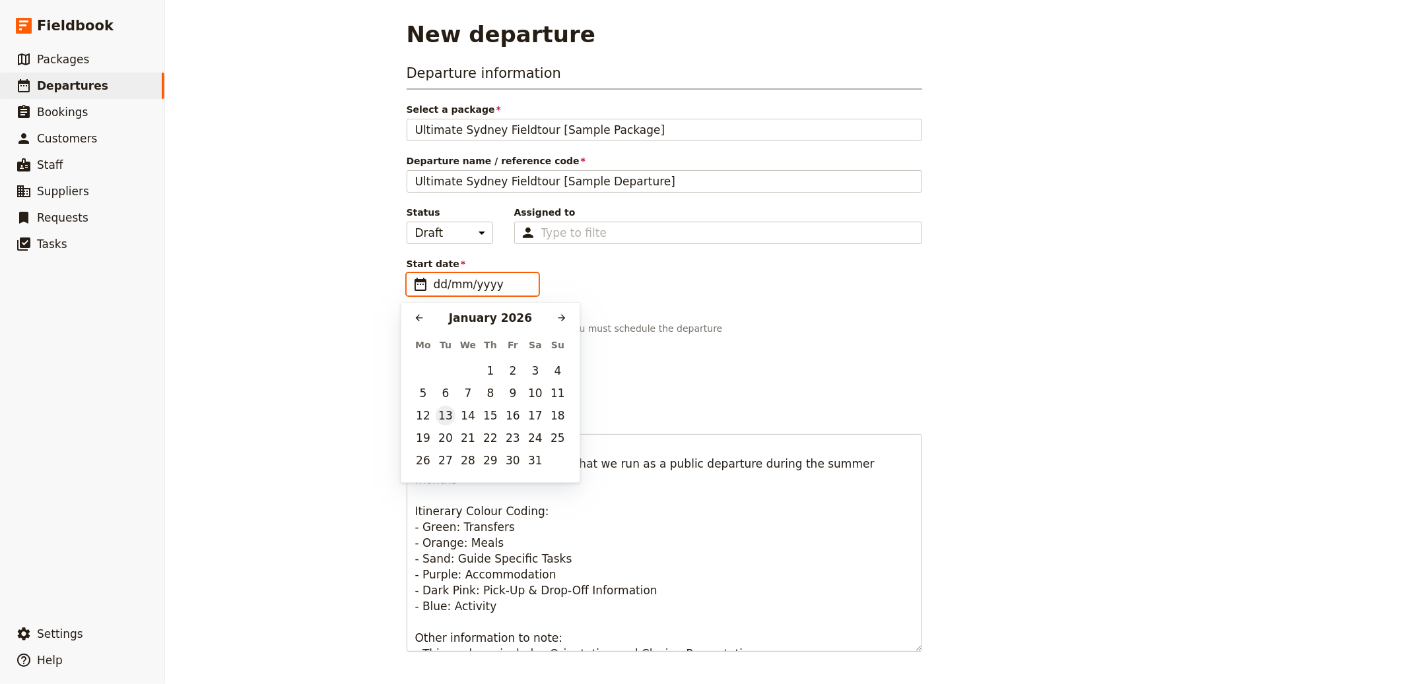
drag, startPoint x: 420, startPoint y: 317, endPoint x: 444, endPoint y: 409, distance: 94.8
click at [421, 317] on icon "Previous month" at bounding box center [419, 318] width 11 height 11
click at [426, 418] on button "15" at bounding box center [423, 416] width 20 height 20
type input "15/12/2025"
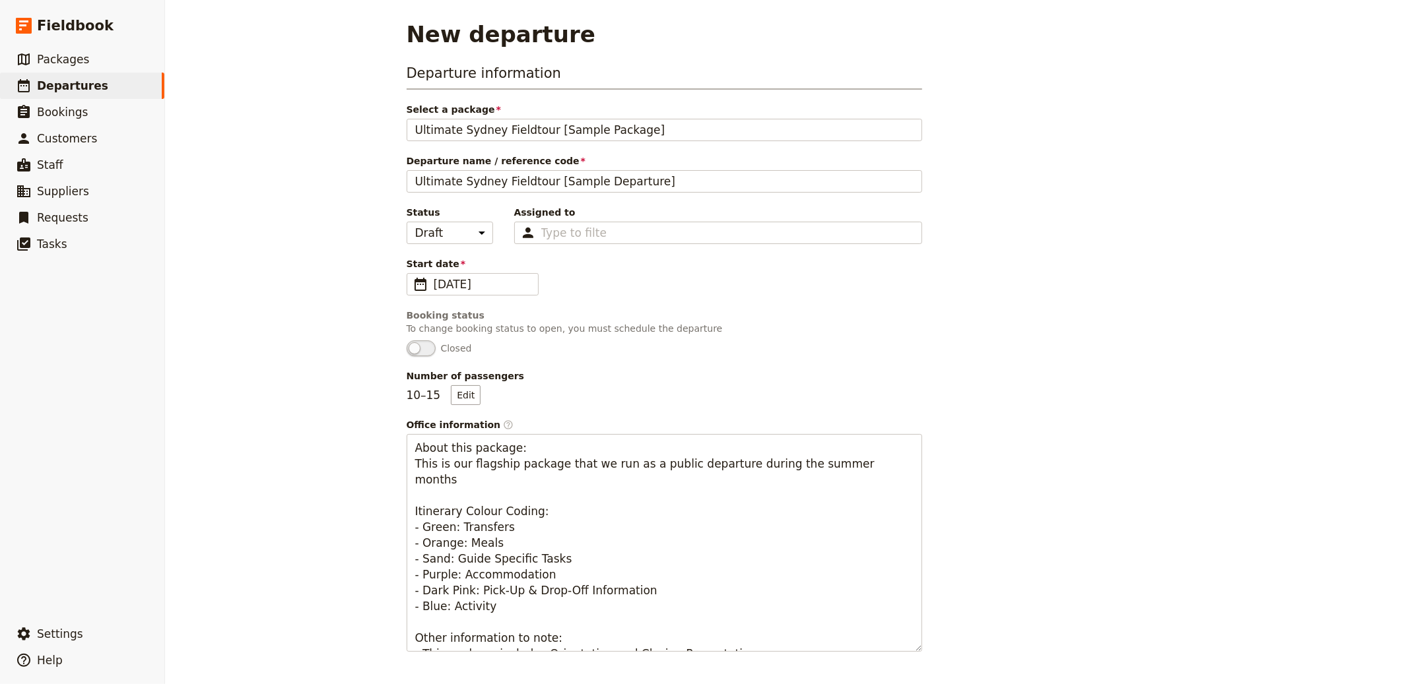
click at [1016, 370] on div "Departure information Select a package Ultimate Sydney Fieldtour [Sample Packag…" at bounding box center [787, 519] width 760 height 912
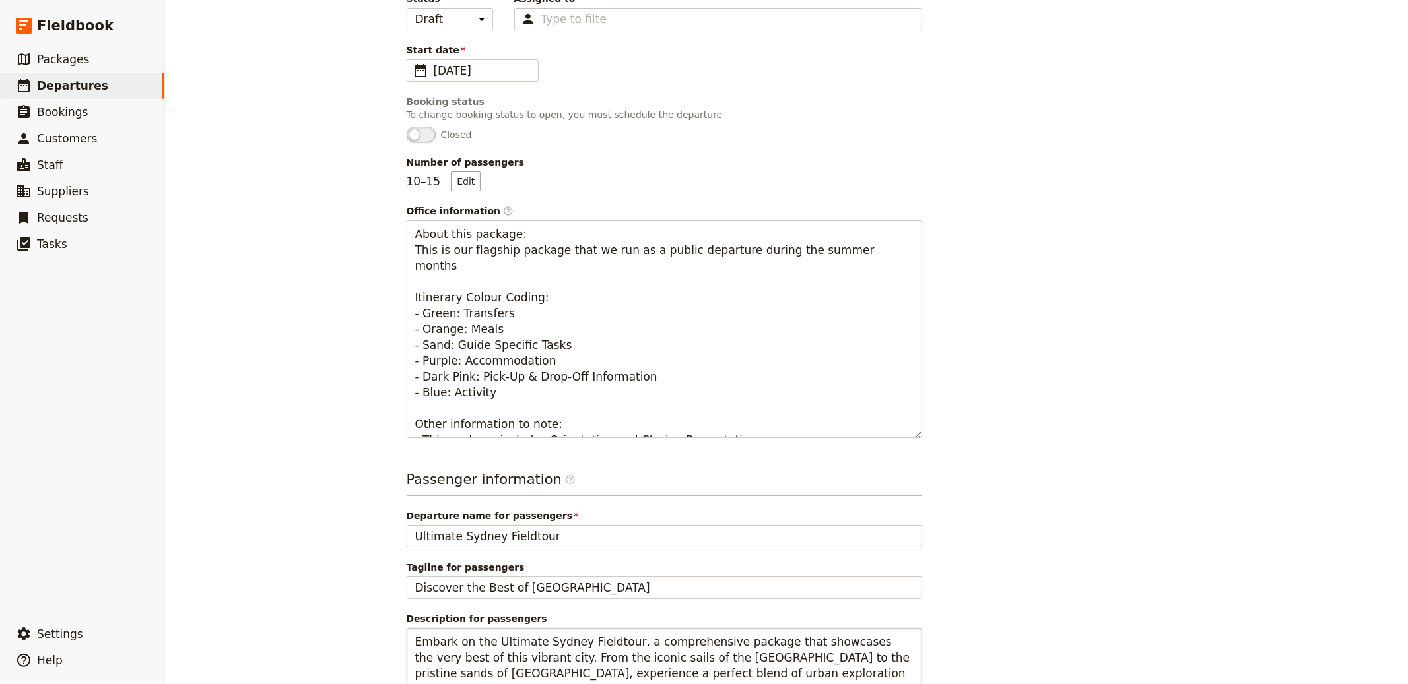
scroll to position [312, 0]
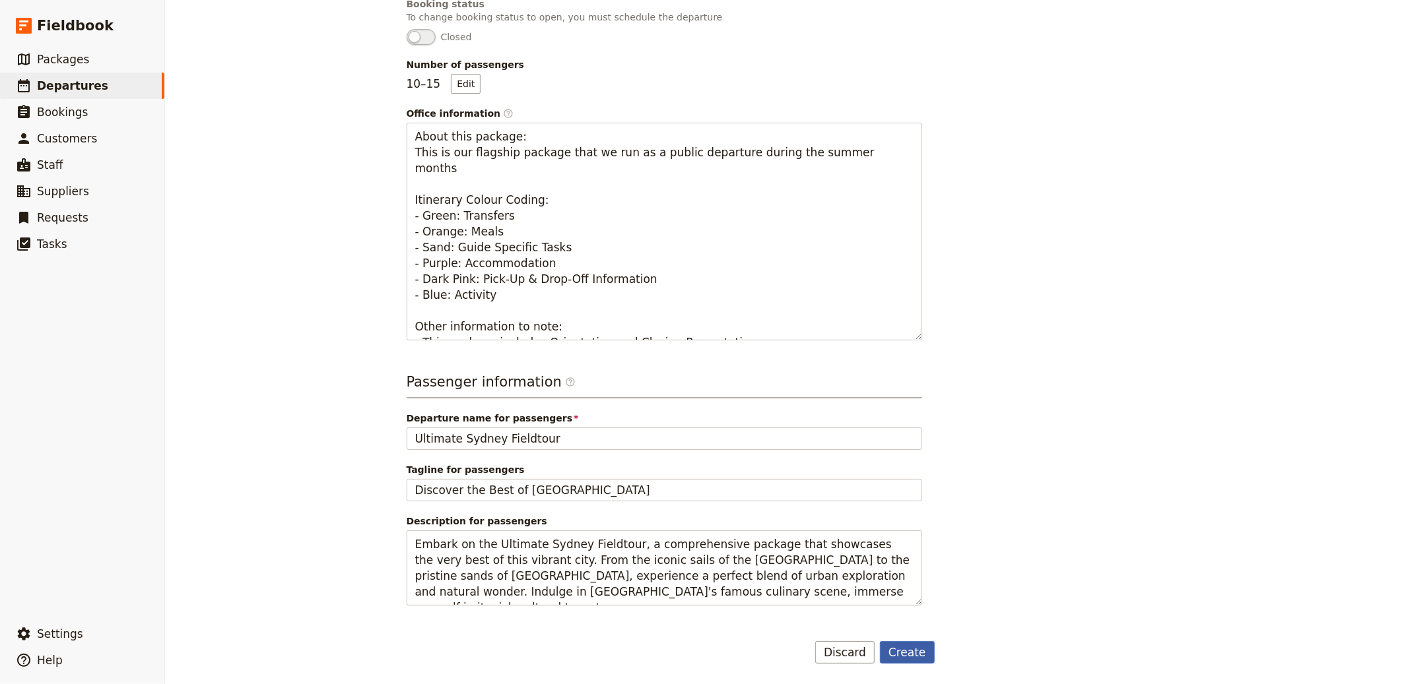
click at [908, 646] on button "Create" at bounding box center [907, 653] width 55 height 22
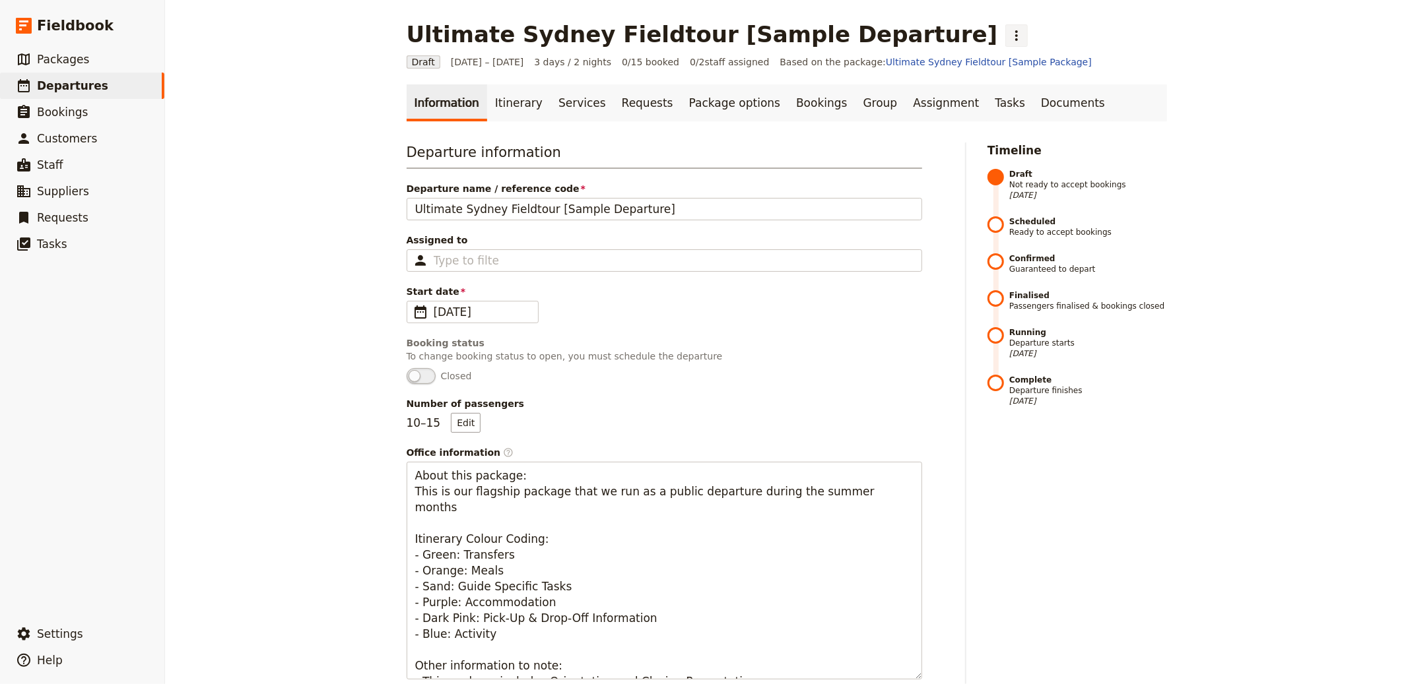
click at [1008, 31] on icon "Actions" at bounding box center [1016, 36] width 16 height 16
click at [915, 109] on span "Schedule departure" at bounding box center [929, 104] width 91 height 13
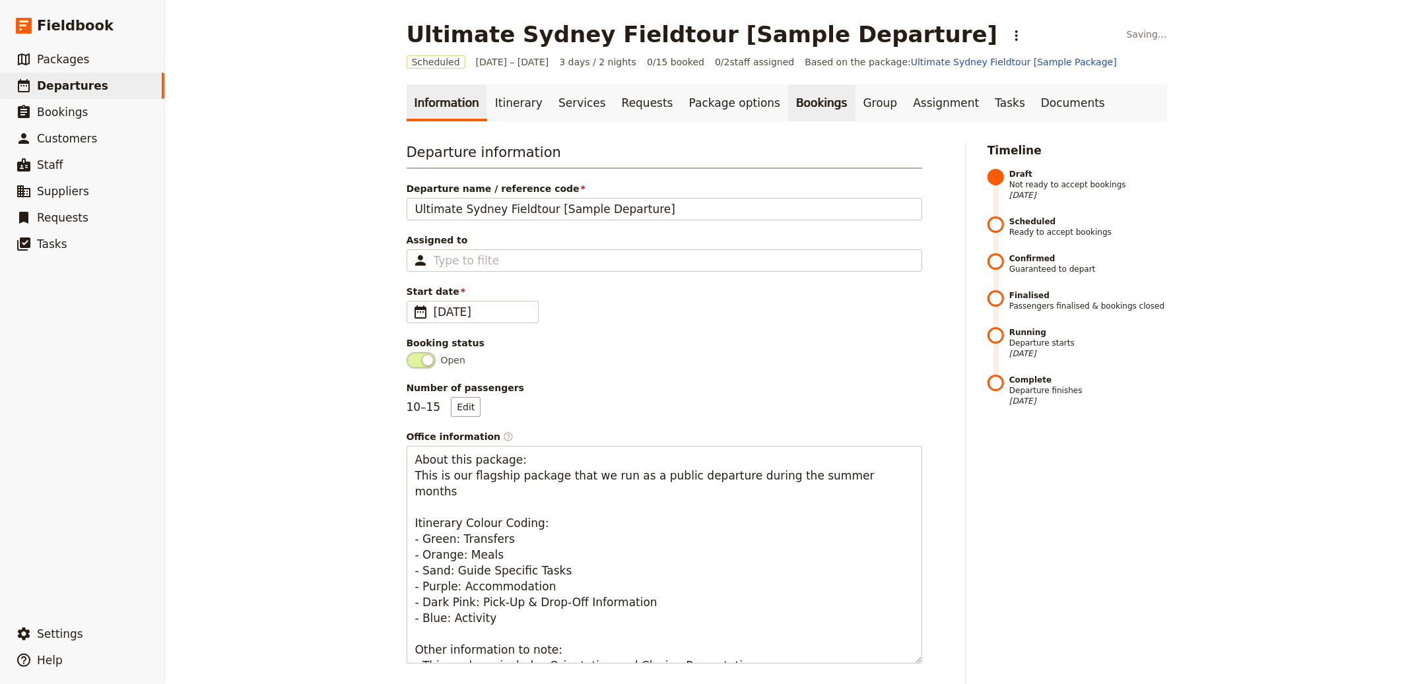
click at [788, 97] on link "Bookings" at bounding box center [821, 102] width 67 height 37
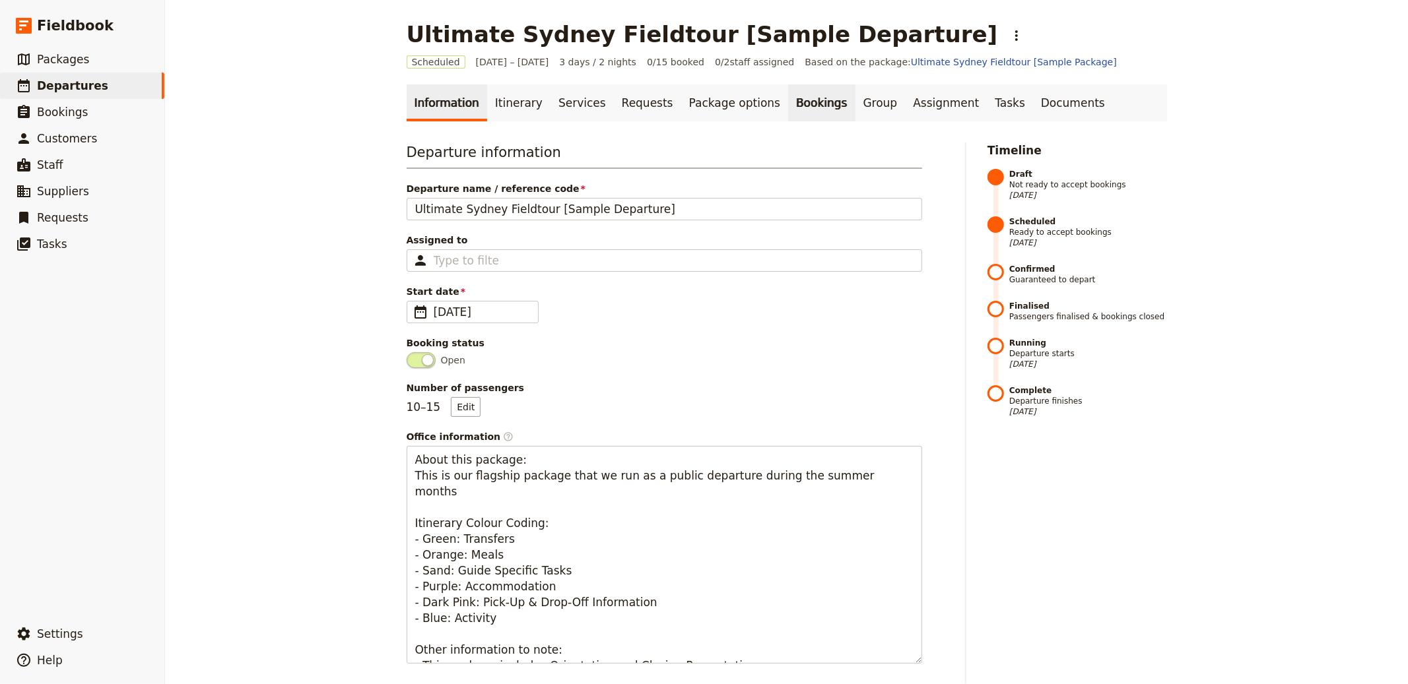
click at [788, 96] on link "Bookings" at bounding box center [821, 102] width 67 height 37
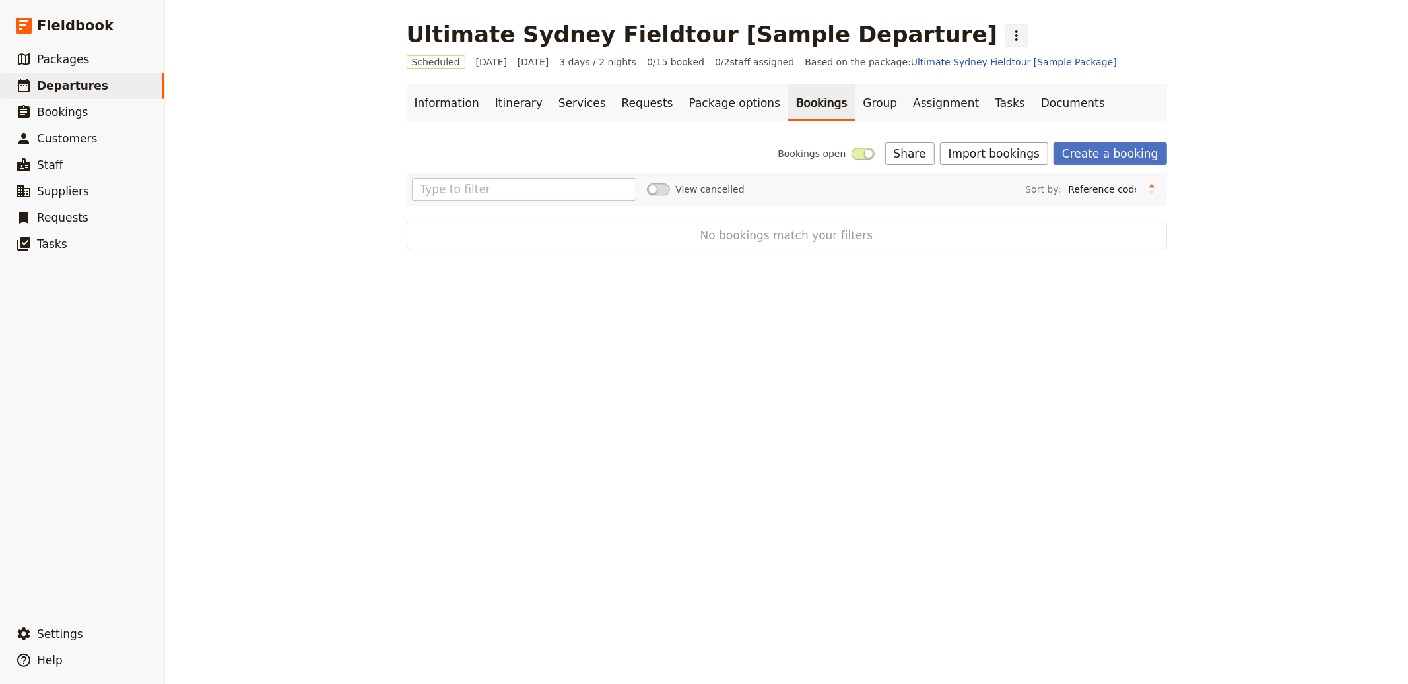
click at [1005, 38] on button "​" at bounding box center [1016, 35] width 22 height 22
click at [1080, 111] on ul "Information Itinerary Services Requests Package options Bookings Group Assignme…" at bounding box center [787, 102] width 760 height 37
click at [999, 152] on button "Import bookings" at bounding box center [994, 154] width 108 height 22
click at [1005, 176] on span "Import Bookings" at bounding box center [996, 182] width 76 height 13
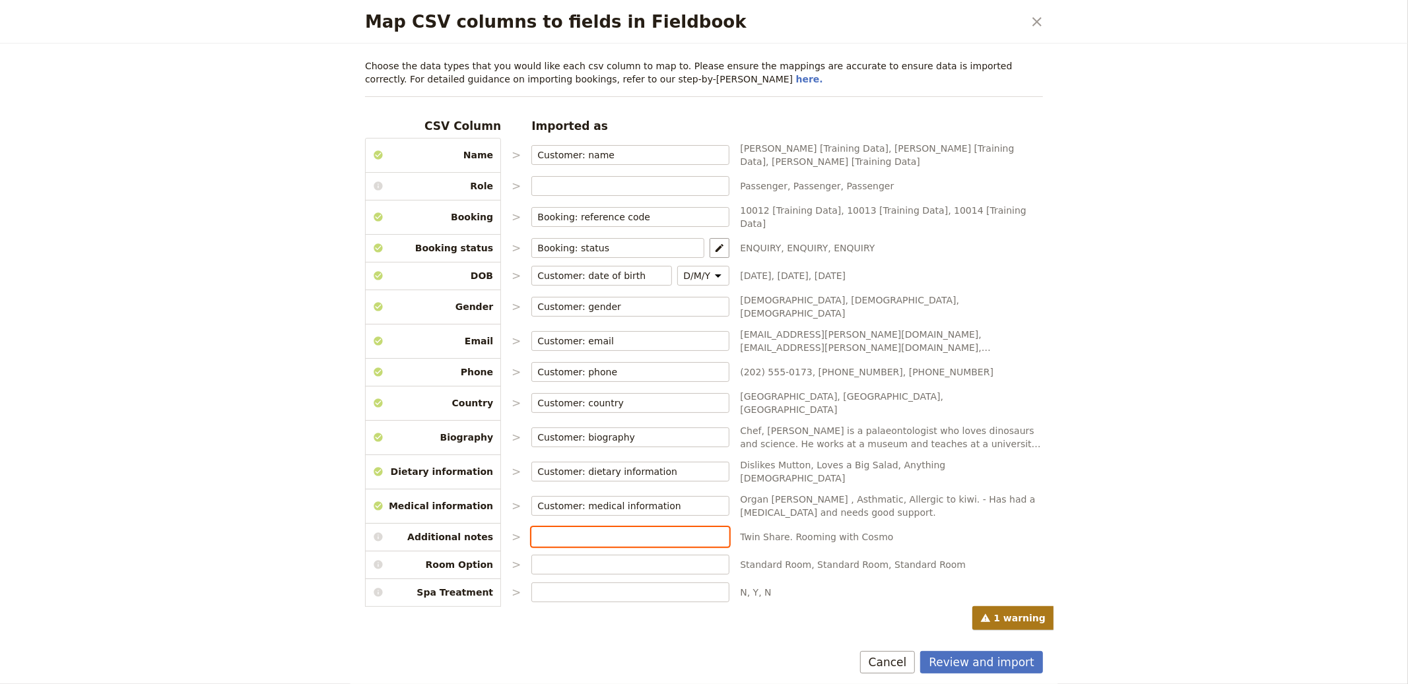
click at [568, 531] on input "Map CSV columns to fields in Fieldbook" at bounding box center [630, 537] width 186 height 13
click at [542, 558] on input "Map CSV columns to fields in Fieldbook" at bounding box center [630, 564] width 186 height 13
type input "Booking: package option"
drag, startPoint x: 700, startPoint y: 541, endPoint x: 713, endPoint y: 543, distance: 12.7
click at [715, 561] on icon "Map package options" at bounding box center [719, 565] width 8 height 8
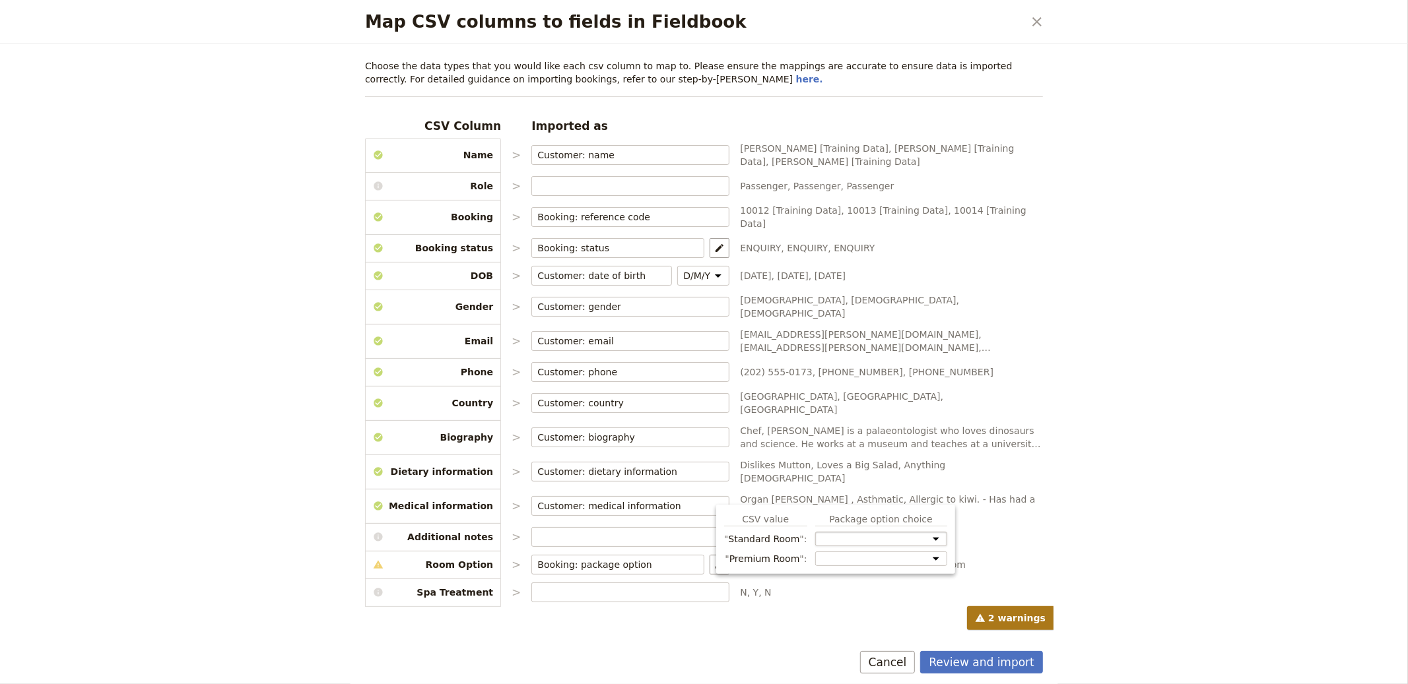
click at [847, 535] on select "Room Option: Standard Room Room Option: Premium Room Spa Treatment" at bounding box center [881, 539] width 132 height 15
select select "68a4567e6419cd09de6eb09c"
click at [815, 532] on select "Room Option: Standard Room Room Option: Premium Room Spa Treatment" at bounding box center [881, 544] width 132 height 25
drag, startPoint x: 847, startPoint y: 535, endPoint x: 851, endPoint y: 561, distance: 26.0
click at [851, 561] on div "CSV value Package option choice Standard Room Room Option: Standard Room Room O…" at bounding box center [835, 545] width 223 height 64
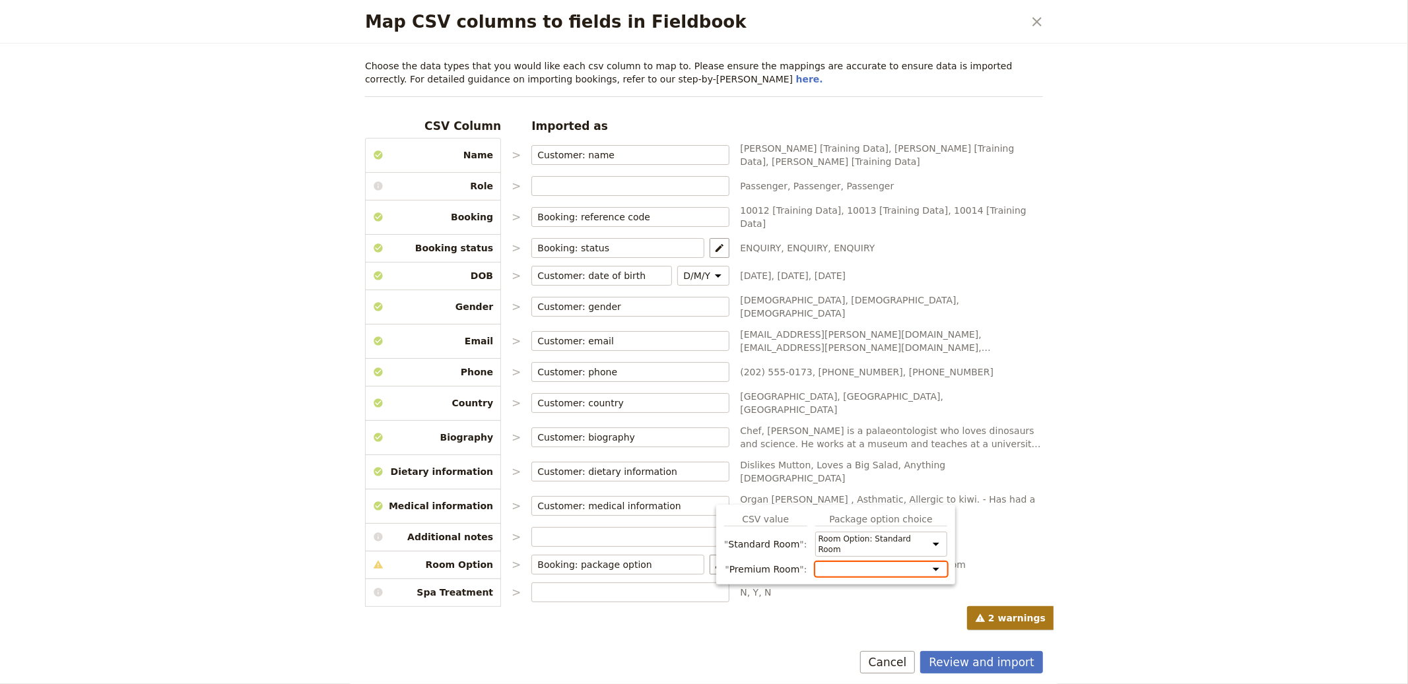
click at [865, 564] on select "Room Option: Standard Room Room Option: Premium Room Spa Treatment" at bounding box center [881, 569] width 132 height 15
select select "68a4567e6419cd09de6eb09d"
click at [815, 562] on select "Room Option: Standard Room Room Option: Premium Room Spa Treatment" at bounding box center [881, 574] width 132 height 25
click at [647, 603] on div "Choose the data types that you would like each csv column to map to. Please ens…" at bounding box center [704, 345] width 710 height 603
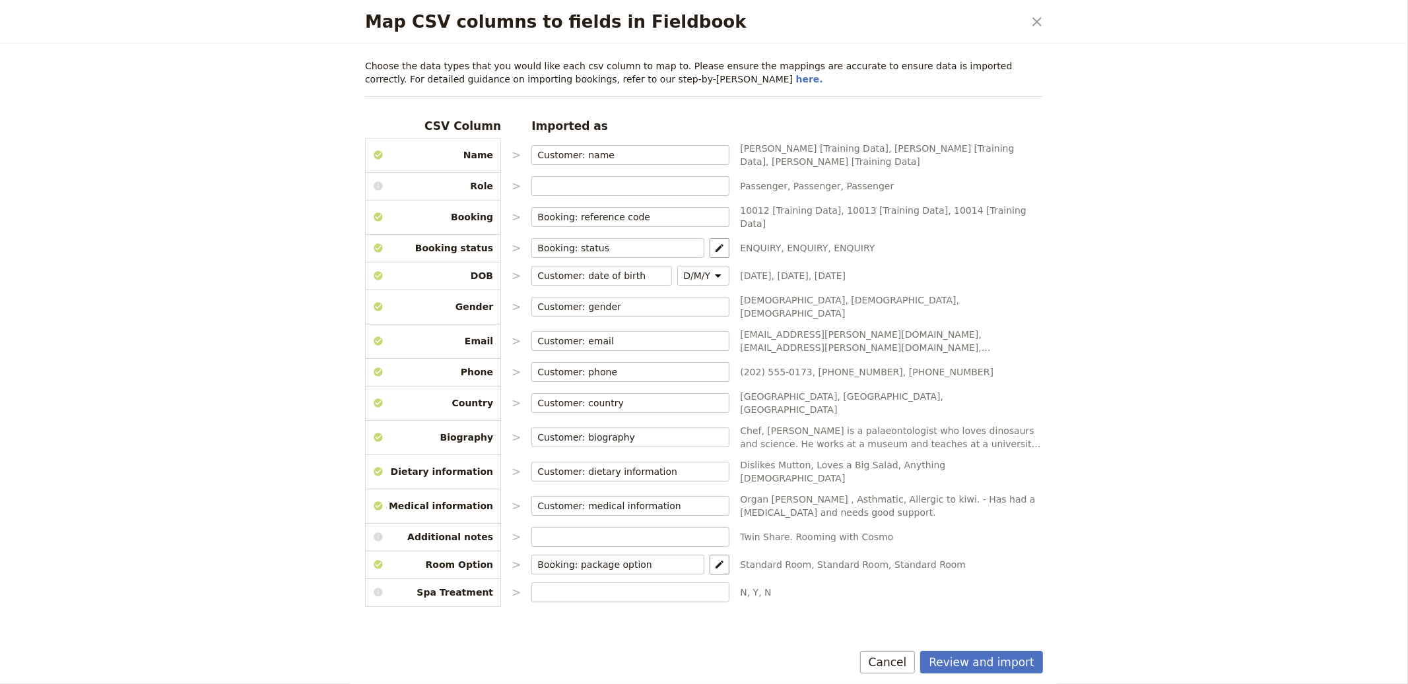
click at [640, 556] on div "CSV Column Imported as Name > Customer: name ​ Jerry Seinfeld [Training Data], …" at bounding box center [704, 360] width 678 height 484
click at [638, 586] on input "Map CSV columns to fields in Fieldbook" at bounding box center [630, 592] width 186 height 13
type input "o"
type input "Booking: package option"
click at [710, 583] on button "​" at bounding box center [720, 593] width 20 height 20
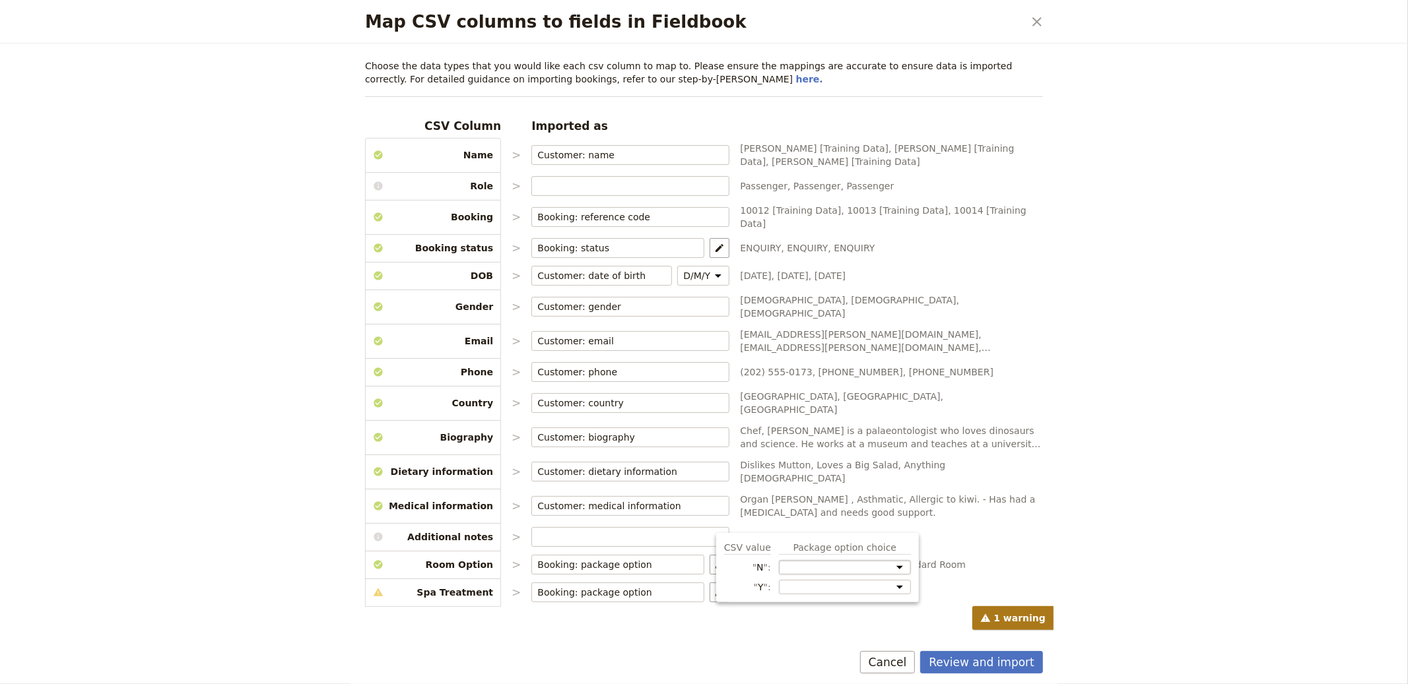
click at [803, 564] on select "Room Option: Standard Room Room Option: Premium Room Spa Treatment" at bounding box center [845, 567] width 132 height 15
click at [818, 593] on select "Room Option: Standard Room Room Option: Premium Room Spa Treatment" at bounding box center [845, 587] width 132 height 15
select select "68a4567e6419cd09de6eb09f"
click at [779, 580] on select "Room Option: Standard Room Room Option: Premium Room Spa Treatment" at bounding box center [845, 587] width 132 height 15
click at [1022, 493] on span "Organ Doner , Asthmatic, Allergic to kiwi. - Has had a back injury and needs go…" at bounding box center [891, 506] width 303 height 26
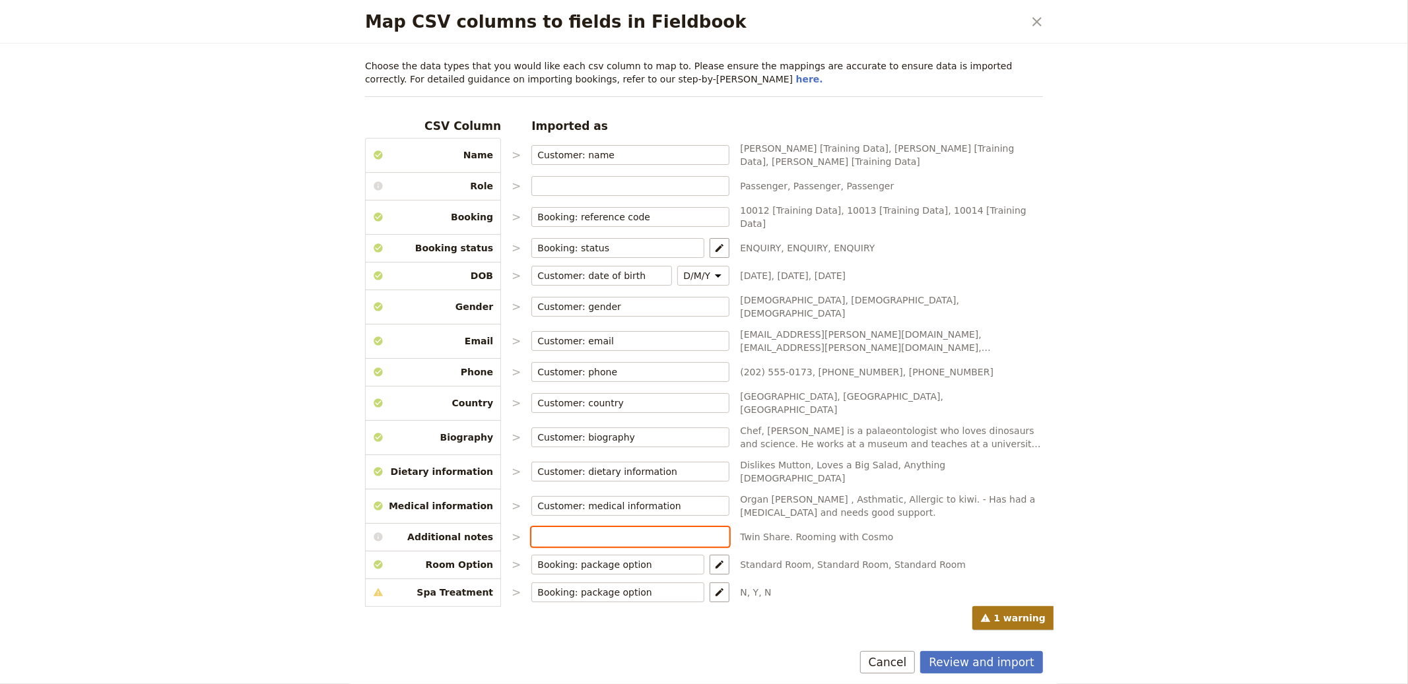
click at [546, 531] on input "Map CSV columns to fields in Fieldbook" at bounding box center [630, 537] width 186 height 13
click at [672, 442] on span "Booking: notes" at bounding box center [611, 446] width 180 height 13
type input "Booking: notes"
click at [1144, 515] on div "Map CSV columns to fields in Fieldbook ​ Choose the data types that you would l…" at bounding box center [704, 342] width 1408 height 684
click at [710, 583] on button "​" at bounding box center [720, 593] width 20 height 20
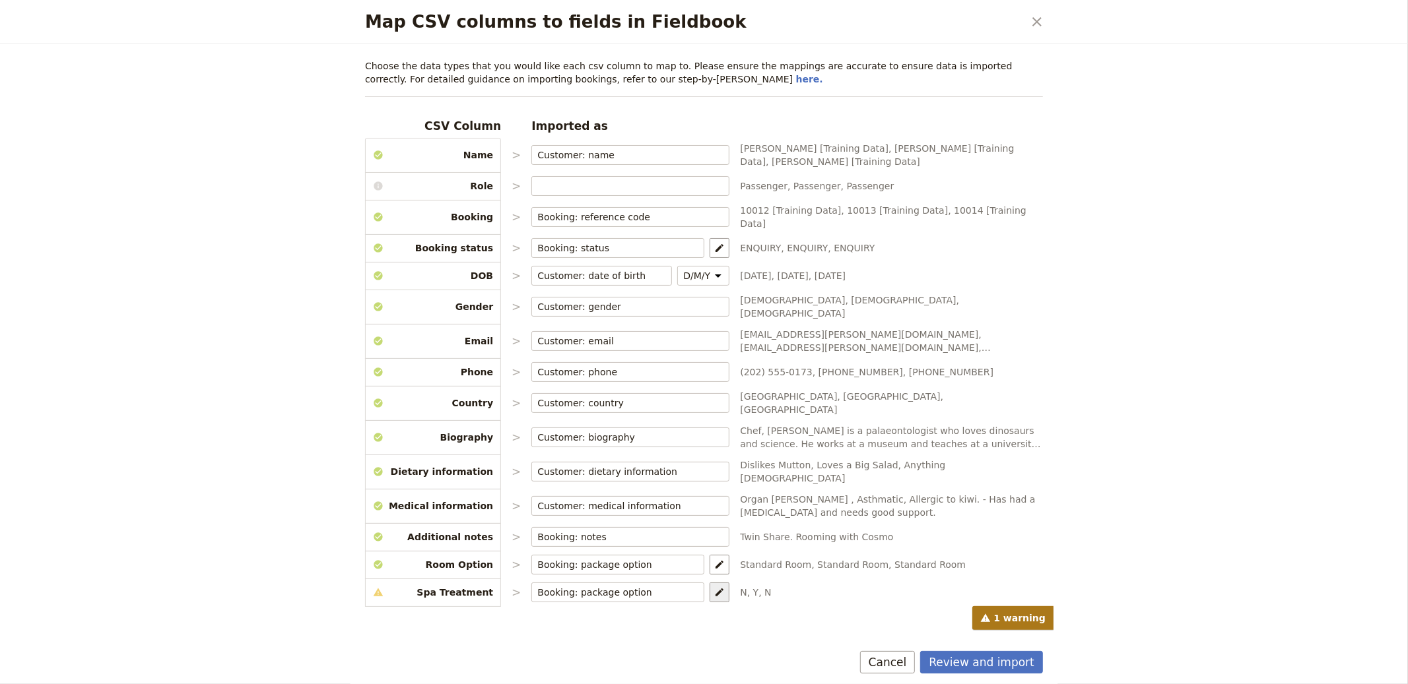
select select "68a4567e6419cd09de6eb09f"
click at [824, 562] on select "Room Option: Standard Room Room Option: Premium Room Spa Treatment" at bounding box center [845, 567] width 132 height 15
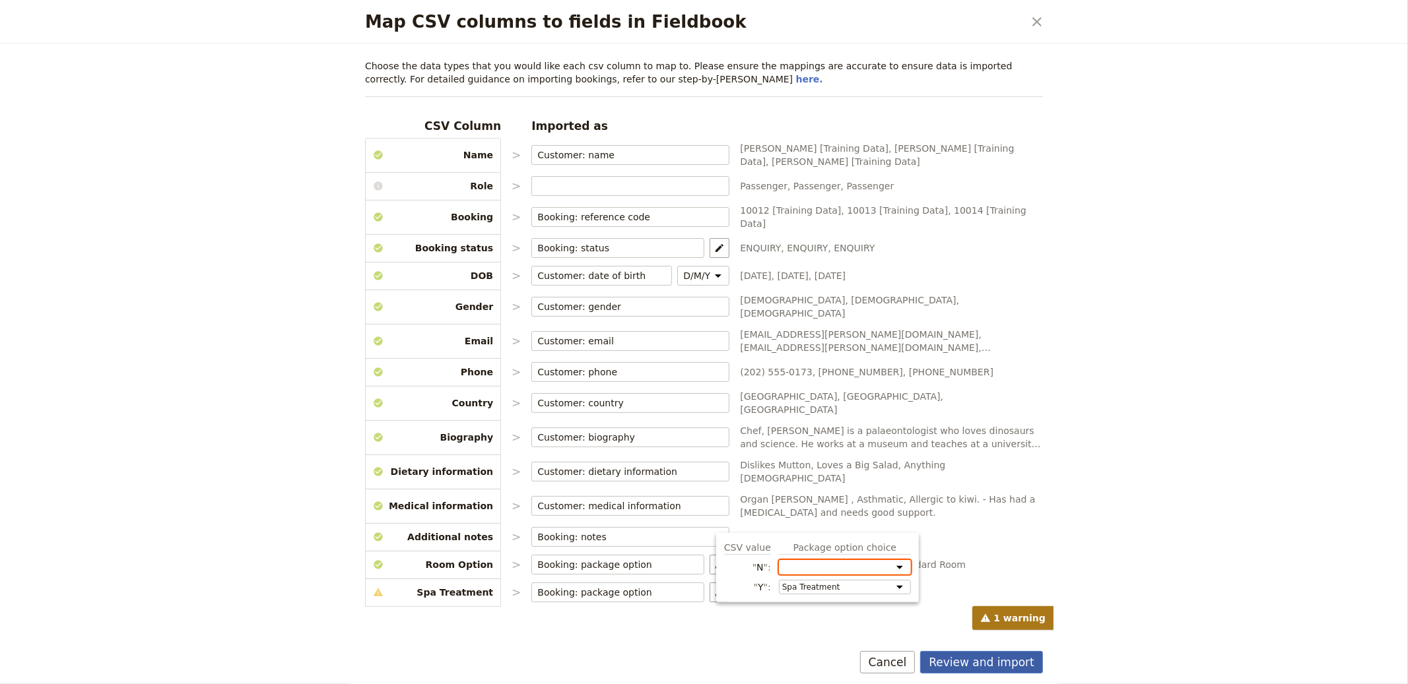
click at [967, 667] on button "Review and import" at bounding box center [981, 662] width 123 height 22
click at [997, 663] on button "Review and import" at bounding box center [981, 662] width 123 height 22
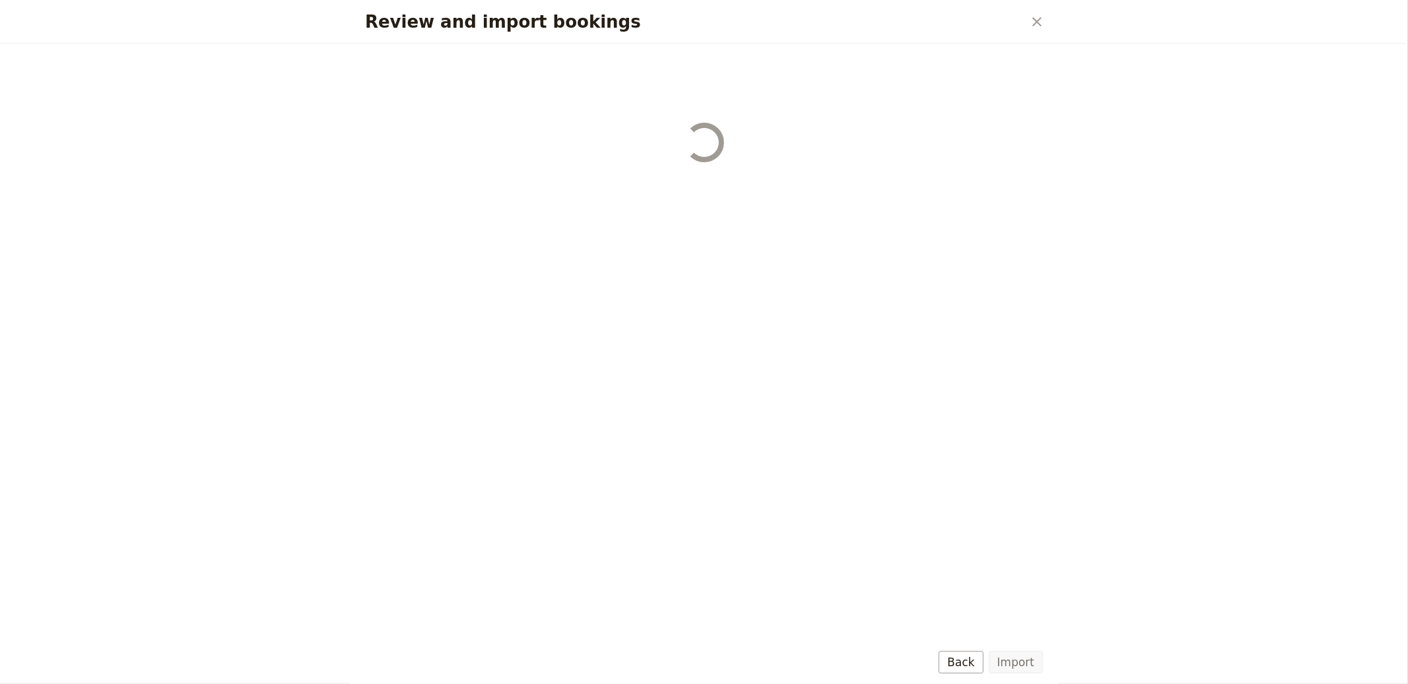
select select "68a4567e6419cd09de6eb09c"
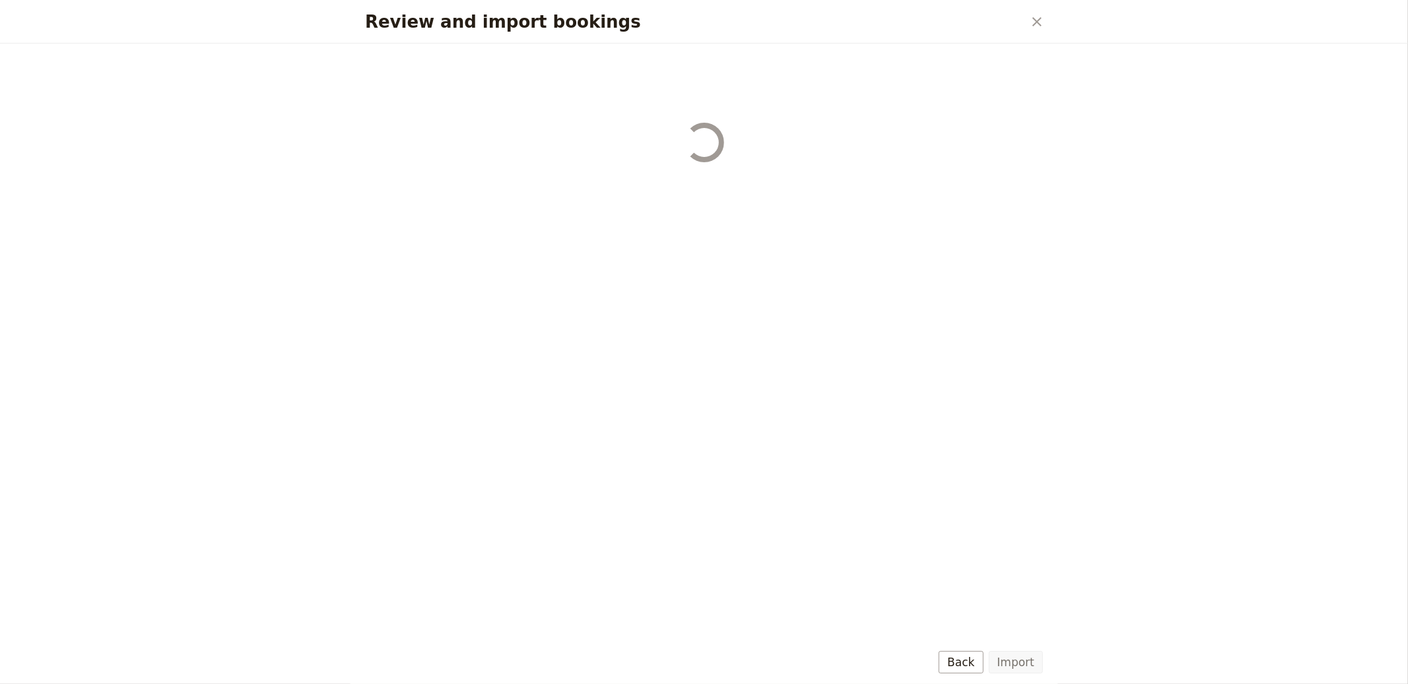
select select "68a4567e6419cd09de6eb09c"
select select "68a4567e6419cd09de6eb09d"
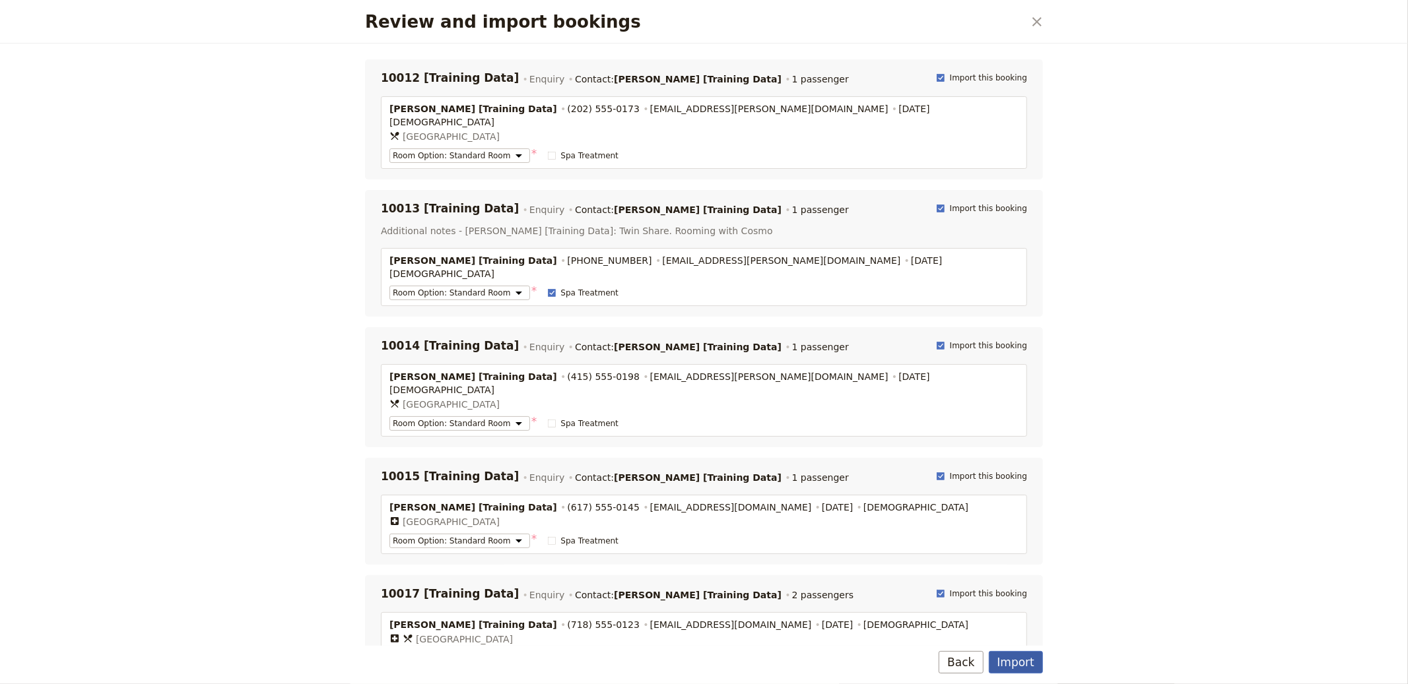
click at [1029, 665] on button "Import" at bounding box center [1016, 662] width 54 height 22
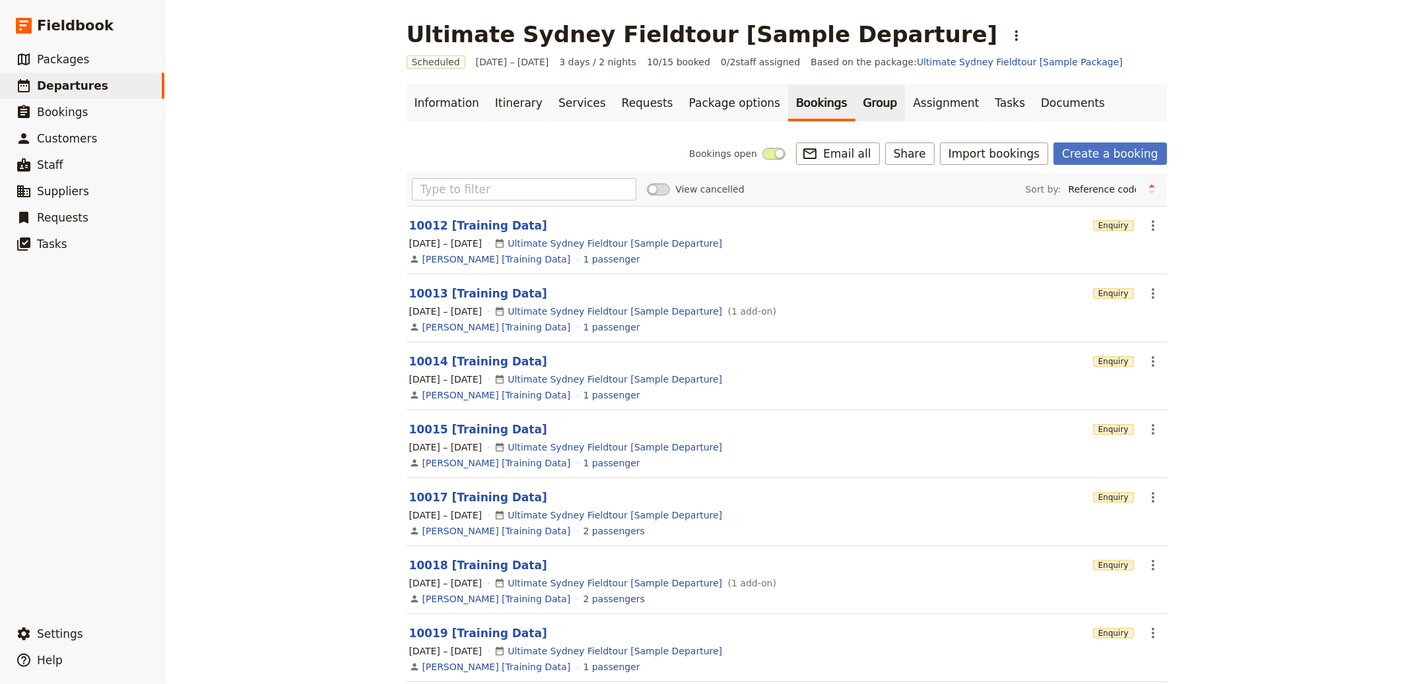
click at [859, 120] on link "Group" at bounding box center [880, 102] width 50 height 37
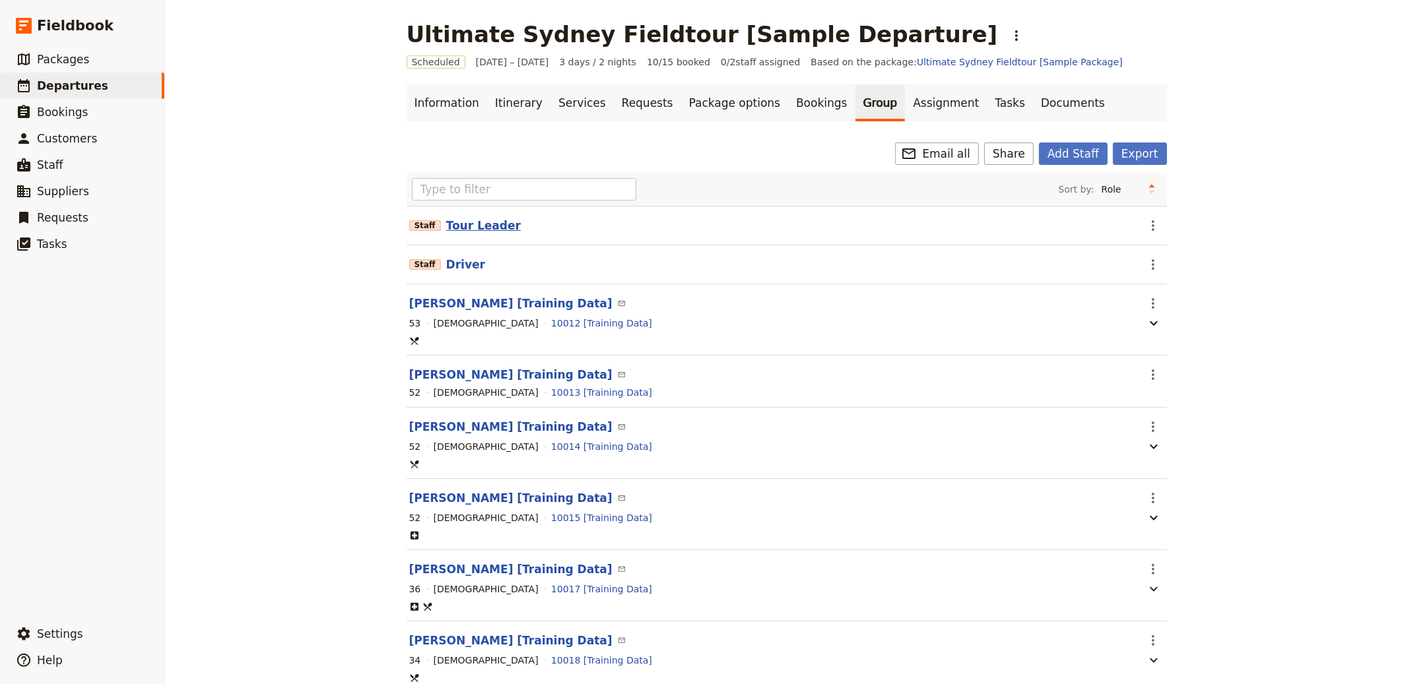
click at [473, 232] on button "Tour Leader" at bounding box center [483, 226] width 75 height 16
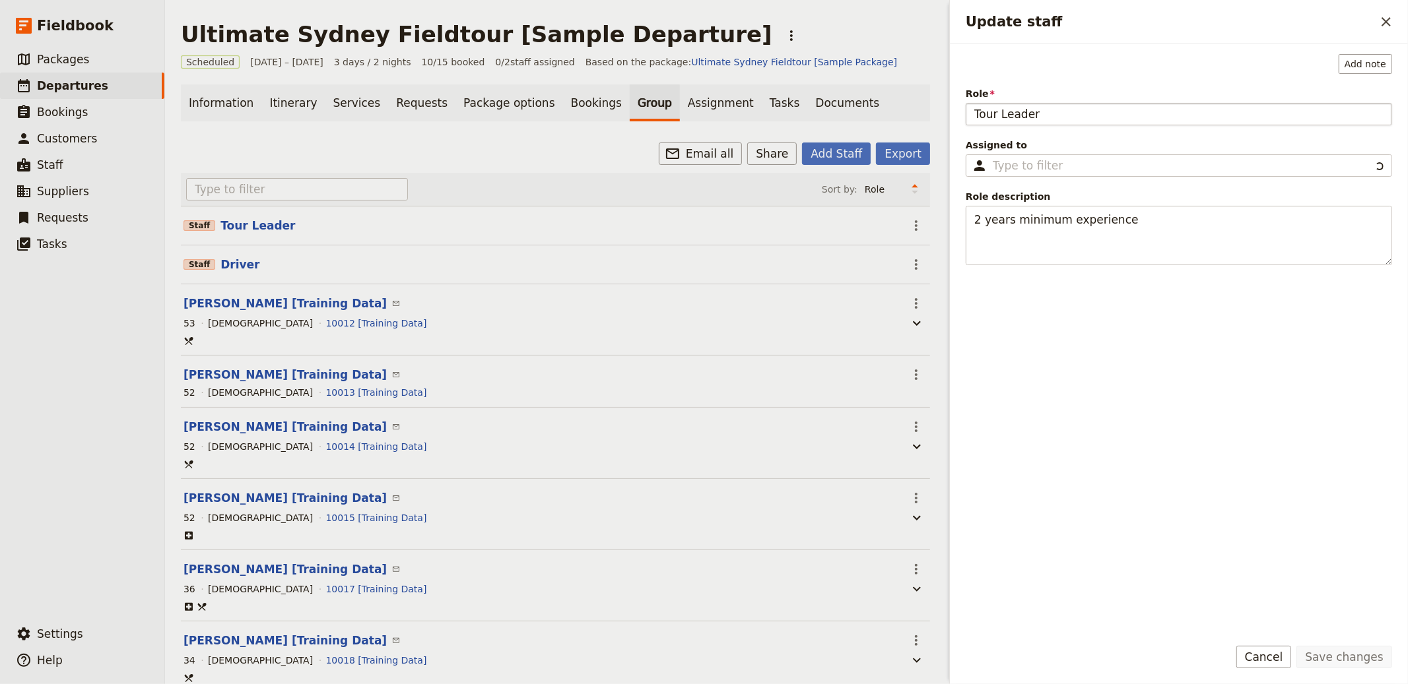
click at [1033, 120] on input "Tour Leader" at bounding box center [1179, 114] width 426 height 22
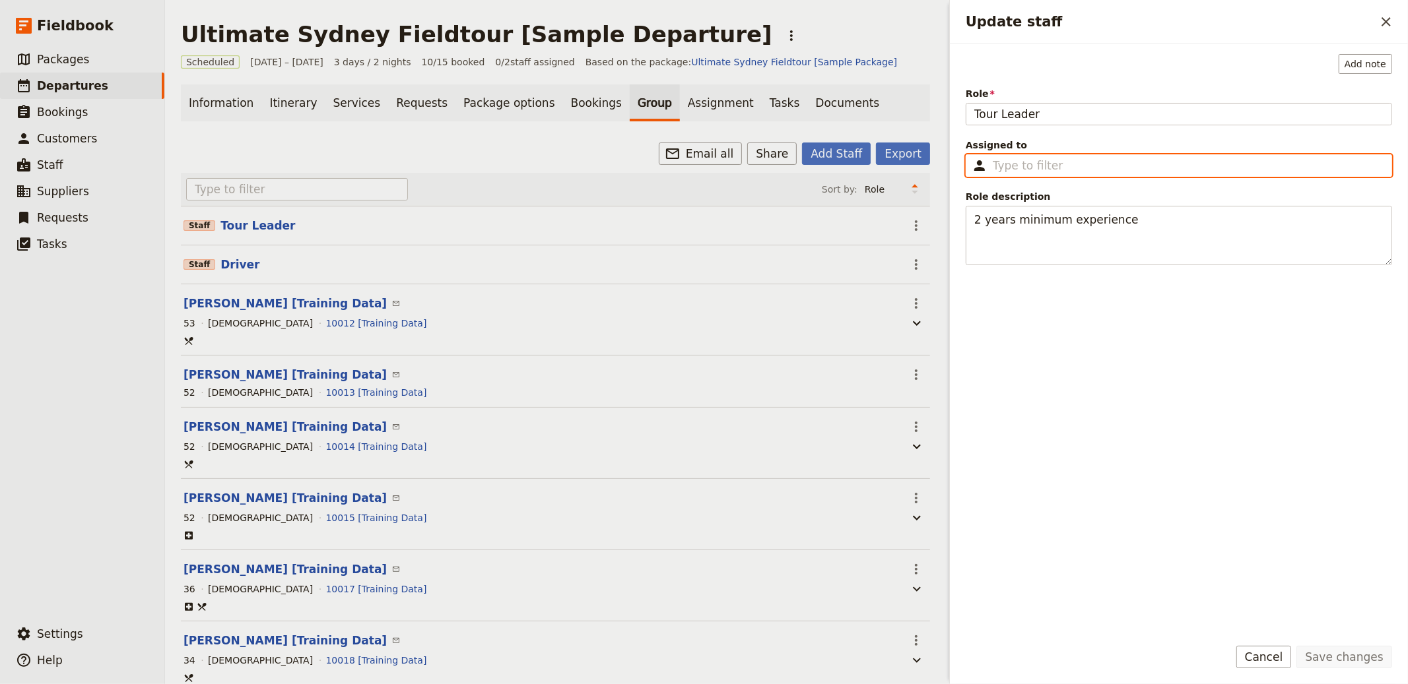
click at [1030, 172] on input "Assigned to ​" at bounding box center [1188, 166] width 391 height 16
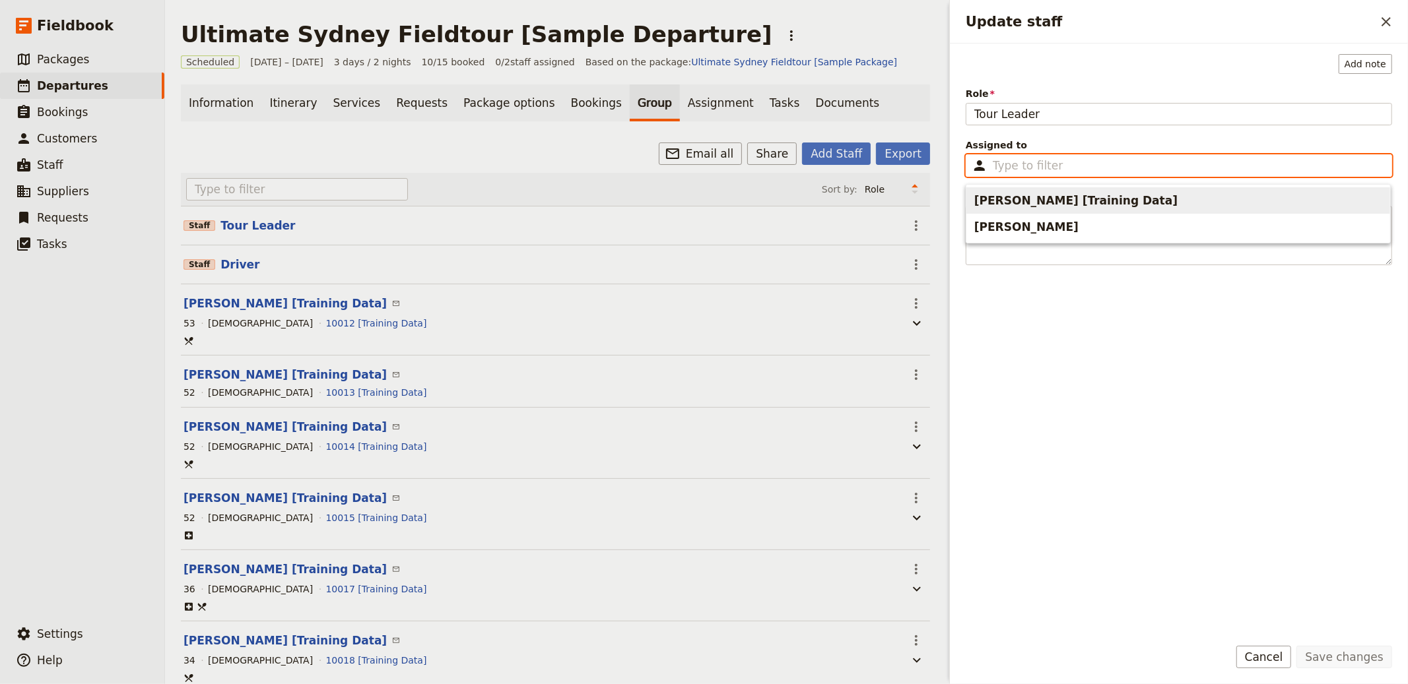
click at [1020, 203] on span "Michael Scott [Training Data]" at bounding box center [1075, 201] width 203 height 16
type input "Michael Scott [Training Data]"
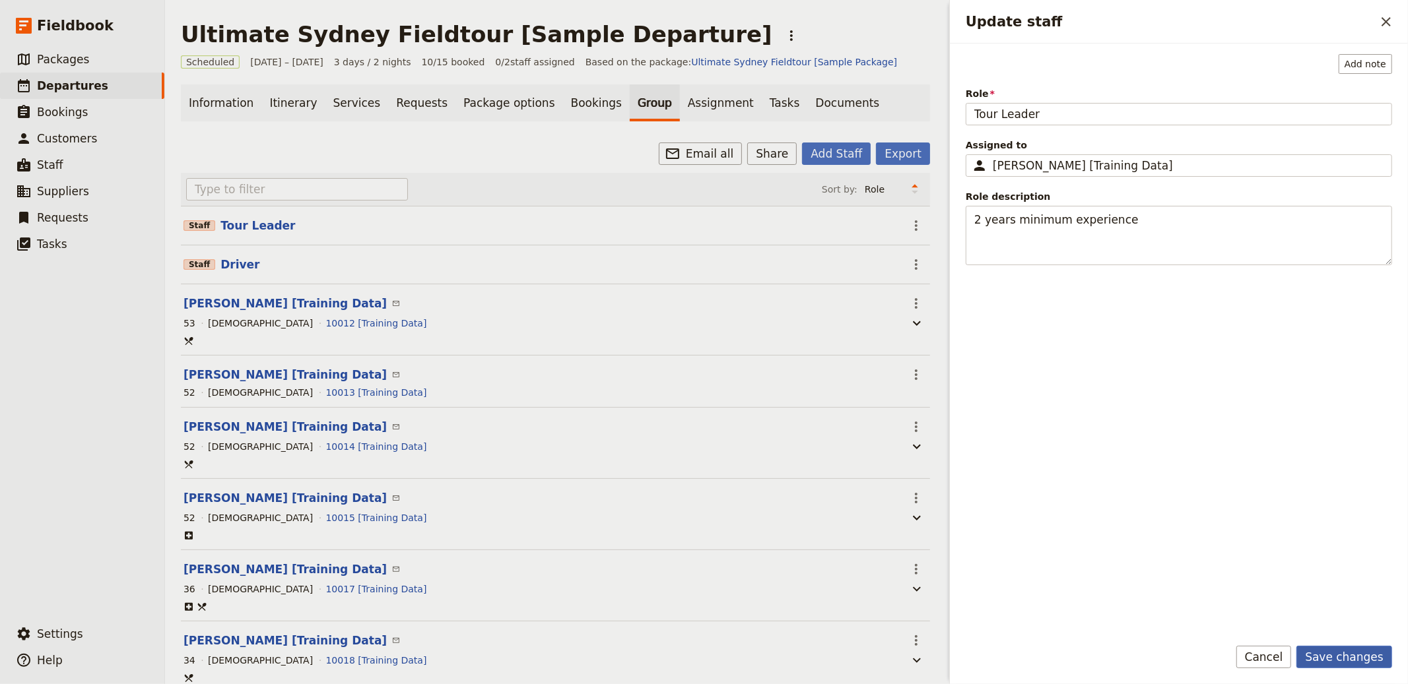
click at [1350, 652] on button "Save changes" at bounding box center [1344, 657] width 96 height 22
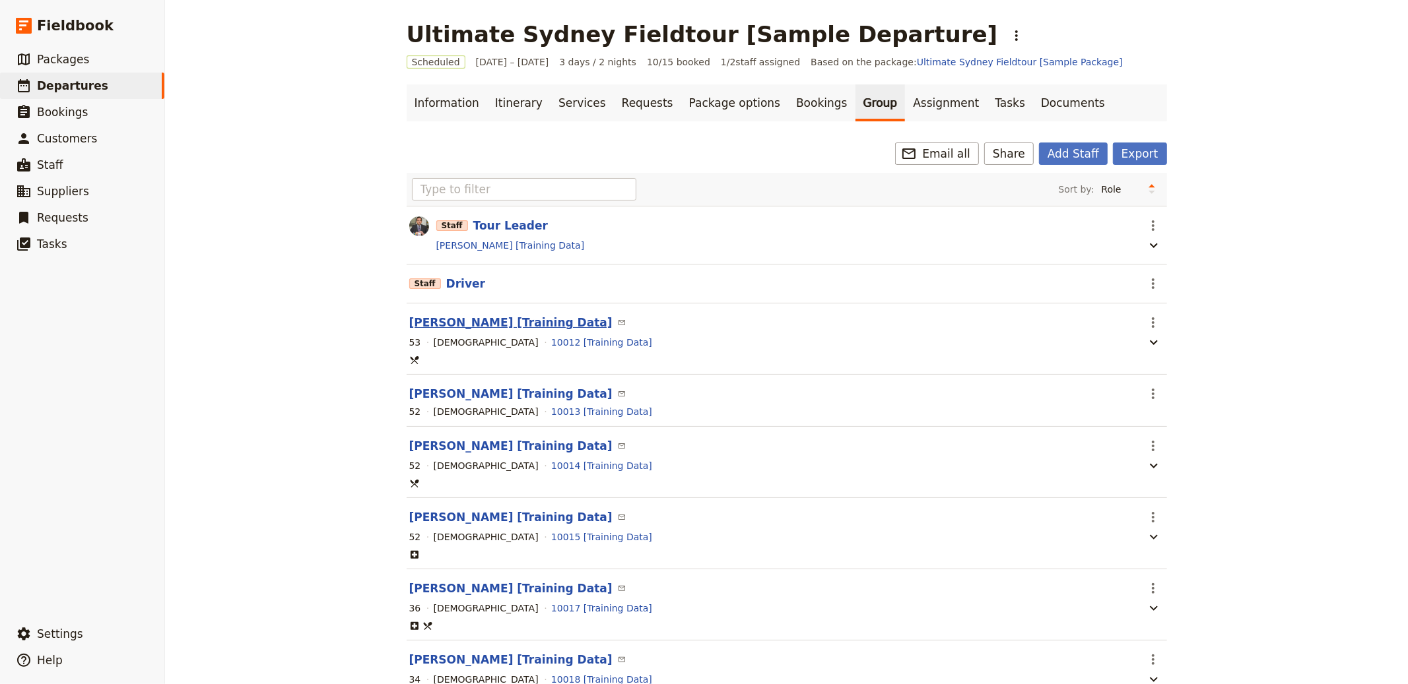
click at [517, 321] on button "Jerry Seinfeld [Training Data]" at bounding box center [510, 323] width 203 height 16
click at [74, 141] on span "Customers" at bounding box center [67, 138] width 60 height 13
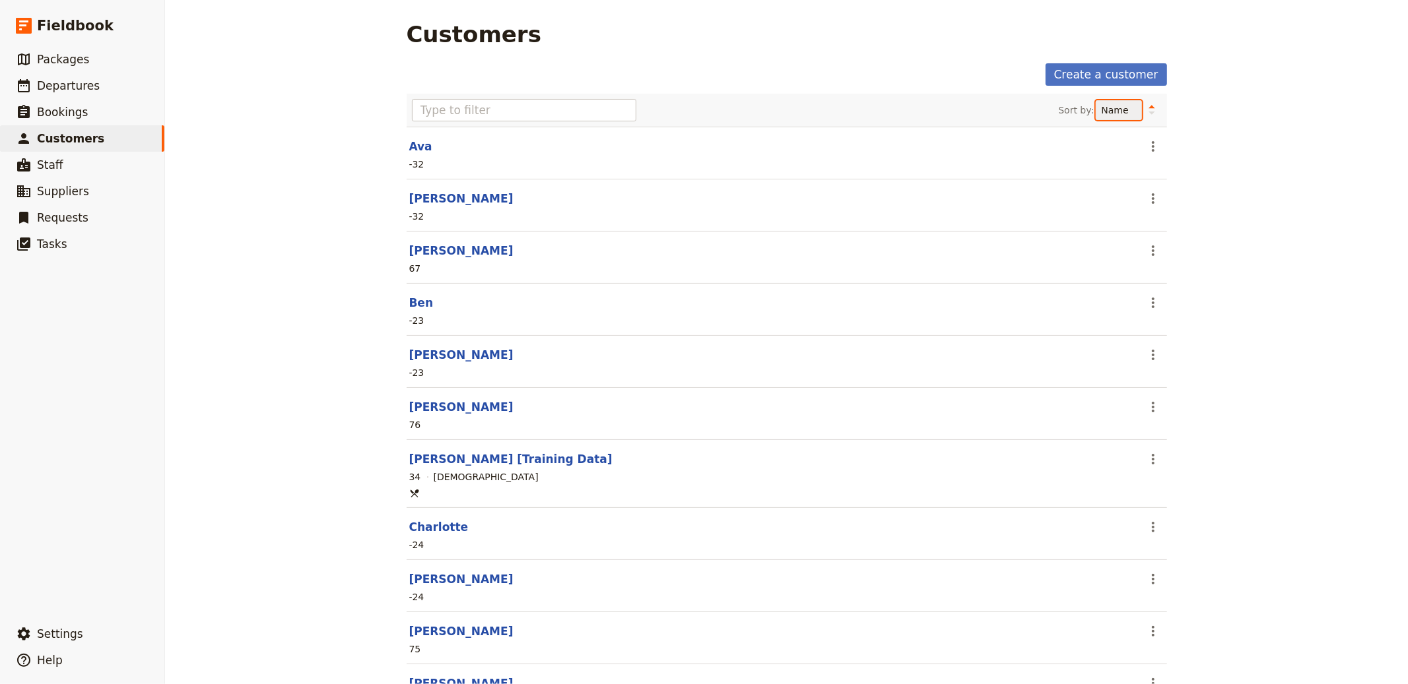
click at [1117, 118] on select "Name Age Gender" at bounding box center [1119, 110] width 46 height 20
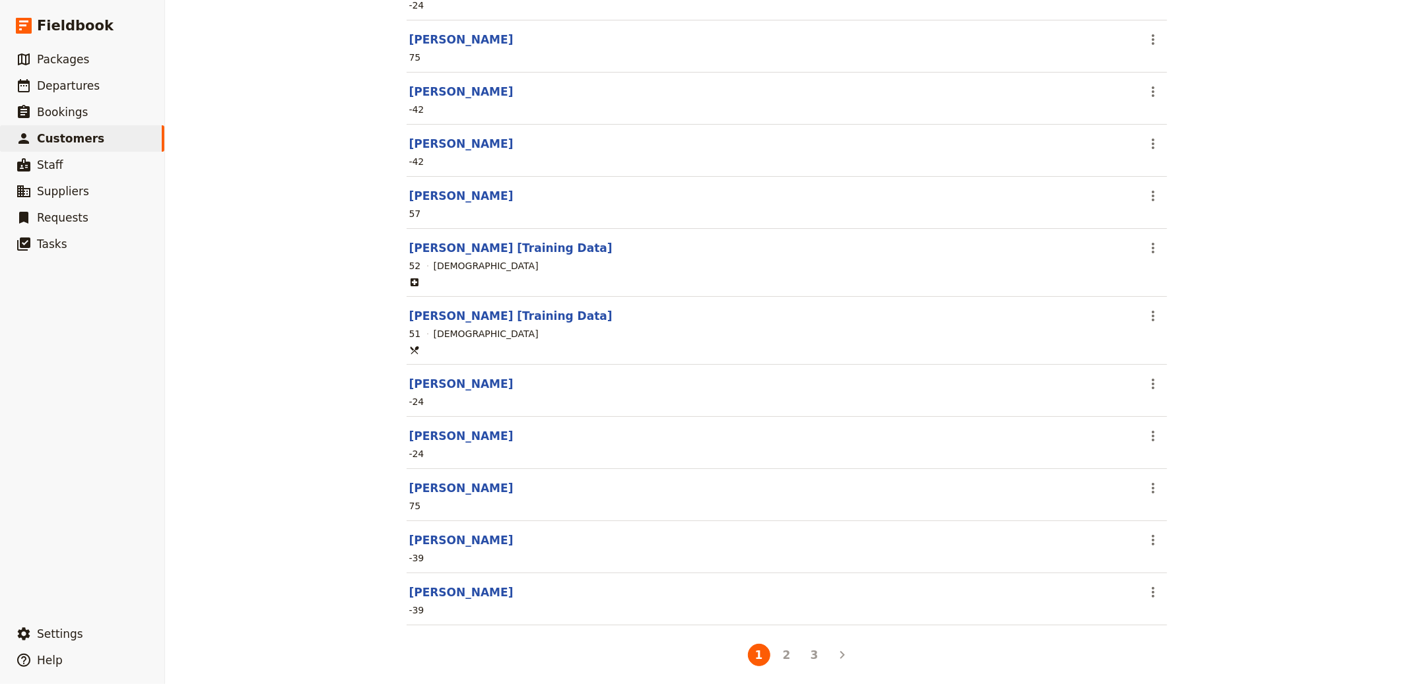
scroll to position [602, 0]
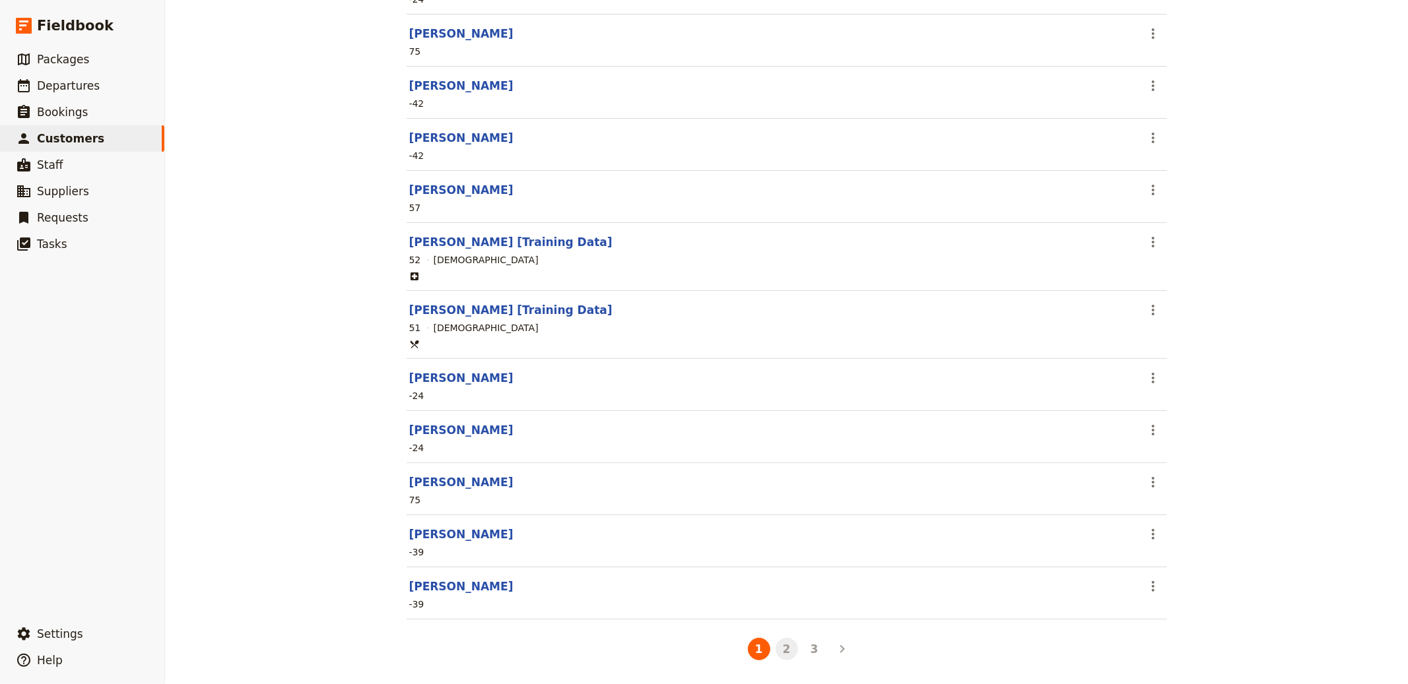
click at [781, 651] on button "2" at bounding box center [787, 649] width 22 height 22
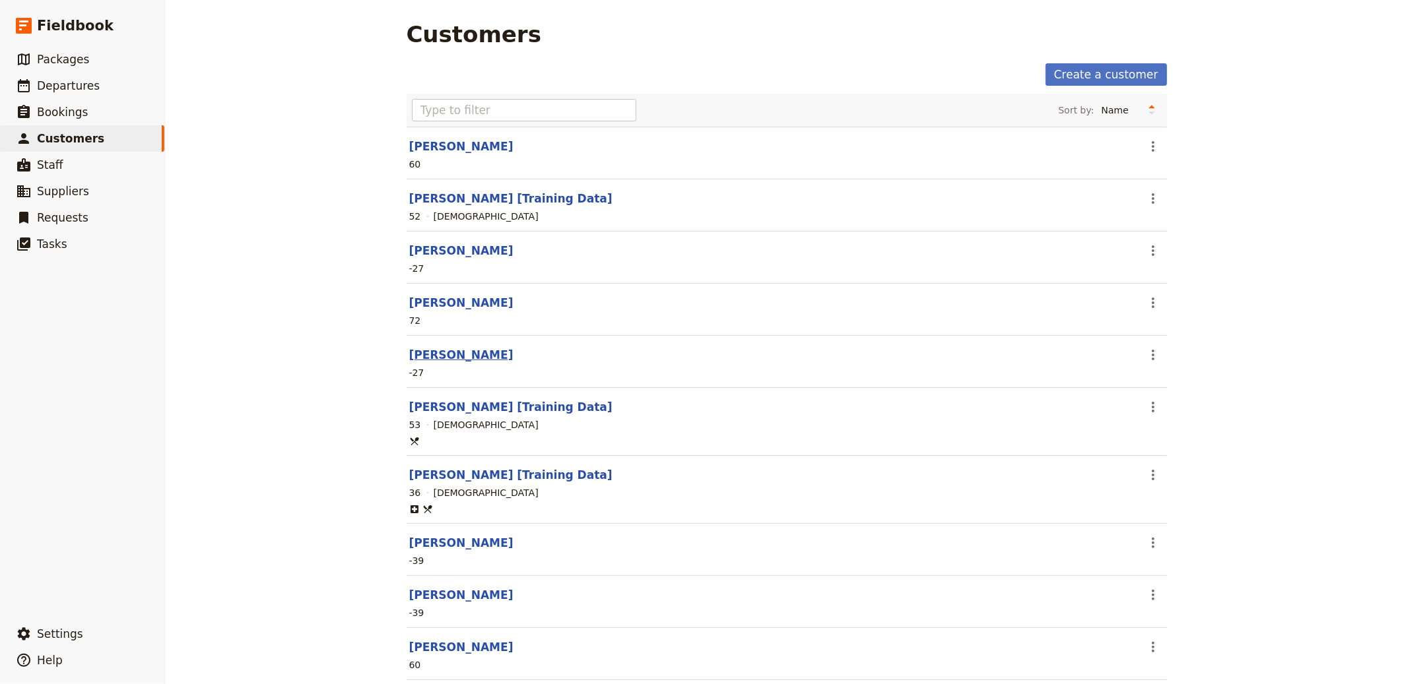
click at [414, 354] on link "Jake" at bounding box center [461, 354] width 104 height 13
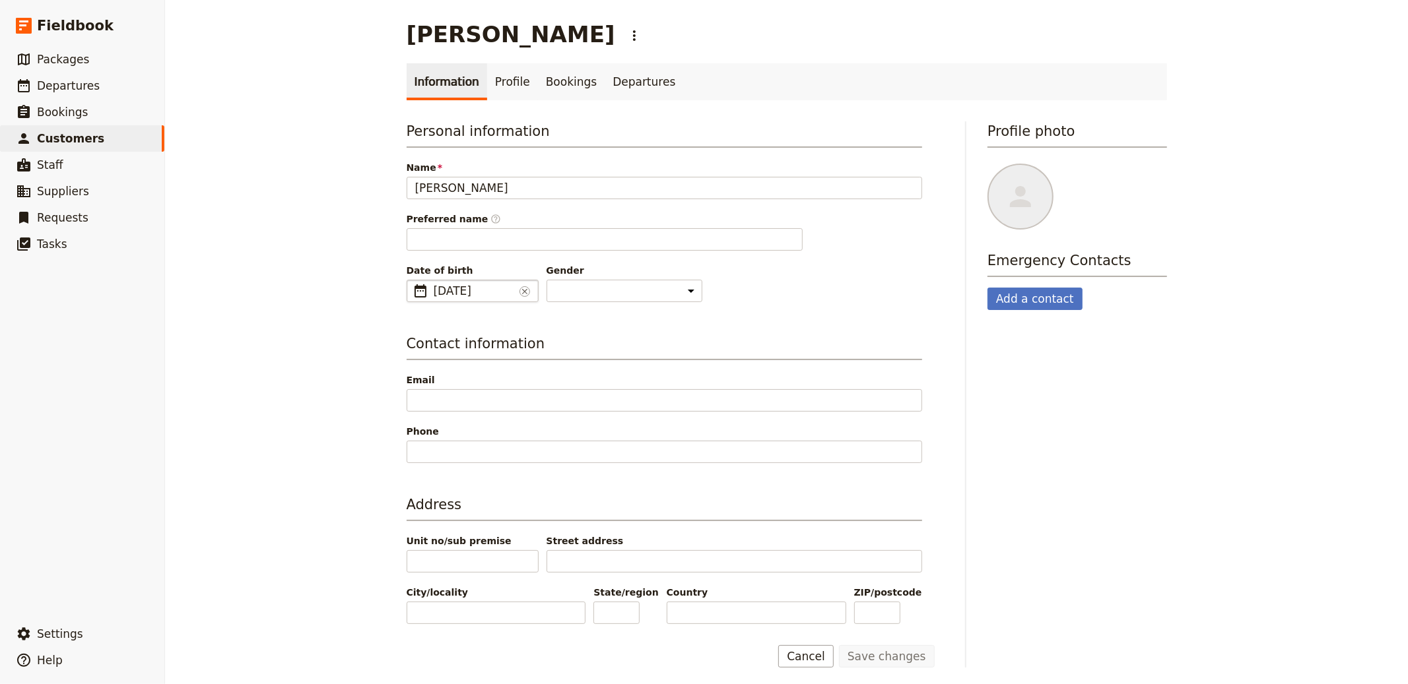
click at [490, 301] on fieldset "​ 20 Oct 2052 20/10/2052 ​" at bounding box center [473, 291] width 132 height 22
click at [413, 281] on input "20/10/2052" at bounding box center [412, 280] width 1 height 1
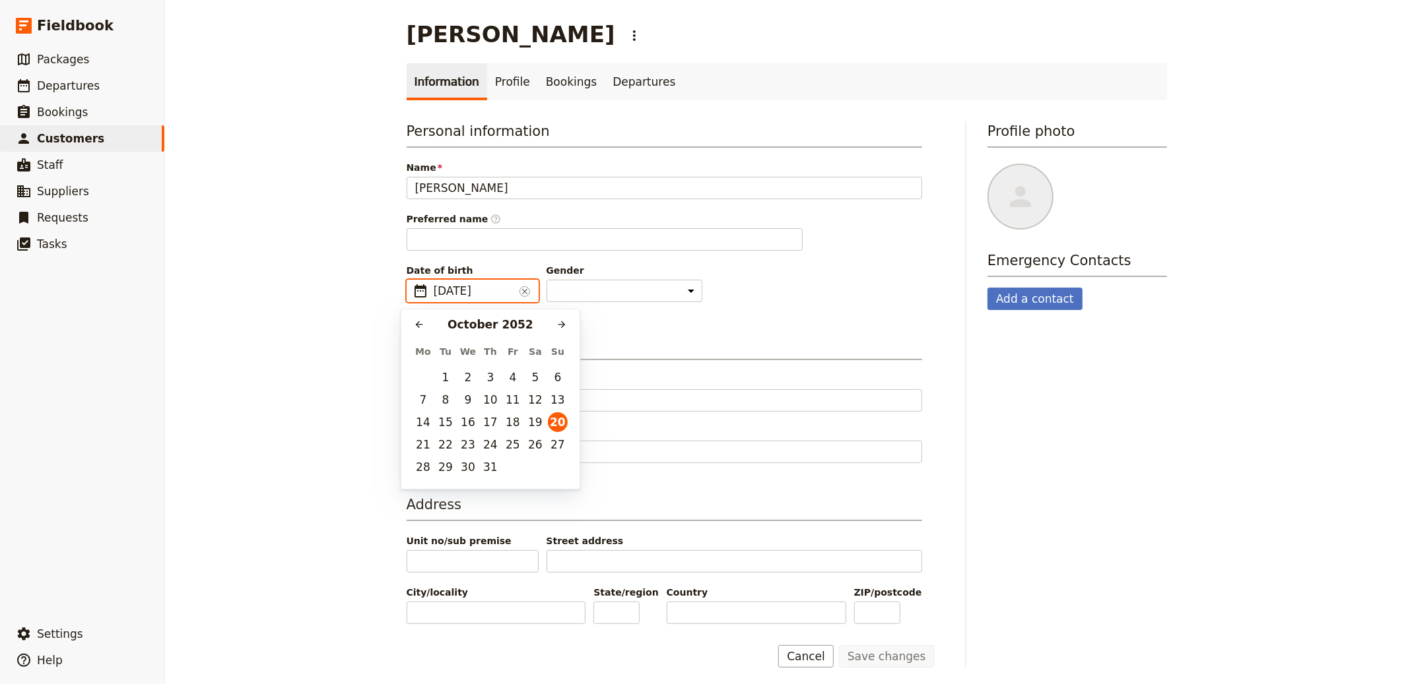
click at [476, 292] on input "20/10/2052" at bounding box center [474, 291] width 81 height 16
type input "20/10/1952"
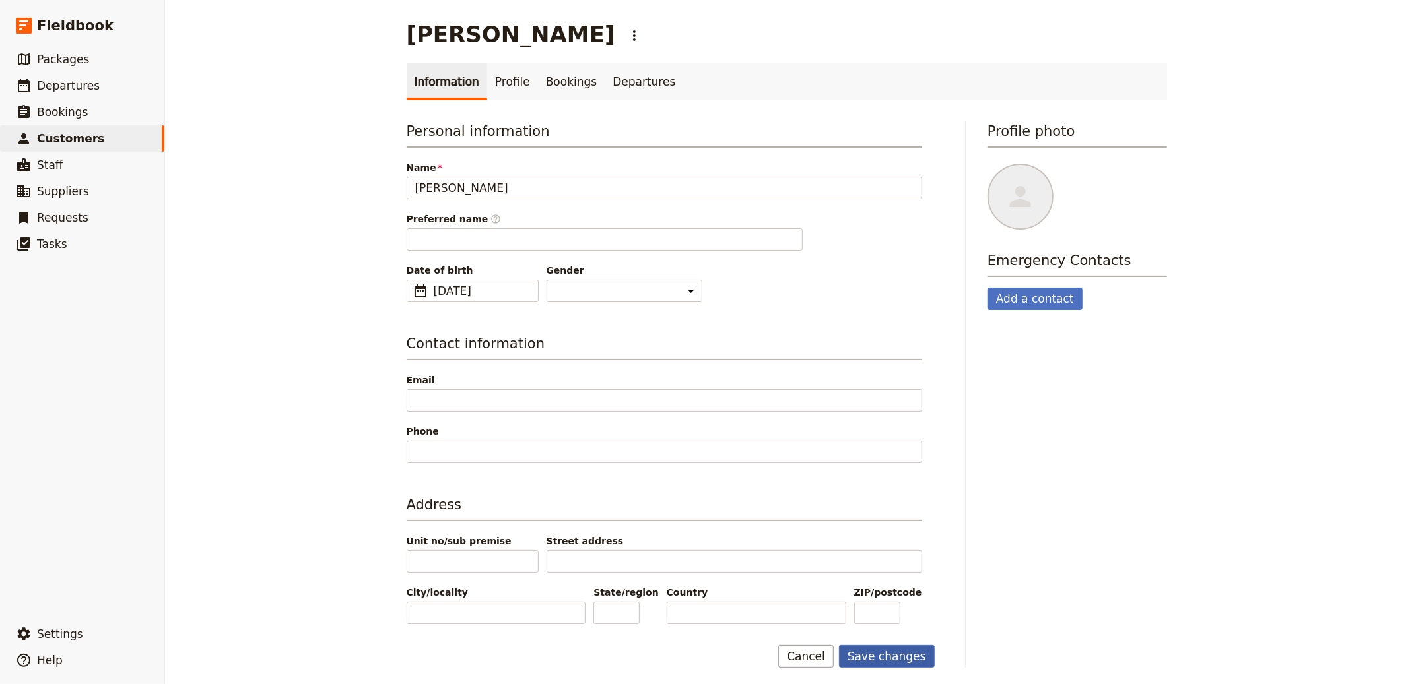
click at [870, 661] on button "Save changes" at bounding box center [887, 656] width 96 height 22
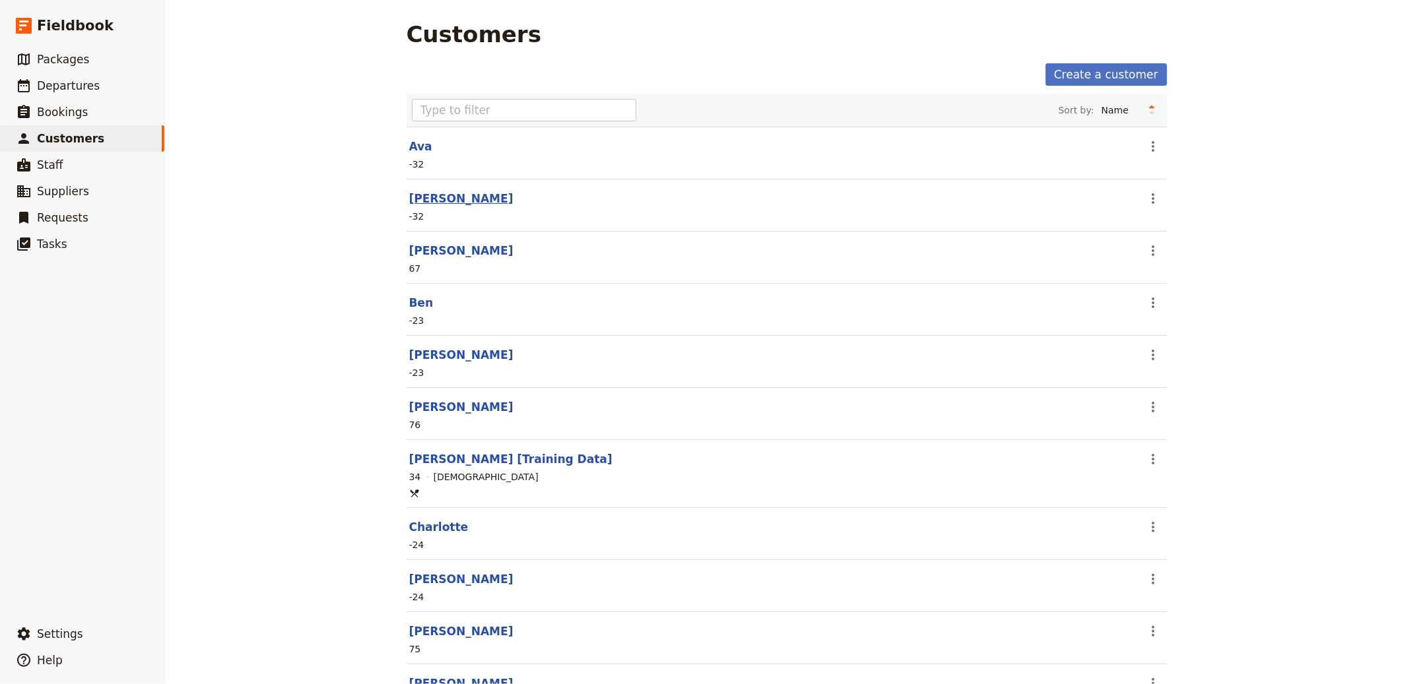
click at [425, 198] on link "Ava MacKenzie" at bounding box center [461, 198] width 104 height 13
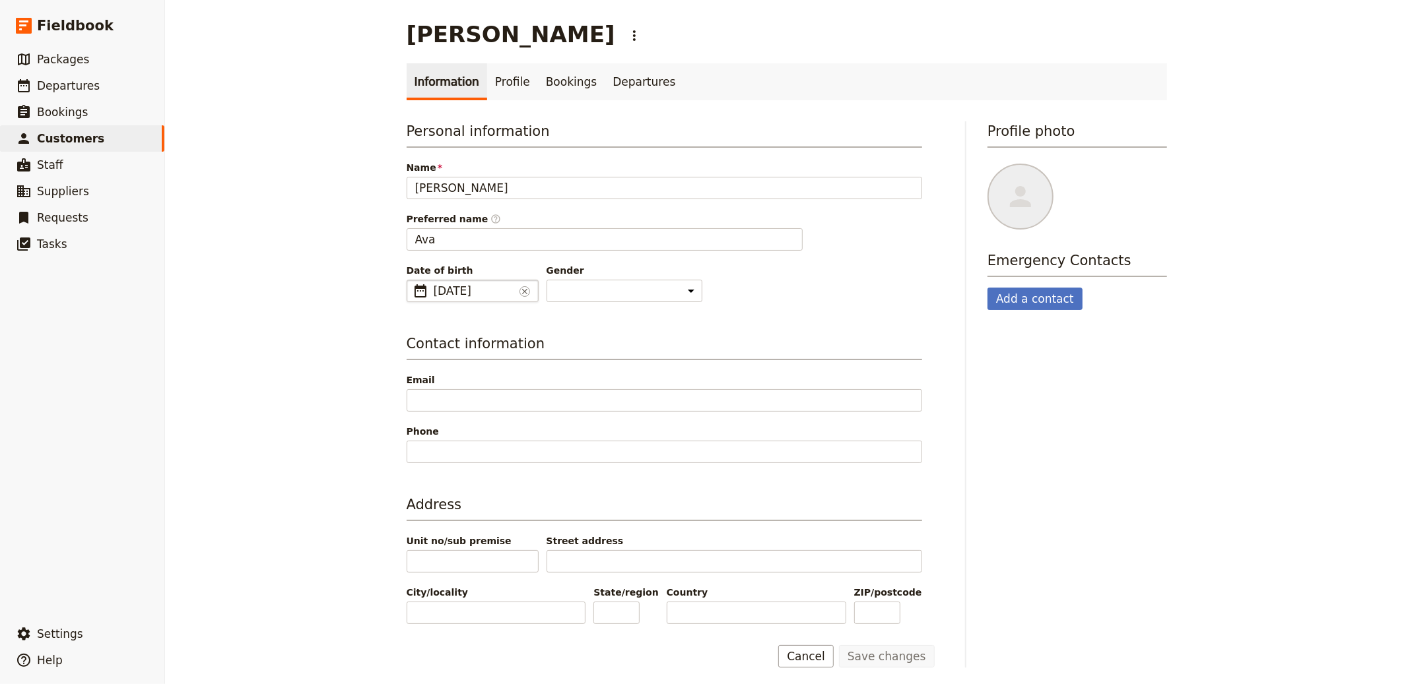
click at [479, 295] on span "25 Dec 2057" at bounding box center [474, 291] width 81 height 16
click at [413, 281] on input "25/12/2057" at bounding box center [412, 280] width 1 height 1
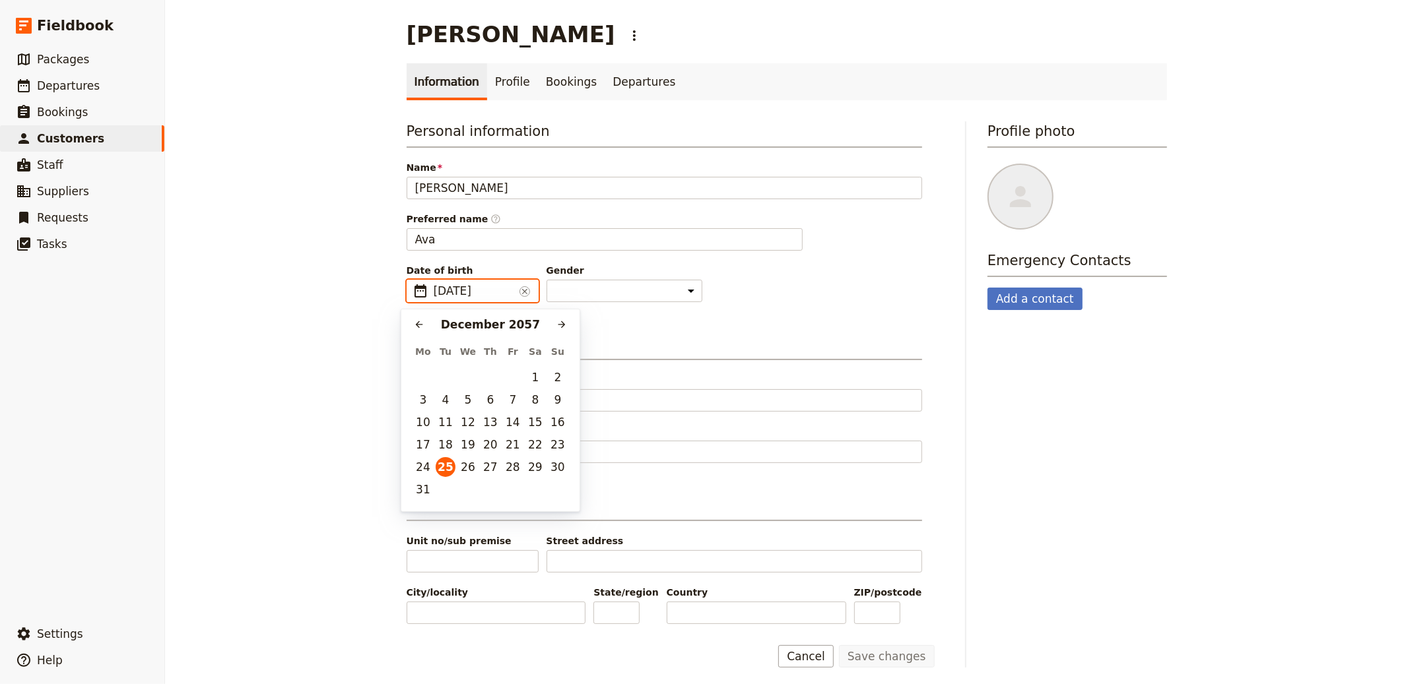
click at [476, 290] on input "25/12/2057" at bounding box center [474, 291] width 81 height 16
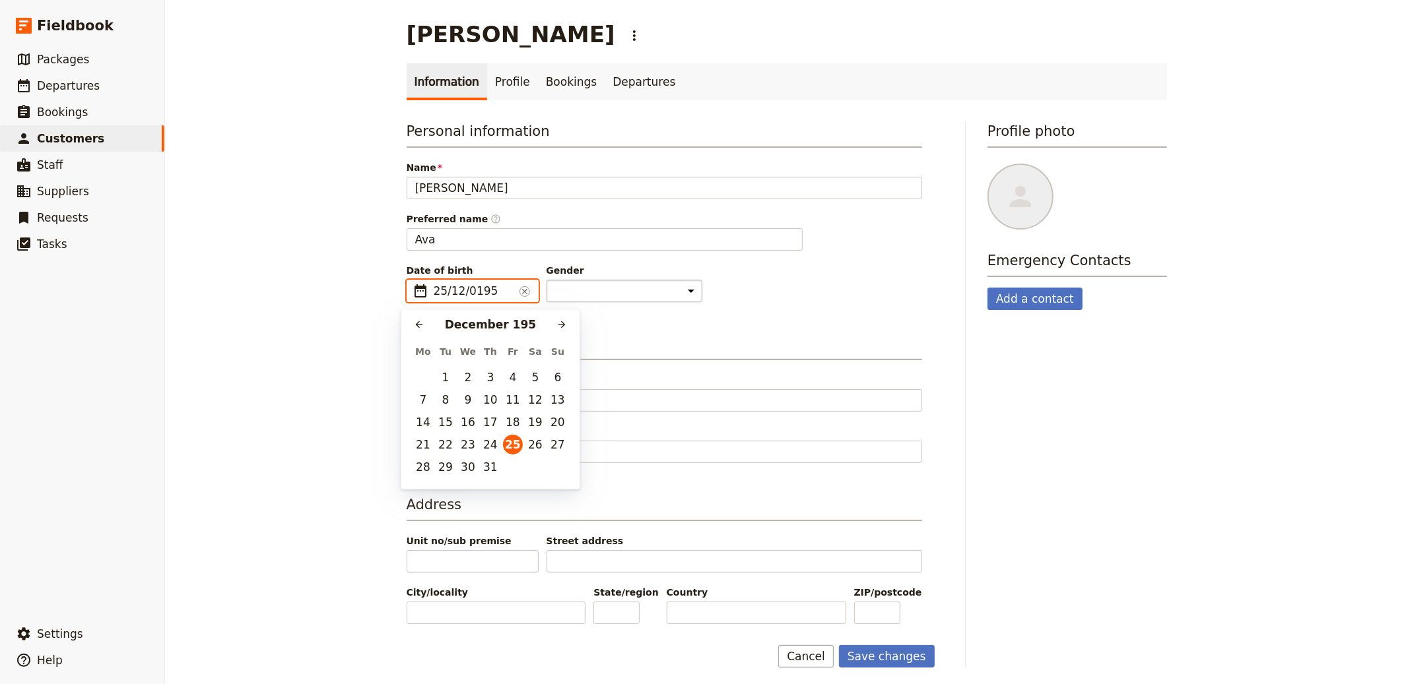
type input "25/12/1957"
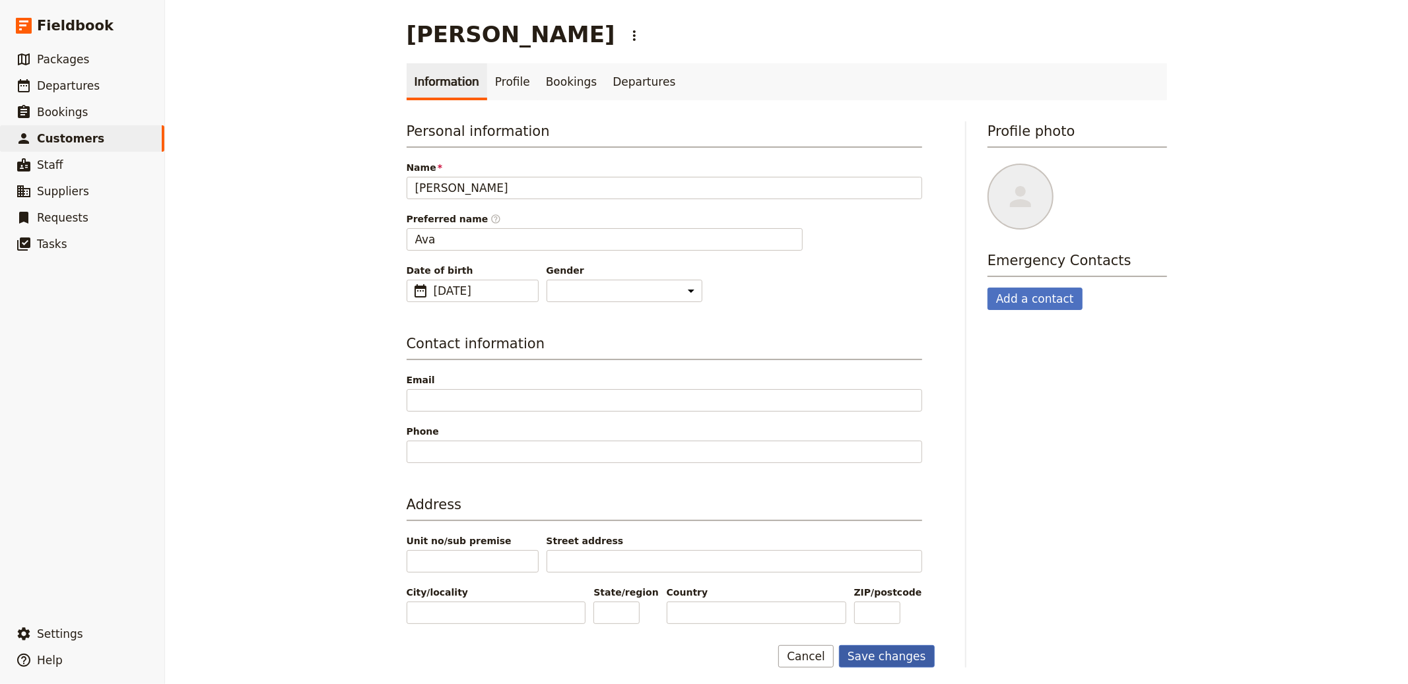
click at [911, 659] on button "Save changes" at bounding box center [887, 656] width 96 height 22
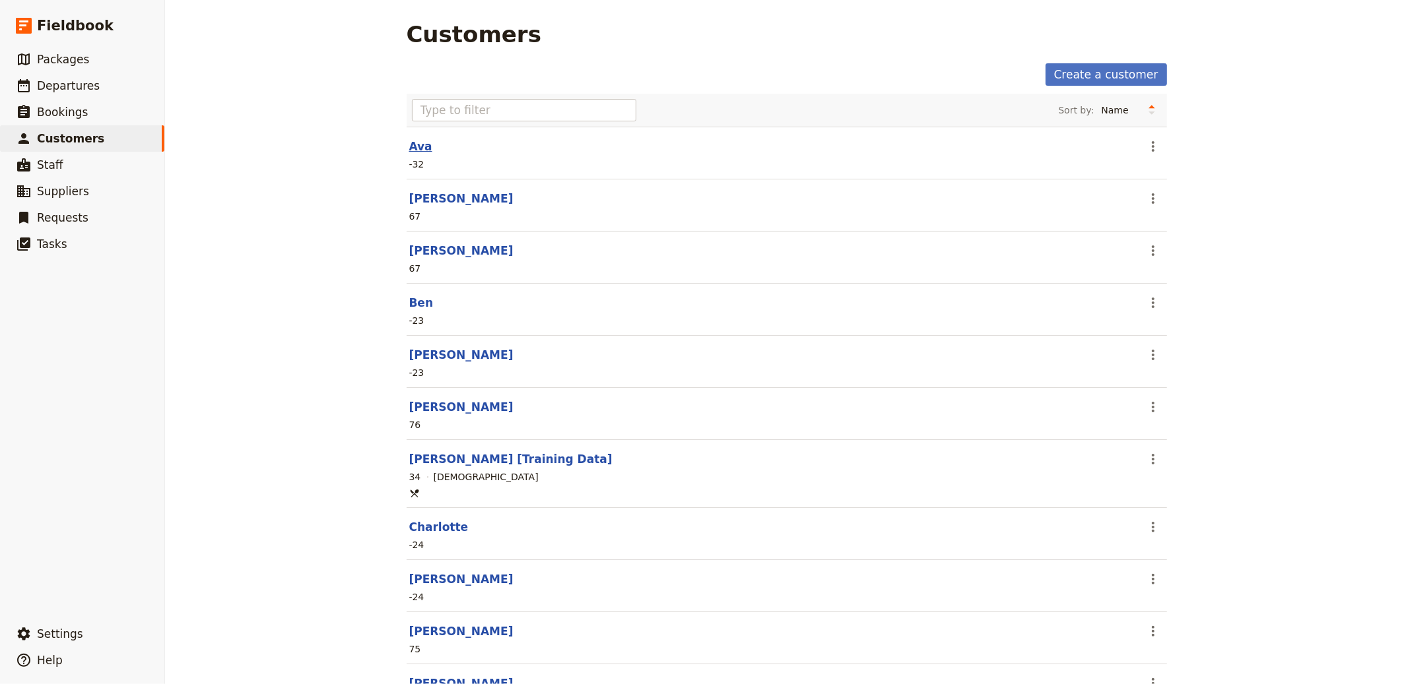
click at [412, 149] on link "Ava" at bounding box center [420, 146] width 23 height 13
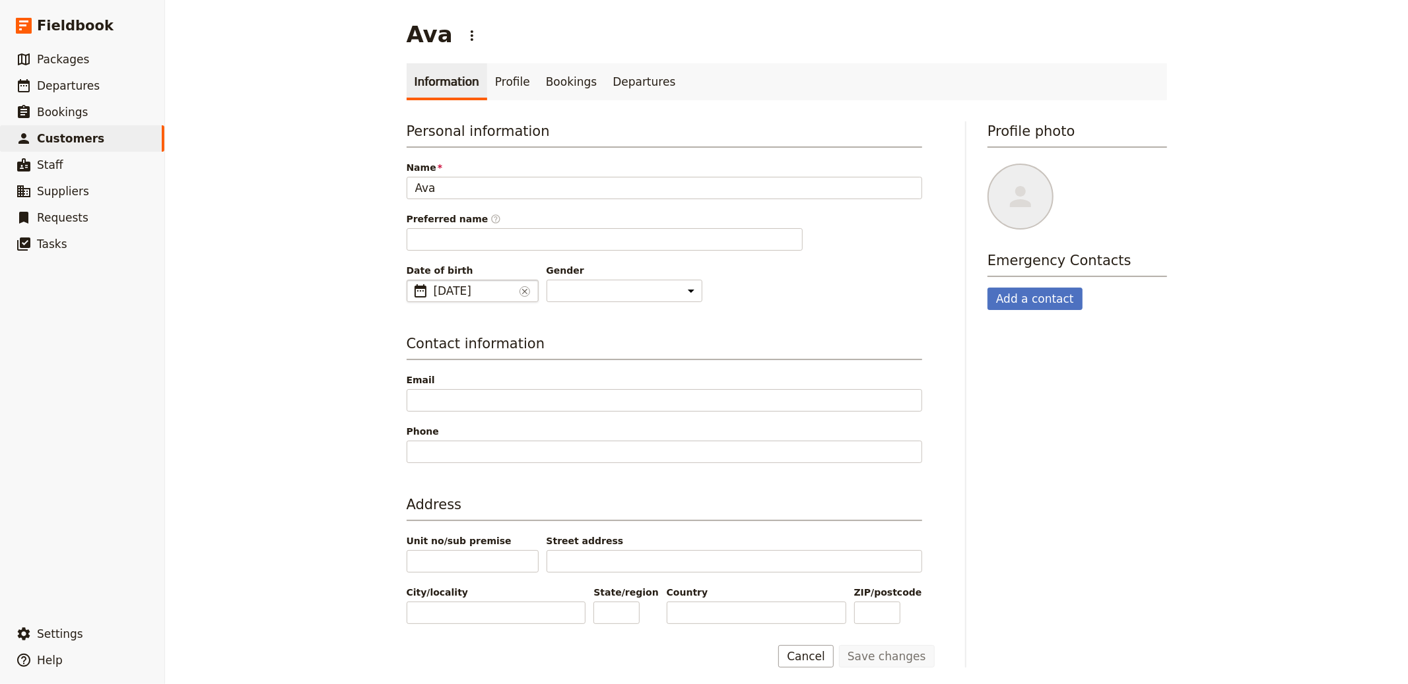
click at [480, 294] on span "25 Dec 2057" at bounding box center [474, 291] width 81 height 16
click at [413, 281] on input "25/12/2057" at bounding box center [412, 280] width 1 height 1
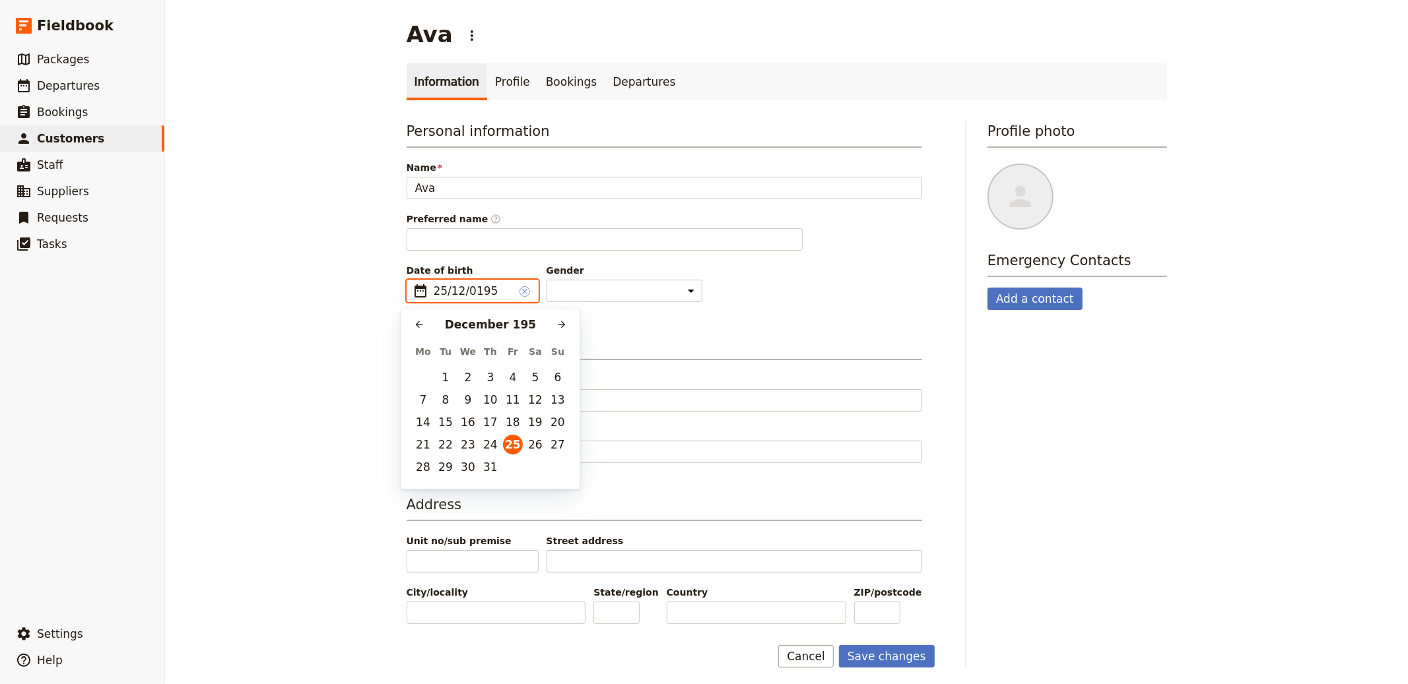
type input "25/12/1957"
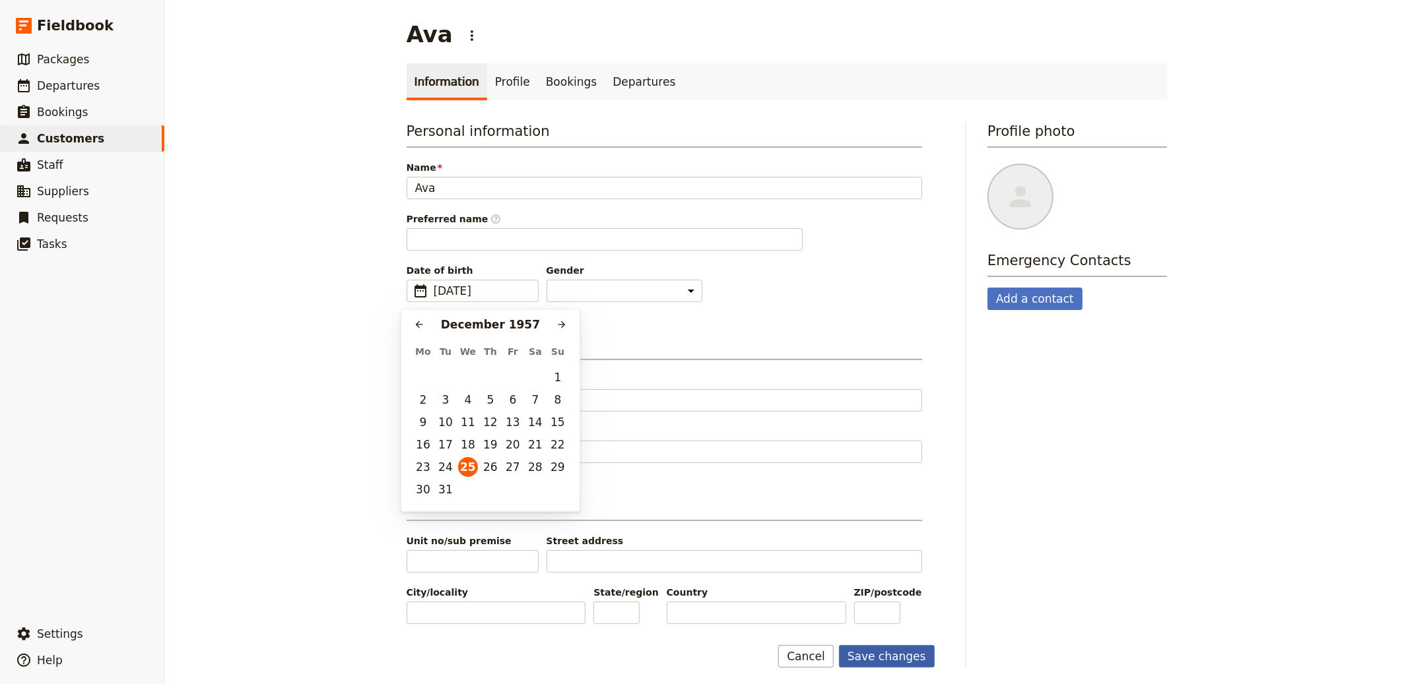
click at [884, 656] on button "Save changes" at bounding box center [887, 656] width 96 height 22
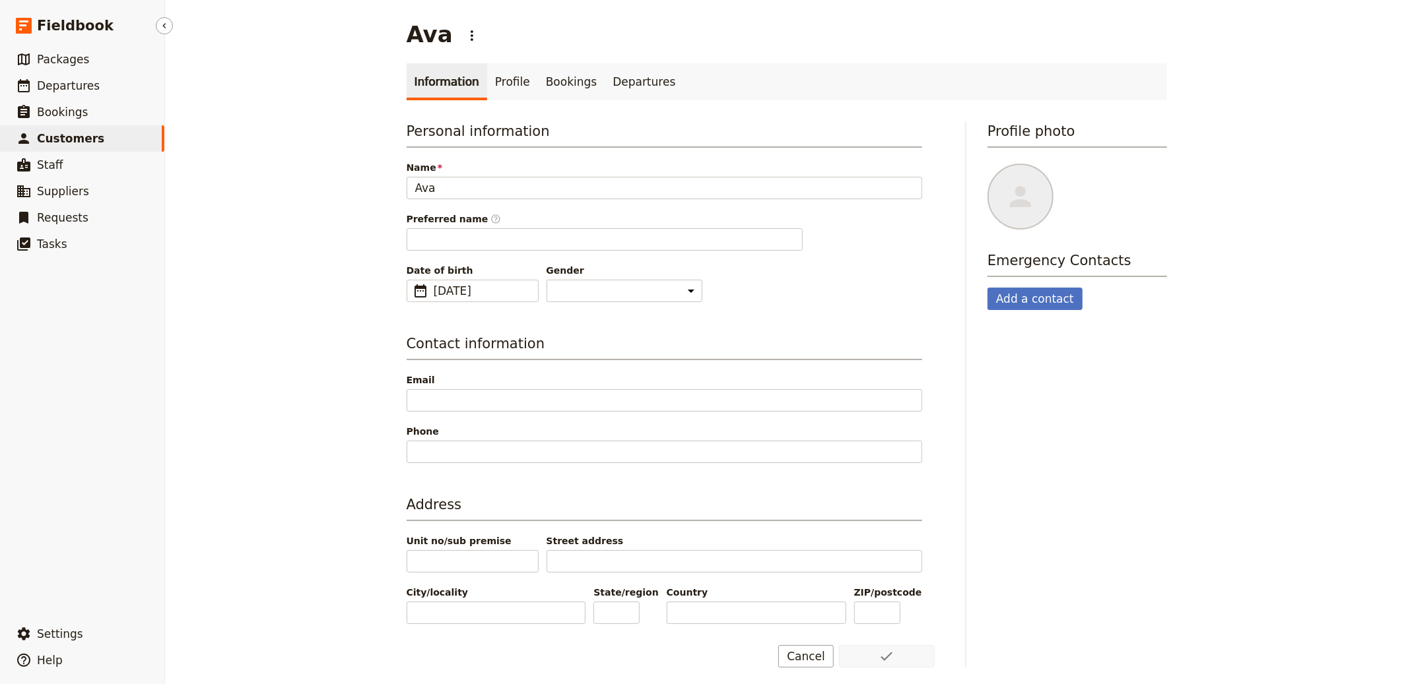
click at [98, 148] on link "​ Customers" at bounding box center [82, 138] width 164 height 26
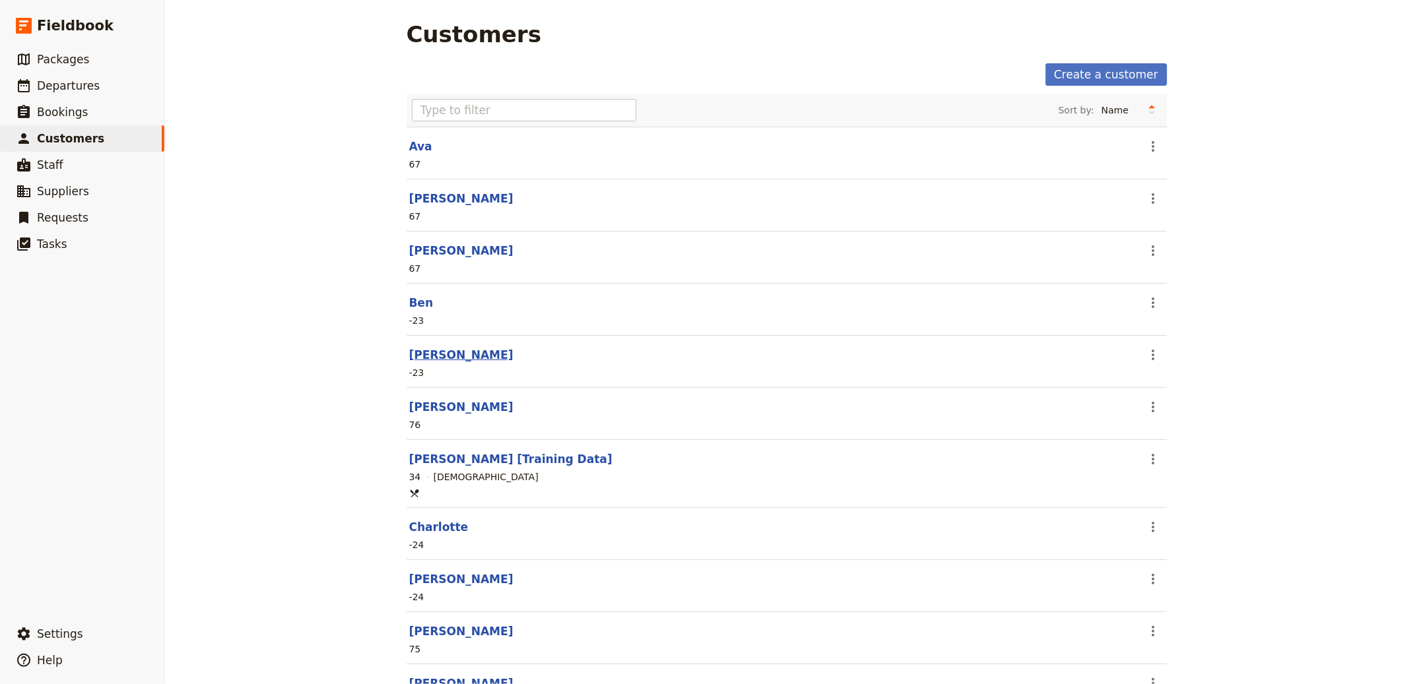
click at [449, 354] on link "Benjamin Roy" at bounding box center [461, 354] width 104 height 13
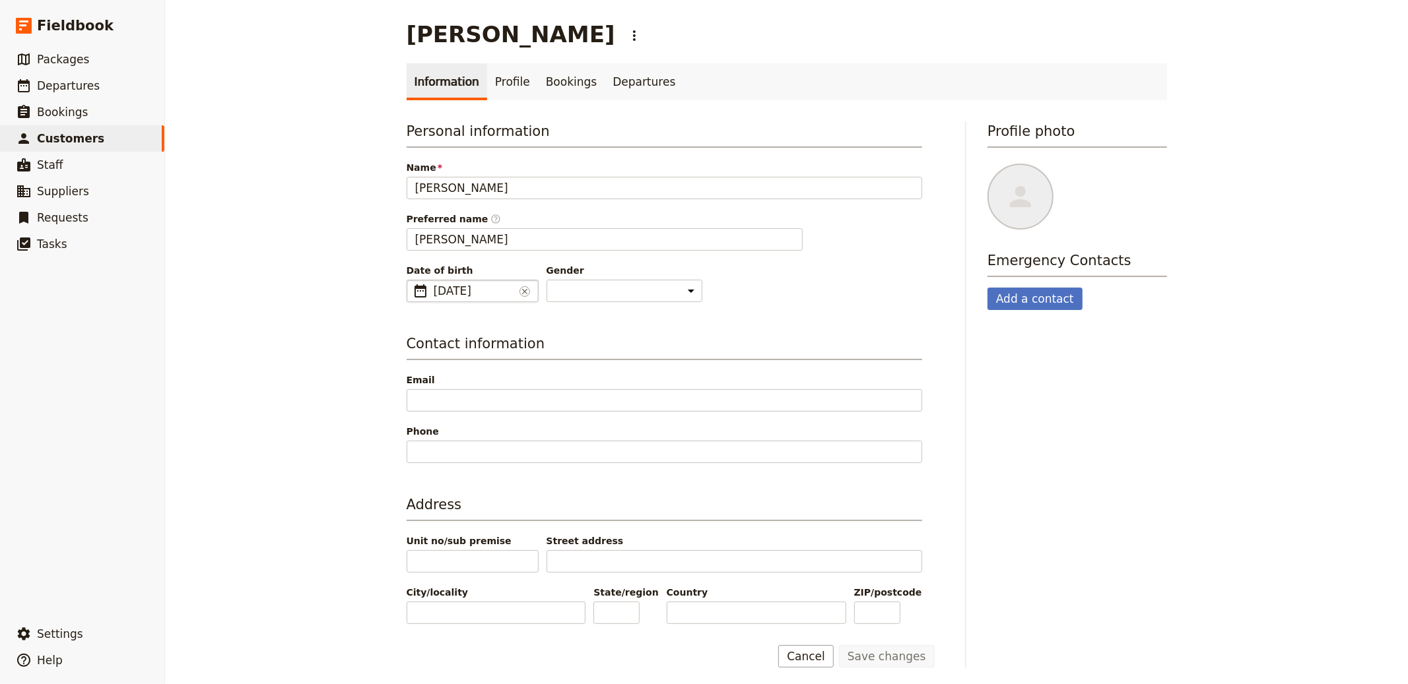
click at [475, 286] on span "12 Jun 2049" at bounding box center [474, 291] width 81 height 16
click at [413, 281] on input "12/06/2049" at bounding box center [412, 280] width 1 height 1
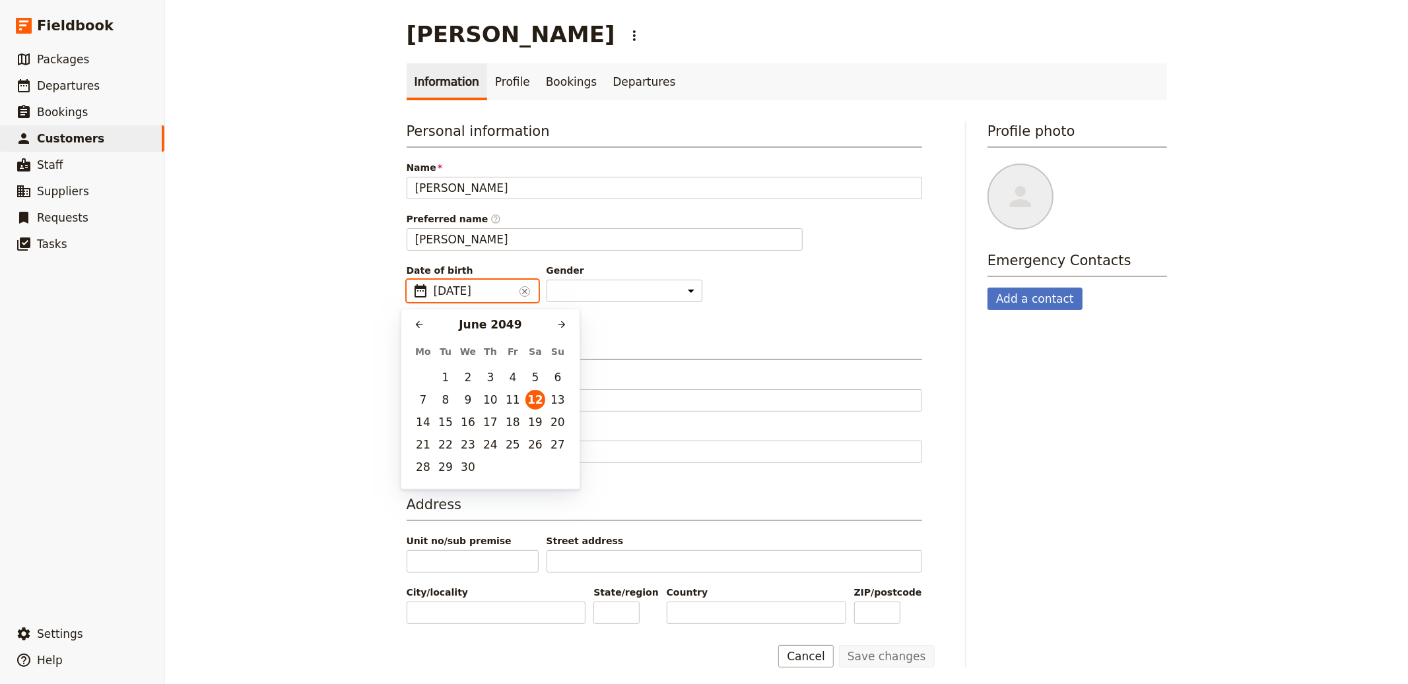
click at [471, 288] on input "12/06/2049" at bounding box center [474, 291] width 81 height 16
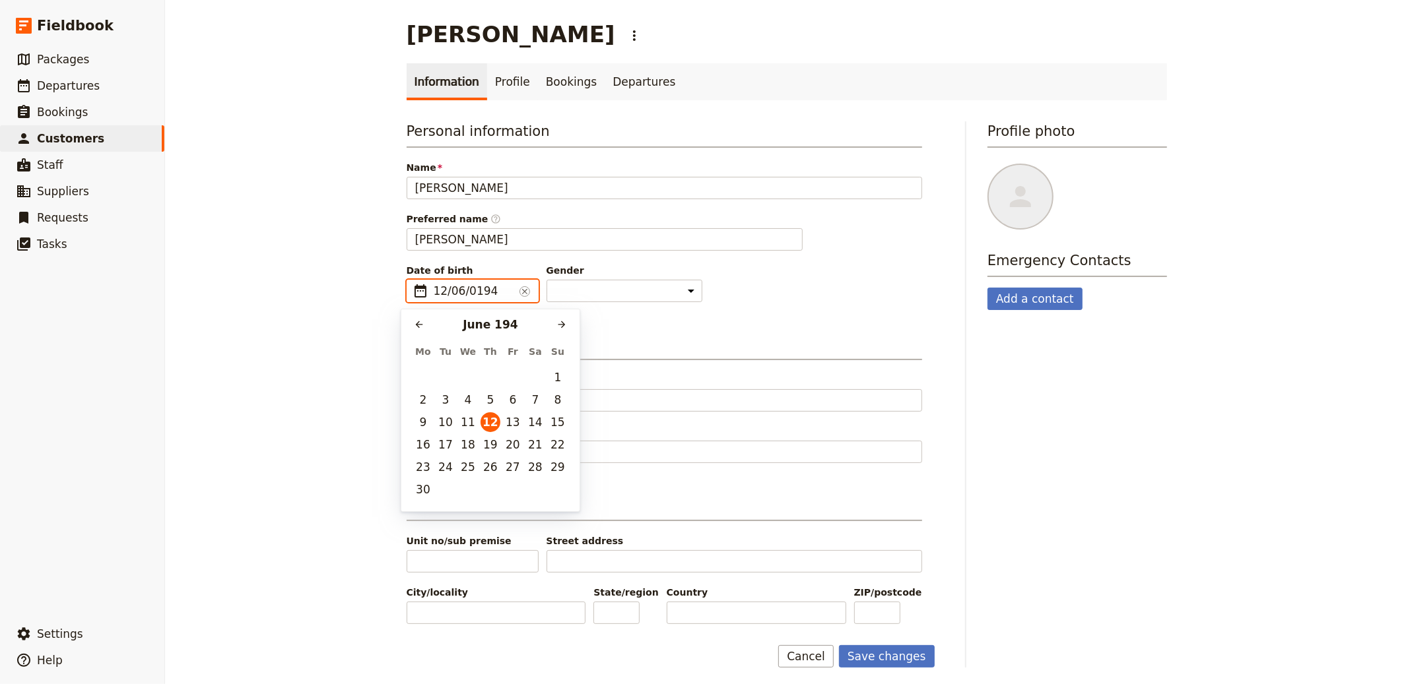
type input "12/06/1949"
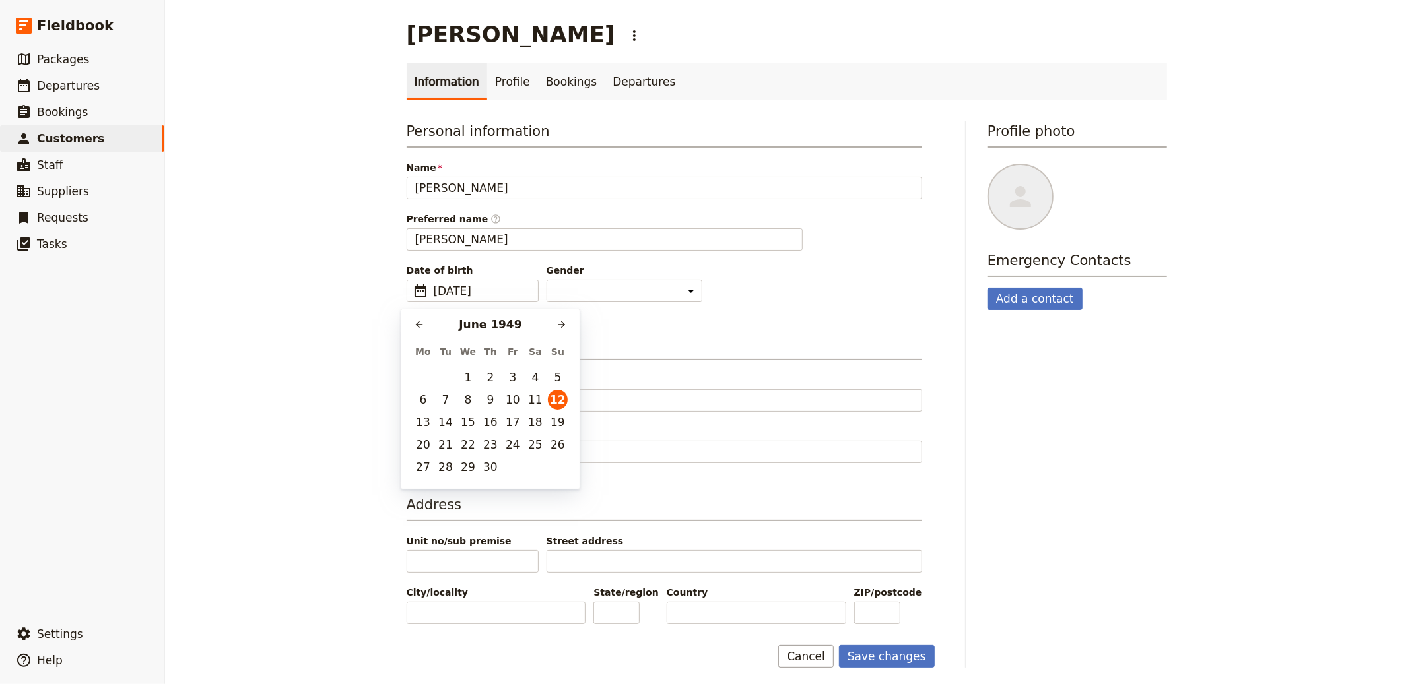
click at [766, 325] on div "Personal information Name Benjamin Roy Preferred name ​ Benjamin Date of birth …" at bounding box center [664, 372] width 515 height 503
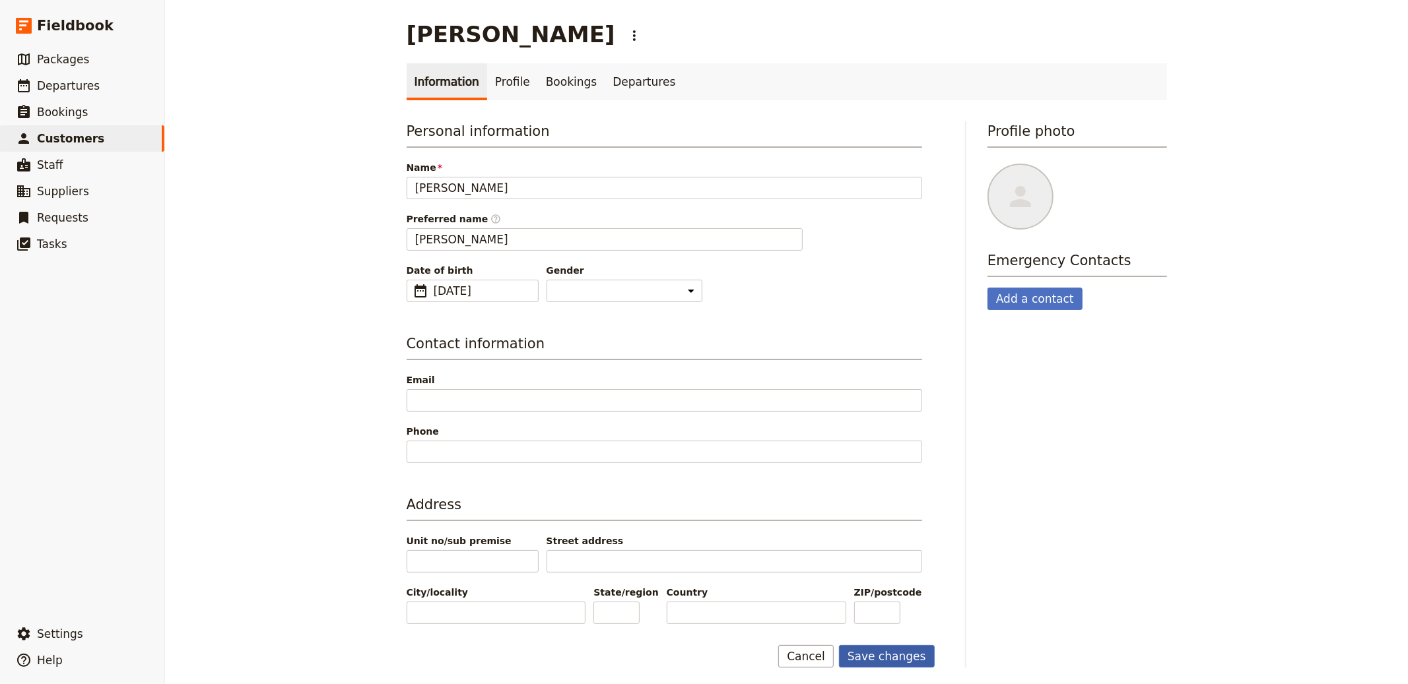
click at [878, 662] on button "Save changes" at bounding box center [887, 656] width 96 height 22
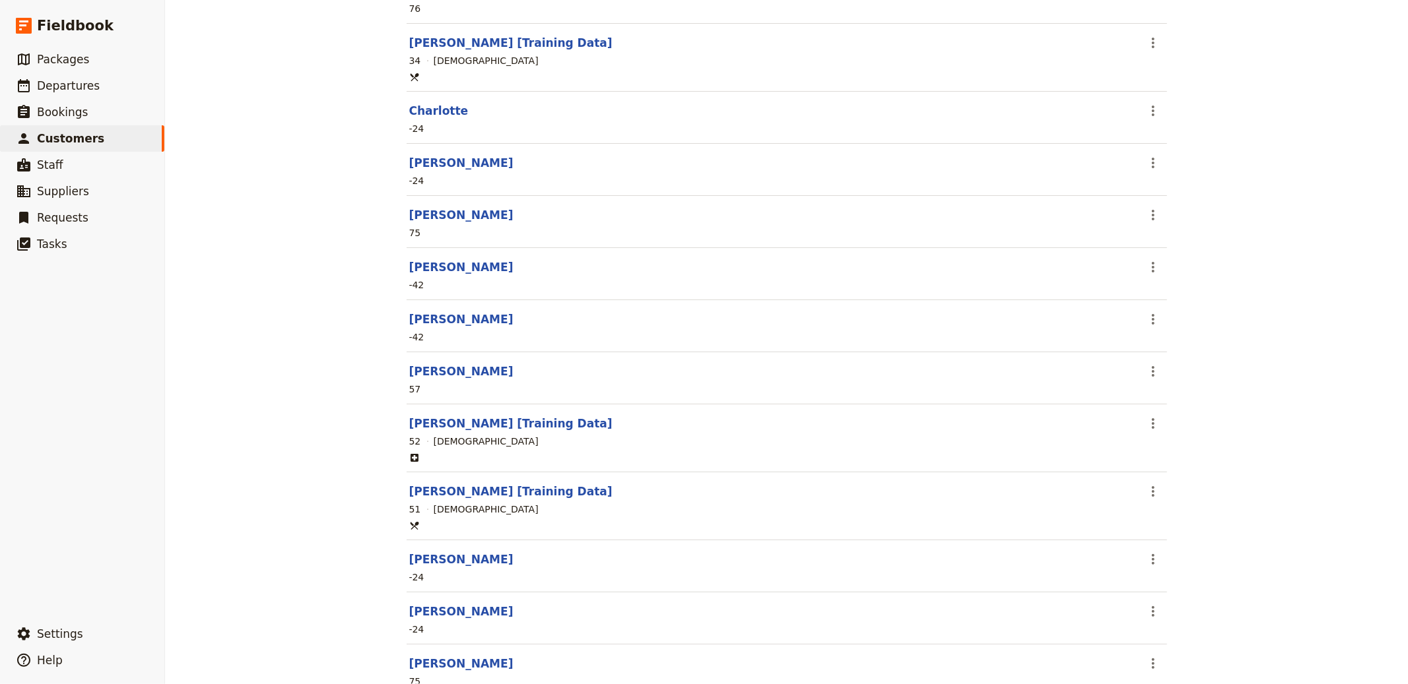
scroll to position [602, 0]
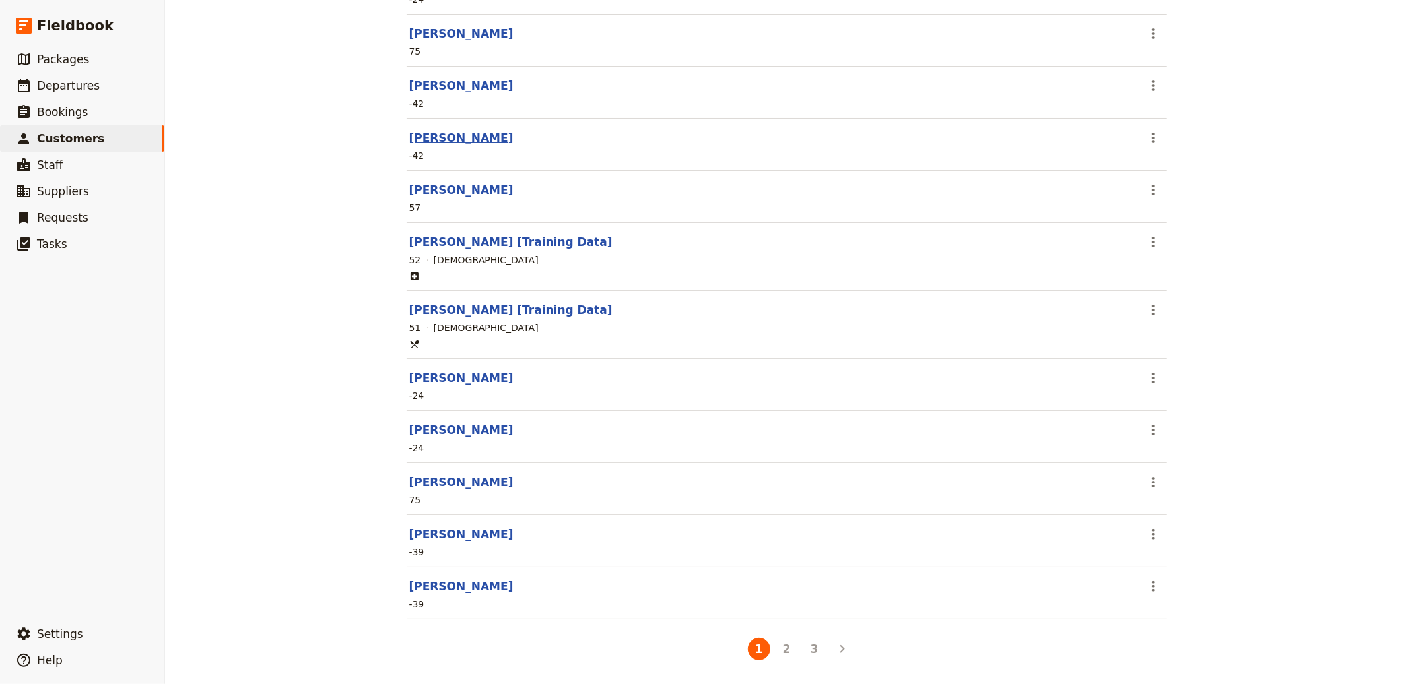
click at [448, 137] on link "Chloe Pelletier" at bounding box center [461, 137] width 104 height 13
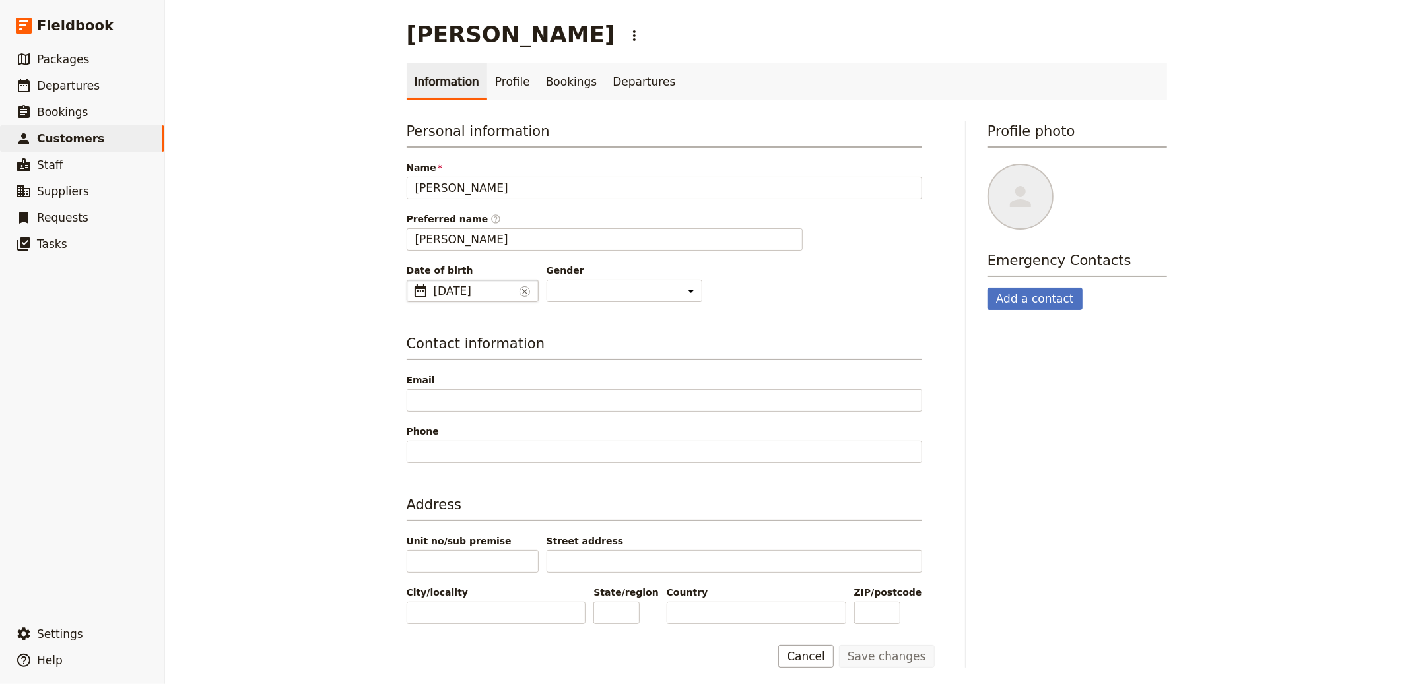
drag, startPoint x: 467, startPoint y: 290, endPoint x: 479, endPoint y: 292, distance: 12.0
click at [467, 290] on span "30 Jun 2068" at bounding box center [474, 291] width 81 height 16
click at [413, 281] on input "30/06/2068" at bounding box center [412, 280] width 1 height 1
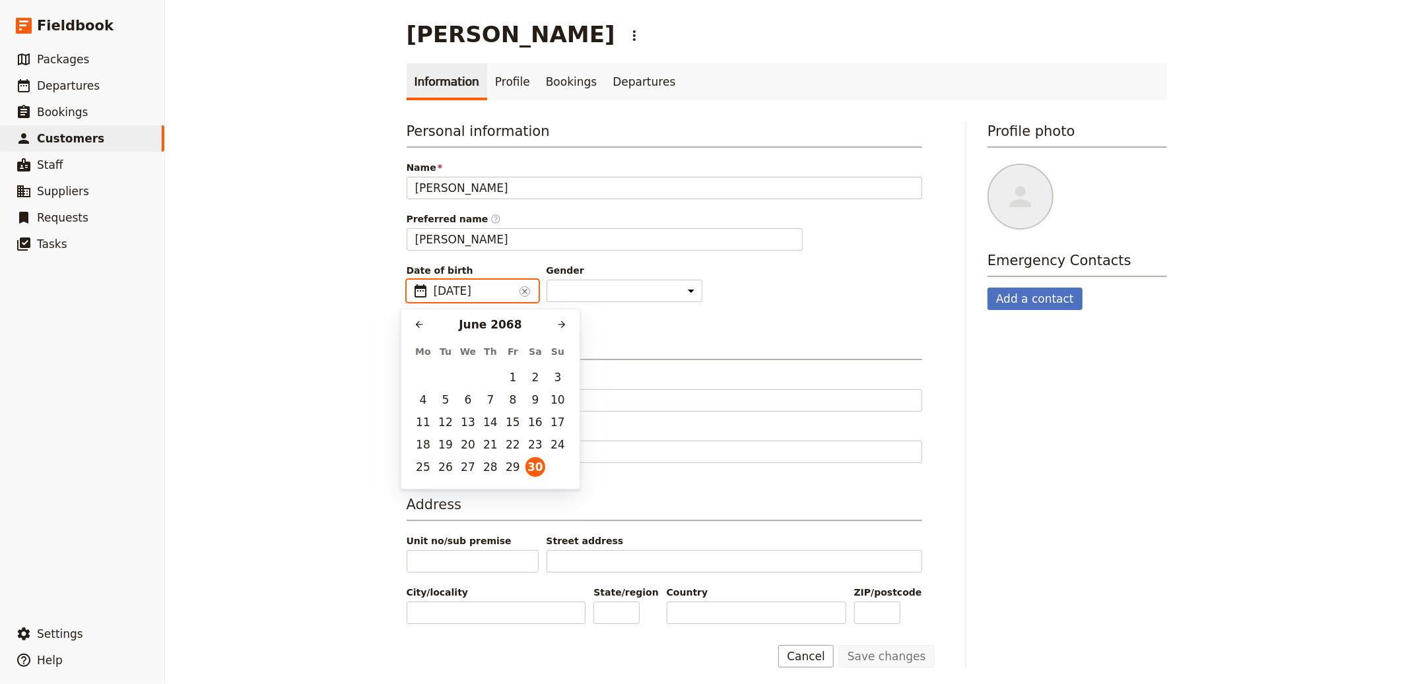
click at [480, 292] on input "30/06/2068" at bounding box center [474, 291] width 81 height 16
type input "30/06/1968"
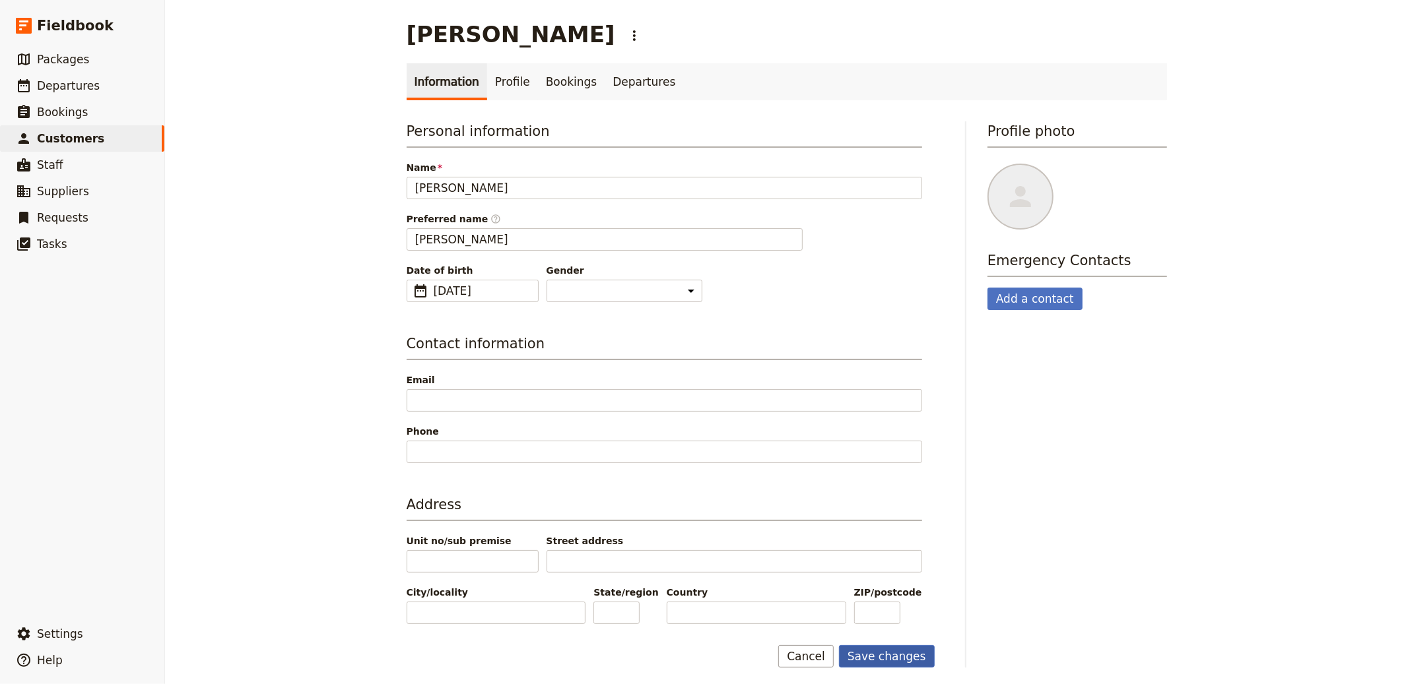
click at [908, 649] on button "Save changes" at bounding box center [887, 656] width 96 height 22
click at [83, 133] on span "Customers" at bounding box center [70, 138] width 67 height 13
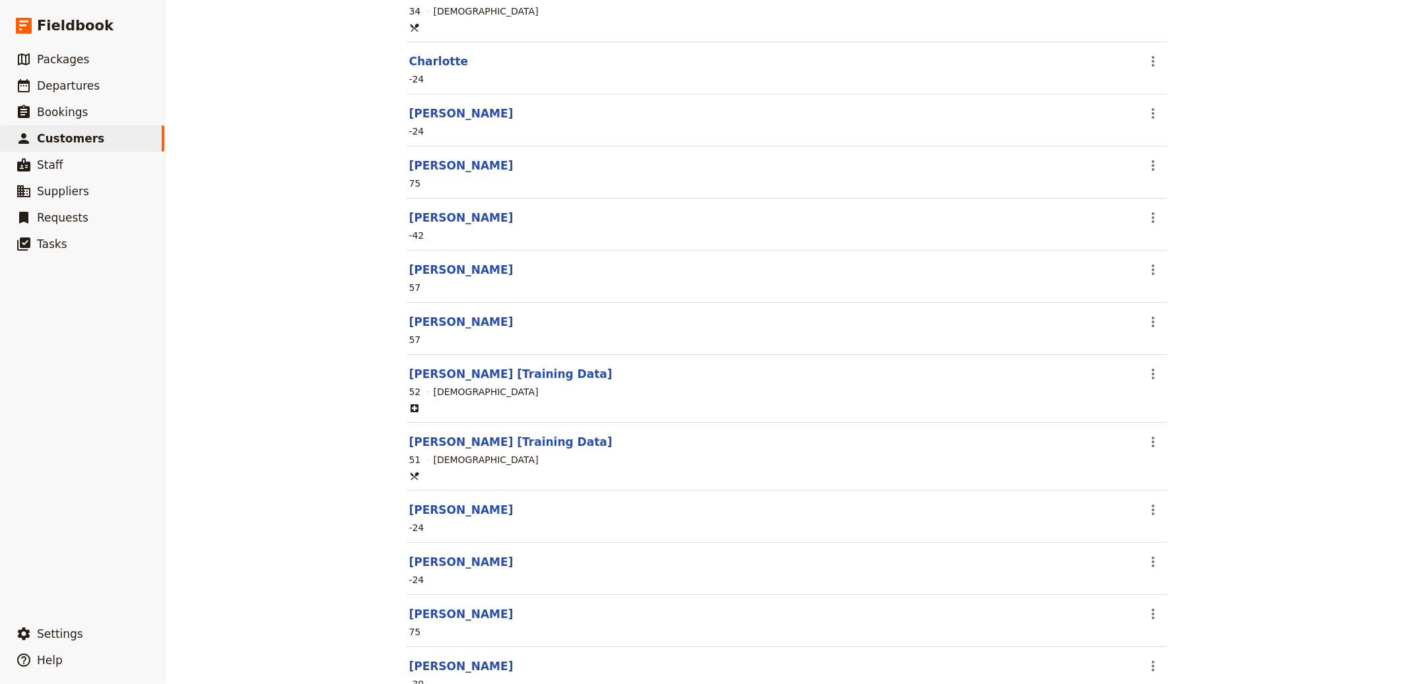
scroll to position [602, 0]
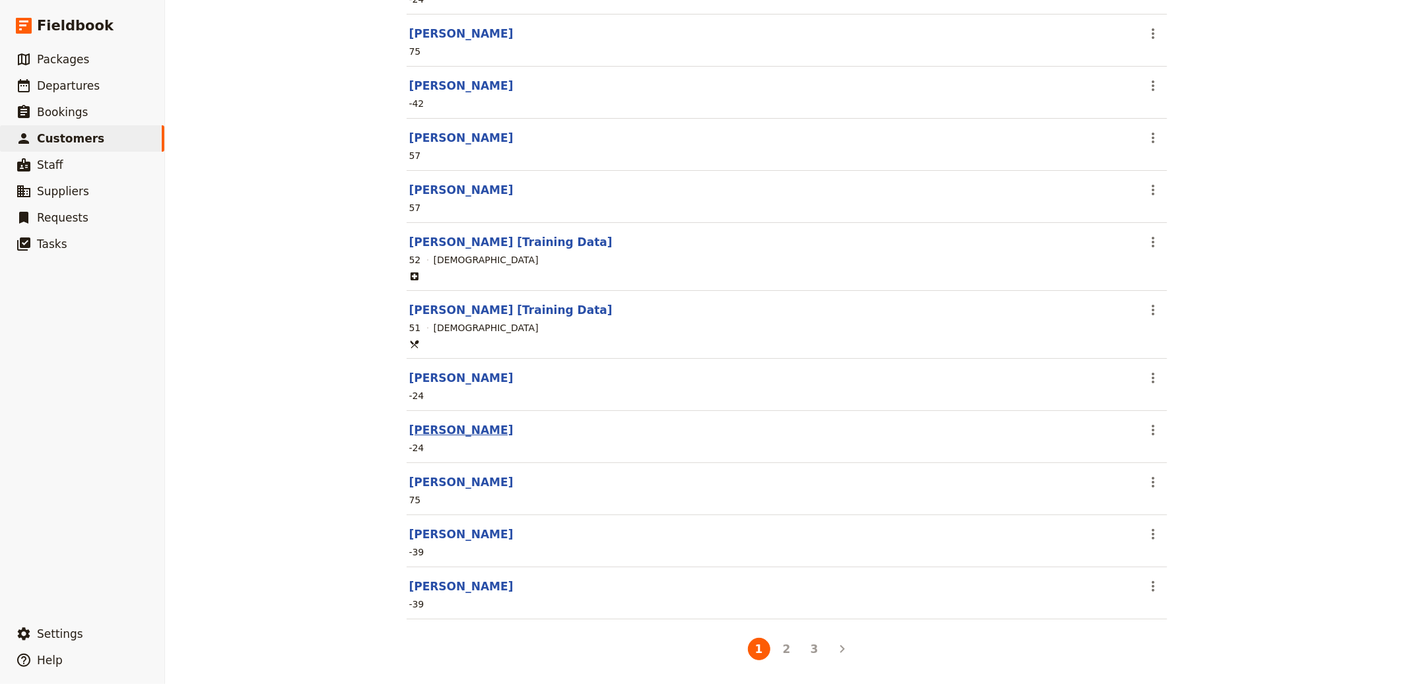
click at [456, 426] on link "Emily Thompson" at bounding box center [461, 430] width 104 height 13
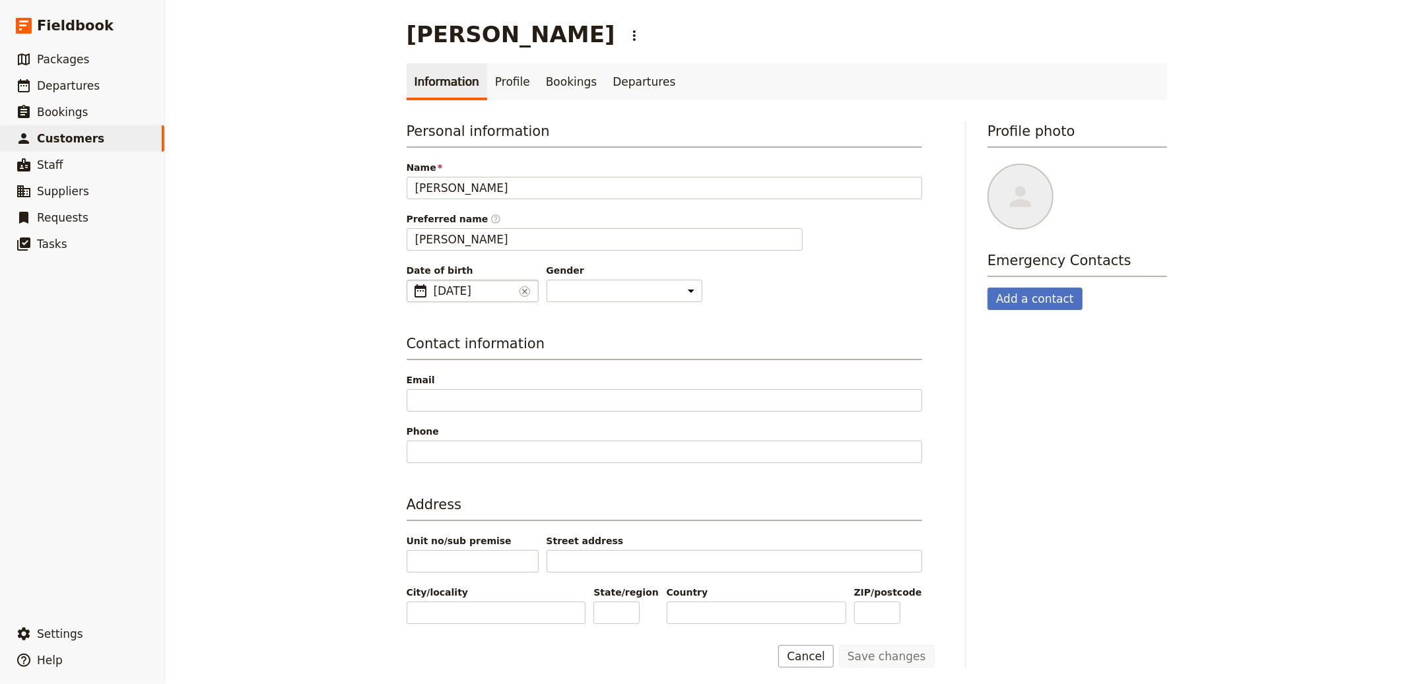
click at [480, 295] on span "30 Mar 2050" at bounding box center [474, 291] width 81 height 16
click at [413, 281] on input "30/03/2050" at bounding box center [412, 280] width 1 height 1
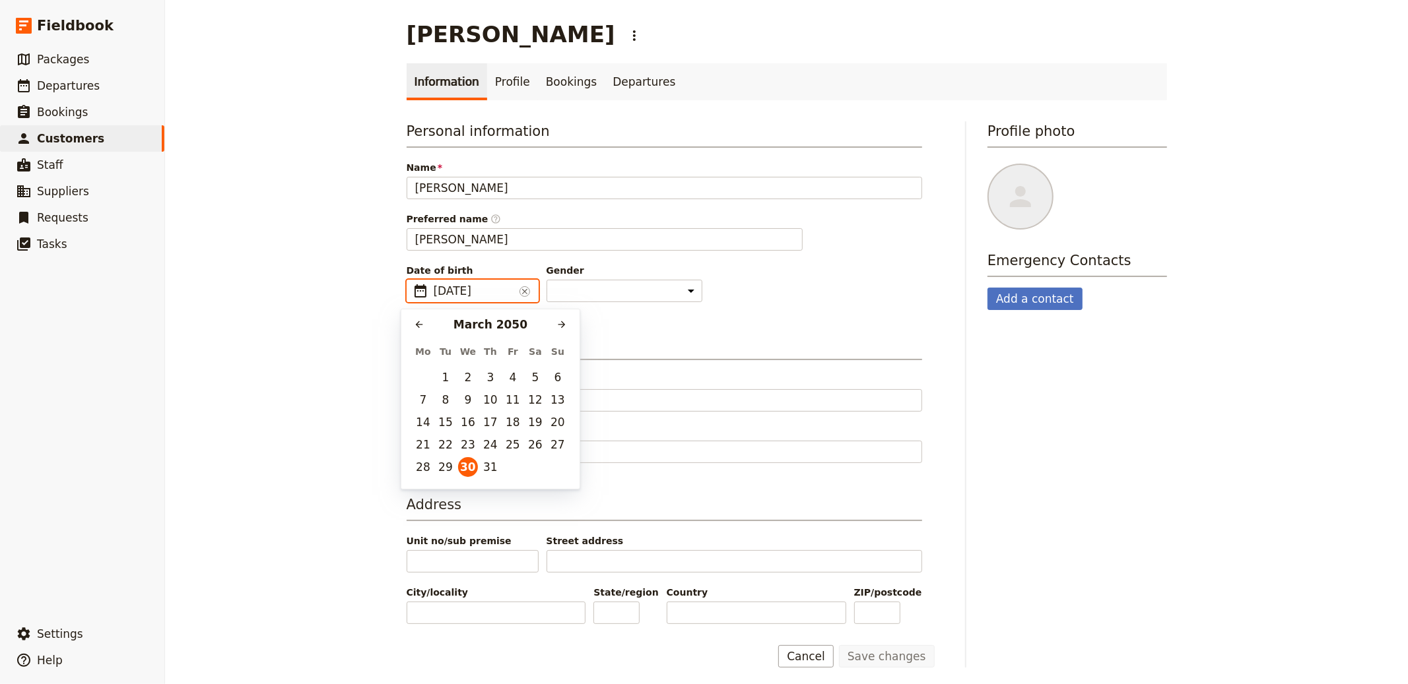
click at [480, 295] on input "30/03/2050" at bounding box center [474, 291] width 81 height 16
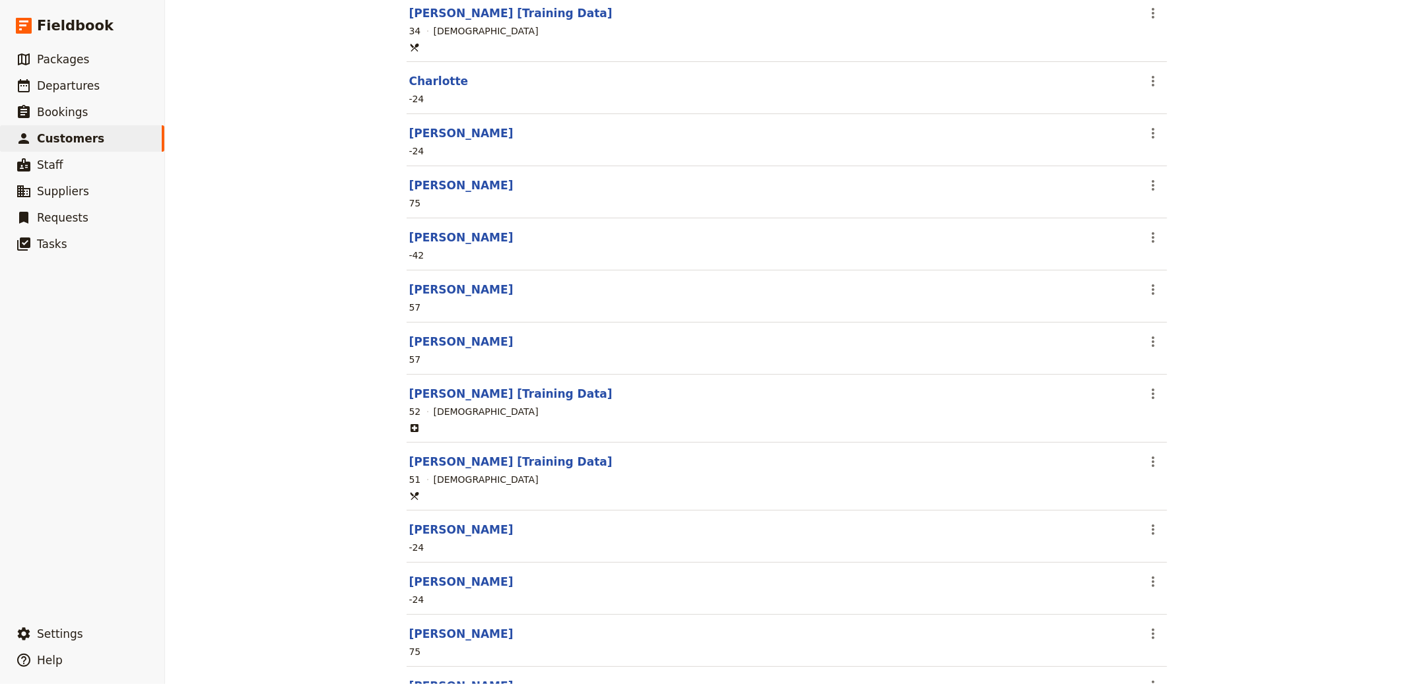
scroll to position [602, 0]
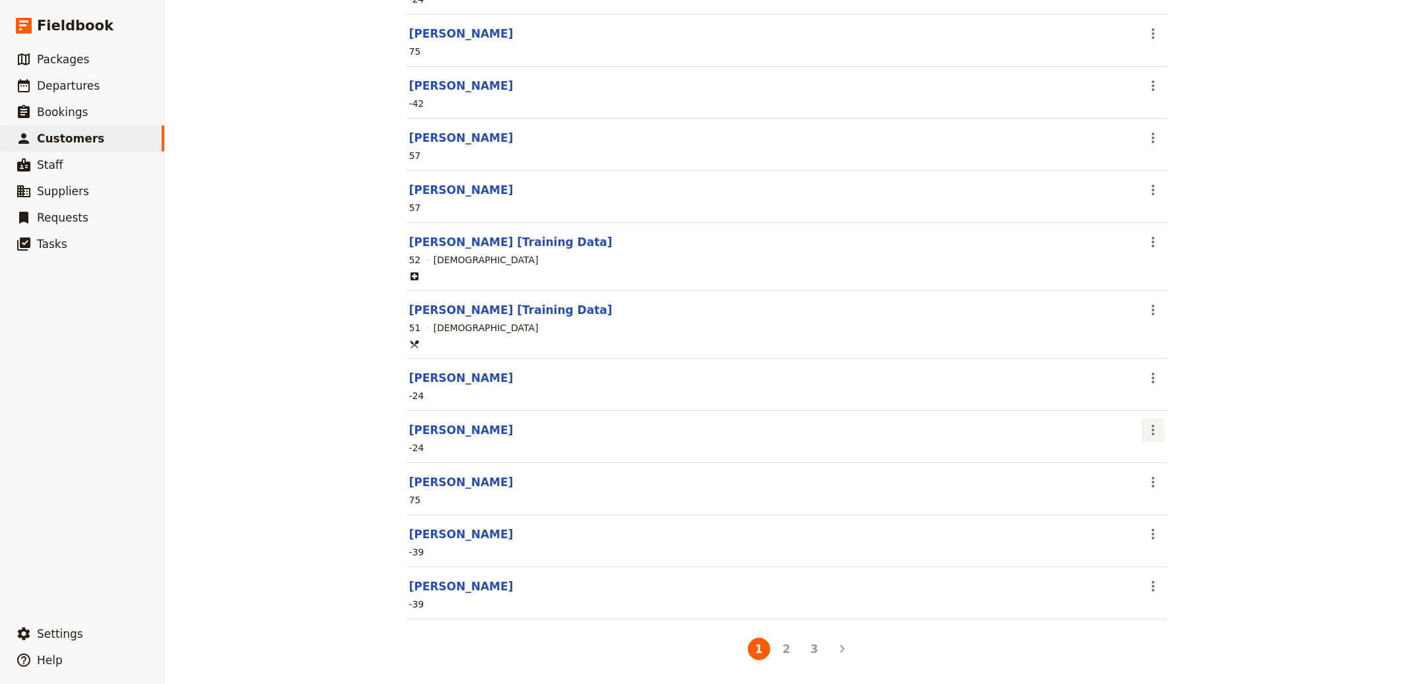
click at [1147, 439] on section "Emily Thompson ​ -24" at bounding box center [787, 437] width 760 height 52
click at [1146, 431] on icon "Actions" at bounding box center [1153, 430] width 16 height 16
click at [818, 417] on section "Emily Thompson ​ -24" at bounding box center [787, 437] width 760 height 52
click at [787, 647] on button "2" at bounding box center [787, 649] width 22 height 22
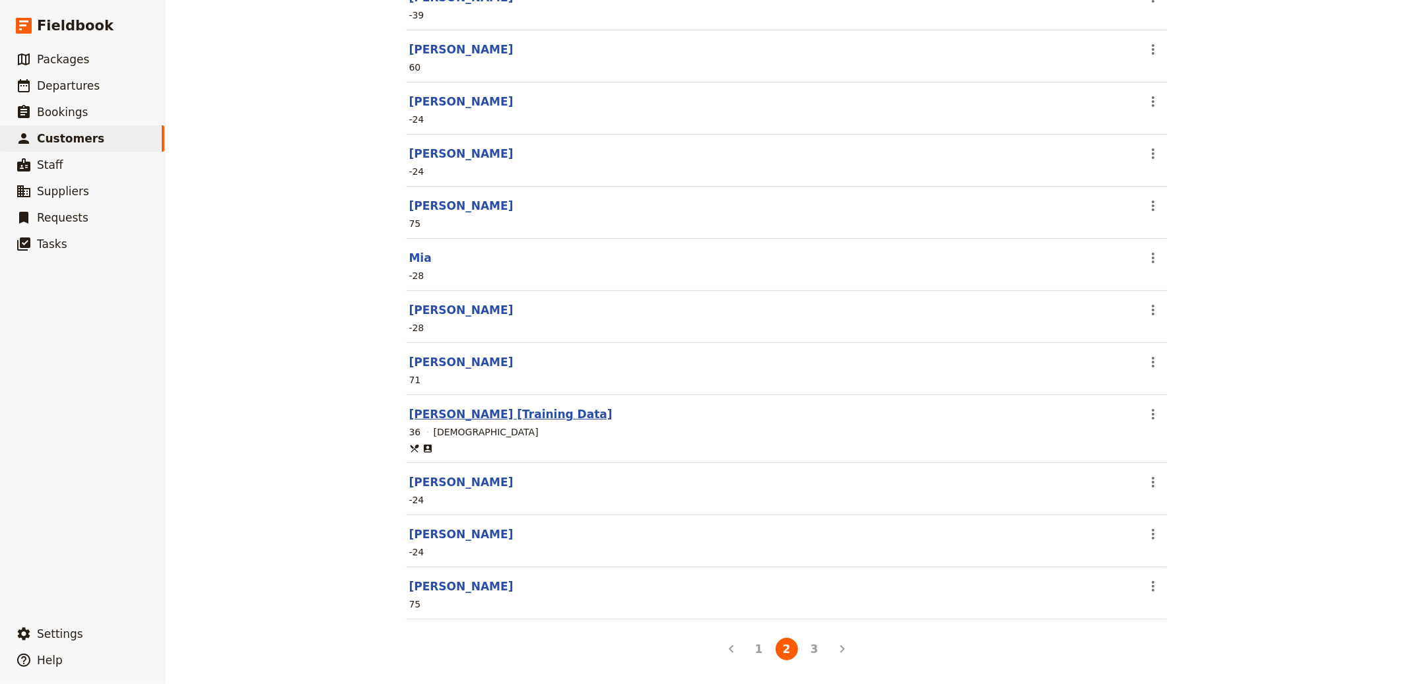
click at [510, 414] on link "Monica Geller [Training Data]" at bounding box center [510, 414] width 203 height 13
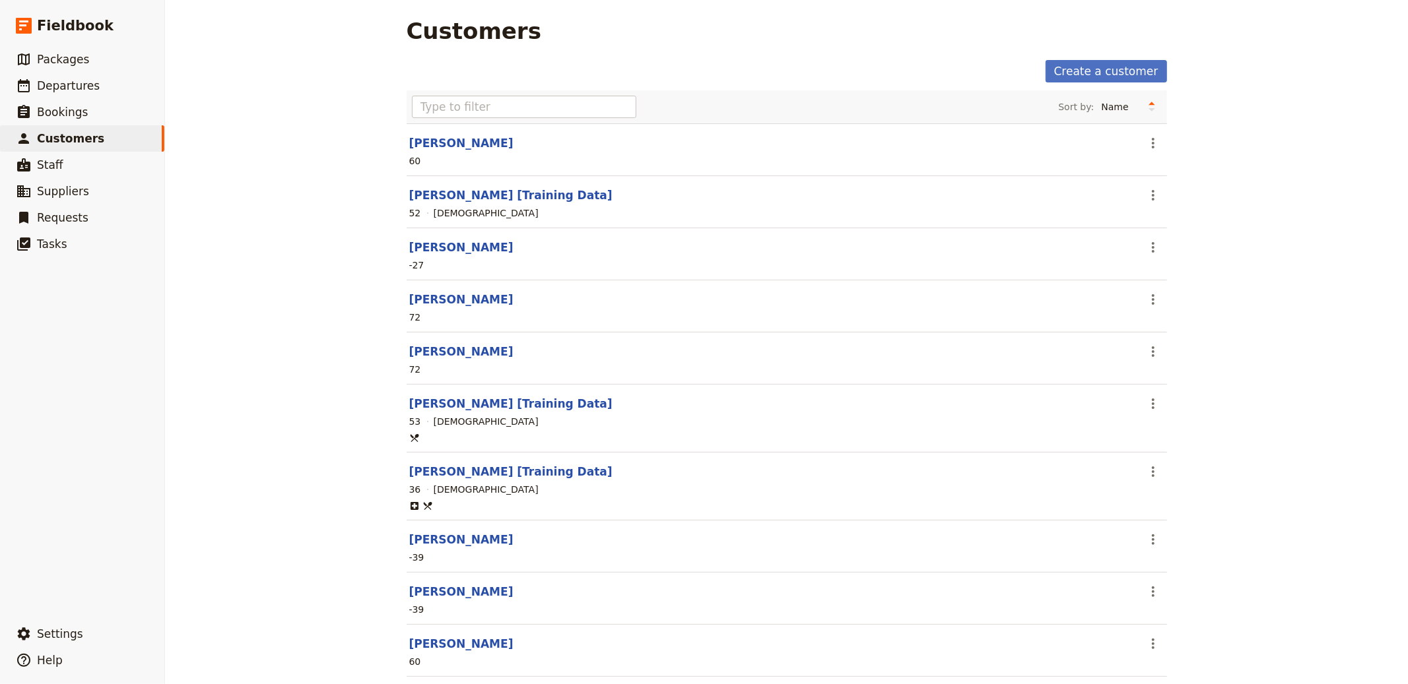
select select "FEMALE"
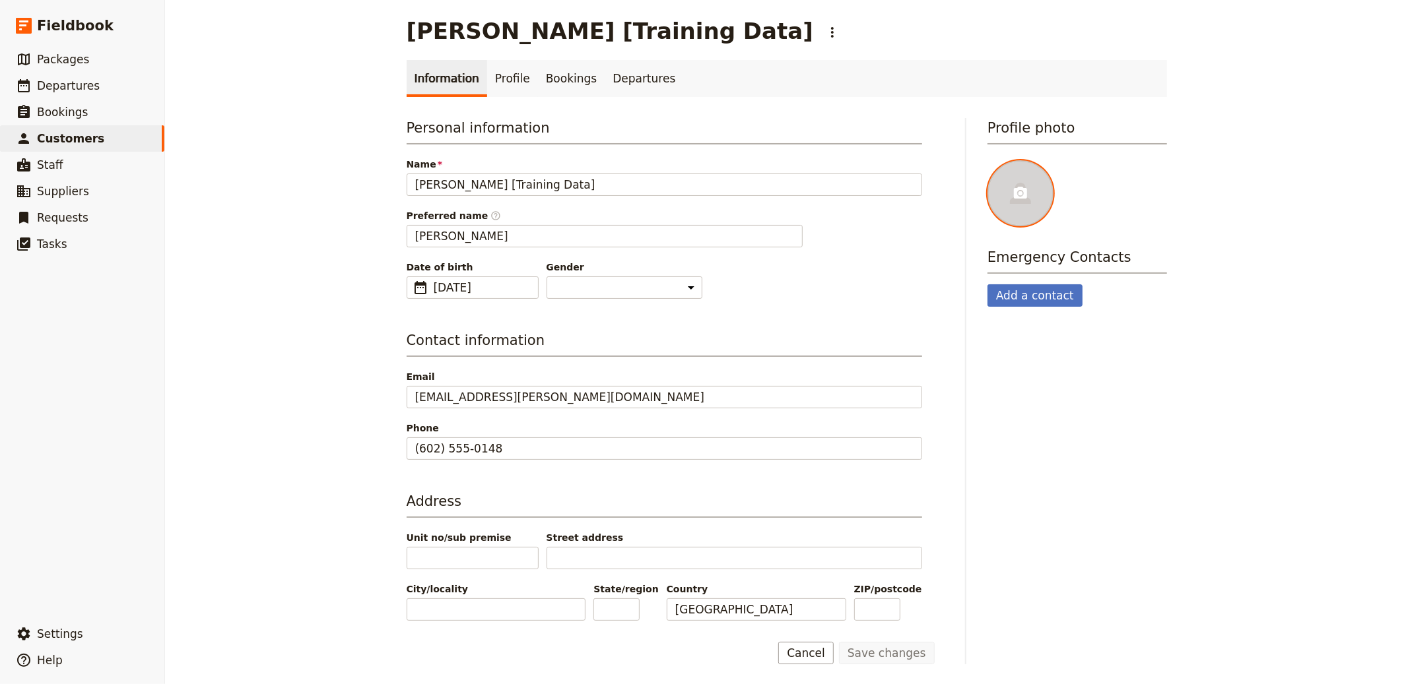
click at [1016, 205] on div at bounding box center [1020, 193] width 66 height 66
click at [987, 160] on input "file" at bounding box center [987, 160] width 1 height 1
type input "C:\fakepath\Monica Geller.jpg"
click at [94, 141] on link "​ Customers" at bounding box center [82, 138] width 164 height 26
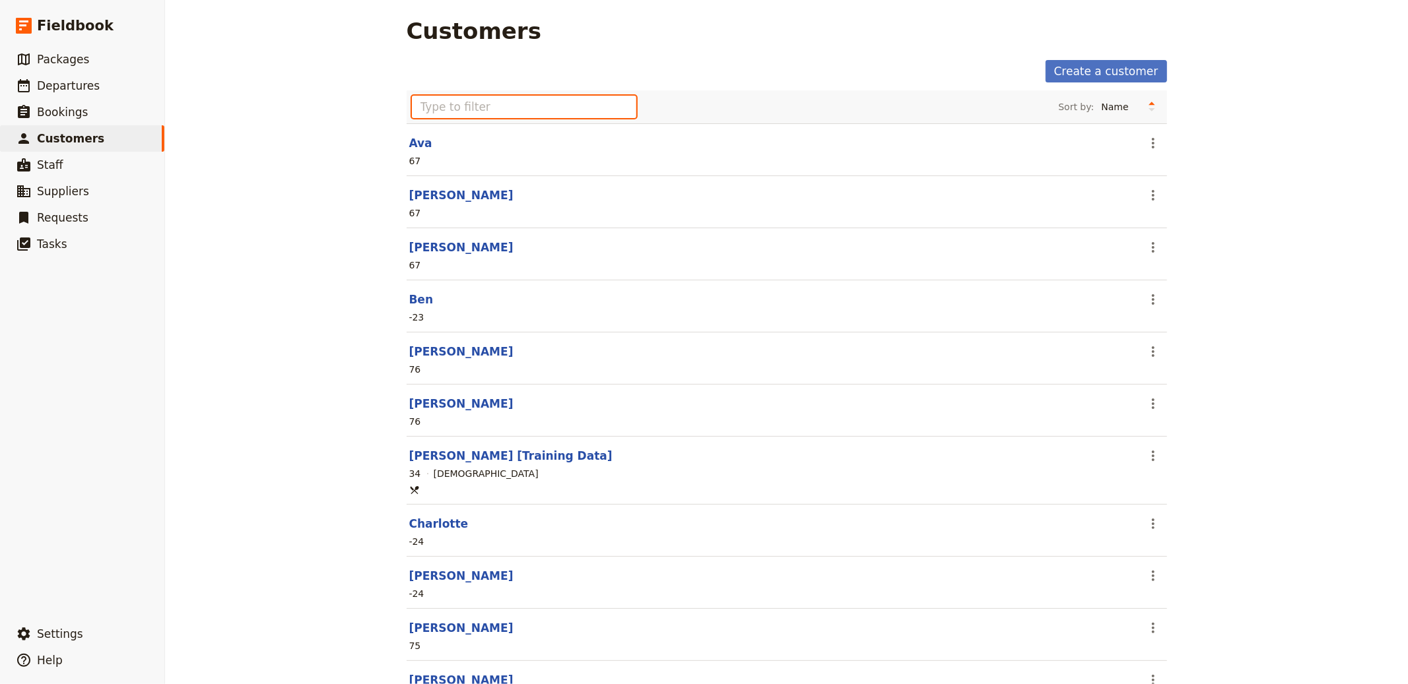
click at [436, 103] on input "text" at bounding box center [524, 107] width 225 height 22
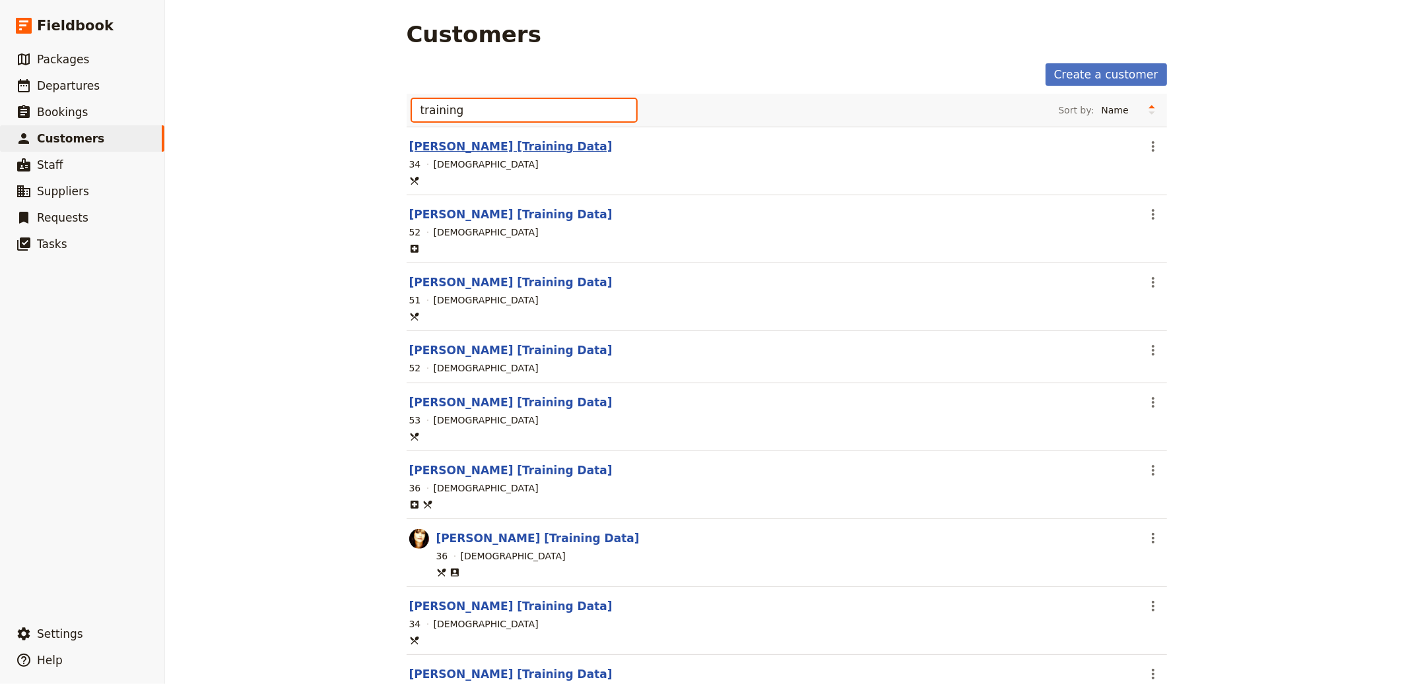
type input "training"
click at [498, 146] on link "Chandler Bing [Training Data]" at bounding box center [510, 146] width 203 height 13
click at [519, 216] on link "Cosmo Kramer [Training Data]" at bounding box center [510, 214] width 203 height 13
click at [484, 277] on link "Elaine Benes [Training Data]" at bounding box center [510, 282] width 203 height 13
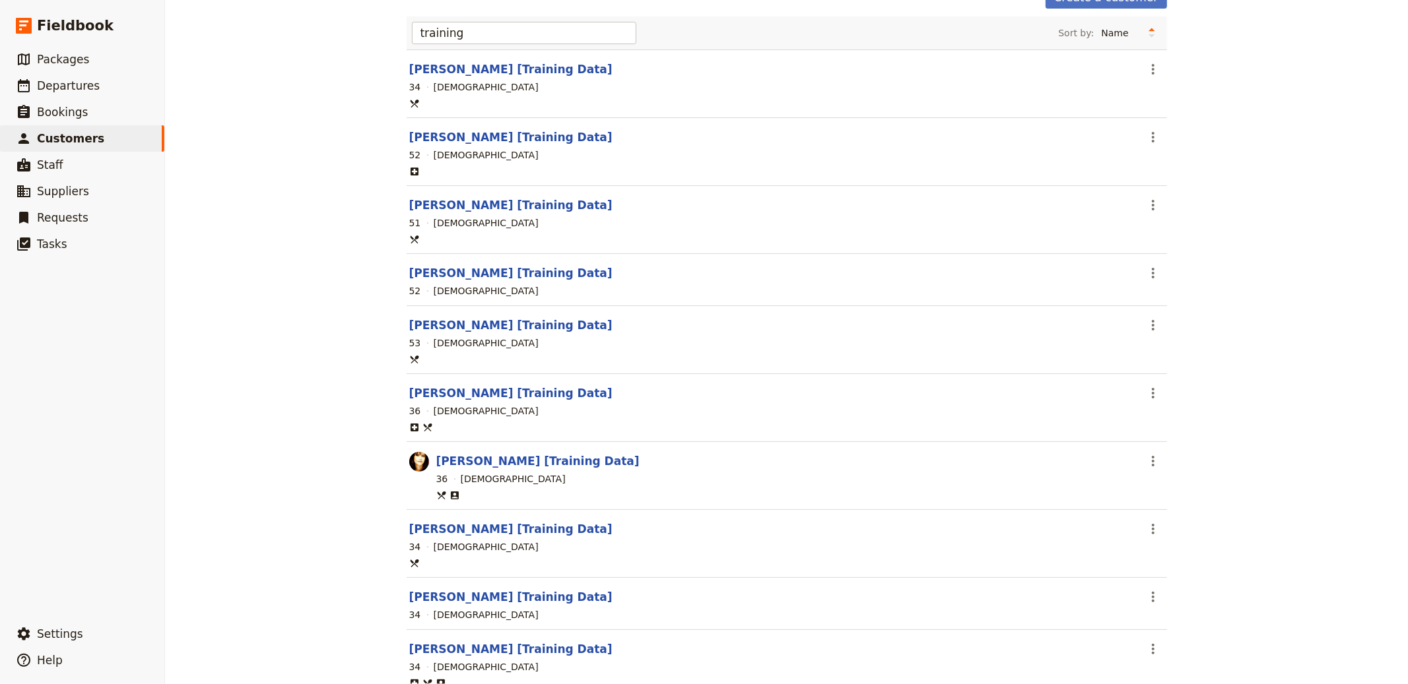
scroll to position [129, 0]
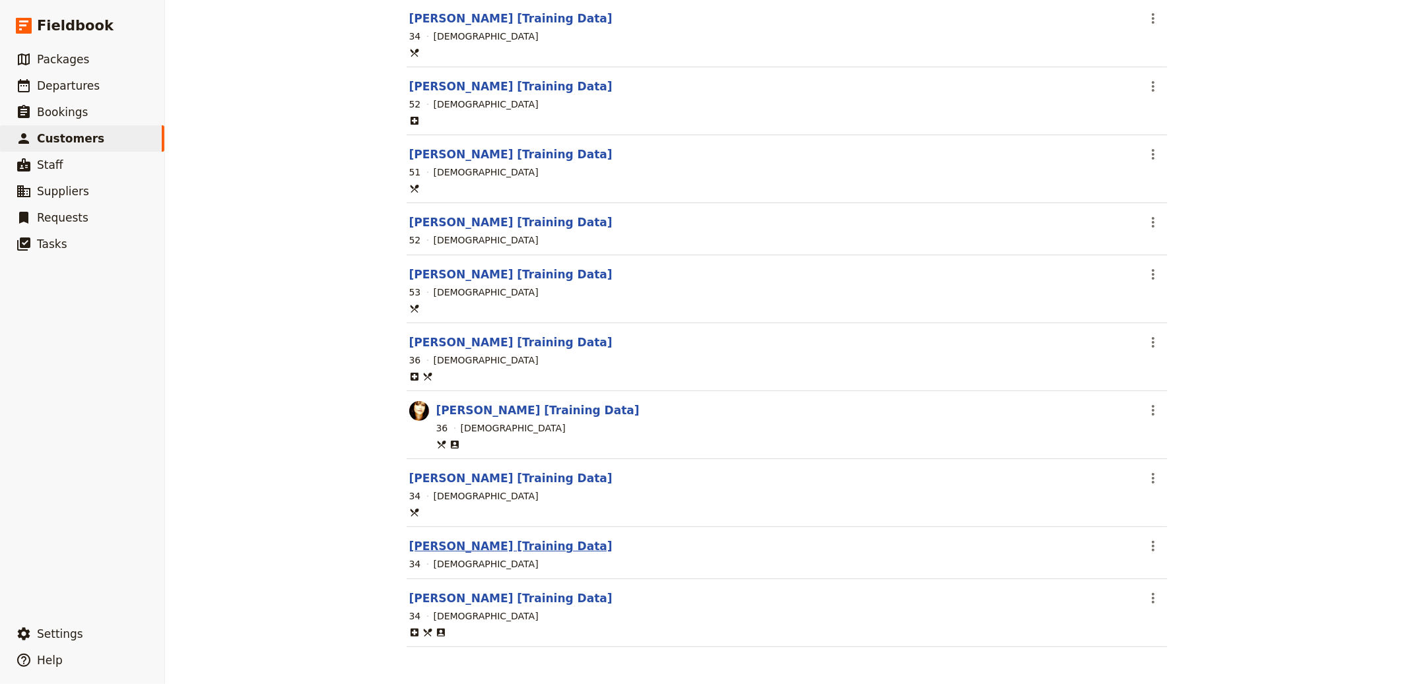
click at [527, 547] on link "Rachael Greene [Training Data]" at bounding box center [510, 546] width 203 height 13
click at [512, 597] on link "[PERSON_NAME] [Training Data]" at bounding box center [510, 598] width 203 height 13
click at [81, 79] on span "Departures" at bounding box center [68, 85] width 63 height 13
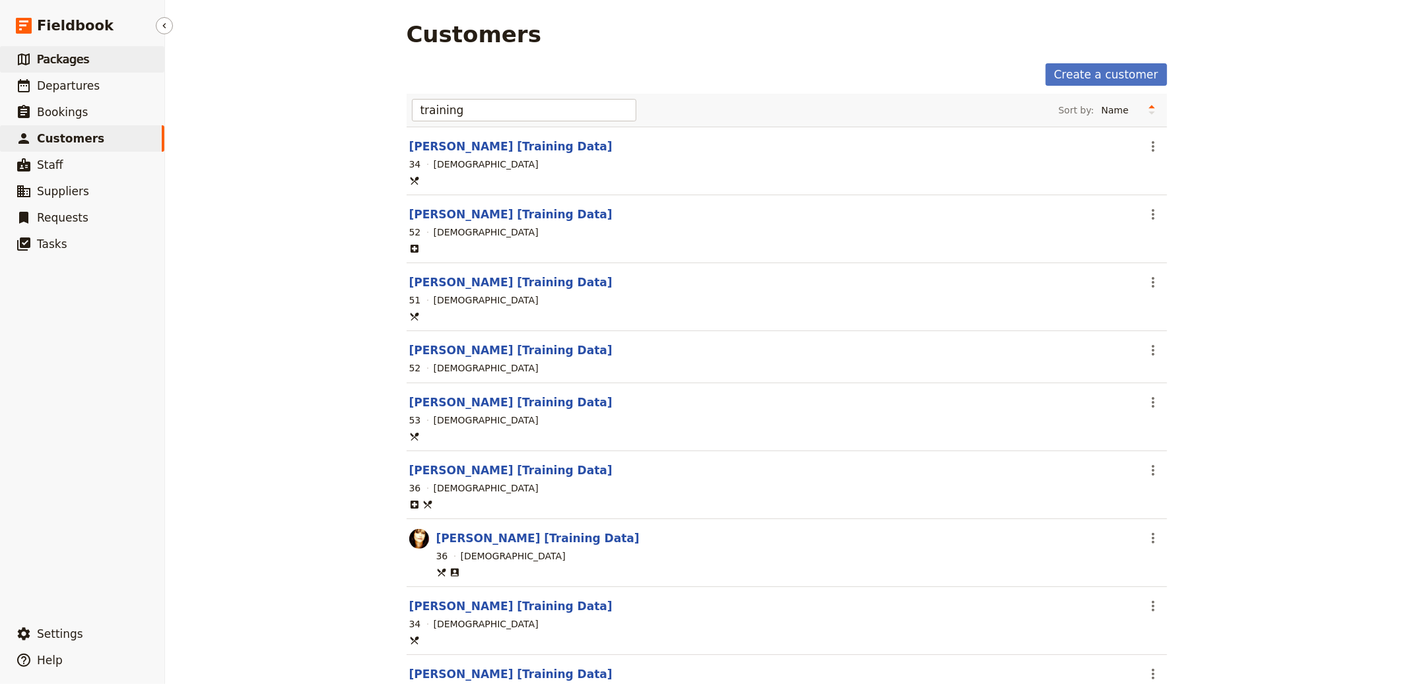
select select "CREATED_AT"
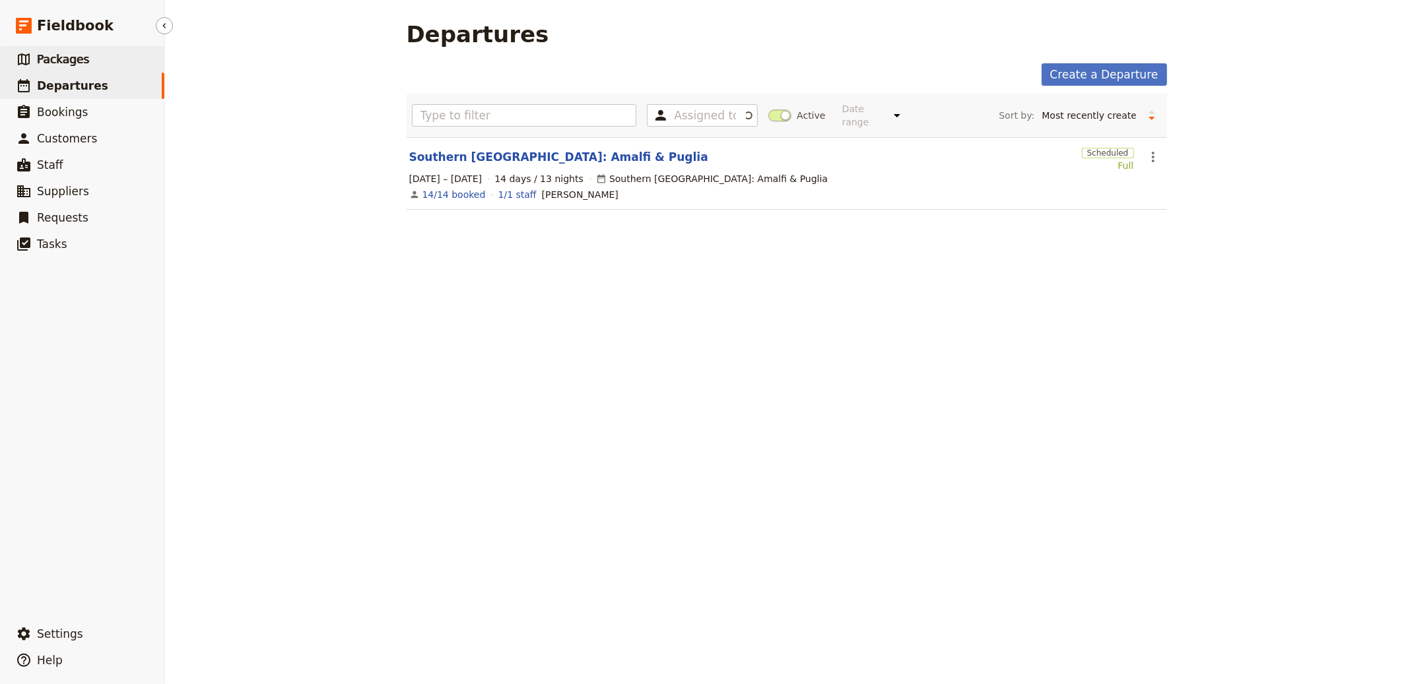
click at [90, 55] on link "​ Packages" at bounding box center [82, 59] width 164 height 26
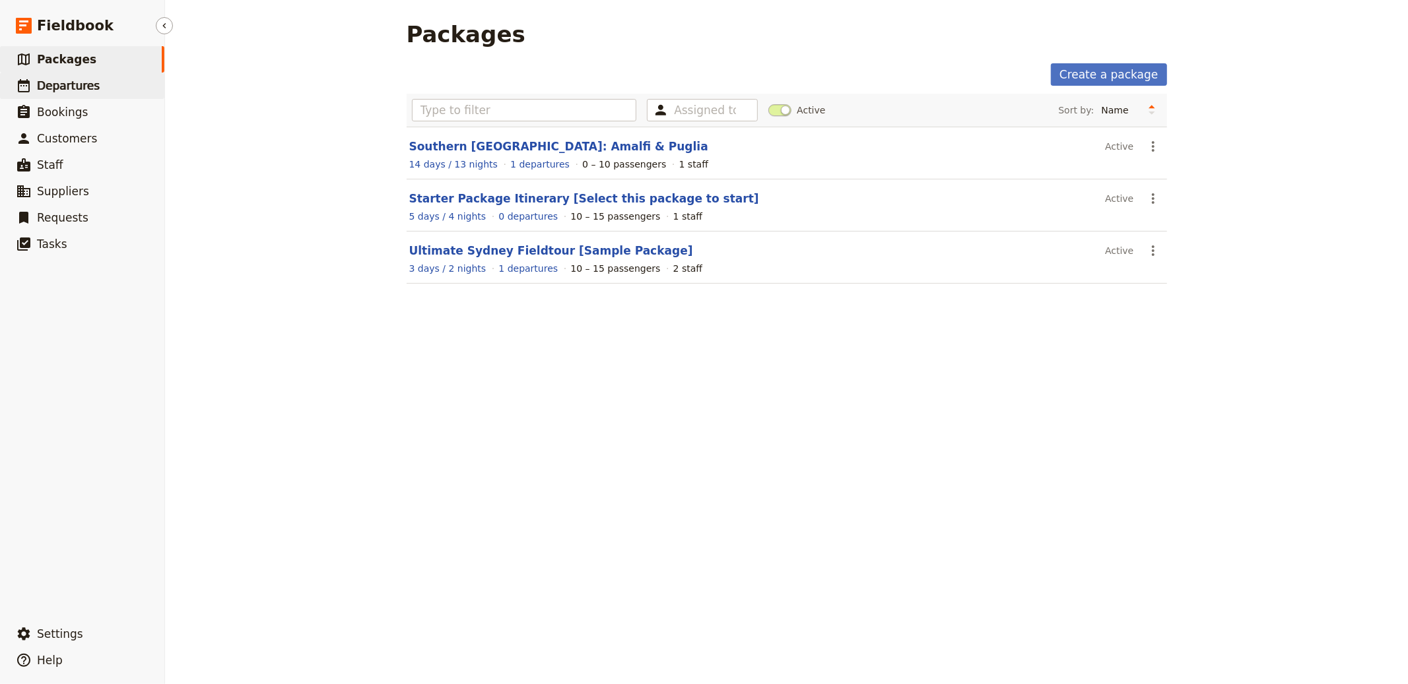
click at [152, 77] on link "​ Departures" at bounding box center [82, 86] width 164 height 26
select select "CREATED_AT"
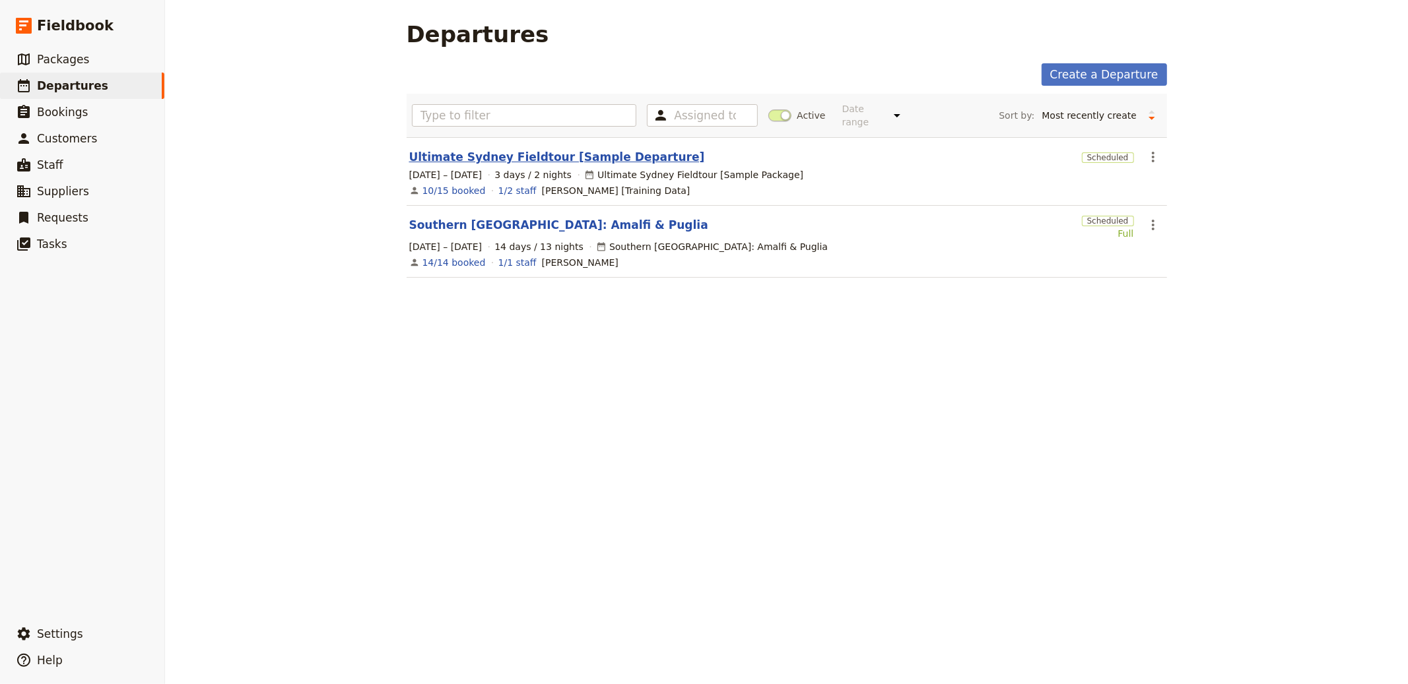
click at [480, 151] on link "Ultimate Sydney Fieldtour [Sample Departure]" at bounding box center [557, 157] width 296 height 16
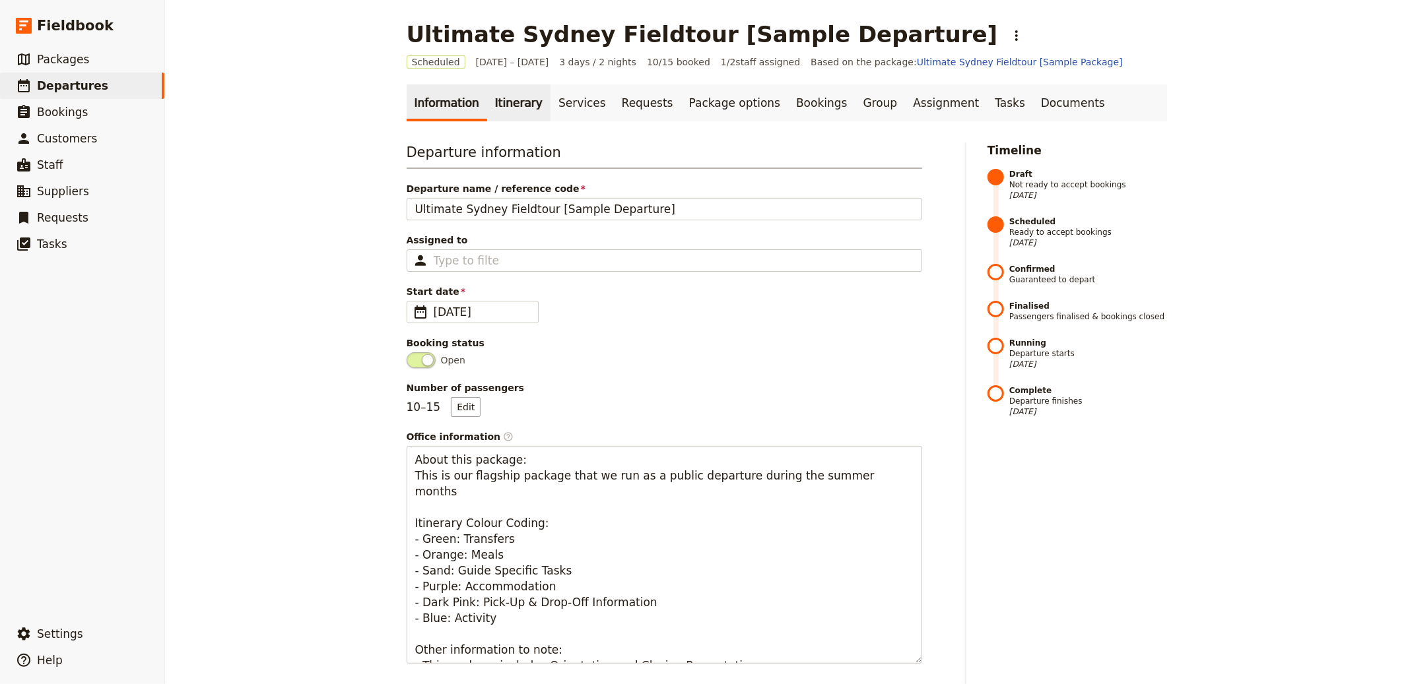
click at [506, 100] on link "Itinerary" at bounding box center [518, 102] width 63 height 37
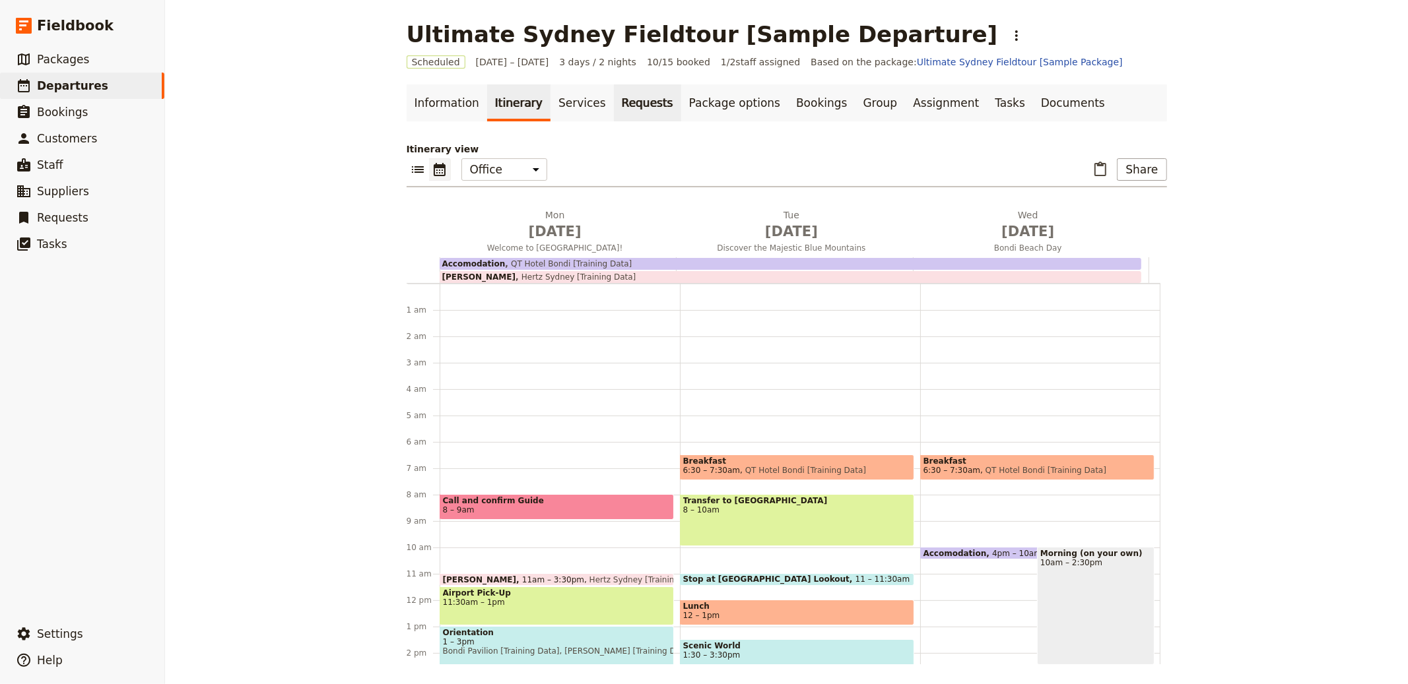
scroll to position [158, 0]
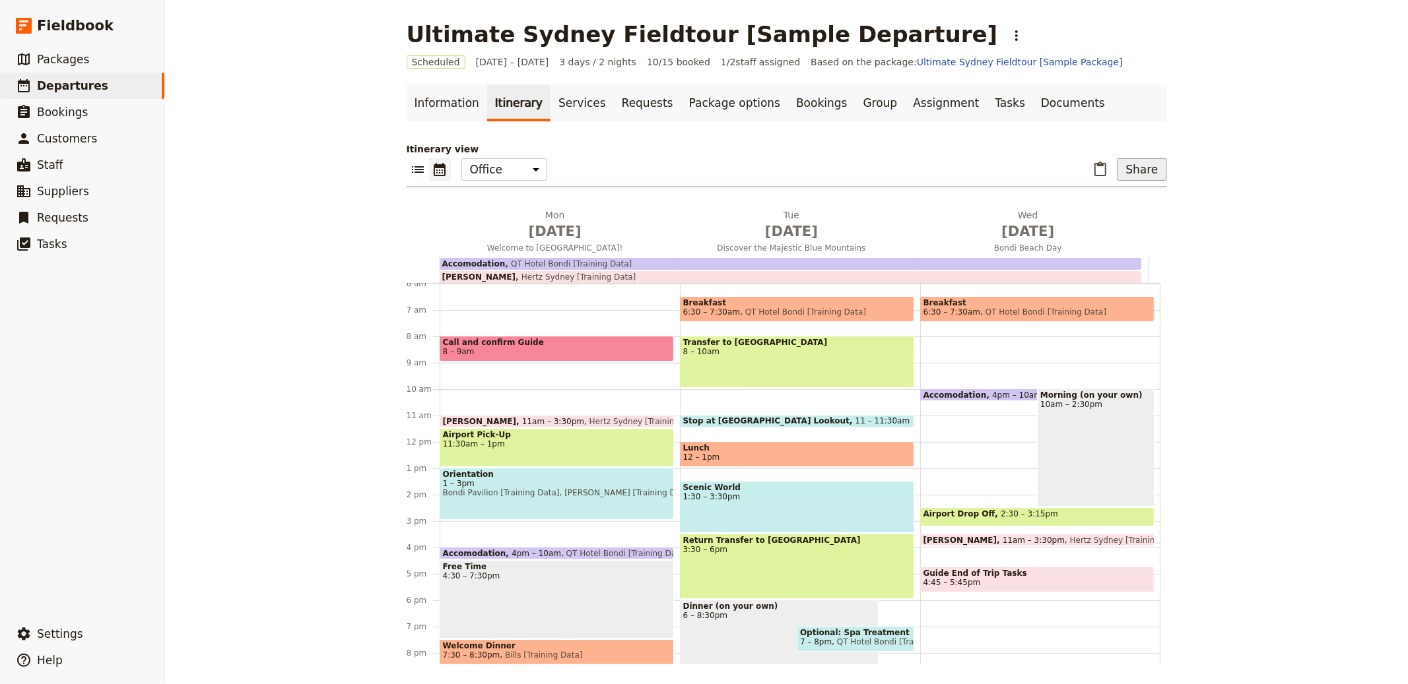
click at [1127, 175] on button "Share" at bounding box center [1142, 169] width 50 height 22
click at [1127, 240] on span "Sales Brochure" at bounding box center [1097, 235] width 69 height 13
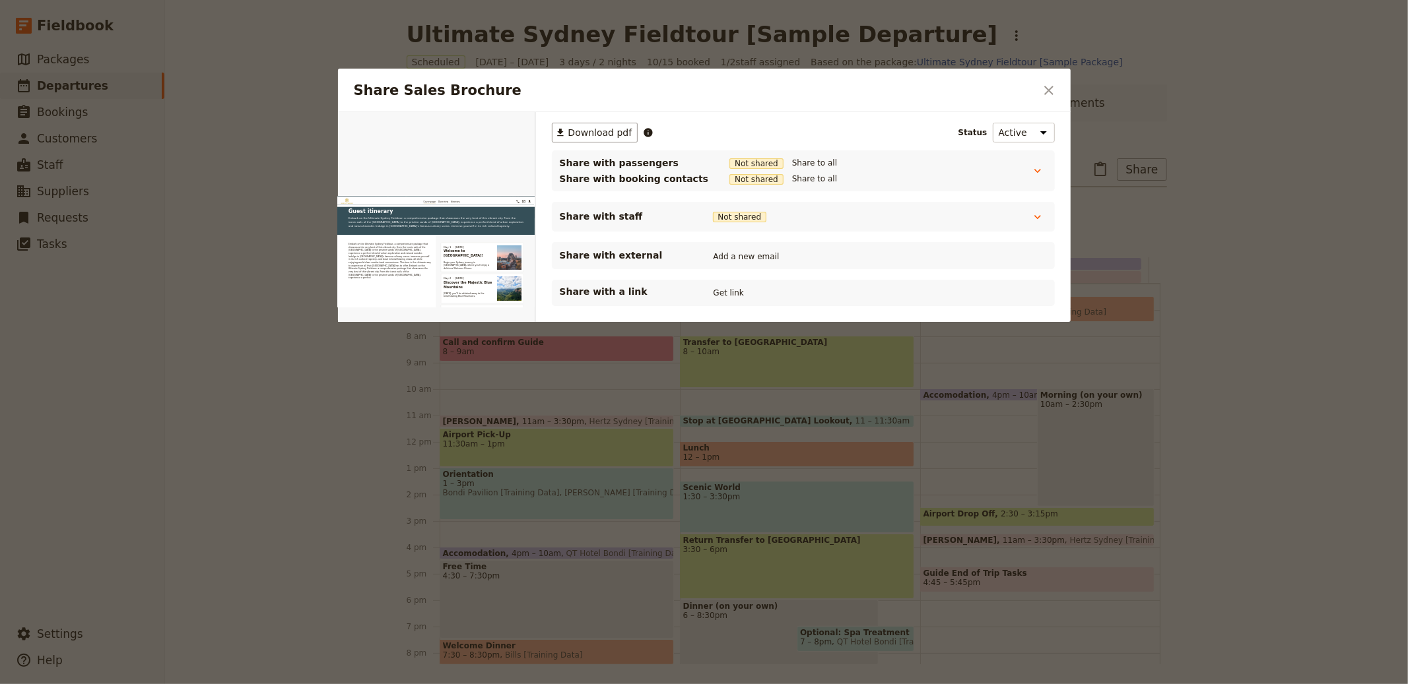
scroll to position [644, 0]
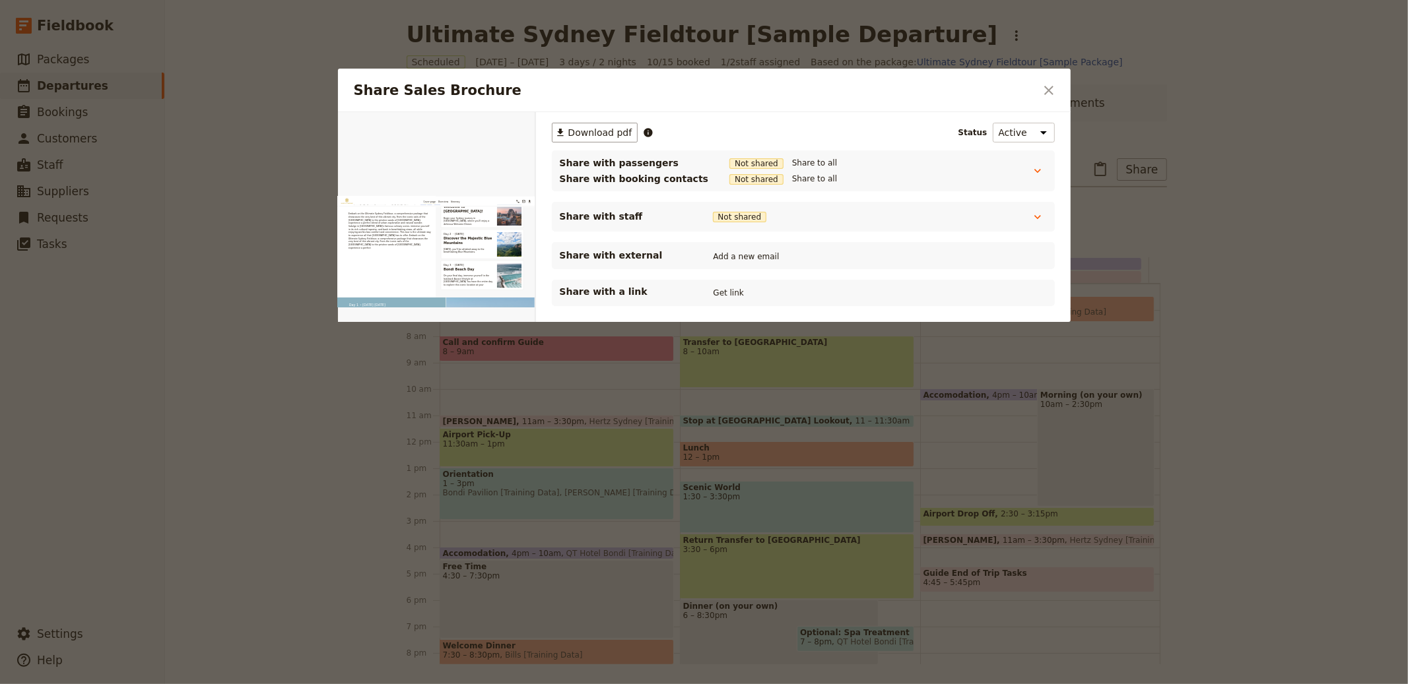
click at [253, 261] on div at bounding box center [704, 342] width 1408 height 684
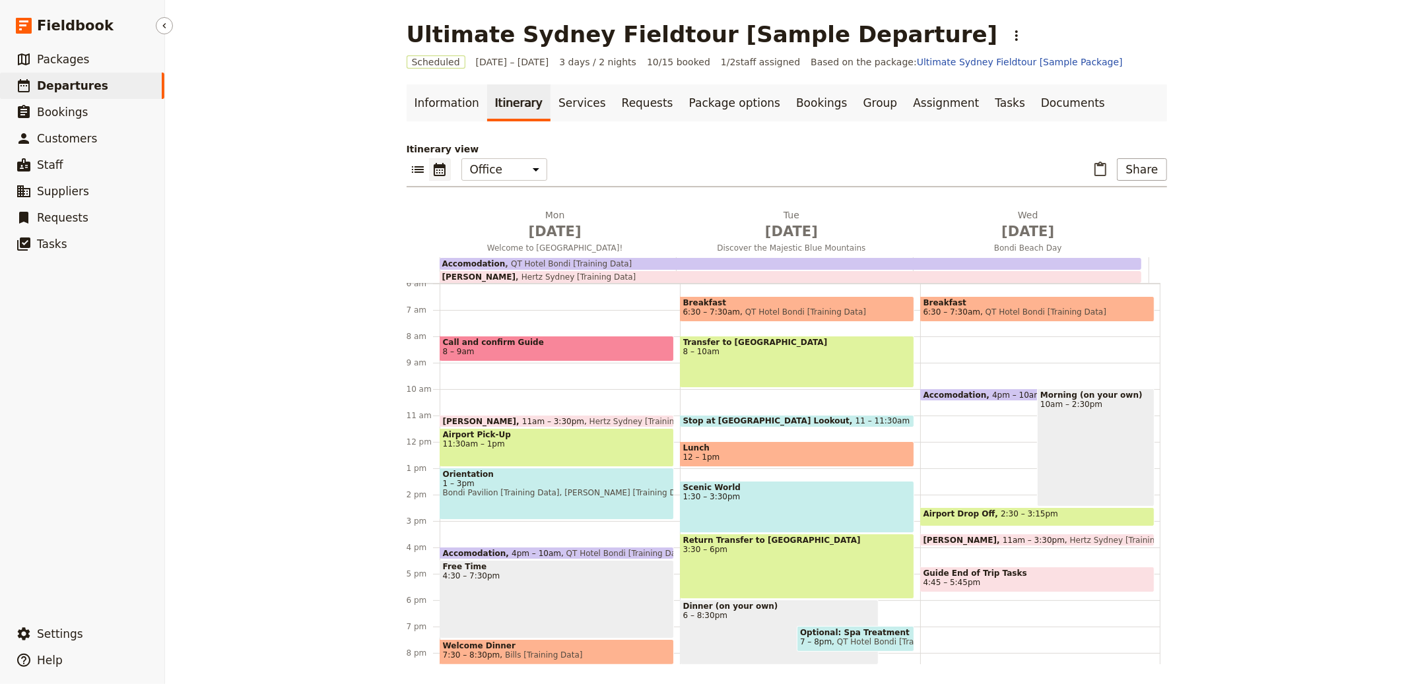
click at [101, 93] on link "​ Departures" at bounding box center [82, 86] width 164 height 26
select select "CREATED_AT"
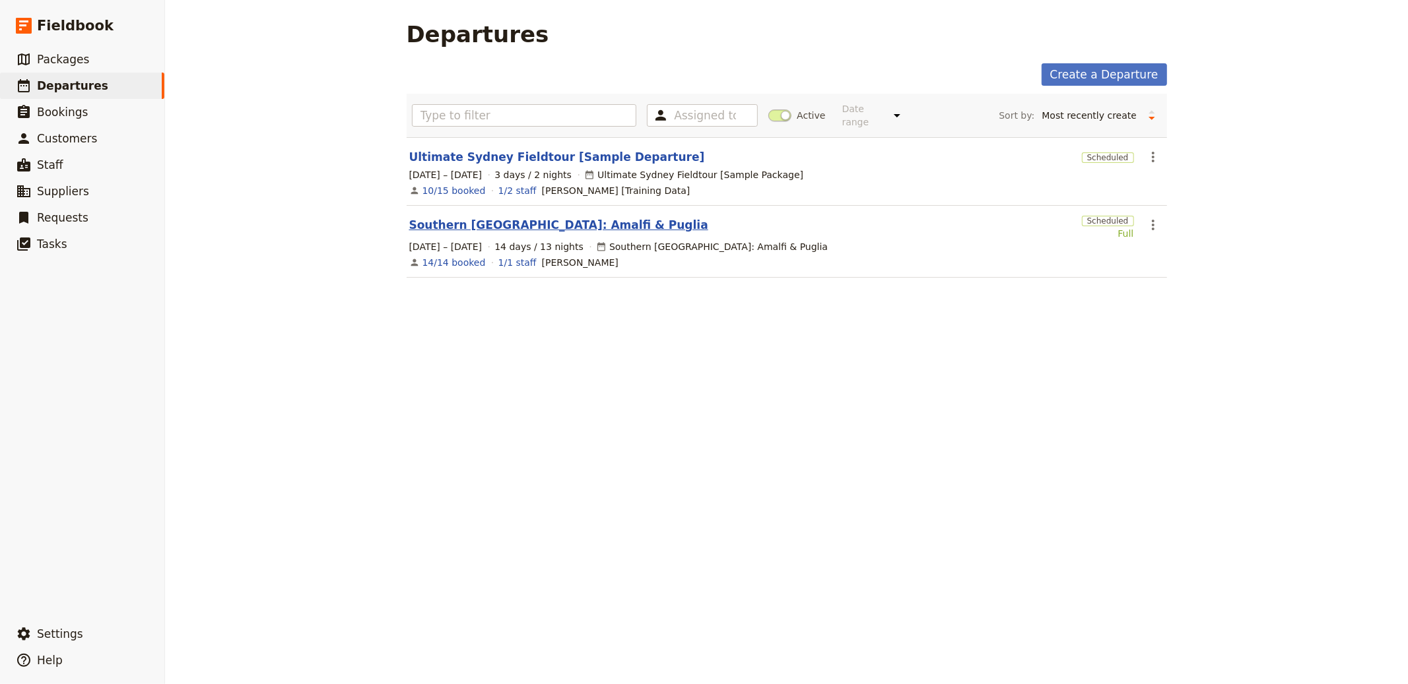
click at [468, 224] on link "Southern Italy: Amalfi & Puglia" at bounding box center [558, 225] width 299 height 16
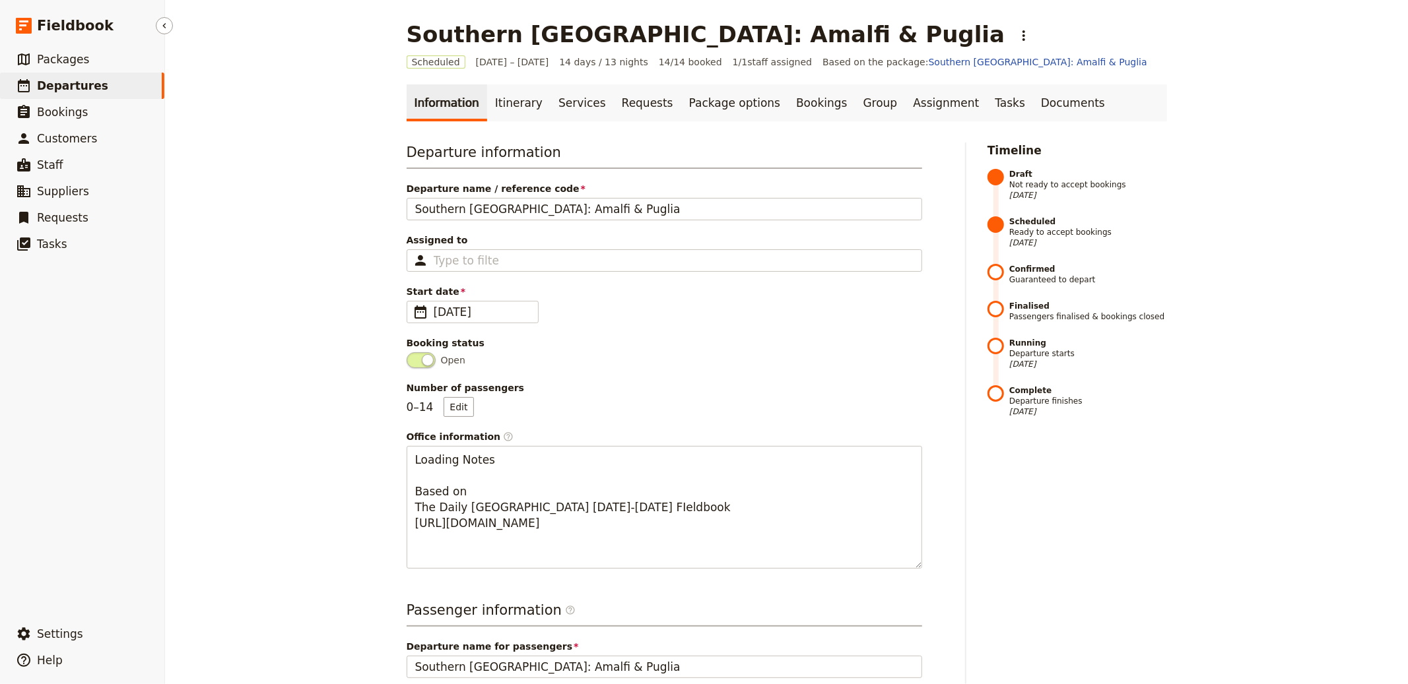
select select "CREATED_AT"
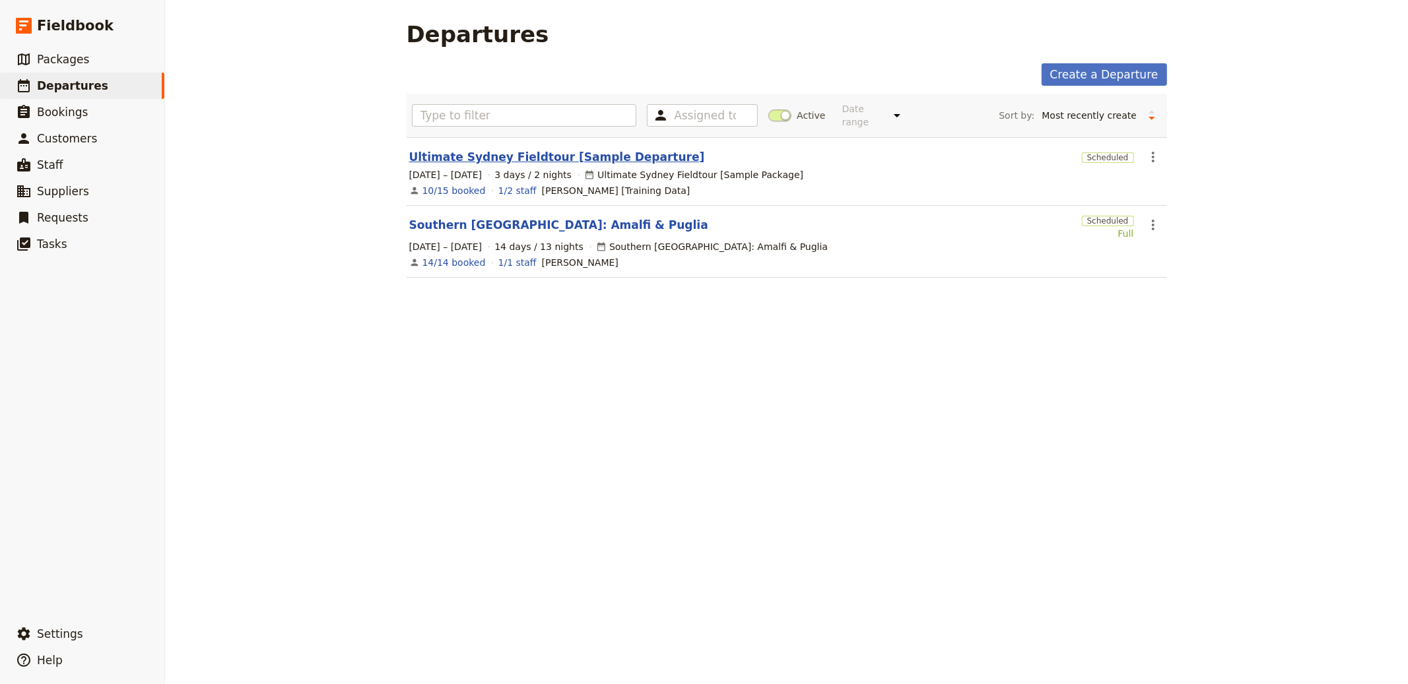
click at [483, 154] on link "Ultimate Sydney Fieldtour [Sample Departure]" at bounding box center [557, 157] width 296 height 16
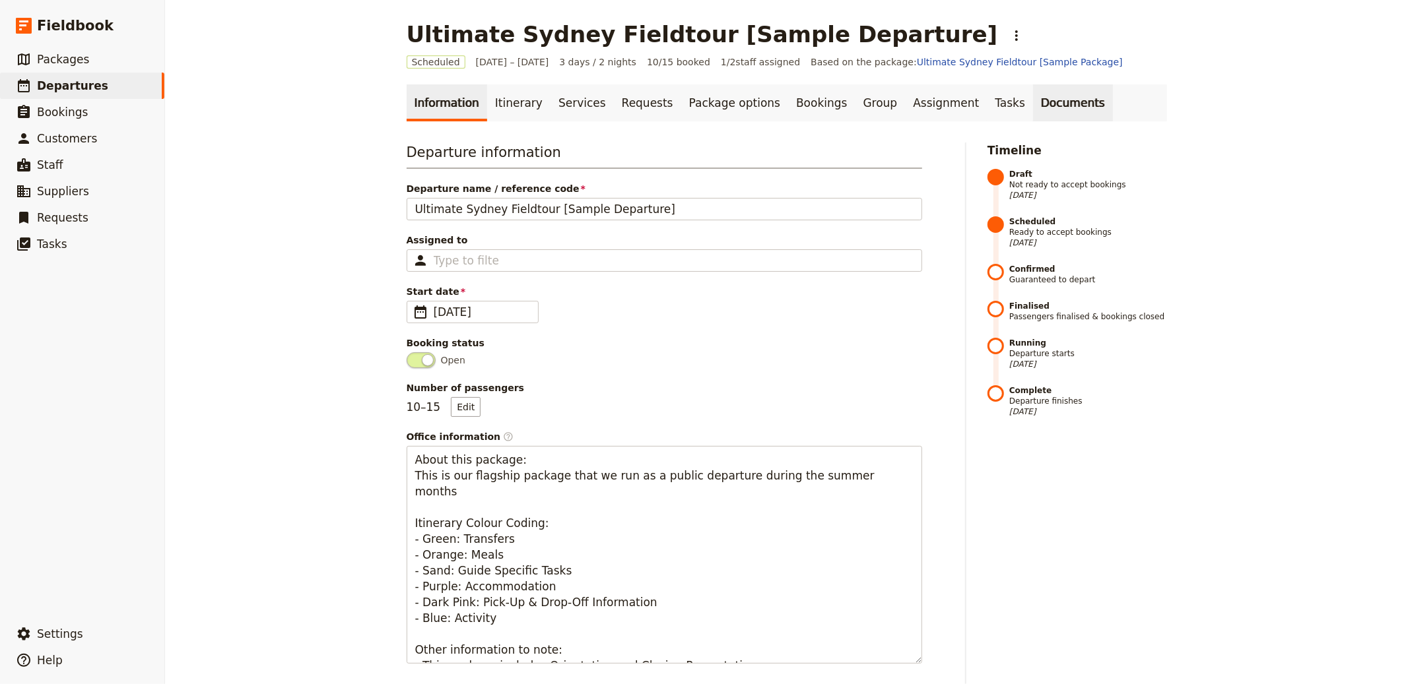
click at [1033, 108] on link "Documents" at bounding box center [1073, 102] width 80 height 37
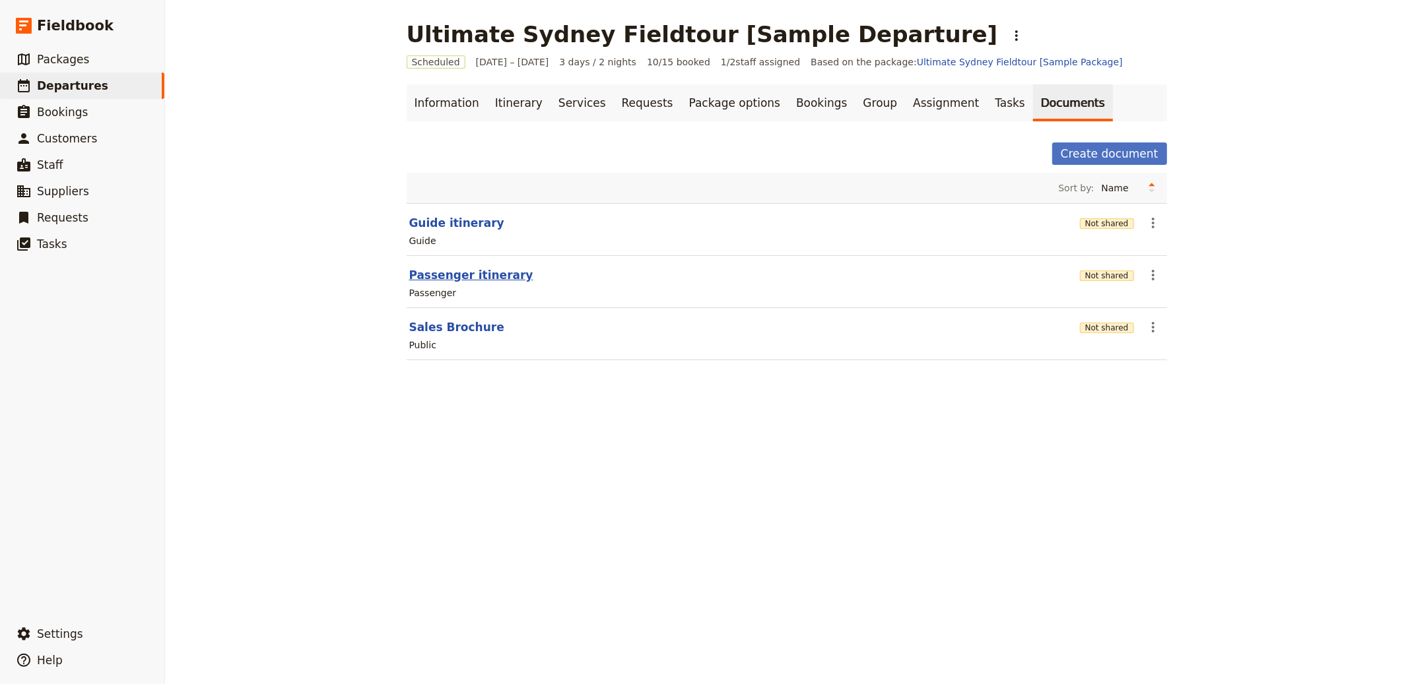
click at [474, 270] on button "Passenger itinerary" at bounding box center [471, 275] width 124 height 16
select select "PASSENGER"
select select "RUN_SHEET"
select select "DEFAULT"
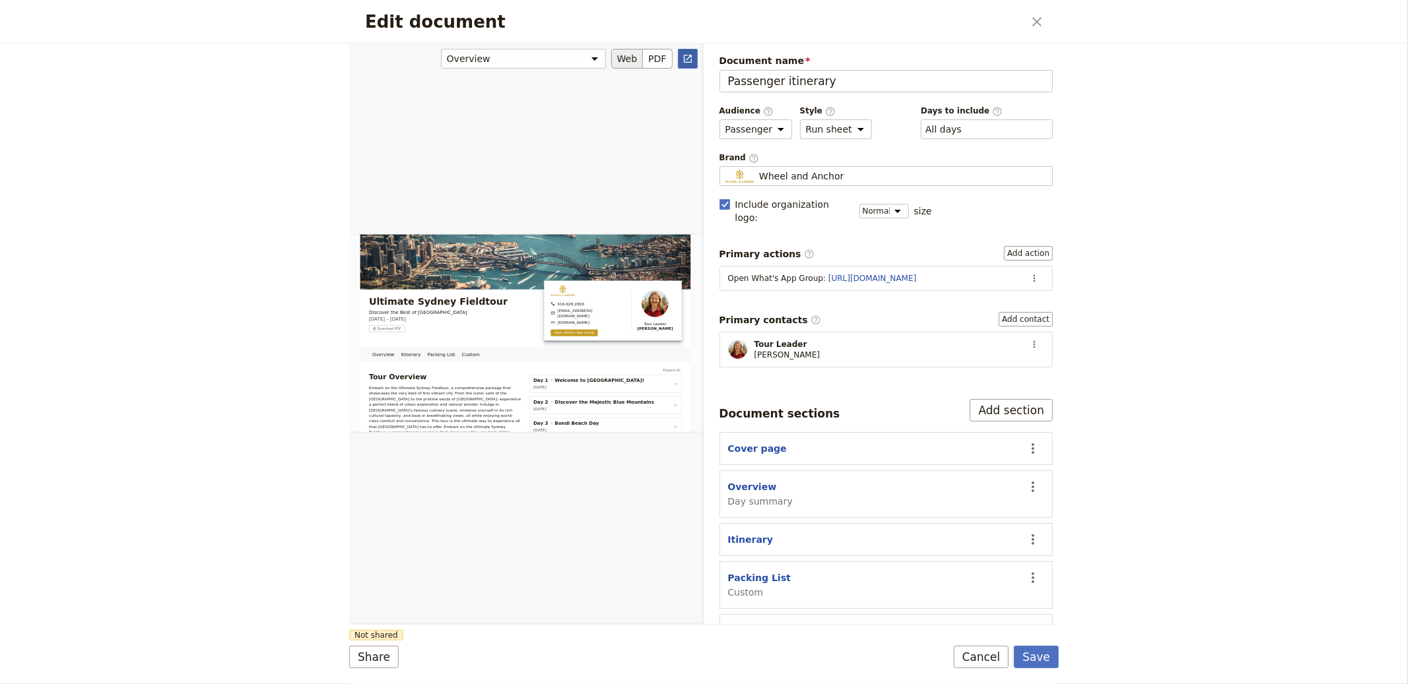
click at [686, 59] on icon "Open full preview" at bounding box center [688, 59] width 8 height 8
click at [748, 533] on button "Itinerary" at bounding box center [751, 539] width 46 height 13
select select "ITINERARY"
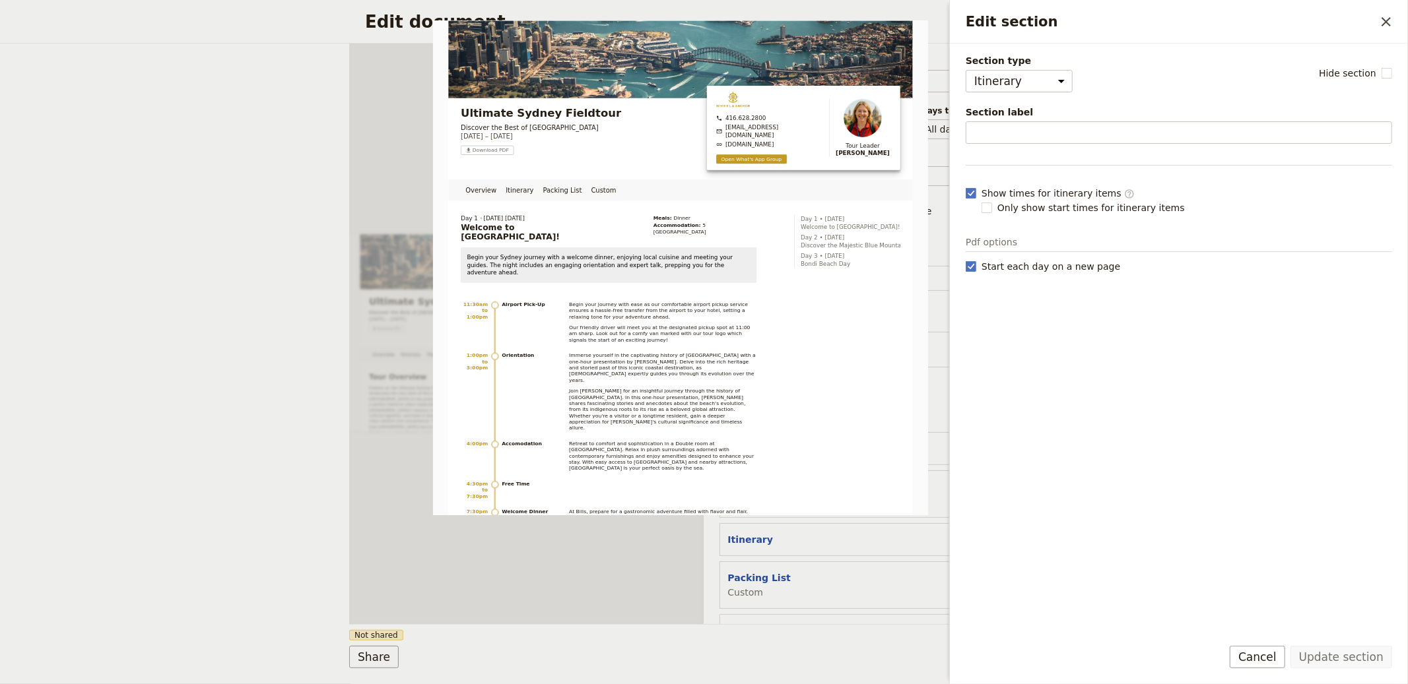
drag, startPoint x: 1001, startPoint y: 115, endPoint x: 1004, endPoint y: 125, distance: 10.4
click at [1001, 116] on span "Section label" at bounding box center [1179, 112] width 426 height 13
click at [1001, 121] on input "Section label" at bounding box center [1179, 132] width 426 height 22
click at [1006, 140] on input "Section label" at bounding box center [1179, 132] width 426 height 22
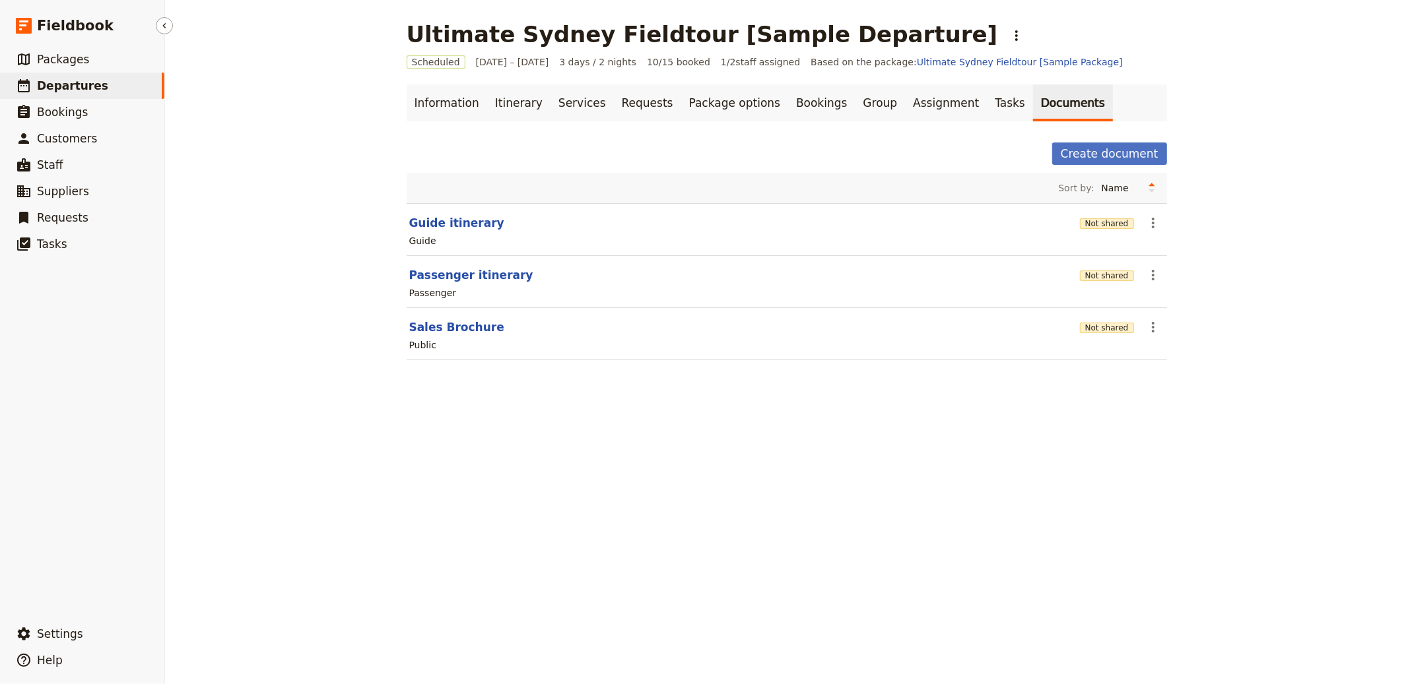
click at [135, 76] on link "​ Departures" at bounding box center [82, 86] width 164 height 26
select select "CREATED_AT"
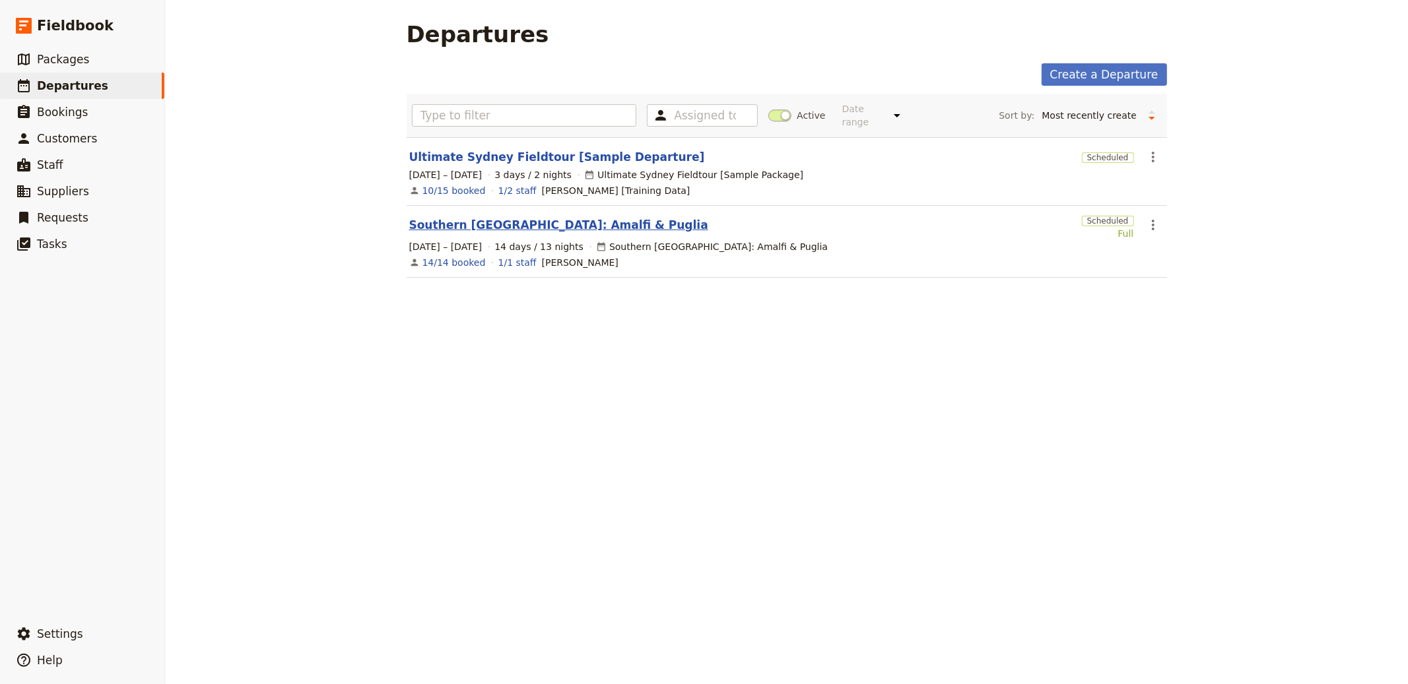
click at [522, 228] on link "Southern Italy: Amalfi & Puglia" at bounding box center [558, 225] width 299 height 16
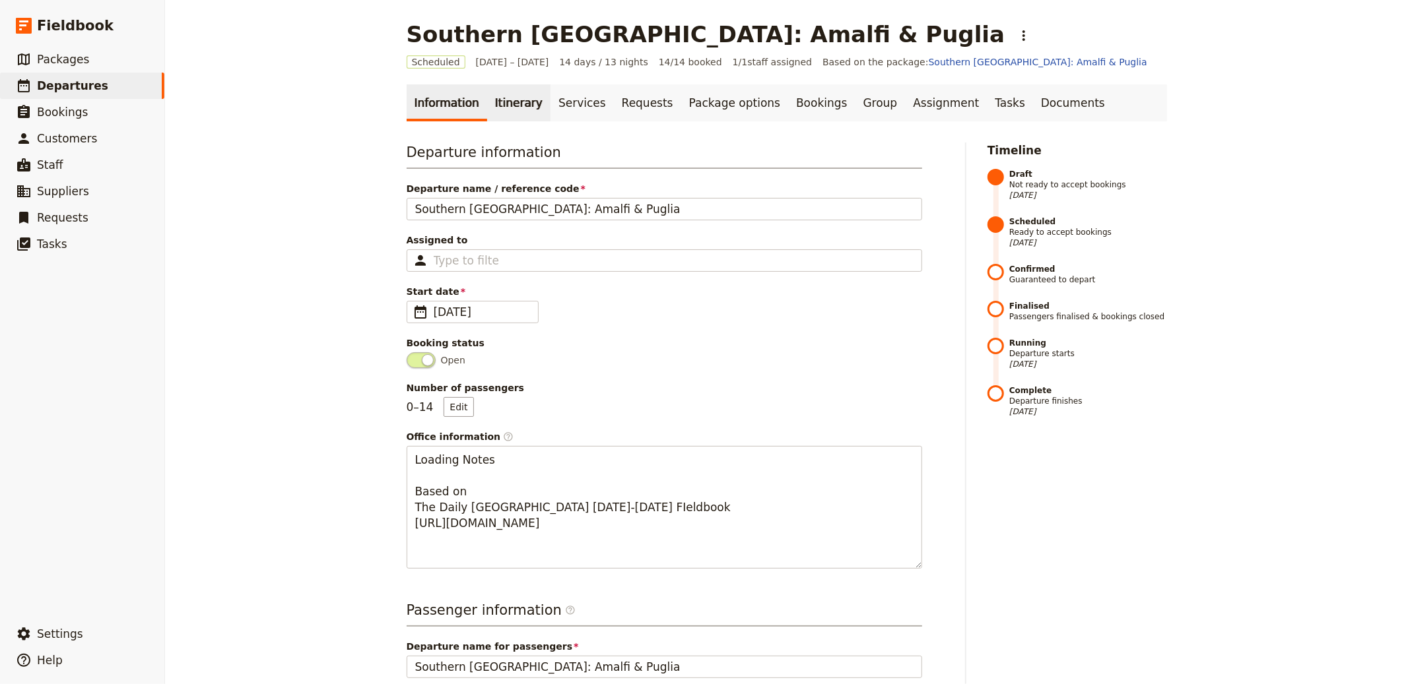
click at [496, 108] on link "Itinerary" at bounding box center [518, 102] width 63 height 37
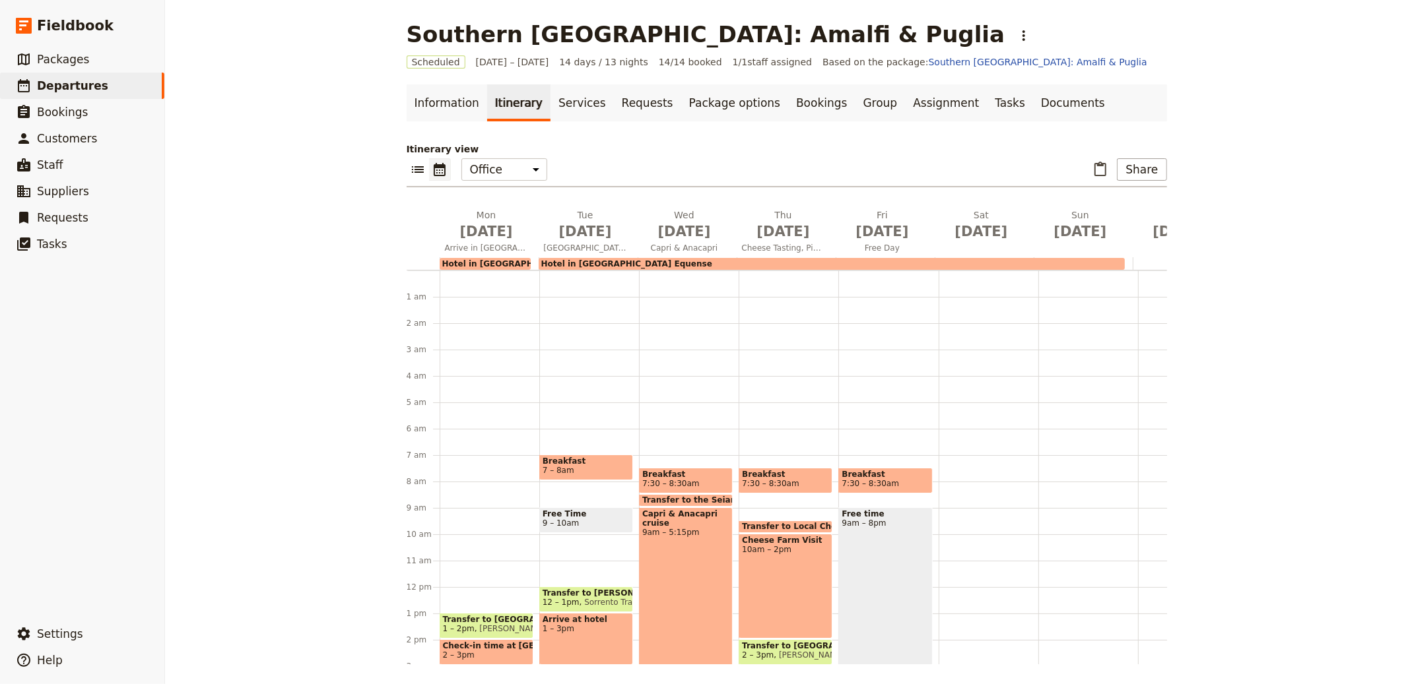
scroll to position [172, 0]
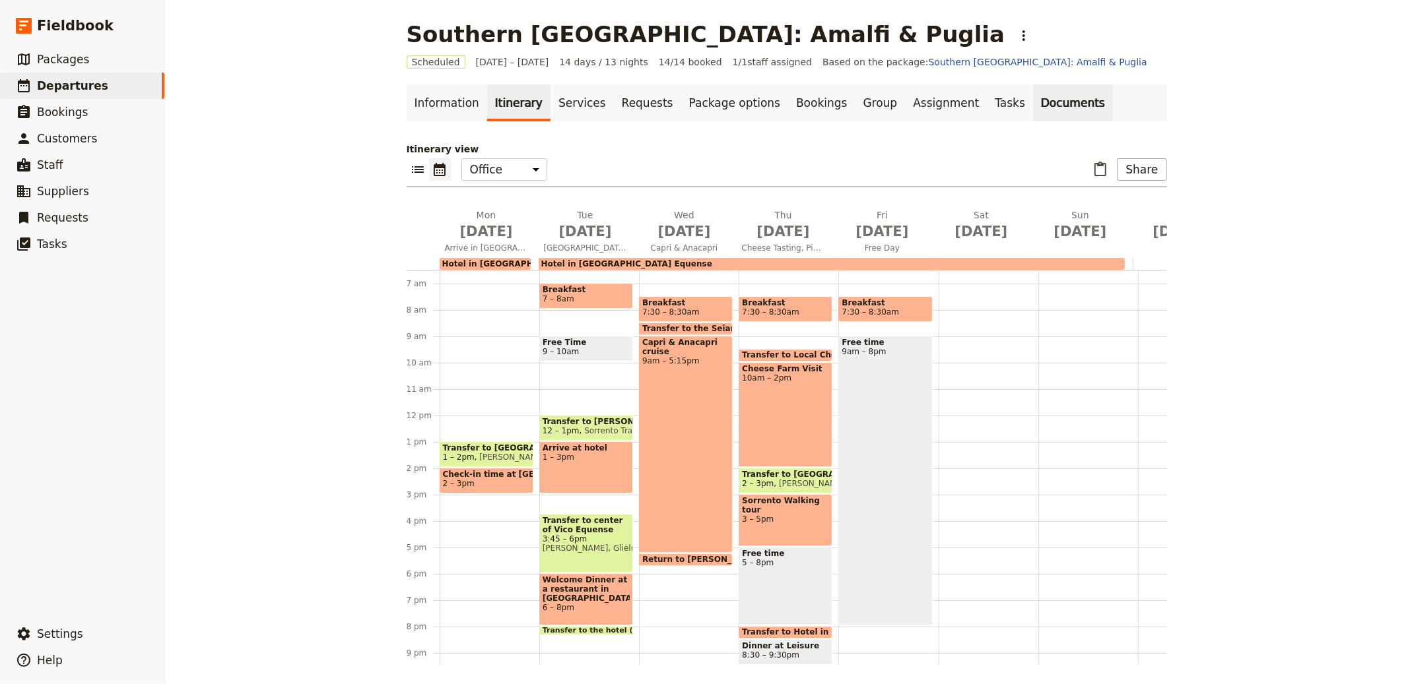
click at [1033, 96] on link "Documents" at bounding box center [1073, 102] width 80 height 37
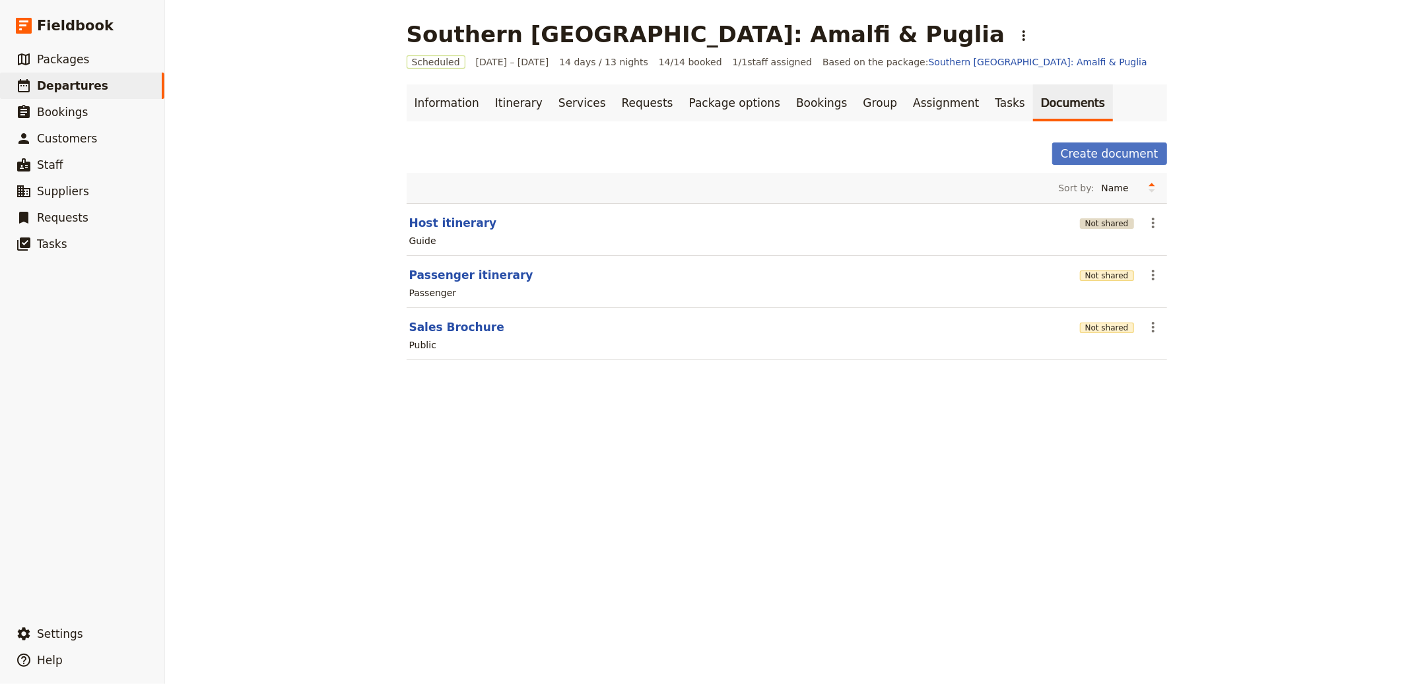
click at [1102, 224] on button "Not shared" at bounding box center [1107, 223] width 54 height 11
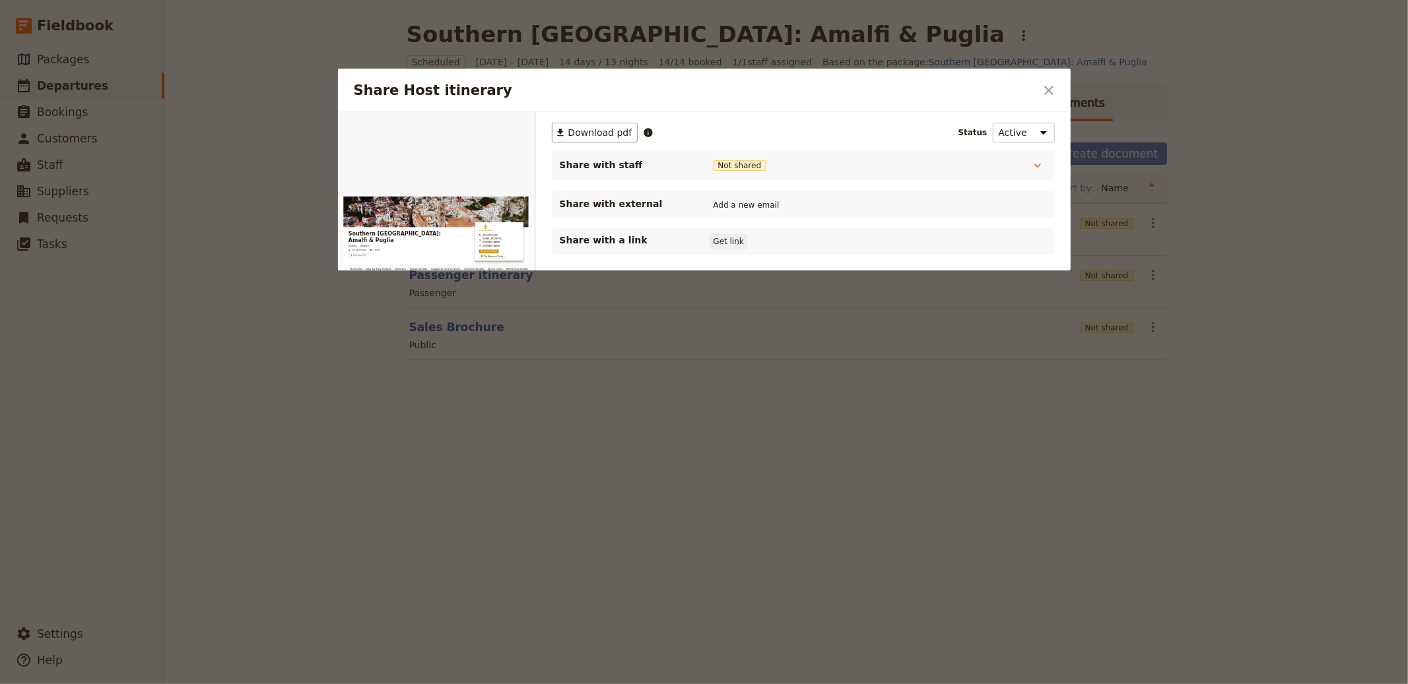
click at [729, 244] on button "Get link" at bounding box center [728, 241] width 37 height 15
drag, startPoint x: 1051, startPoint y: 92, endPoint x: 1067, endPoint y: 135, distance: 46.4
click at [1051, 92] on icon "Close dialog" at bounding box center [1049, 91] width 16 height 16
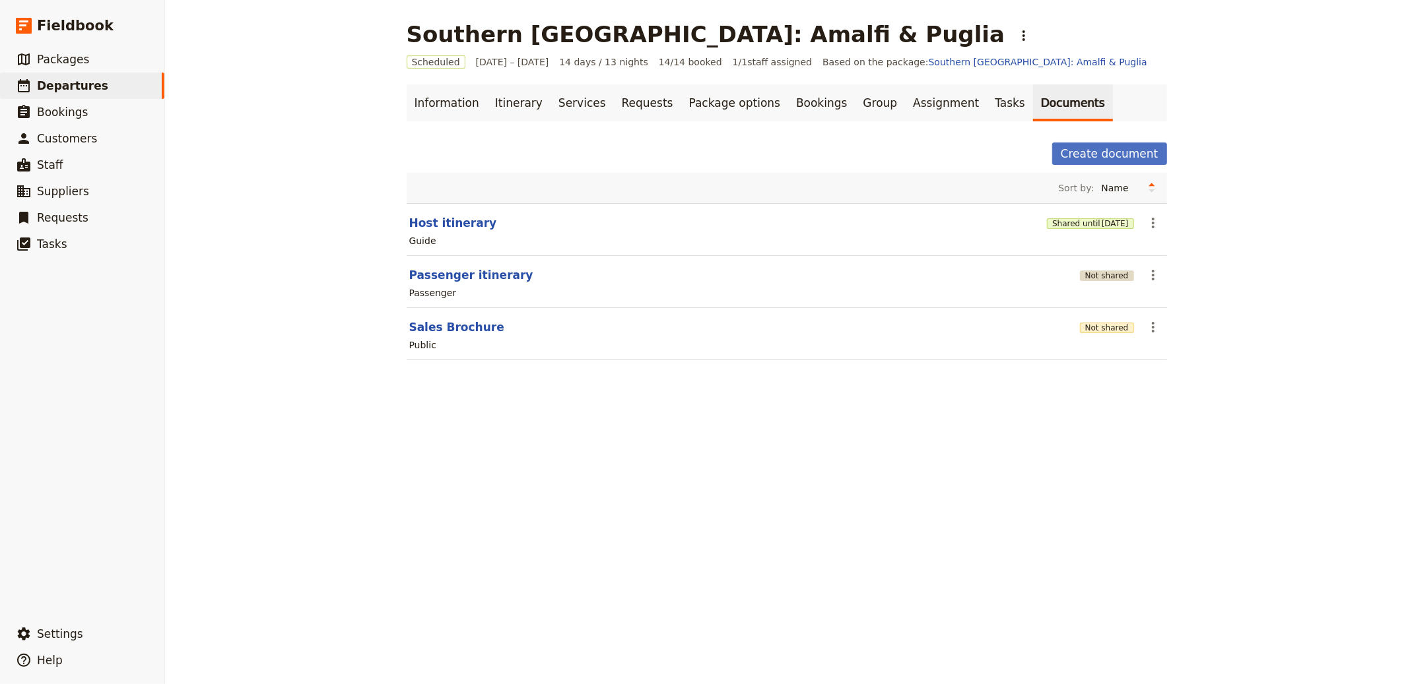
click at [1100, 279] on button "Not shared" at bounding box center [1107, 276] width 54 height 11
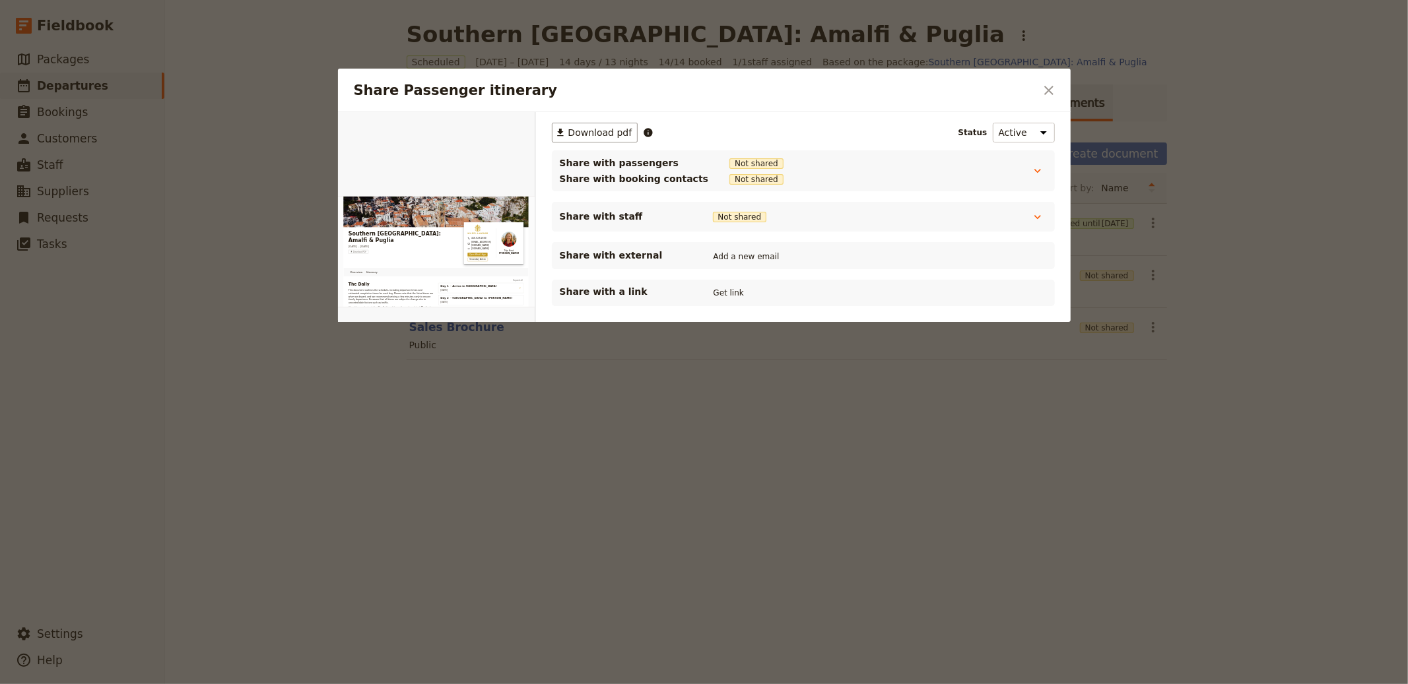
drag, startPoint x: 727, startPoint y: 292, endPoint x: 752, endPoint y: 280, distance: 28.6
click at [726, 292] on button "Get link" at bounding box center [728, 293] width 37 height 15
click at [1045, 96] on icon "Close dialog" at bounding box center [1049, 91] width 16 height 16
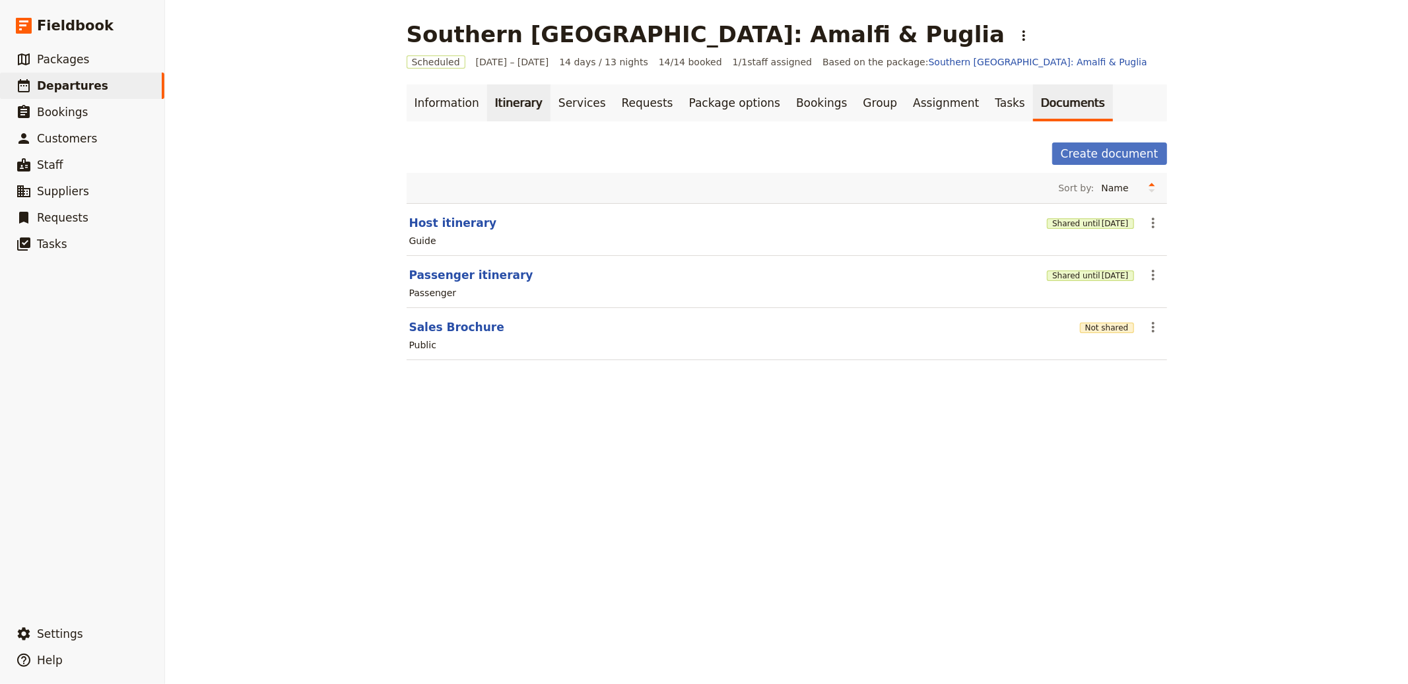
click at [505, 106] on link "Itinerary" at bounding box center [518, 102] width 63 height 37
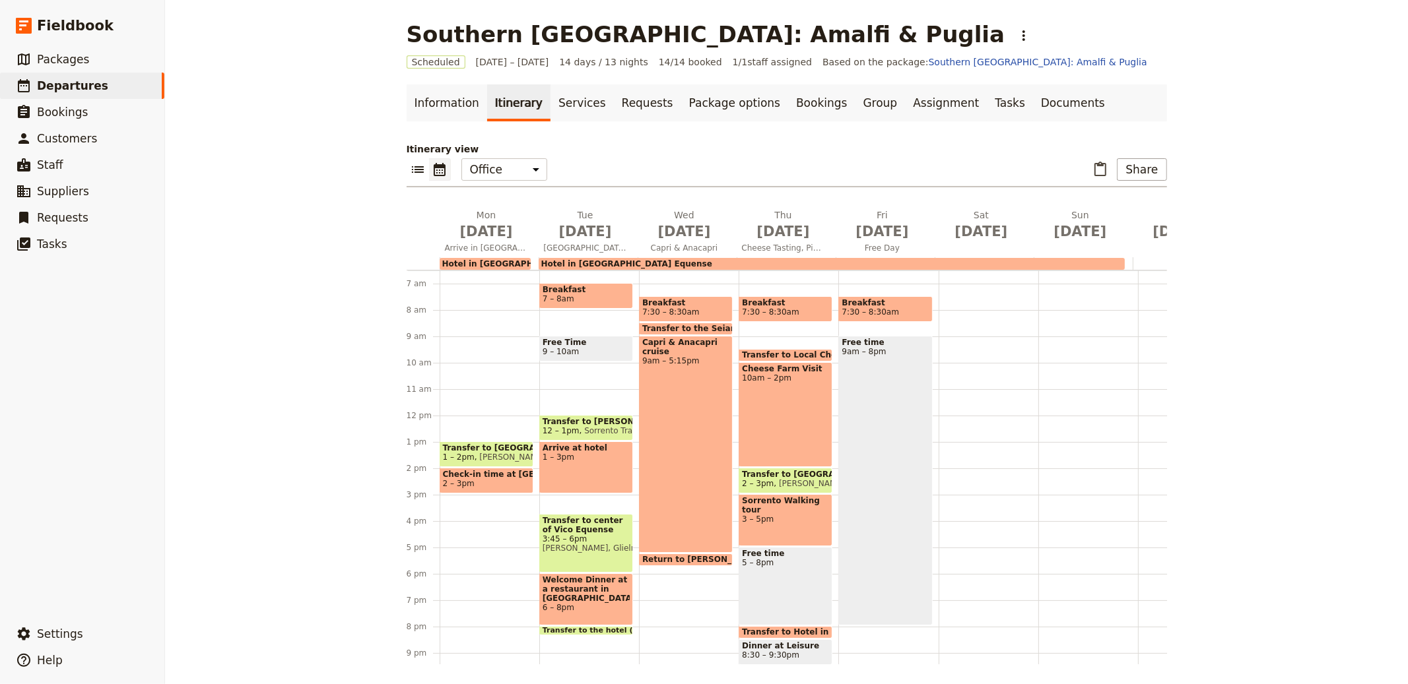
click at [543, 457] on span "1 – 3pm" at bounding box center [586, 457] width 87 height 9
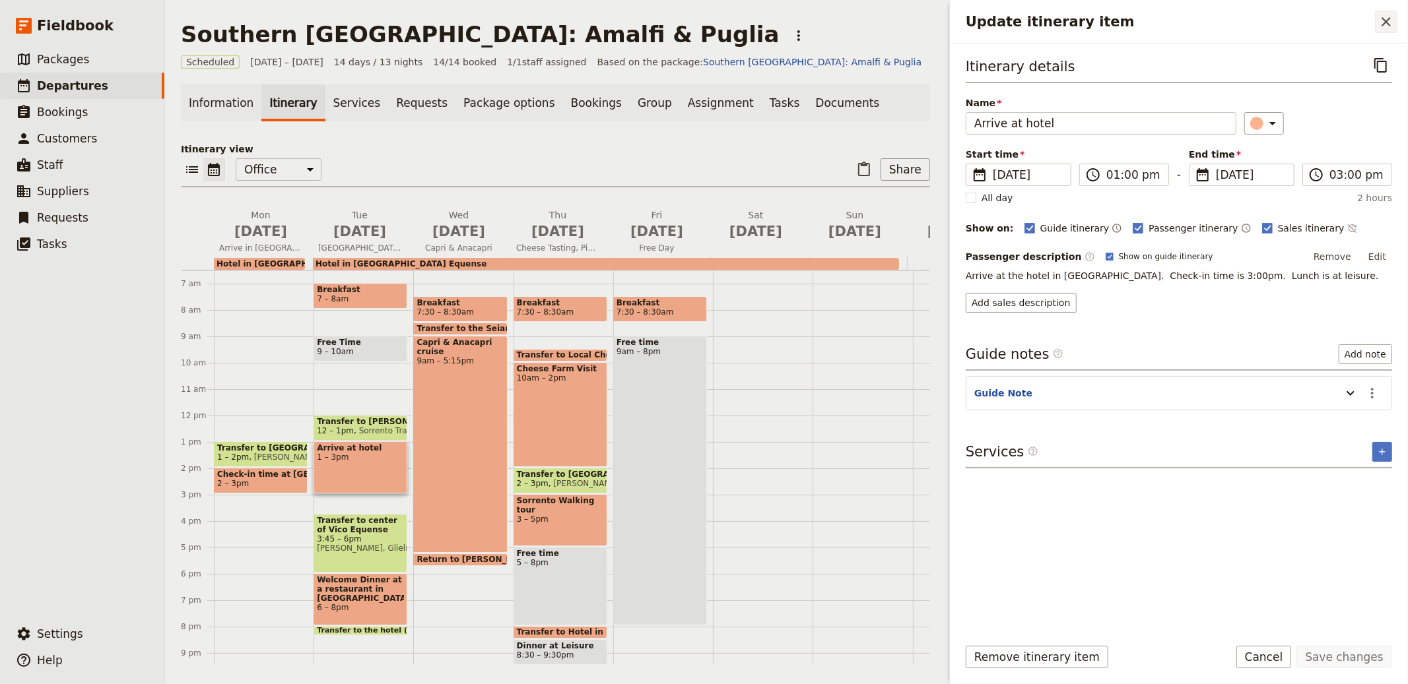
click at [1388, 22] on icon "Close drawer" at bounding box center [1386, 22] width 16 height 16
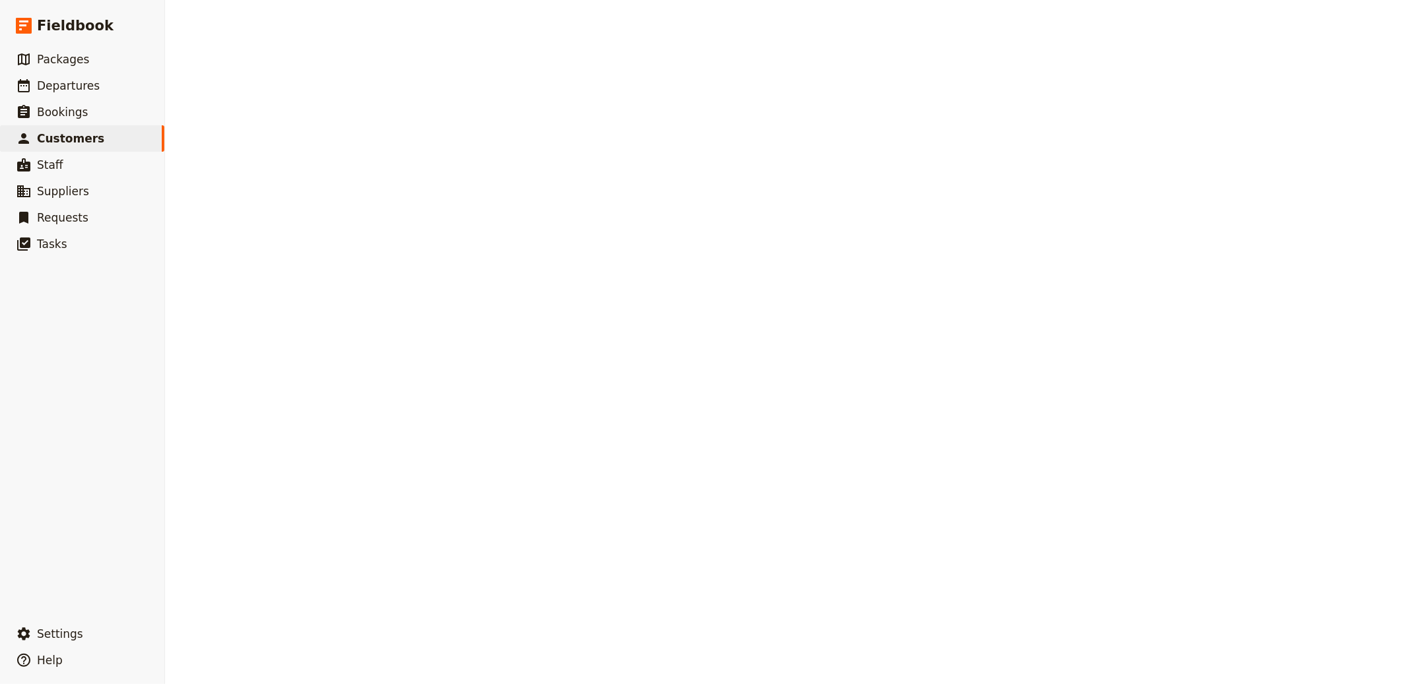
select select "[DEMOGRAPHIC_DATA]"
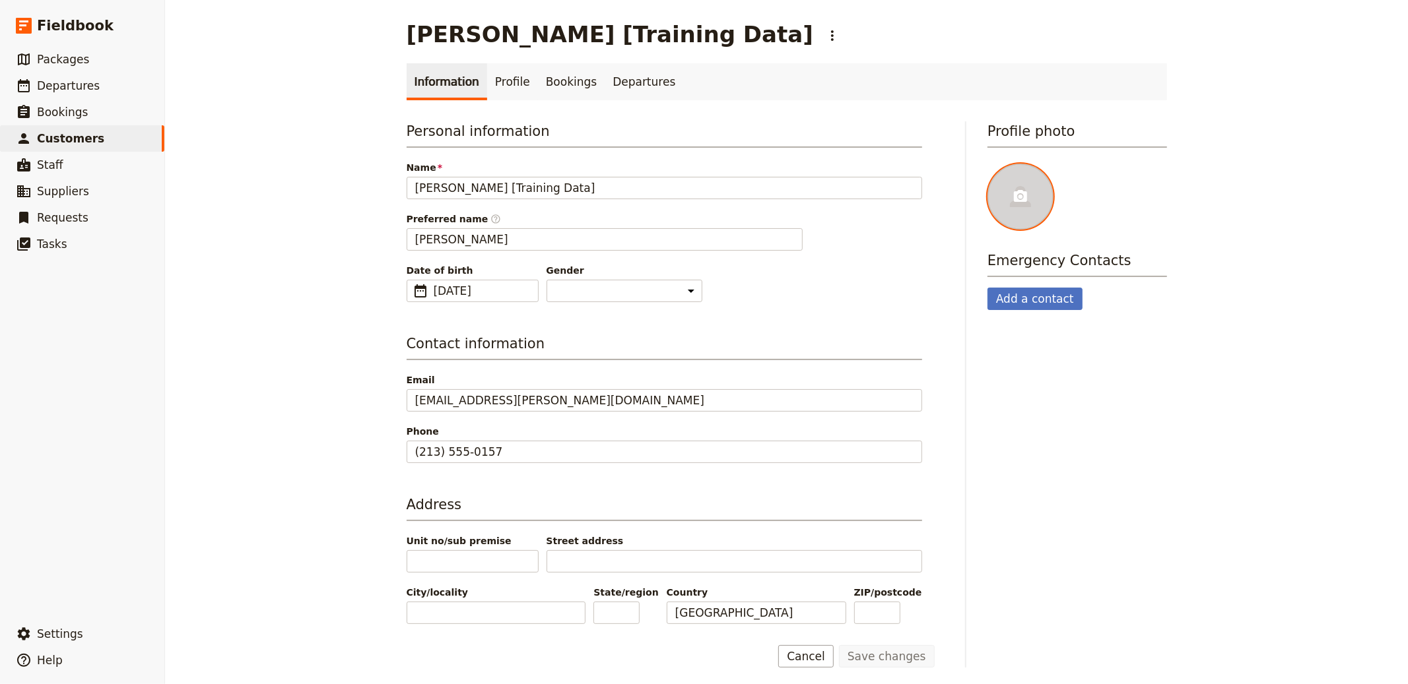
click at [1026, 189] on div at bounding box center [1020, 197] width 66 height 66
click at [987, 164] on input "file" at bounding box center [987, 163] width 1 height 1
type input "C:\fakepath\Chandler_Bing.png"
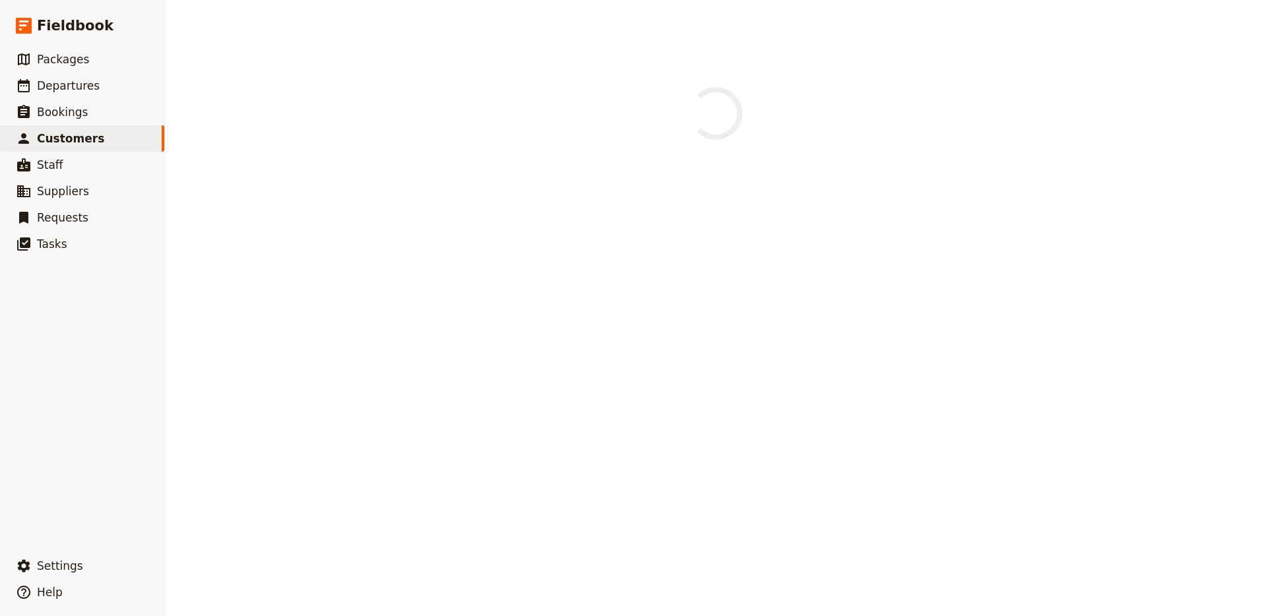
select select "[DEMOGRAPHIC_DATA]"
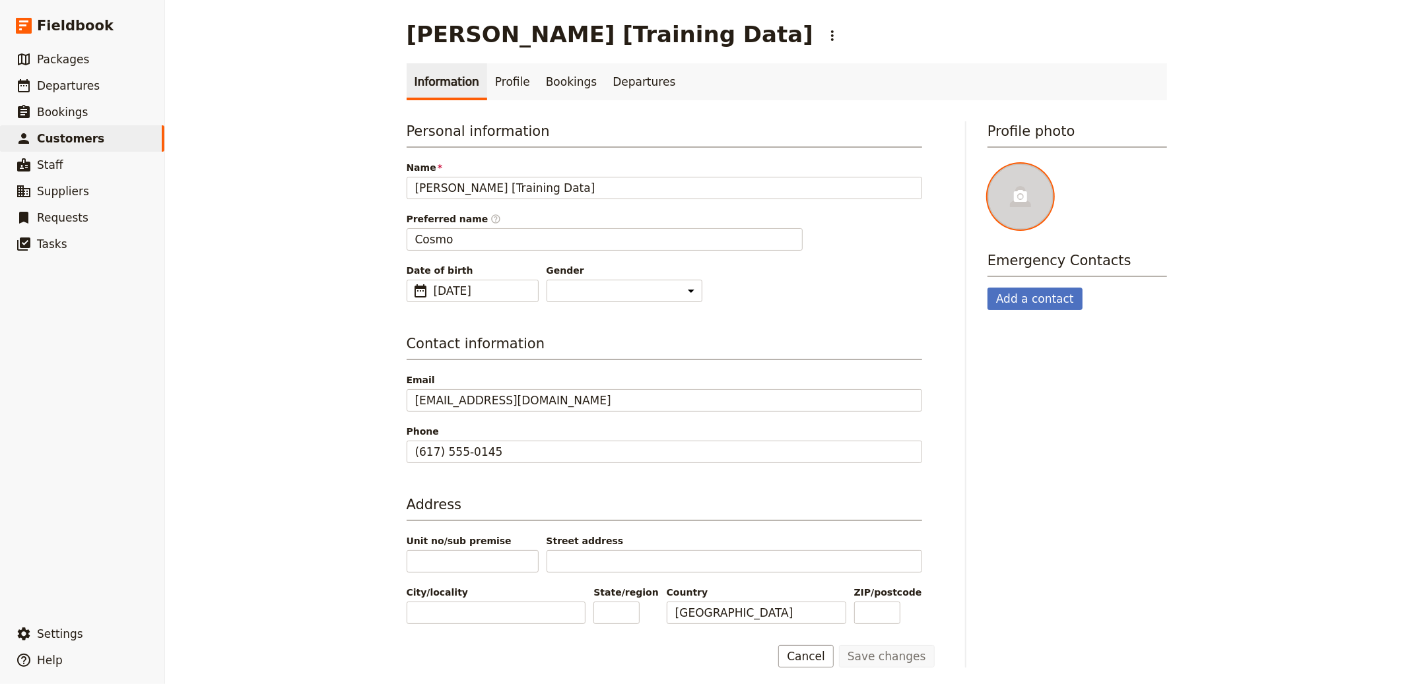
click at [993, 177] on div at bounding box center [1020, 197] width 66 height 66
click at [987, 164] on input "file" at bounding box center [987, 163] width 1 height 1
type input "C:\fakepath\Cosmo_Kramer.jpg"
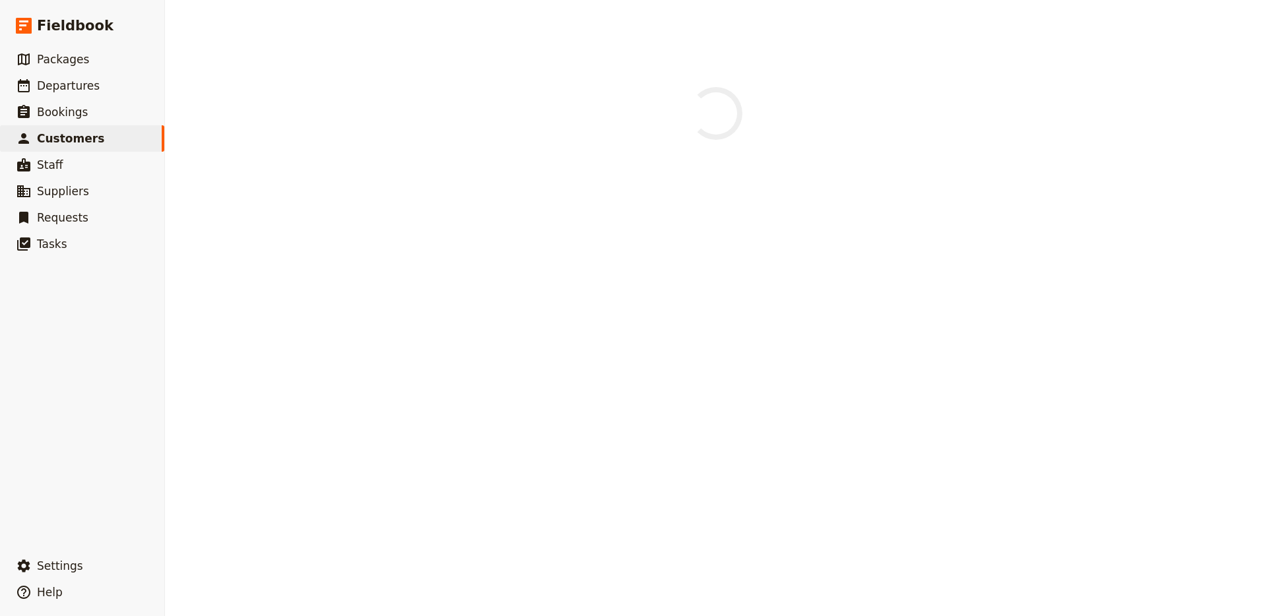
select select "[DEMOGRAPHIC_DATA]"
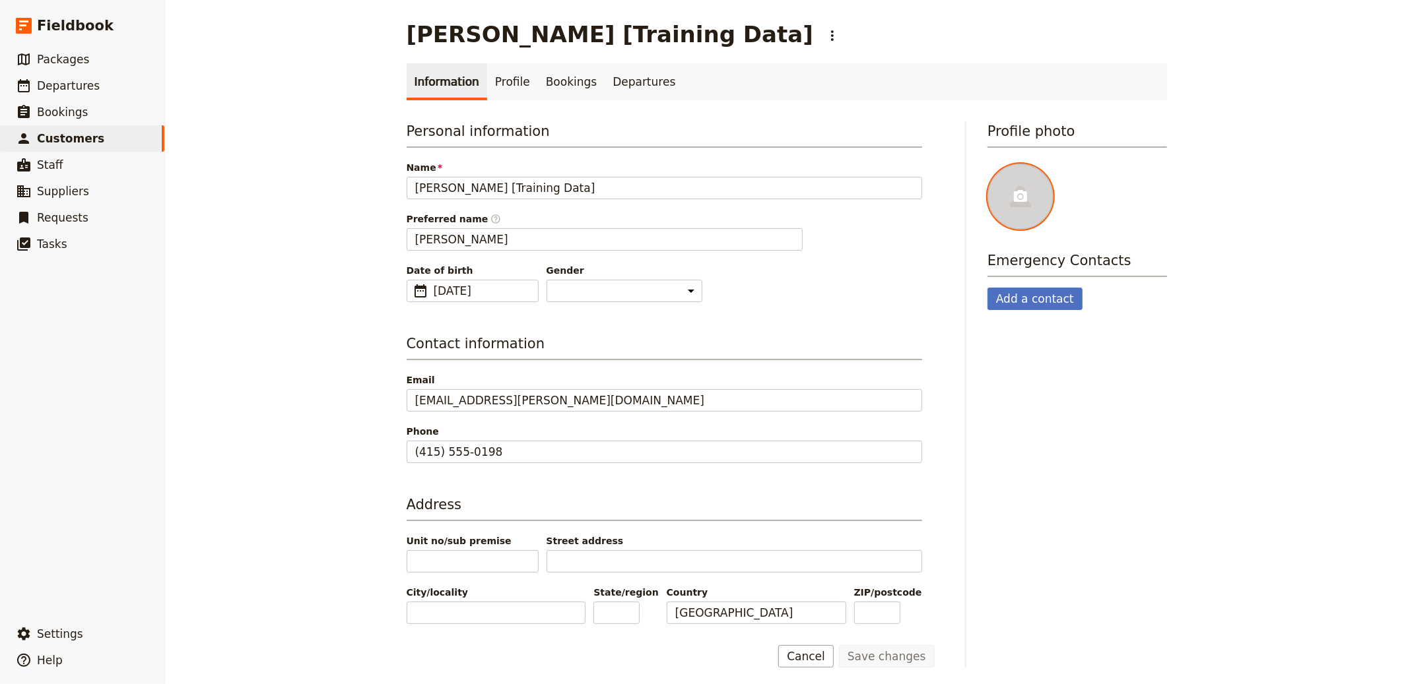
click at [1019, 182] on div at bounding box center [1020, 197] width 66 height 66
click at [987, 164] on input "file" at bounding box center [987, 163] width 1 height 1
type input "C:\fakepath\[PERSON_NAME]-3707.jpg"
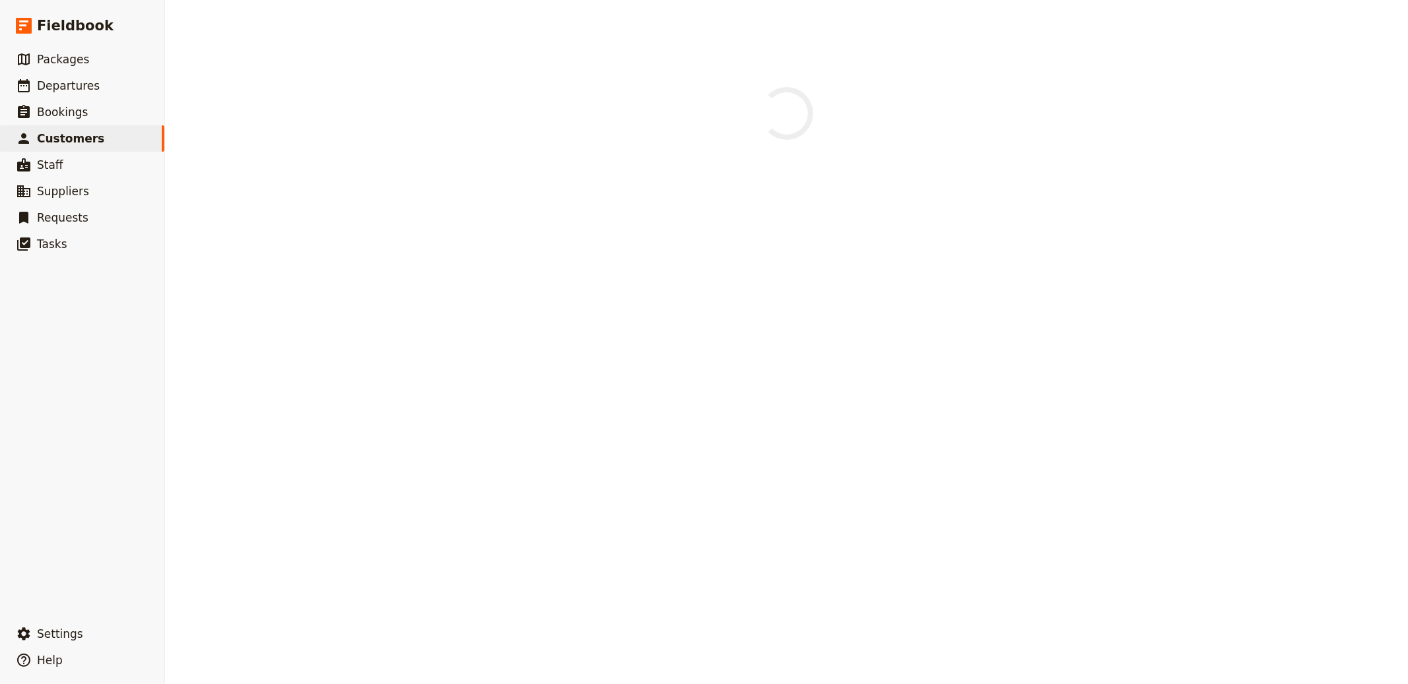
select select "[DEMOGRAPHIC_DATA]"
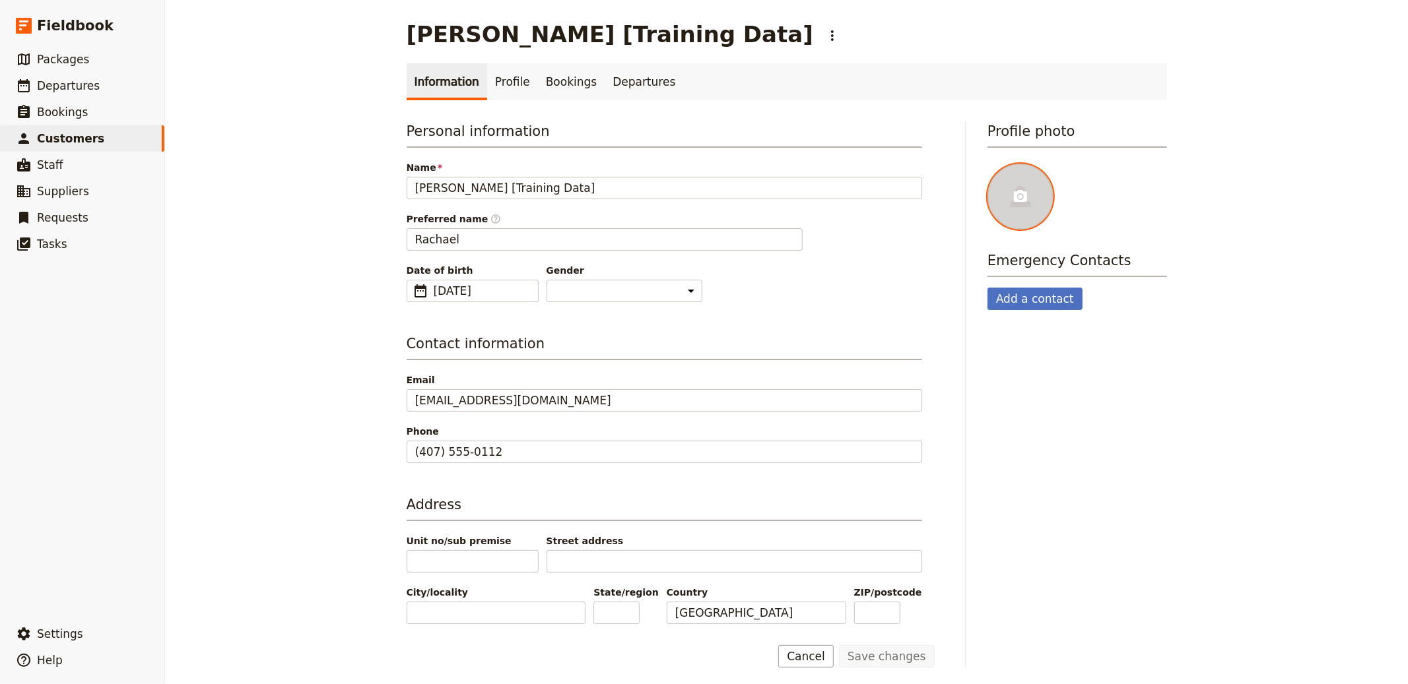
click at [1016, 189] on icon at bounding box center [1020, 197] width 16 height 16
click at [987, 164] on input "file" at bounding box center [987, 163] width 1 height 1
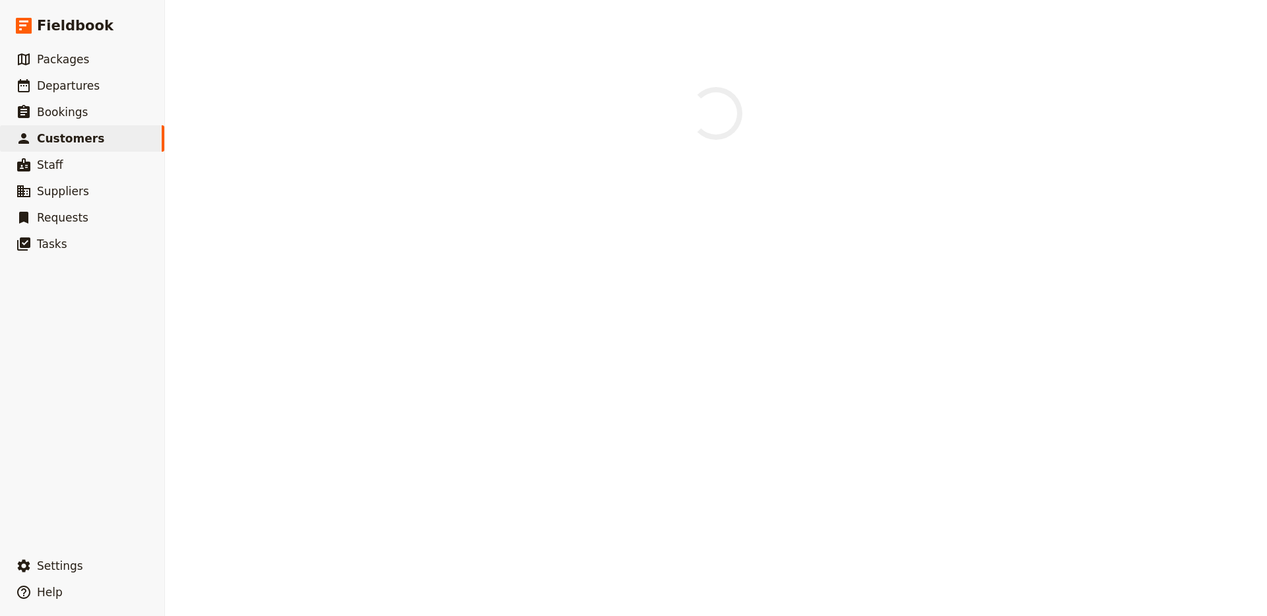
select select "[DEMOGRAPHIC_DATA]"
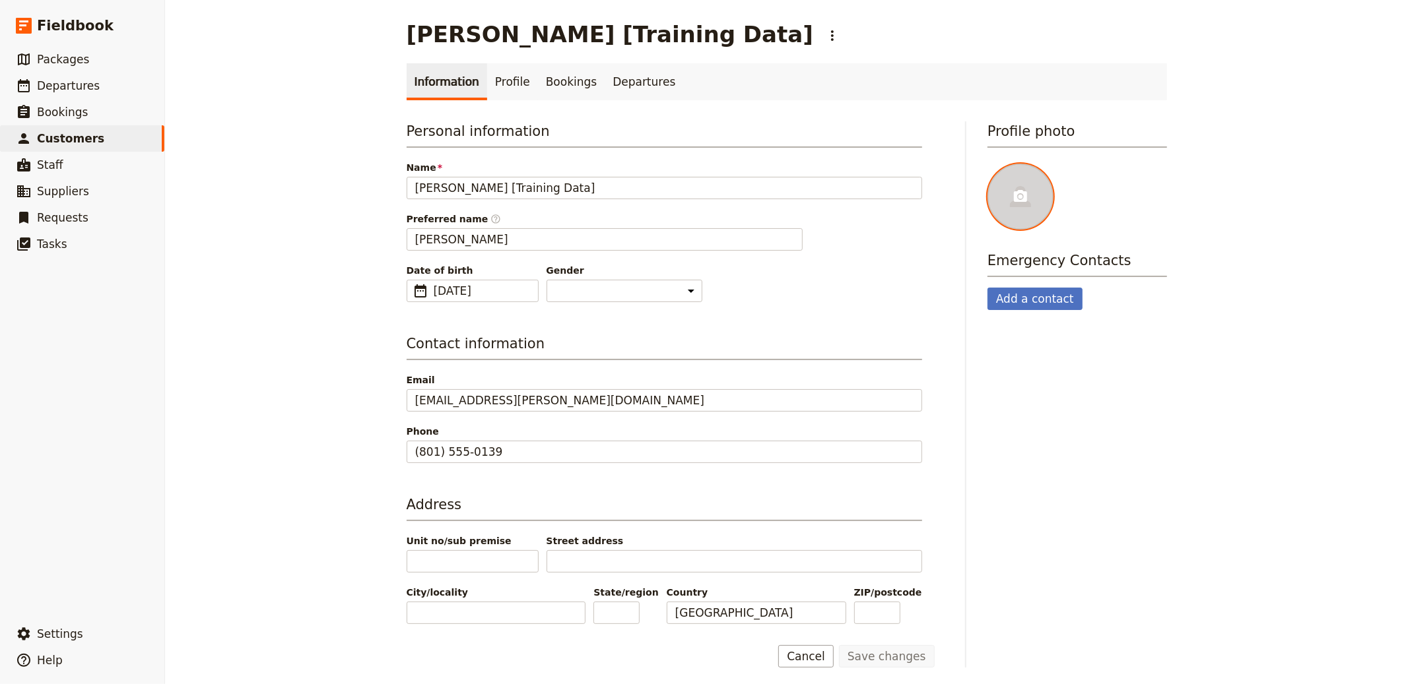
click at [1016, 181] on div at bounding box center [1020, 197] width 66 height 66
click at [987, 164] on input "file" at bounding box center [987, 163] width 1 height 1
